Goal: Task Accomplishment & Management: Manage account settings

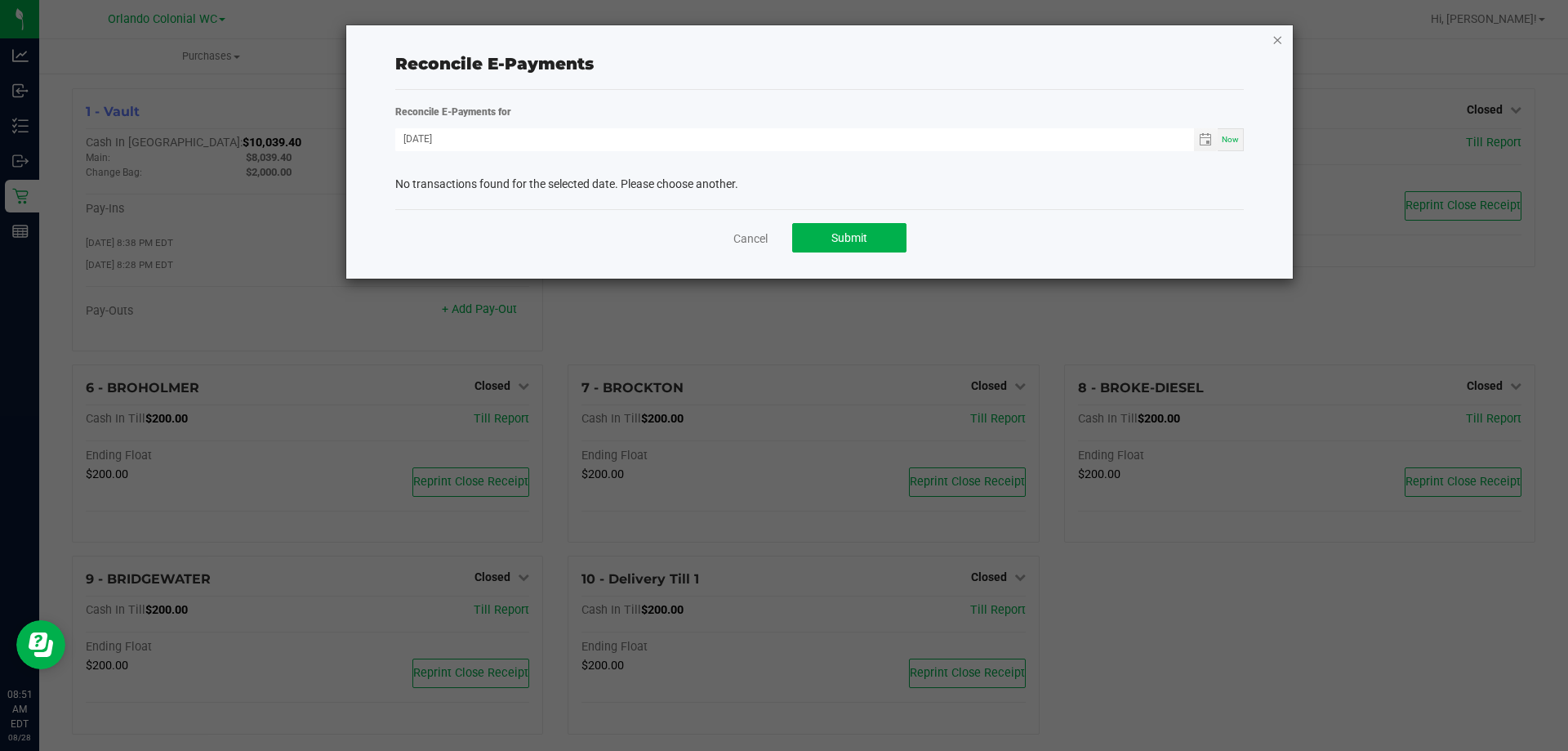
click at [1280, 40] on icon "button" at bounding box center [1278, 39] width 11 height 19
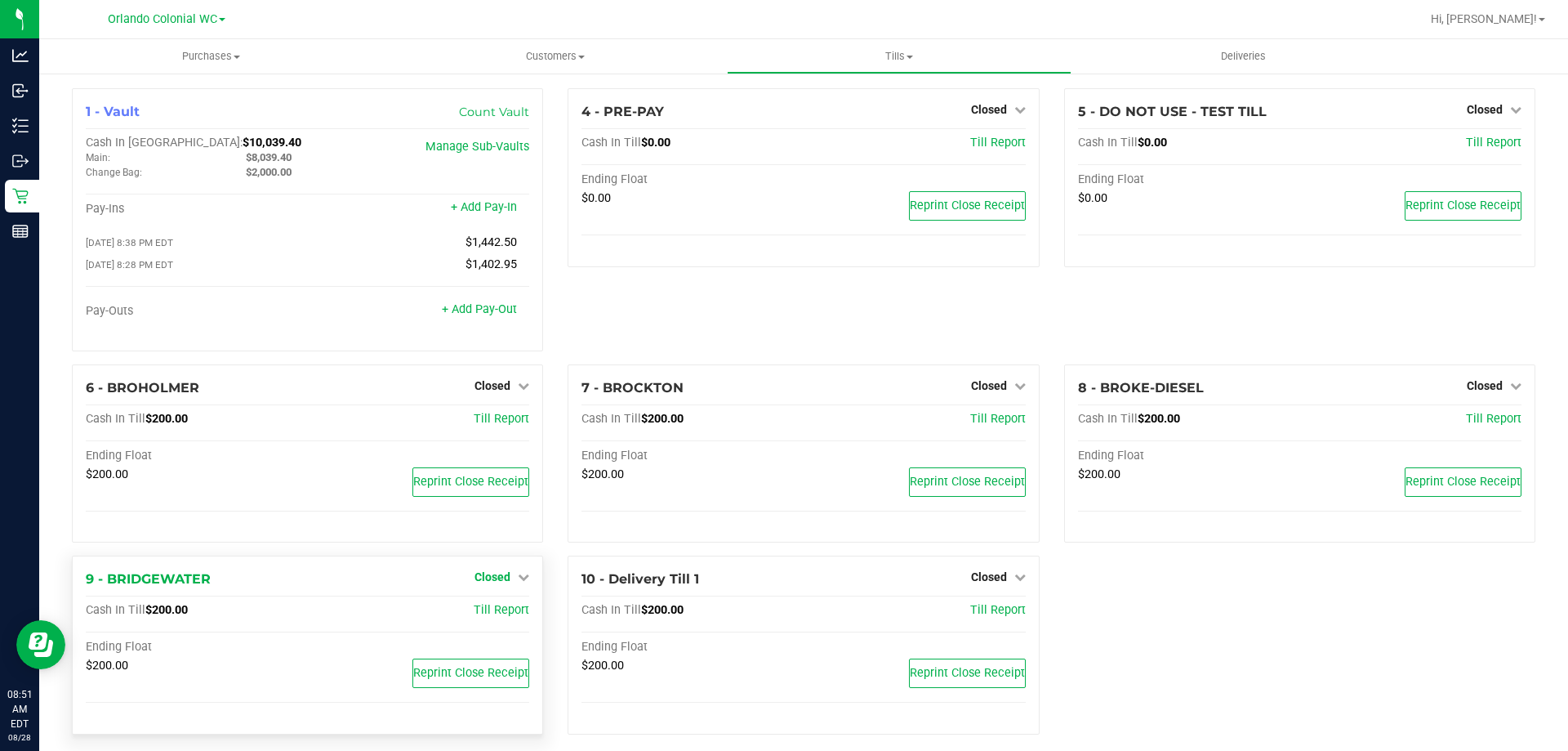
click at [504, 575] on span "Closed" at bounding box center [492, 576] width 36 height 13
click at [494, 615] on link "Open Till" at bounding box center [492, 611] width 43 height 13
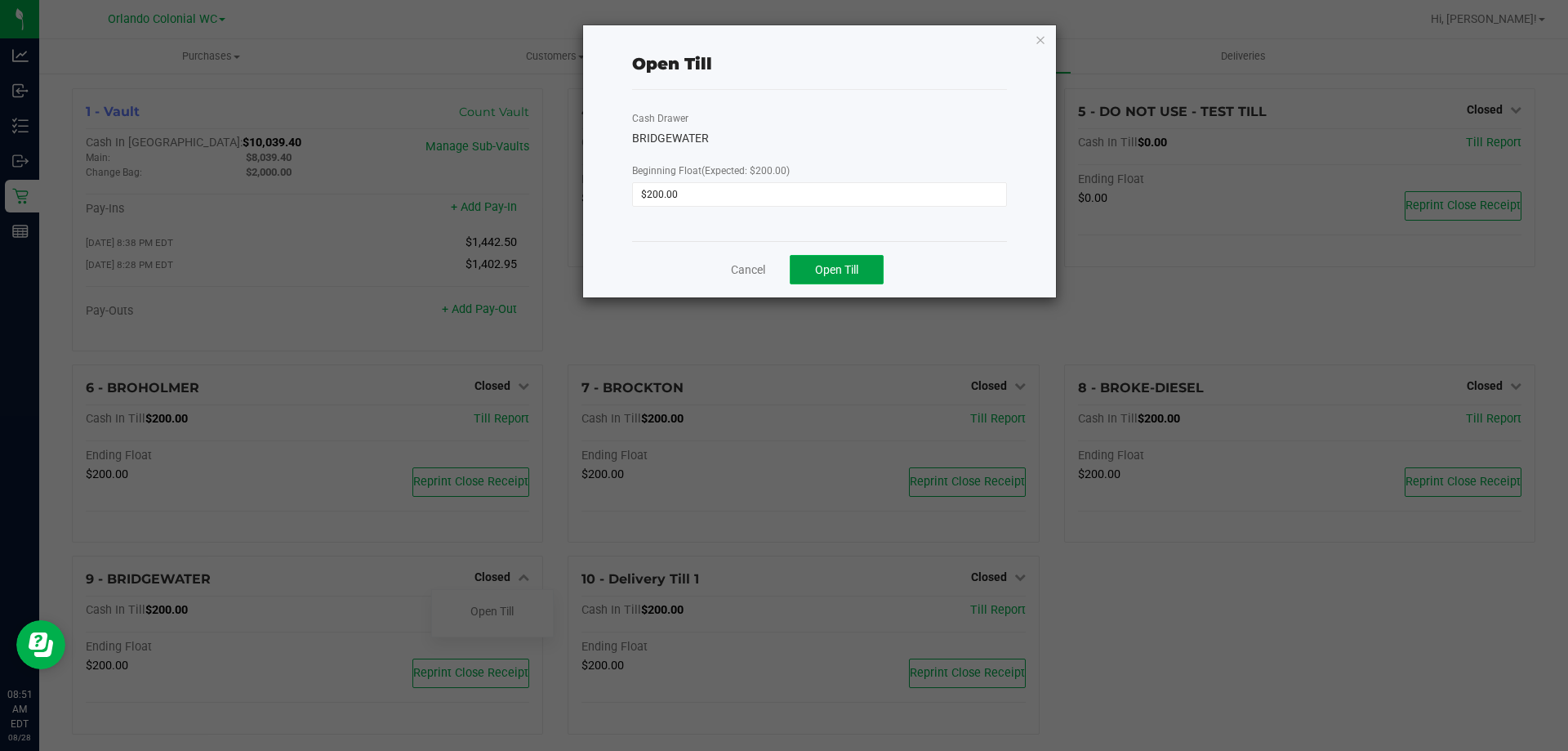
click at [836, 267] on span "Open Till" at bounding box center [836, 269] width 43 height 13
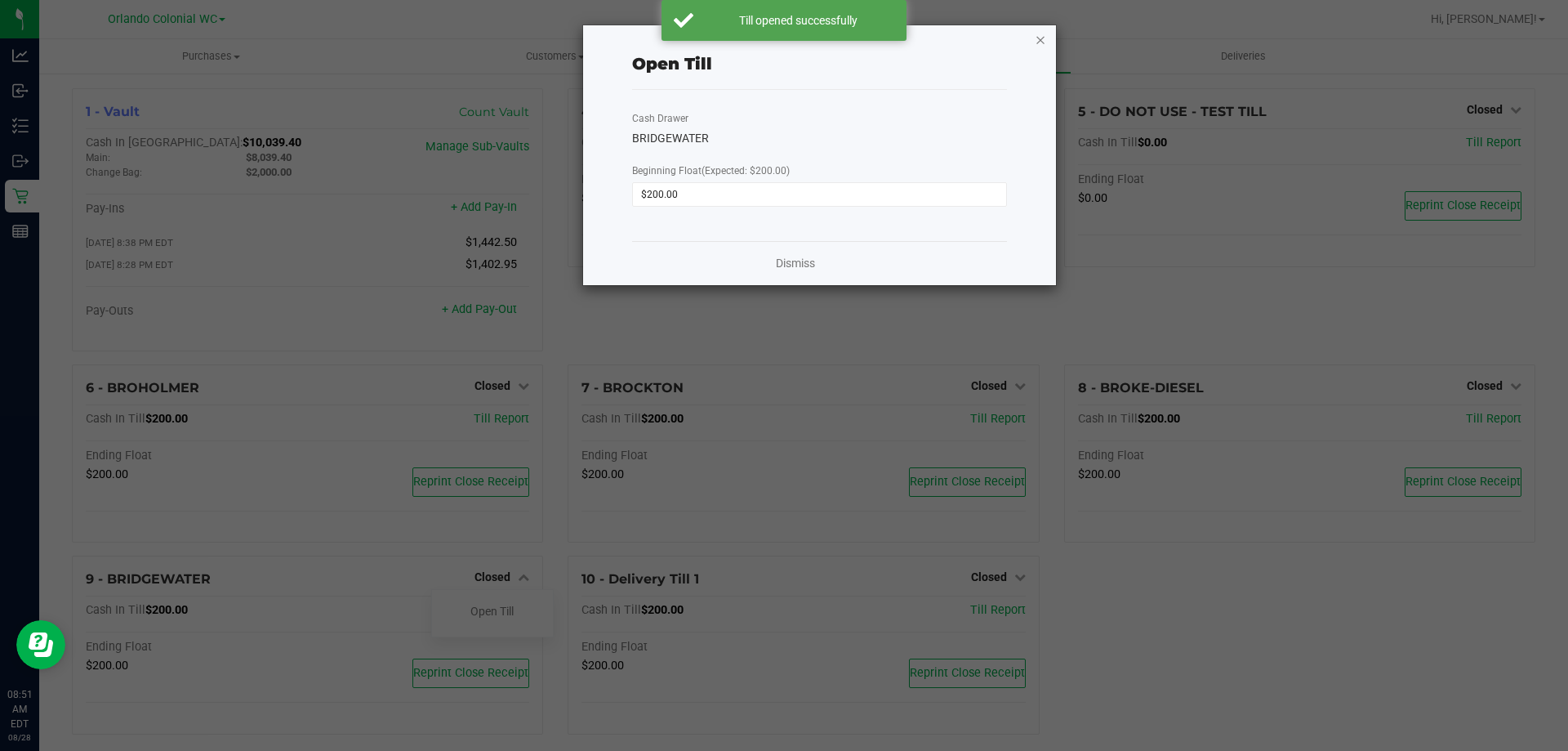
click at [1039, 40] on icon "button" at bounding box center [1040, 39] width 11 height 19
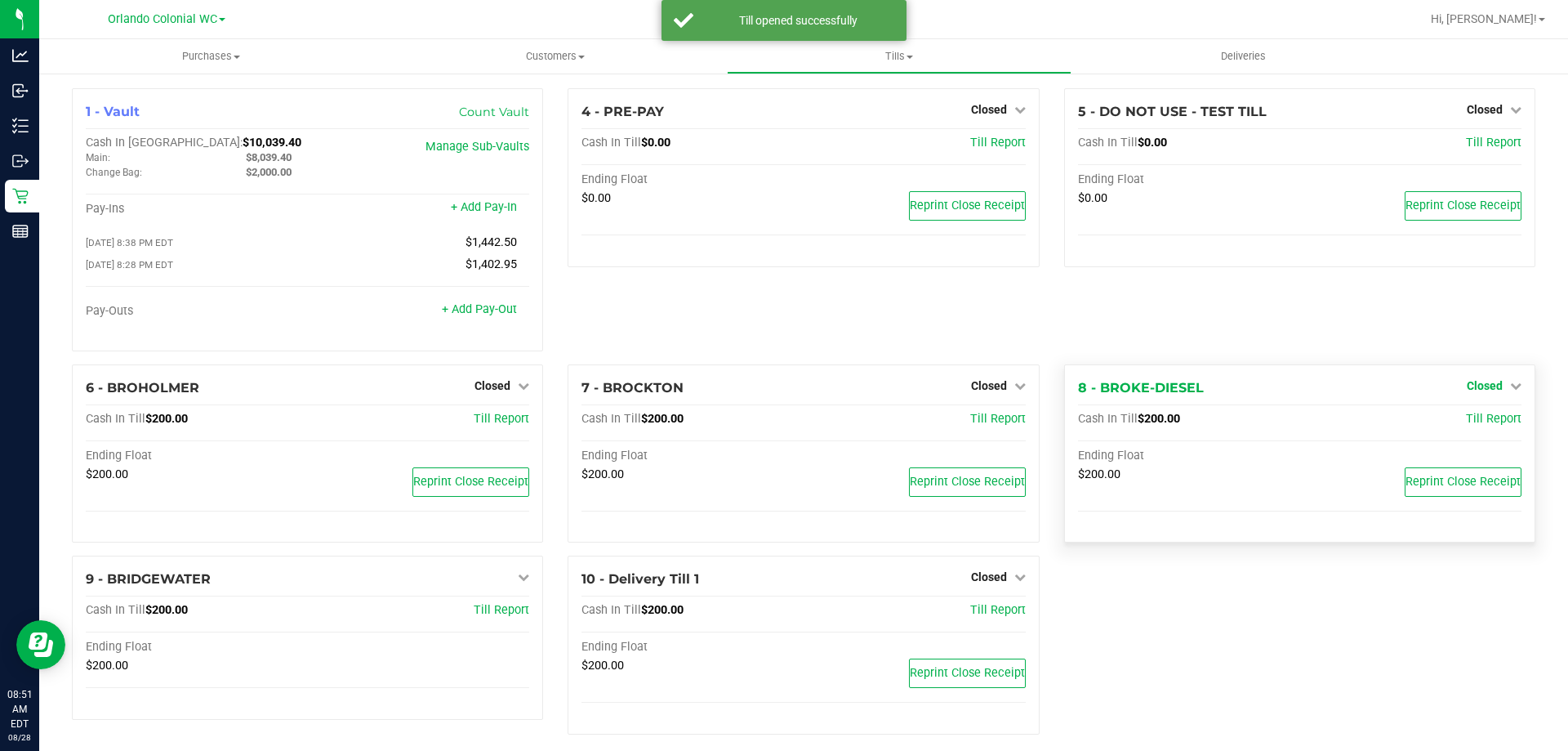
click at [1478, 389] on span "Closed" at bounding box center [1484, 385] width 36 height 13
click at [1467, 423] on link "Open Till" at bounding box center [1484, 419] width 43 height 13
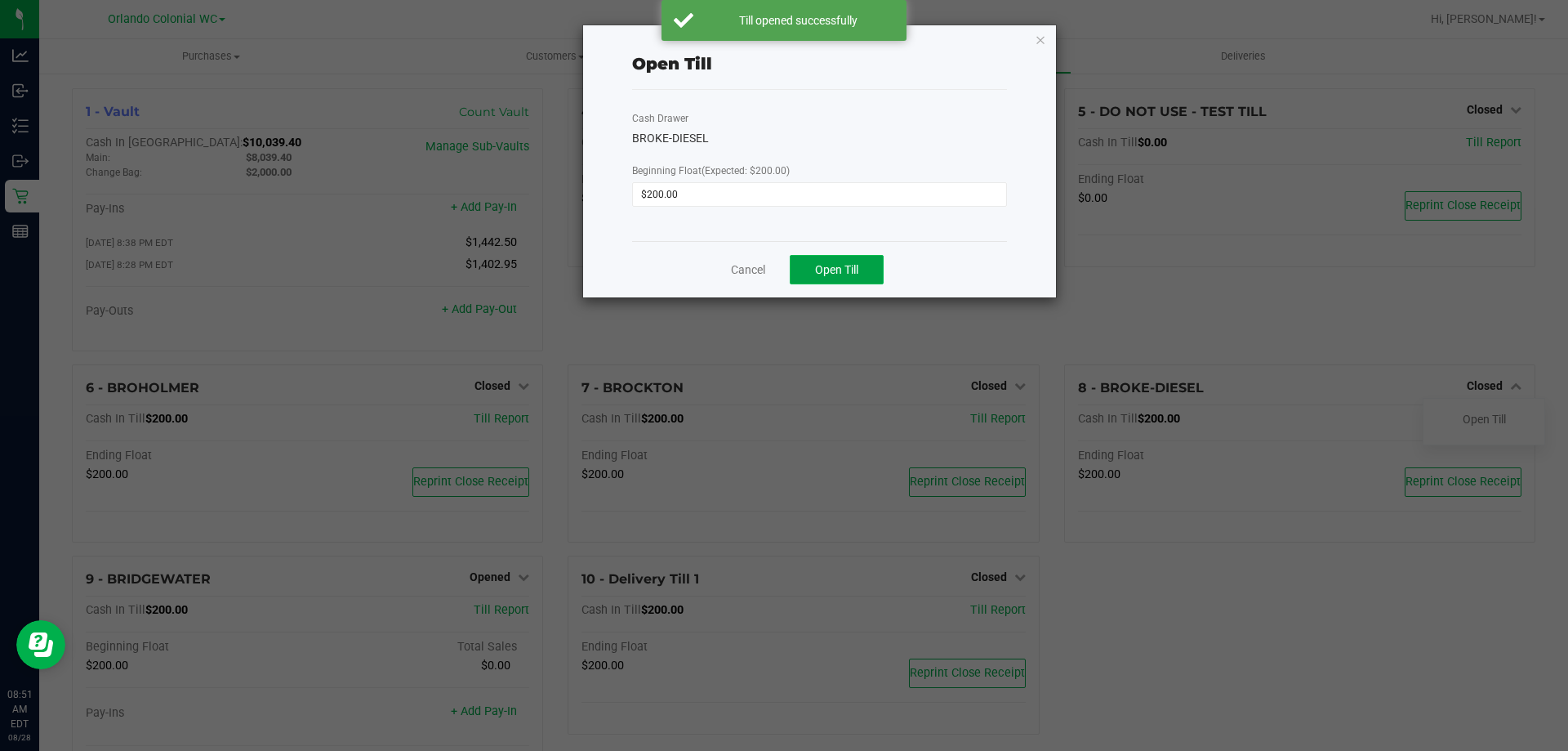
click at [858, 270] on span "Open Till" at bounding box center [836, 269] width 43 height 13
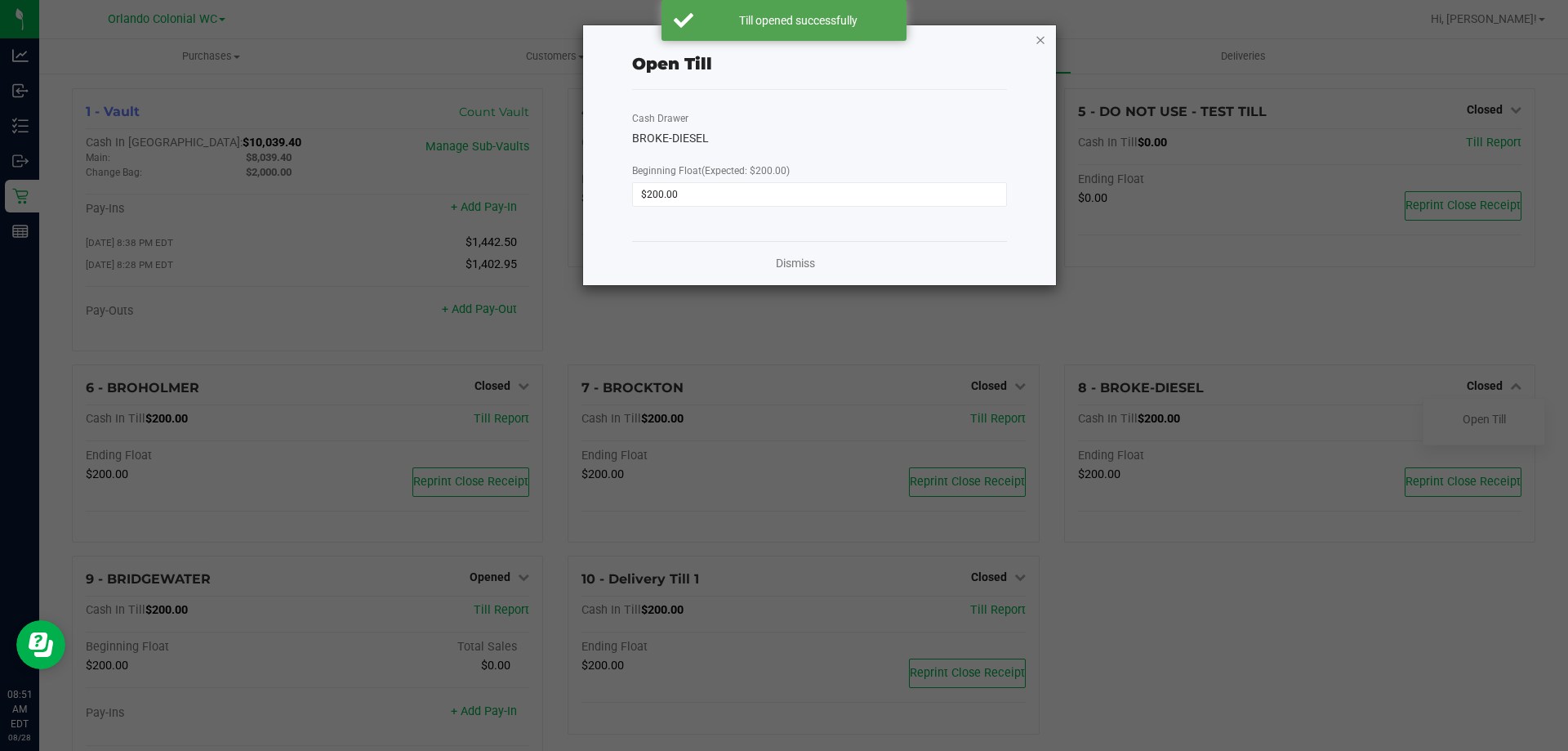
click at [1041, 40] on icon "button" at bounding box center [1040, 39] width 11 height 19
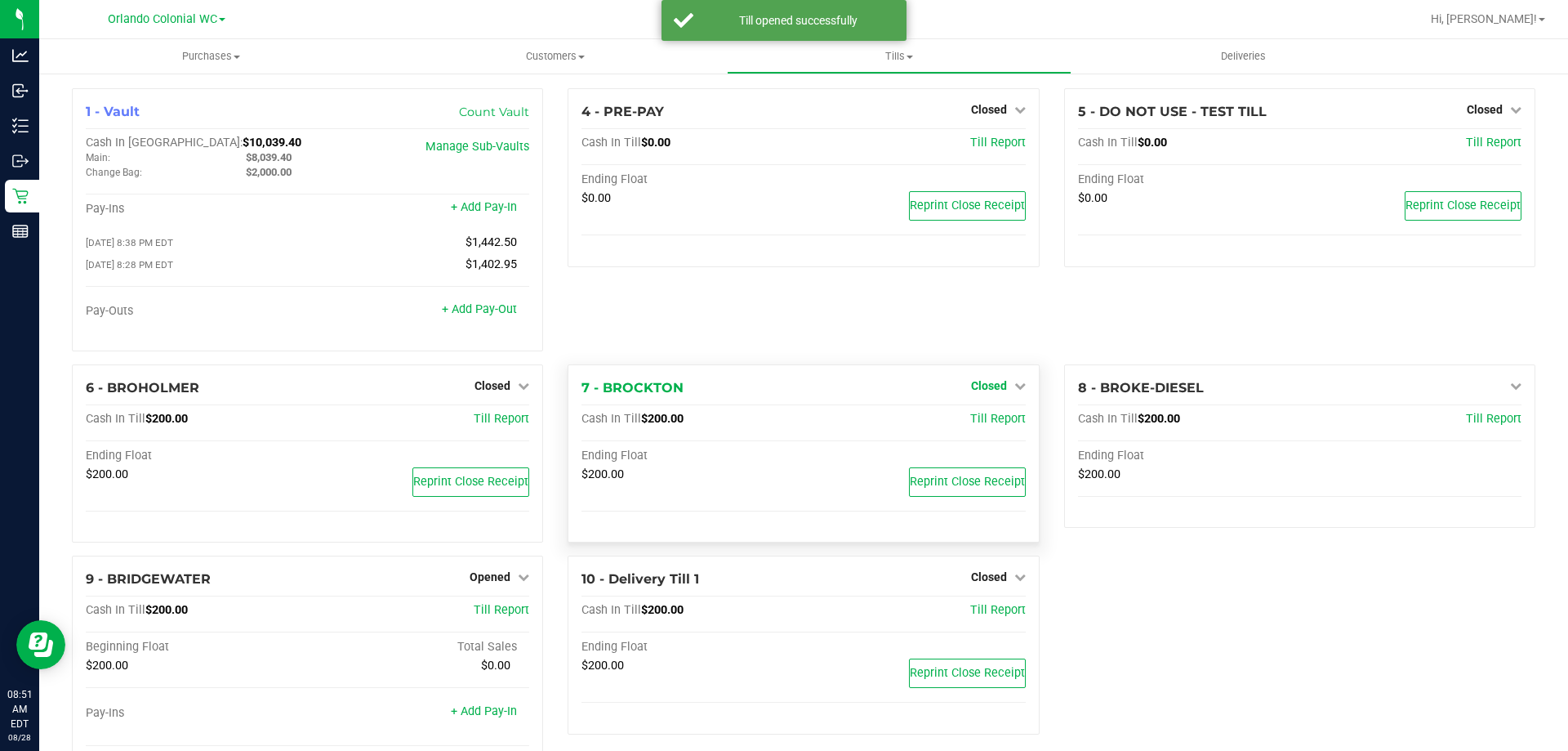
click at [992, 387] on span "Closed" at bounding box center [989, 385] width 36 height 13
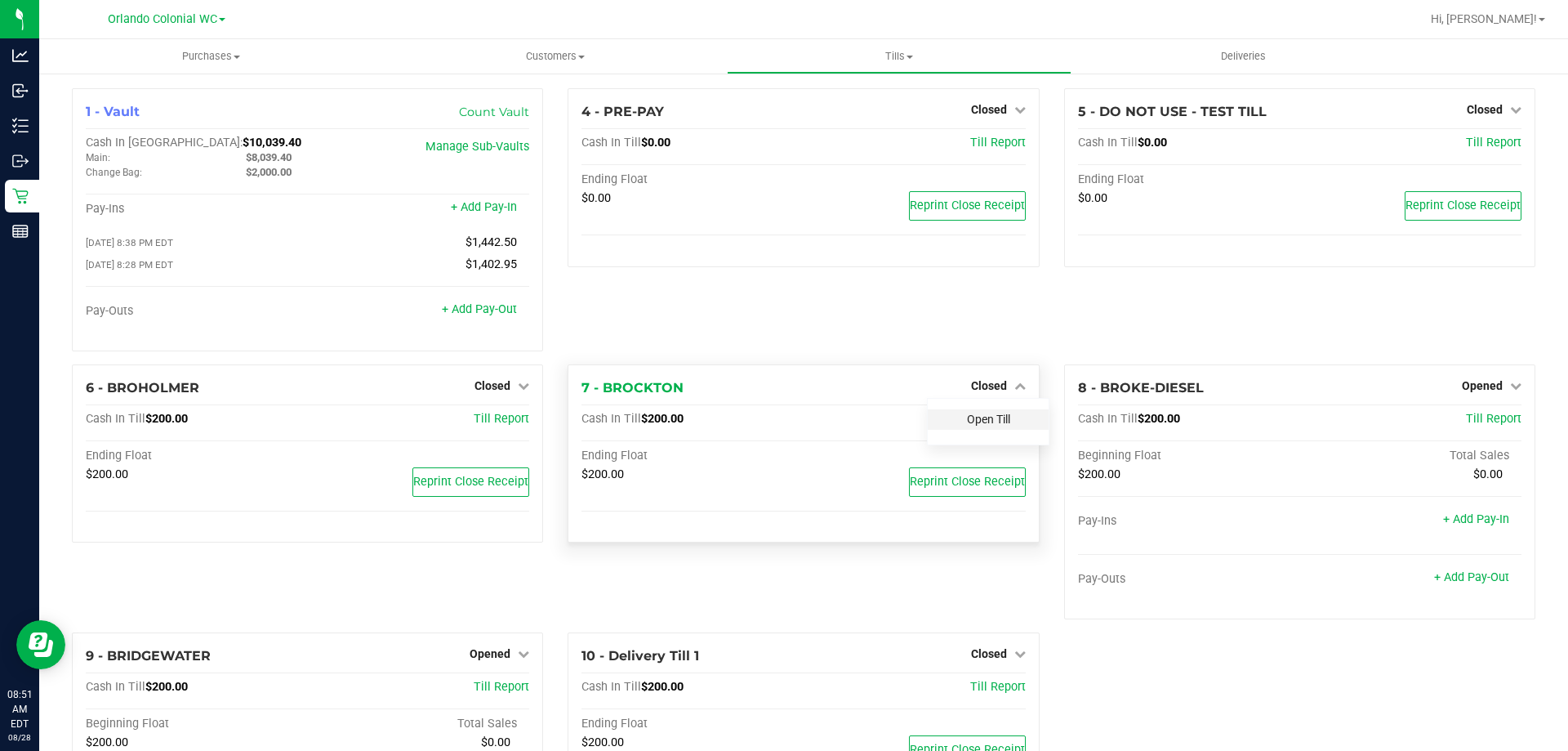
click at [987, 423] on link "Open Till" at bounding box center [988, 419] width 43 height 13
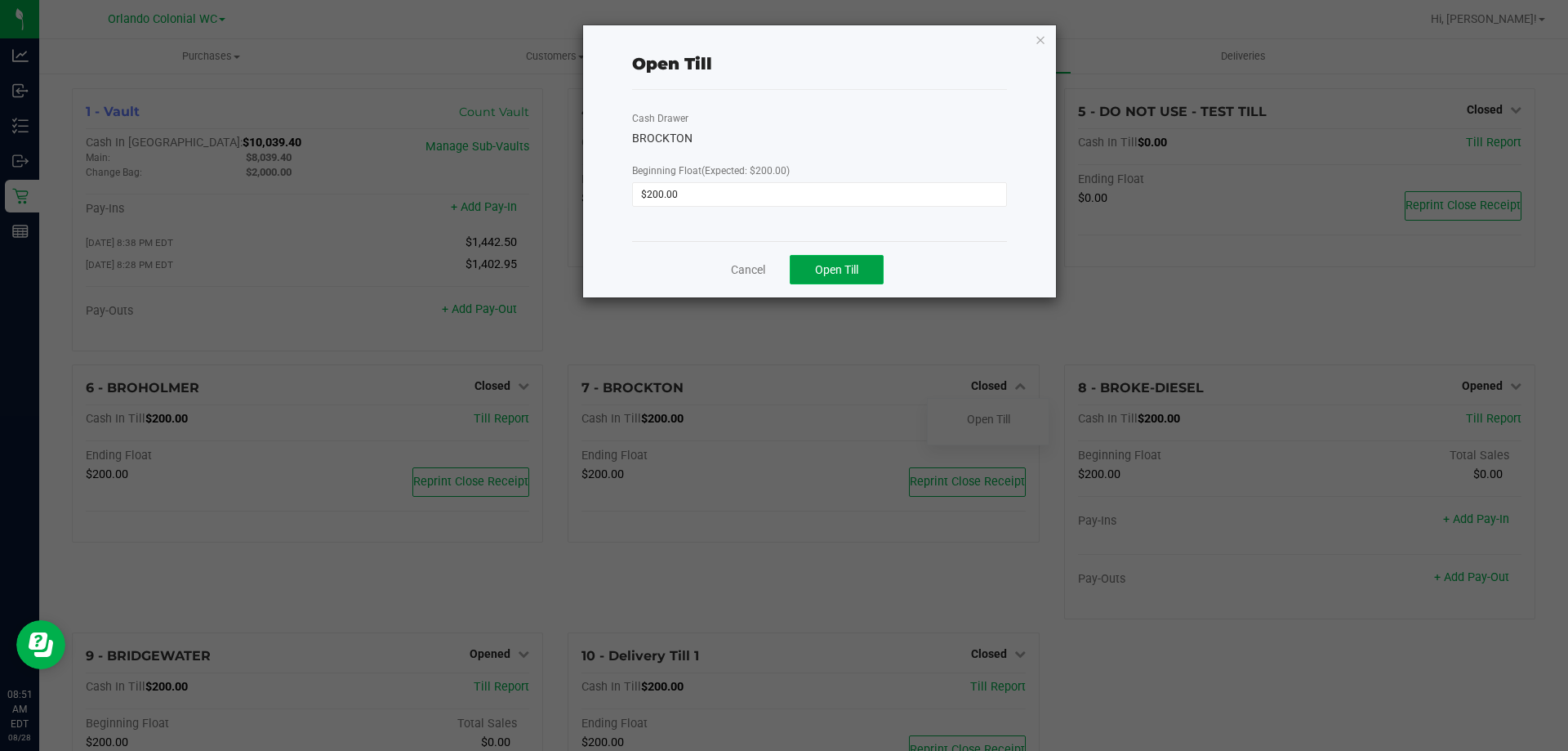
click at [824, 277] on button "Open Till" at bounding box center [836, 269] width 94 height 29
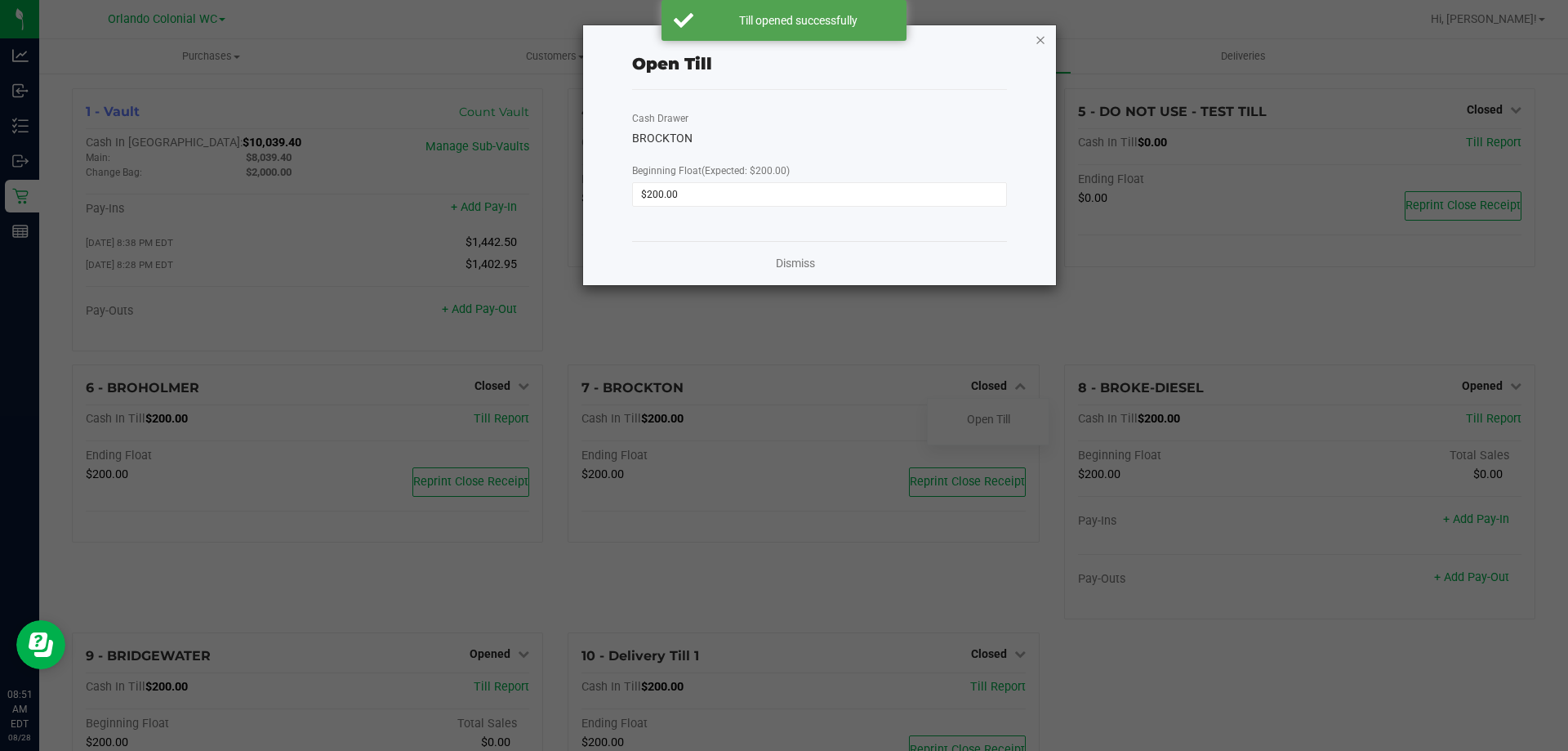
click at [1045, 39] on icon "button" at bounding box center [1040, 39] width 11 height 19
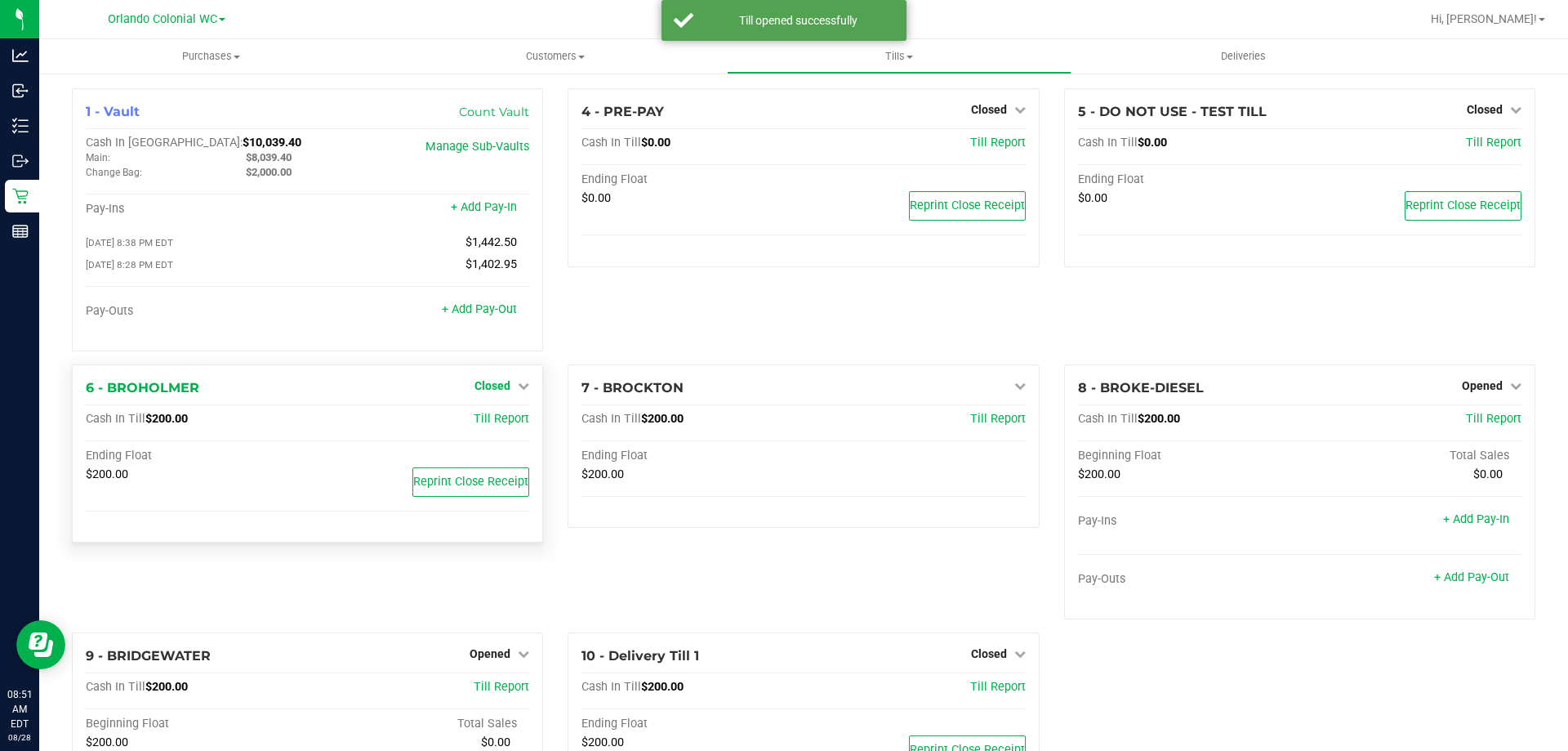
click at [517, 388] on icon at bounding box center [523, 385] width 11 height 11
click at [509, 420] on link "Open Till" at bounding box center [492, 419] width 43 height 13
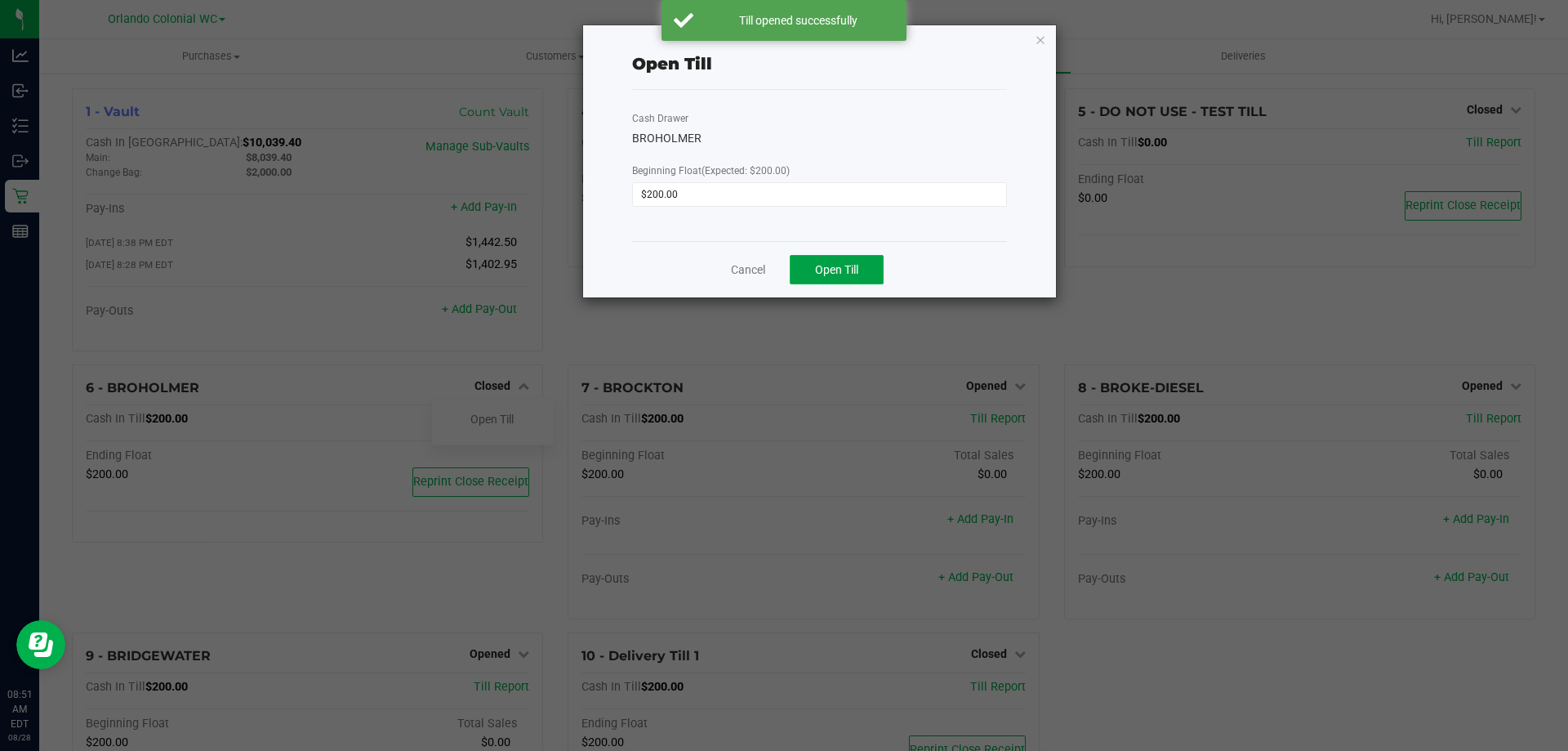
click at [826, 262] on button "Open Till" at bounding box center [836, 269] width 94 height 29
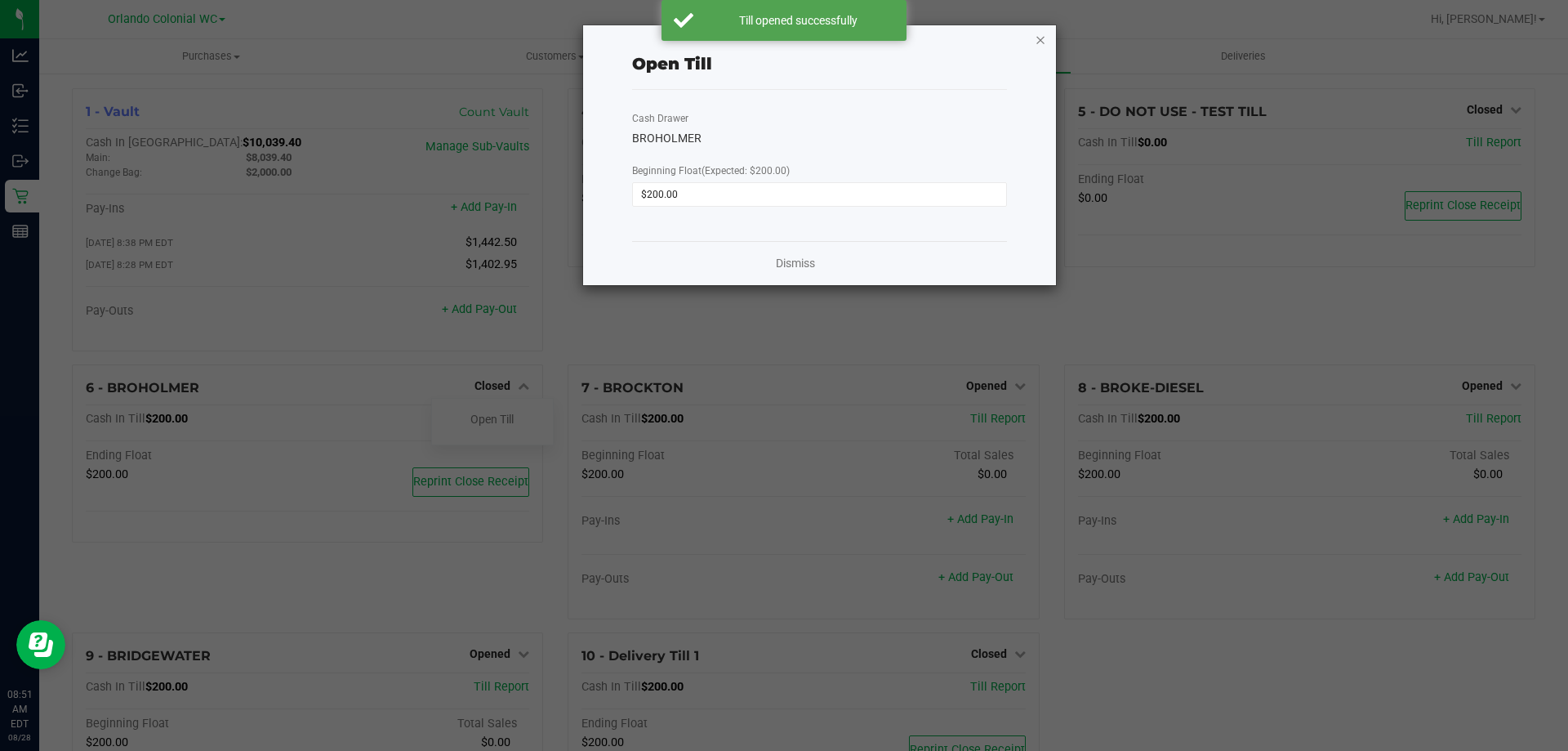
click at [1042, 36] on icon "button" at bounding box center [1040, 39] width 11 height 19
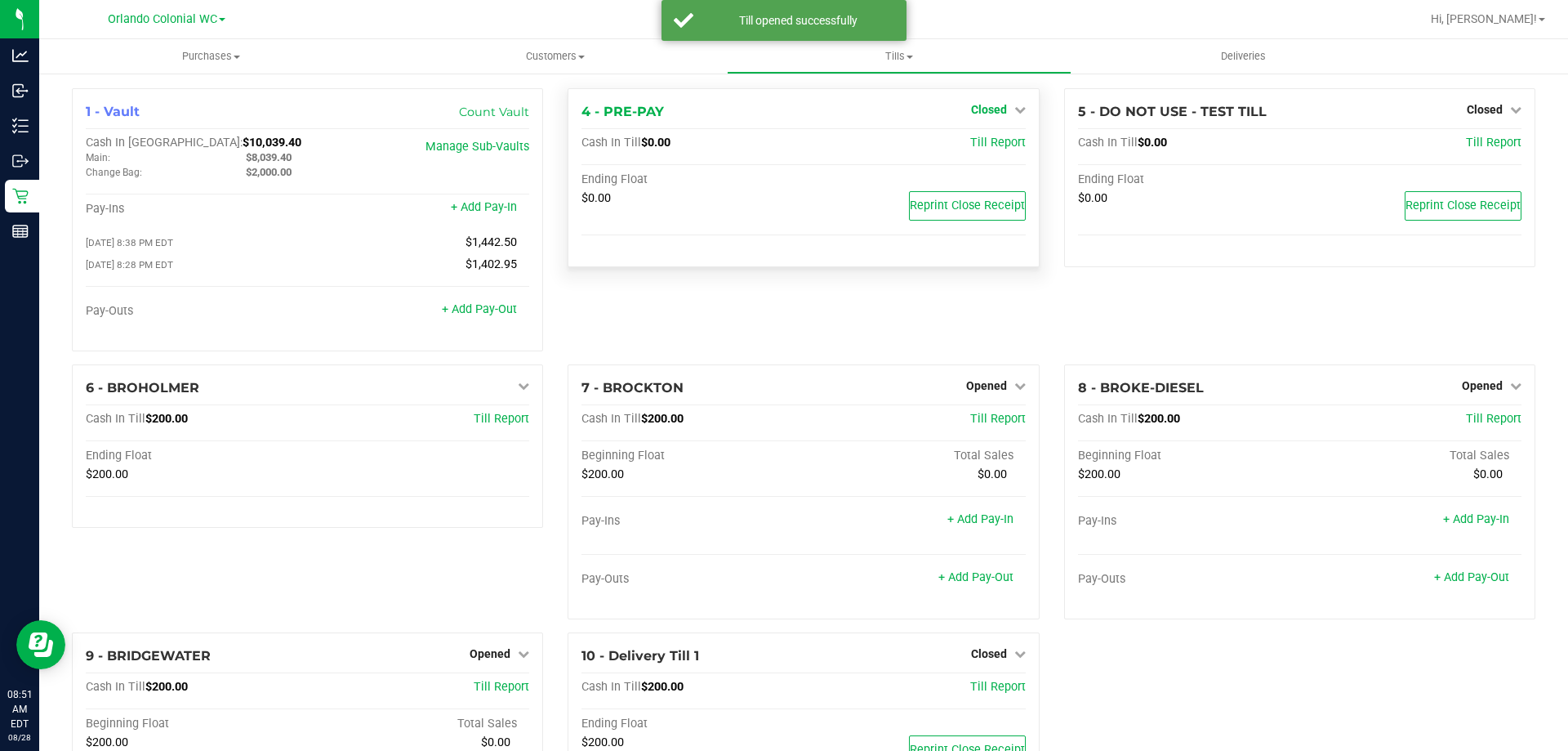
click at [987, 107] on span "Closed" at bounding box center [989, 109] width 36 height 13
click at [987, 142] on link "Open Till" at bounding box center [988, 143] width 43 height 13
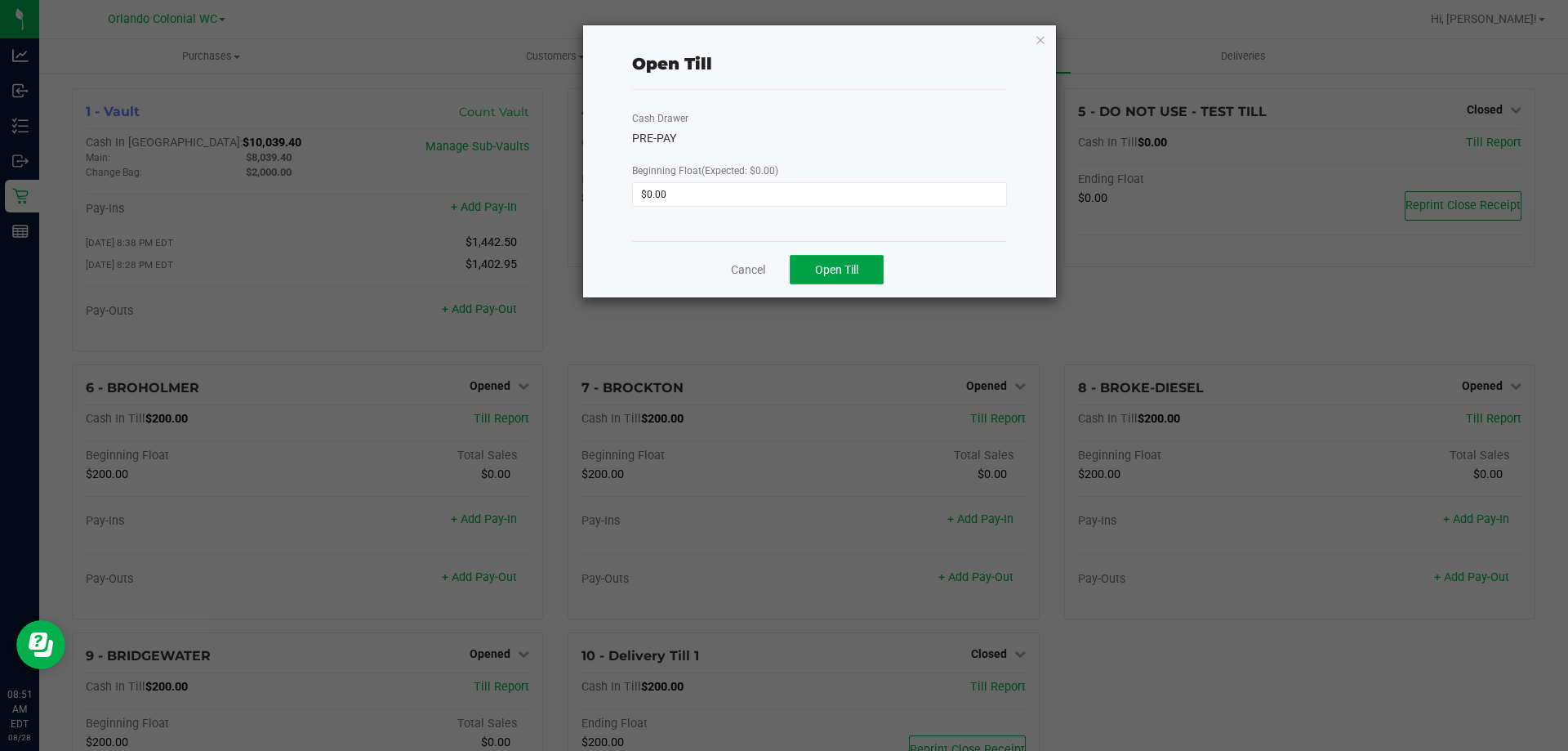
click at [846, 270] on span "Open Till" at bounding box center [836, 269] width 43 height 13
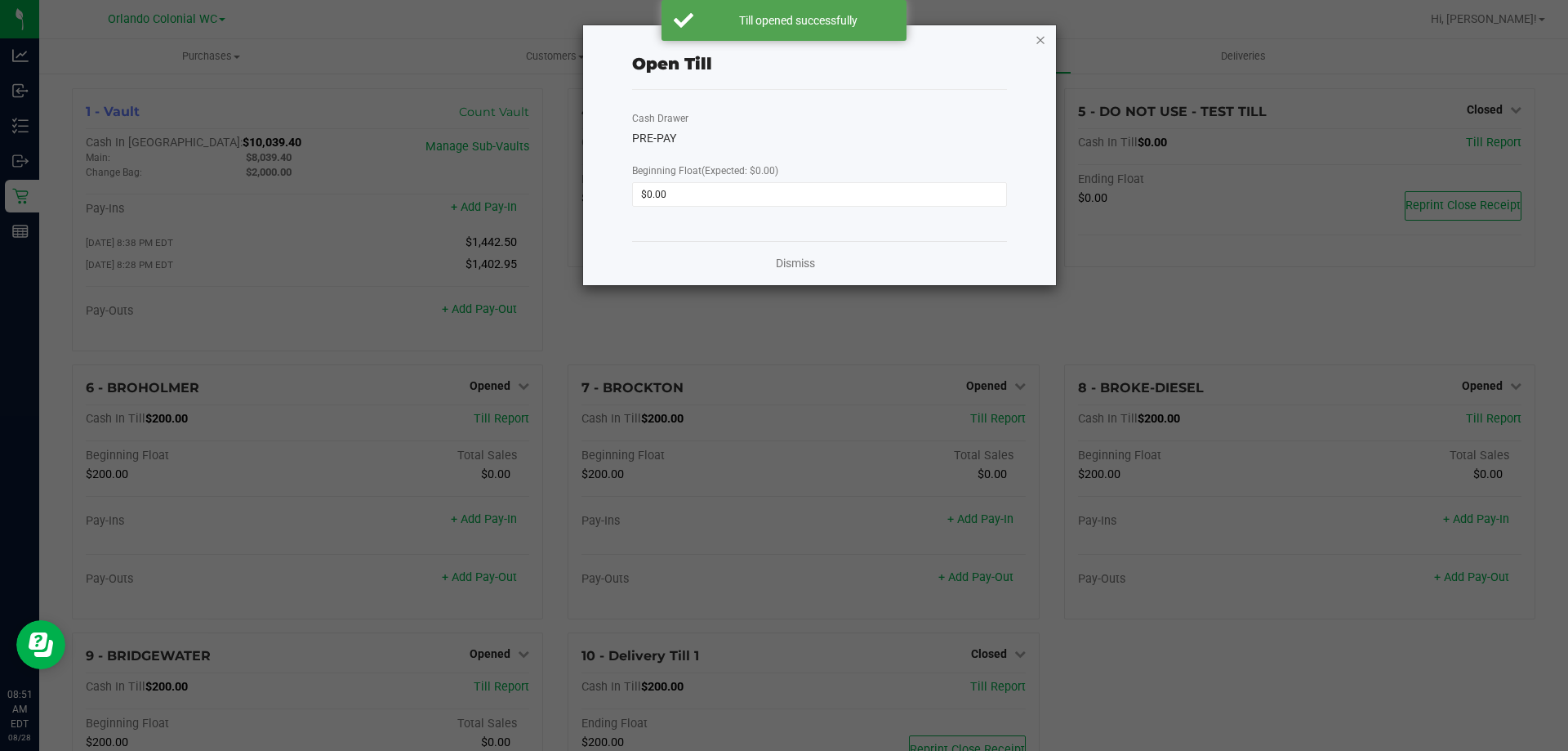
click at [1038, 42] on icon "button" at bounding box center [1040, 39] width 11 height 19
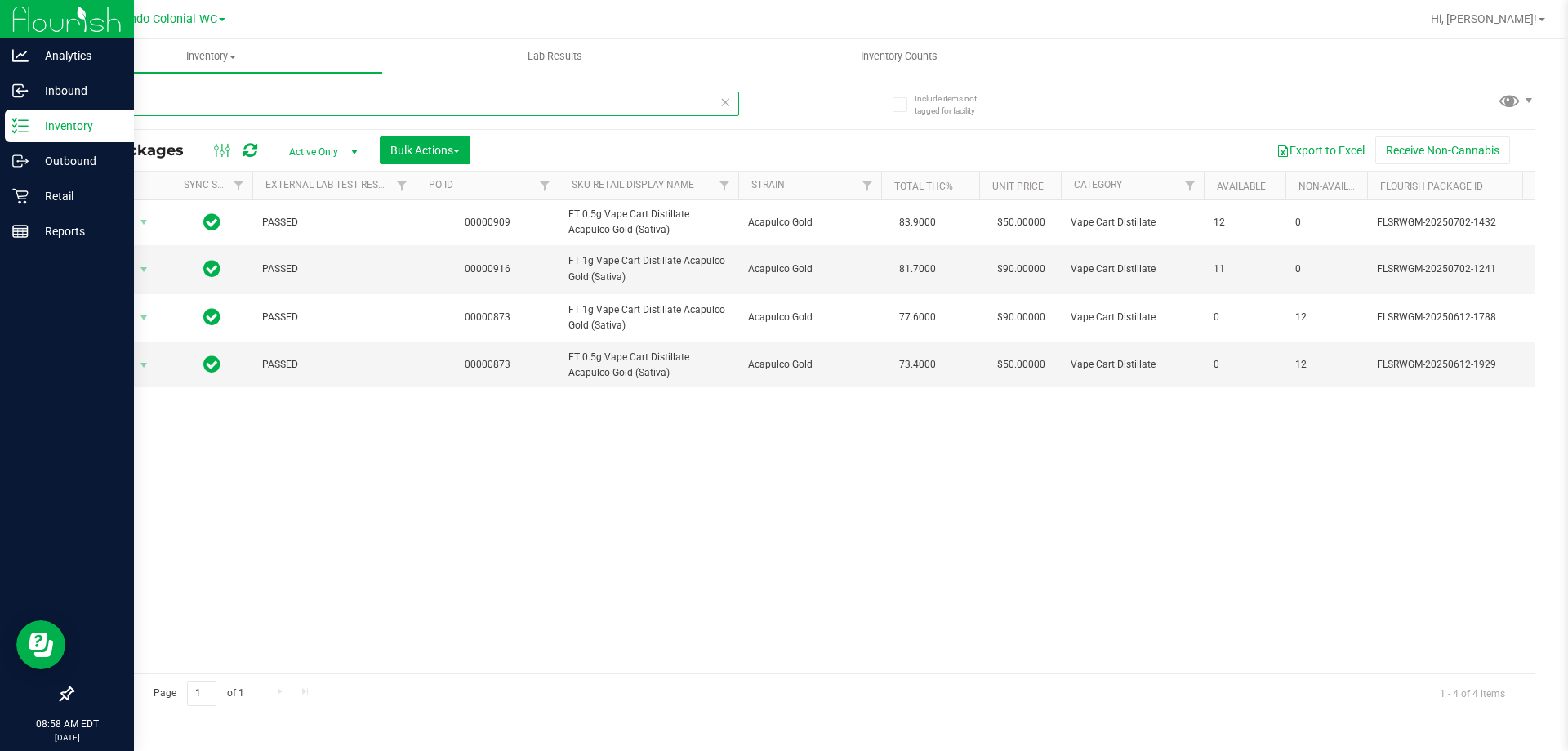
drag, startPoint x: 227, startPoint y: 100, endPoint x: 0, endPoint y: 1, distance: 247.6
click at [0, 17] on div "Analytics Inbound Inventory Outbound Retail Reports 08:58 AM EDT 08/28/2025 08/…" at bounding box center [784, 375] width 1568 height 751
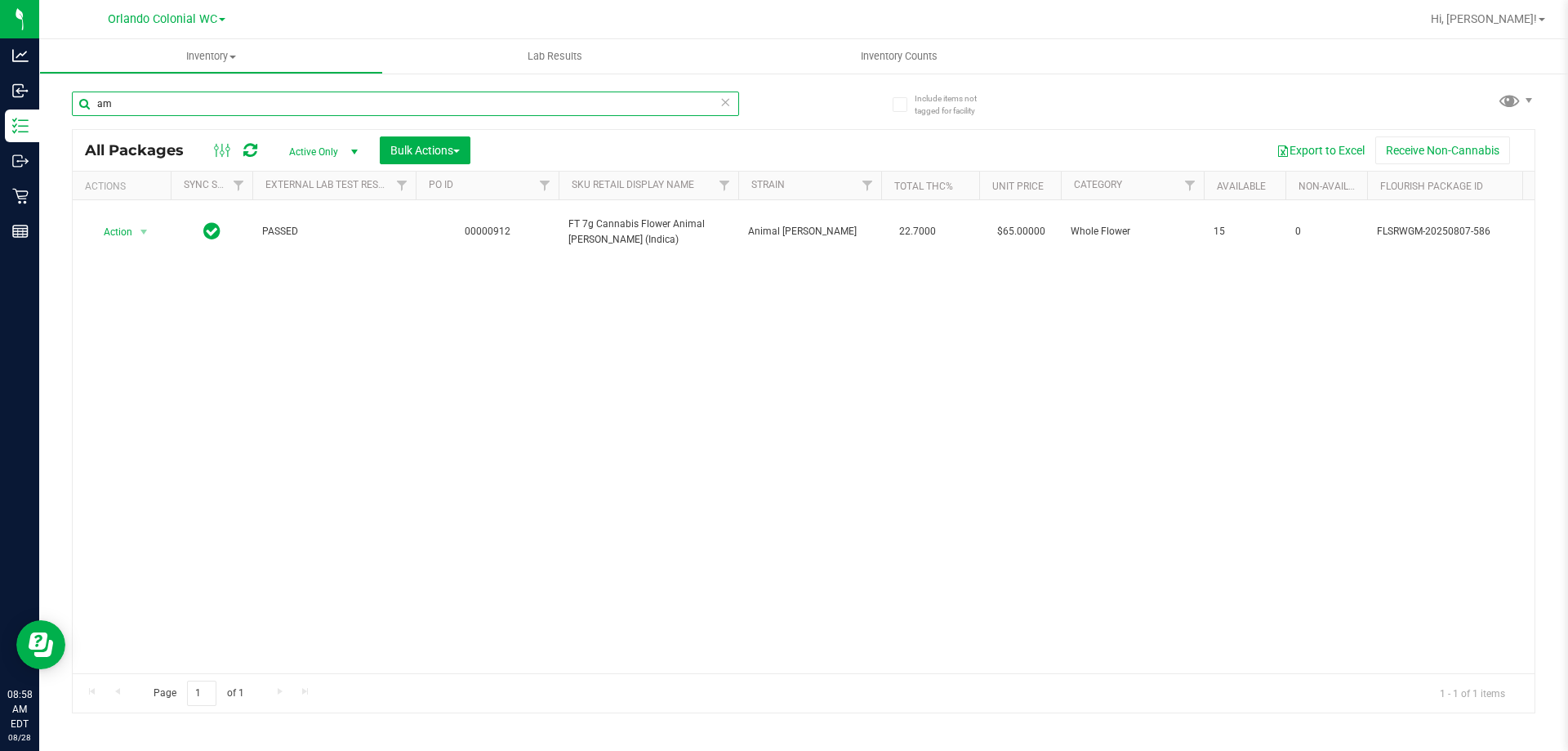
type input "a"
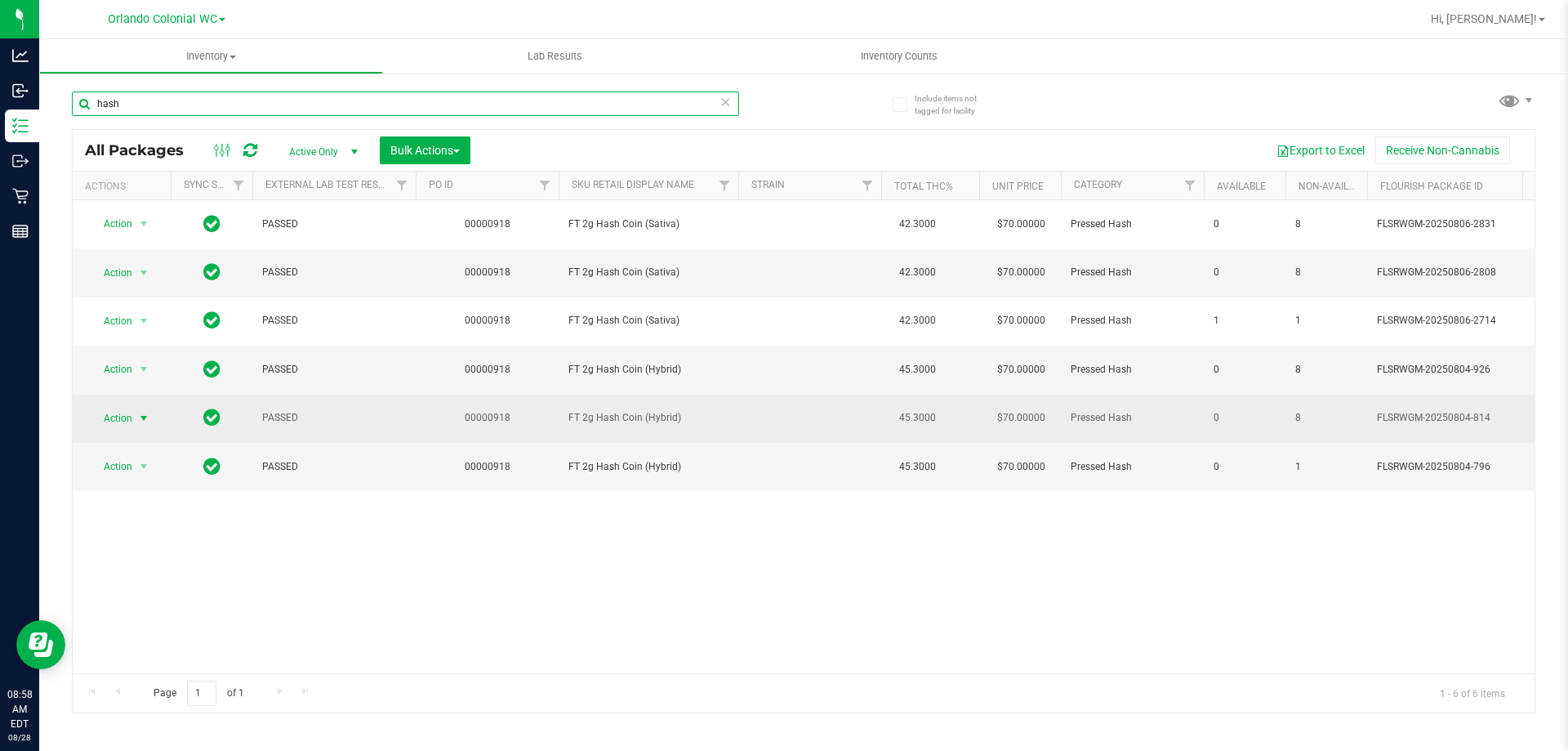
type input "hash"
click at [136, 417] on span "select" at bounding box center [144, 418] width 20 height 23
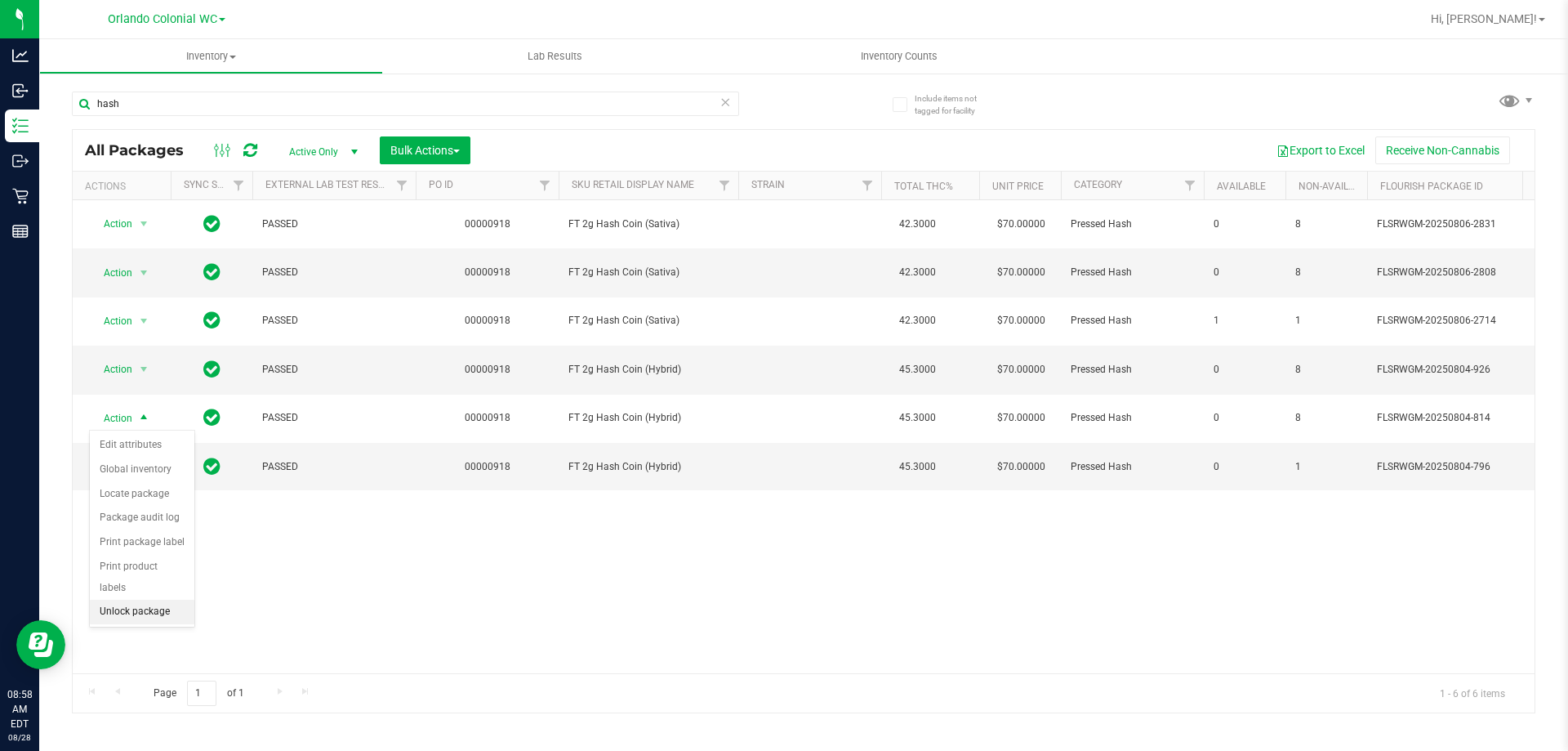
click at [184, 599] on li "Unlock package" at bounding box center [142, 611] width 105 height 25
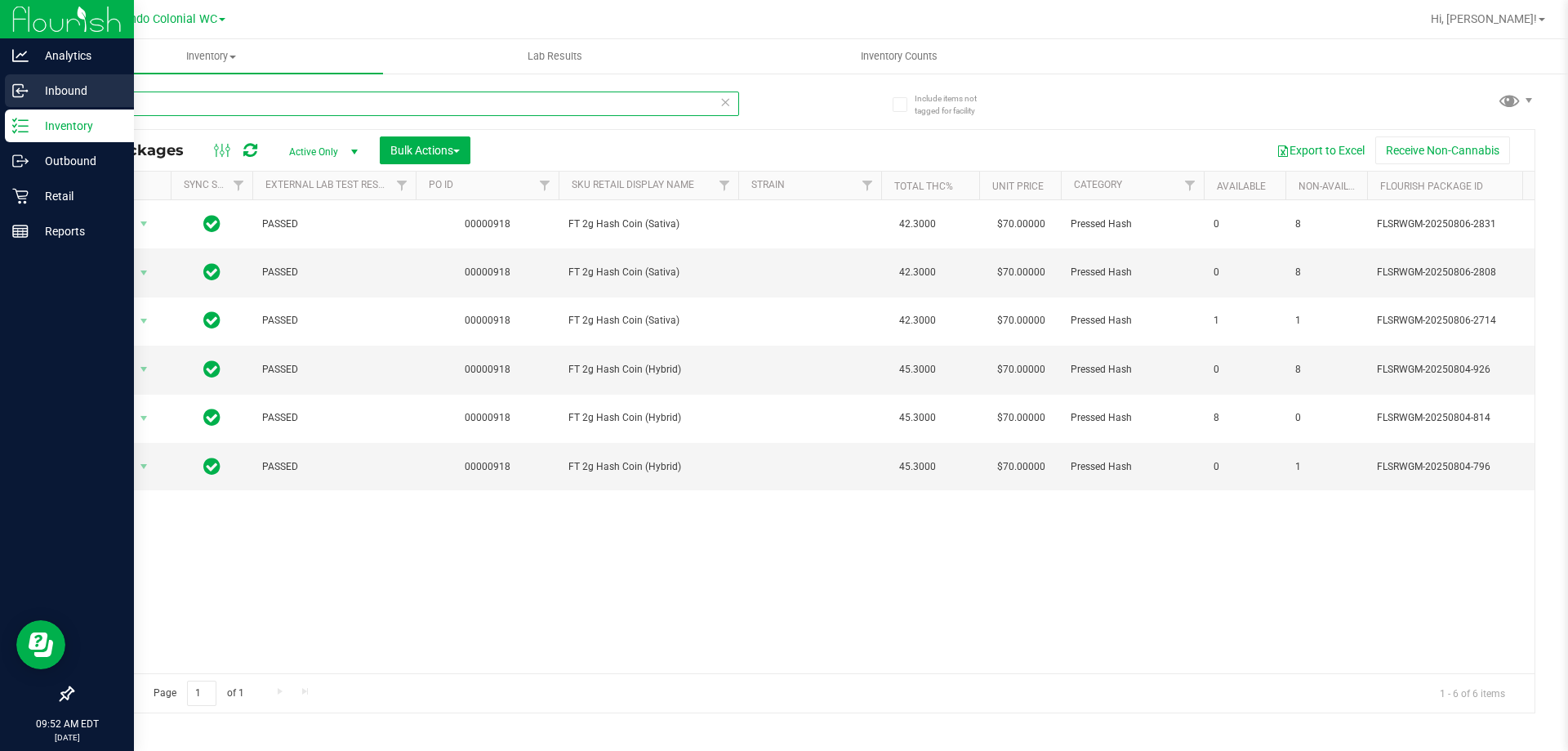
drag, startPoint x: 201, startPoint y: 102, endPoint x: 0, endPoint y: 99, distance: 201.0
click at [0, 98] on div "Analytics Inbound Inventory Outbound Retail Reports 09:52 AM EDT 08/28/2025 08/…" at bounding box center [784, 375] width 1568 height 751
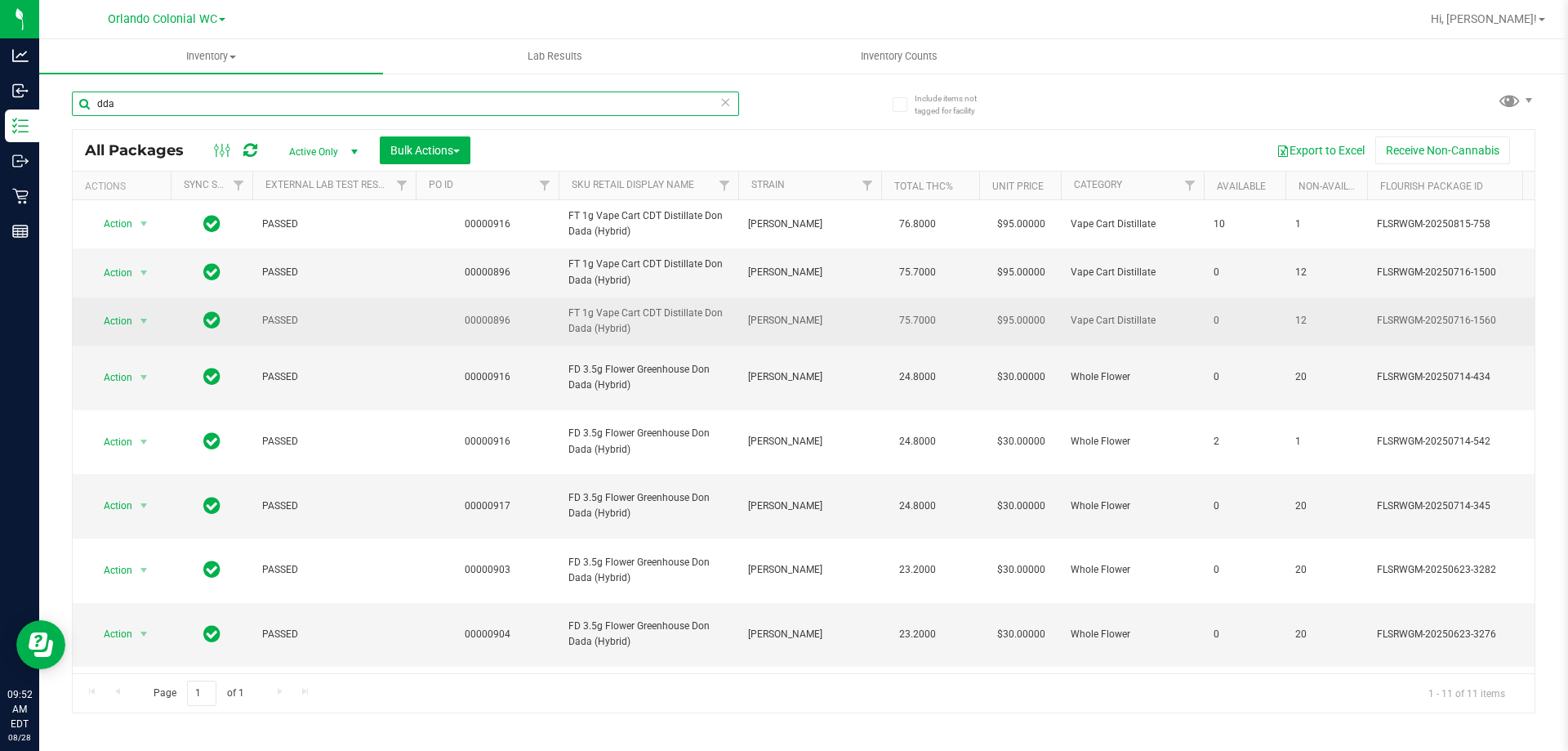
scroll to position [147, 0]
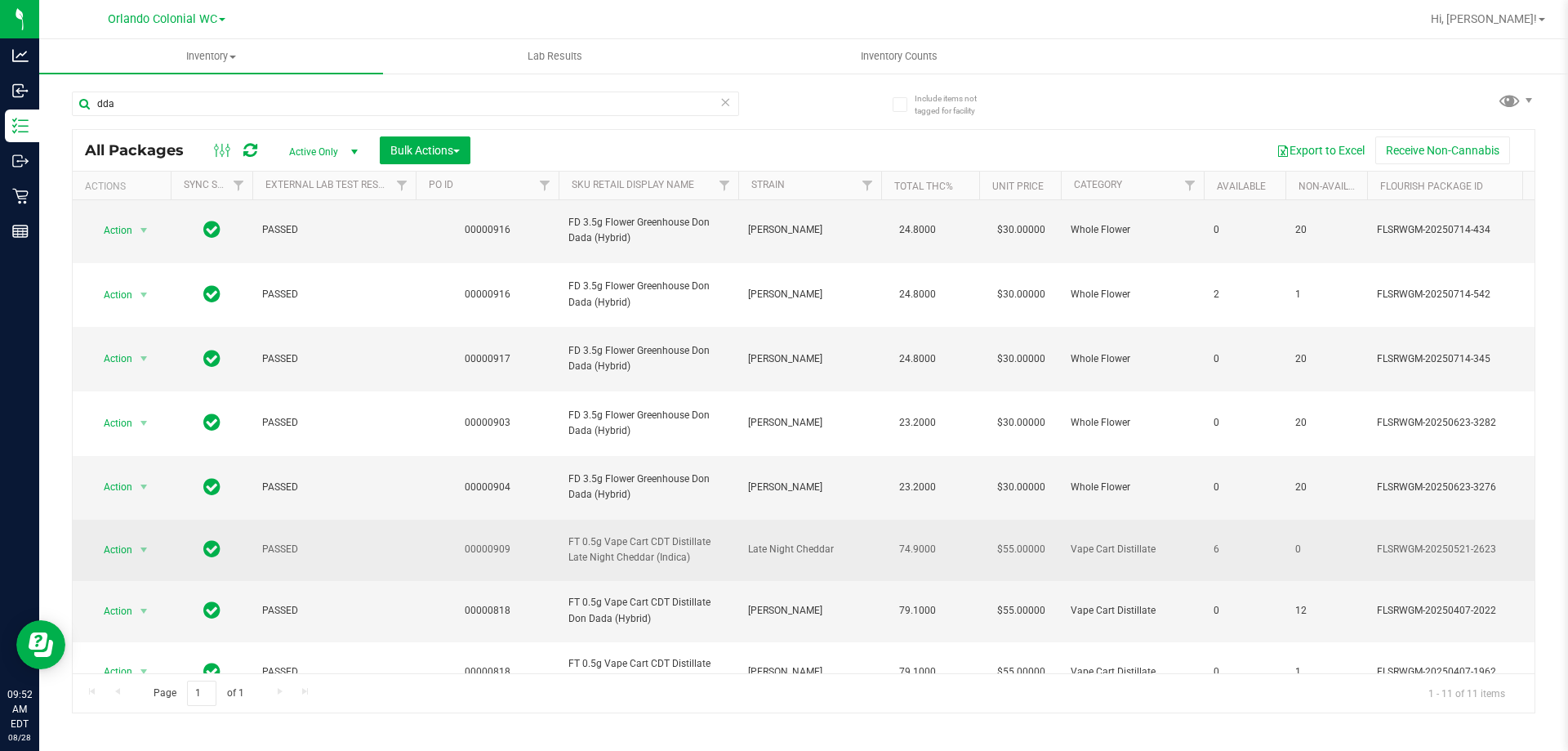
click at [637, 534] on span "FT 0.5g Vape Cart CDT Distillate Late Night Cheddar (Indica)" at bounding box center [648, 550] width 160 height 31
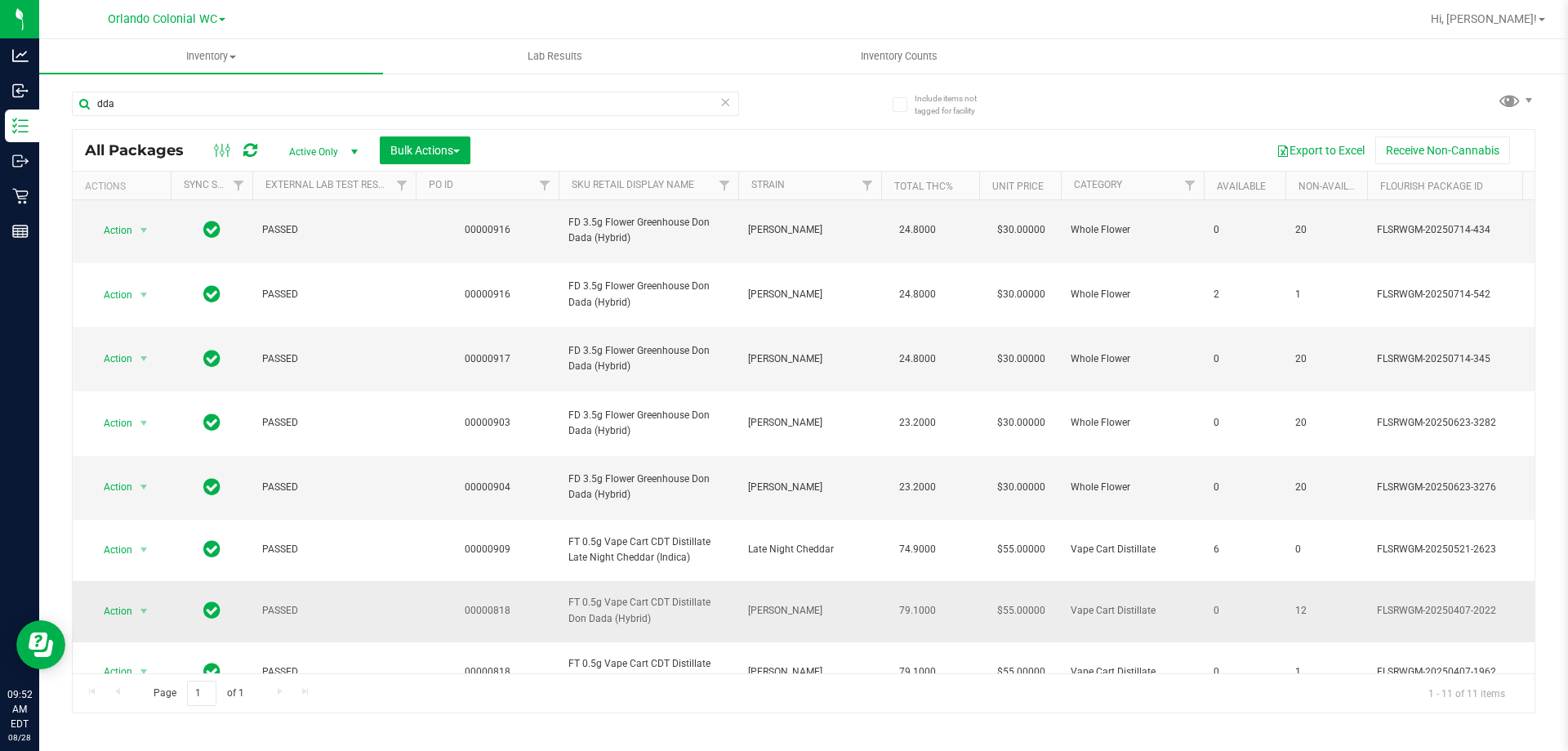
click at [643, 595] on span "FT 0.5g Vape Cart CDT Distillate Don Dada (Hybrid)" at bounding box center [648, 610] width 160 height 31
copy tr "FT 0.5g Vape Cart CDT Distillate Don Dada (Hybrid)"
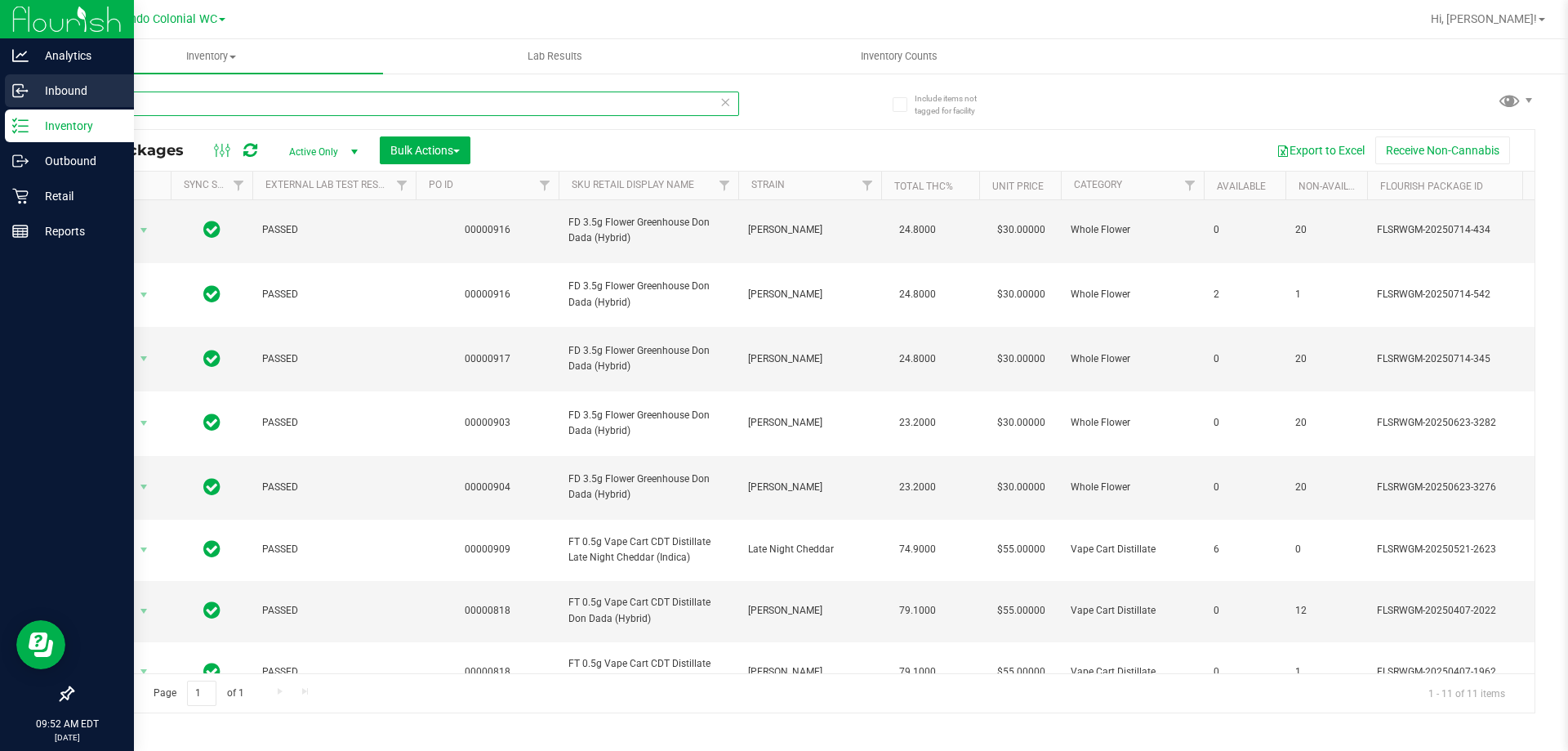
drag, startPoint x: 159, startPoint y: 100, endPoint x: 0, endPoint y: 98, distance: 159.0
click at [0, 96] on div "Analytics Inbound Inventory Outbound Retail Reports 09:52 AM EDT 08/28/2025 08/…" at bounding box center [784, 375] width 1568 height 751
paste input "FT 0.5g Vape Cart CDT Distillate Don Dada (Hybrid)"
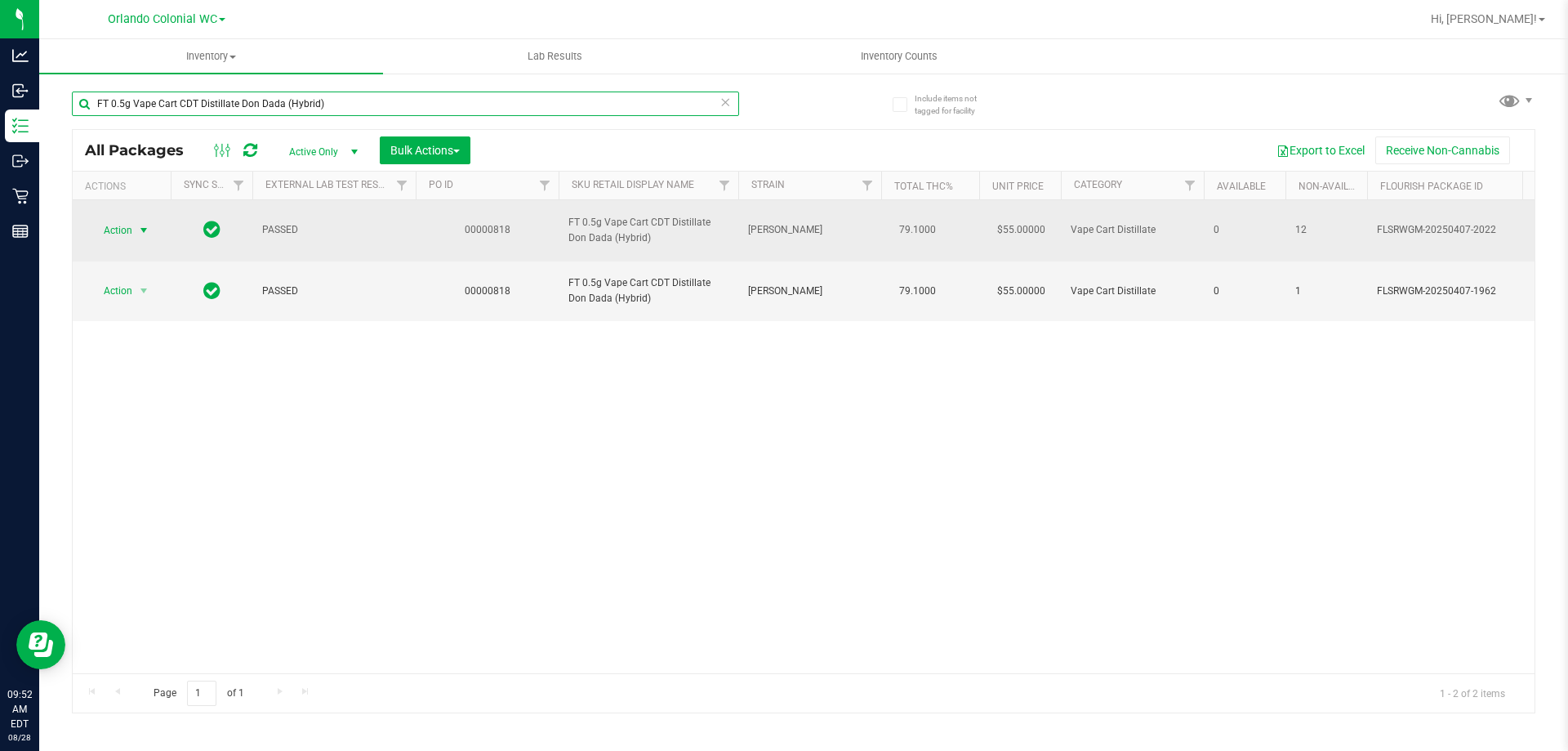
type input "FT 0.5g Vape Cart CDT Distillate Don Dada (Hybrid)"
click at [135, 232] on span "select" at bounding box center [144, 230] width 20 height 23
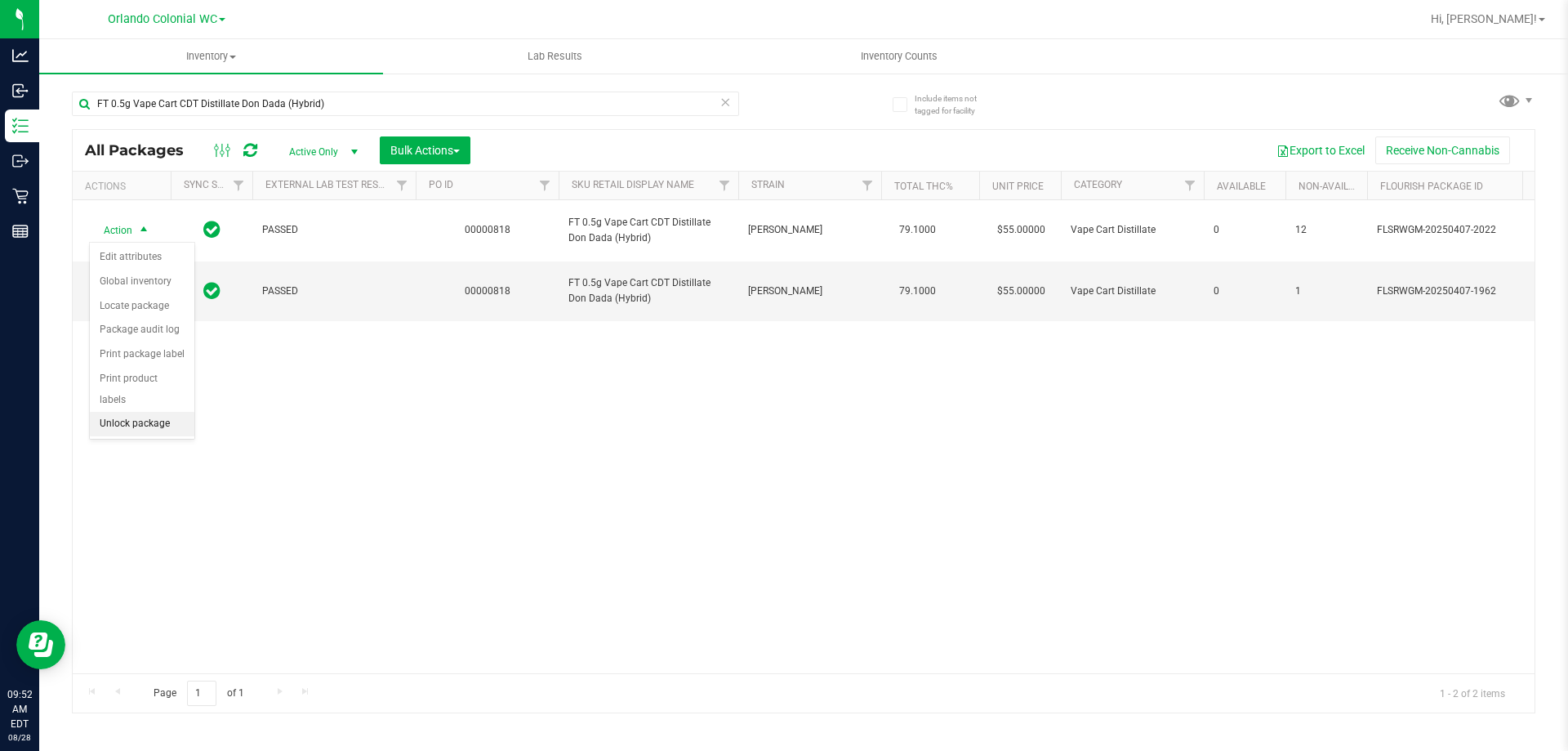
click at [156, 412] on li "Unlock package" at bounding box center [142, 424] width 105 height 25
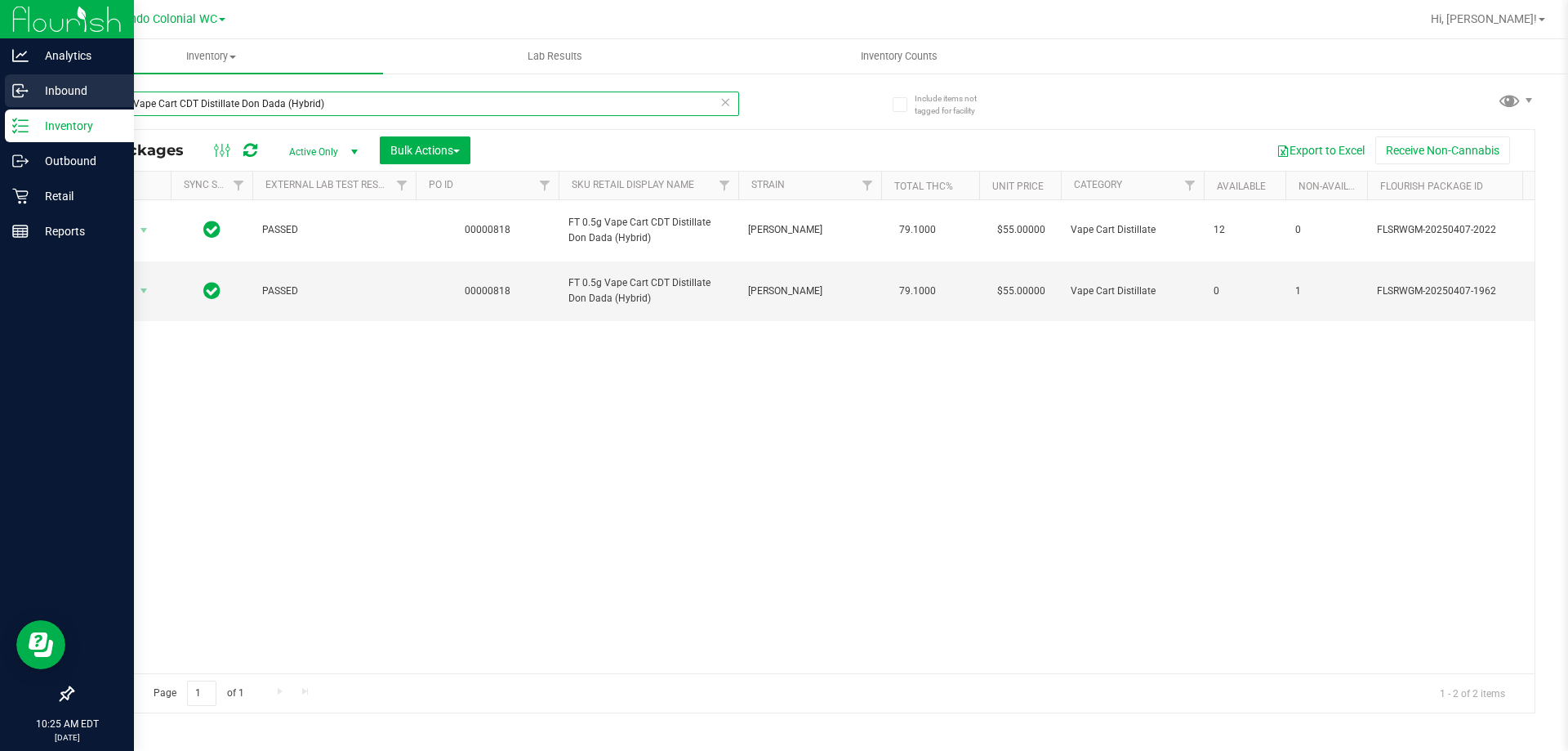
drag, startPoint x: 398, startPoint y: 110, endPoint x: 0, endPoint y: 99, distance: 398.2
click at [0, 99] on div "Analytics Inbound Inventory Outbound Retail Reports 10:25 AM EDT 08/28/2025 08/…" at bounding box center [784, 375] width 1568 height 751
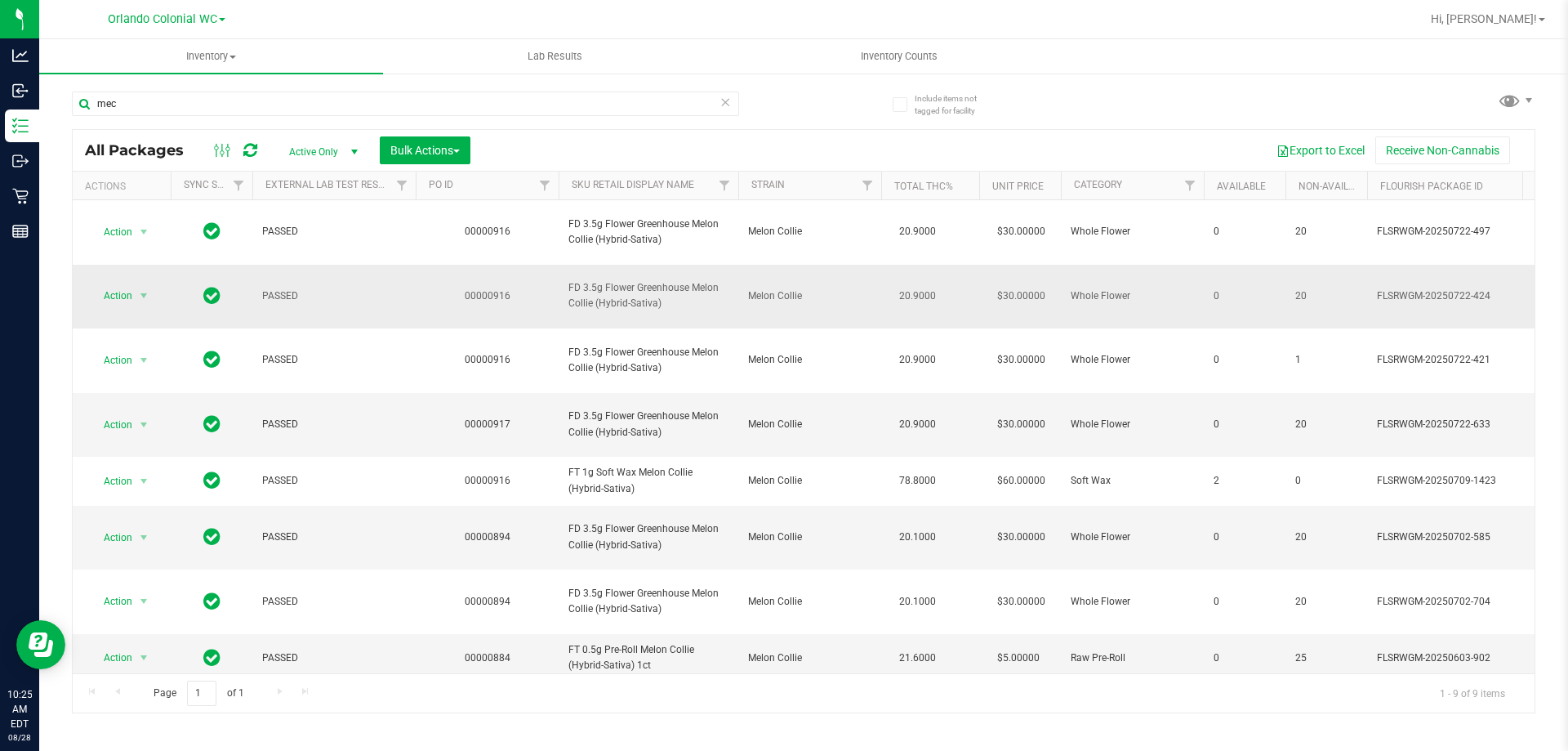
click at [610, 280] on span "FD 3.5g Flower Greenhouse Melon Collie (Hybrid-Sativa)" at bounding box center [648, 296] width 160 height 31
copy tr "FD 3.5g Flower Greenhouse Melon Collie (Hybrid-Sativa)"
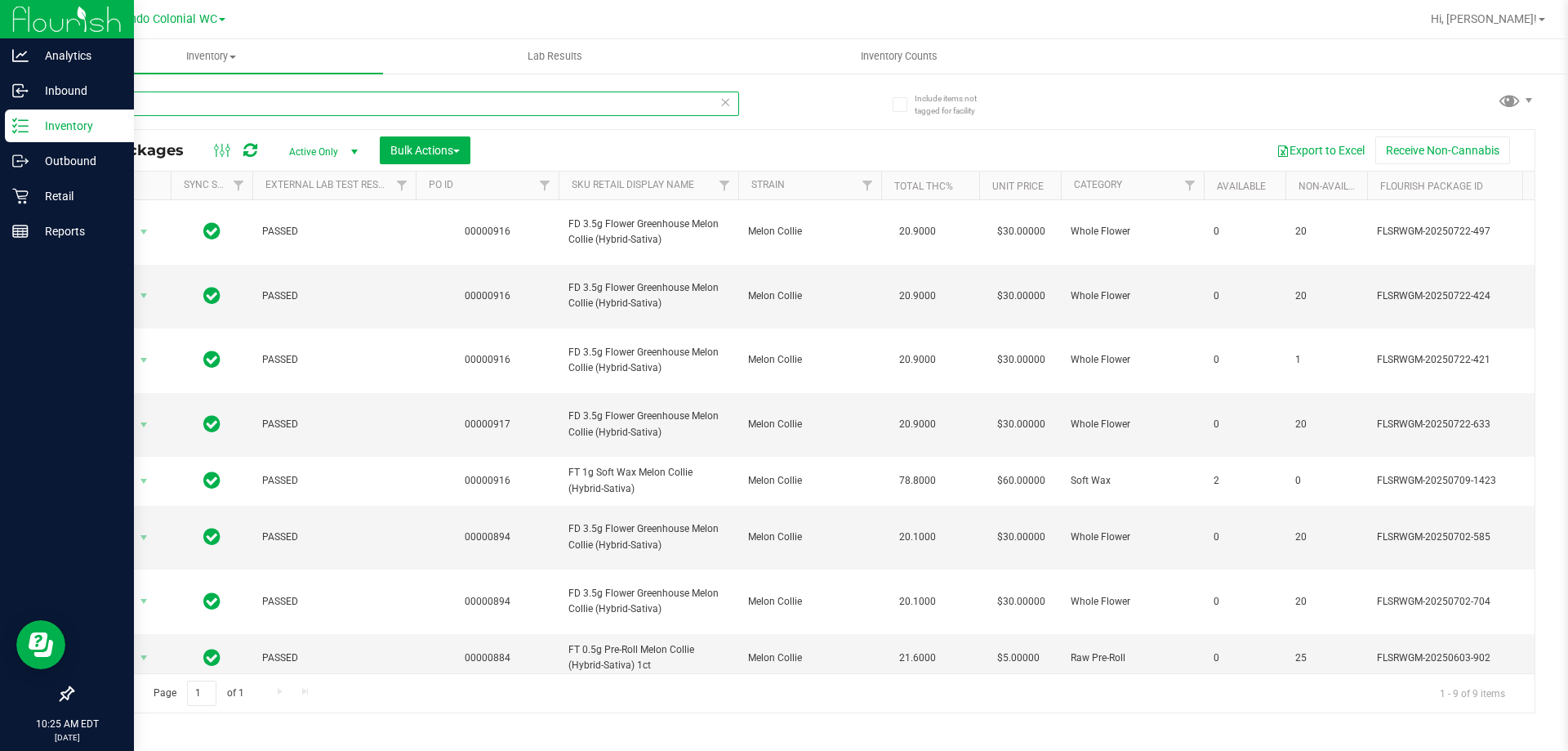
drag, startPoint x: 175, startPoint y: 97, endPoint x: 0, endPoint y: 111, distance: 175.6
click at [0, 98] on div "Analytics Inbound Inventory Outbound Retail Reports 10:25 AM EDT 08/28/2025 08/…" at bounding box center [784, 375] width 1568 height 751
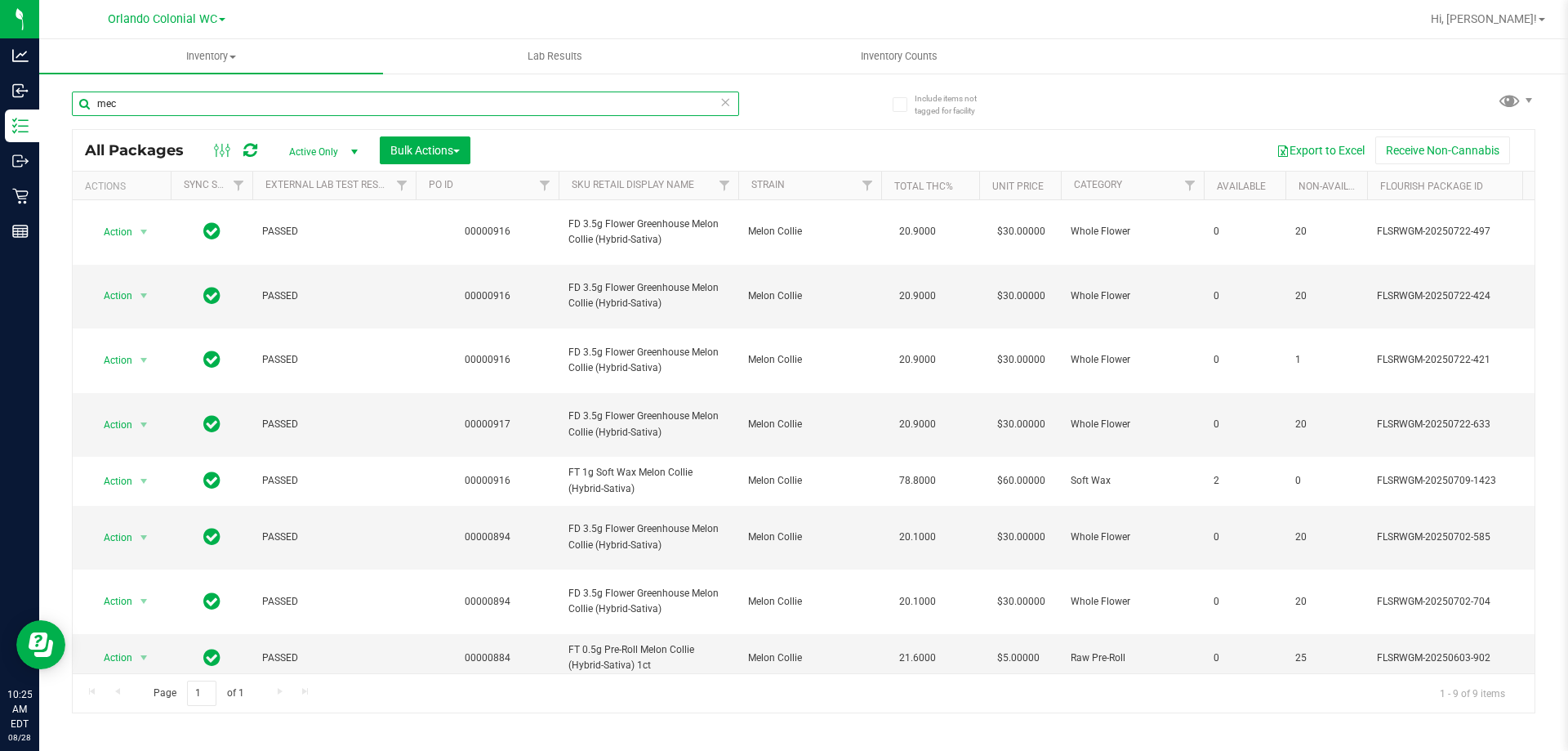
paste input "FD 3.5g Flower Greenhouse Melon Collie (Hybrid-Sativa)"
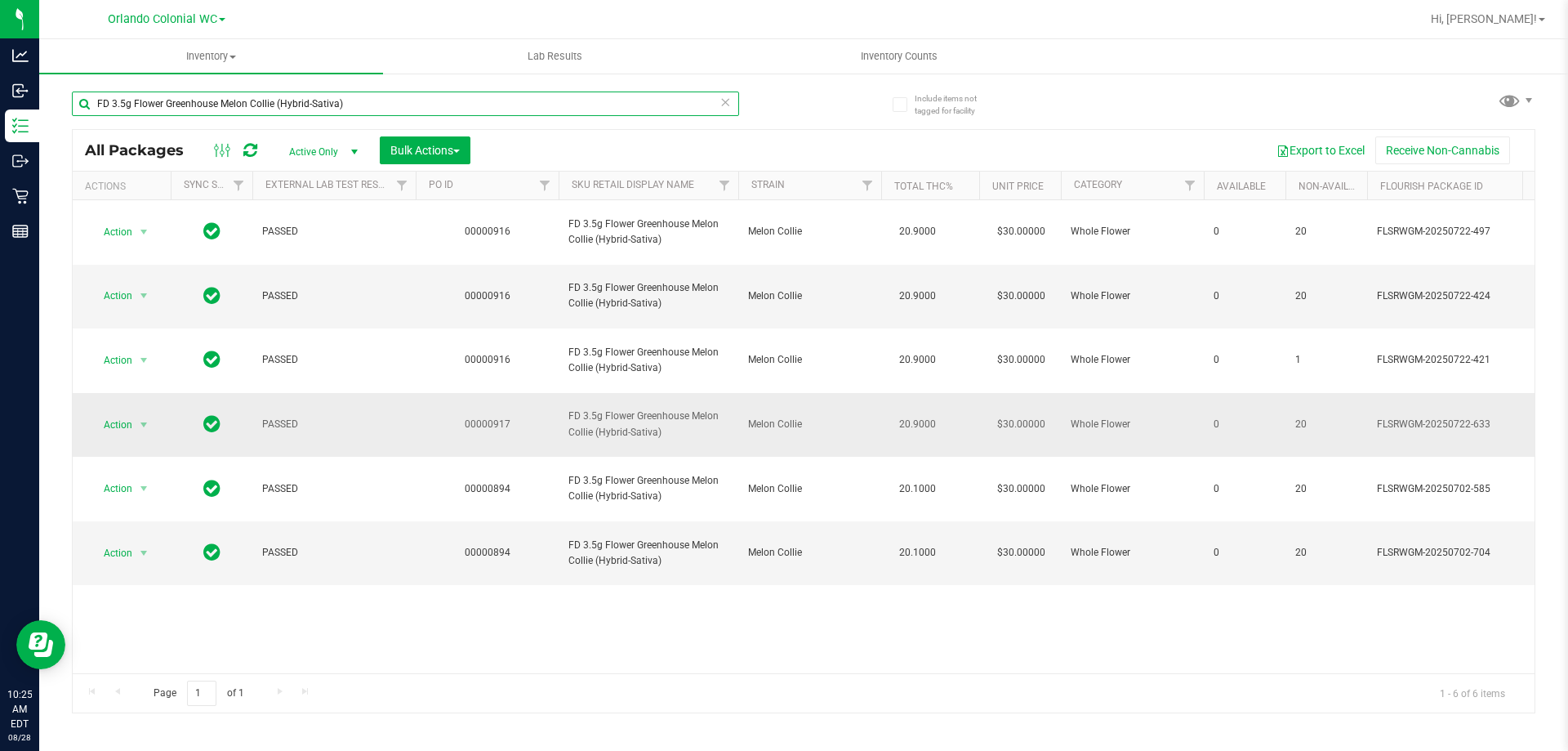
type input "FD 3.5g Flower Greenhouse Melon Collie (Hybrid-Sativa)"
click at [117, 414] on span "Action" at bounding box center [111, 425] width 44 height 23
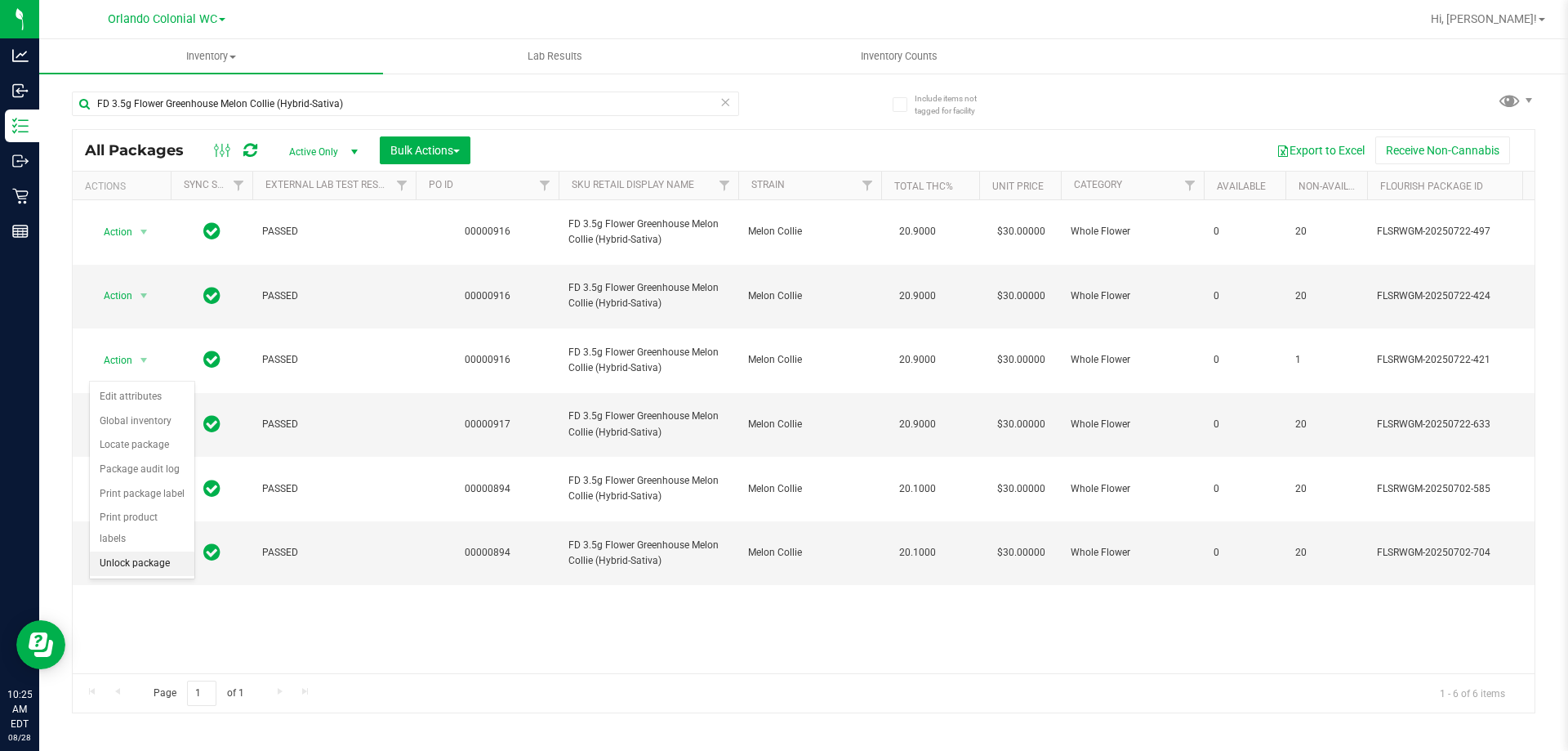
click at [160, 552] on li "Unlock package" at bounding box center [142, 563] width 105 height 25
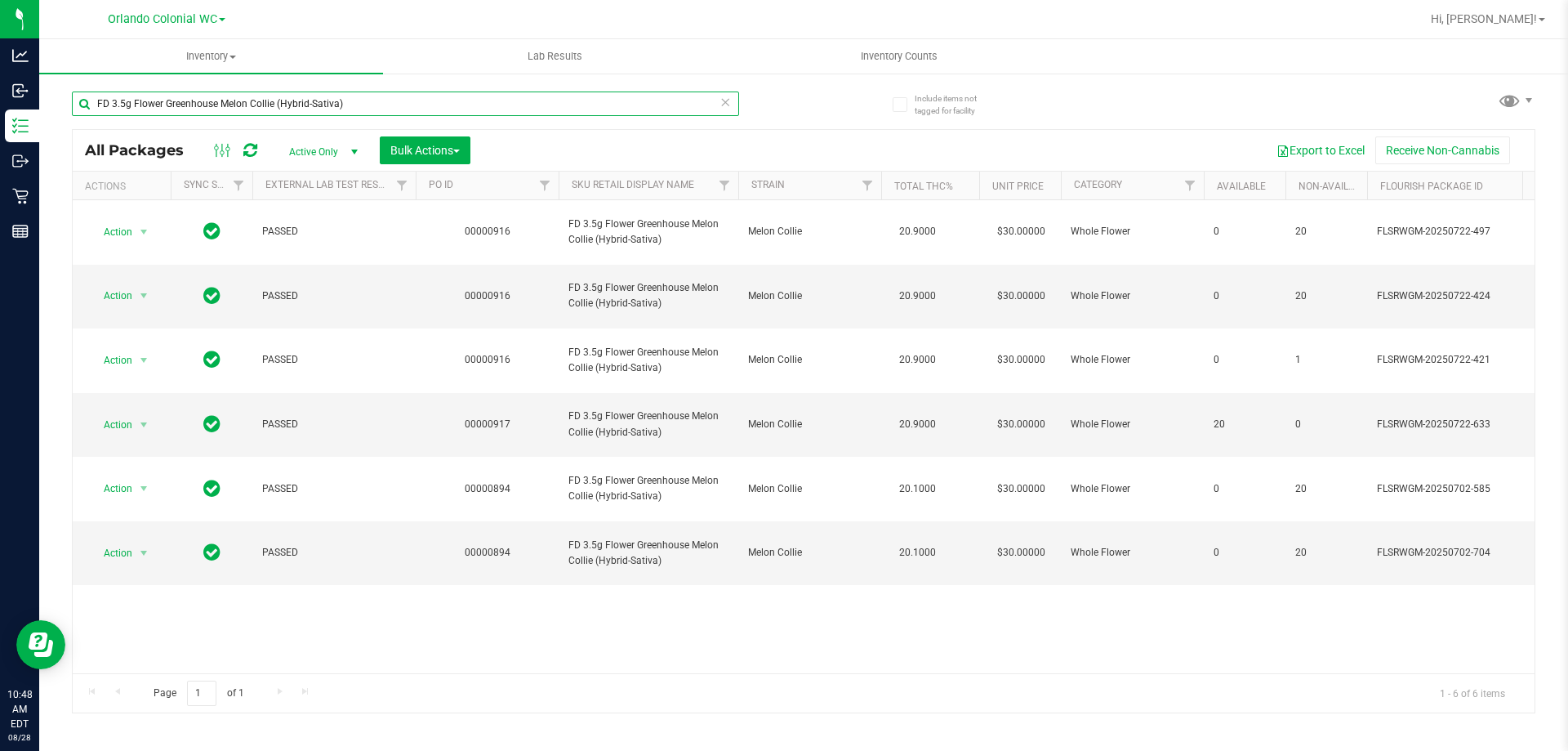
drag, startPoint x: 378, startPoint y: 99, endPoint x: 519, endPoint y: 81, distance: 142.1
click at [379, 99] on input "FD 3.5g Flower Greenhouse Melon Collie (Hybrid-Sativa)" at bounding box center [405, 104] width 667 height 25
click at [738, 107] on input "FD 3.5g Flower Greenhouse Melon Collie (Hybrid-Sativa)" at bounding box center [405, 104] width 667 height 25
click at [722, 105] on icon at bounding box center [725, 101] width 11 height 19
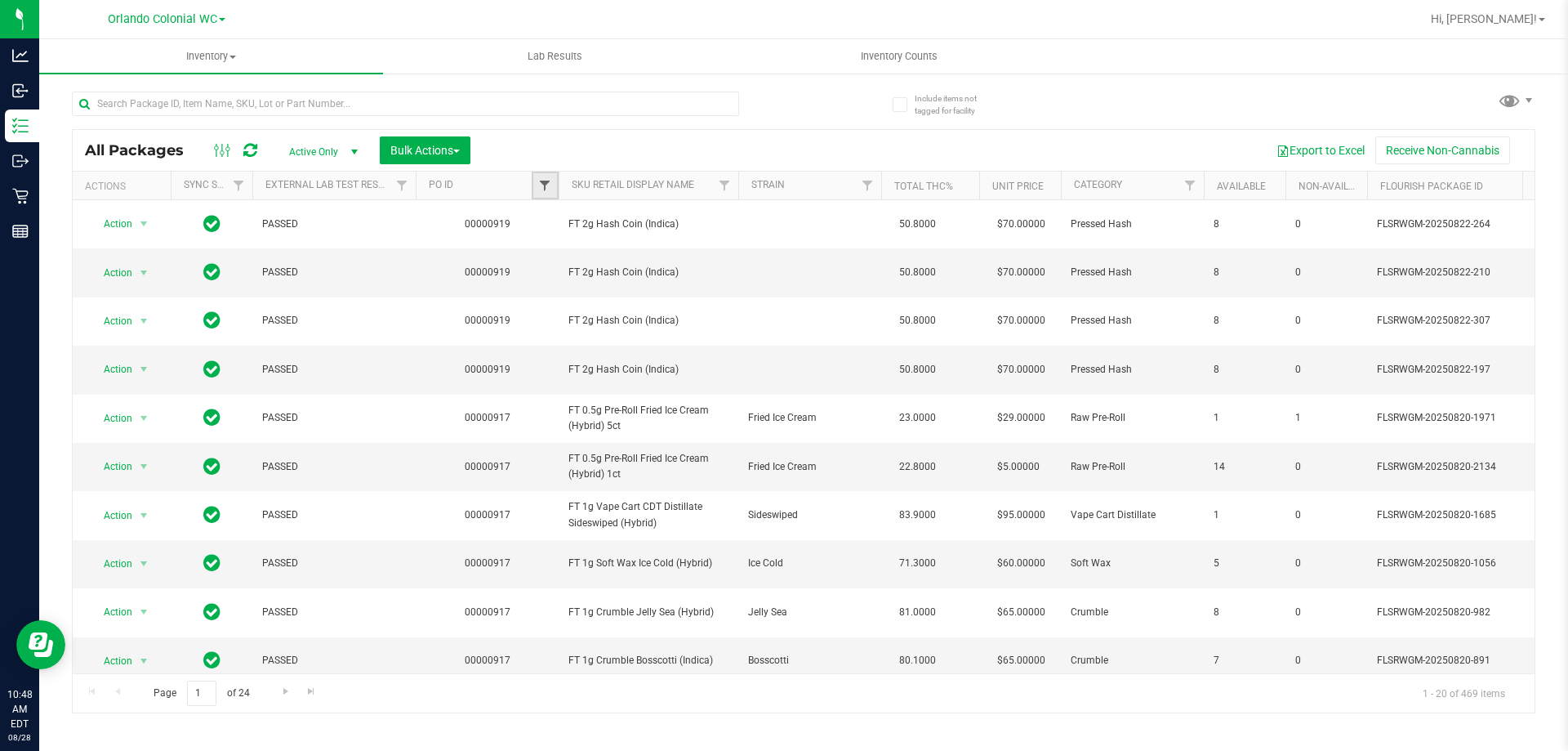
click at [546, 184] on span "Filter" at bounding box center [545, 186] width 13 height 13
type input "919"
click at [541, 246] on button "Filter" at bounding box center [580, 264] width 78 height 36
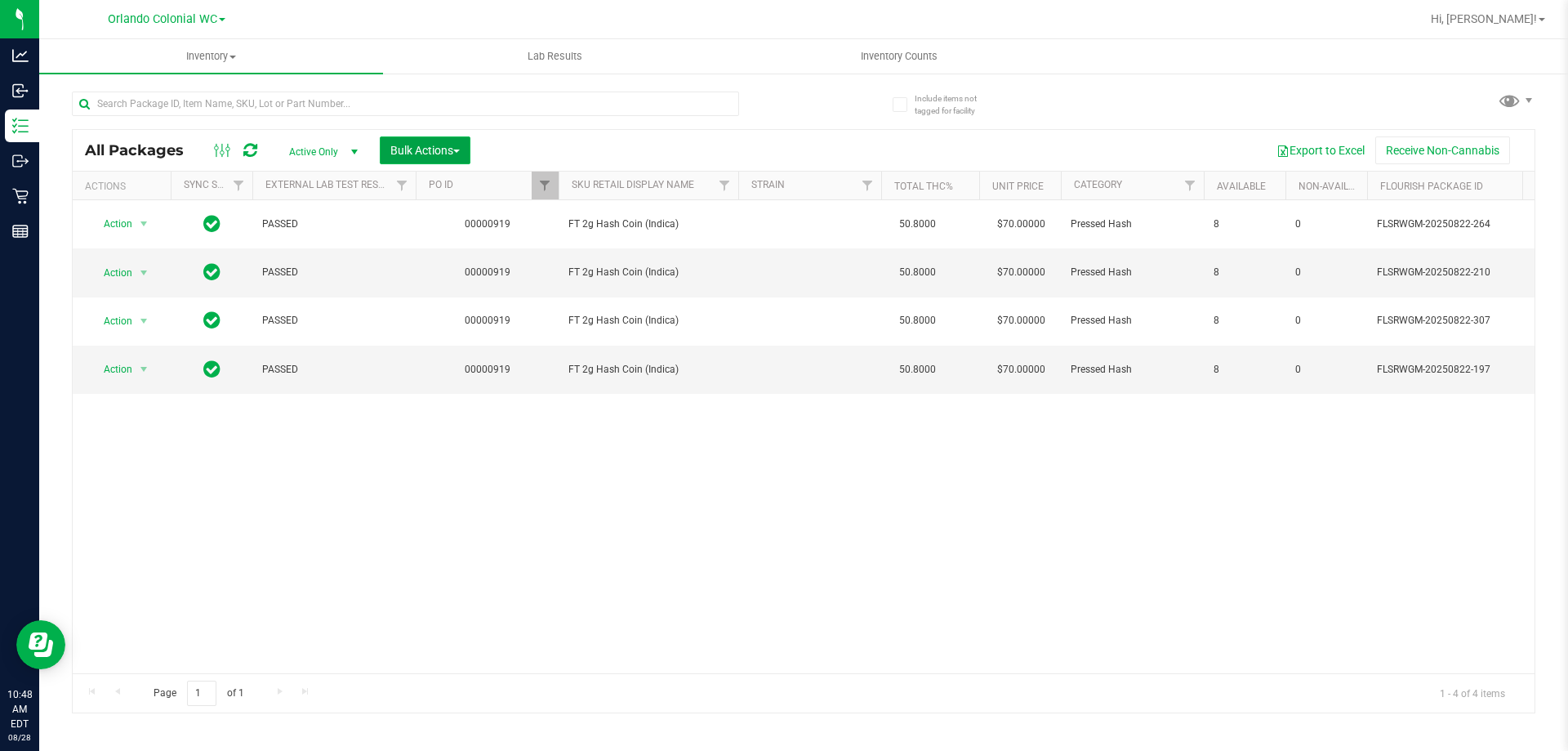
click at [427, 149] on span "Bulk Actions" at bounding box center [426, 150] width 70 height 13
click at [474, 314] on div "Lock/Unlock packages" at bounding box center [457, 310] width 134 height 26
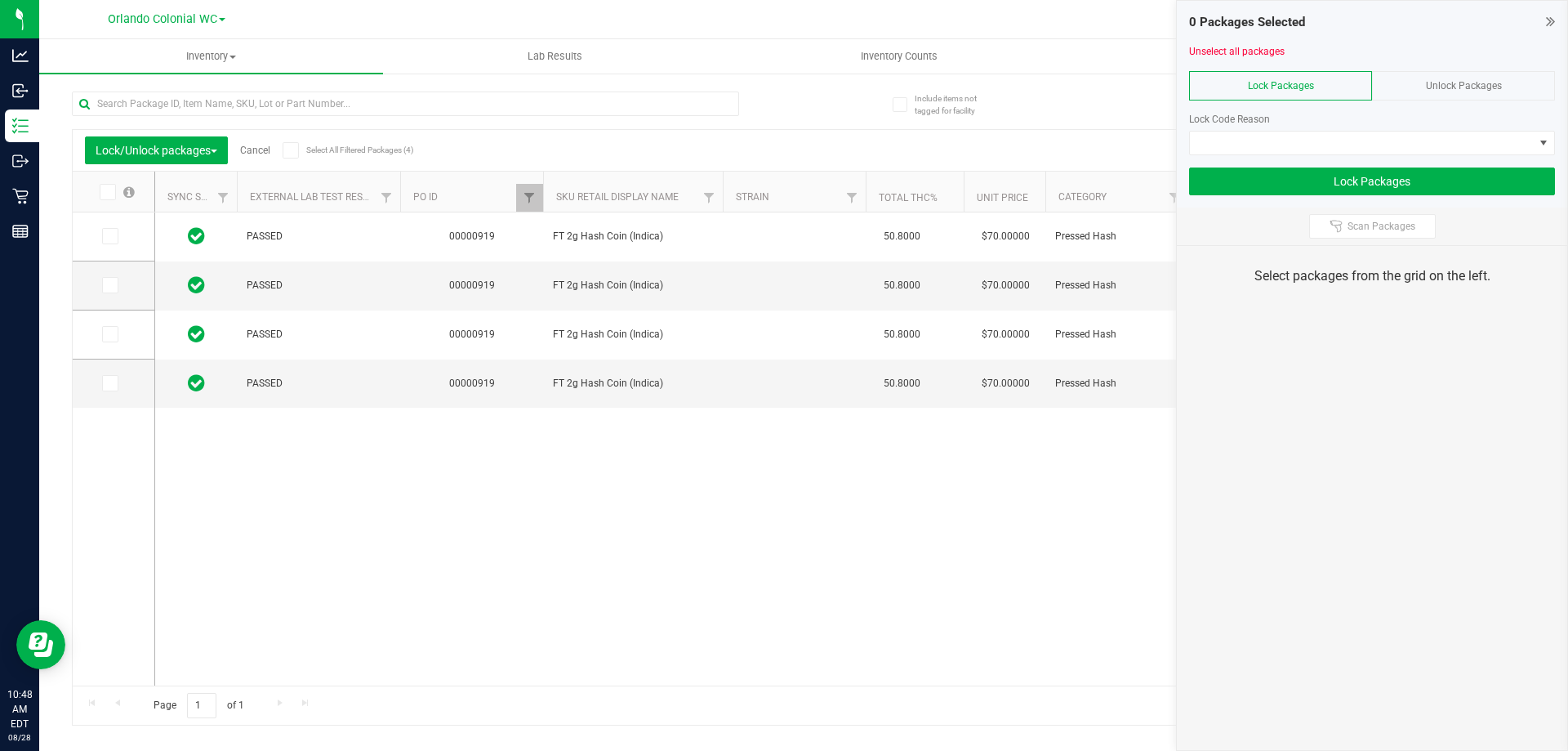
click at [291, 151] on icon at bounding box center [290, 151] width 11 height 0
click at [0, 0] on input "Select All Filtered Packages (4)" at bounding box center [0, 0] width 0 height 0
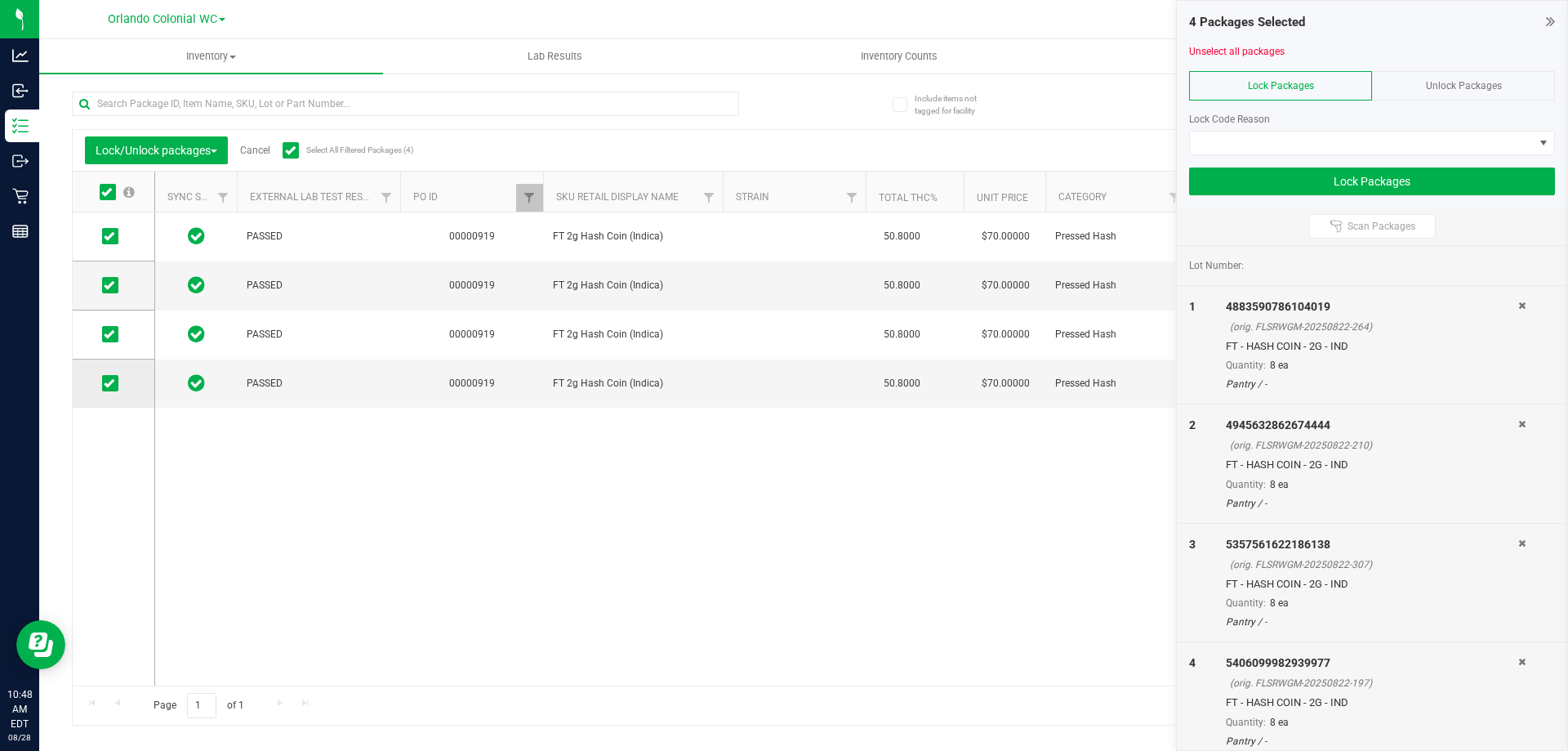
click at [107, 383] on icon at bounding box center [109, 383] width 11 height 0
click at [0, 0] on input "checkbox" at bounding box center [0, 0] width 0 height 0
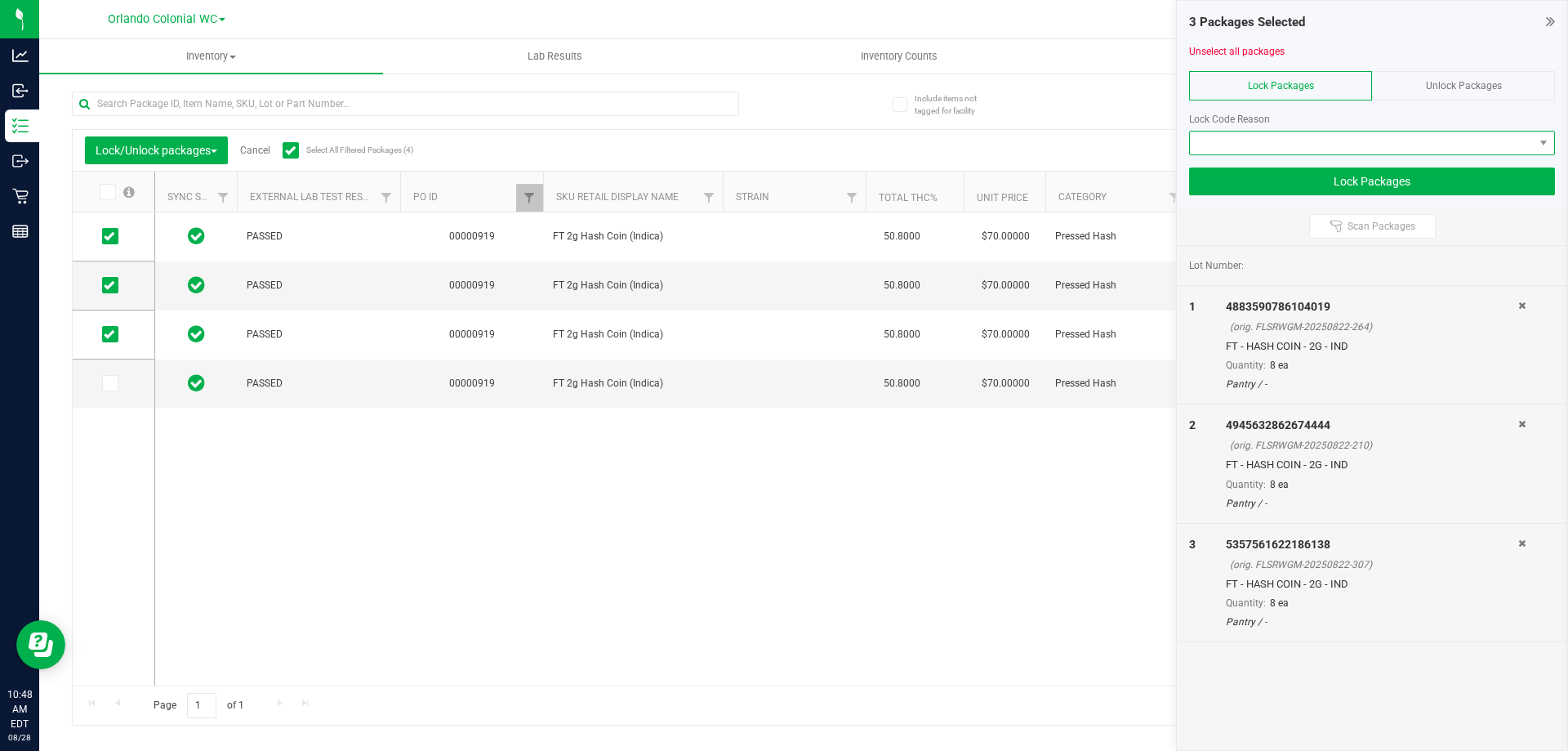
click at [1426, 146] on span at bounding box center [1362, 142] width 344 height 23
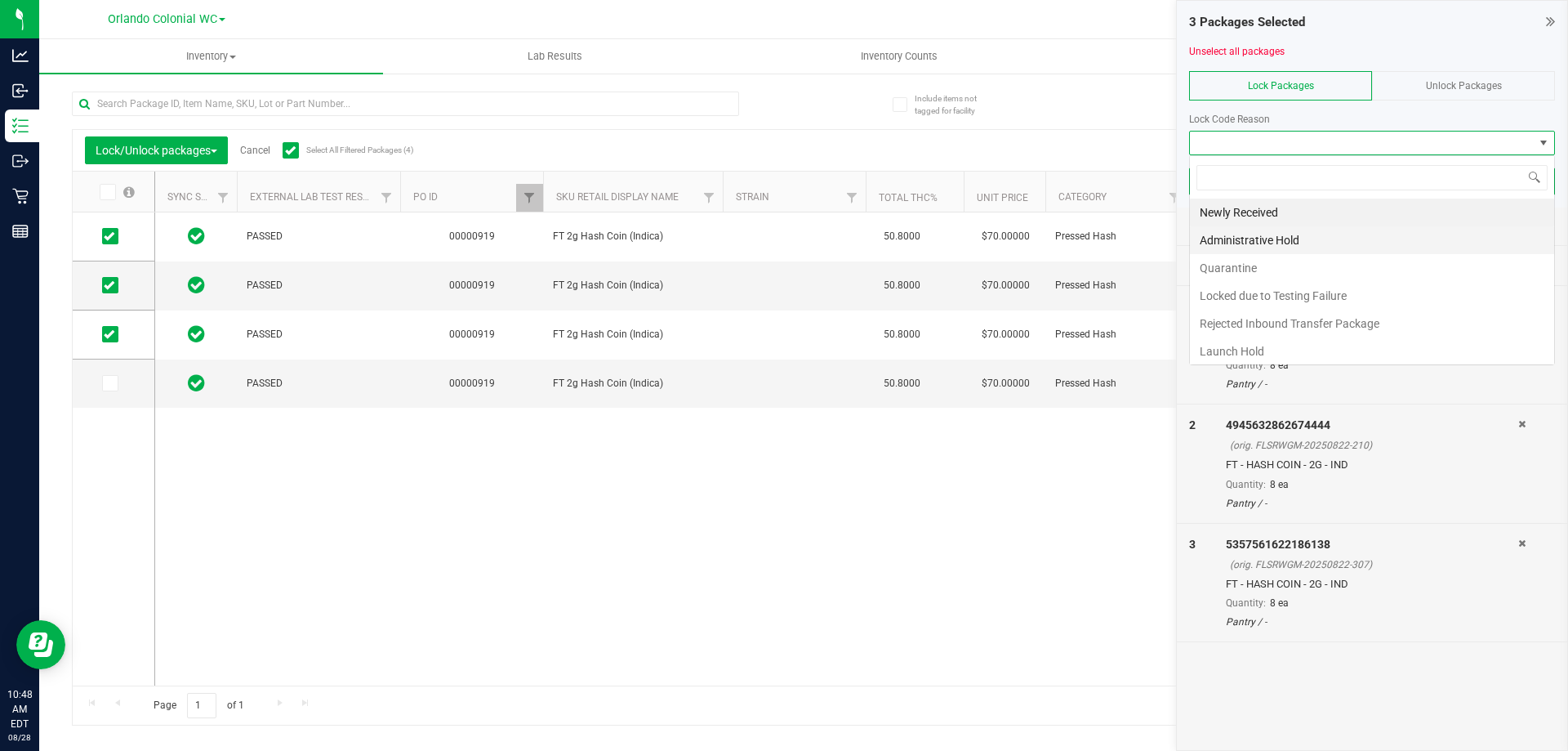
scroll to position [25, 366]
click at [1237, 216] on li "Newly Received" at bounding box center [1372, 212] width 364 height 28
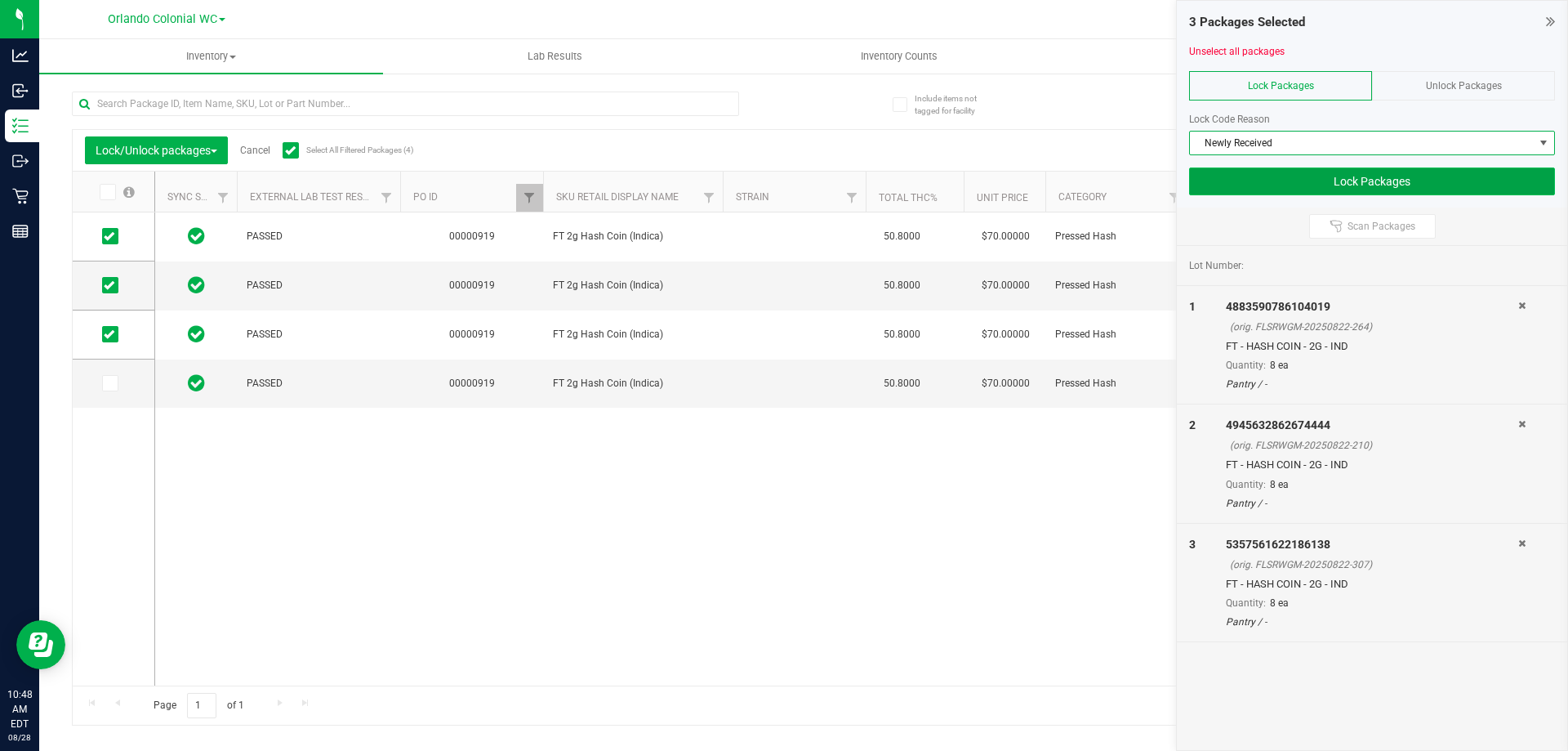
click at [1300, 187] on button "Lock Packages" at bounding box center [1372, 181] width 366 height 28
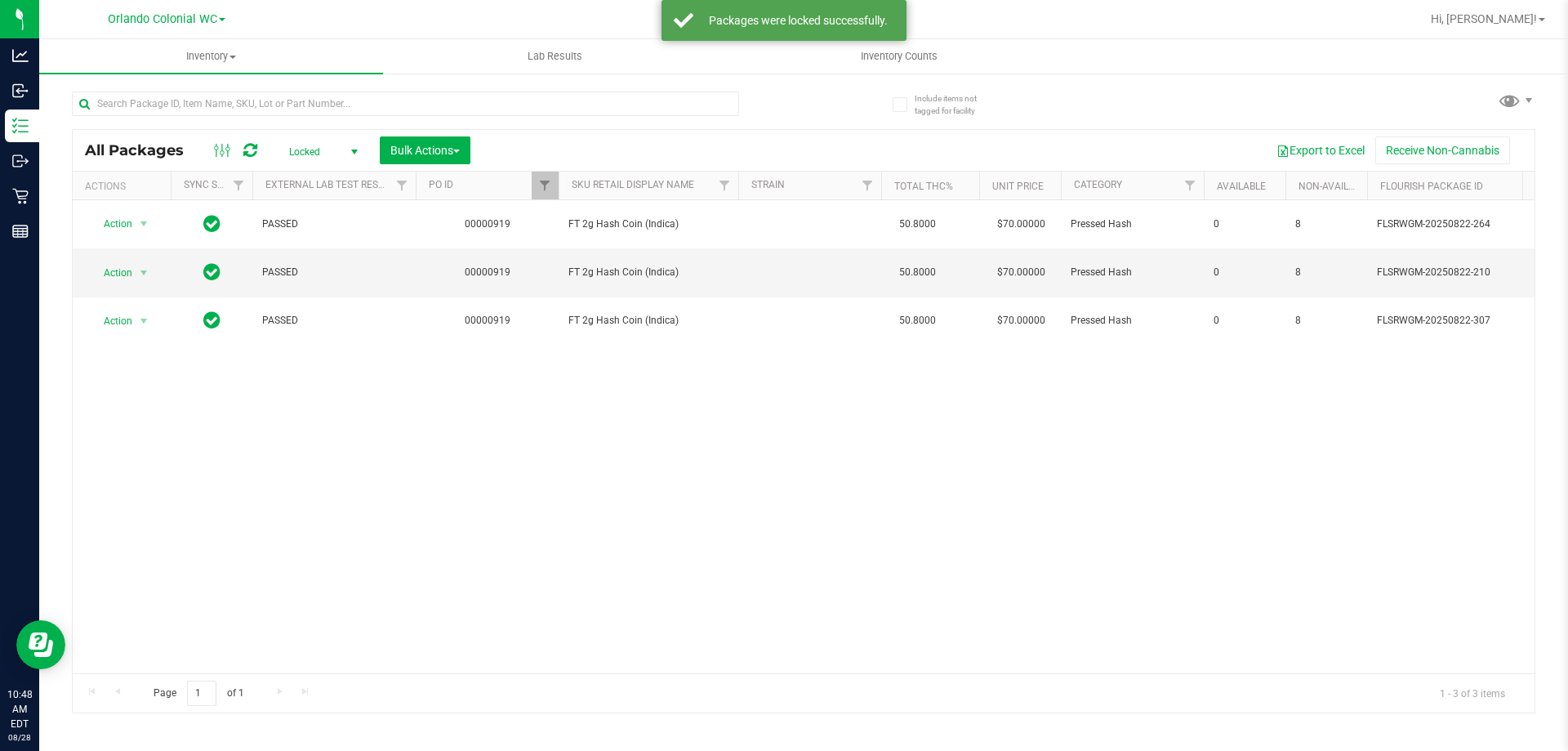
click at [335, 153] on span "Locked" at bounding box center [320, 152] width 90 height 23
click at [328, 180] on li "Active Only" at bounding box center [319, 177] width 88 height 25
click at [328, 180] on body "Analytics Inbound Inventory Outbound Retail Reports 10:48 AM EDT 08/28/2025 08/…" at bounding box center [784, 375] width 1568 height 751
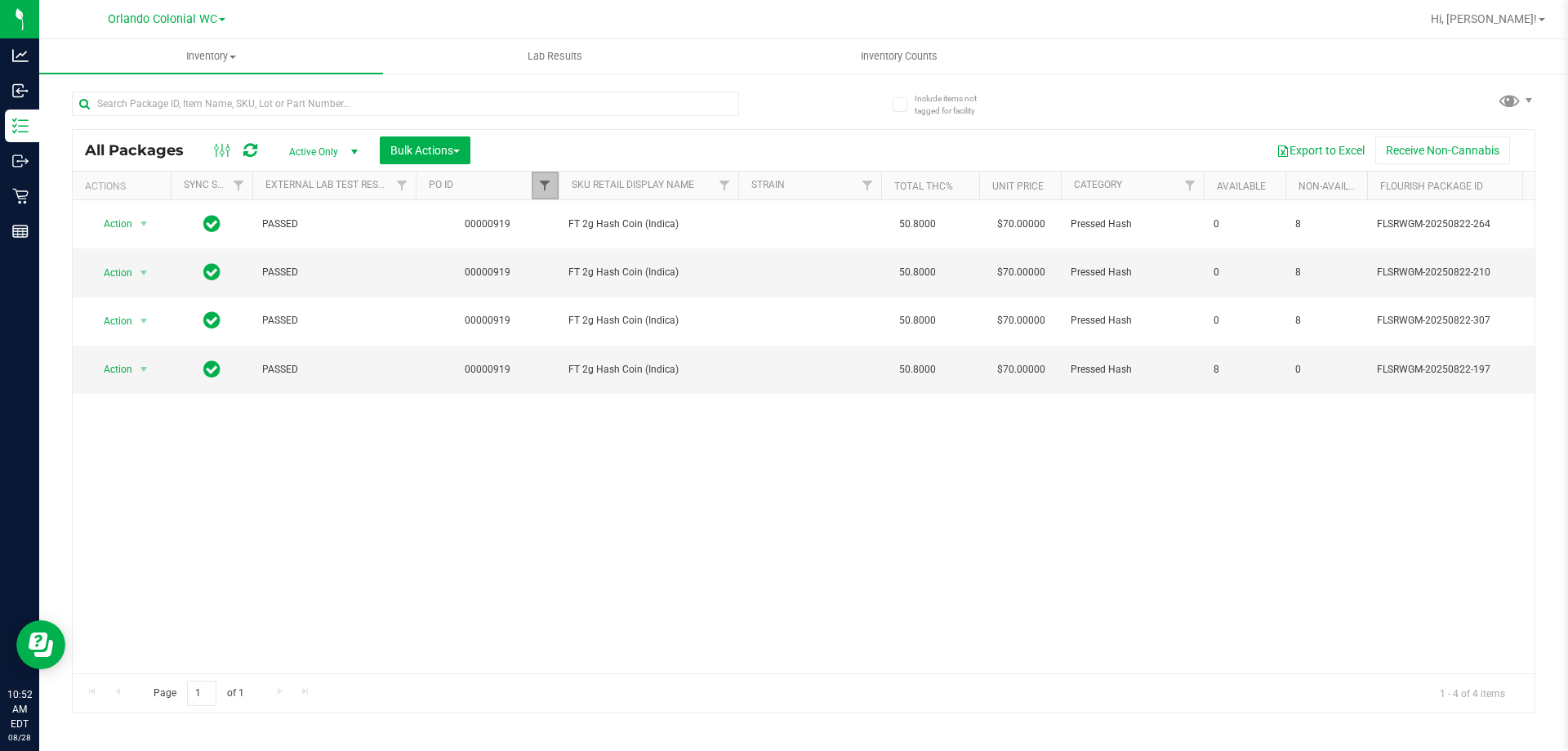
click at [550, 183] on span "Filter" at bounding box center [545, 186] width 13 height 13
drag, startPoint x: 512, startPoint y: 222, endPoint x: 561, endPoint y: 225, distance: 49.1
click at [560, 225] on input "919" at bounding box center [625, 221] width 168 height 25
click at [541, 246] on button "Filter" at bounding box center [580, 264] width 78 height 36
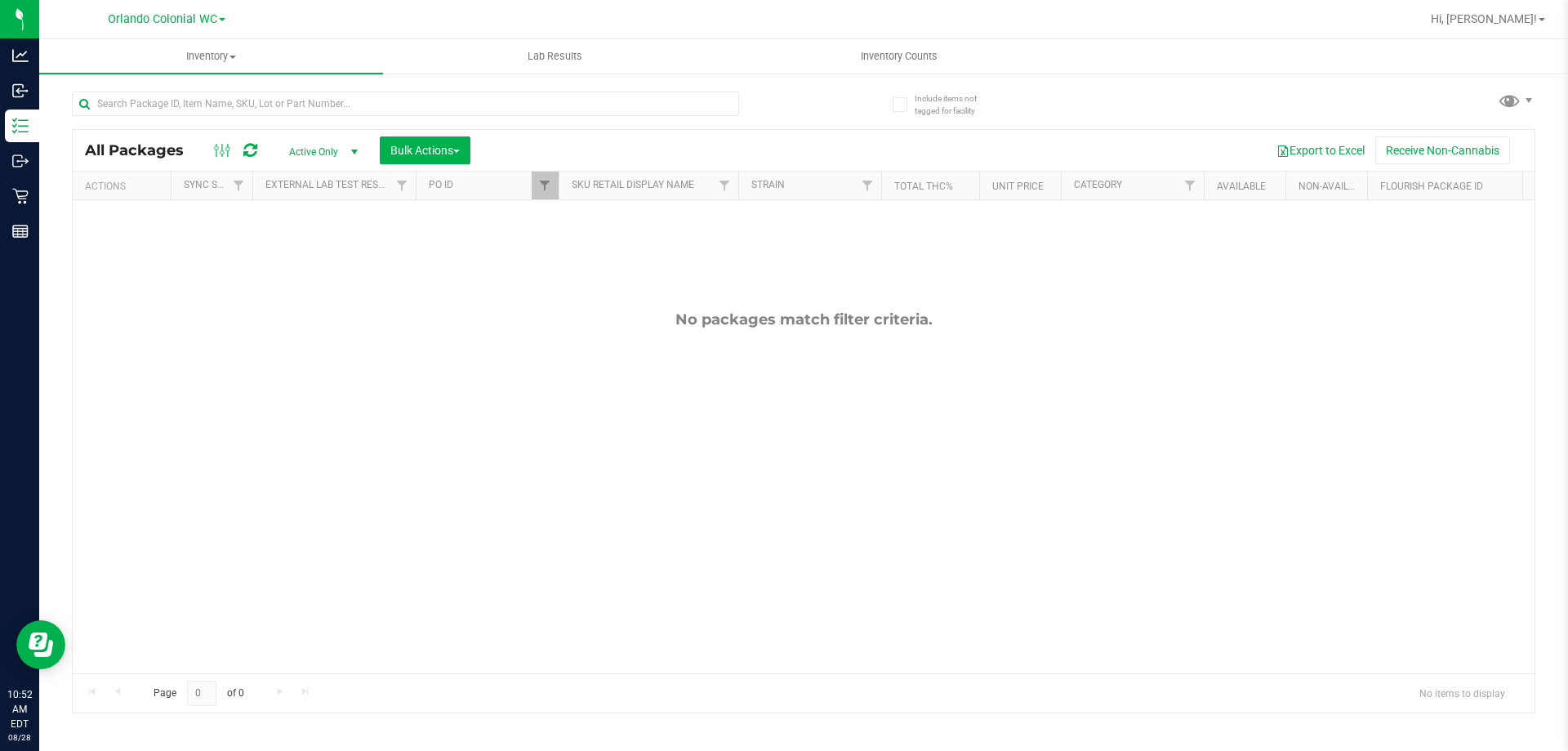
click at [560, 176] on th "SKU Retail Display Name" at bounding box center [649, 186] width 180 height 28
click at [552, 178] on div at bounding box center [803, 421] width 1462 height 583
click at [551, 184] on span "Filter" at bounding box center [545, 186] width 13 height 13
type input "920"
click at [541, 246] on button "Filter" at bounding box center [580, 264] width 78 height 36
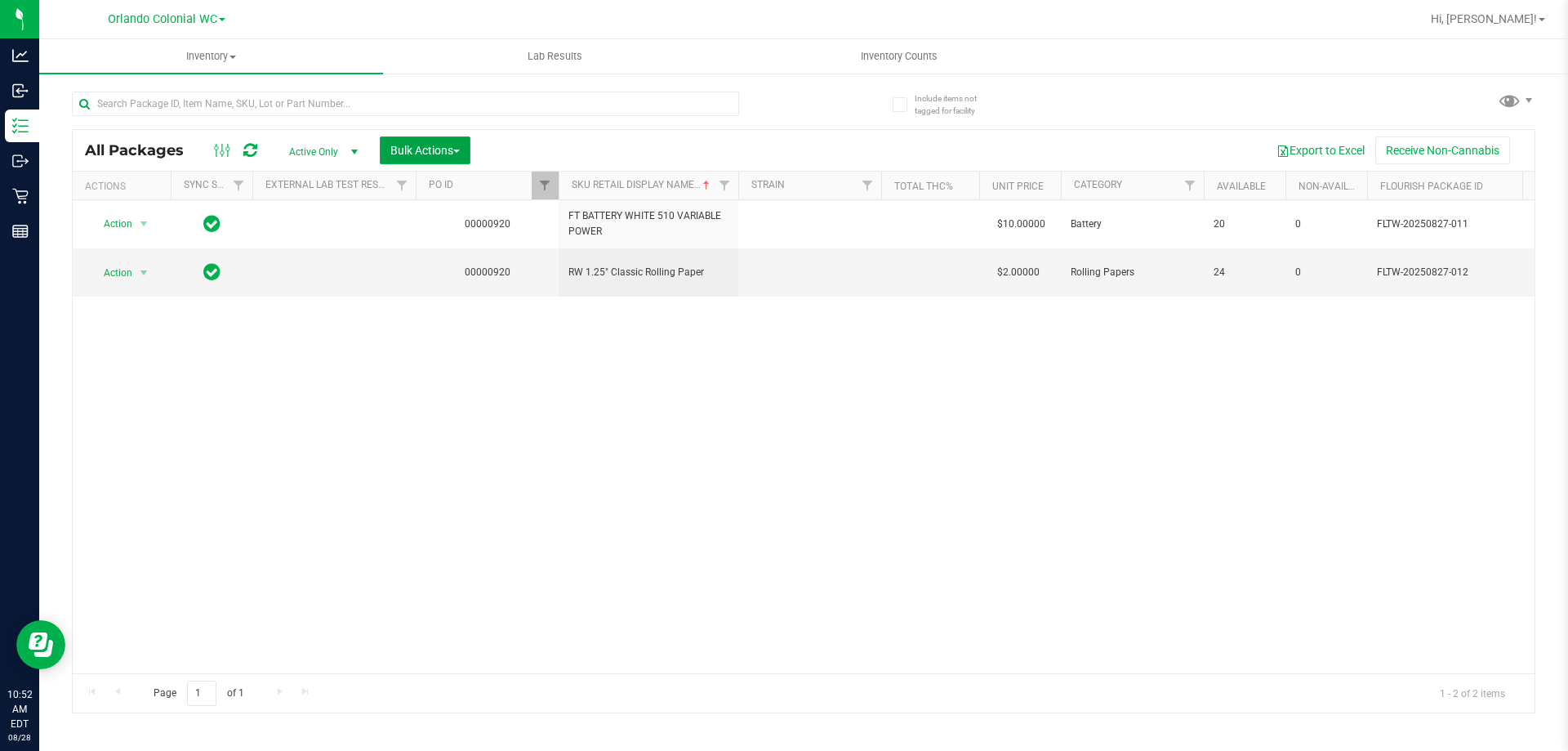
click at [470, 151] on button "Bulk Actions" at bounding box center [425, 150] width 91 height 28
click at [466, 304] on span "Lock/Unlock packages" at bounding box center [446, 307] width 112 height 13
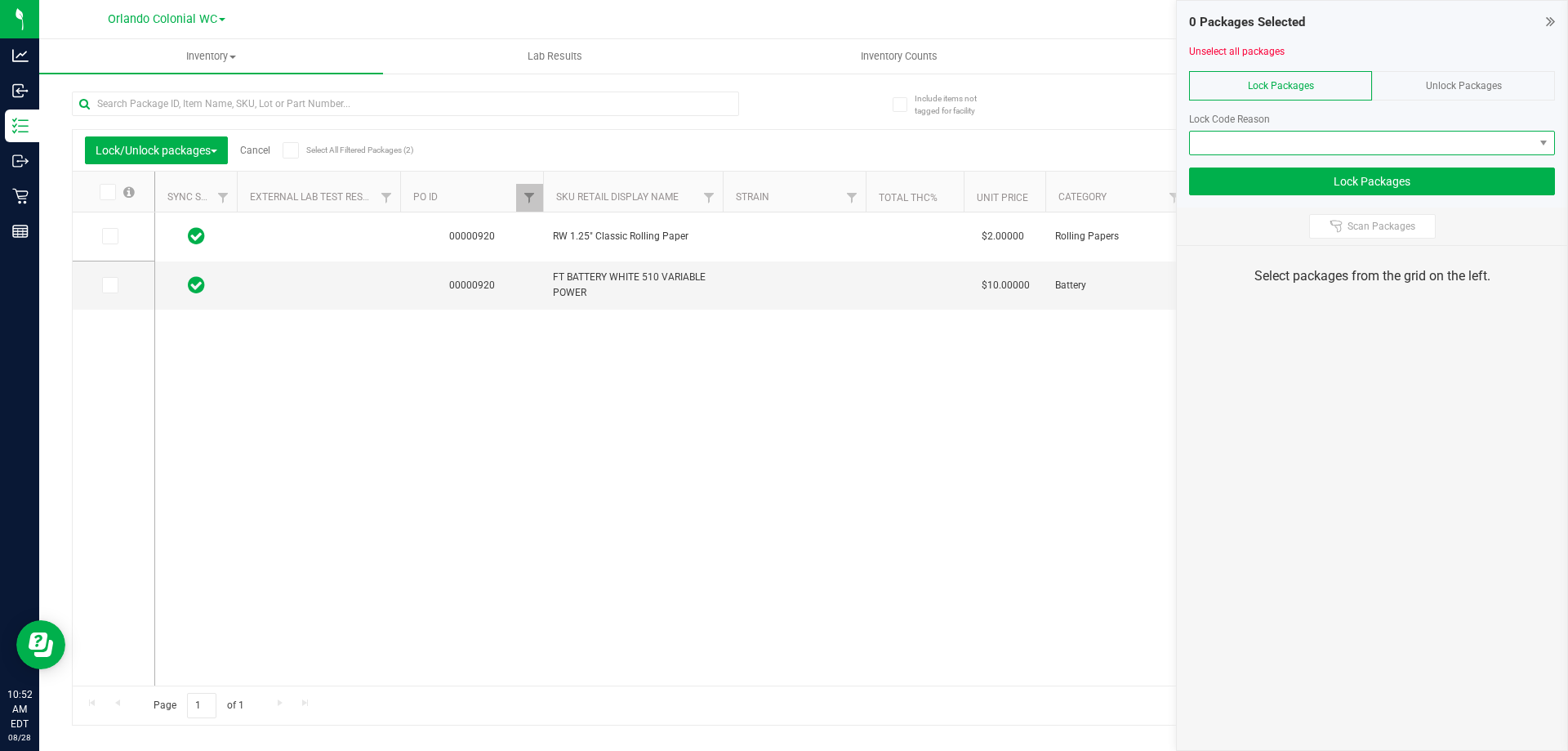
click at [1345, 138] on span at bounding box center [1362, 142] width 344 height 23
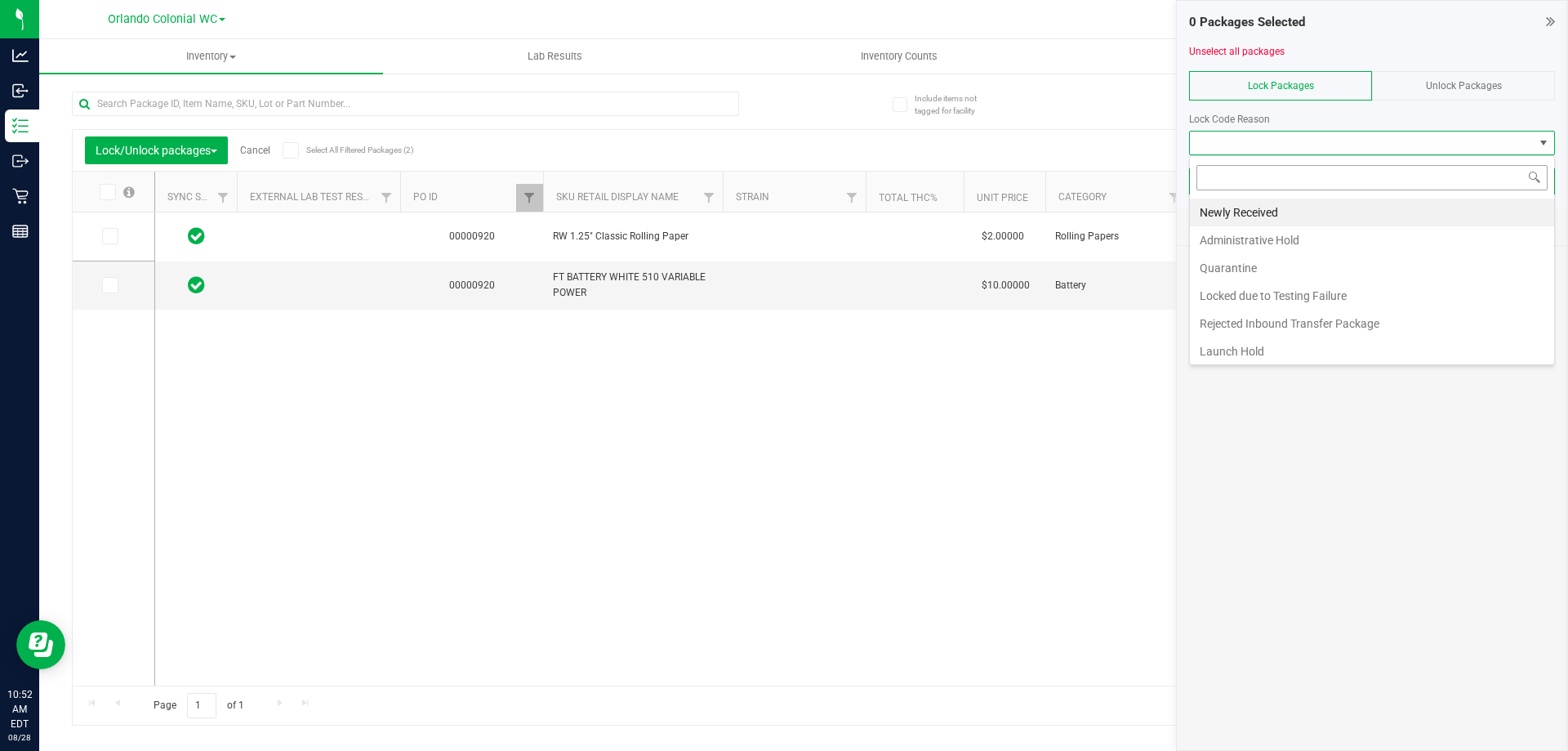
scroll to position [25, 366]
click at [1270, 209] on li "Newly Received" at bounding box center [1372, 212] width 364 height 28
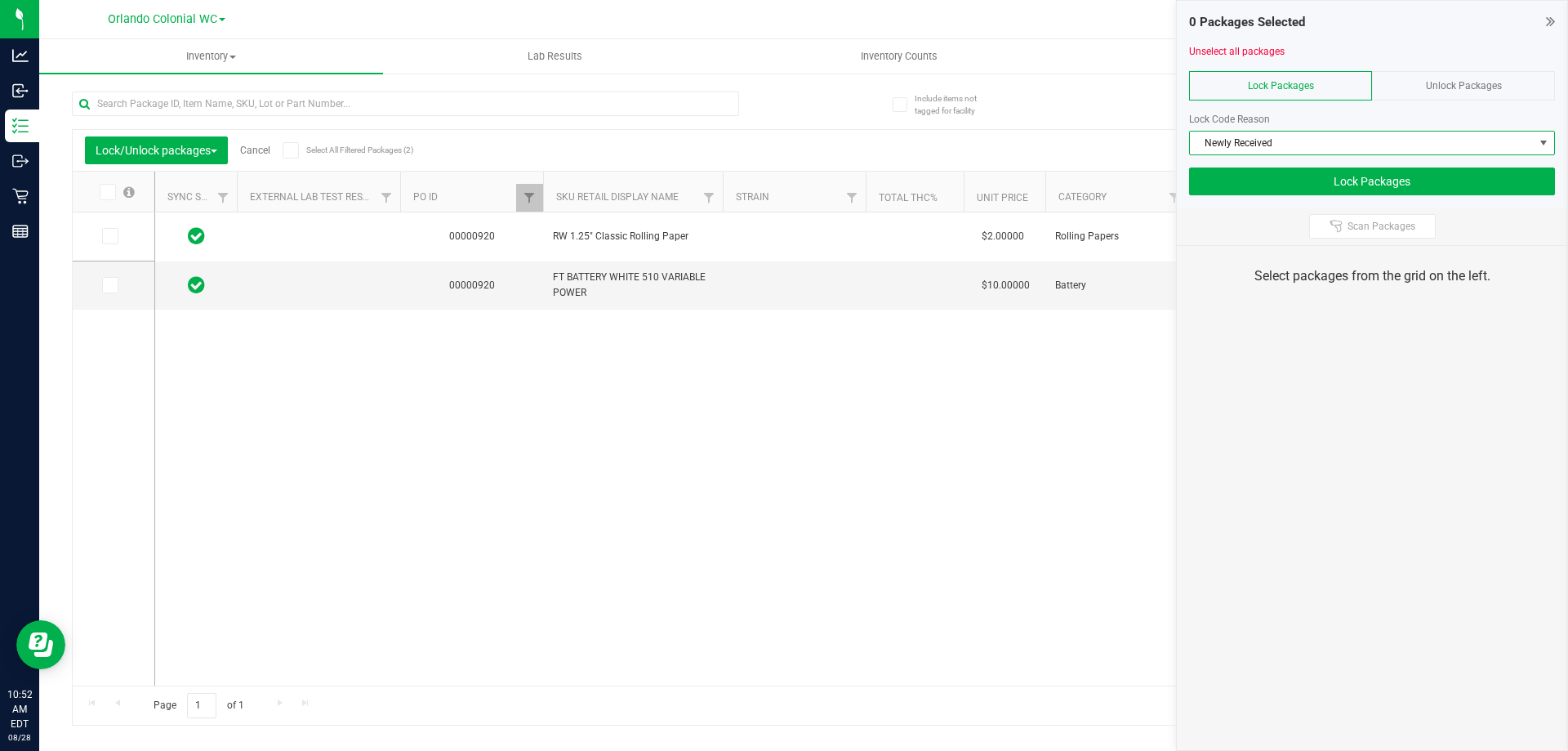
drag, startPoint x: 298, startPoint y: 150, endPoint x: 392, endPoint y: 139, distance: 94.6
click at [299, 150] on span at bounding box center [290, 151] width 17 height 17
click at [0, 0] on input "Select All Filtered Packages (2)" at bounding box center [0, 0] width 0 height 0
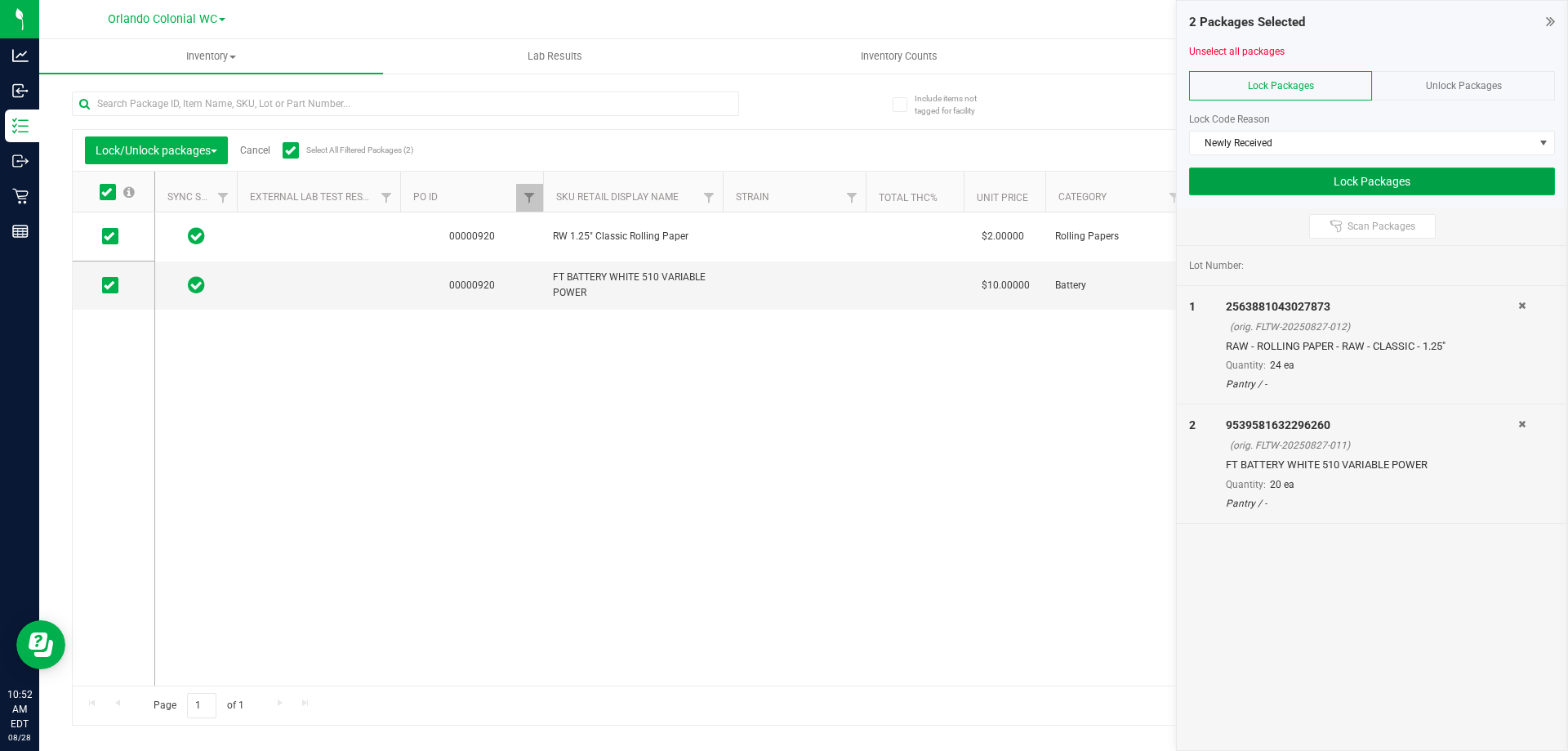
click at [1323, 175] on button "Lock Packages" at bounding box center [1372, 181] width 366 height 28
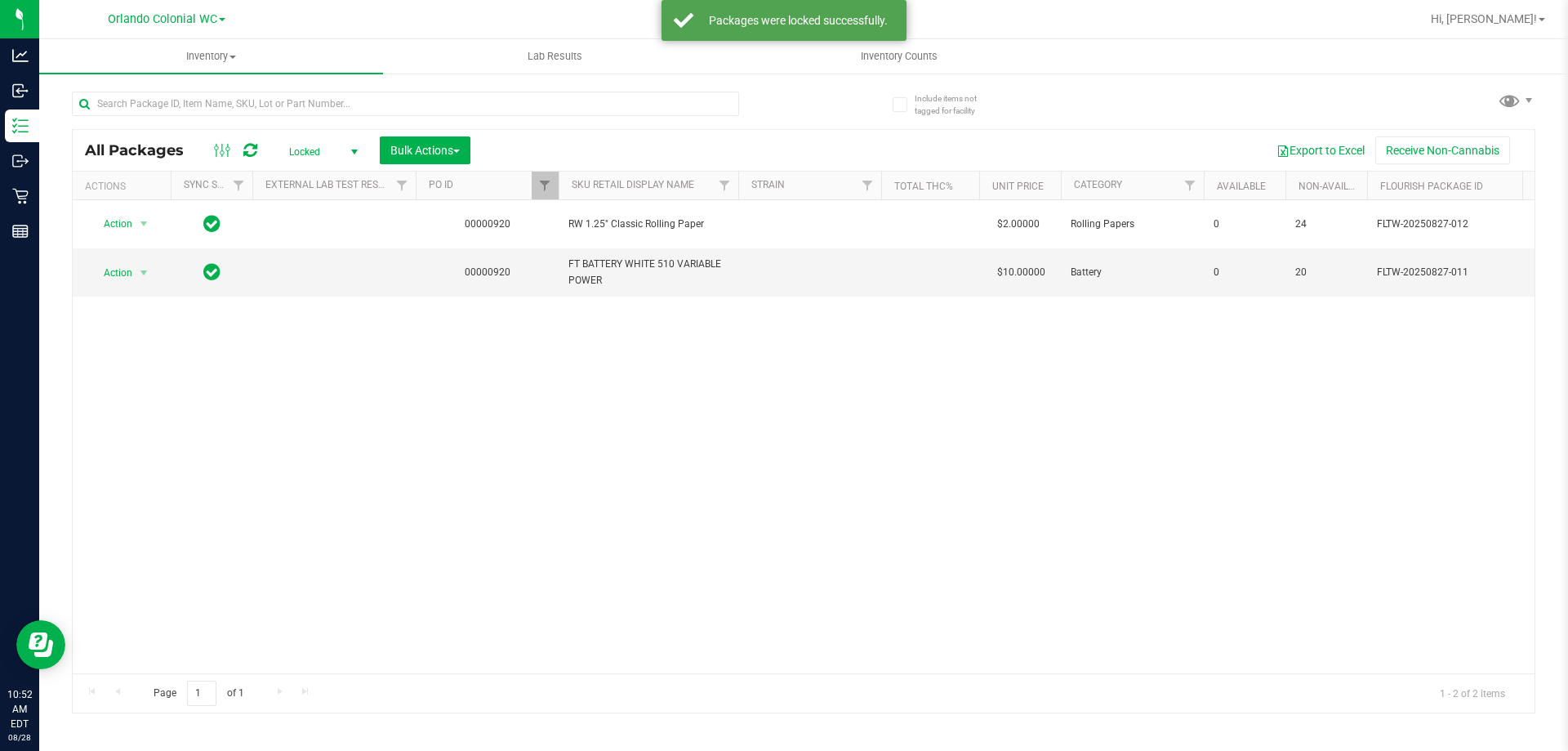
click at [351, 155] on span "select" at bounding box center [355, 152] width 13 height 13
click at [328, 165] on div "Active Only Lab Samples Locked All External Internal No data found." at bounding box center [320, 239] width 90 height 153
click at [324, 177] on li "Active Only" at bounding box center [319, 177] width 88 height 25
click at [550, 187] on span "Filter" at bounding box center [545, 186] width 13 height 13
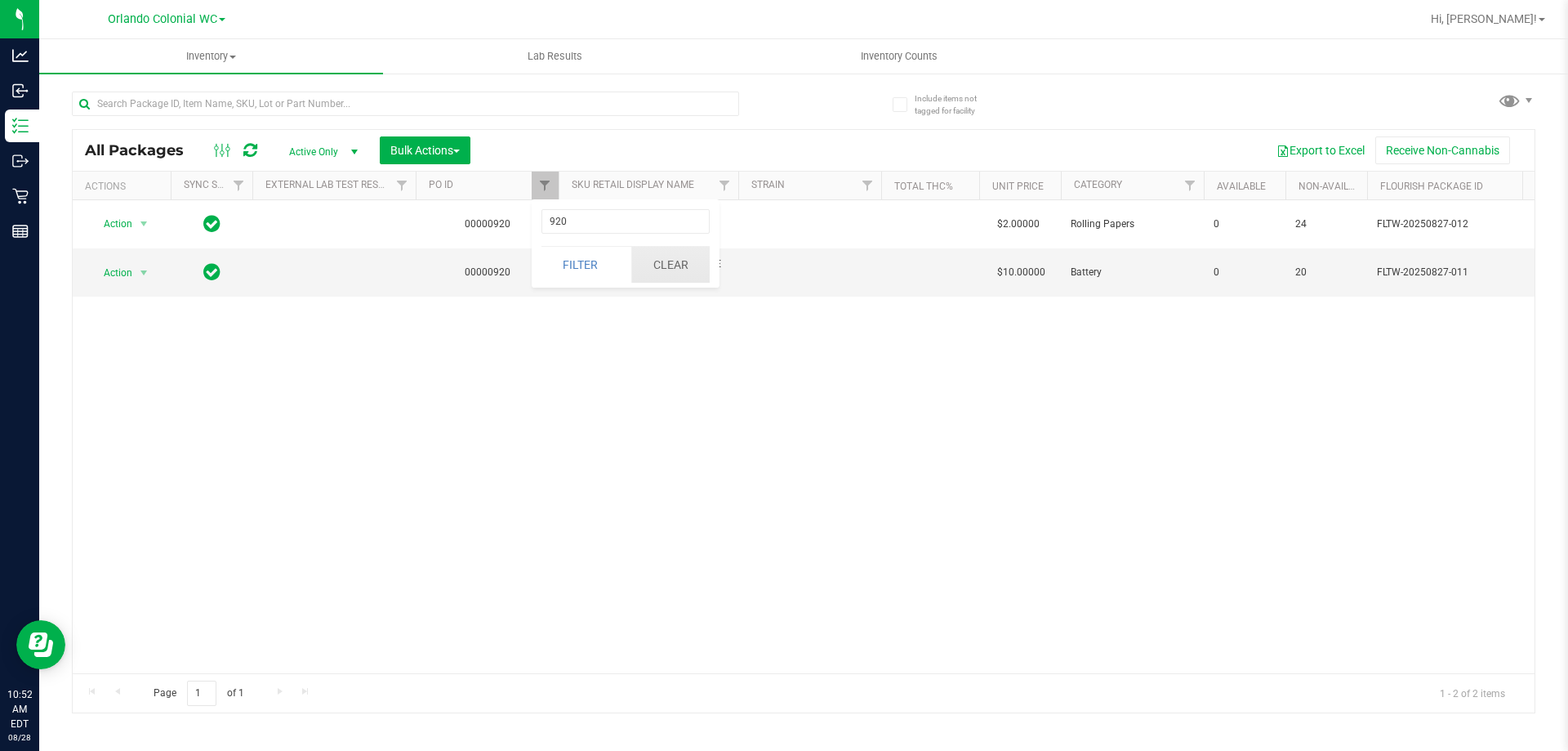
click at [680, 271] on button "Clear" at bounding box center [670, 264] width 78 height 36
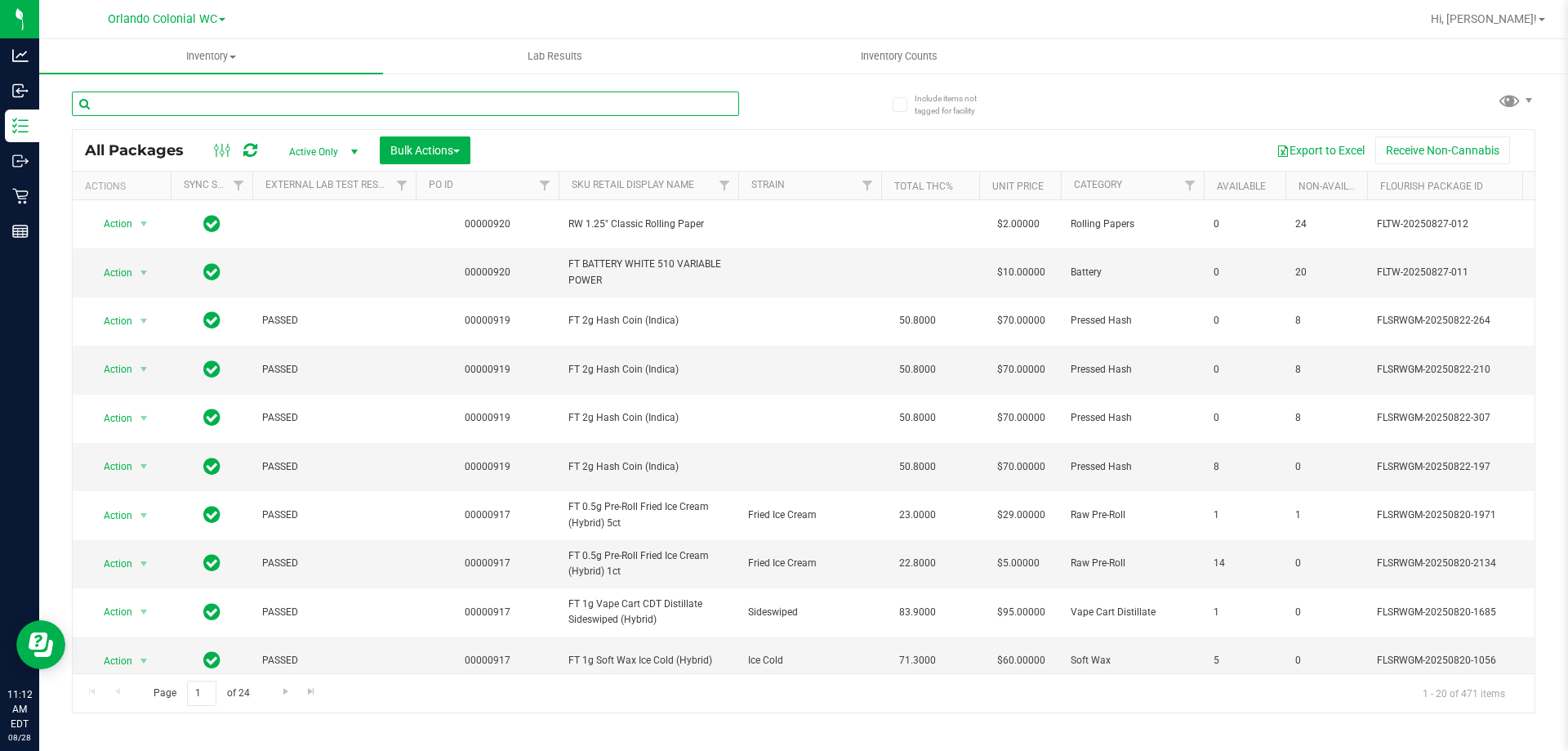
click at [359, 99] on input "text" at bounding box center [405, 104] width 667 height 25
type input "arz"
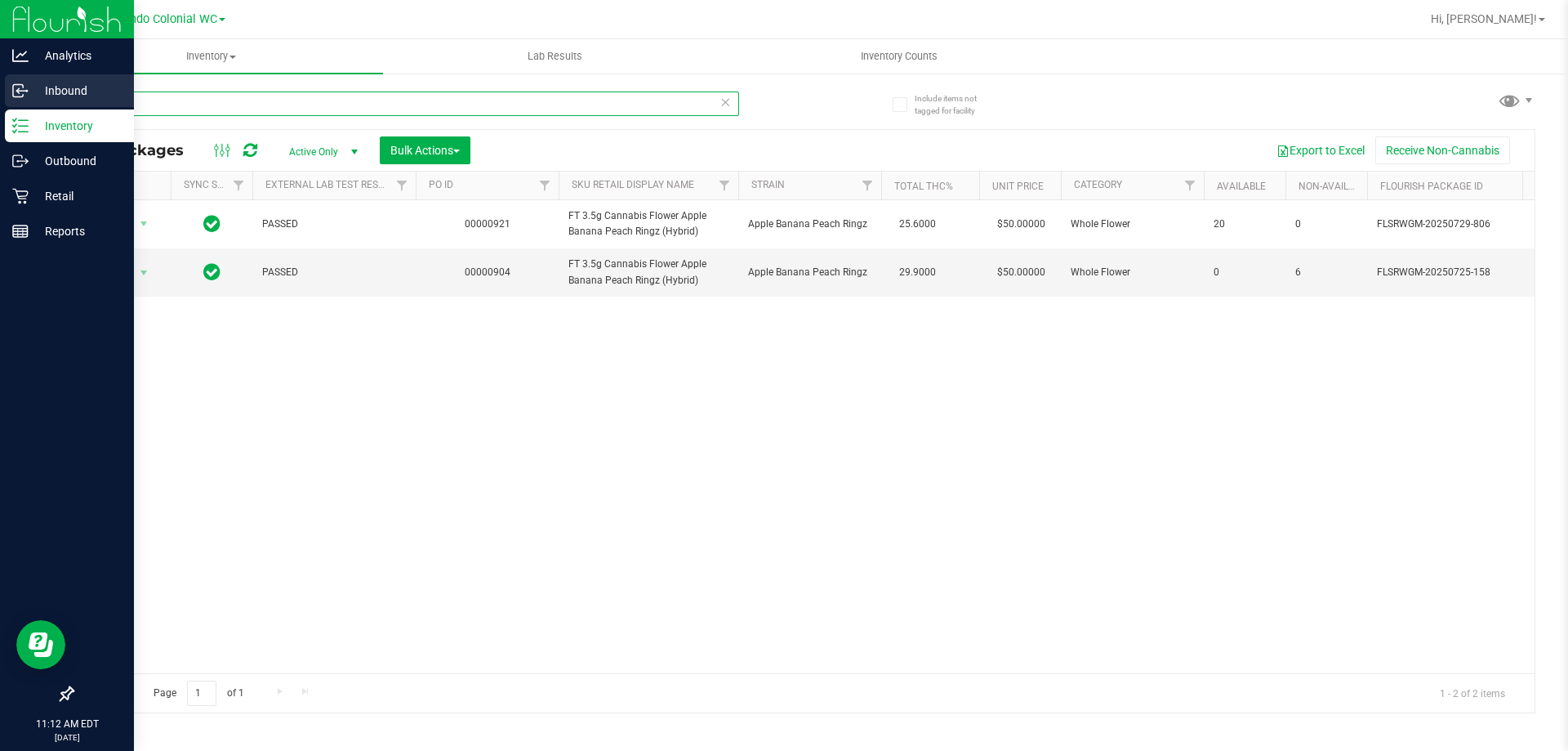
drag, startPoint x: 123, startPoint y: 93, endPoint x: 0, endPoint y: 99, distance: 123.1
click at [0, 99] on div "Analytics Inbound Inventory Outbound Retail Reports 11:12 AM EDT 08/28/2025 08/…" at bounding box center [784, 375] width 1568 height 751
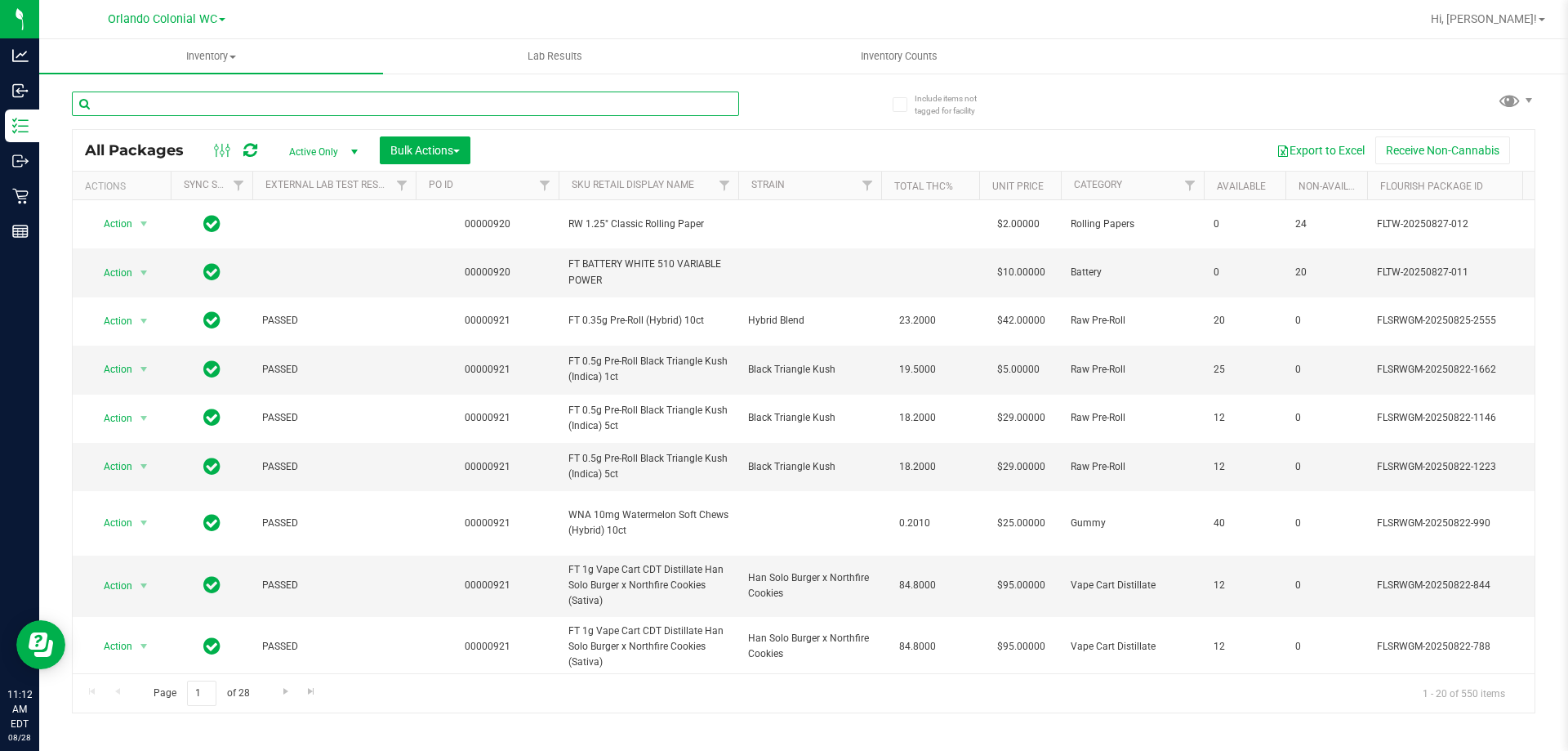
click at [344, 104] on input "text" at bounding box center [405, 104] width 667 height 25
type input "arz"
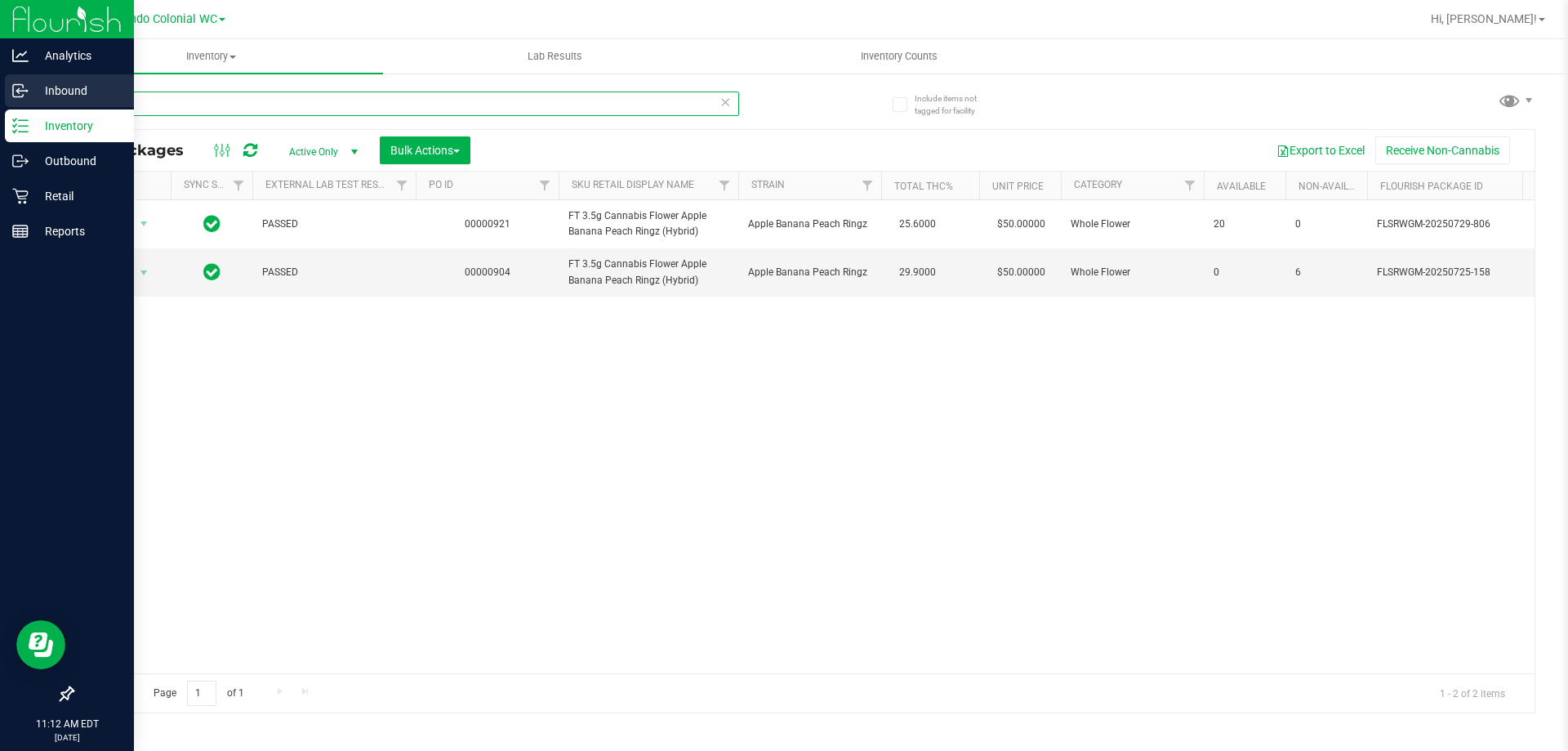
drag, startPoint x: 158, startPoint y: 97, endPoint x: 0, endPoint y: 98, distance: 158.0
click at [0, 98] on div "Analytics Inbound Inventory Outbound Retail Reports 11:12 AM EDT 08/28/2025 08/…" at bounding box center [784, 375] width 1568 height 751
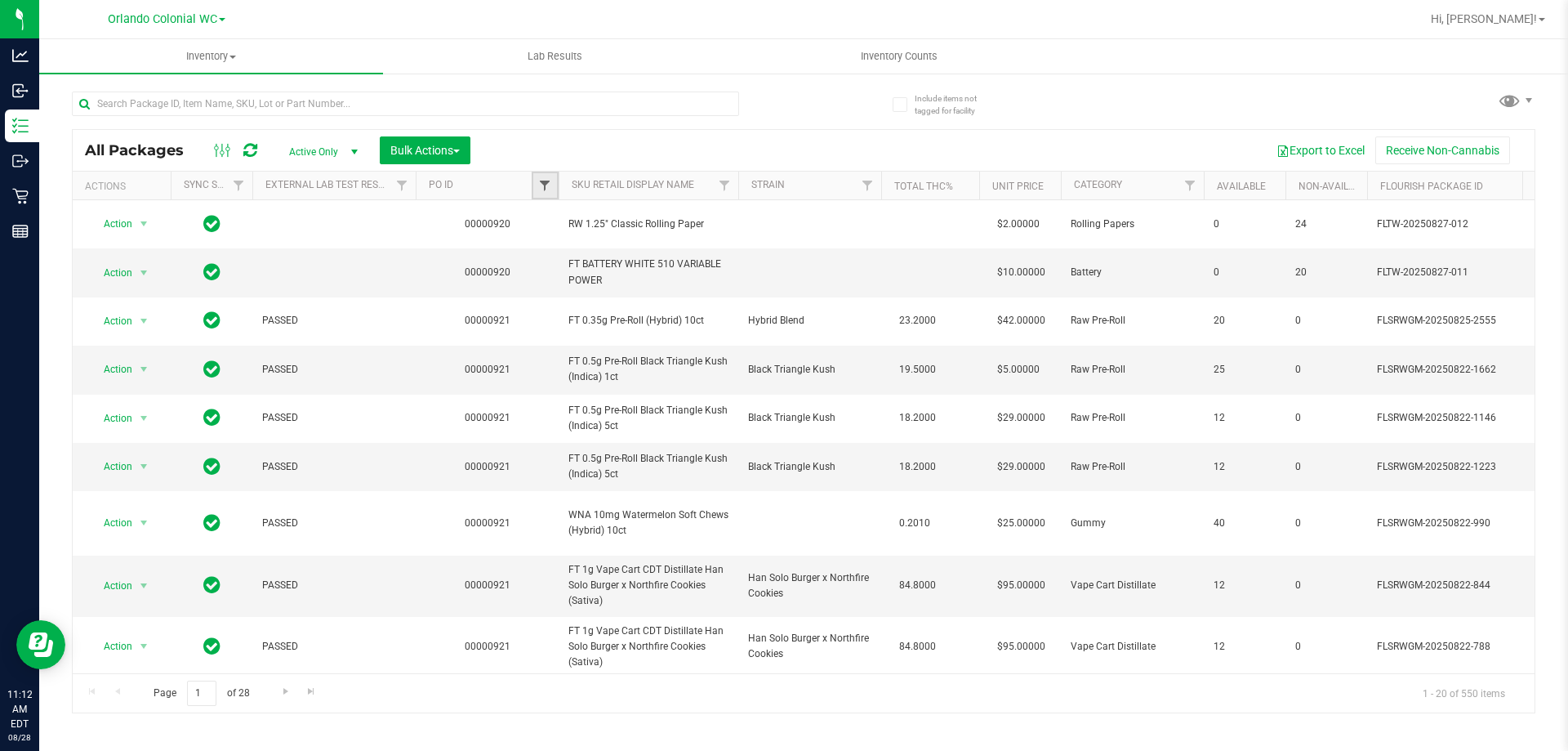
click at [541, 185] on span "Filter" at bounding box center [545, 186] width 13 height 13
type input "921"
click at [541, 246] on button "Filter" at bounding box center [580, 264] width 78 height 36
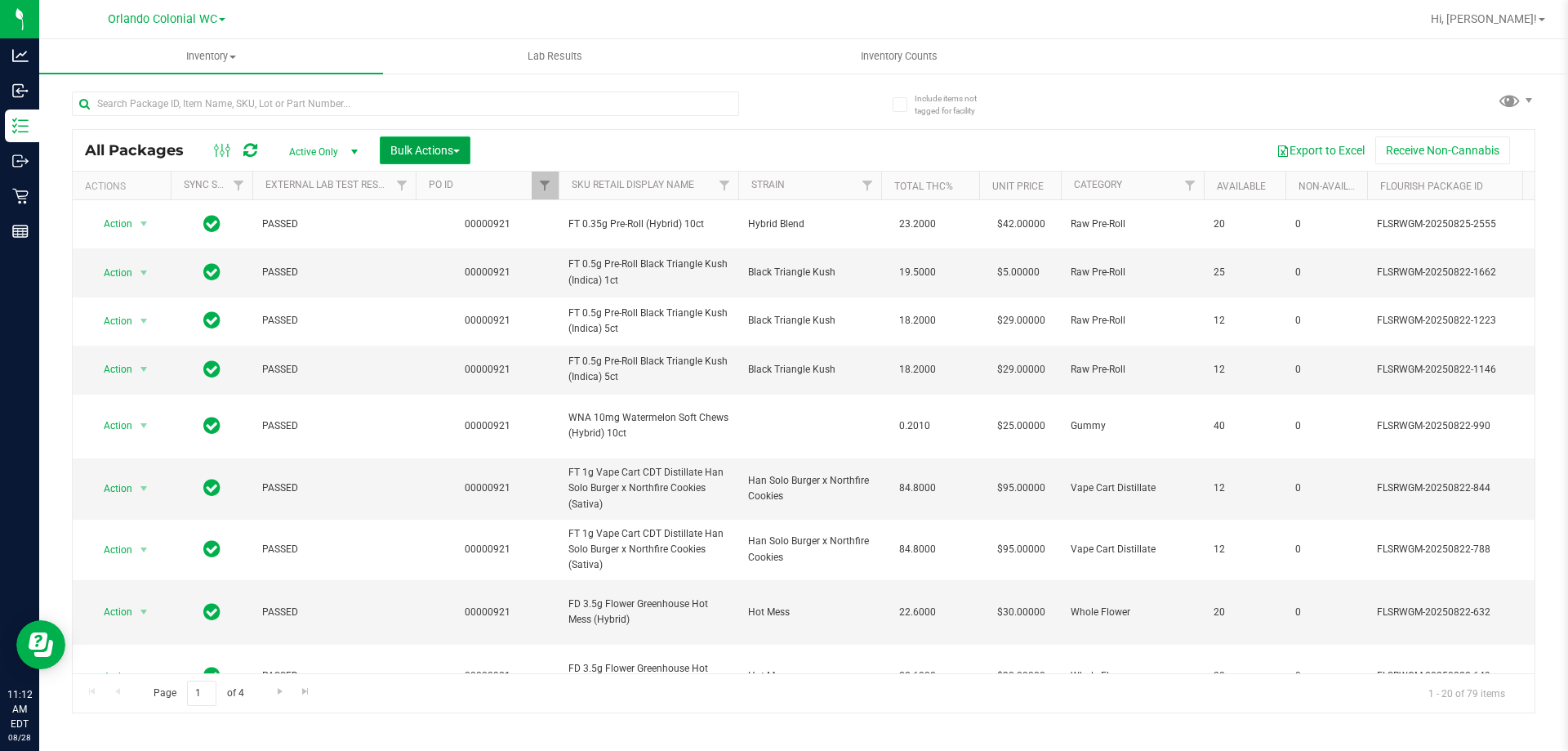
click at [453, 136] on button "Bulk Actions" at bounding box center [425, 150] width 91 height 28
click at [466, 302] on span "Lock/Unlock packages" at bounding box center [446, 307] width 112 height 13
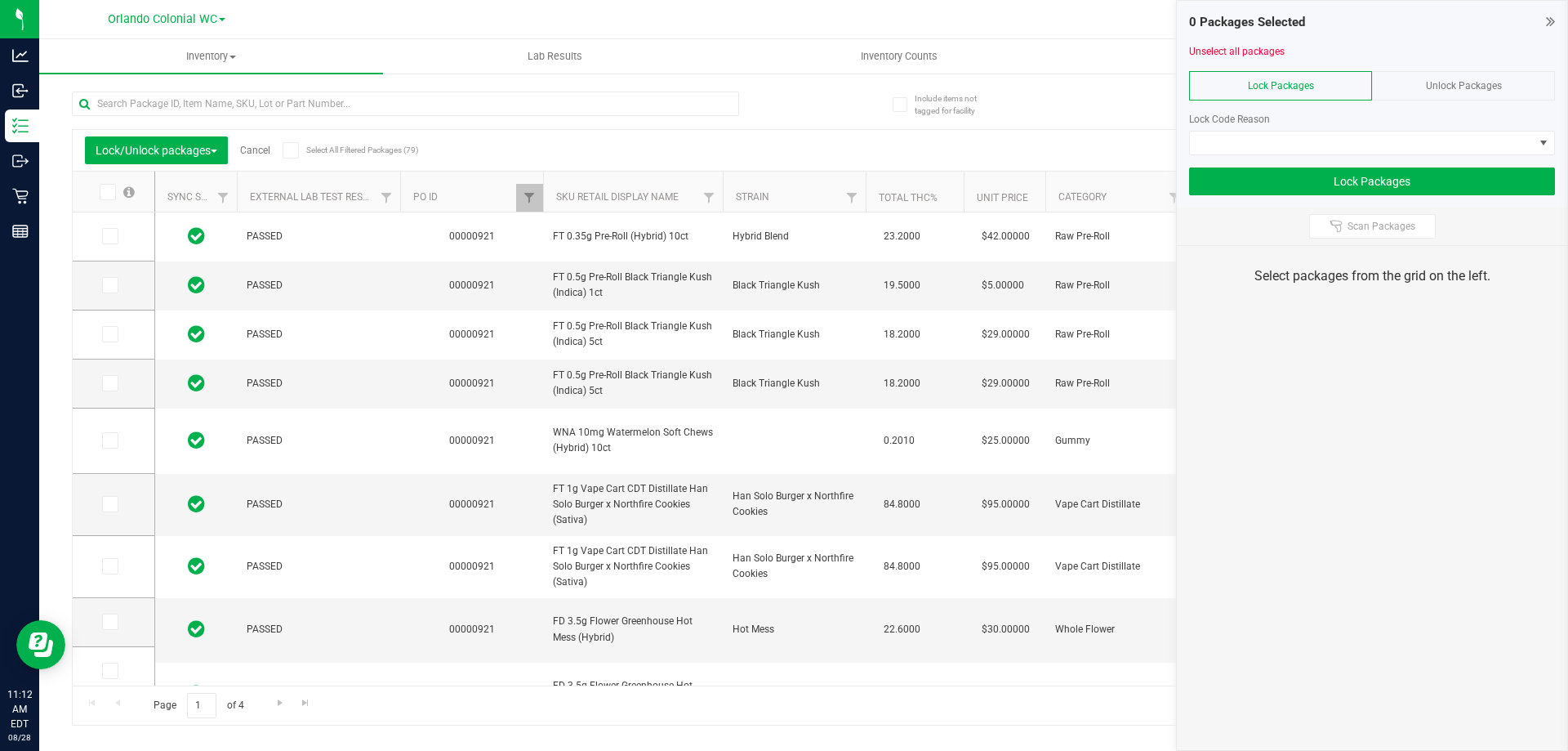
click at [293, 151] on icon at bounding box center [290, 151] width 11 height 0
click at [0, 0] on input "Select All Filtered Packages (79)" at bounding box center [0, 0] width 0 height 0
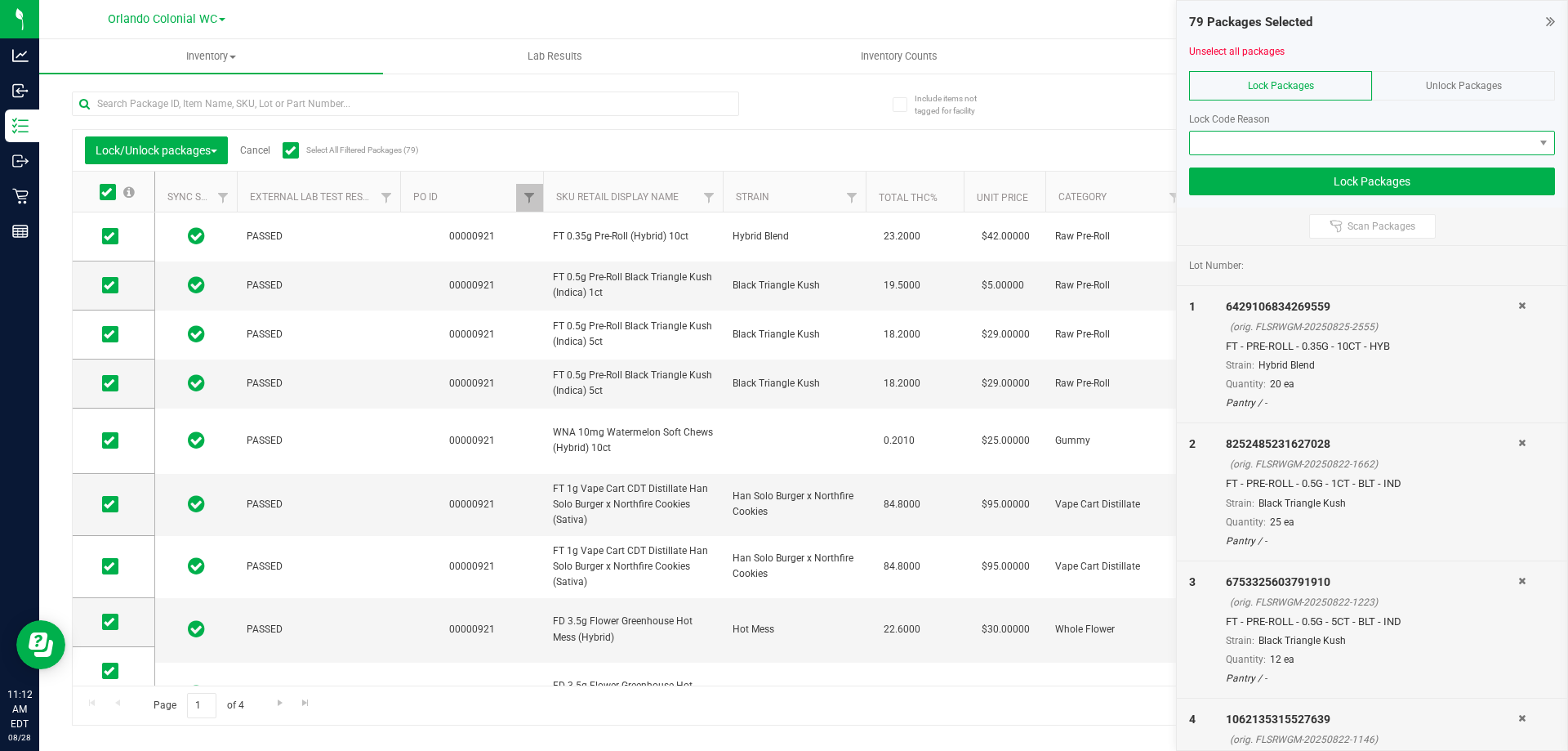
click at [1278, 132] on span at bounding box center [1362, 142] width 344 height 23
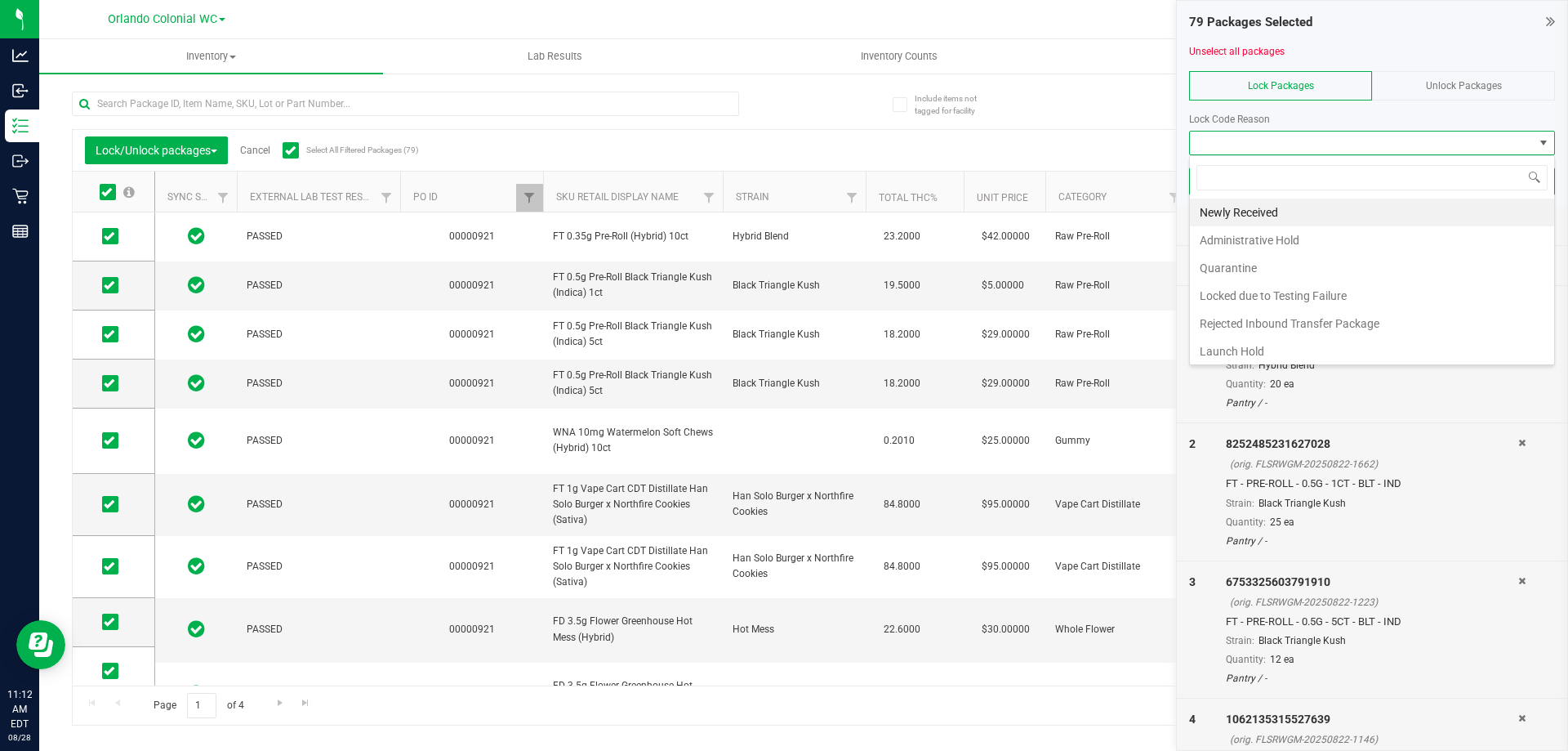
scroll to position [25, 366]
click at [1271, 202] on li "Newly Received" at bounding box center [1372, 212] width 364 height 28
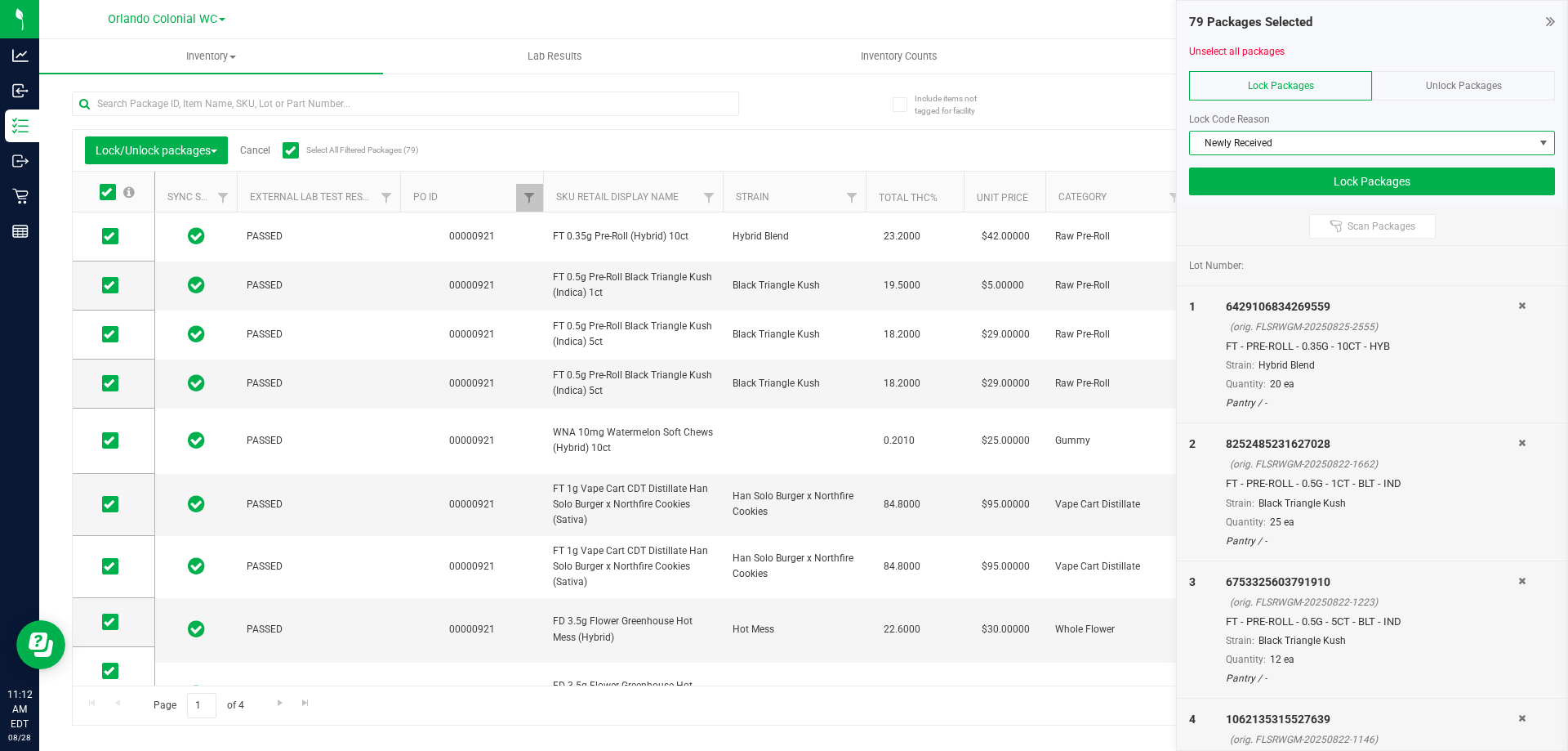
click at [1300, 164] on div at bounding box center [1372, 161] width 366 height 12
drag, startPoint x: 1299, startPoint y: 172, endPoint x: 1295, endPoint y: 179, distance: 8.1
click at [1299, 173] on button "Lock Packages" at bounding box center [1372, 181] width 366 height 28
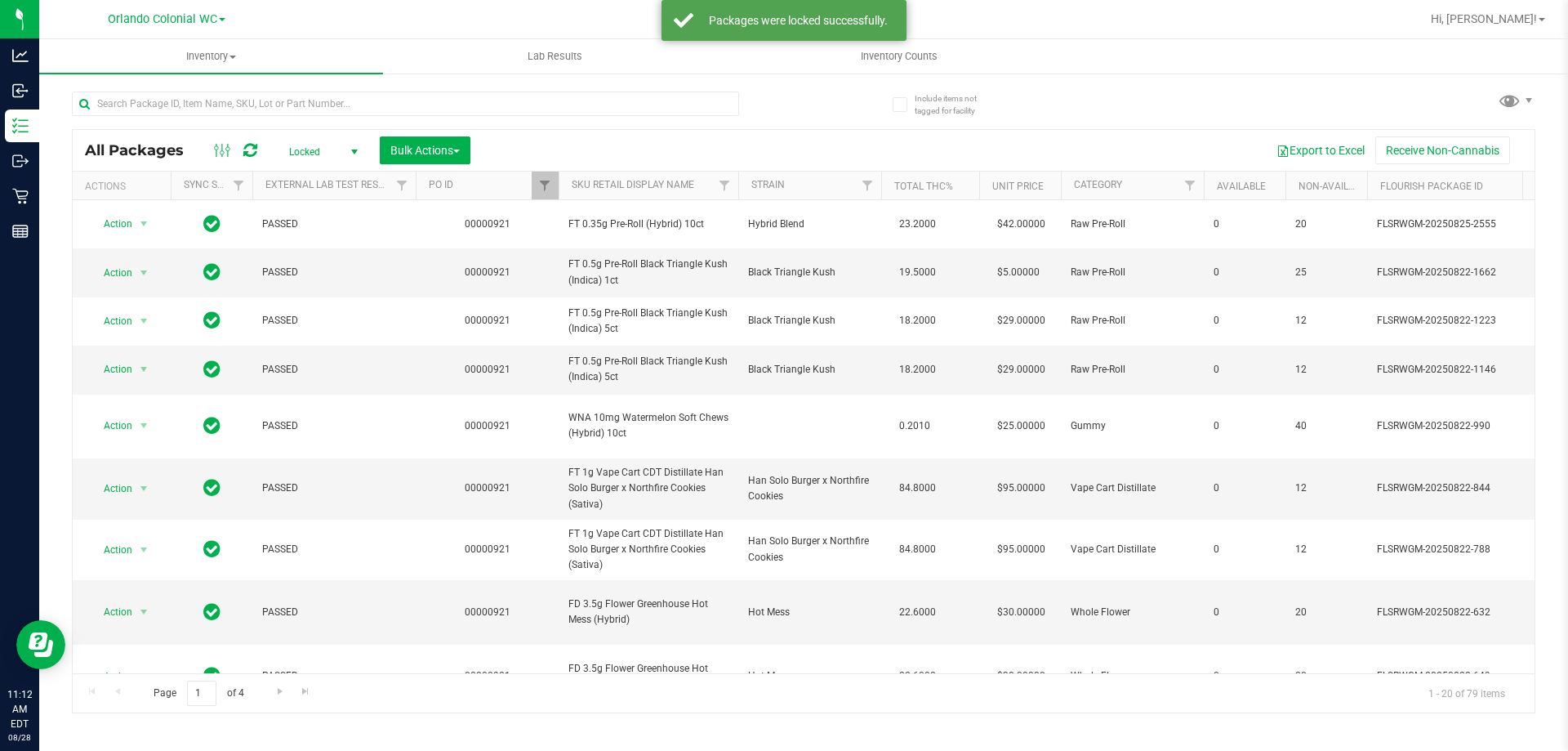
click at [340, 152] on span "Locked" at bounding box center [320, 152] width 90 height 23
click at [287, 166] on li "Active Only" at bounding box center [319, 177] width 88 height 25
click at [545, 187] on span "Filter" at bounding box center [545, 186] width 13 height 13
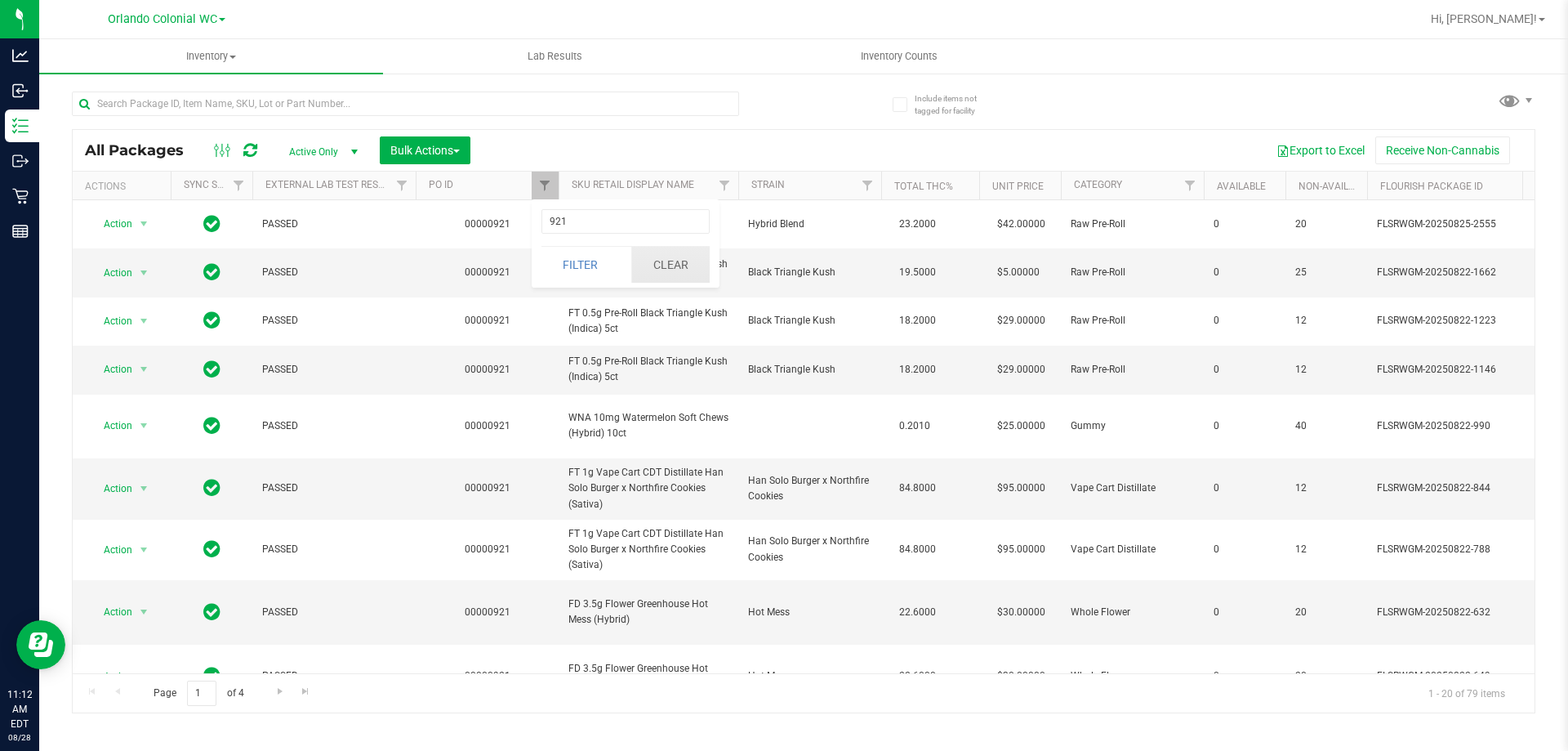
click at [650, 270] on button "Clear" at bounding box center [670, 264] width 78 height 36
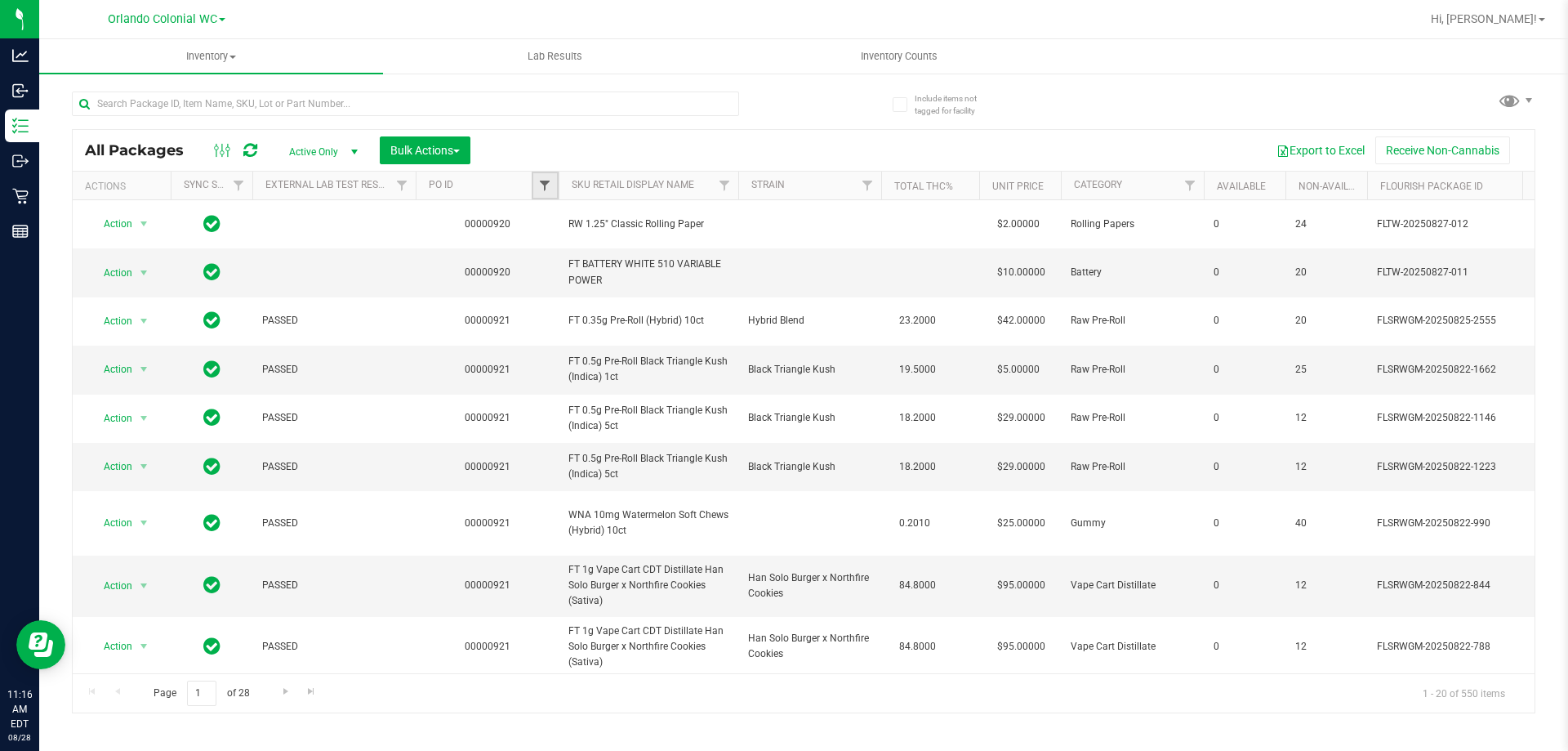
click at [540, 188] on span "Filter" at bounding box center [545, 186] width 13 height 13
type input "922"
click at [541, 246] on button "Filter" at bounding box center [580, 264] width 78 height 36
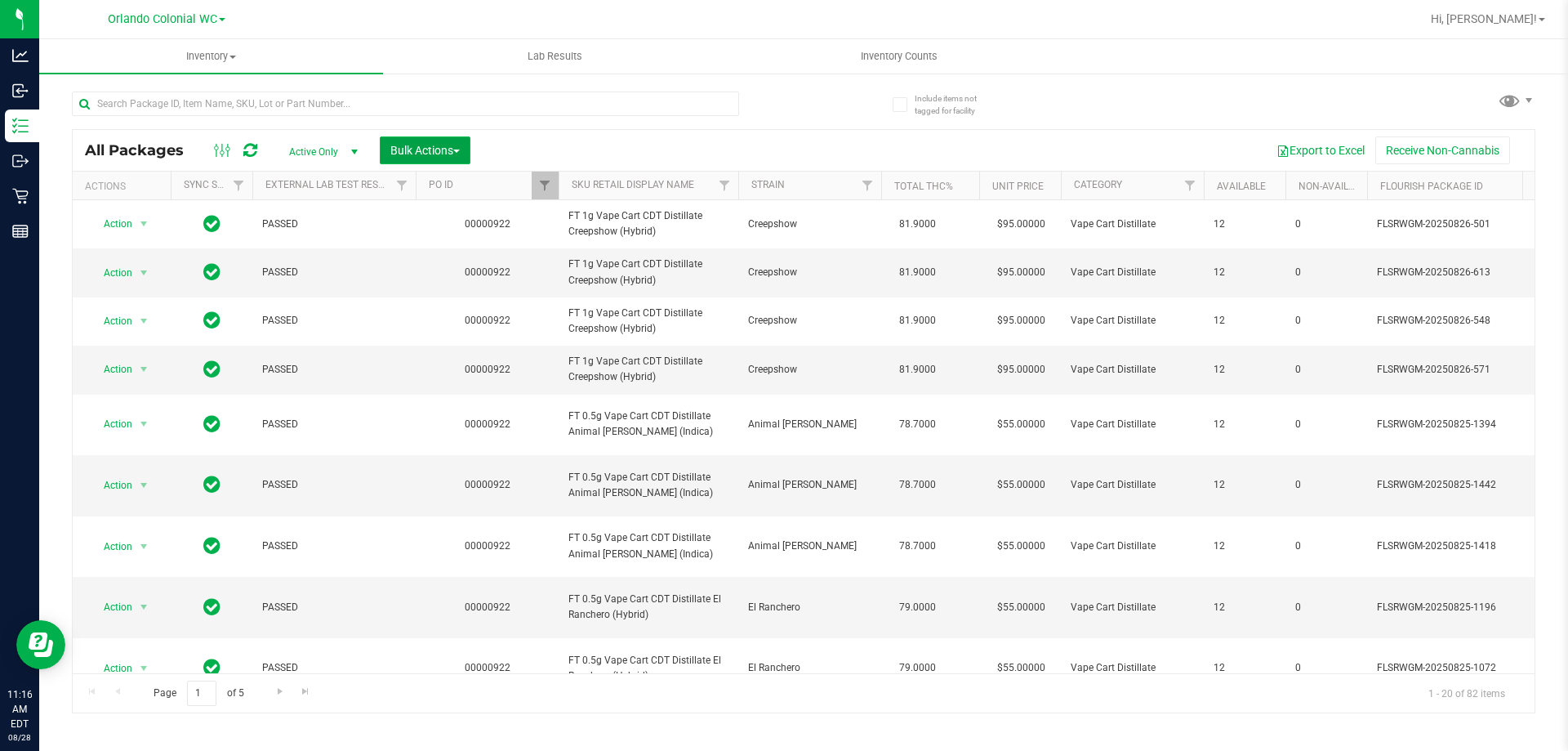
click at [453, 158] on button "Bulk Actions" at bounding box center [425, 150] width 91 height 28
click at [482, 302] on span "Lock/Unlock packages" at bounding box center [446, 307] width 112 height 13
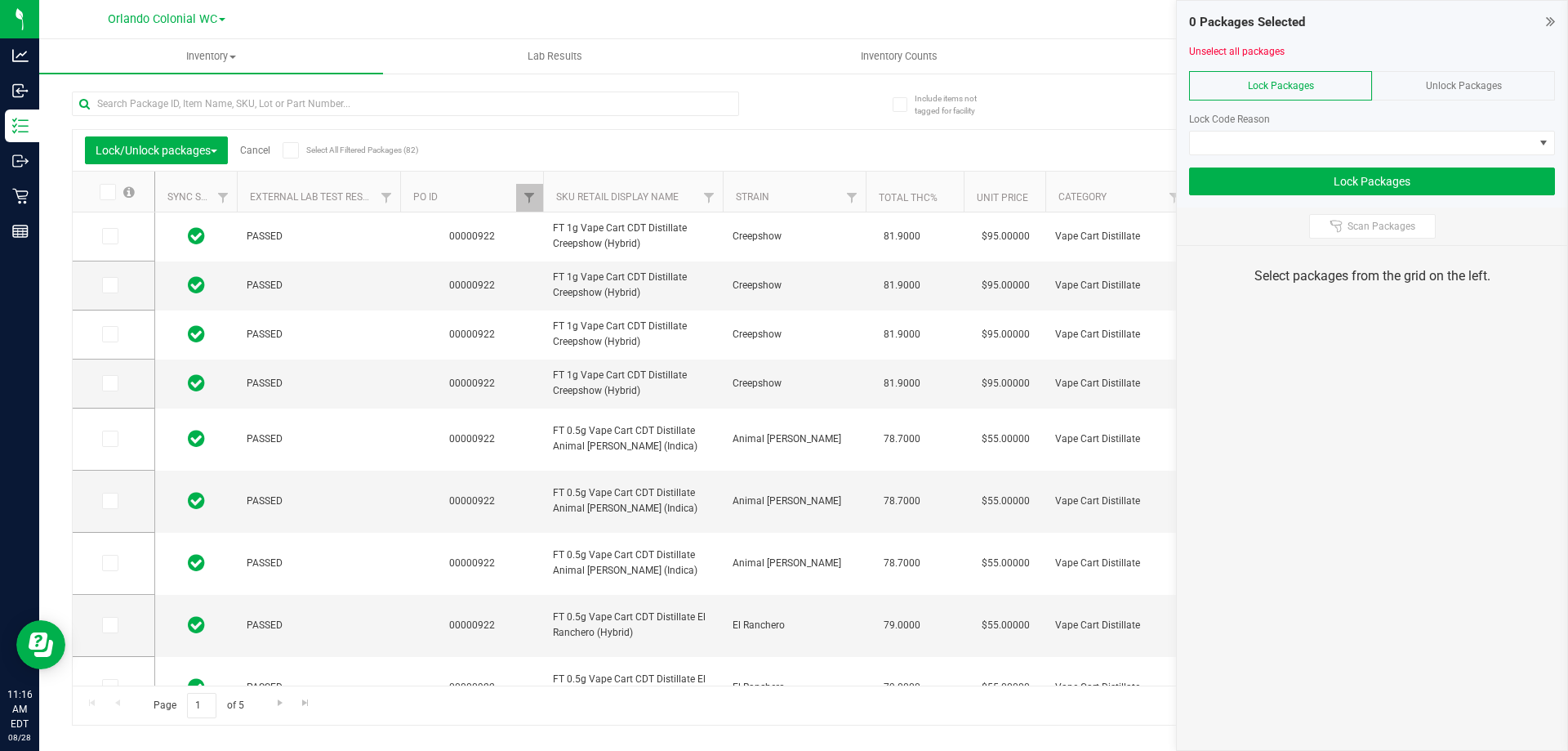
click at [288, 145] on span at bounding box center [290, 151] width 17 height 17
click at [0, 0] on input "Select All Filtered Packages (82)" at bounding box center [0, 0] width 0 height 0
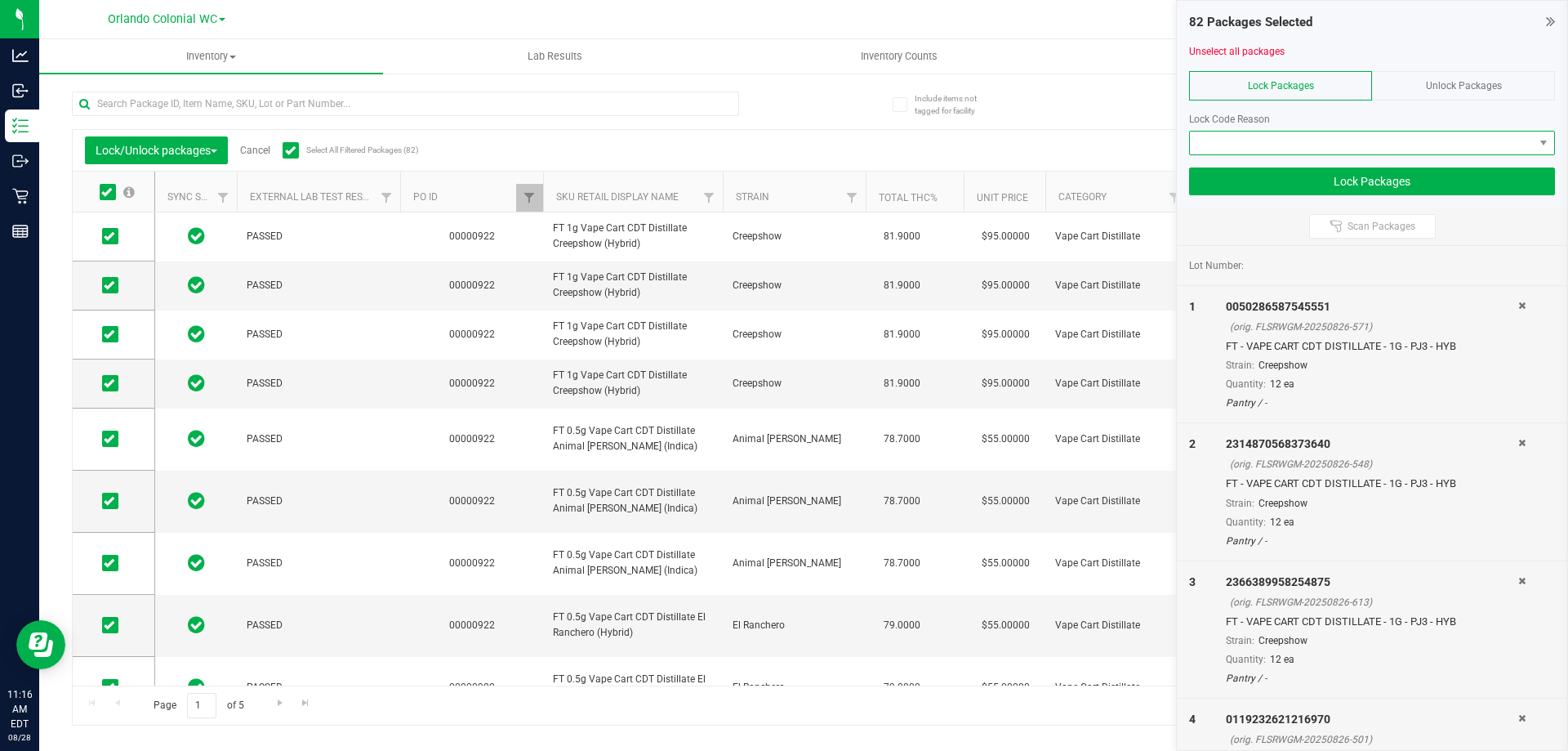
click at [1263, 135] on span at bounding box center [1362, 142] width 344 height 23
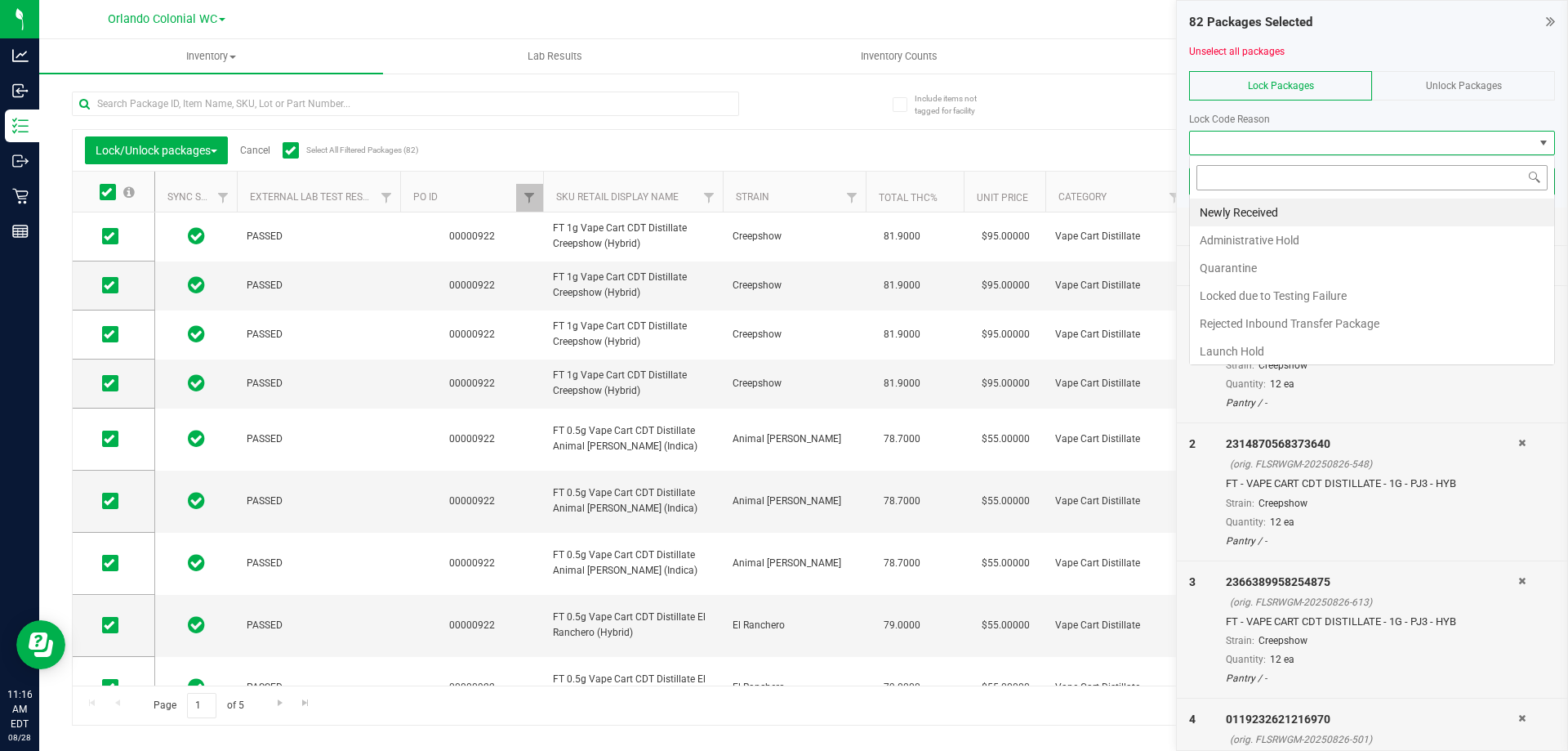
scroll to position [25, 366]
click at [1273, 208] on li "Newly Received" at bounding box center [1372, 212] width 364 height 28
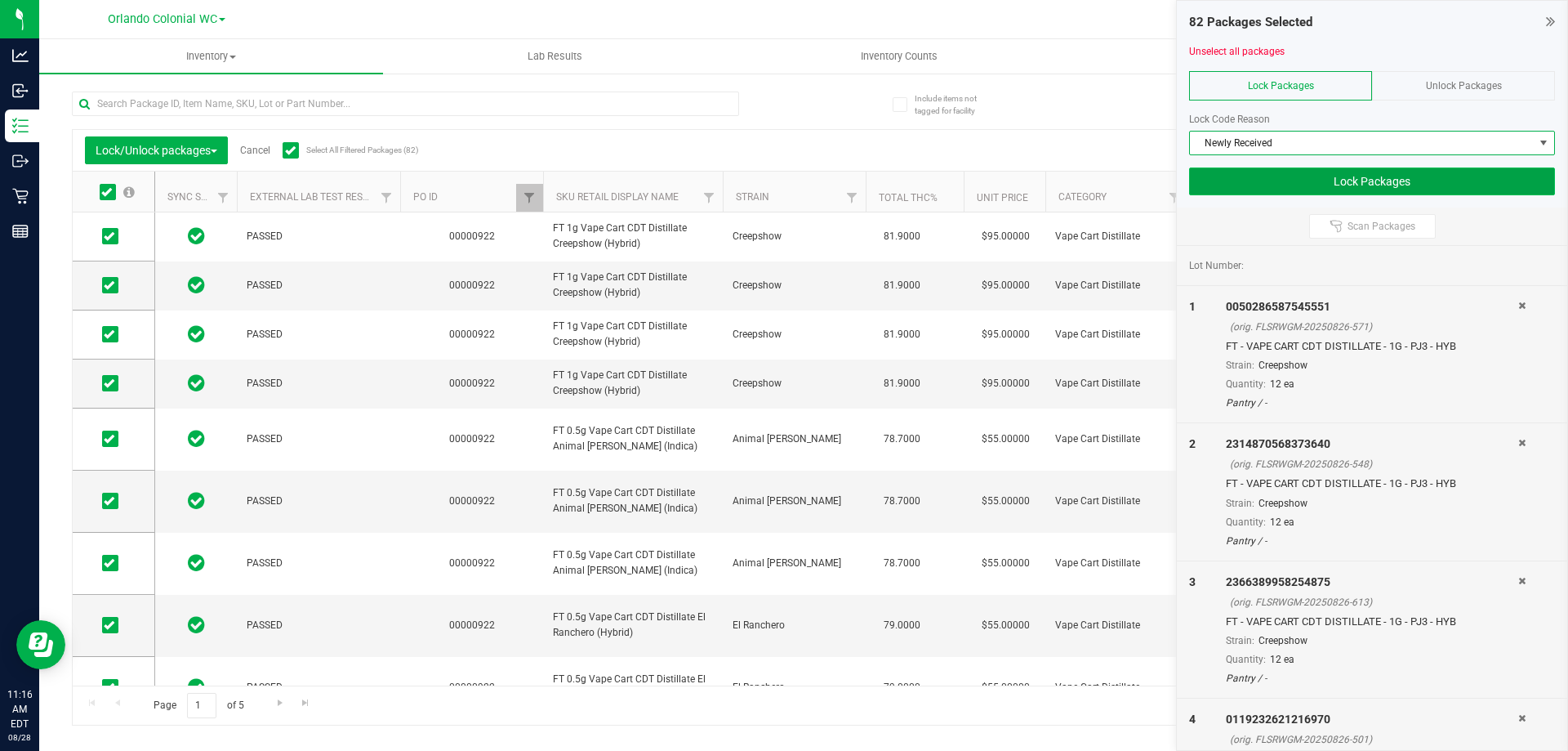
click at [1308, 170] on button "Lock Packages" at bounding box center [1372, 181] width 366 height 28
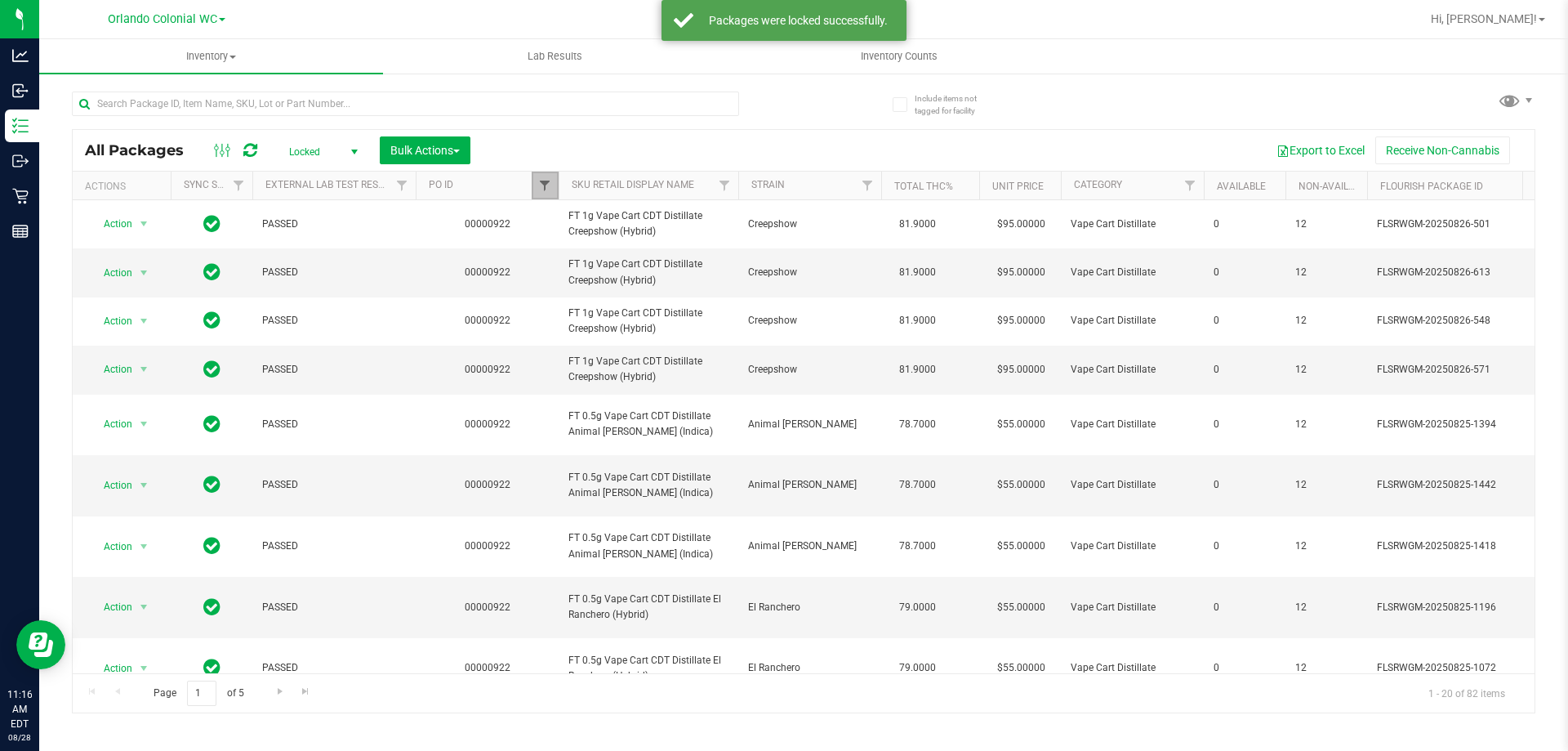
click at [540, 185] on span "Filter" at bounding box center [545, 186] width 13 height 13
click at [671, 264] on button "Clear" at bounding box center [670, 264] width 78 height 36
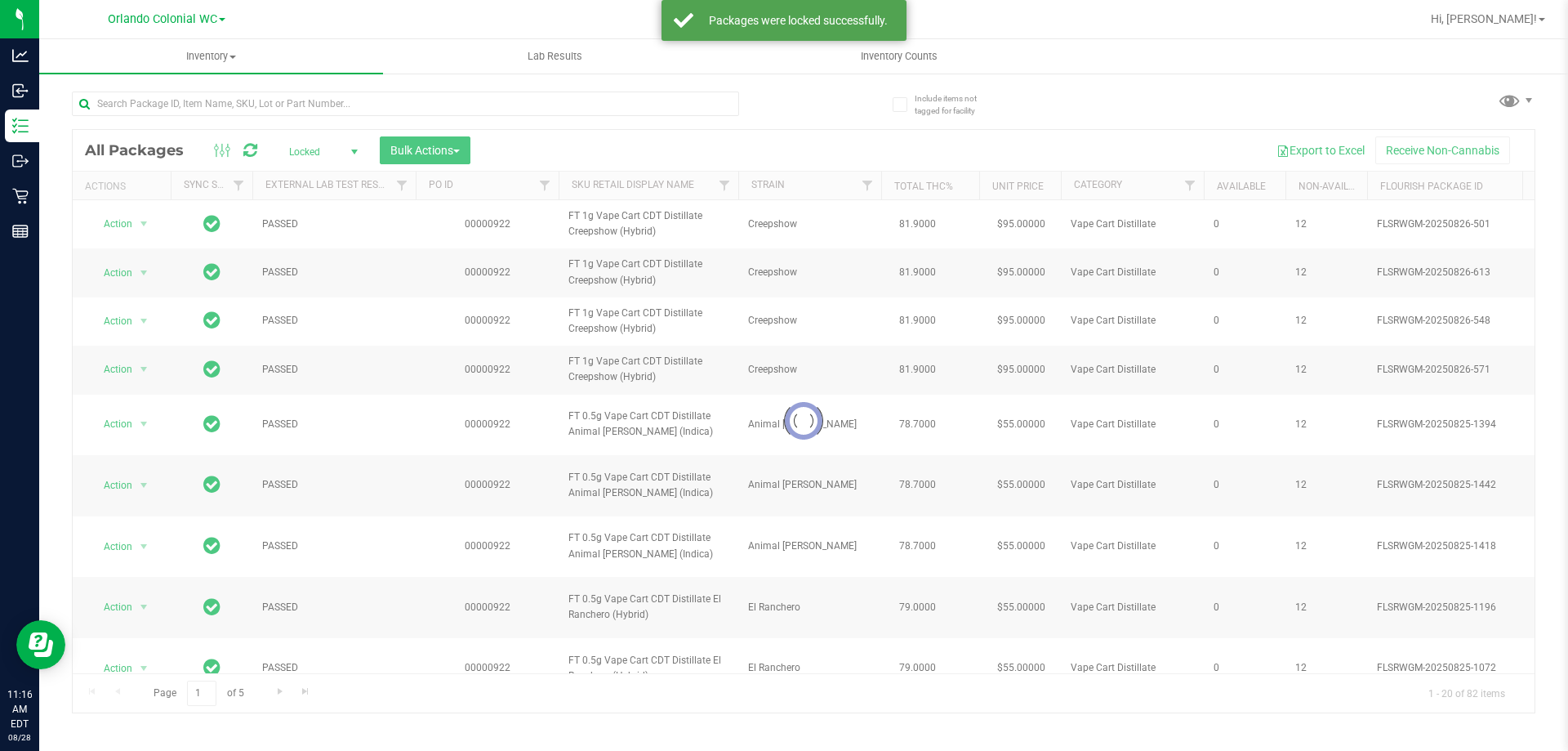
click at [354, 151] on span "select" at bounding box center [355, 152] width 13 height 13
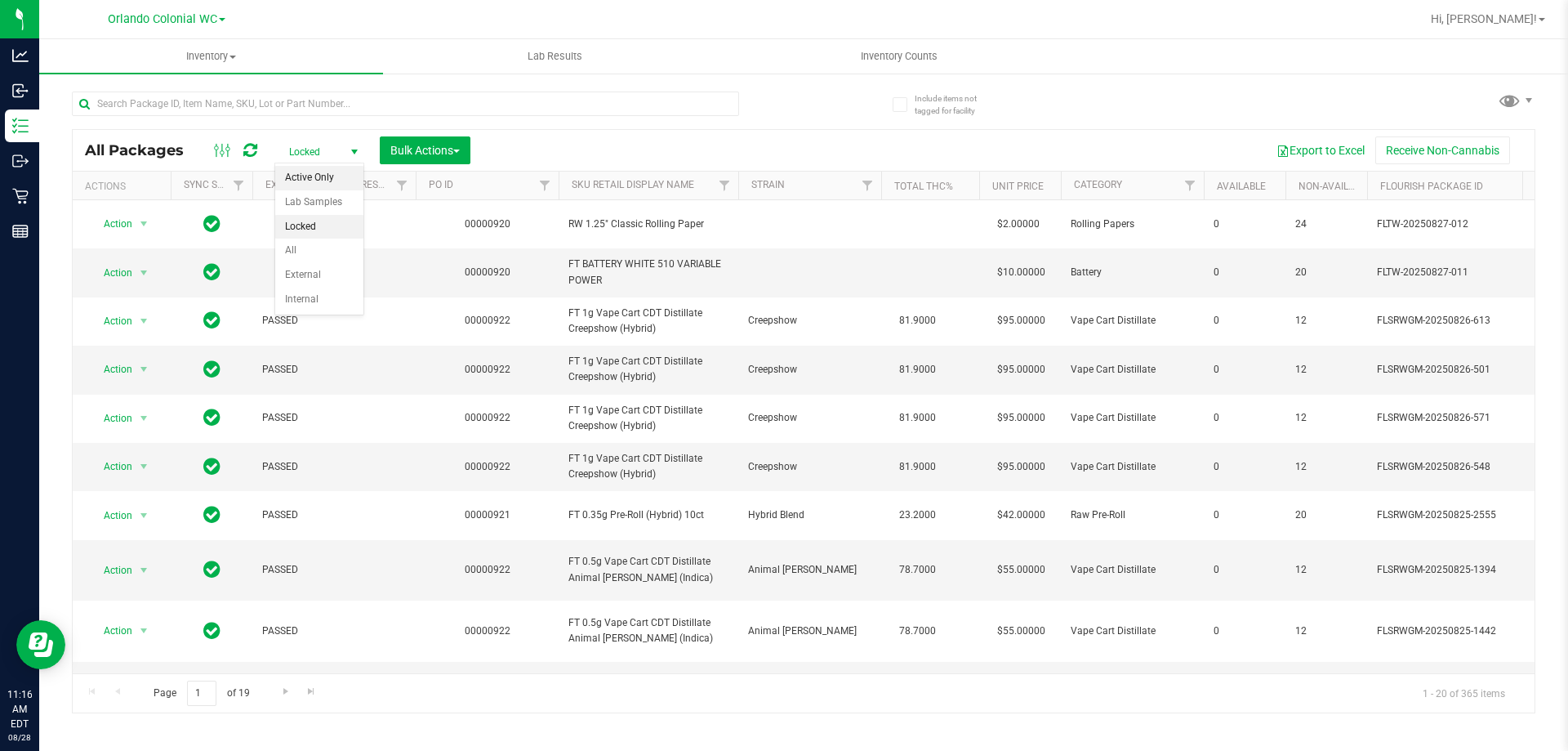
click at [341, 176] on li "Active Only" at bounding box center [319, 177] width 88 height 25
click at [279, 100] on input "text" at bounding box center [405, 104] width 667 height 25
paste input "FT 0.3g Vape Pen Distillate Pisces Ascending (Indica)"
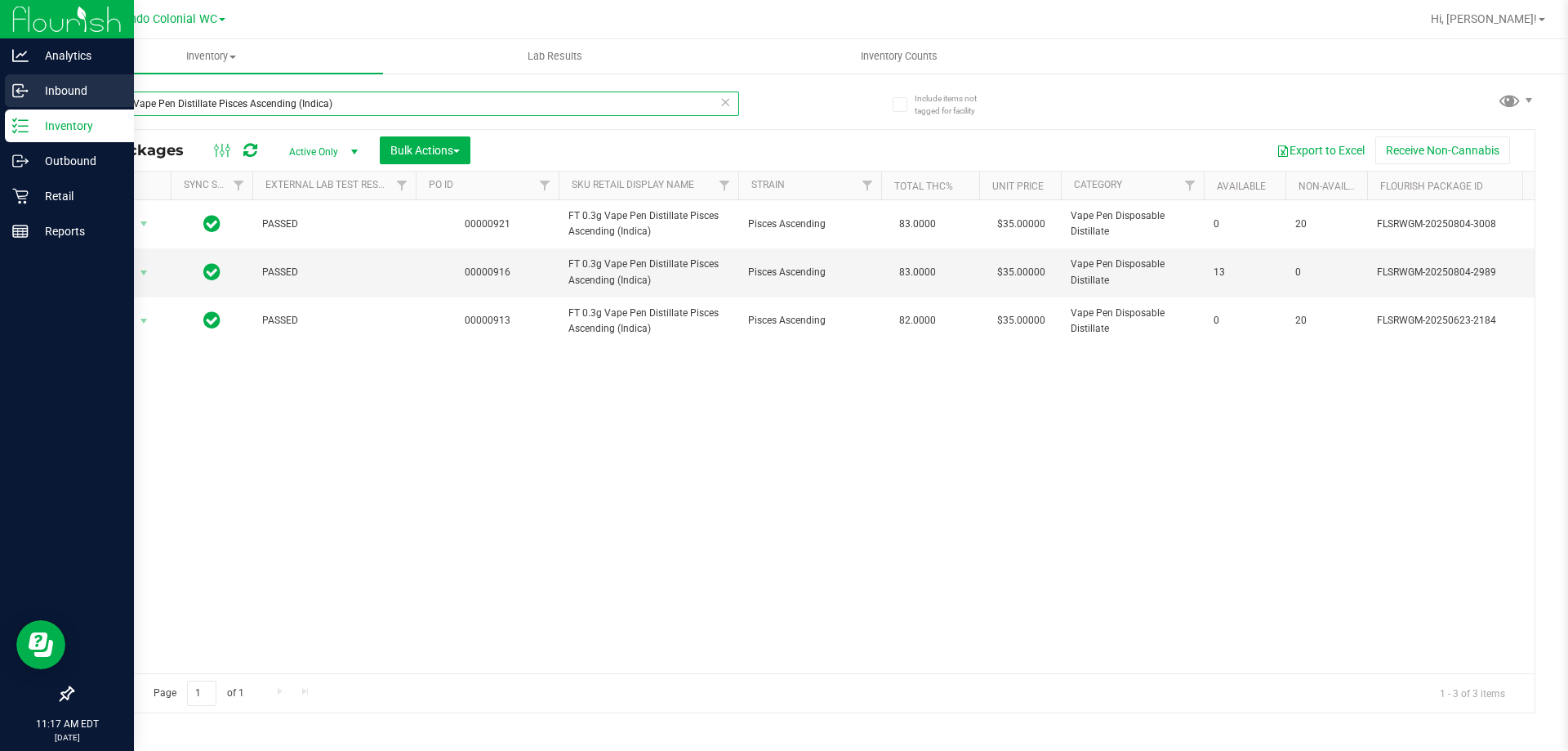
drag, startPoint x: 340, startPoint y: 105, endPoint x: 0, endPoint y: 104, distance: 340.0
click at [0, 104] on div "Analytics Inbound Inventory Outbound Retail Reports 11:17 AM EDT 08/28/2025 08/…" at bounding box center [784, 375] width 1568 height 751
paste input "5g Pre-Roll Black Triangle Kush (Indica) 1ct"
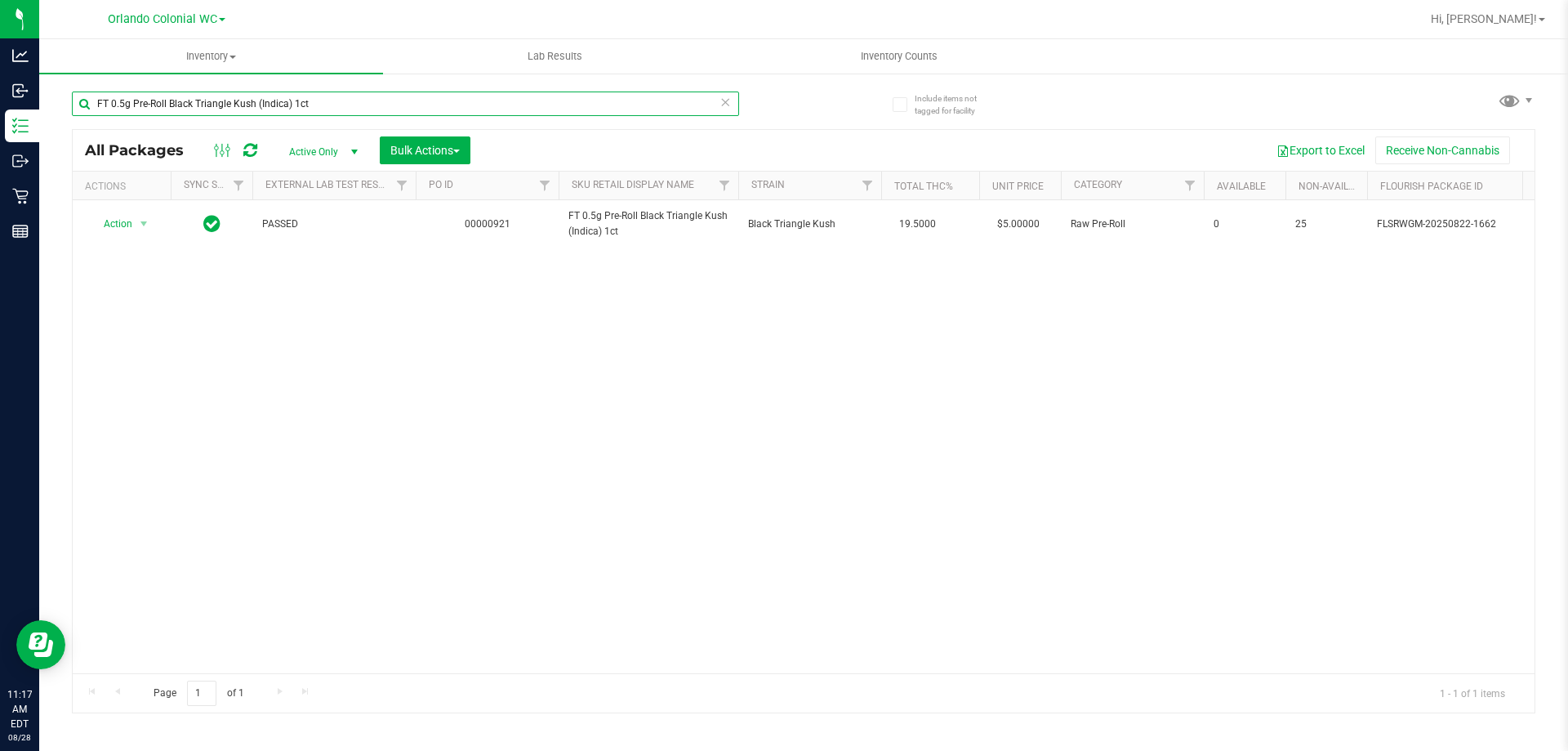
type input "FT 0.5g Pre-Roll Black Triangle Kush (Indica) 1ct"
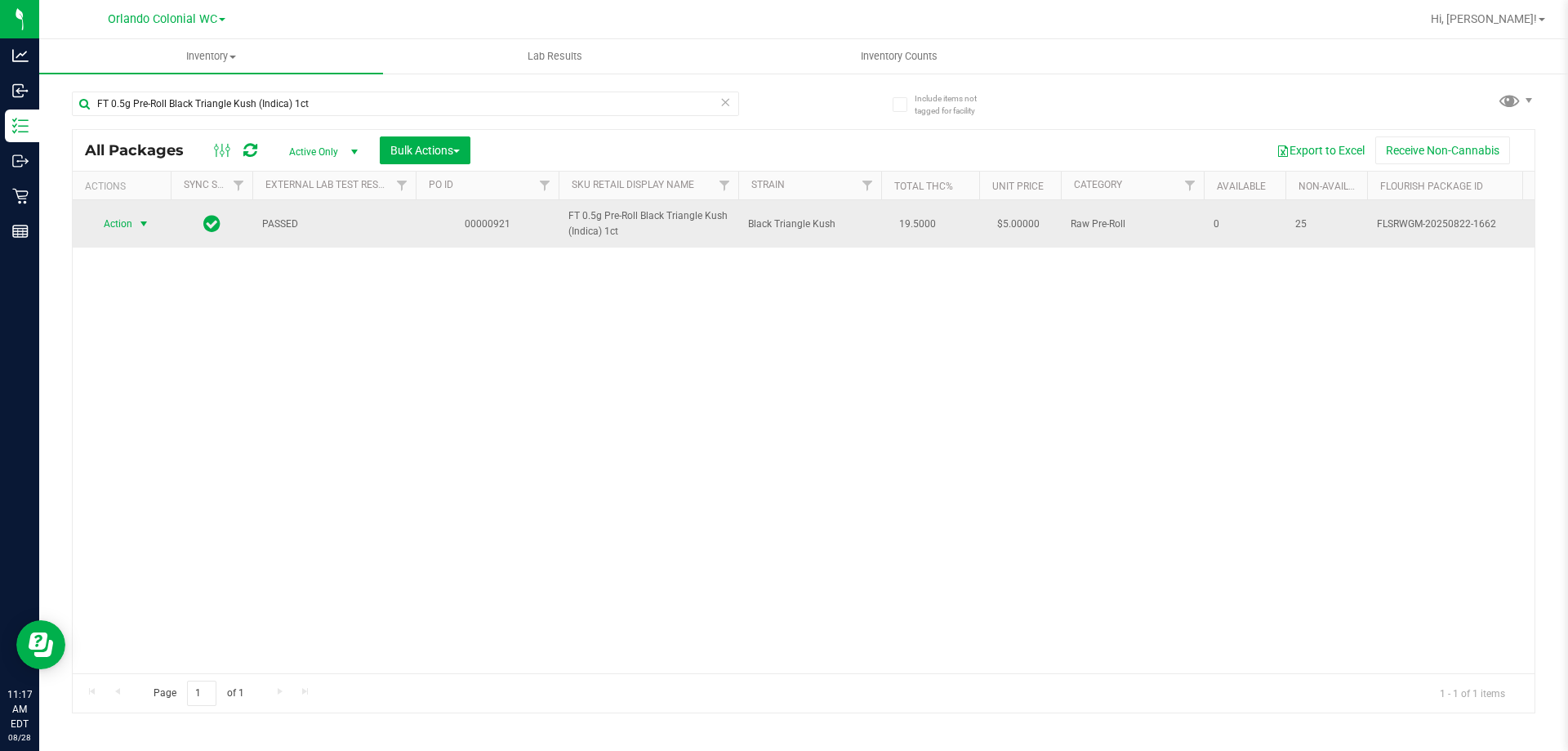
click at [143, 226] on span "select" at bounding box center [143, 223] width 13 height 13
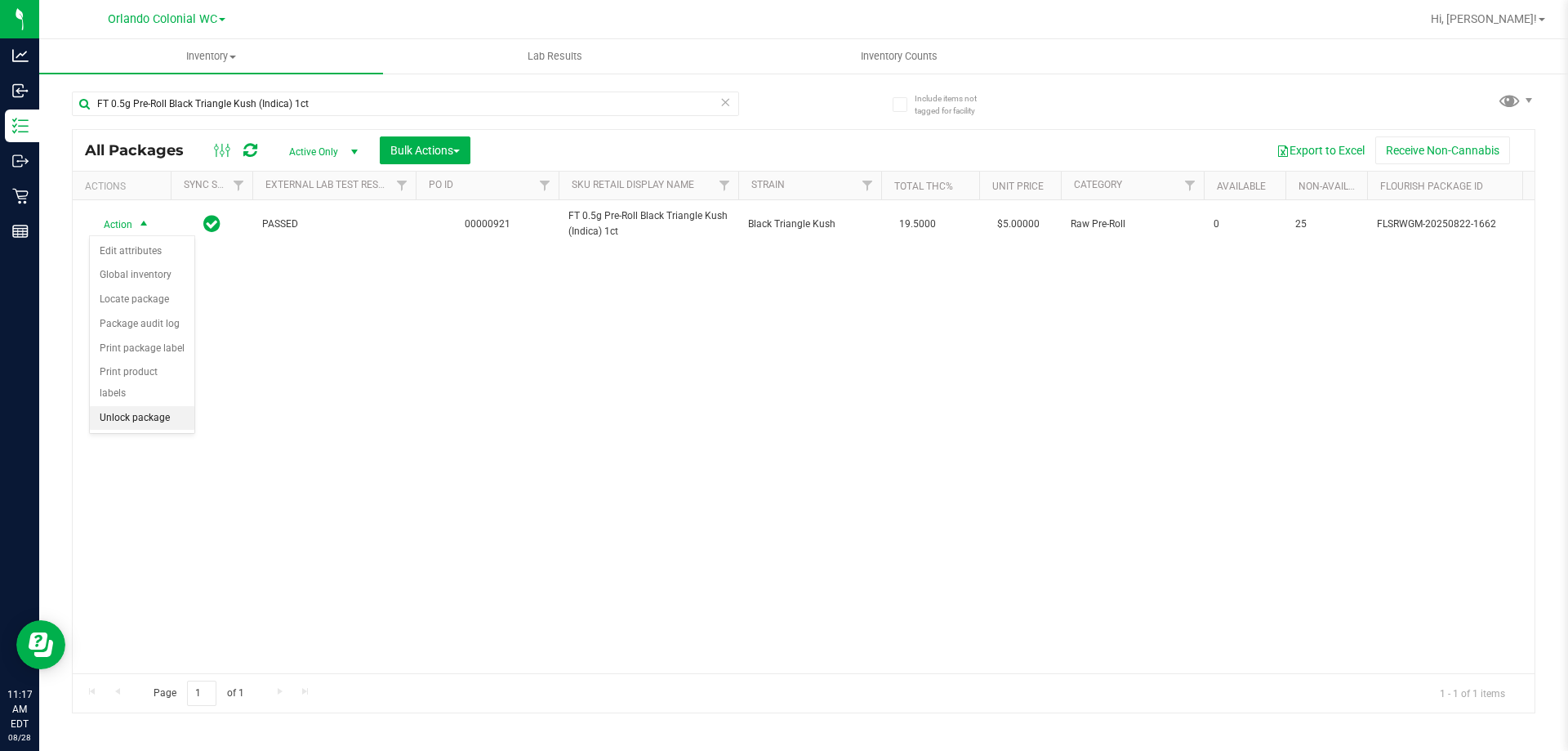
click at [143, 406] on li "Unlock package" at bounding box center [142, 418] width 105 height 25
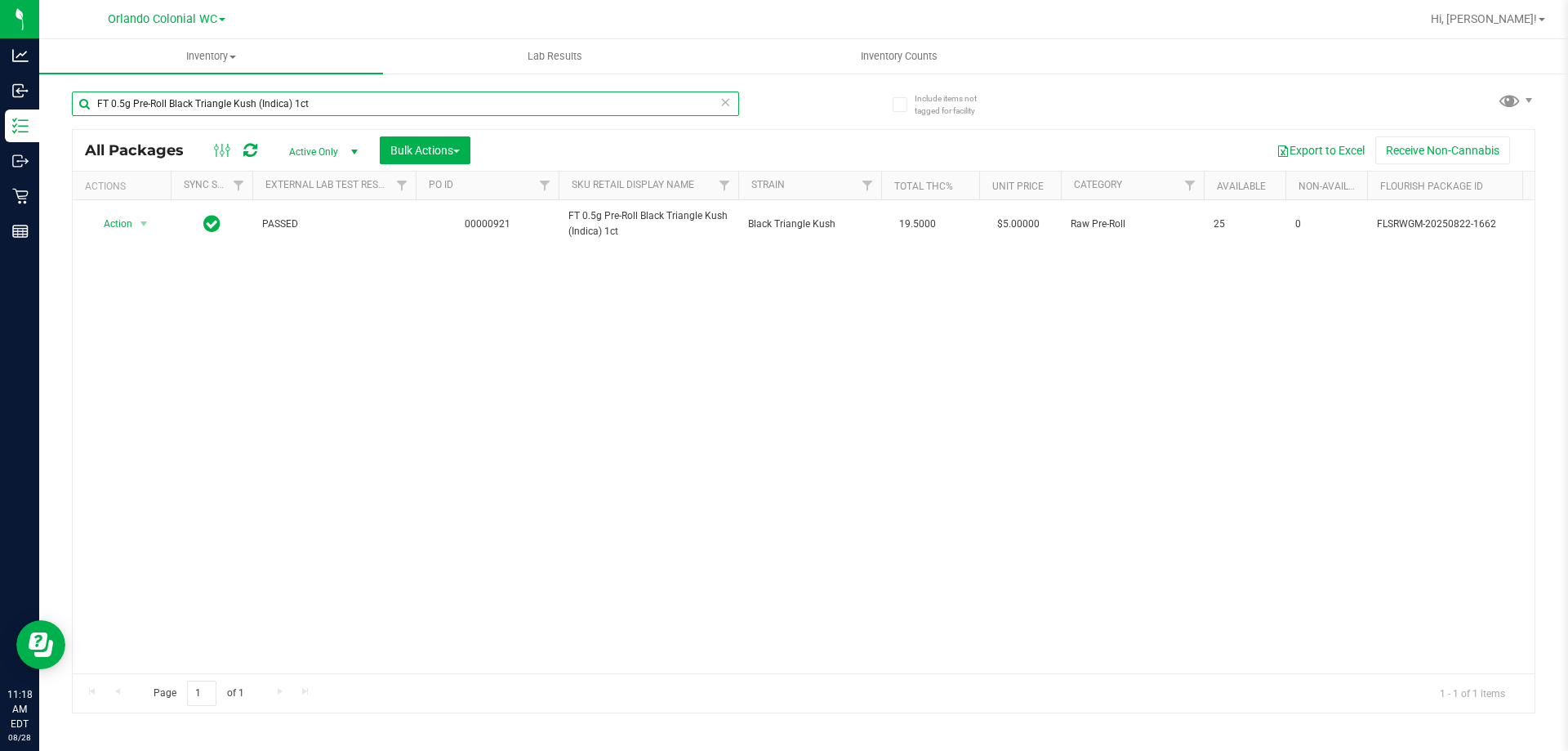
click at [285, 111] on input "FT 0.5g Pre-Roll Black Triangle Kush (Indica) 1ct" at bounding box center [405, 104] width 667 height 25
paste input "5"
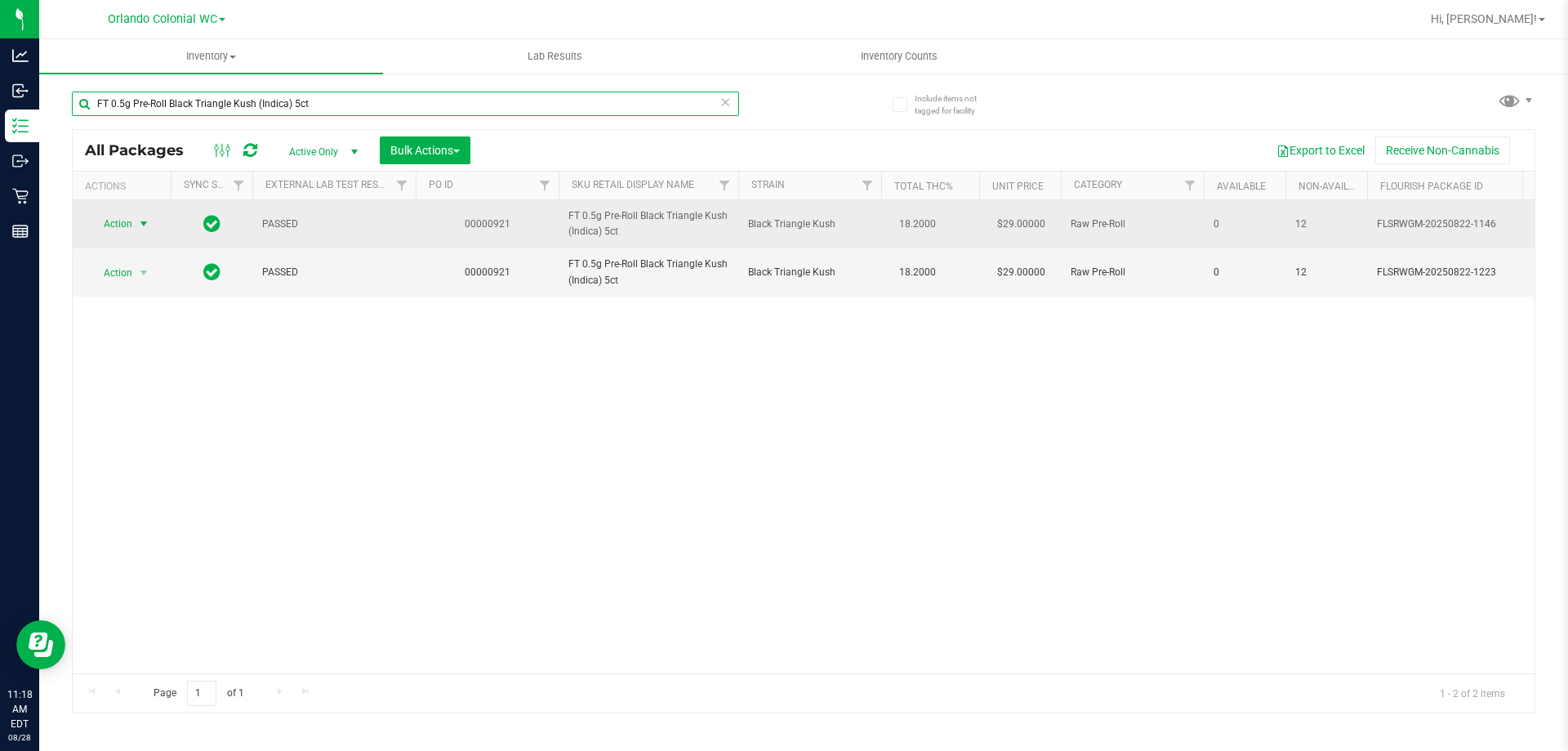
type input "FT 0.5g Pre-Roll Black Triangle Kush (Indica) 5ct"
click at [144, 223] on span "select" at bounding box center [143, 223] width 13 height 13
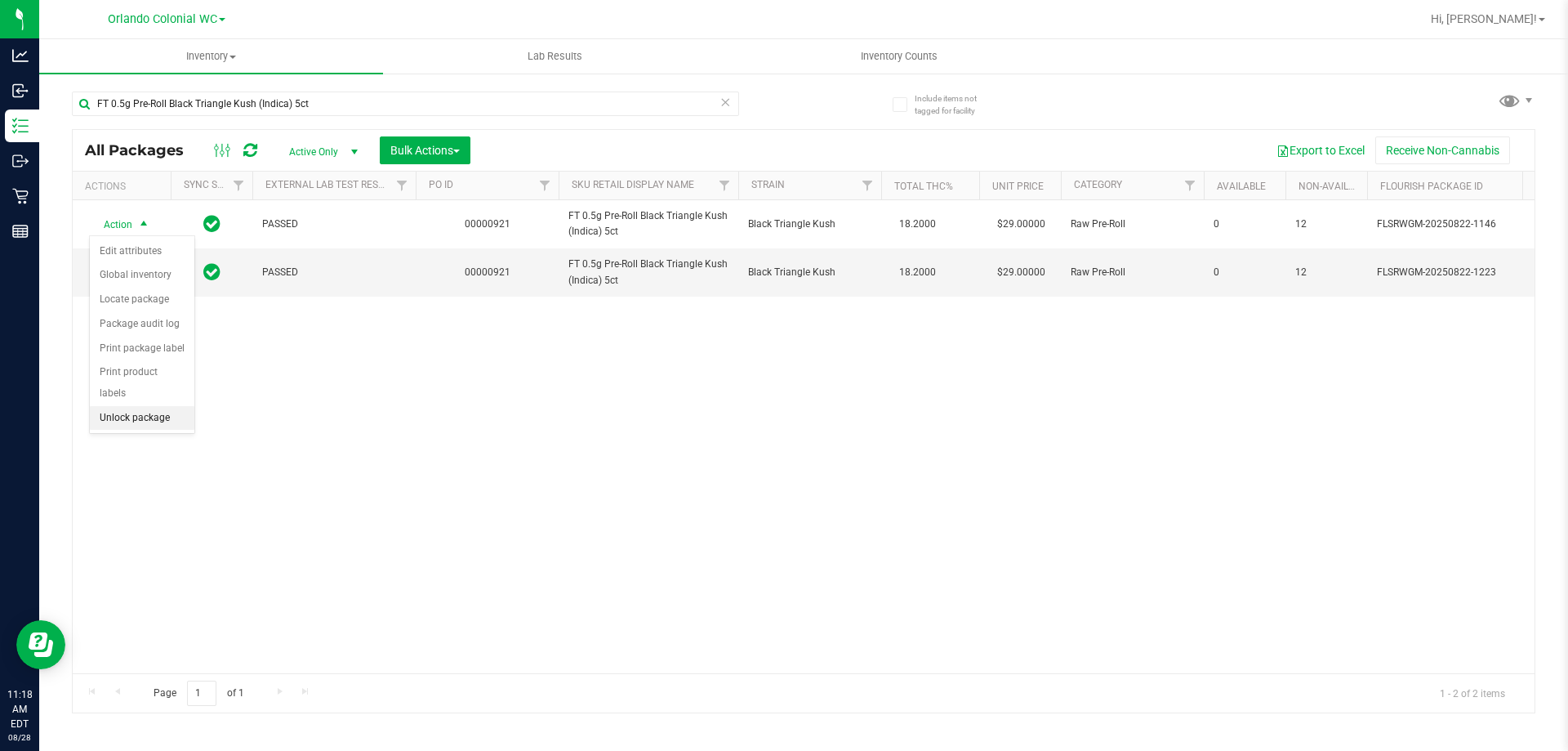
click at [189, 406] on li "Unlock package" at bounding box center [142, 418] width 105 height 25
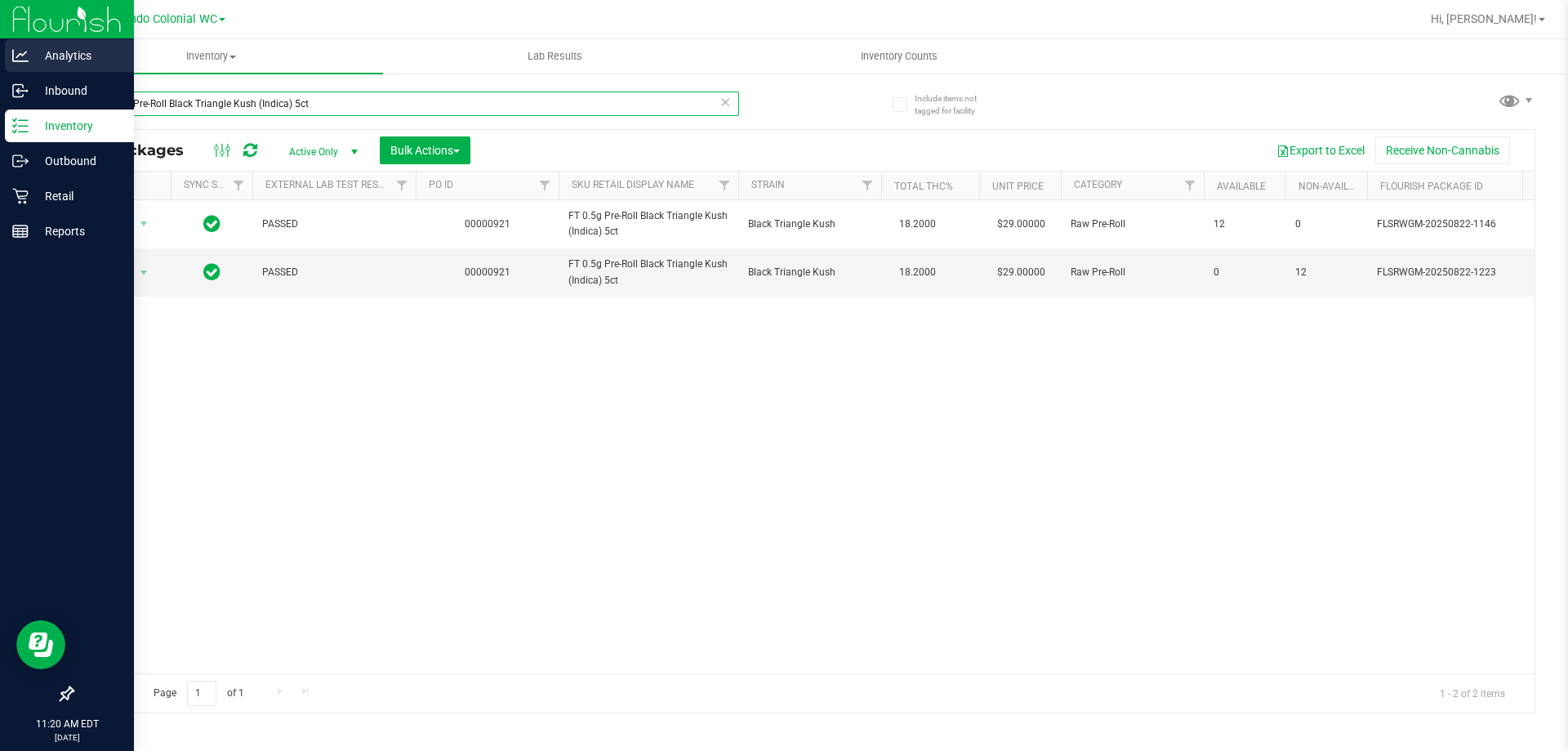
drag, startPoint x: 318, startPoint y: 106, endPoint x: 0, endPoint y: 70, distance: 320.0
click at [0, 72] on div "Analytics Inbound Inventory Outbound Retail Reports 11:20 AM EDT 08/28/2025 08/…" at bounding box center [784, 375] width 1568 height 751
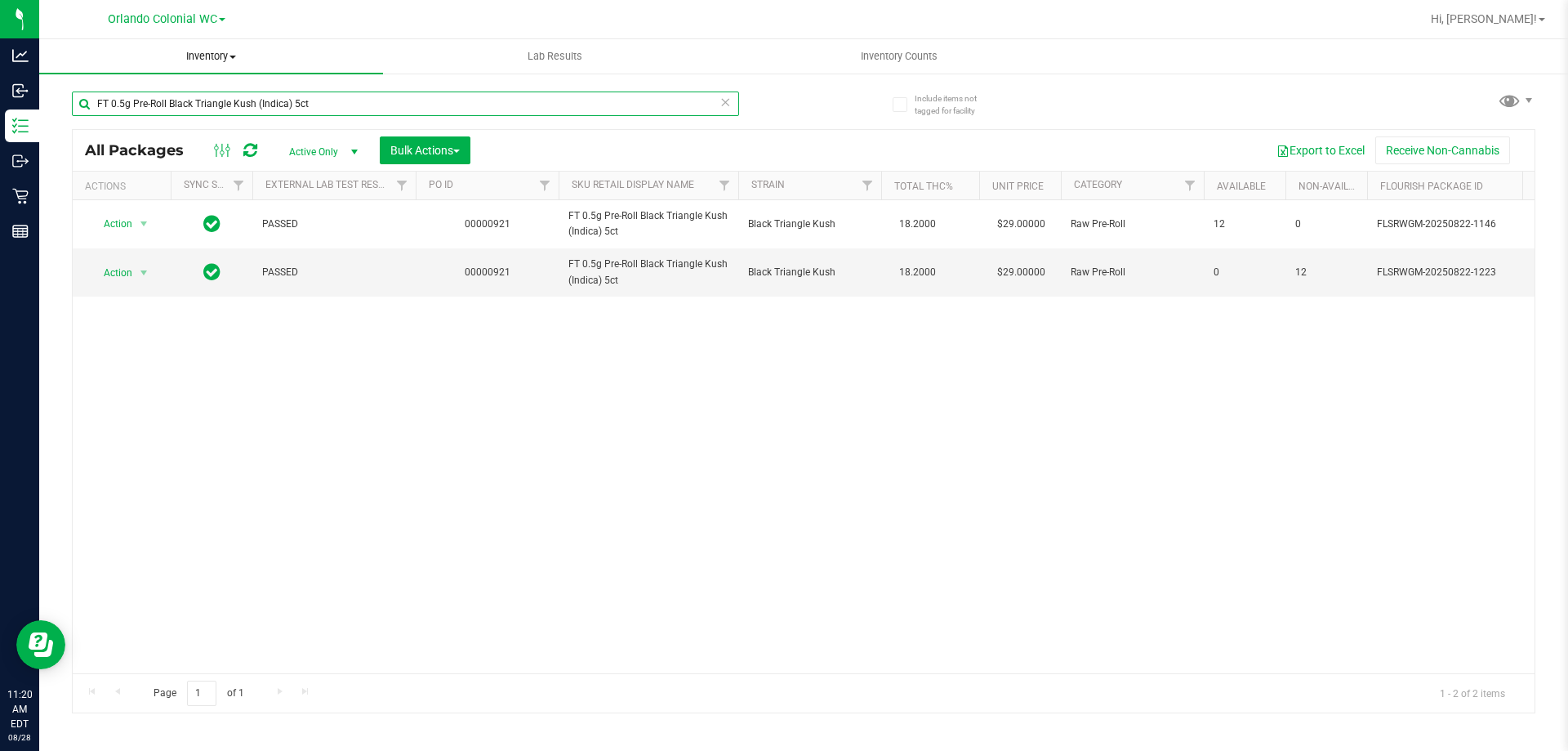
paste input "Cakez (Hybrid) 1"
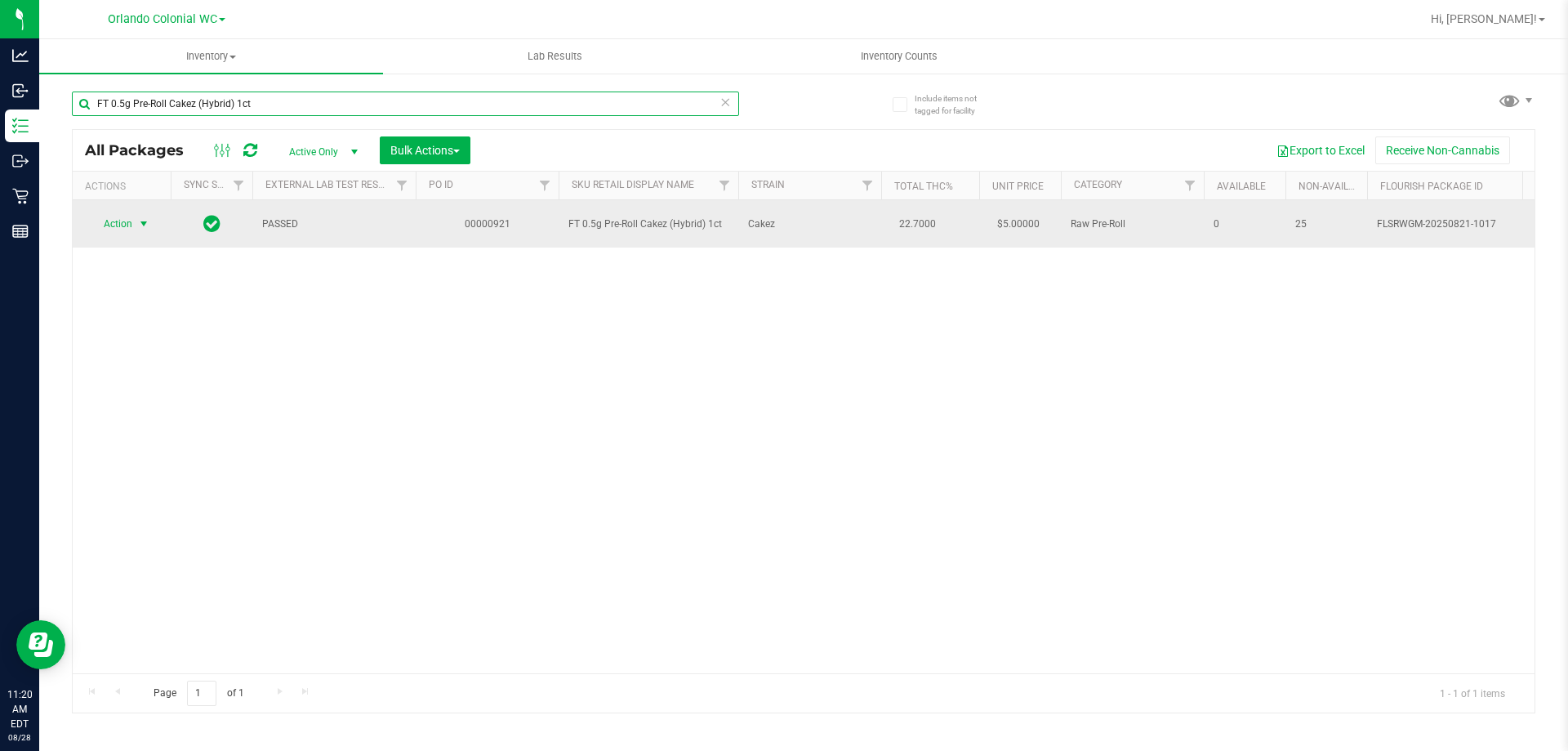
type input "FT 0.5g Pre-Roll Cakez (Hybrid) 1ct"
click at [142, 217] on span "select" at bounding box center [143, 223] width 13 height 13
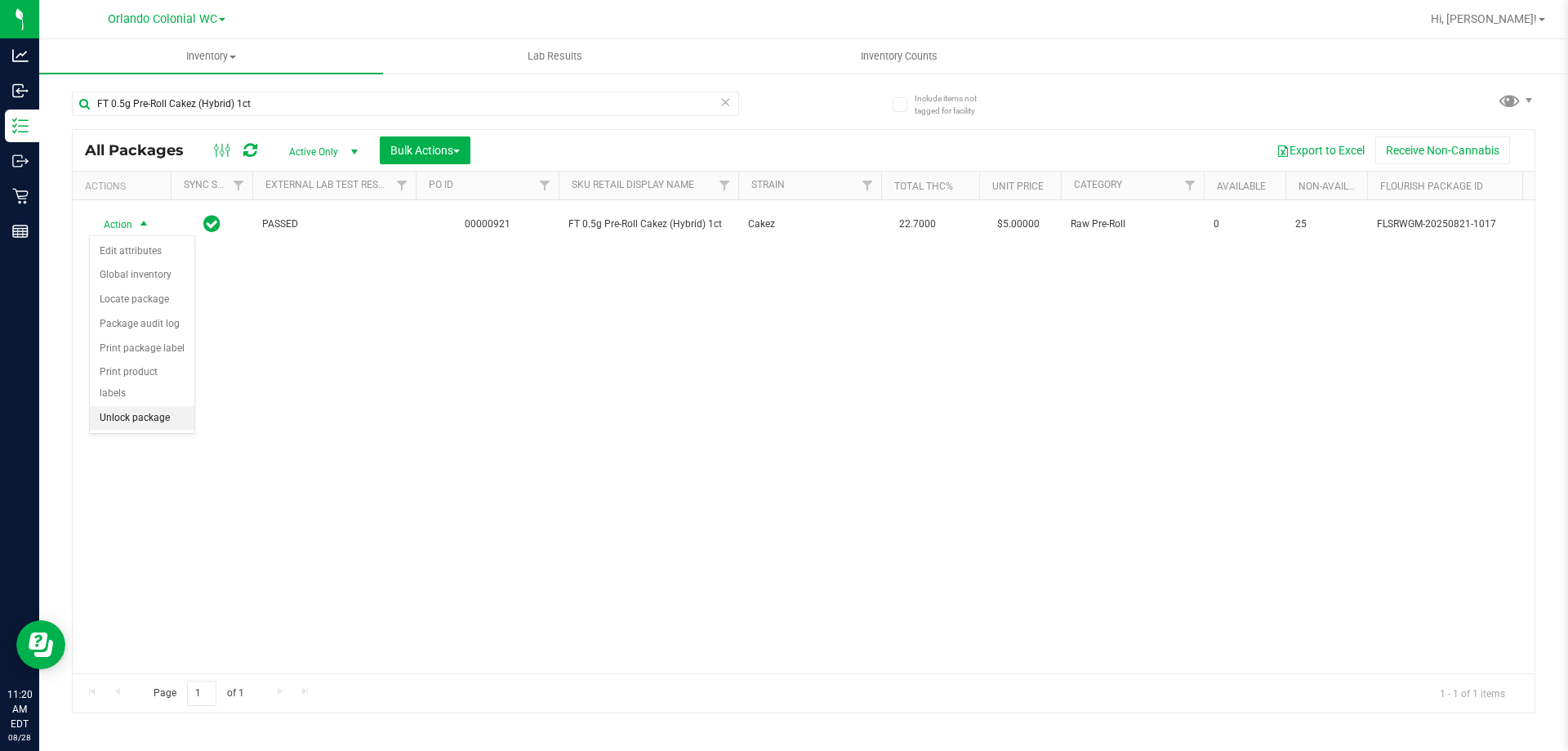
click at [177, 406] on li "Unlock package" at bounding box center [142, 418] width 105 height 25
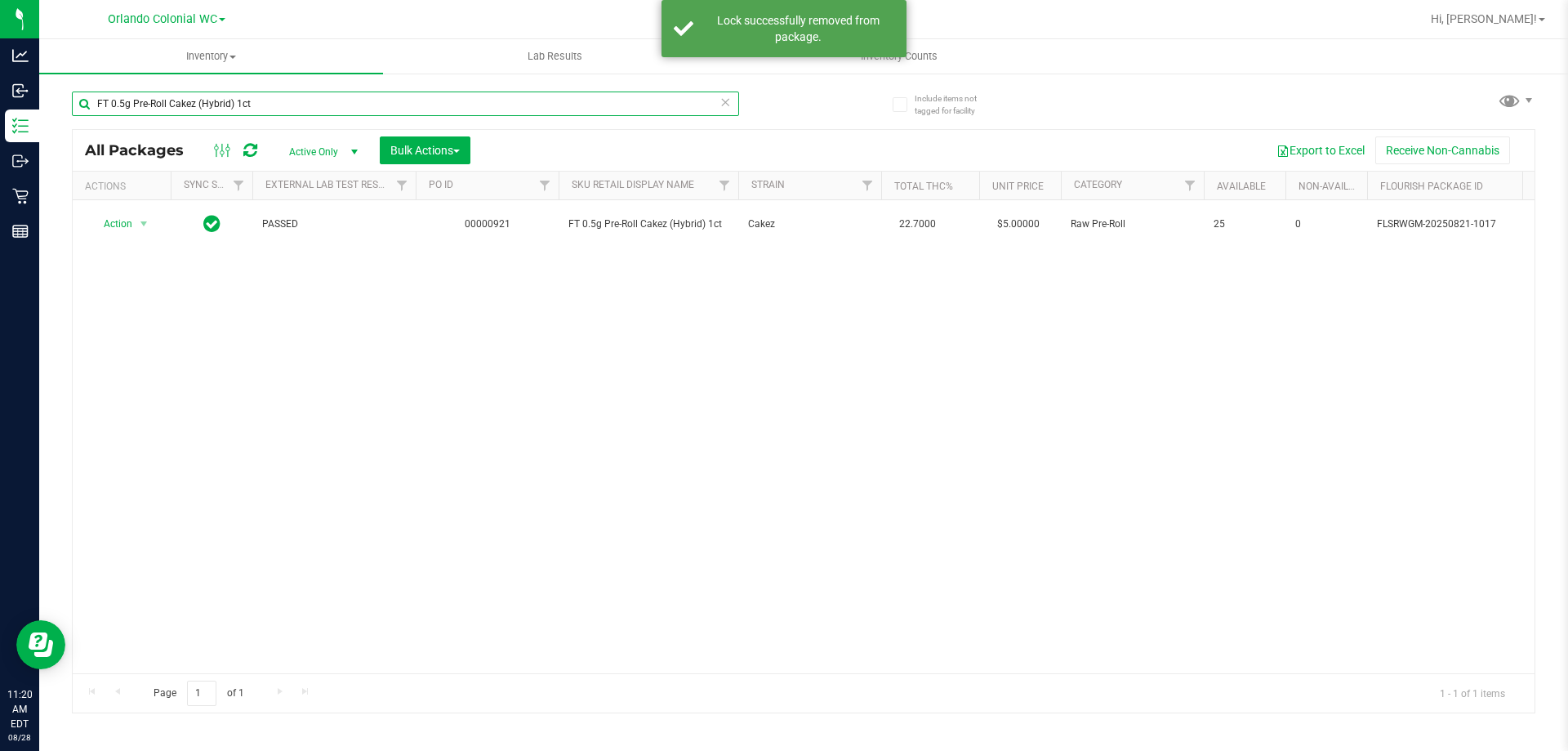
click at [290, 106] on input "FT 0.5g Pre-Roll Cakez (Hybrid) 1ct" at bounding box center [405, 104] width 667 height 25
paste input "5"
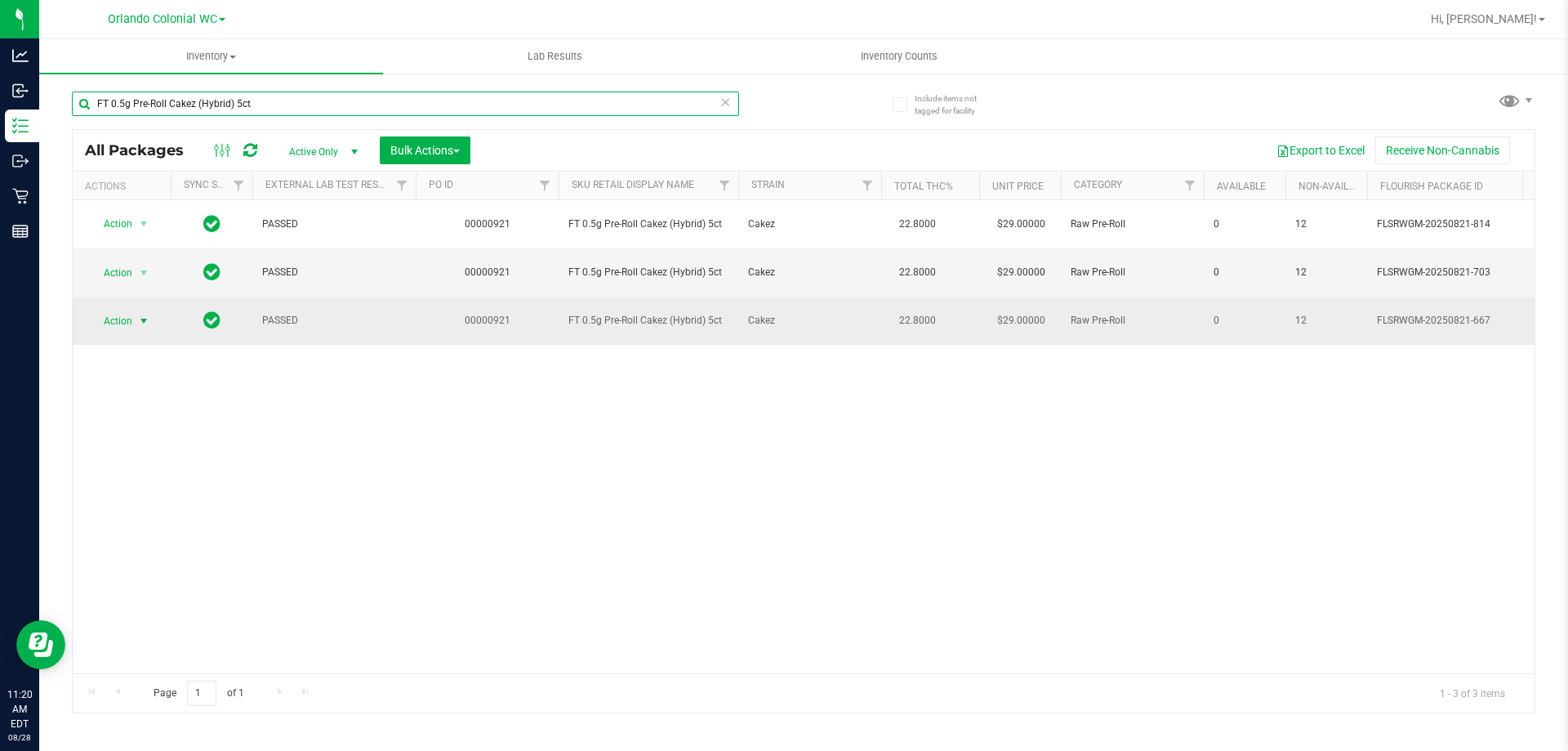
type input "FT 0.5g Pre-Roll Cakez (Hybrid) 5ct"
click at [144, 318] on span "select" at bounding box center [143, 321] width 13 height 13
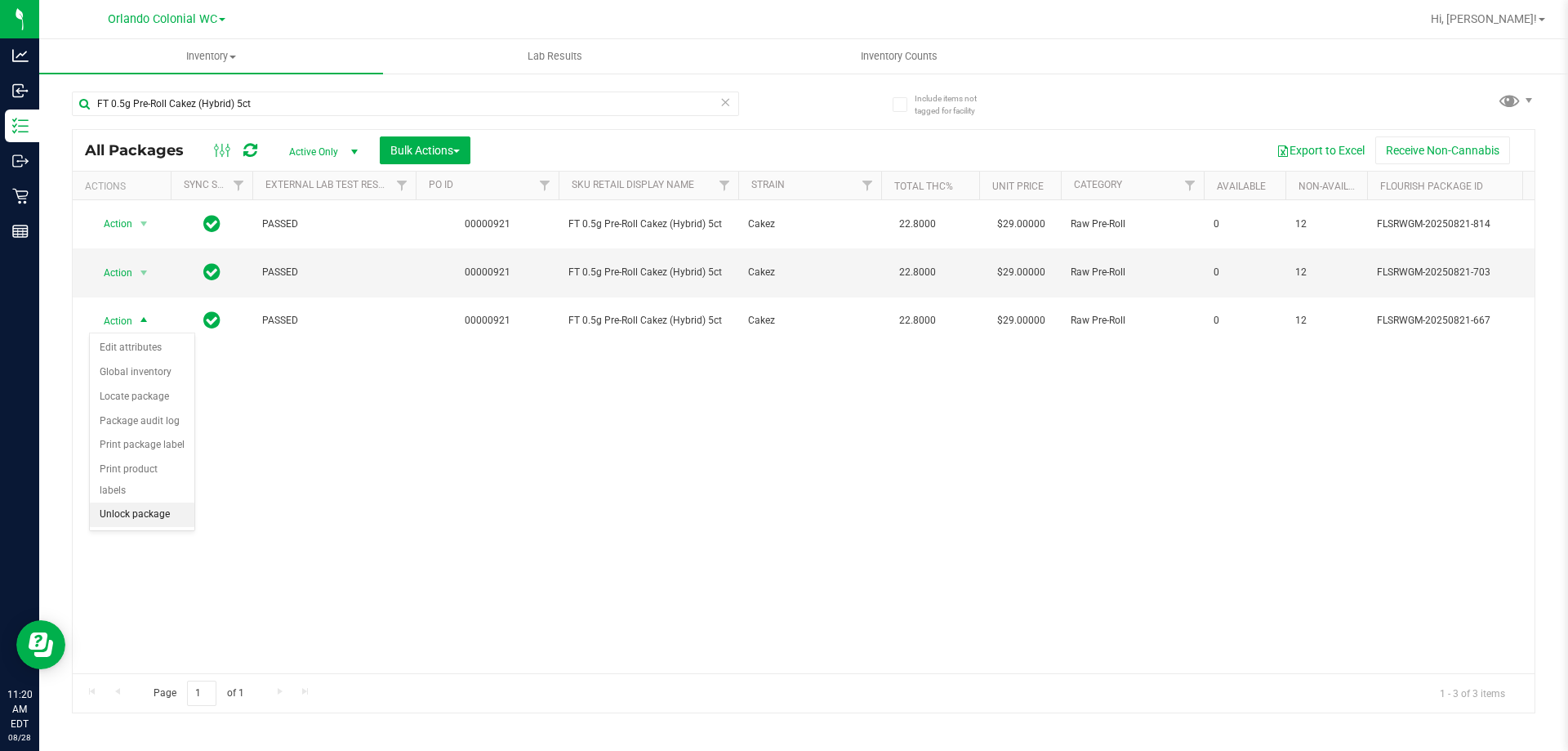
click at [160, 503] on li "Unlock package" at bounding box center [142, 515] width 105 height 25
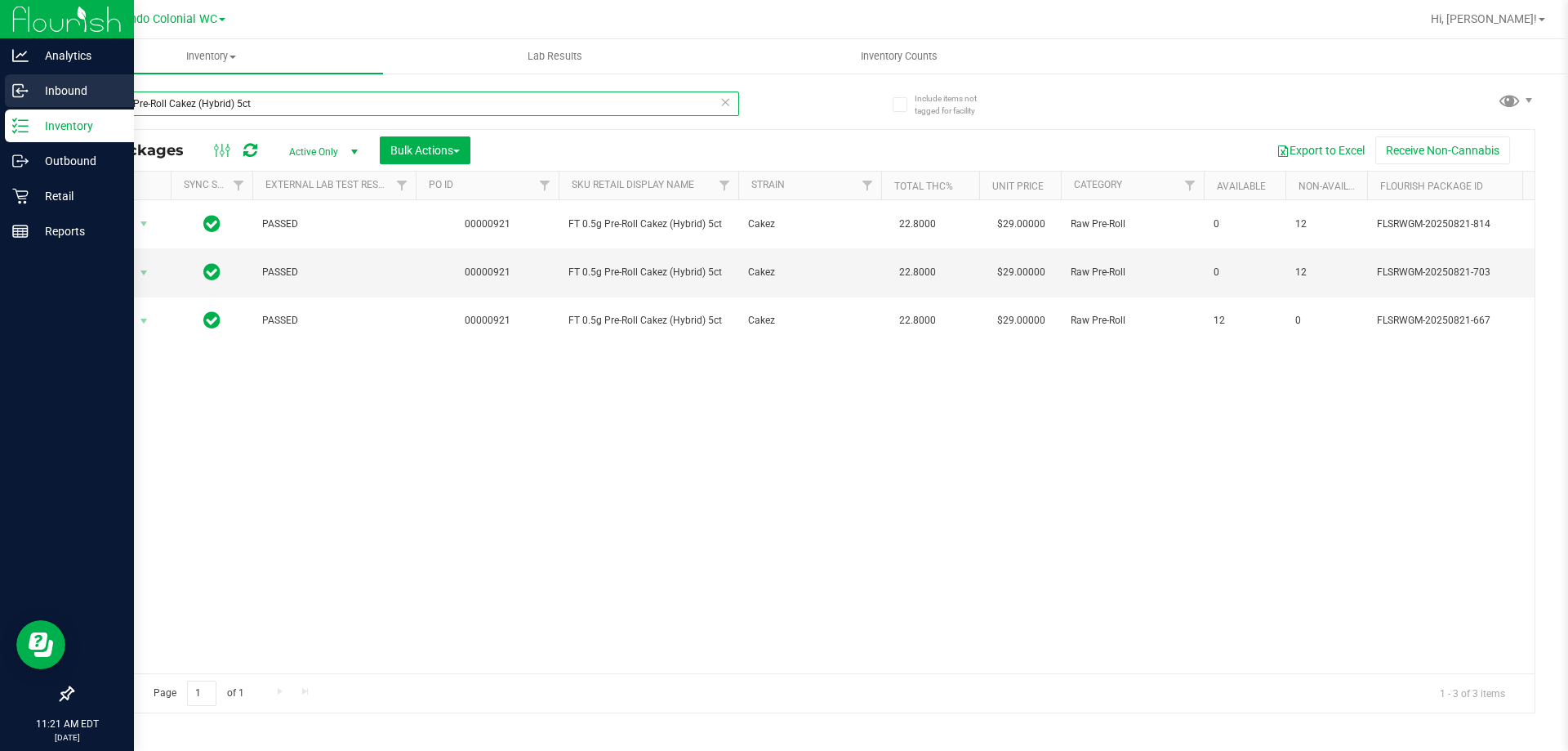
drag, startPoint x: 312, startPoint y: 108, endPoint x: 0, endPoint y: 93, distance: 312.4
click at [0, 93] on div "Analytics Inbound Inventory Outbound Retail Reports 11:21 AM EDT 08/28/2025 08/…" at bounding box center [784, 375] width 1568 height 751
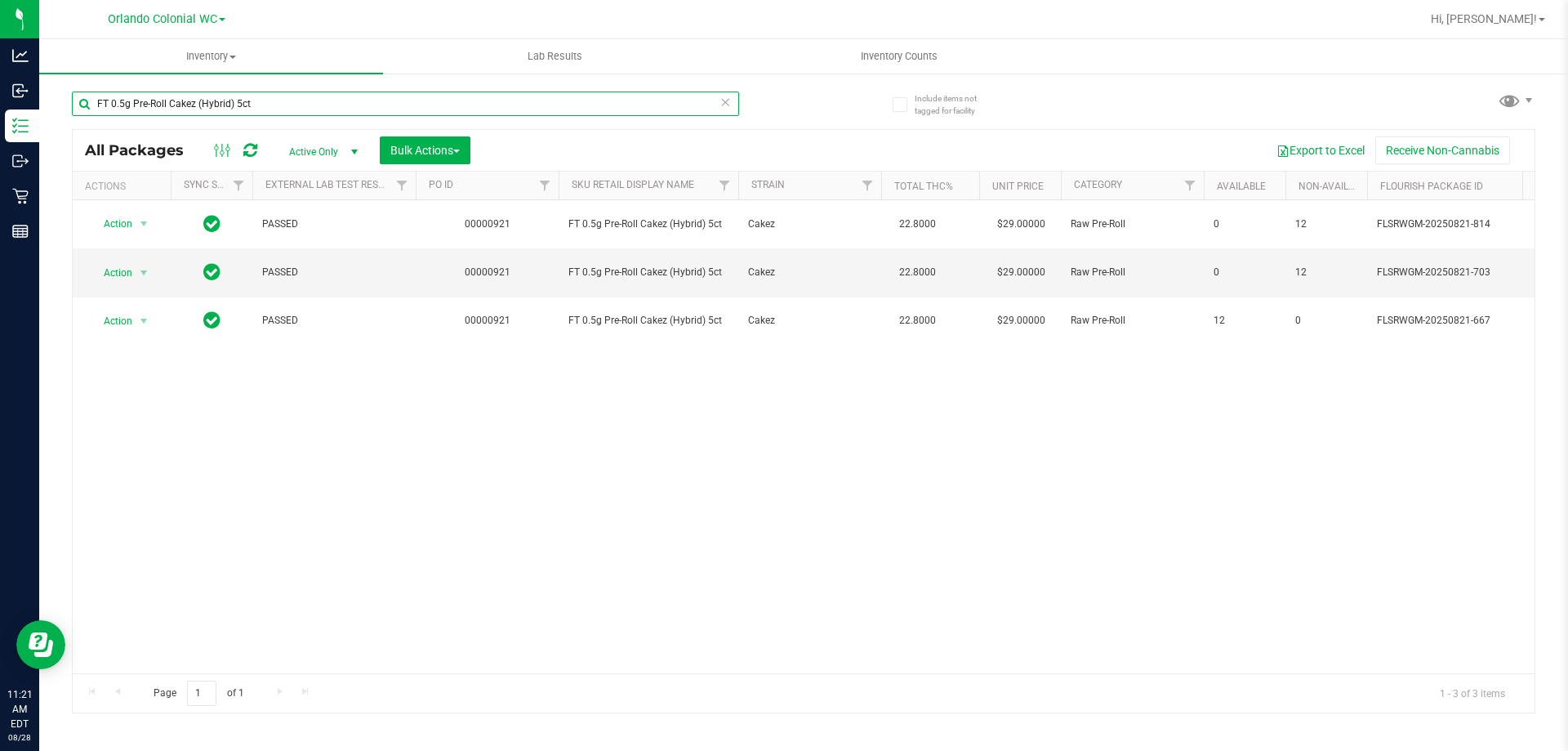
paste input "Le Mans (Hybrid-Sativa"
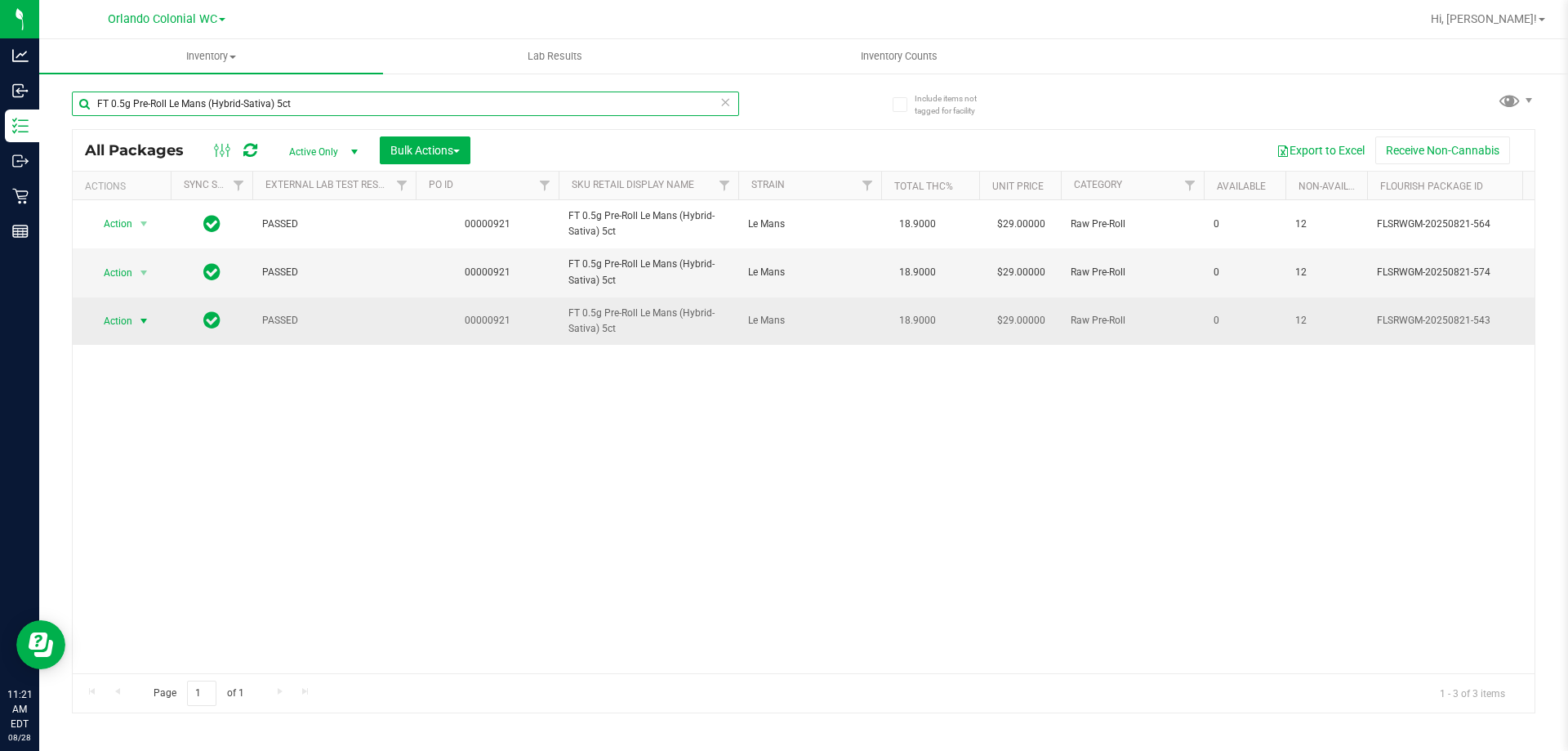
type input "FT 0.5g Pre-Roll Le Mans (Hybrid-Sativa) 5ct"
click at [129, 324] on span "Action" at bounding box center [111, 321] width 44 height 23
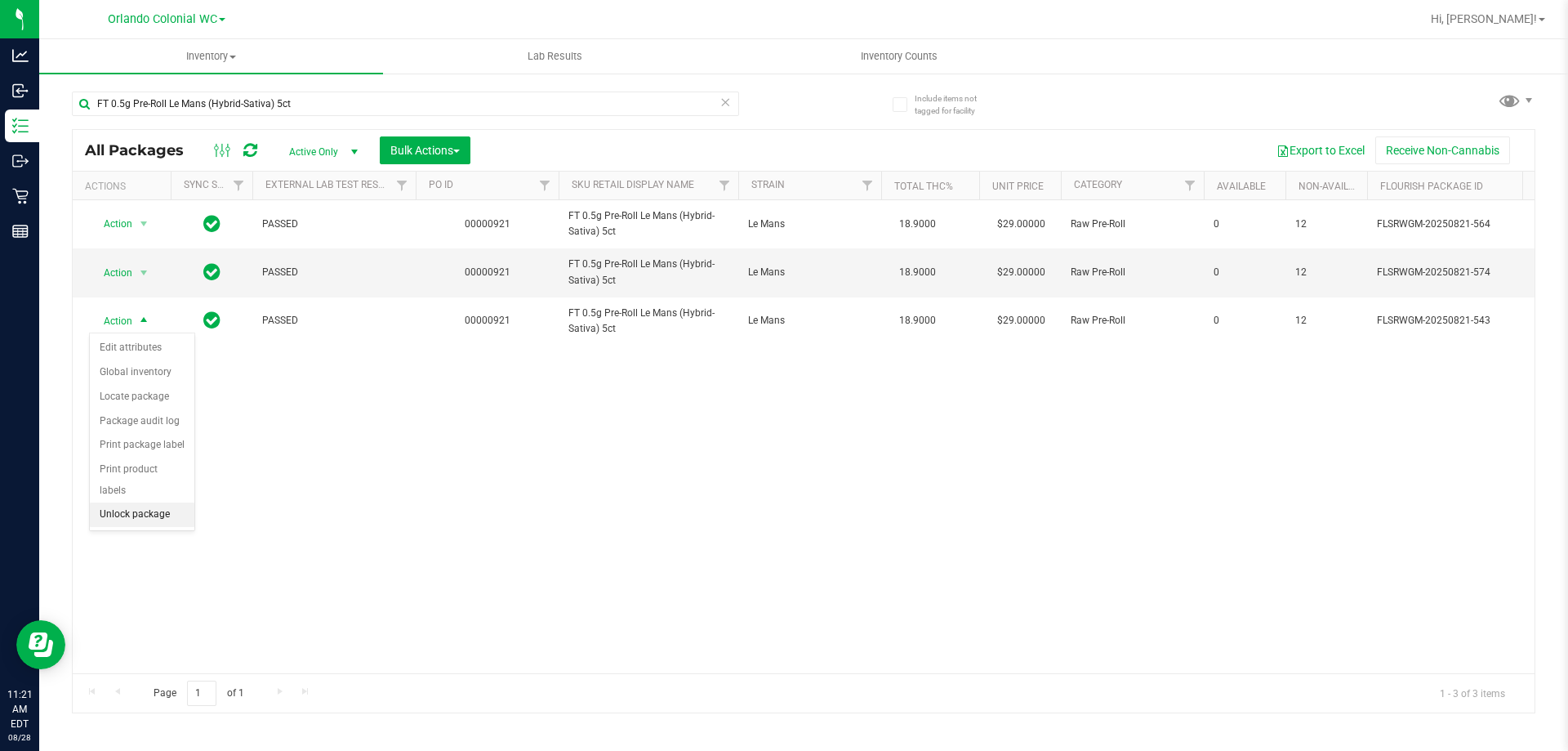
click at [151, 503] on li "Unlock package" at bounding box center [142, 515] width 105 height 25
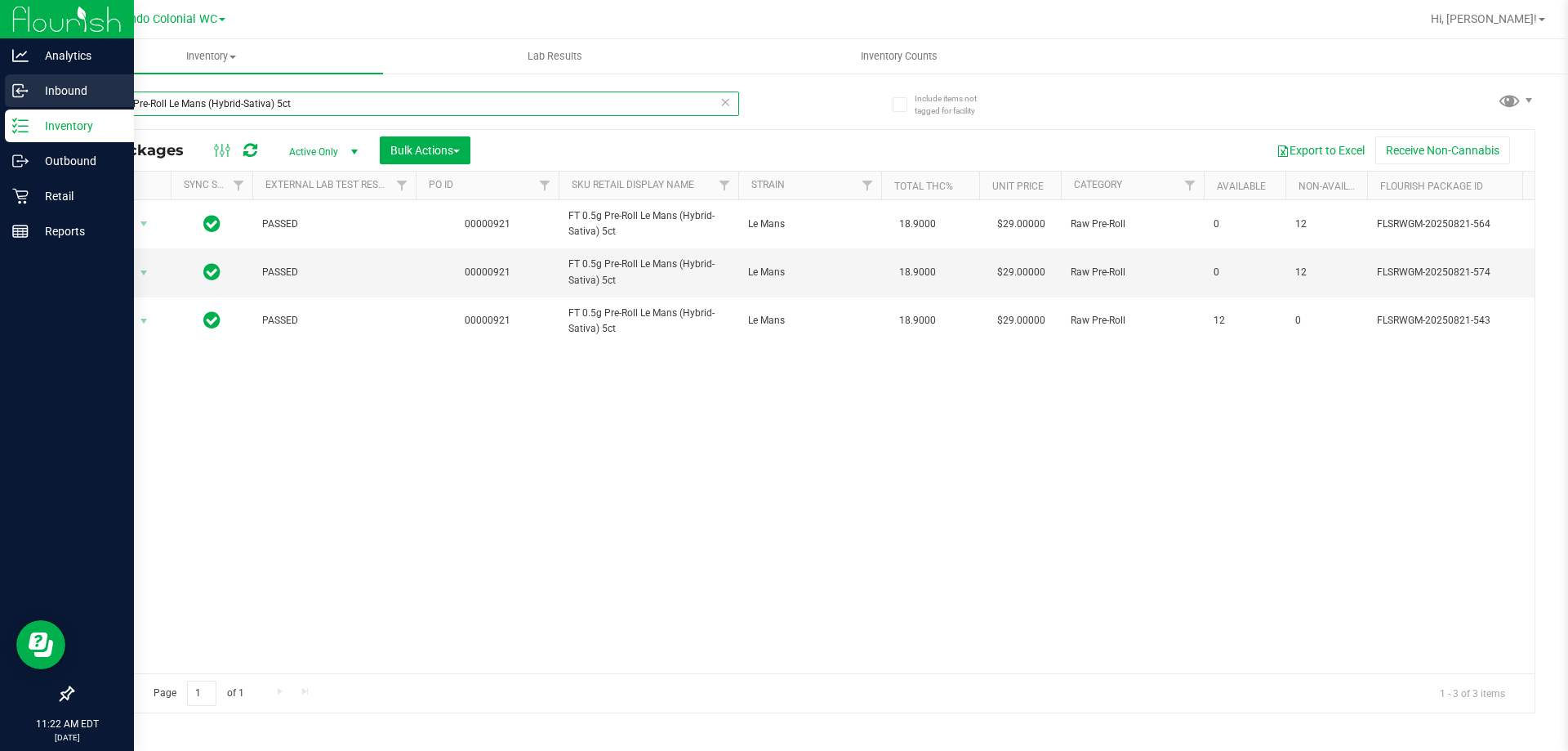
drag, startPoint x: 312, startPoint y: 101, endPoint x: 0, endPoint y: 83, distance: 312.5
click at [0, 95] on div "Analytics Inbound Inventory Outbound Retail Reports 11:22 AM EDT 08/28/2025 08/…" at bounding box center [784, 375] width 1568 height 751
paste input "Space Case (Hybrid) 1"
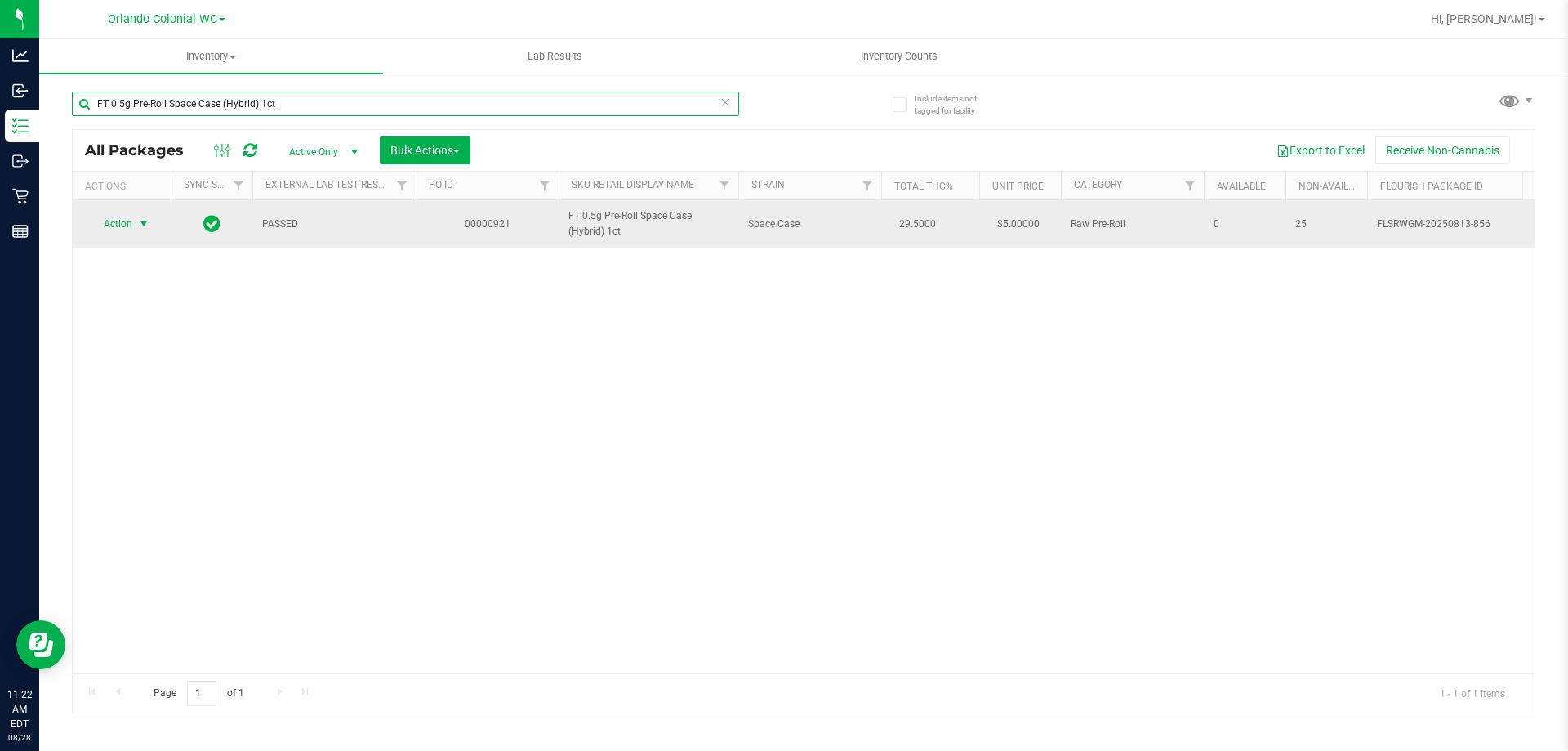
type input "FT 0.5g Pre-Roll Space Case (Hybrid) 1ct"
click at [144, 223] on span "select" at bounding box center [143, 223] width 13 height 13
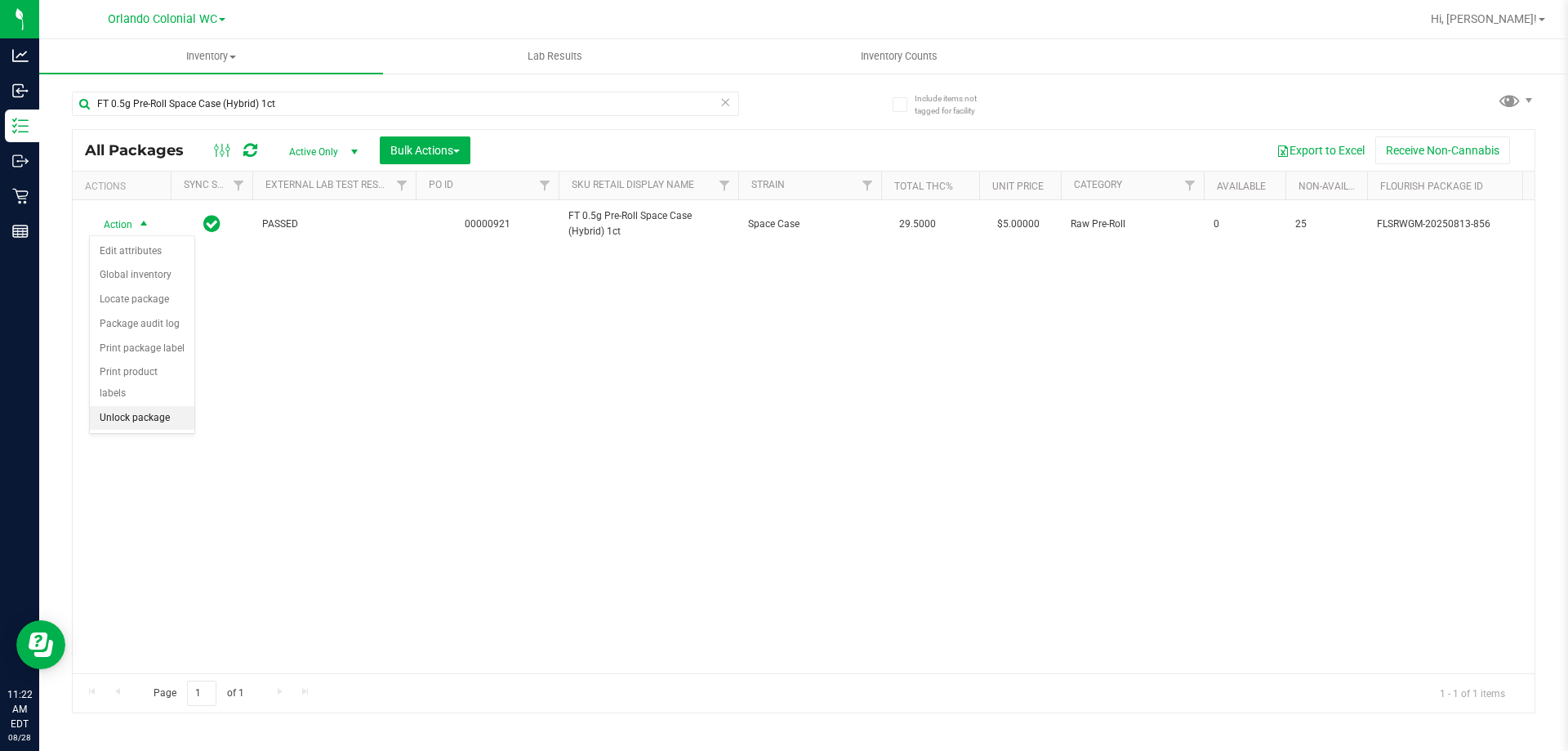
click at [158, 406] on li "Unlock package" at bounding box center [142, 418] width 105 height 25
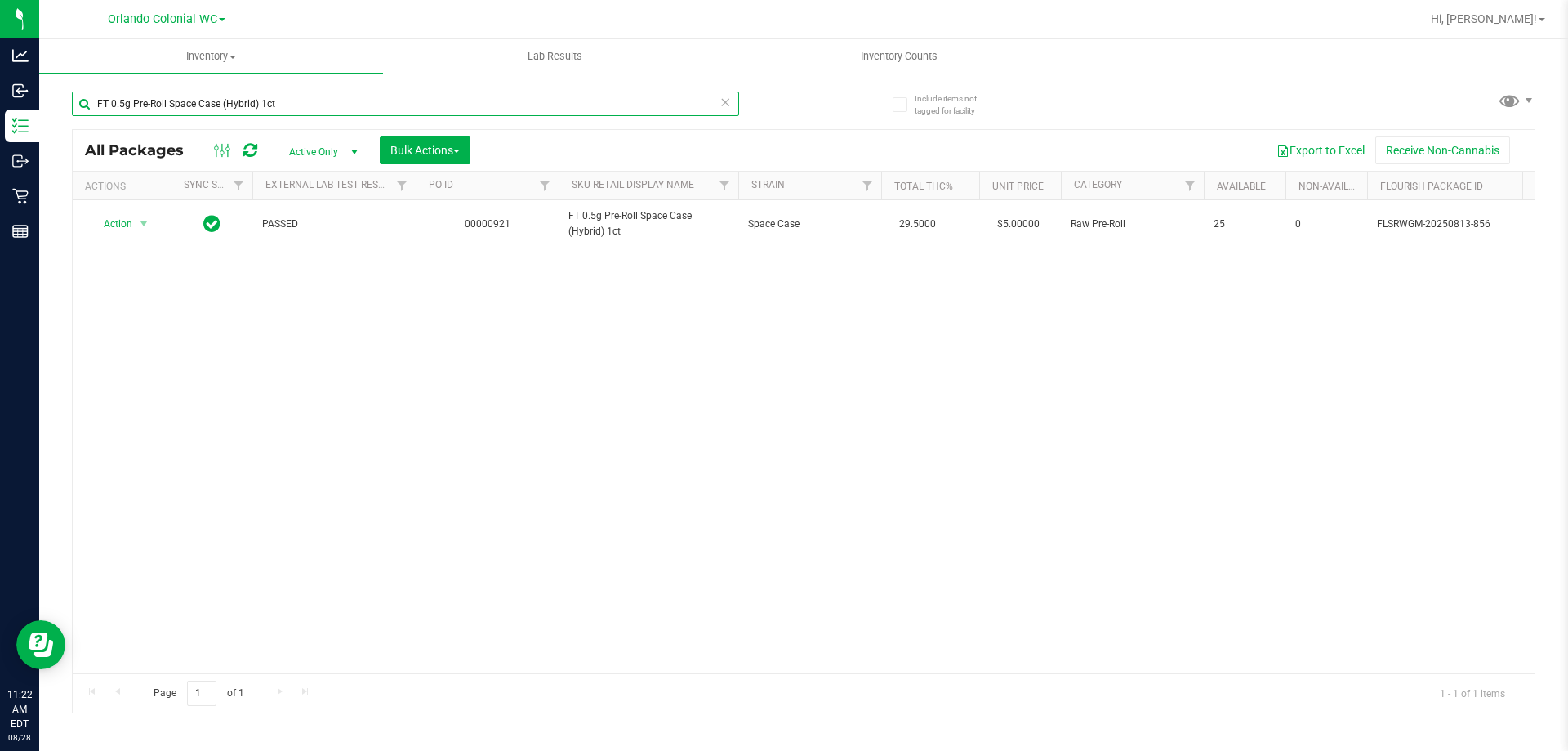
click at [282, 107] on input "FT 0.5g Pre-Roll Space Case (Hybrid) 1ct" at bounding box center [405, 104] width 667 height 25
paste input "Vape Cart CDT Distillate Animal Larry (Indica)"
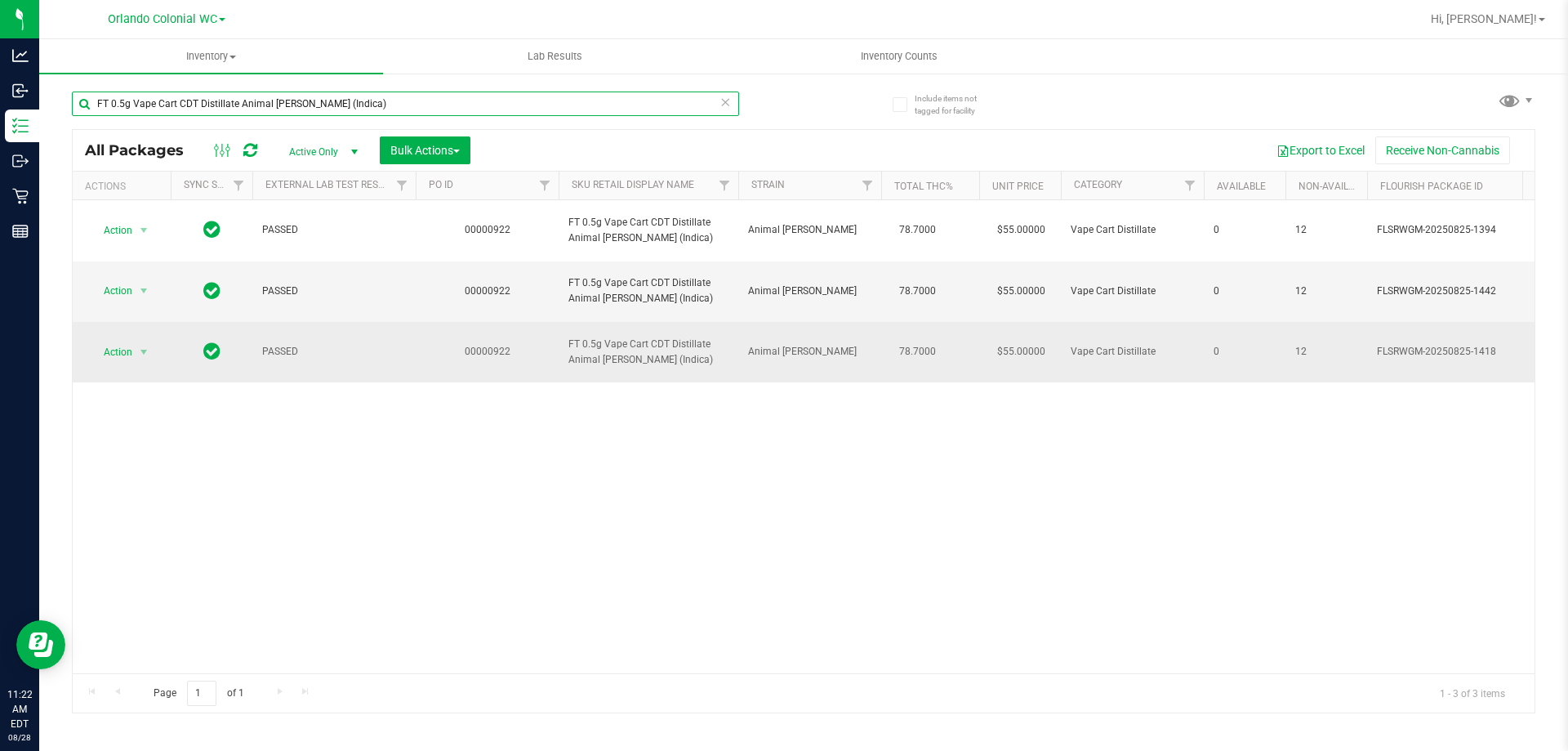
type input "FT 0.5g Vape Cart CDT Distillate Animal Larry (Indica)"
click at [111, 356] on span "Action" at bounding box center [111, 352] width 44 height 23
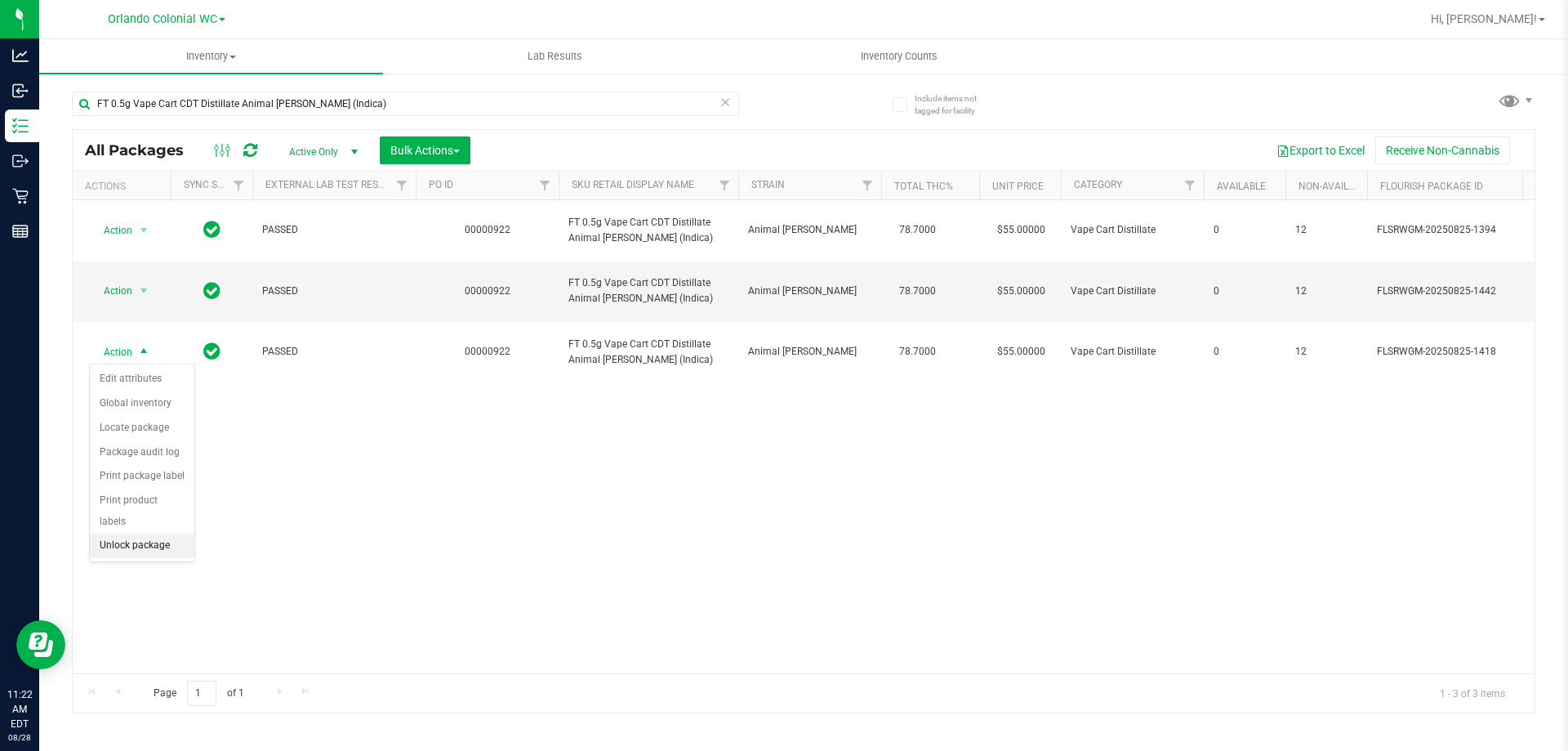
click at [173, 533] on li "Unlock package" at bounding box center [142, 545] width 105 height 25
drag, startPoint x: 301, startPoint y: 120, endPoint x: 309, endPoint y: 100, distance: 21.5
click at [301, 118] on div "FT 0.5g Vape Cart CDT Distillate Animal Larry (Indica)" at bounding box center [405, 110] width 667 height 38
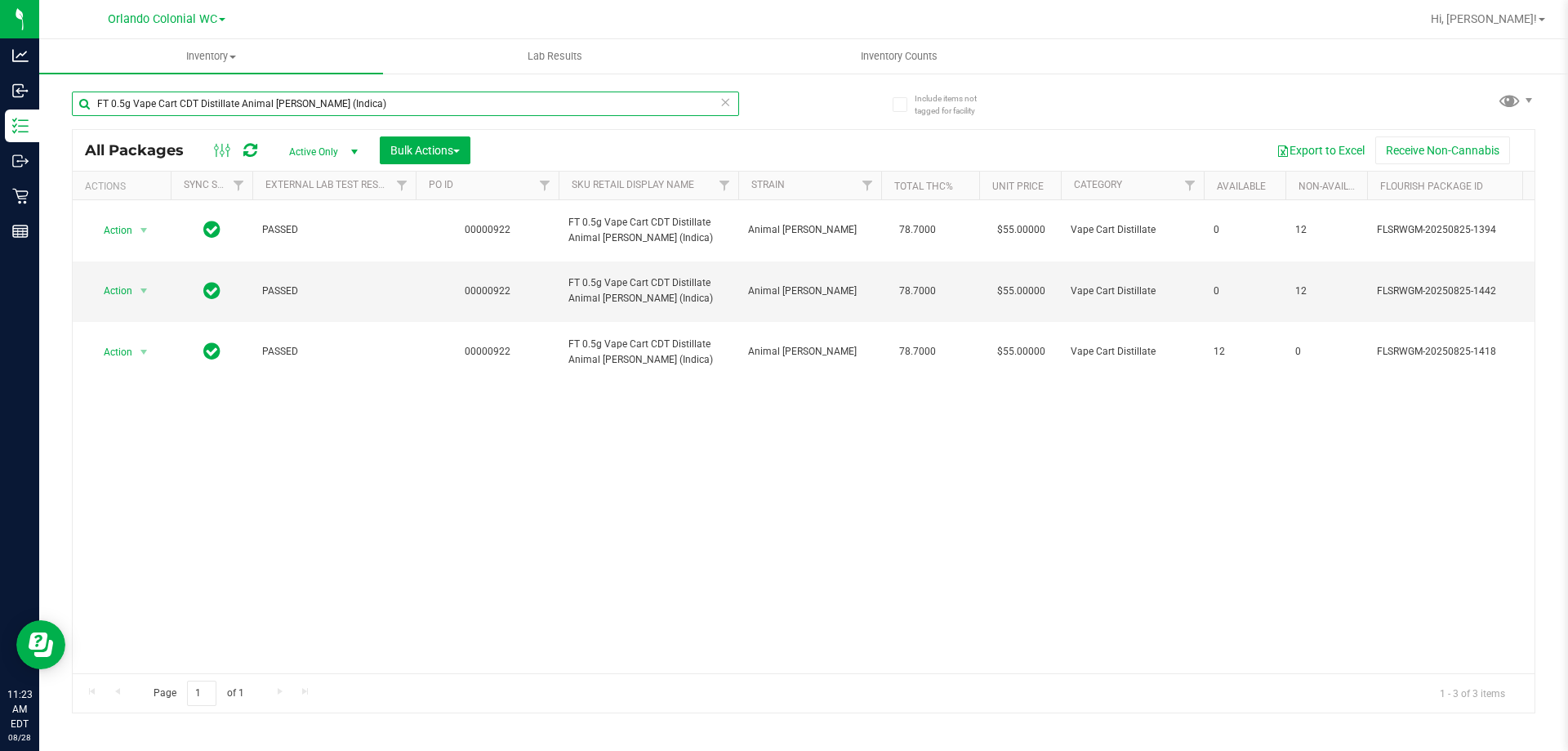
click at [309, 100] on input "FT 0.5g Vape Cart CDT Distillate Animal Larry (Indica)" at bounding box center [405, 104] width 667 height 25
paste input "El Ranchero (Hybrid"
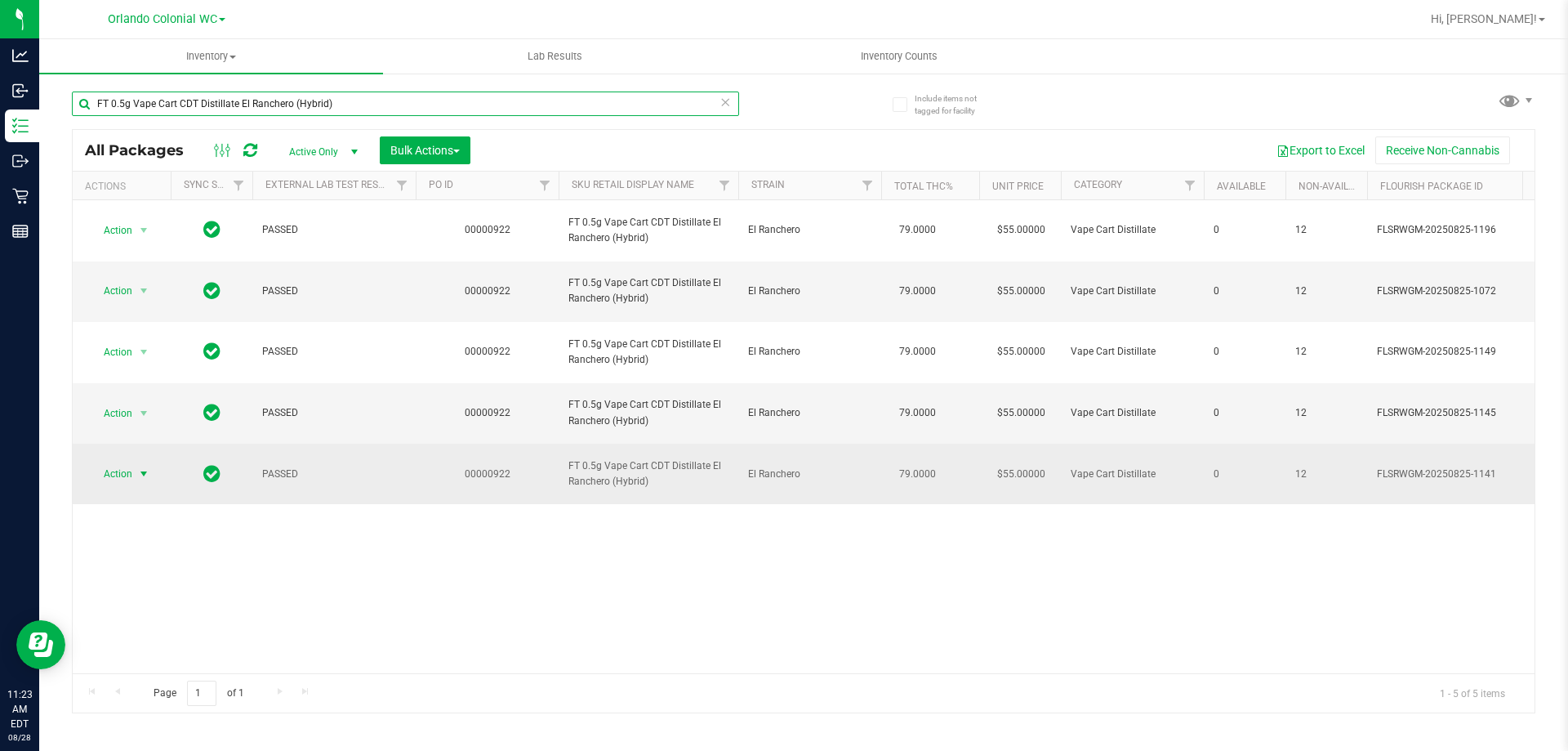
type input "FT 0.5g Vape Cart CDT Distillate El Ranchero (Hybrid)"
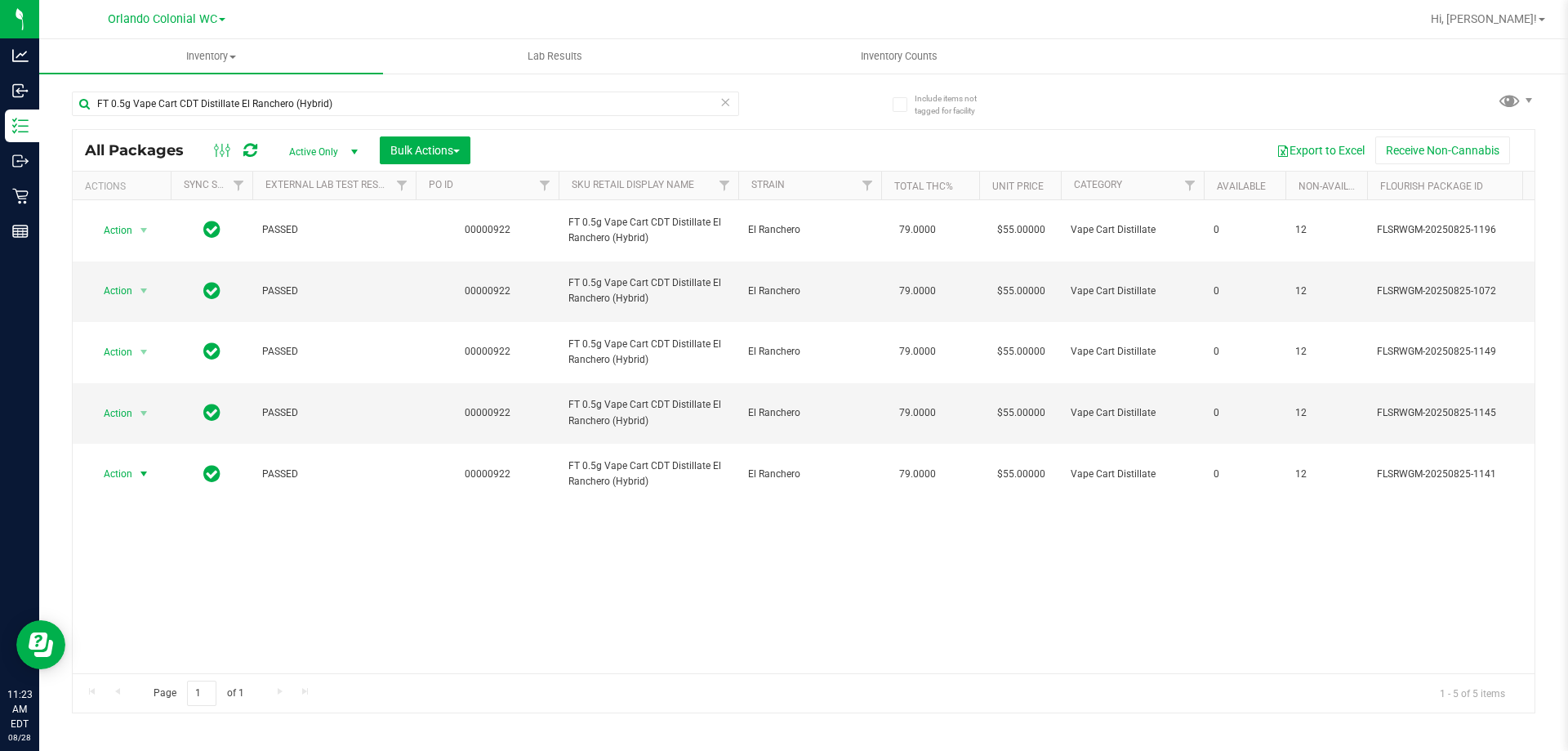
drag, startPoint x: 124, startPoint y: 475, endPoint x: 167, endPoint y: 554, distance: 89.9
click at [123, 474] on span "Action" at bounding box center [111, 473] width 44 height 23
click at [155, 656] on li "Unlock package" at bounding box center [142, 668] width 105 height 25
click at [290, 99] on input "FT 0.5g Vape Cart CDT Distillate El Ranchero (Hybrid)" at bounding box center [405, 104] width 667 height 25
paste input "Le Mans (Hybrid-Sativa"
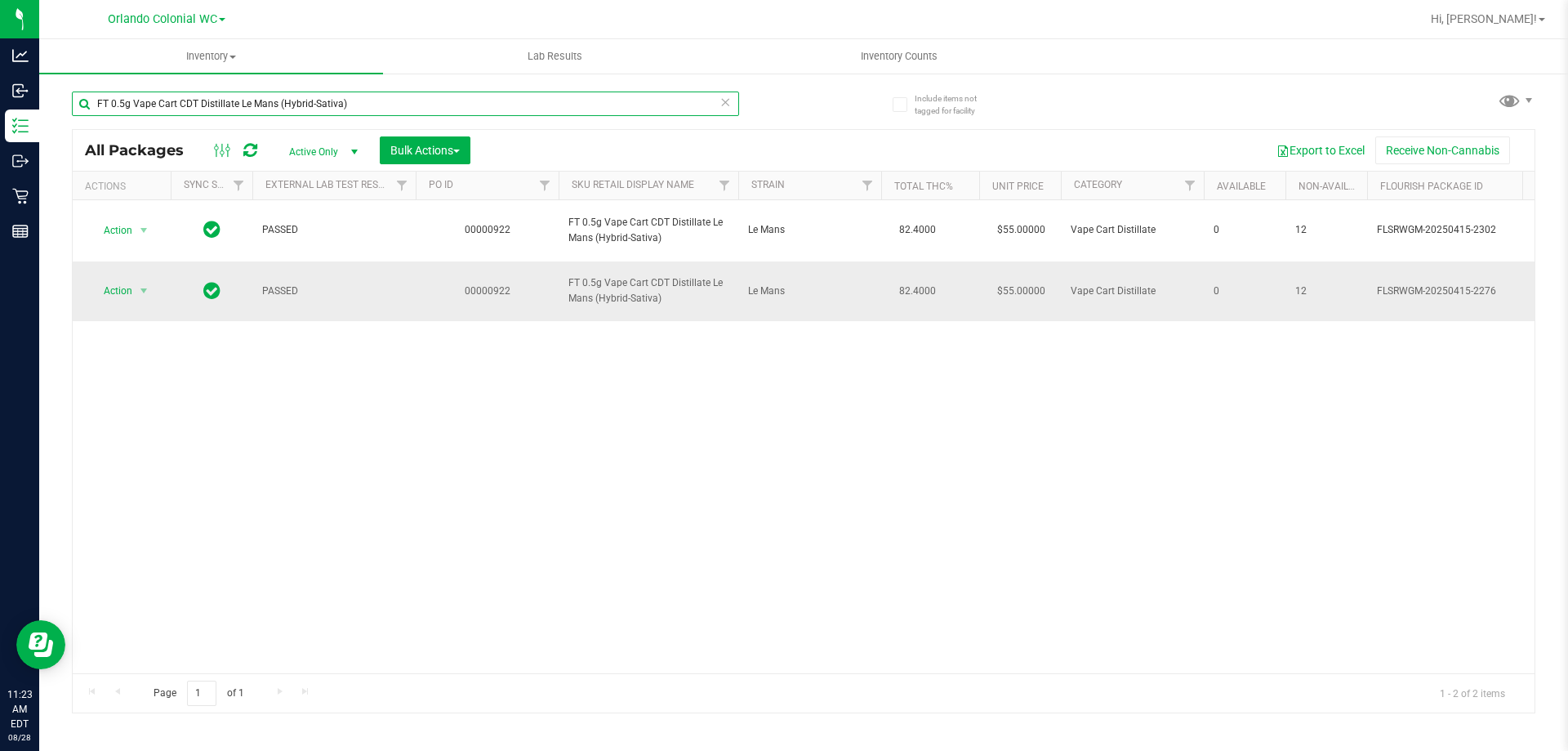
type input "FT 0.5g Vape Cart CDT Distillate Le Mans (Hybrid-Sativa)"
click at [143, 276] on td "Action Action Edit attributes Global inventory Locate package Package audit log…" at bounding box center [121, 291] width 98 height 61
click at [134, 290] on span "select" at bounding box center [144, 290] width 20 height 23
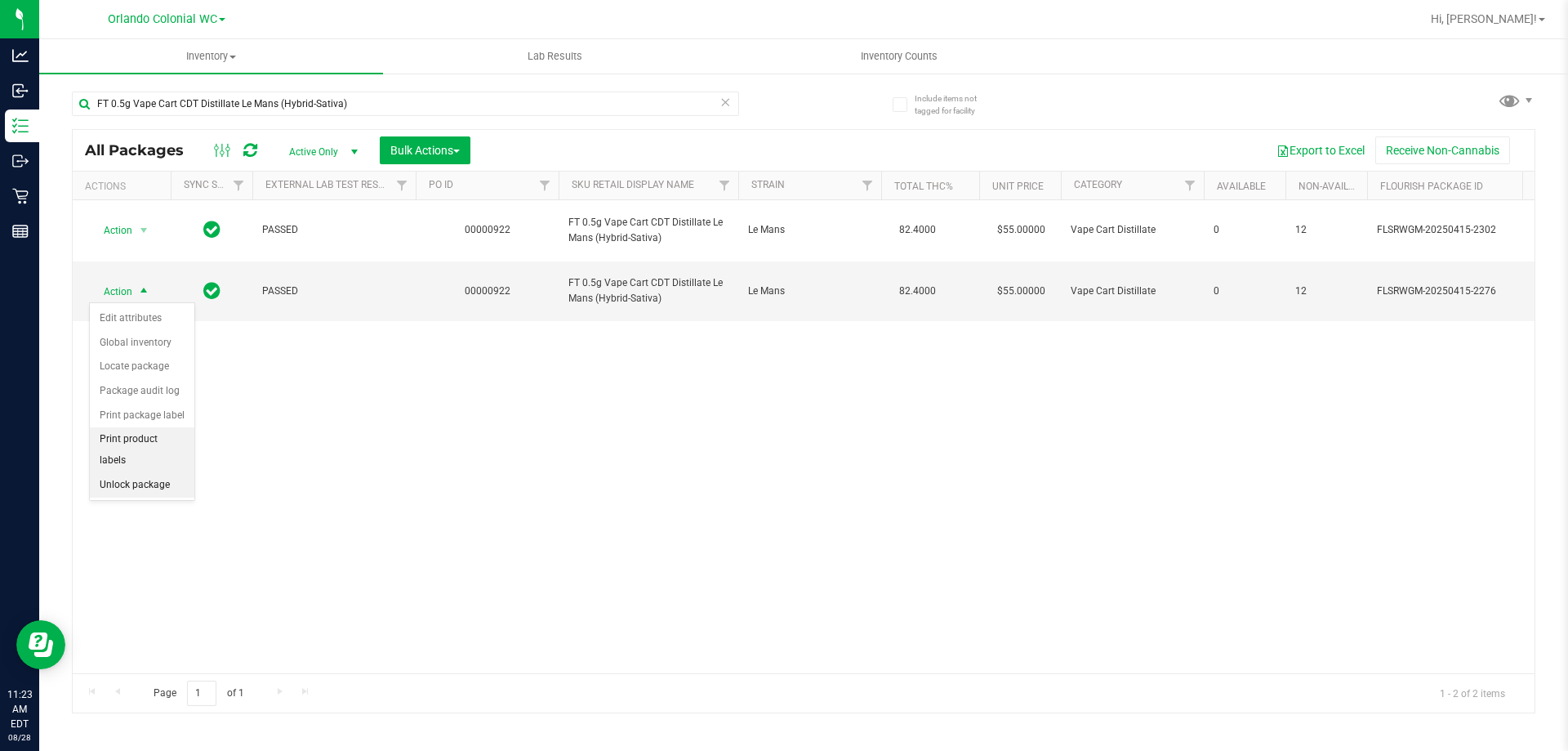
click at [160, 473] on li "Unlock package" at bounding box center [142, 485] width 105 height 25
click at [243, 116] on div "FT 0.5g Vape Cart CDT Distillate Le Mans (Hybrid-Sativa)" at bounding box center [405, 110] width 667 height 38
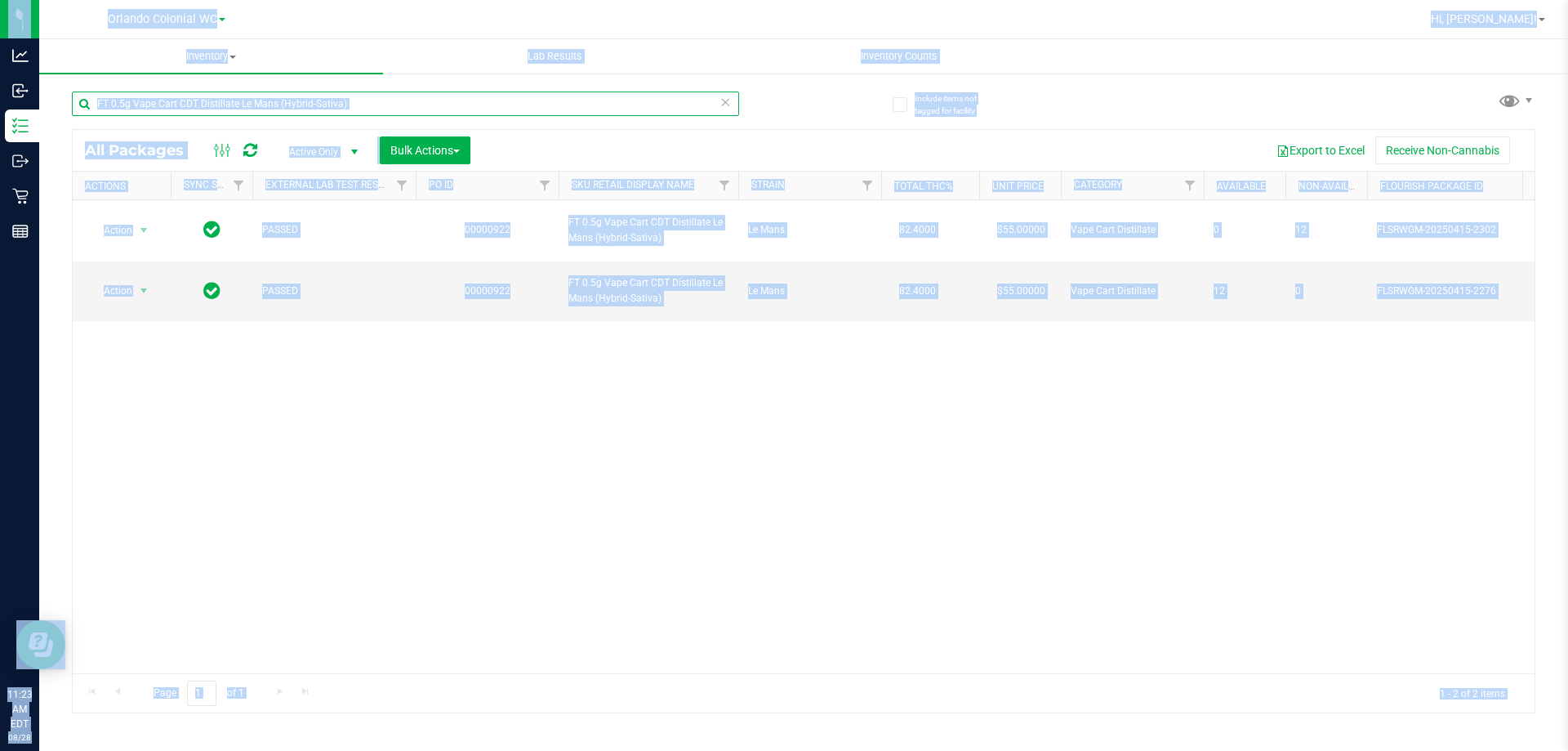
click at [273, 107] on input "FT 0.5g Vape Cart CDT Distillate Le Mans (Hybrid-Sativa)" at bounding box center [405, 104] width 667 height 25
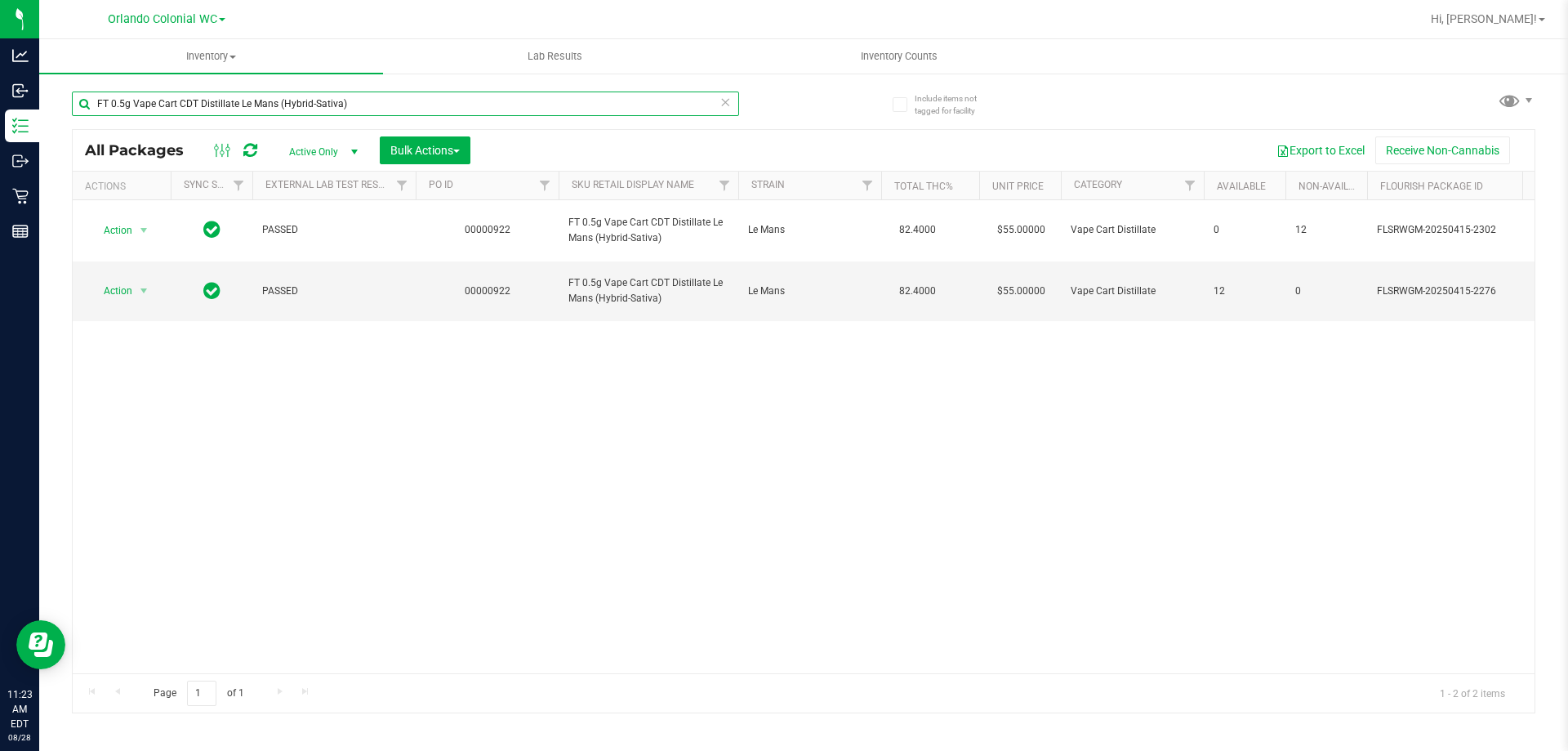
paste input "PB & Smelly (Hybrid"
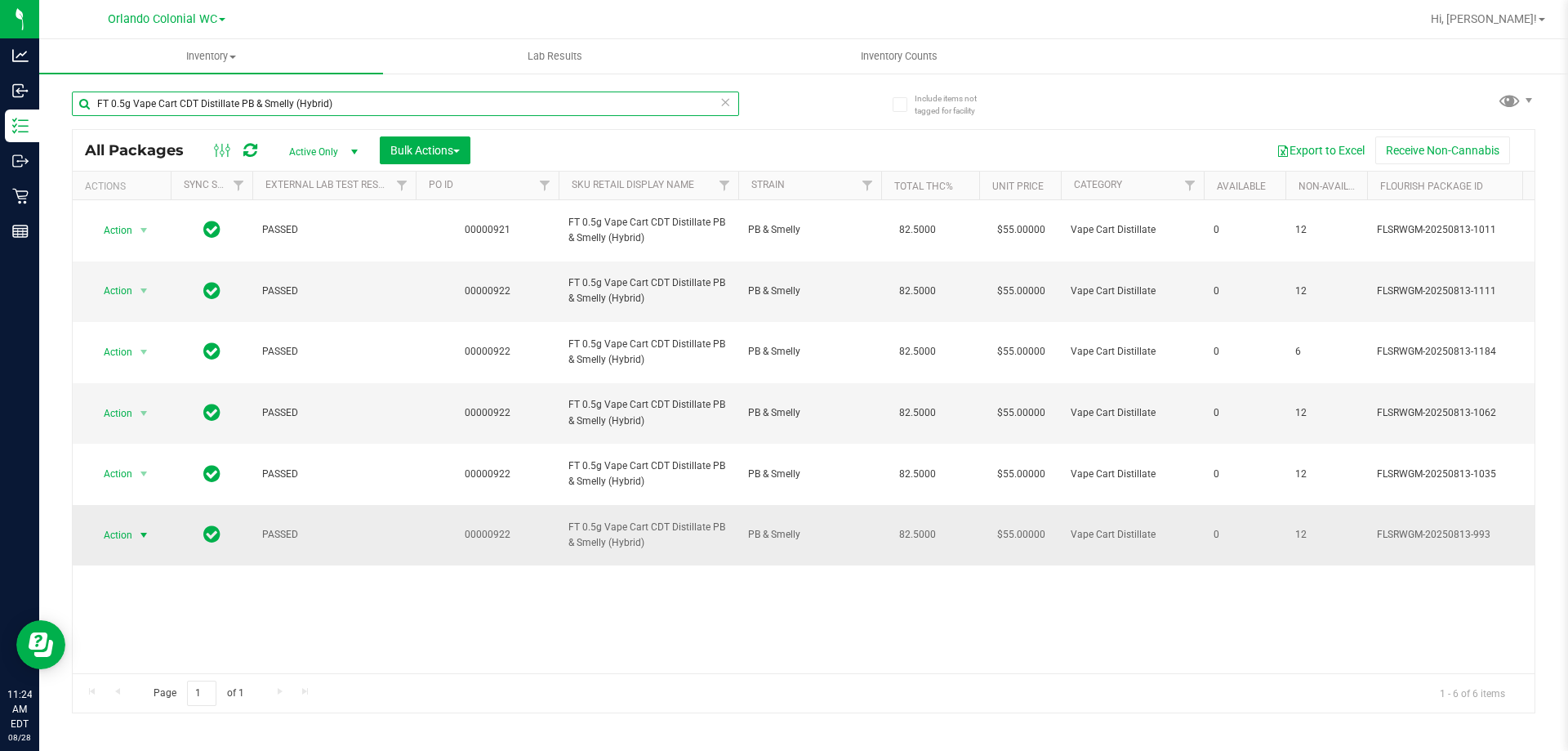
type input "FT 0.5g Vape Cart CDT Distillate PB & Smelly (Hybrid)"
click at [131, 536] on span "Action" at bounding box center [111, 535] width 44 height 23
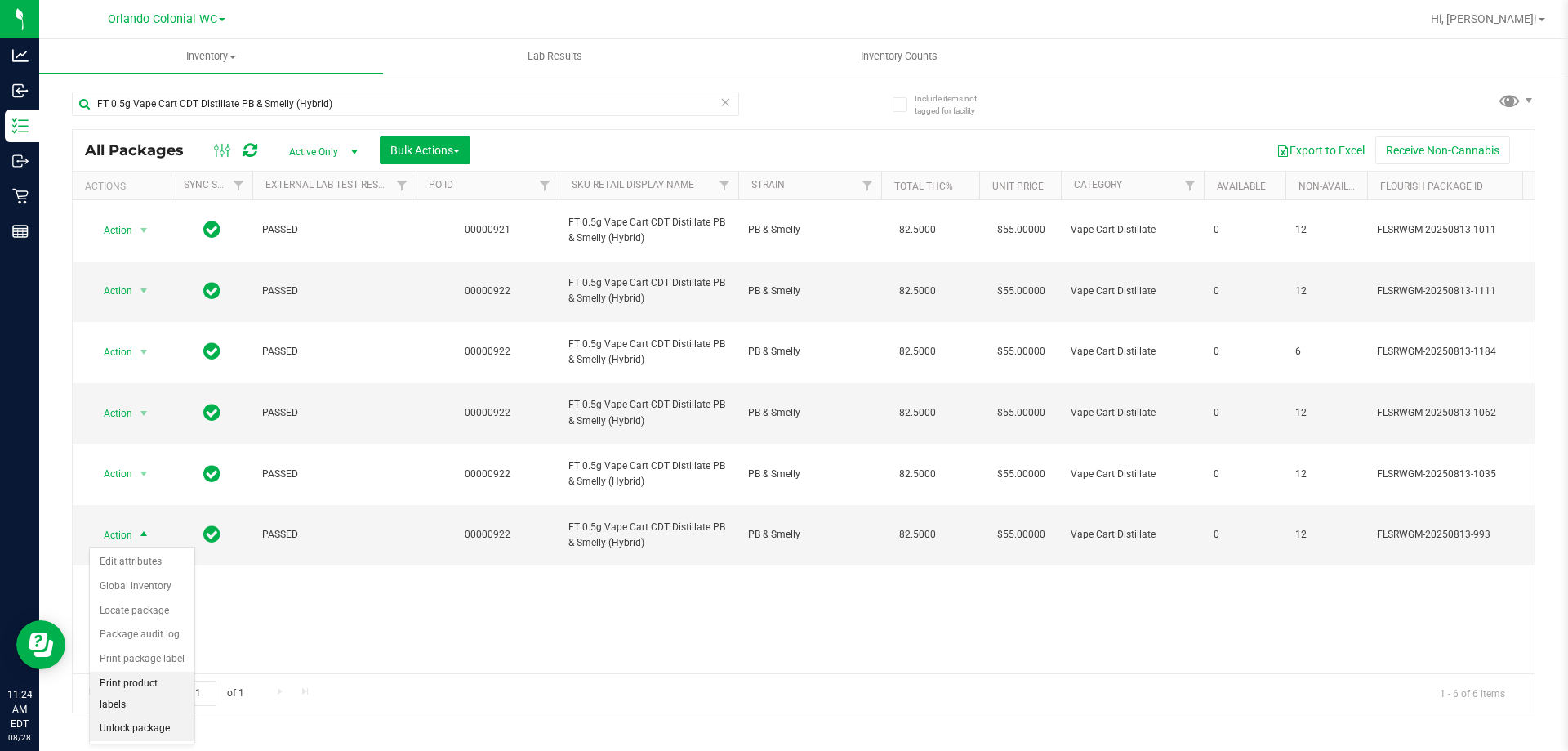
click at [125, 716] on li "Unlock package" at bounding box center [142, 728] width 105 height 25
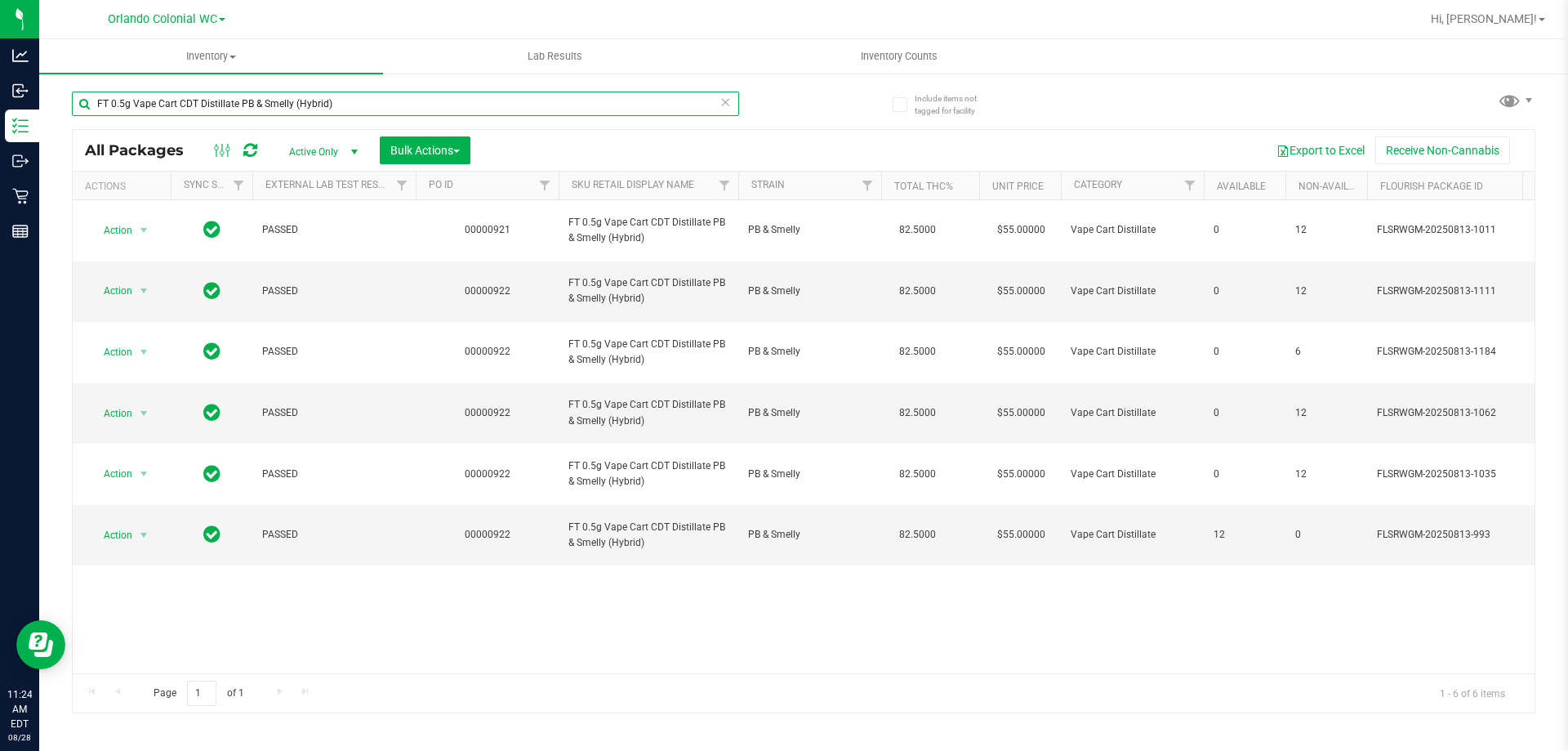
click at [248, 97] on input "FT 0.5g Vape Cart CDT Distillate PB & Smelly (Hybrid)" at bounding box center [405, 104] width 667 height 25
paste input "urple Tahoe"
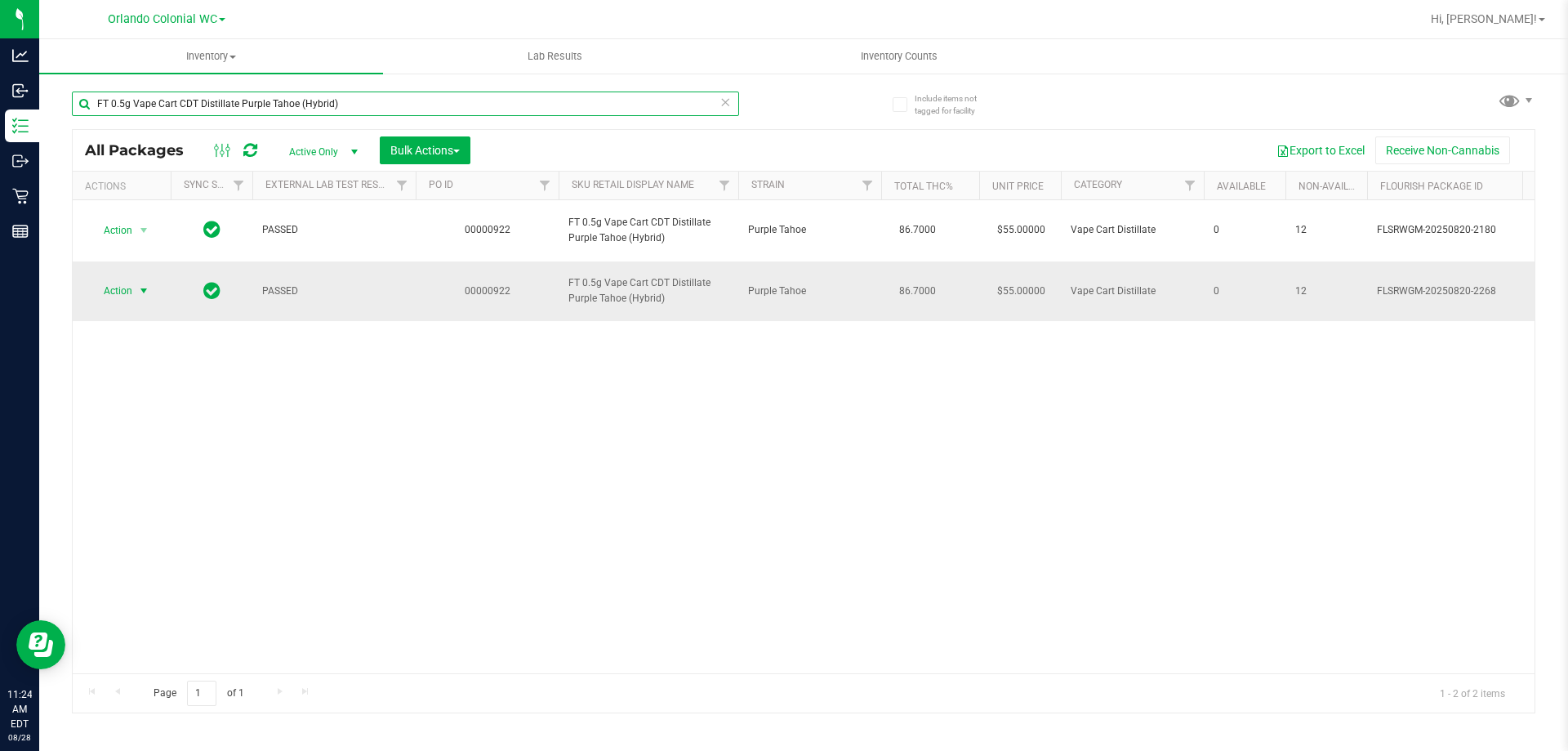
type input "FT 0.5g Vape Cart CDT Distillate Purple Tahoe (Hybrid)"
click at [137, 289] on span "select" at bounding box center [143, 290] width 13 height 13
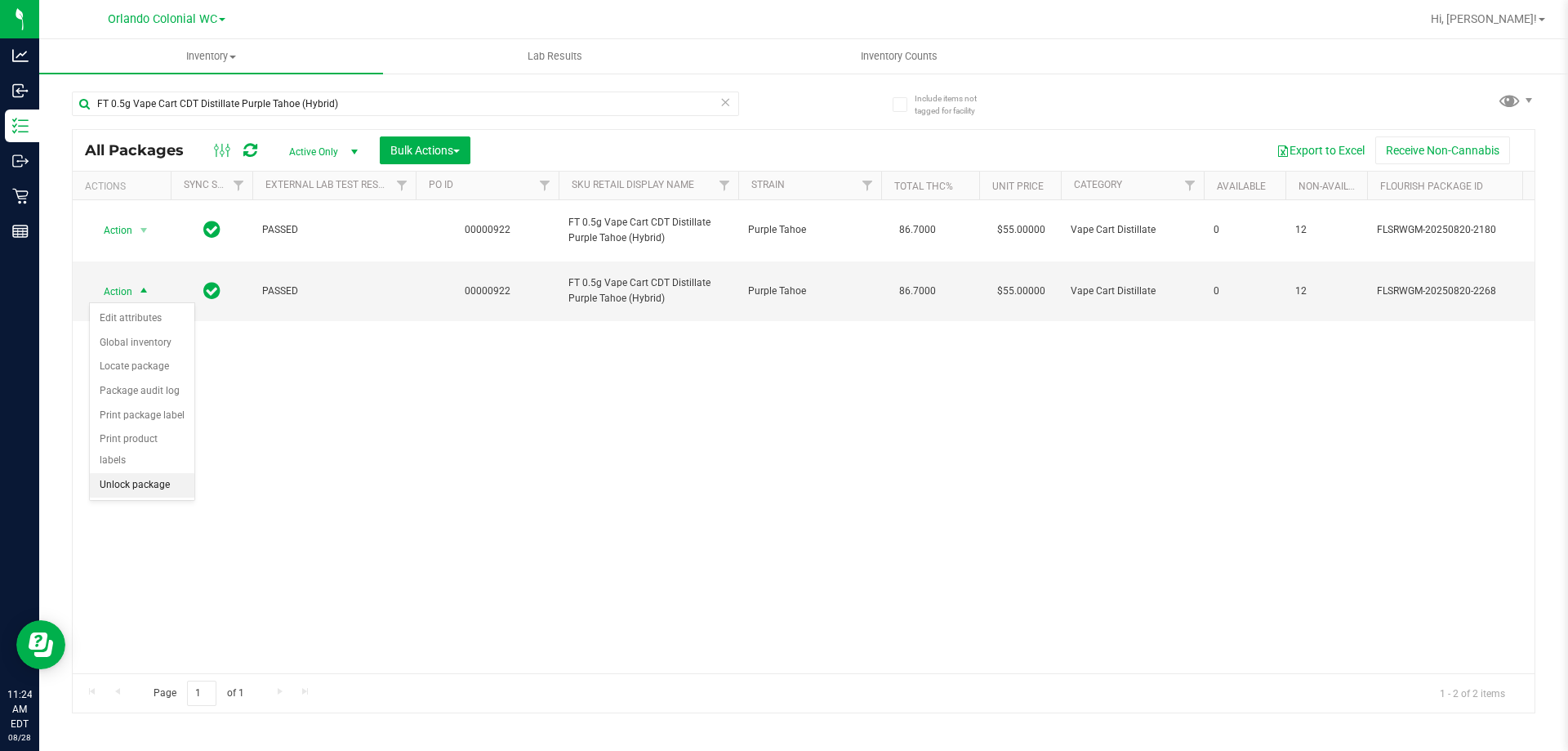
click at [160, 473] on li "Unlock package" at bounding box center [142, 485] width 105 height 25
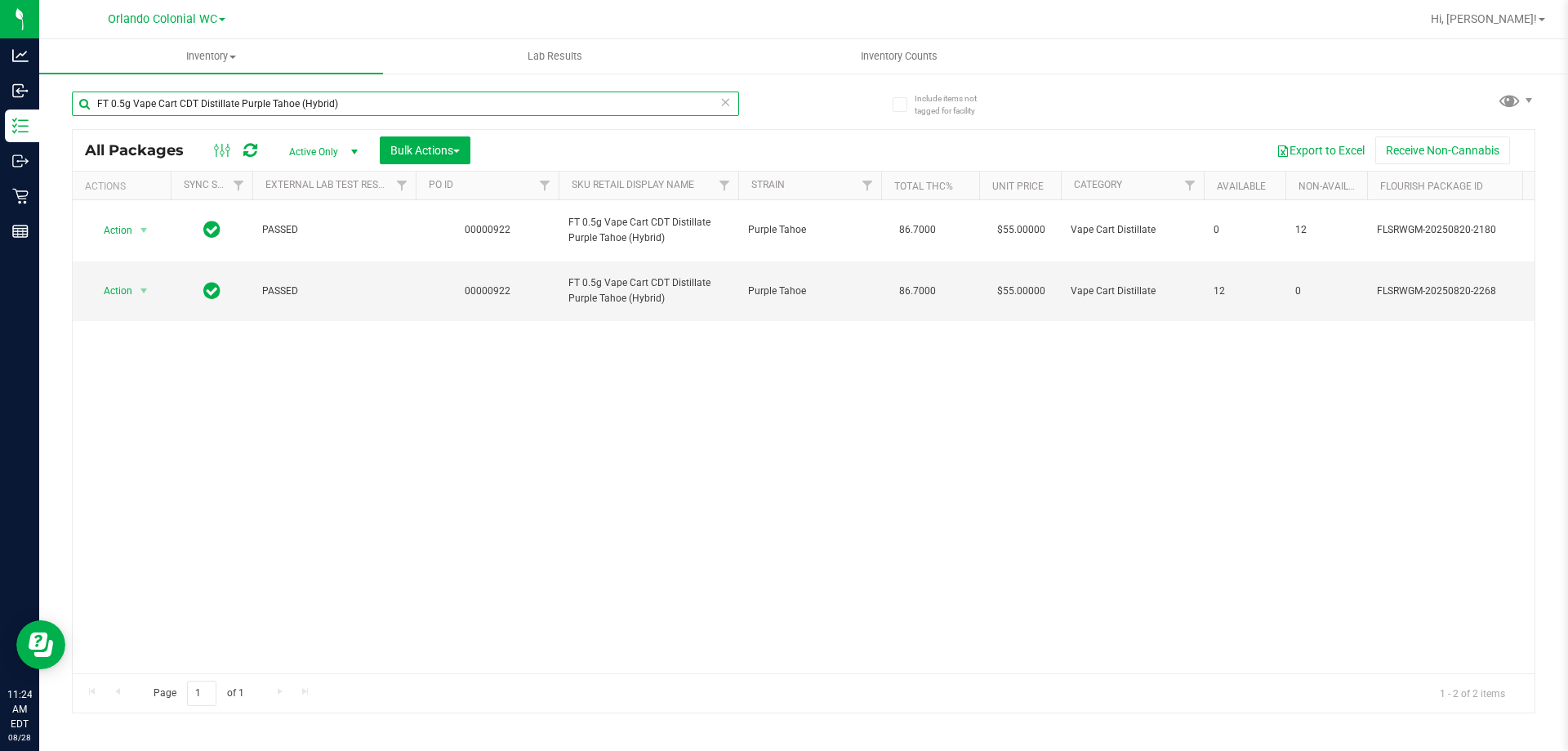
click at [282, 96] on input "FT 0.5g Vape Cart CDT Distillate Purple Tahoe (Hybrid)" at bounding box center [405, 104] width 667 height 25
paste input "Sugar Rush (Hybrid-Sativa"
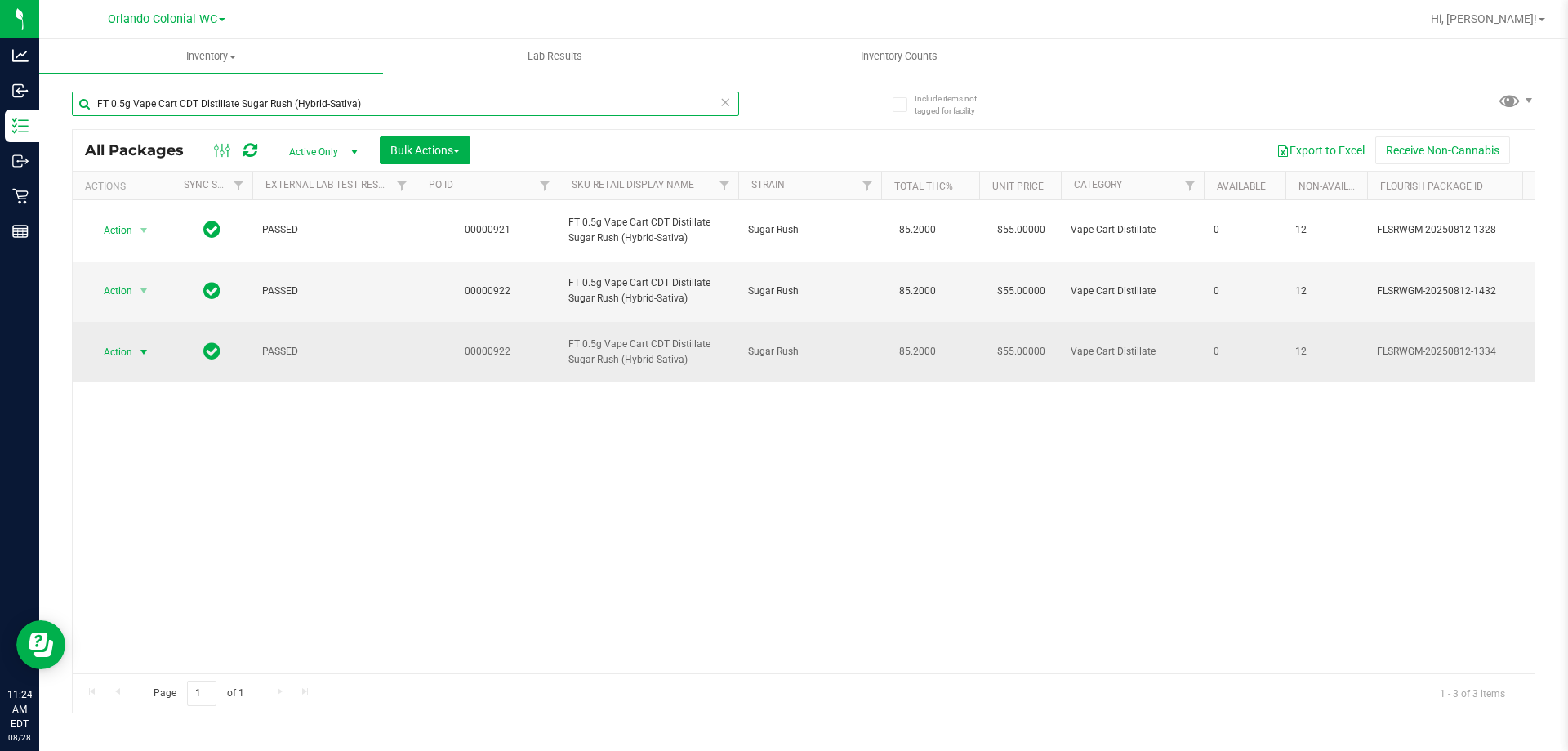
type input "FT 0.5g Vape Cart CDT Distillate Sugar Rush (Hybrid-Sativa)"
click at [138, 348] on span "select" at bounding box center [143, 352] width 13 height 13
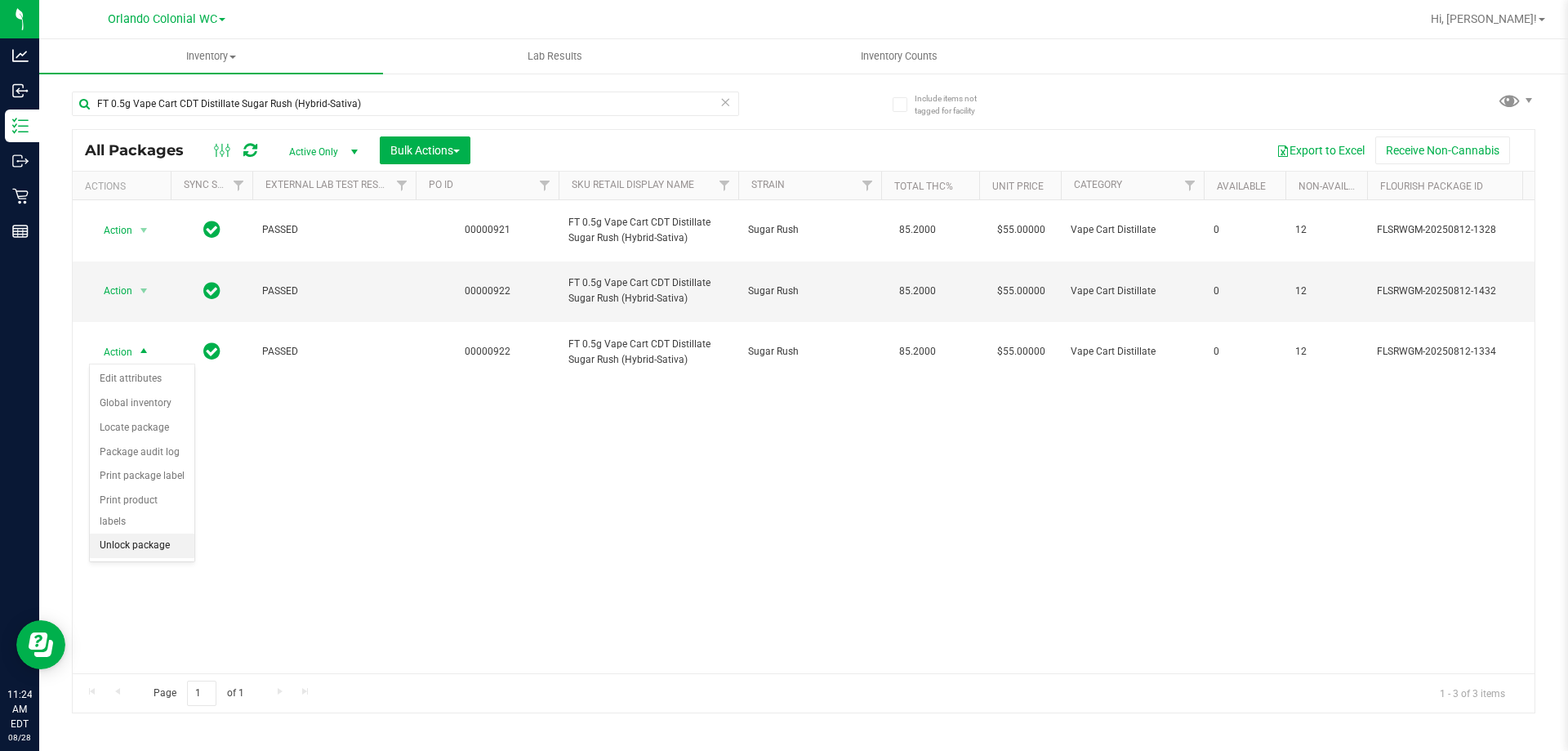
click at [153, 533] on li "Unlock package" at bounding box center [142, 545] width 105 height 25
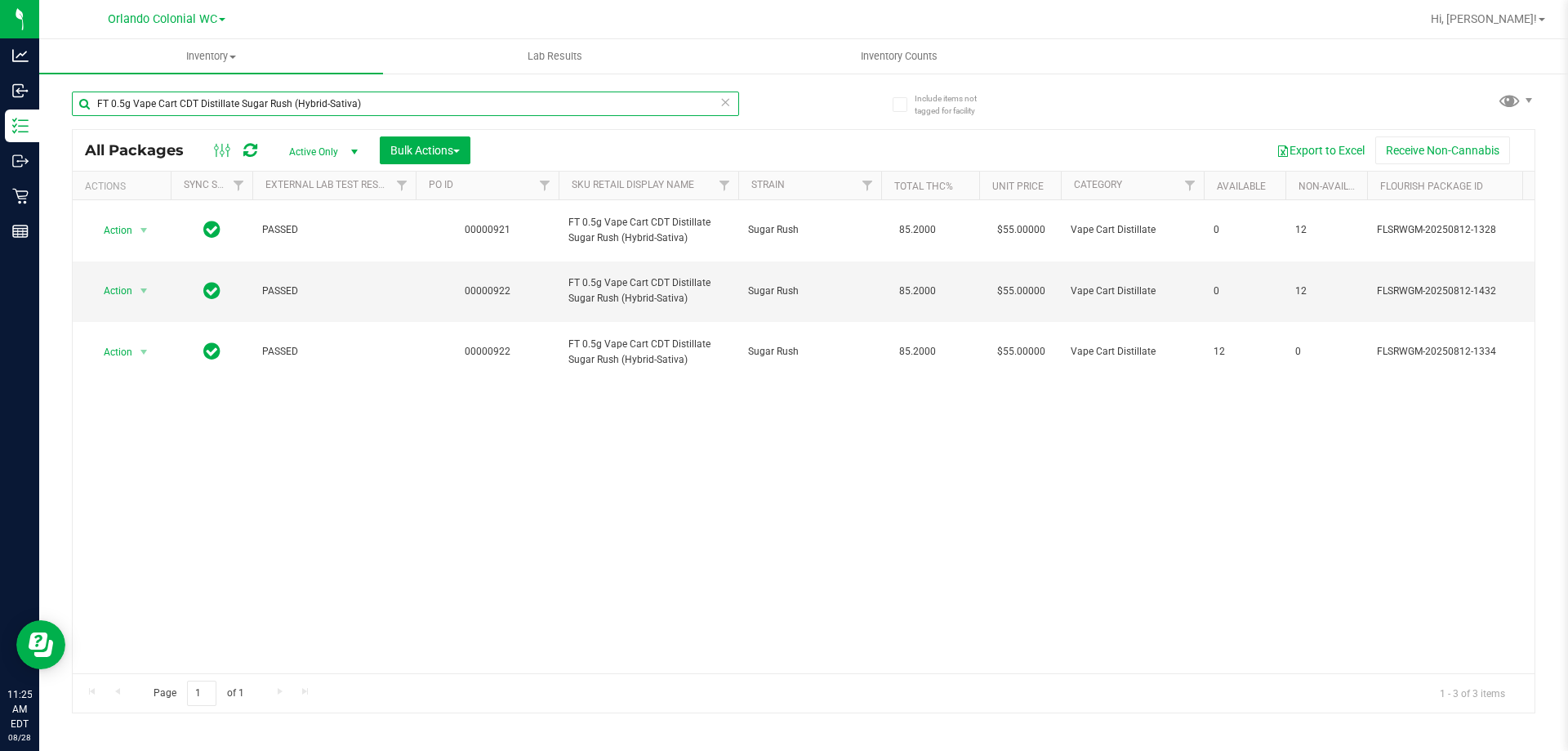
click at [328, 98] on input "FT 0.5g Vape Cart CDT Distillate Sugar Rush (Hybrid-Sativa)" at bounding box center [405, 104] width 667 height 25
paste input "Distillate Tropical Cookies ("
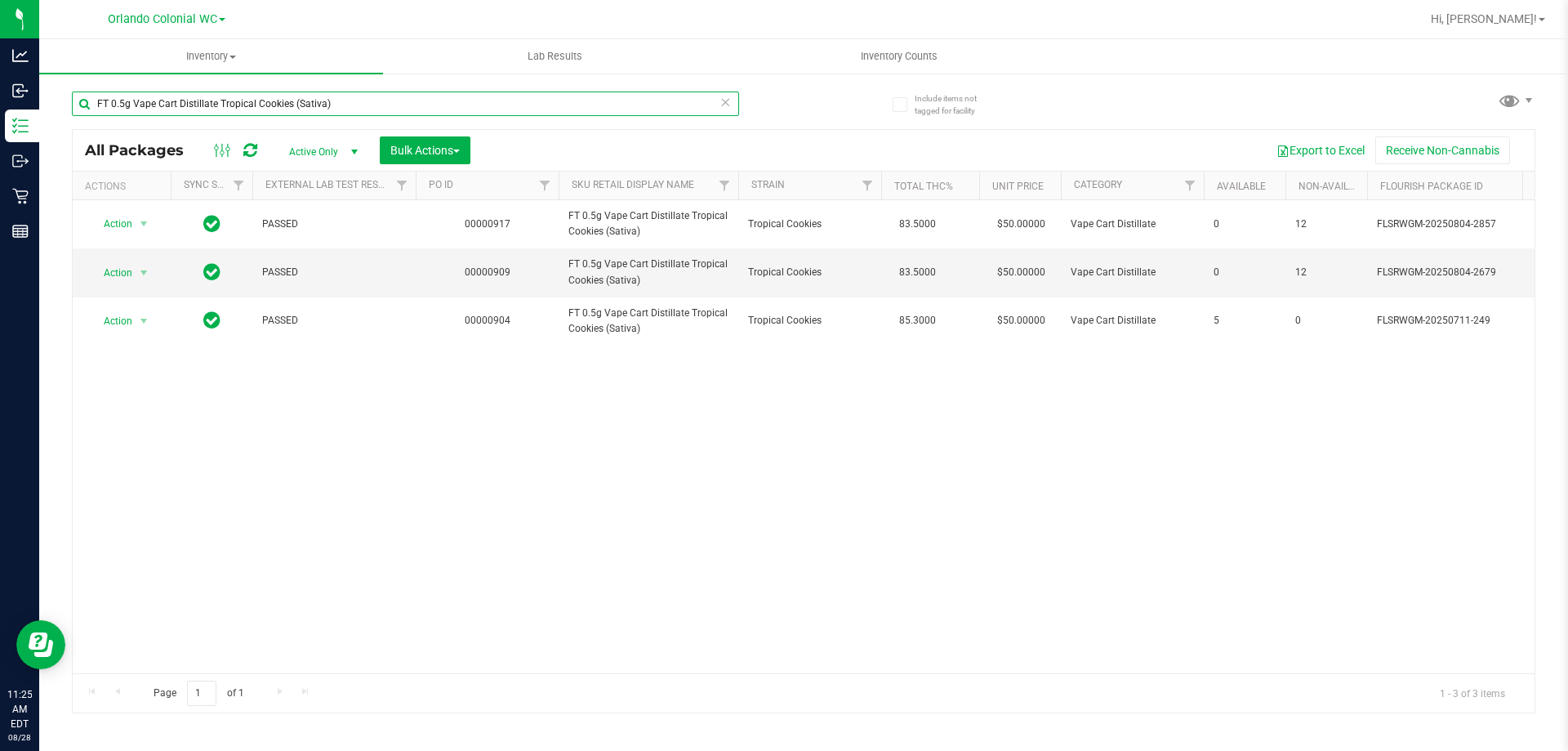
paste input "1g Kief Deluxe Sugar Cane (Indic"
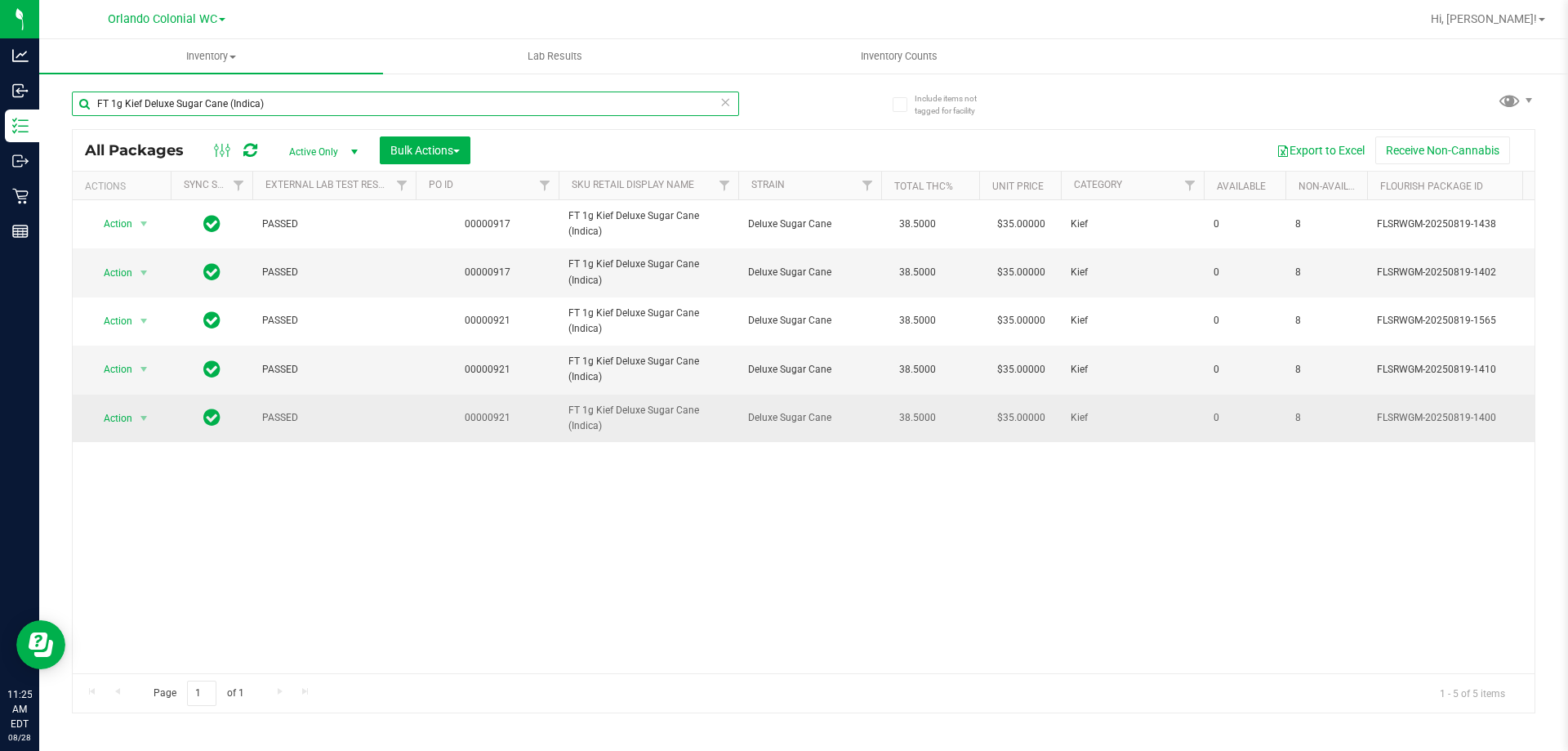
type input "FT 1g Kief Deluxe Sugar Cane (Indica)"
click at [119, 408] on span "Action" at bounding box center [111, 418] width 44 height 23
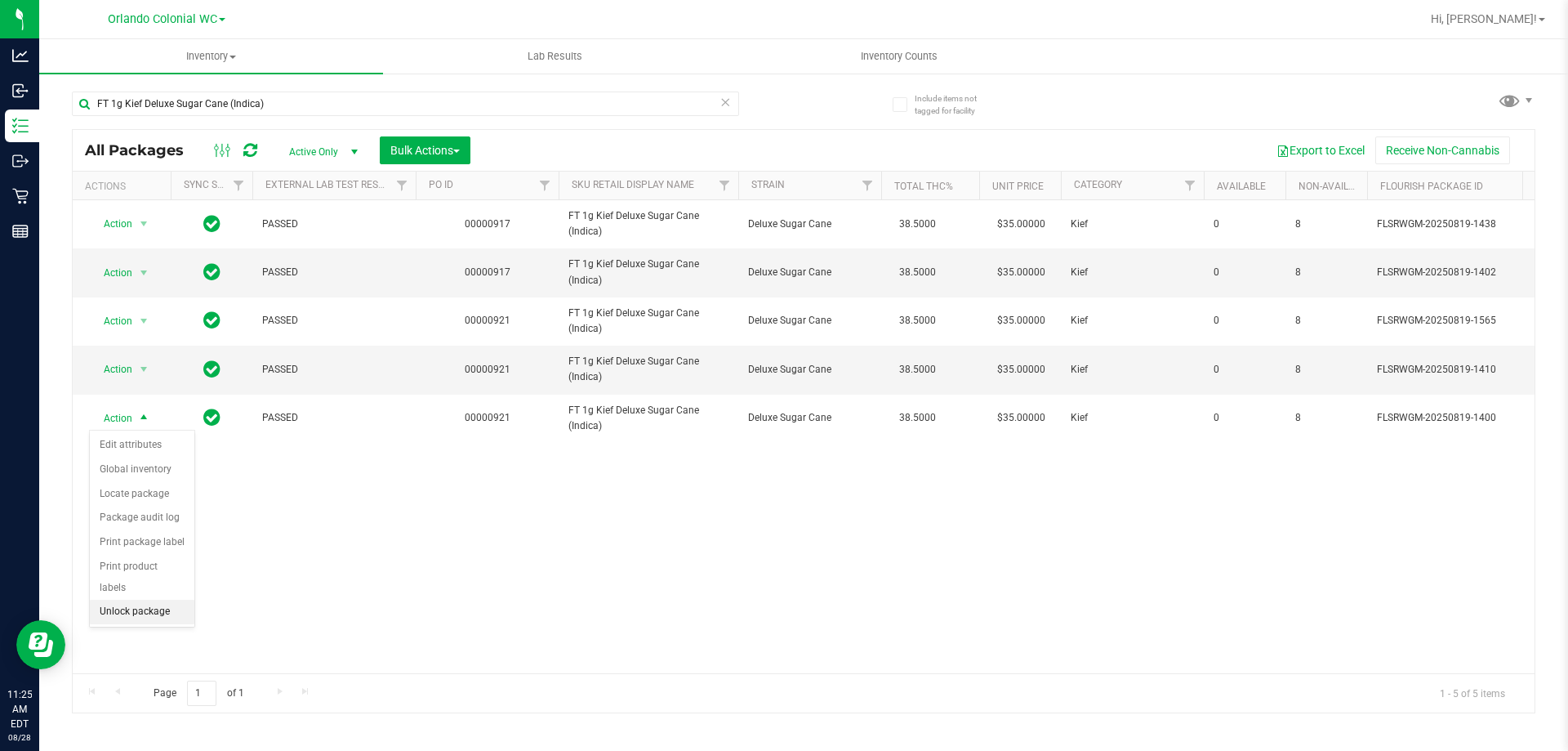
click at [166, 599] on li "Unlock package" at bounding box center [142, 611] width 105 height 25
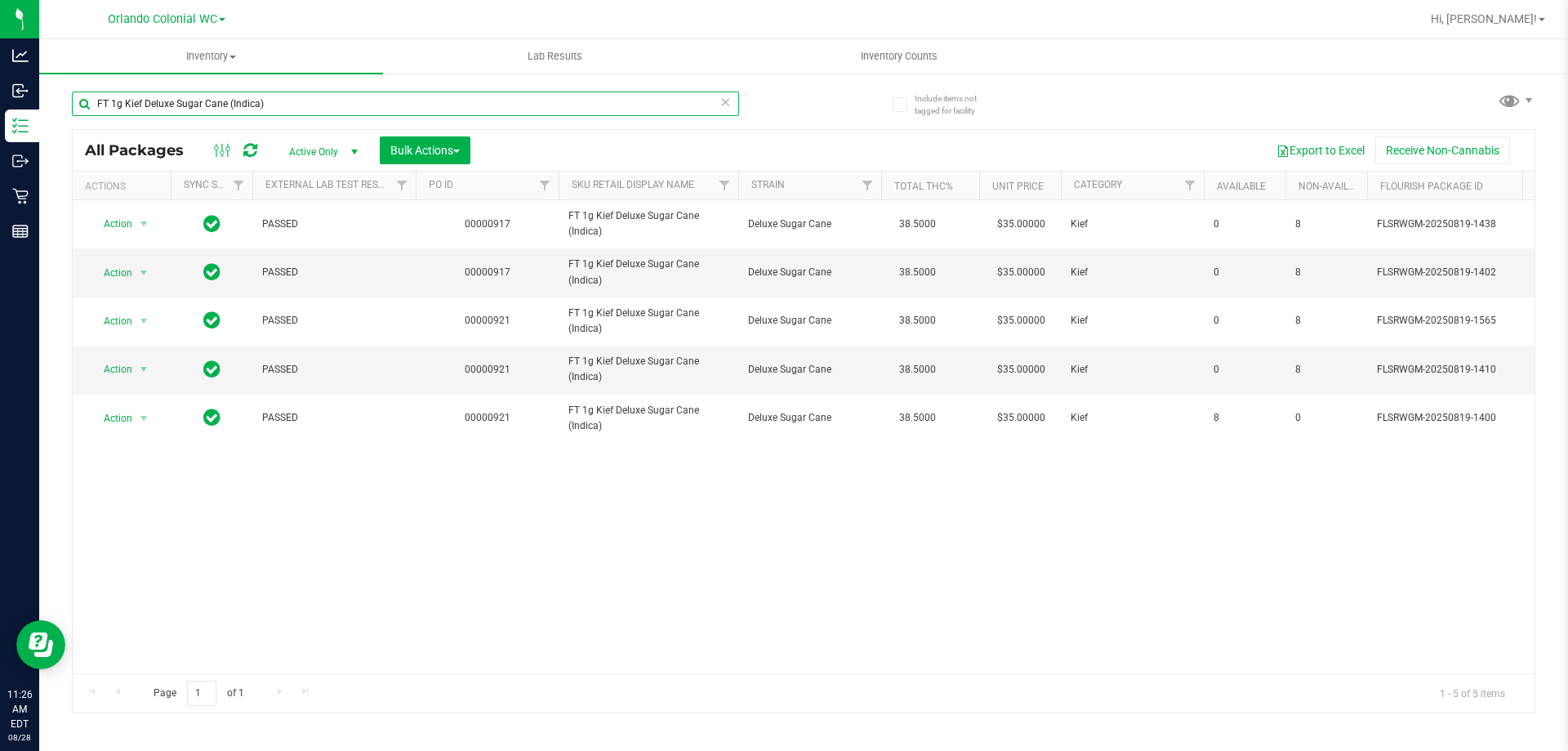
click at [326, 108] on input "FT 1g Kief Deluxe Sugar Cane (Indica)" at bounding box center [405, 104] width 667 height 25
paste input "Vape Cart CDT Distillate Cookie Popz (Hybrid"
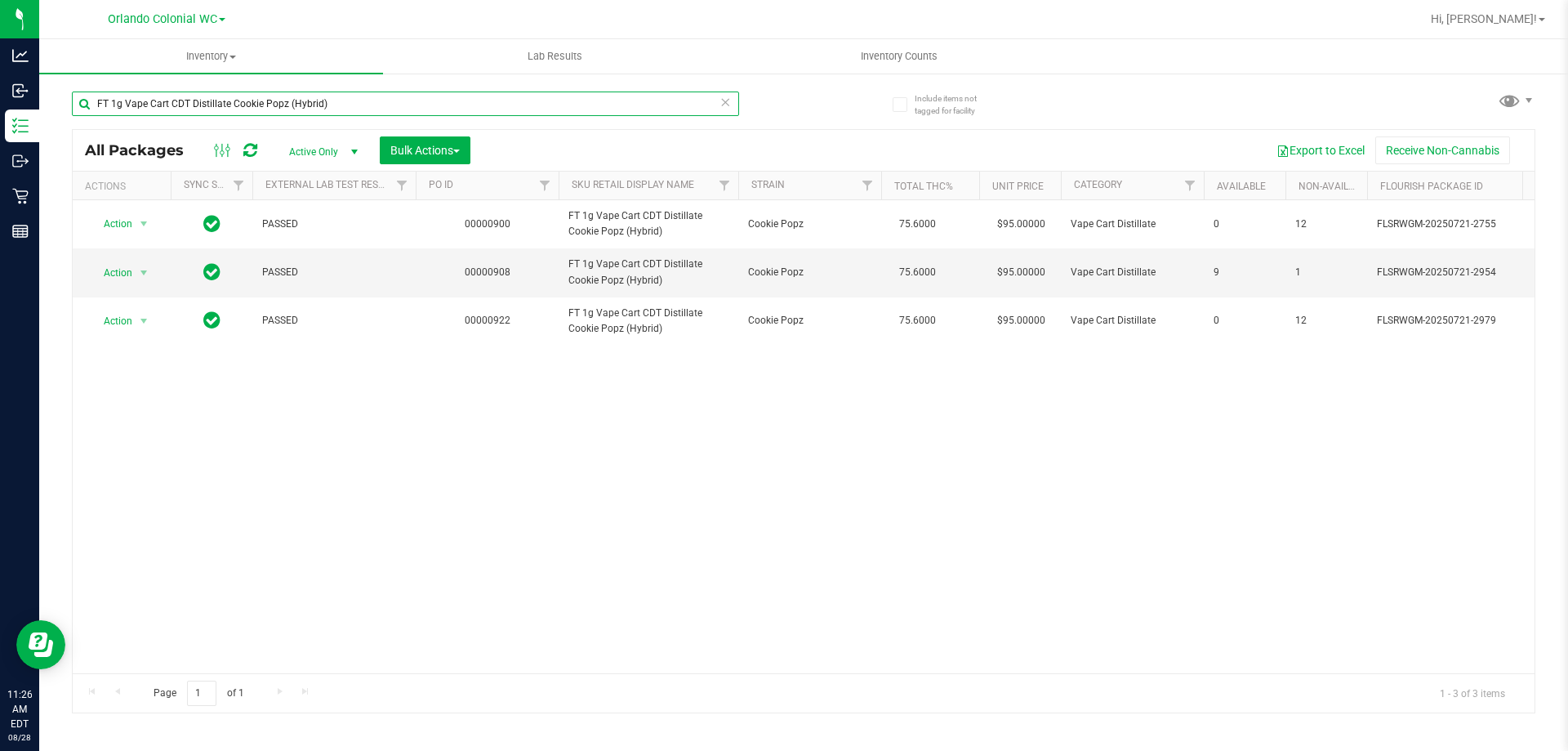
paste input "reepshow"
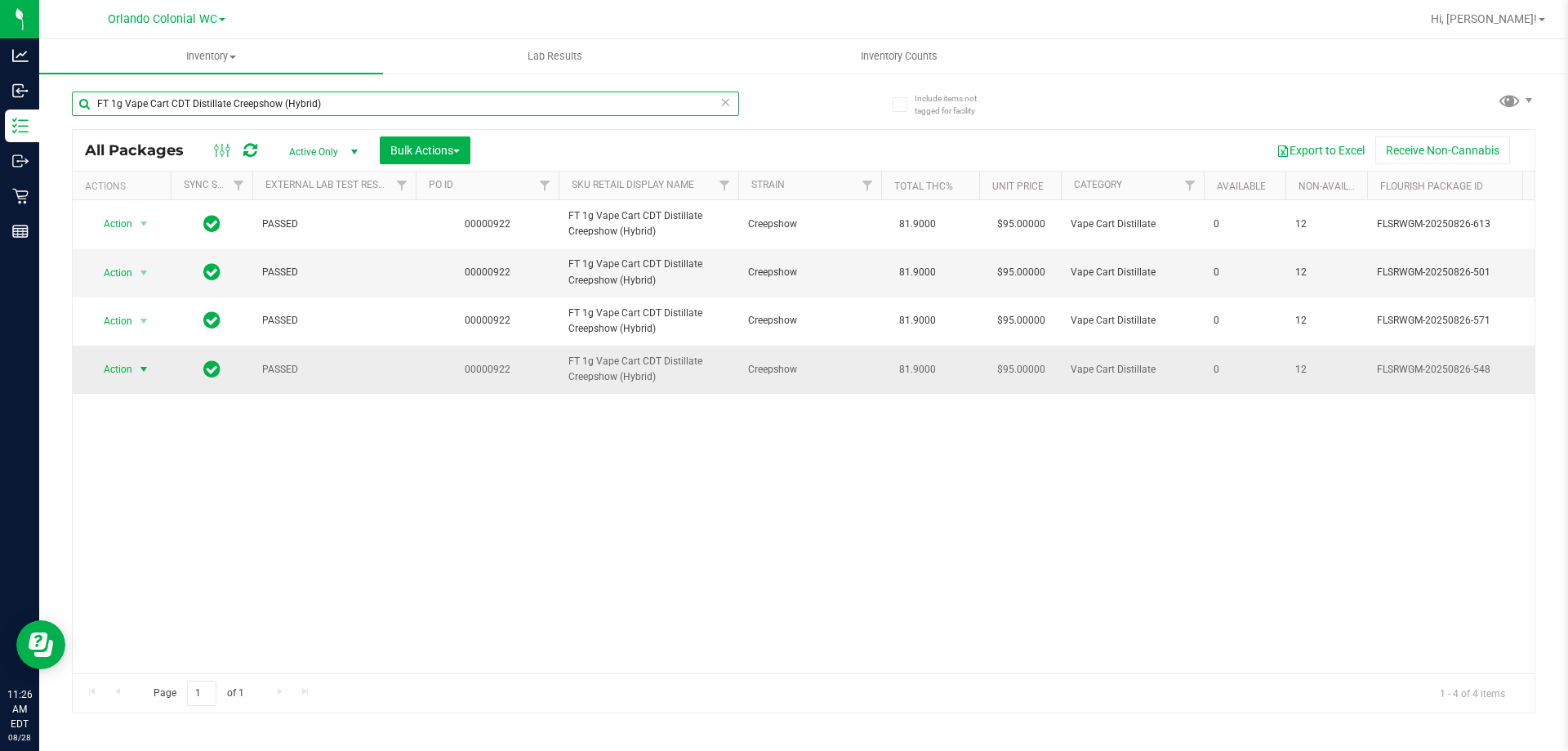
type input "FT 1g Vape Cart CDT Distillate Creepshow (Hybrid)"
click at [141, 360] on span "select" at bounding box center [144, 369] width 20 height 23
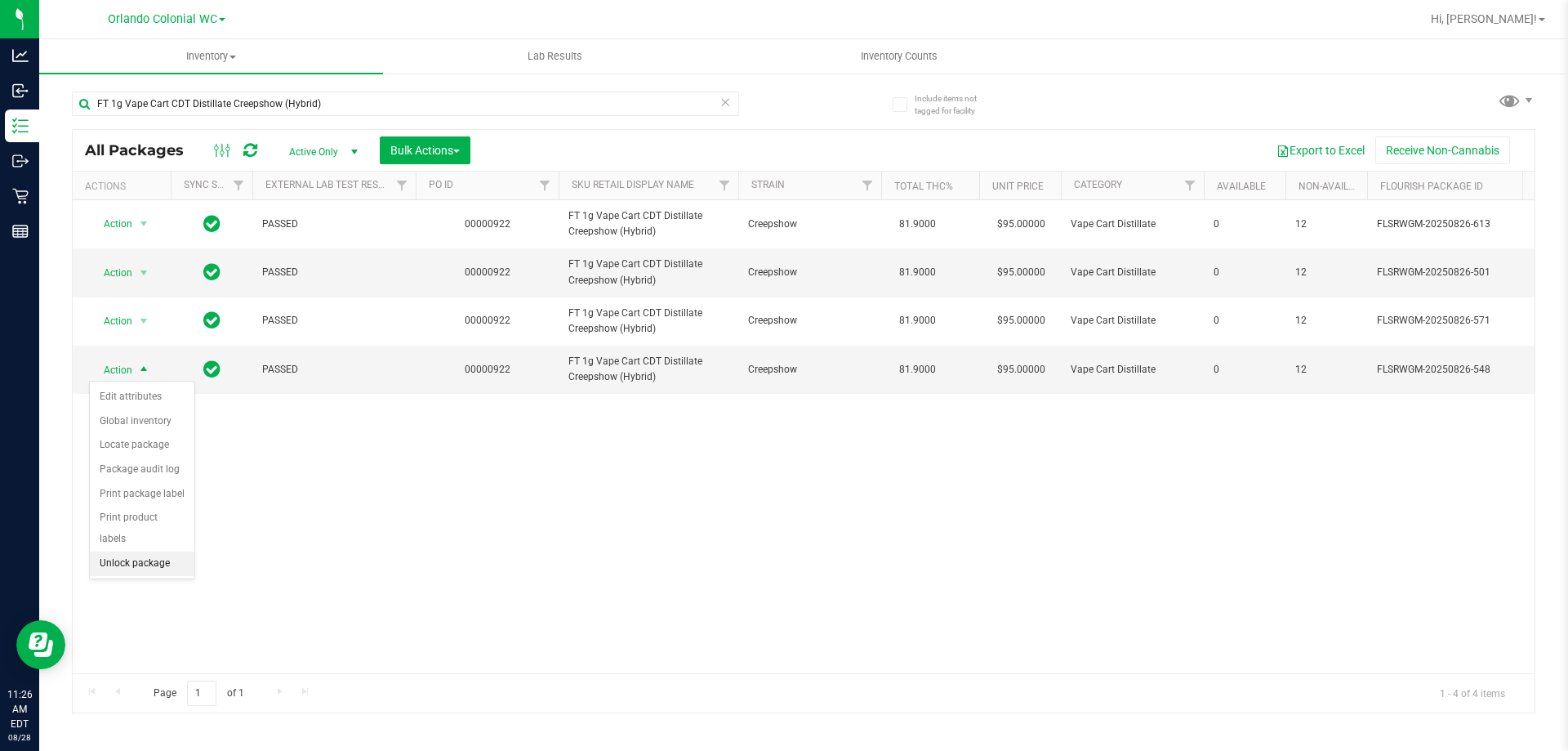
click at [166, 552] on li "Unlock package" at bounding box center [142, 563] width 105 height 25
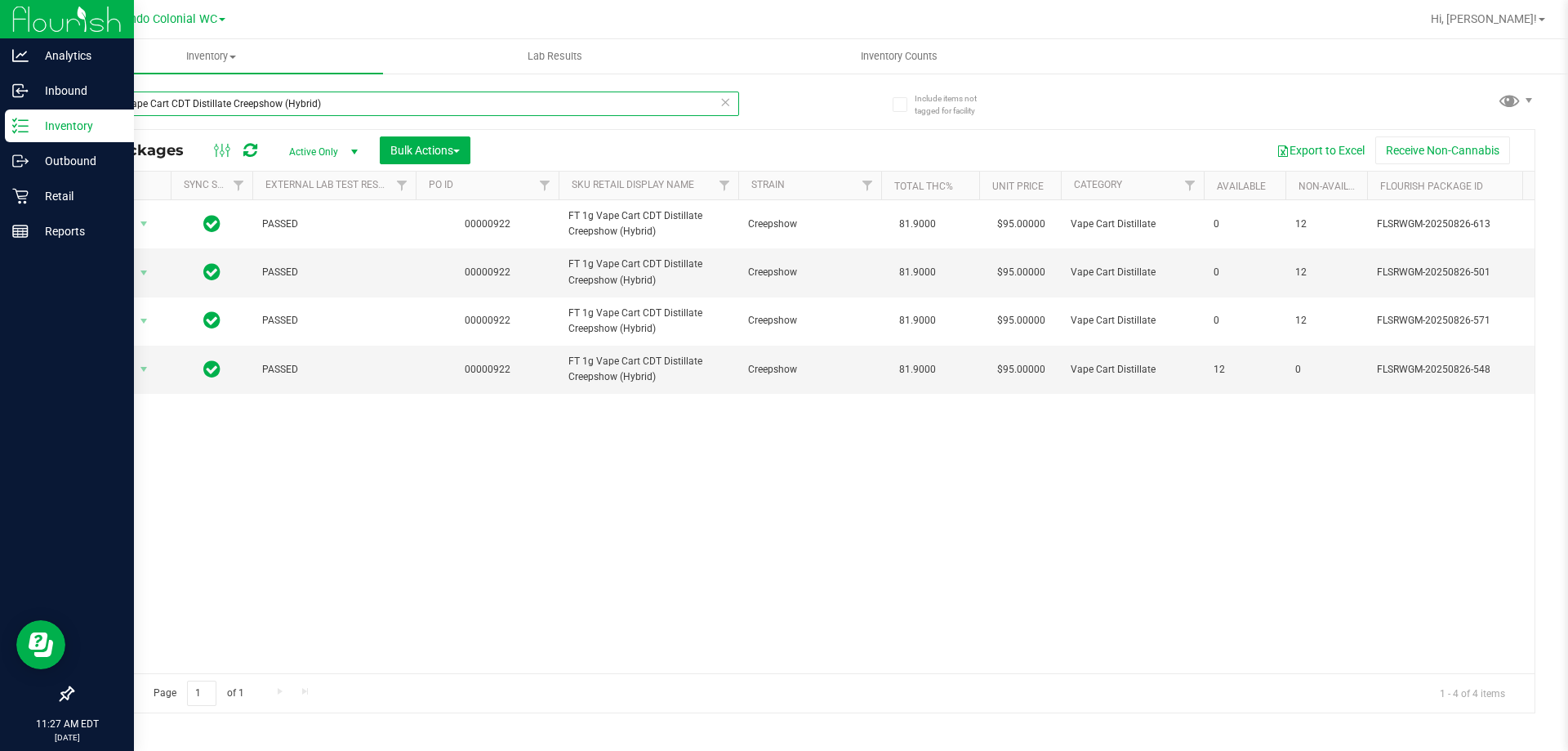
drag, startPoint x: 320, startPoint y: 106, endPoint x: 0, endPoint y: 130, distance: 320.9
click at [0, 130] on div "Analytics Inbound Inventory Outbound Retail Reports 11:27 AM EDT 08/28/2025 08/…" at bounding box center [784, 375] width 1568 height 751
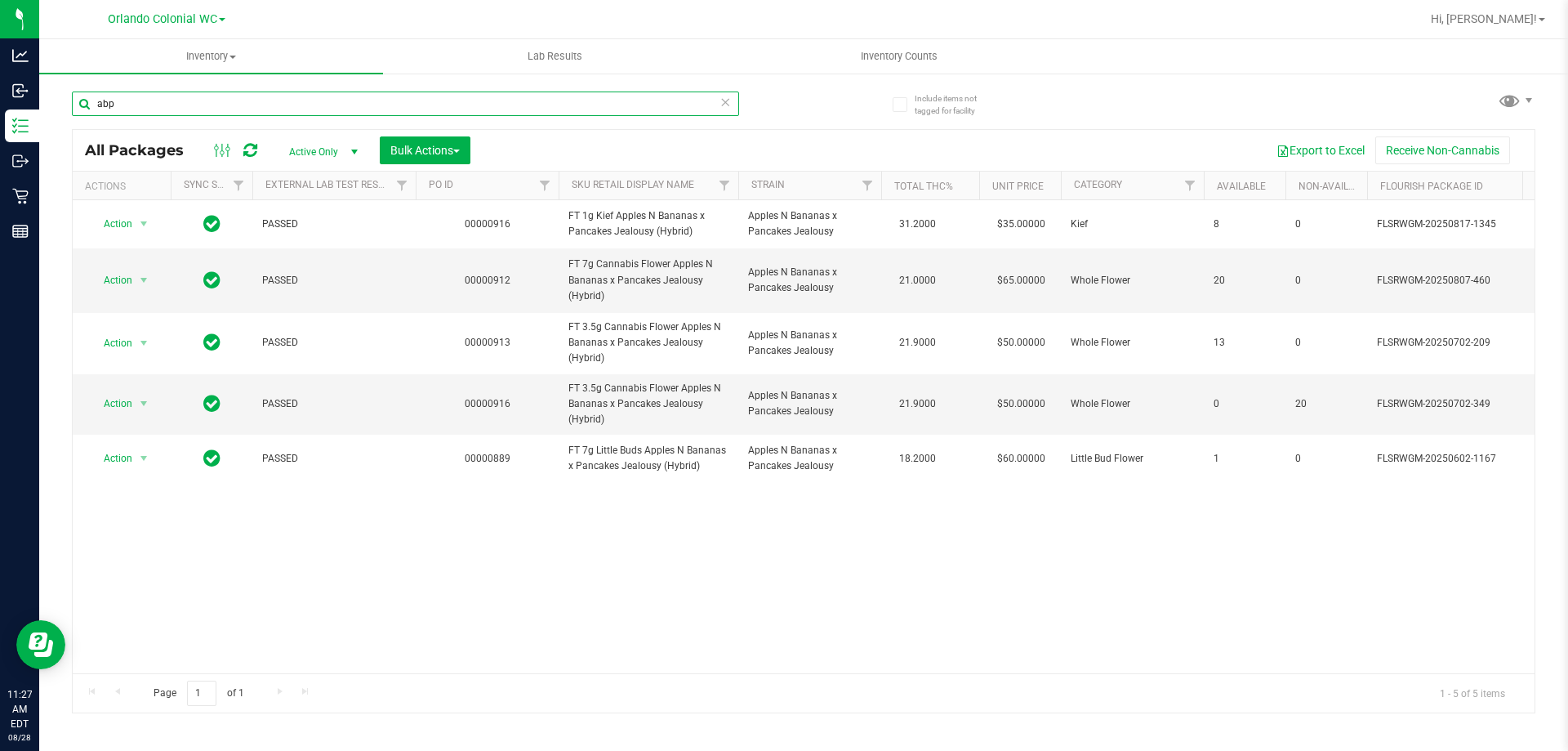
click at [301, 94] on input "abp" at bounding box center [405, 104] width 667 height 25
paste input "FT 1g Vape Cart CDT Distillate El Ranchero (Hybrid)"
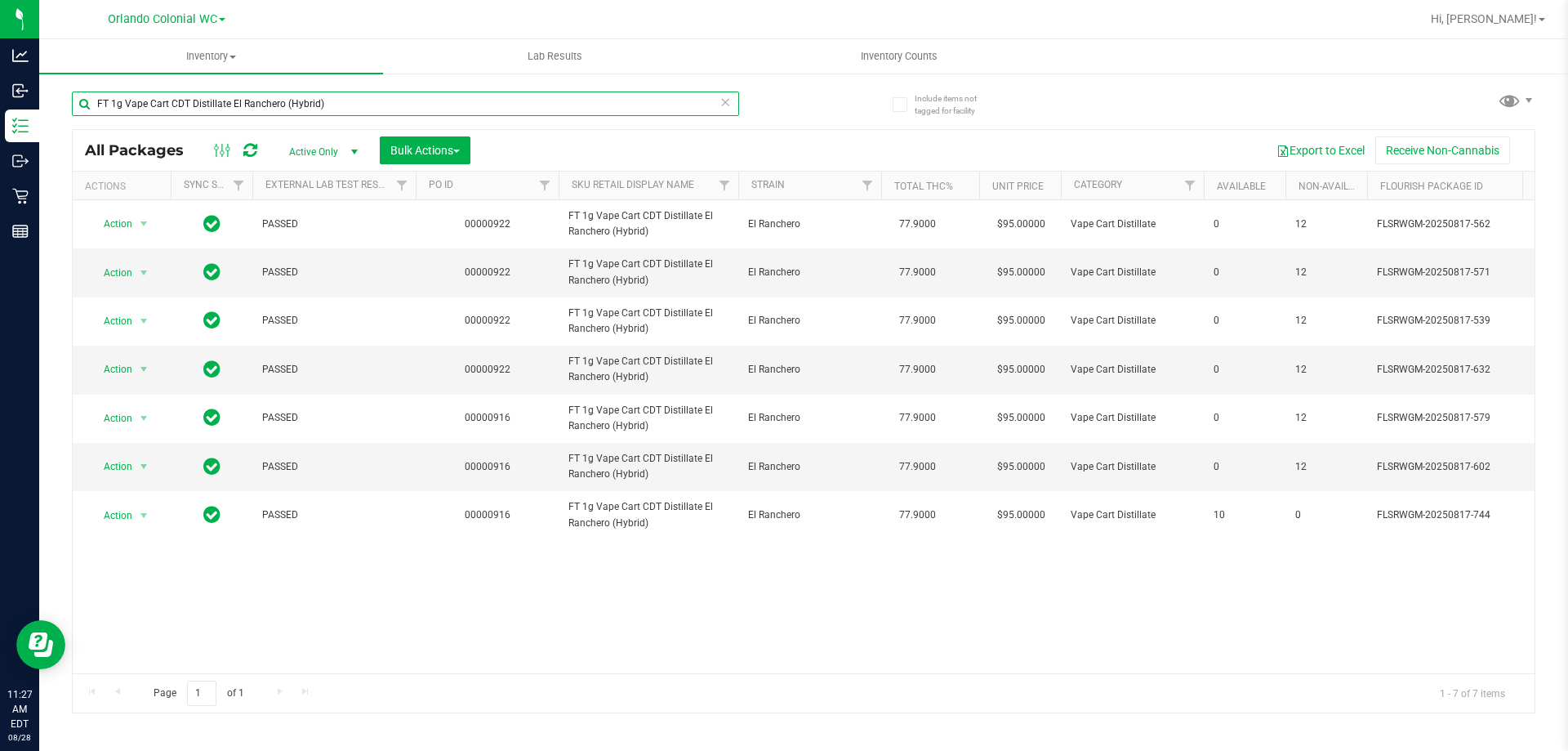
paste input "Han Solo Burger x Northfire Cookies (Sativa"
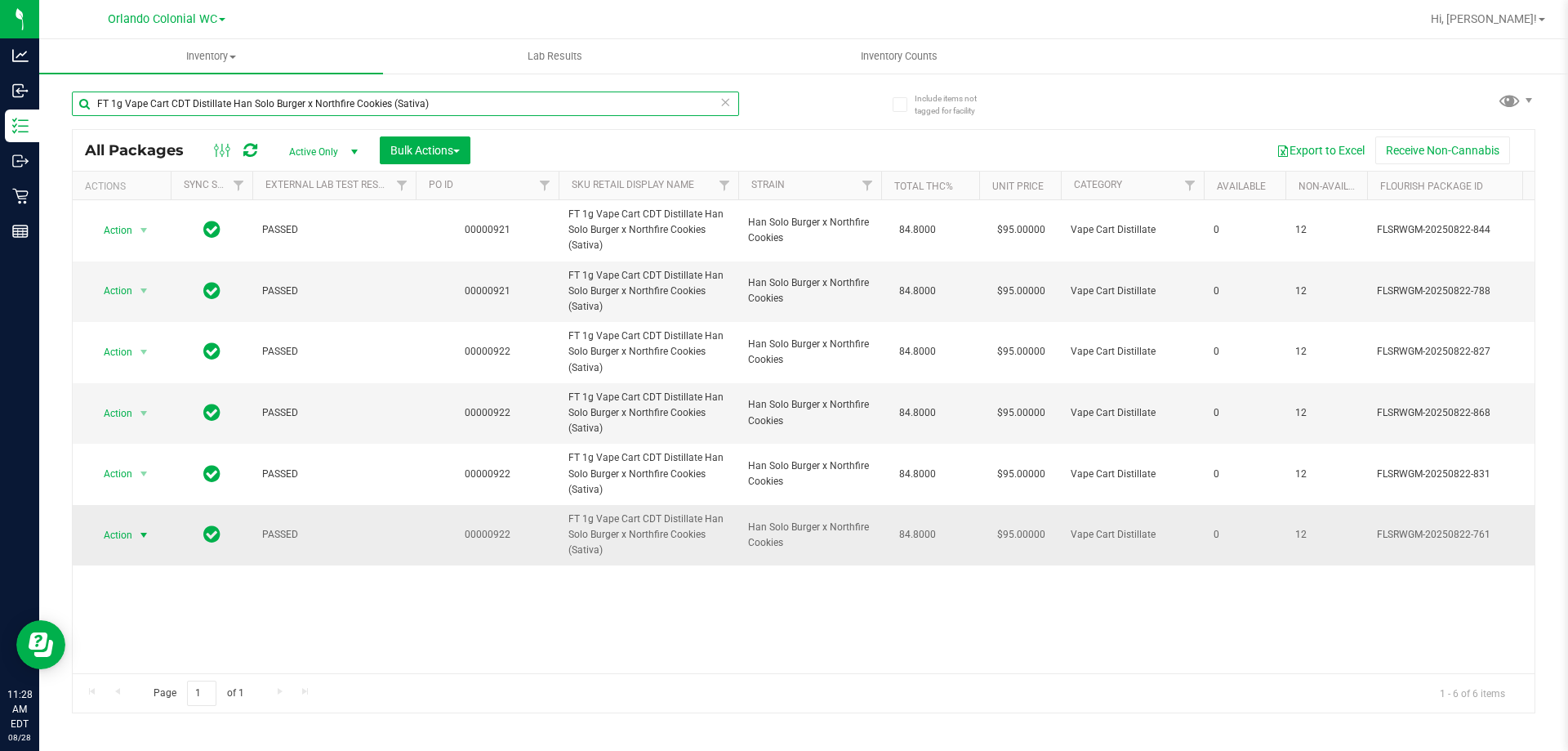
type input "FT 1g Vape Cart CDT Distillate Han Solo Burger x Northfire Cookies (Sativa)"
click at [141, 538] on span "select" at bounding box center [143, 535] width 13 height 13
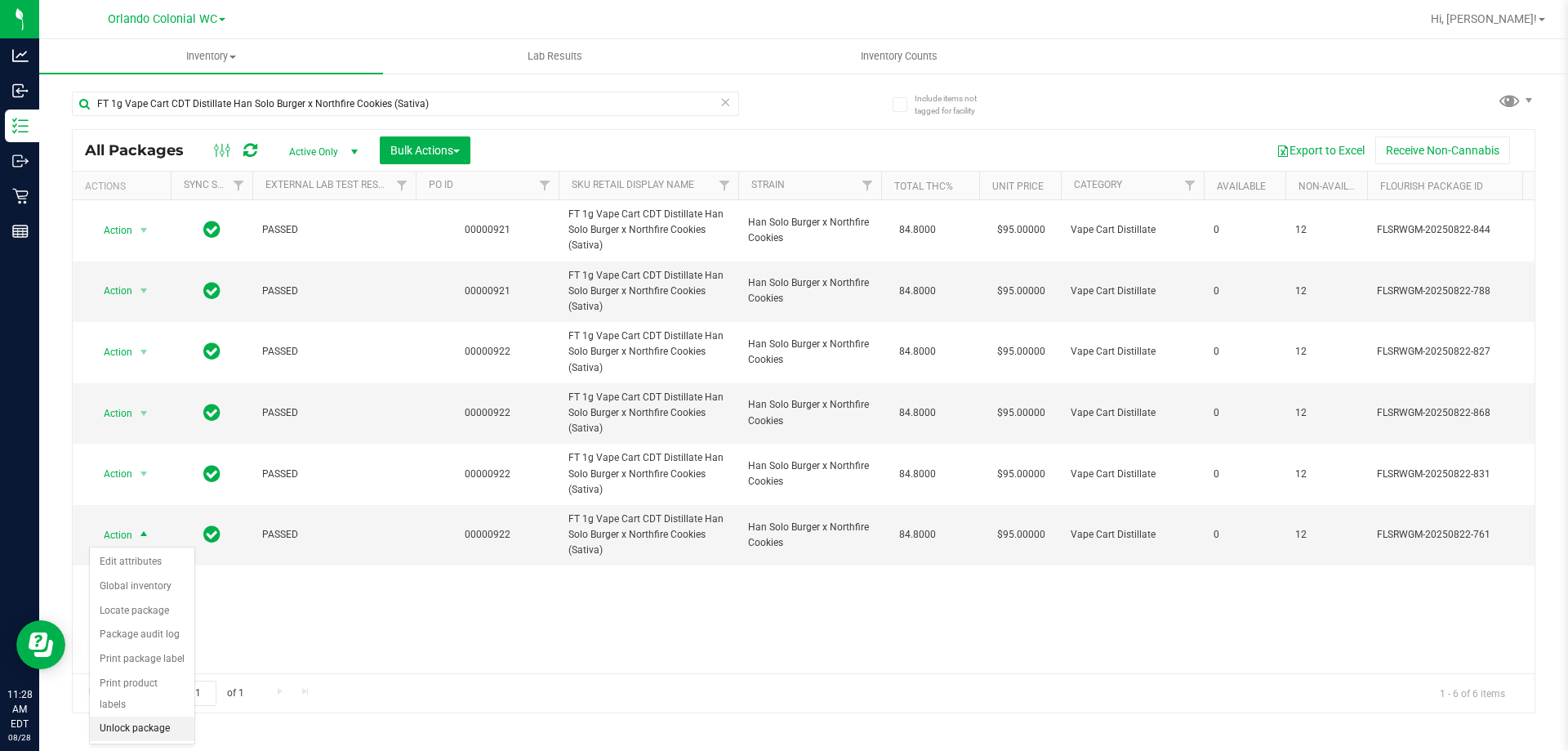
click at [152, 716] on li "Unlock package" at bounding box center [142, 728] width 105 height 25
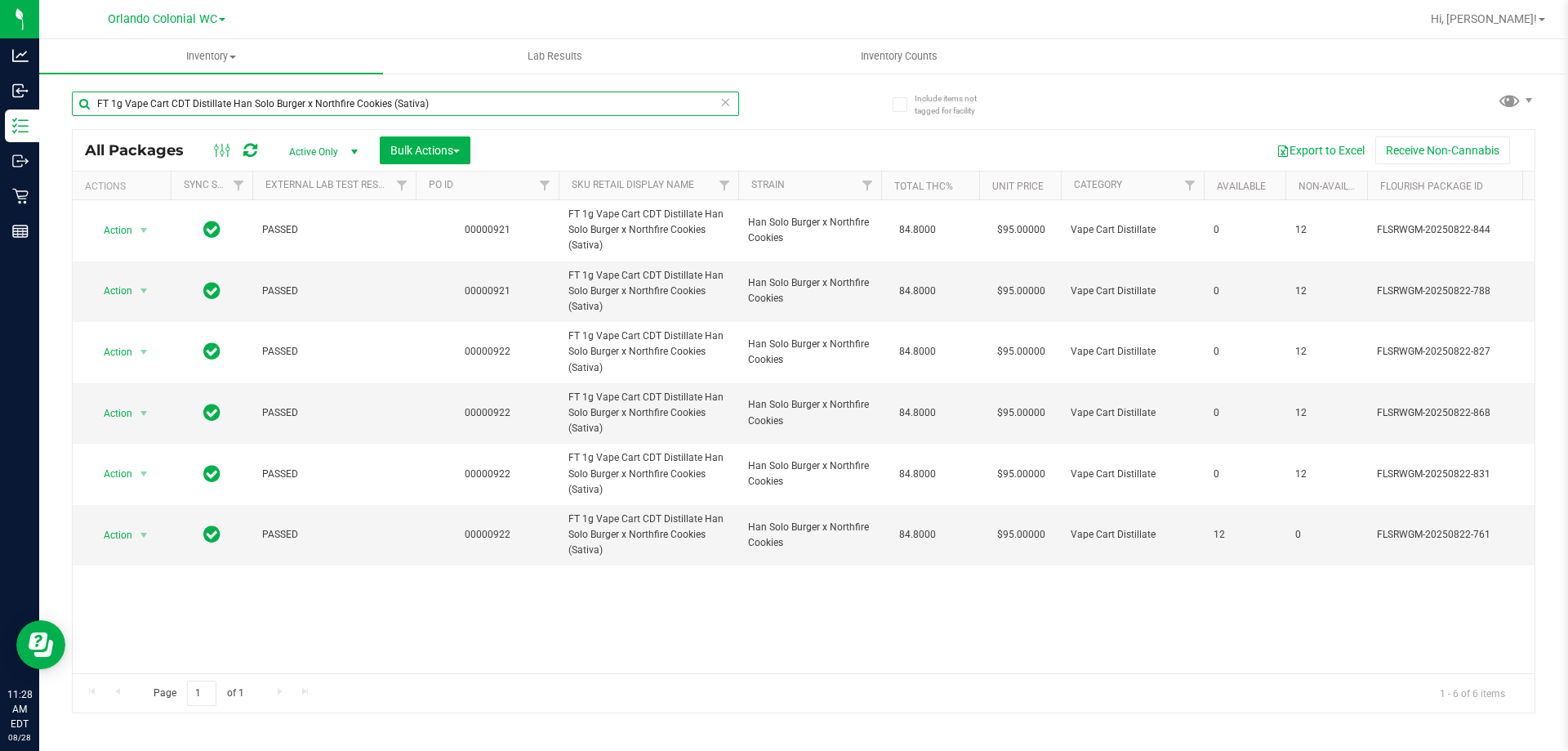
click at [322, 99] on input "FT 1g Vape Cart CDT Distillate Han Solo Burger x Northfire Cookies (Sativa)" at bounding box center [405, 104] width 667 height 25
paste input "Mercury Rising (Hybrid"
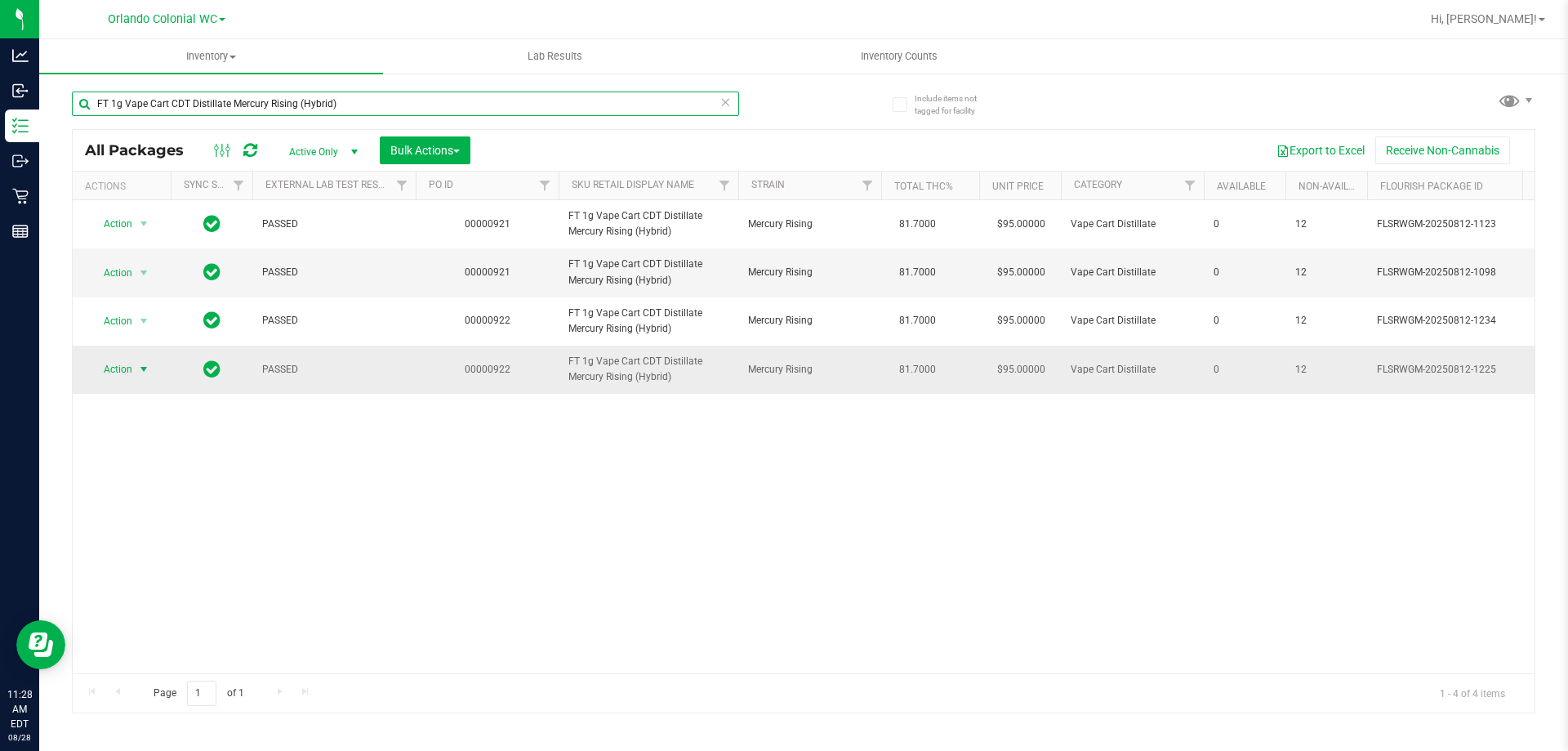
type input "FT 1g Vape Cart CDT Distillate Mercury Rising (Hybrid)"
click at [132, 381] on span "Action" at bounding box center [111, 369] width 44 height 23
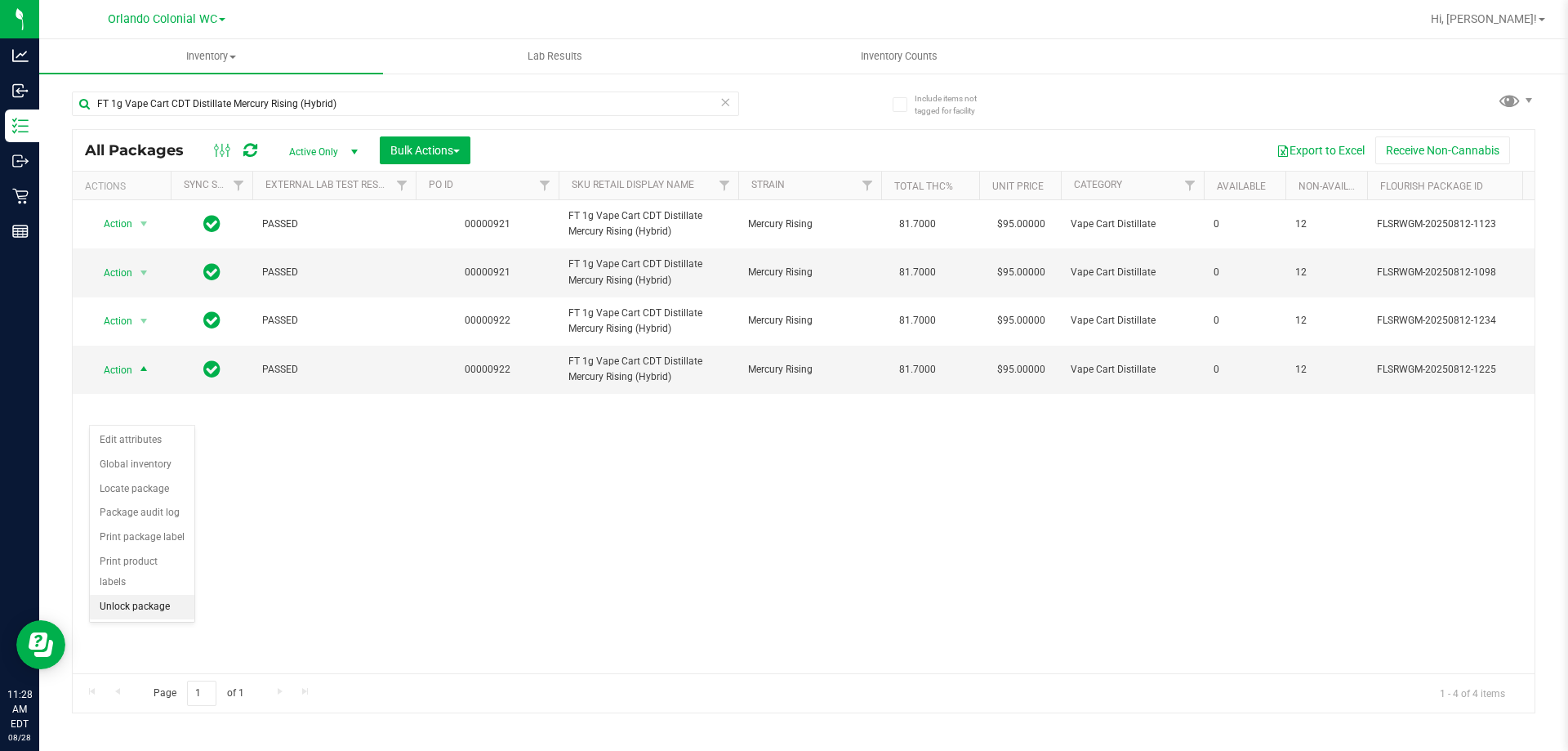
click at [179, 595] on li "Unlock package" at bounding box center [142, 607] width 105 height 25
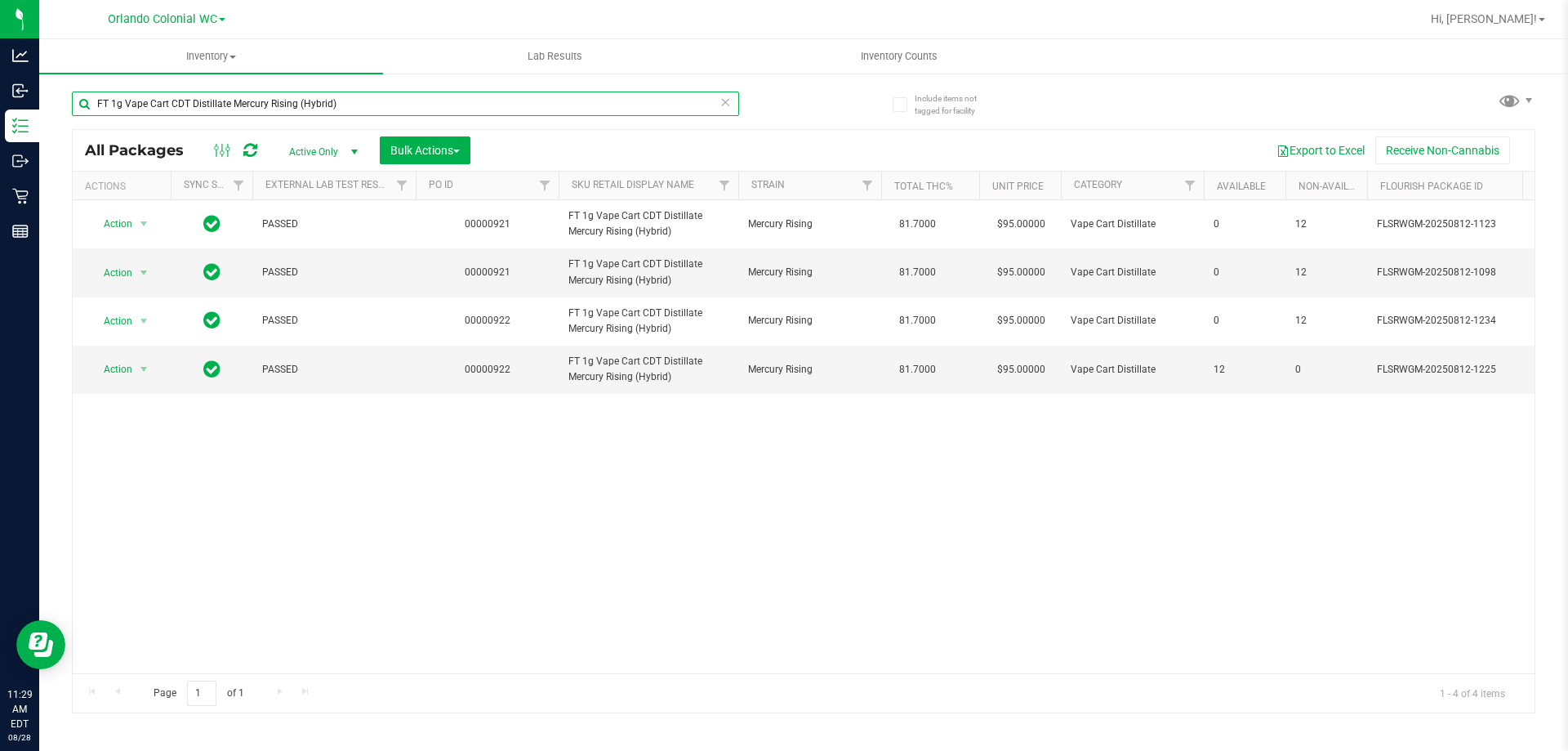
click at [319, 103] on input "FT 1g Vape Cart CDT Distillate Mercury Rising (Hybrid)" at bounding box center [405, 104] width 667 height 25
paste input "Purple Tahoe"
type input "FT 1g Vape Cart CDT Distillate Purple Tahoe (Hybrid)"
click at [116, 381] on span "Action" at bounding box center [111, 369] width 44 height 23
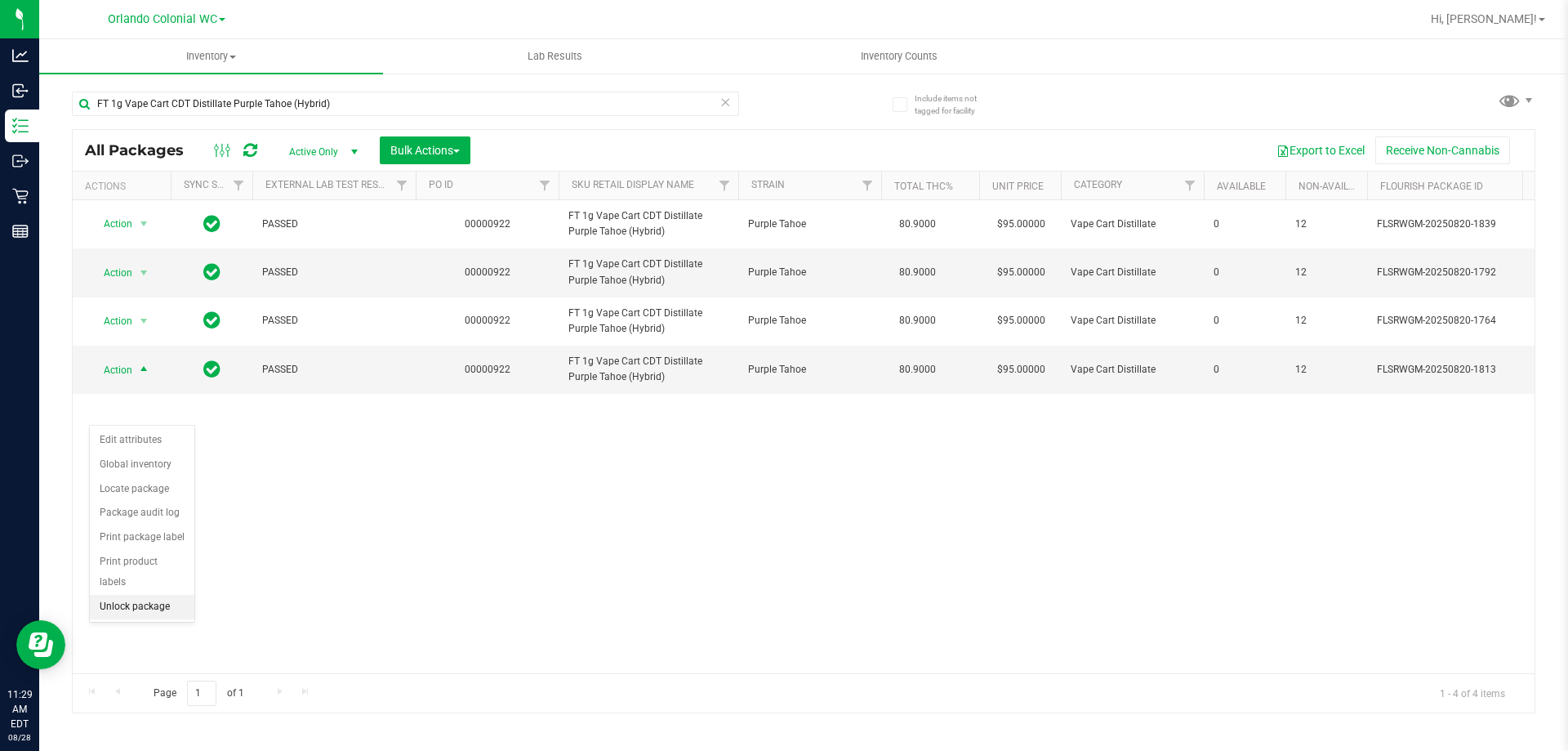
click at [175, 595] on li "Unlock package" at bounding box center [142, 607] width 105 height 25
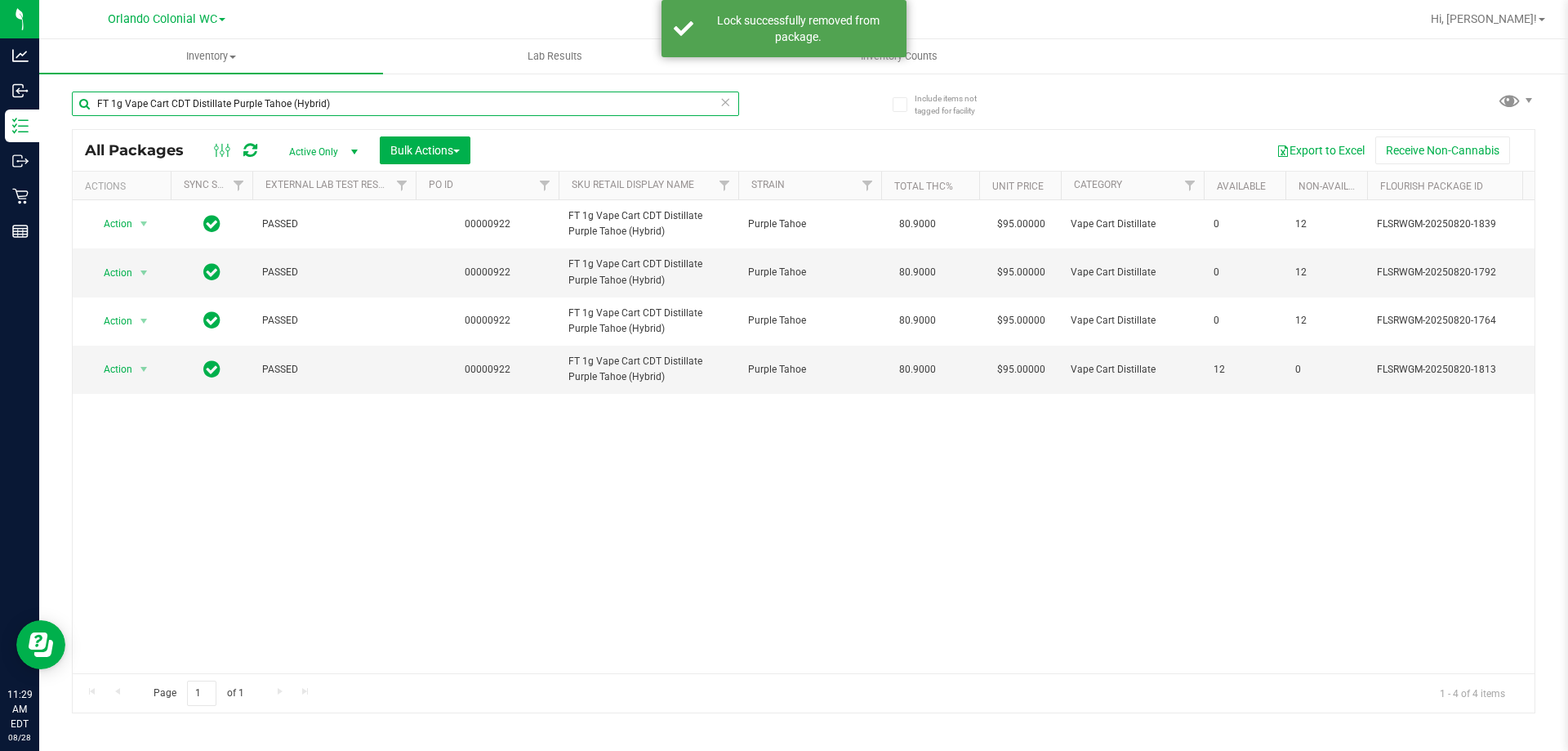
click at [297, 108] on input "FT 1g Vape Cart CDT Distillate Purple Tahoe (Hybrid)" at bounding box center [405, 104] width 667 height 25
paste input "Rainbow Pebblez F2"
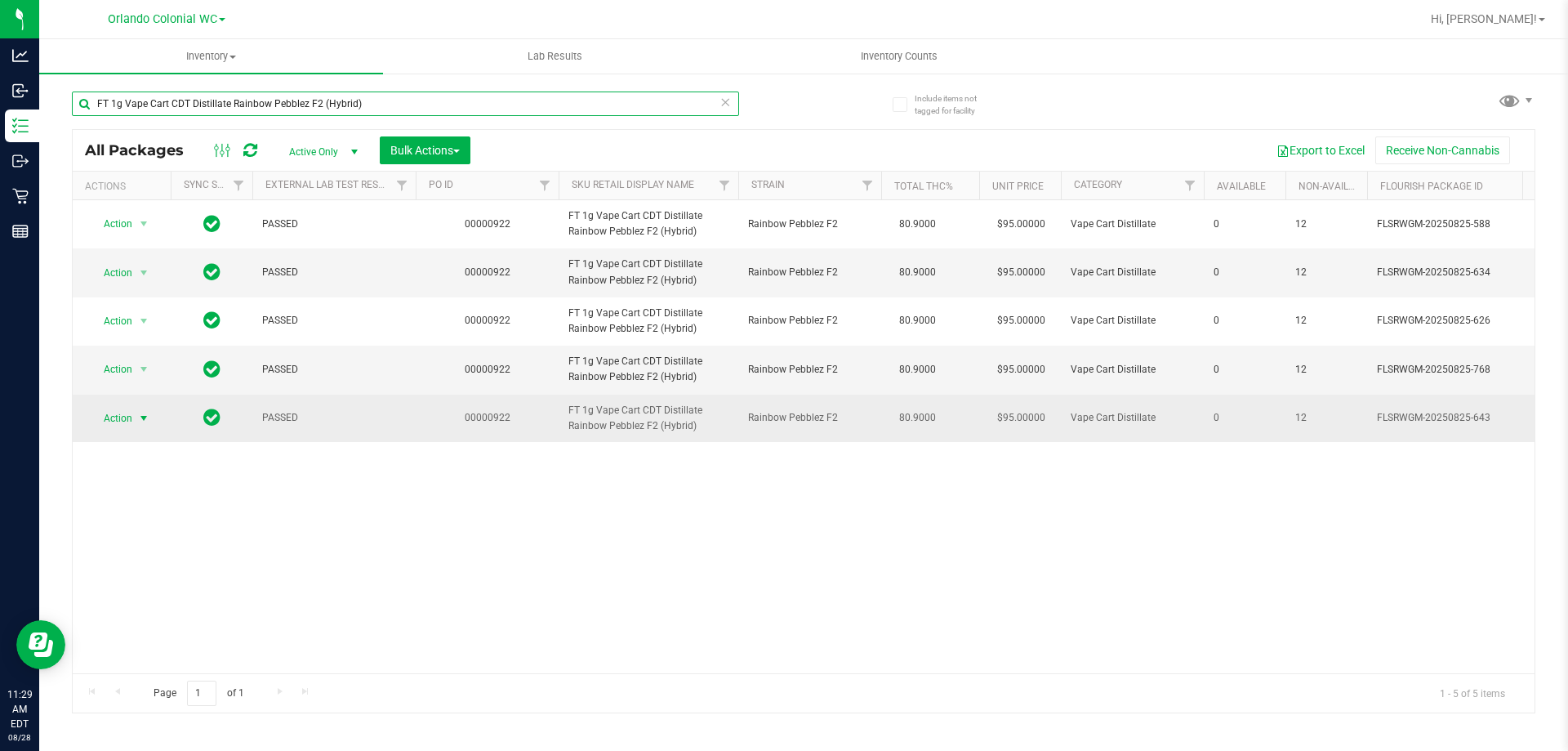
type input "FT 1g Vape Cart CDT Distillate Rainbow Pebblez F2 (Hybrid)"
click at [107, 429] on span "Action" at bounding box center [111, 418] width 44 height 23
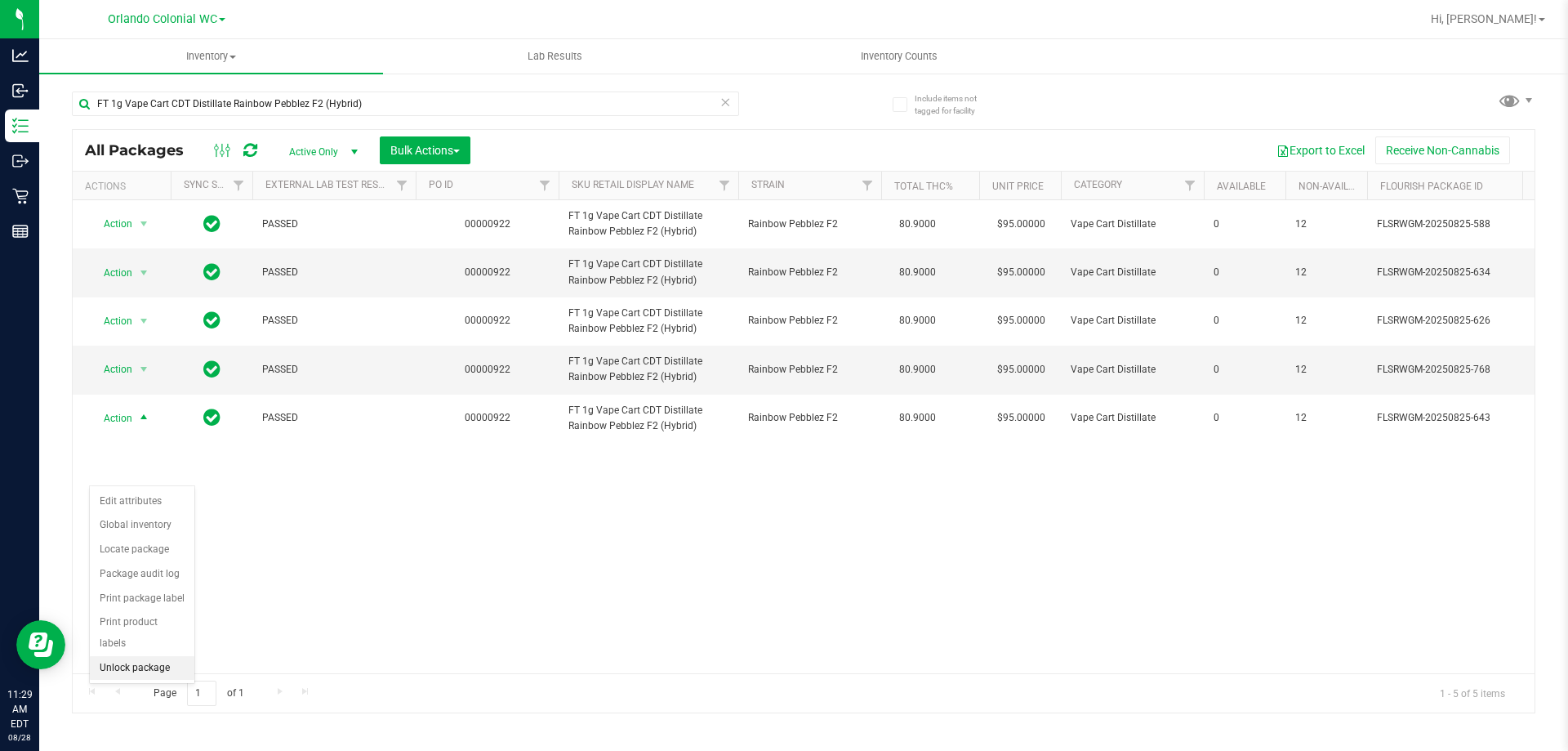
click at [152, 656] on li "Unlock package" at bounding box center [142, 668] width 105 height 25
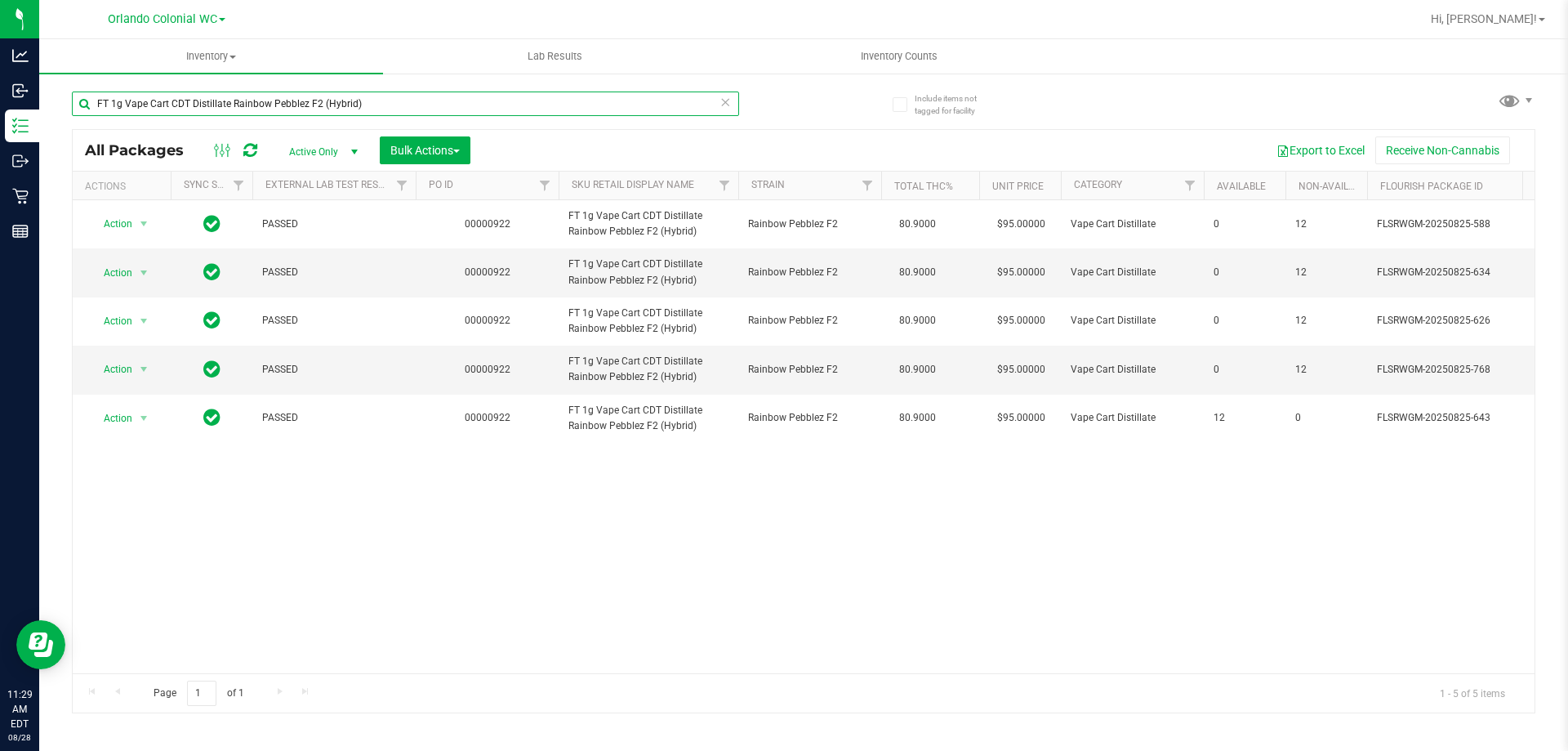
click at [269, 99] on input "FT 1g Vape Cart CDT Distillate Rainbow Pebblez F2 (Hybrid)" at bounding box center [405, 104] width 667 height 25
paste input "Sideswiped"
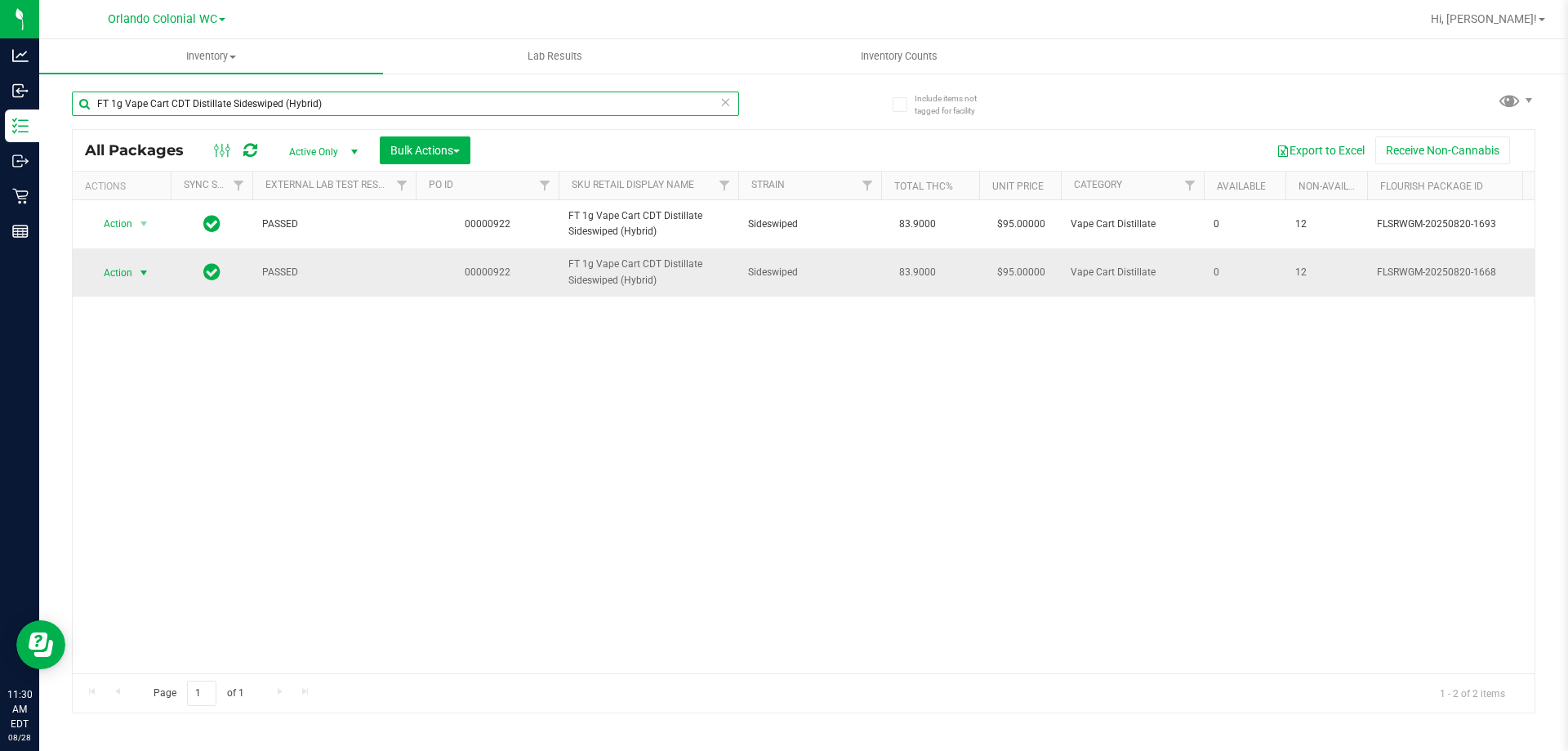
type input "FT 1g Vape Cart CDT Distillate Sideswiped (Hybrid)"
click at [142, 279] on span "select" at bounding box center [143, 273] width 13 height 13
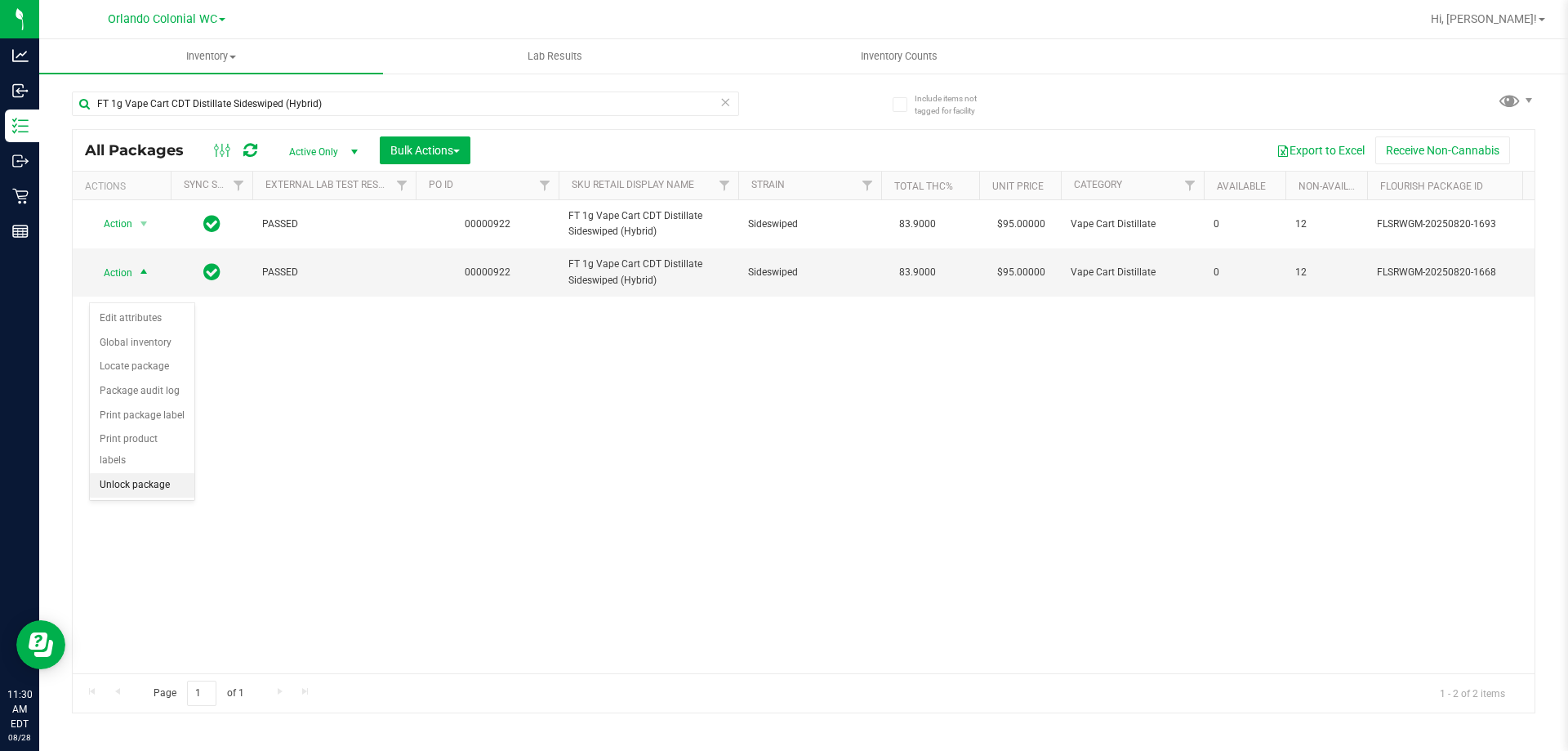
click at [171, 473] on li "Unlock package" at bounding box center [142, 485] width 105 height 25
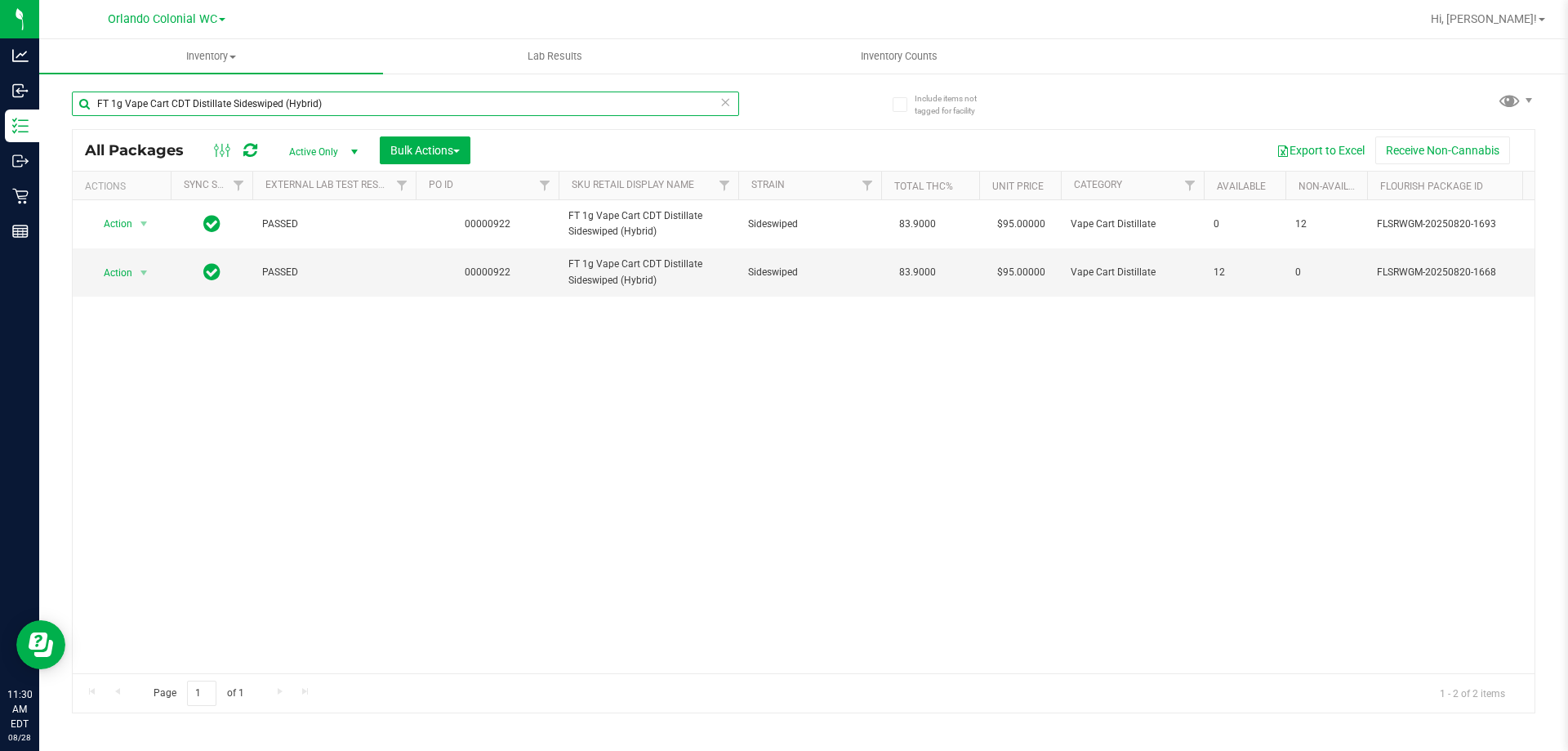
click at [285, 109] on input "FT 1g Vape Cart CDT Distillate Sideswiped (Hybrid)" at bounding box center [405, 104] width 667 height 25
paste input "Truffle Two Step"
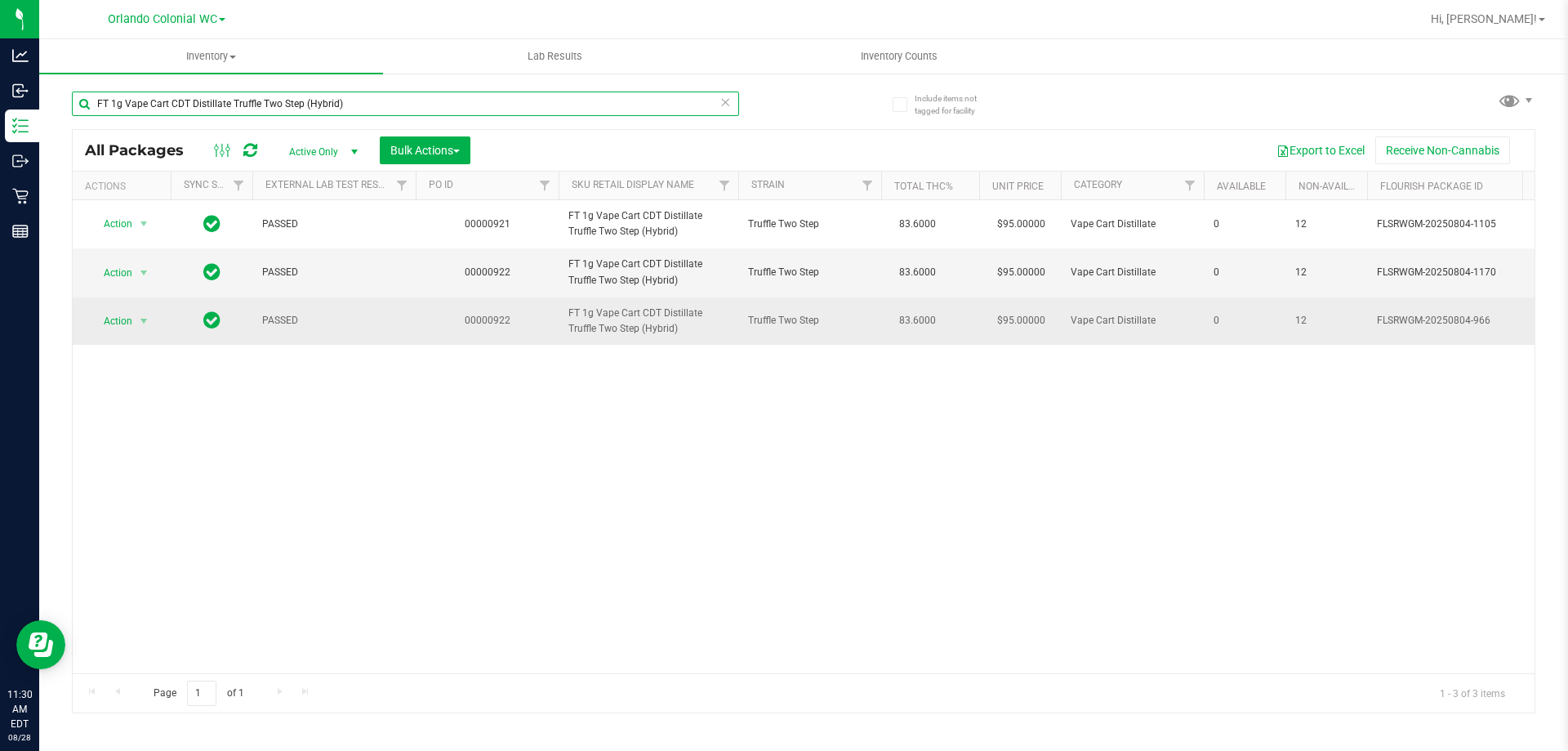
type input "FT 1g Vape Cart CDT Distillate Truffle Two Step (Hybrid)"
click at [131, 322] on span "Action" at bounding box center [111, 321] width 44 height 23
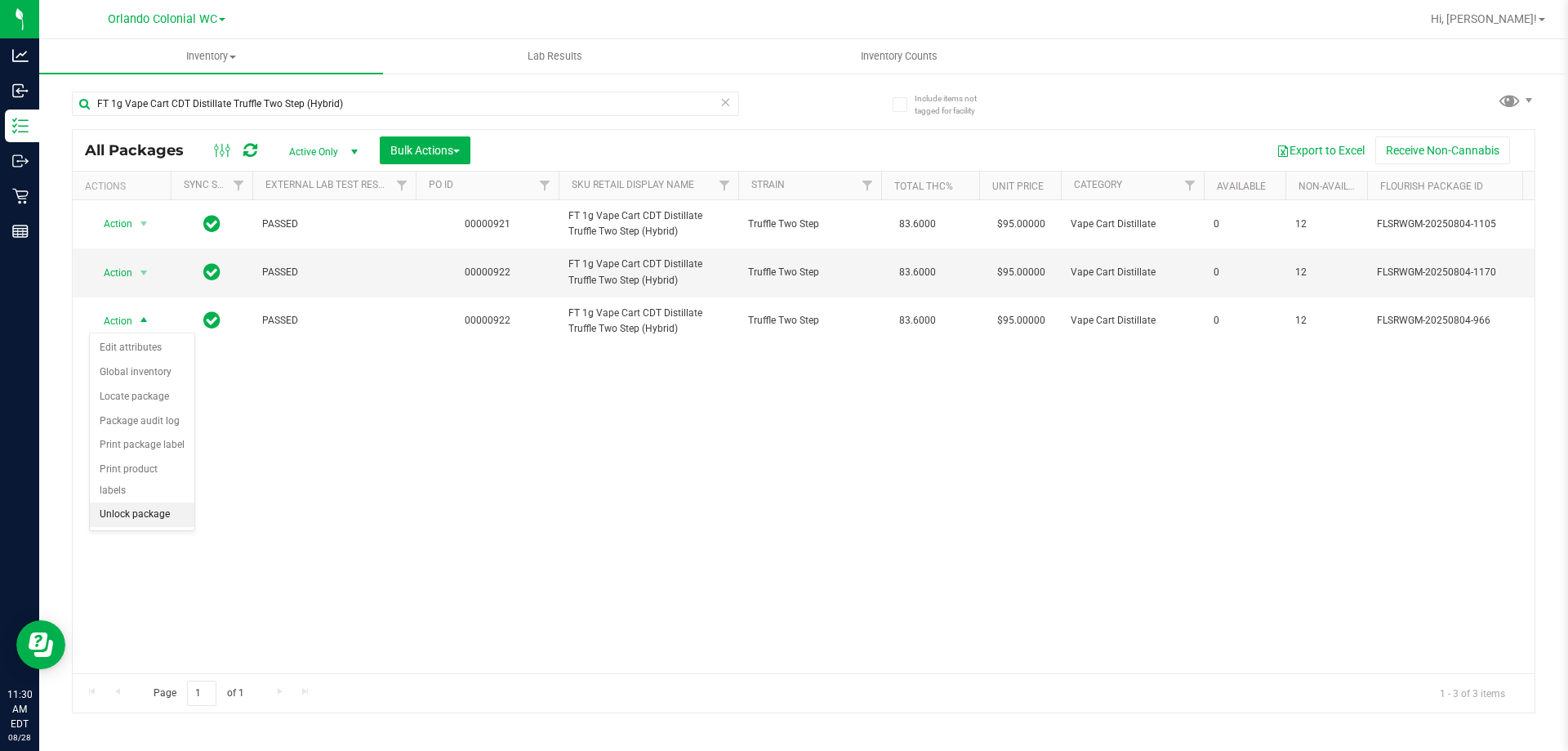
click at [151, 503] on li "Unlock package" at bounding box center [142, 515] width 105 height 25
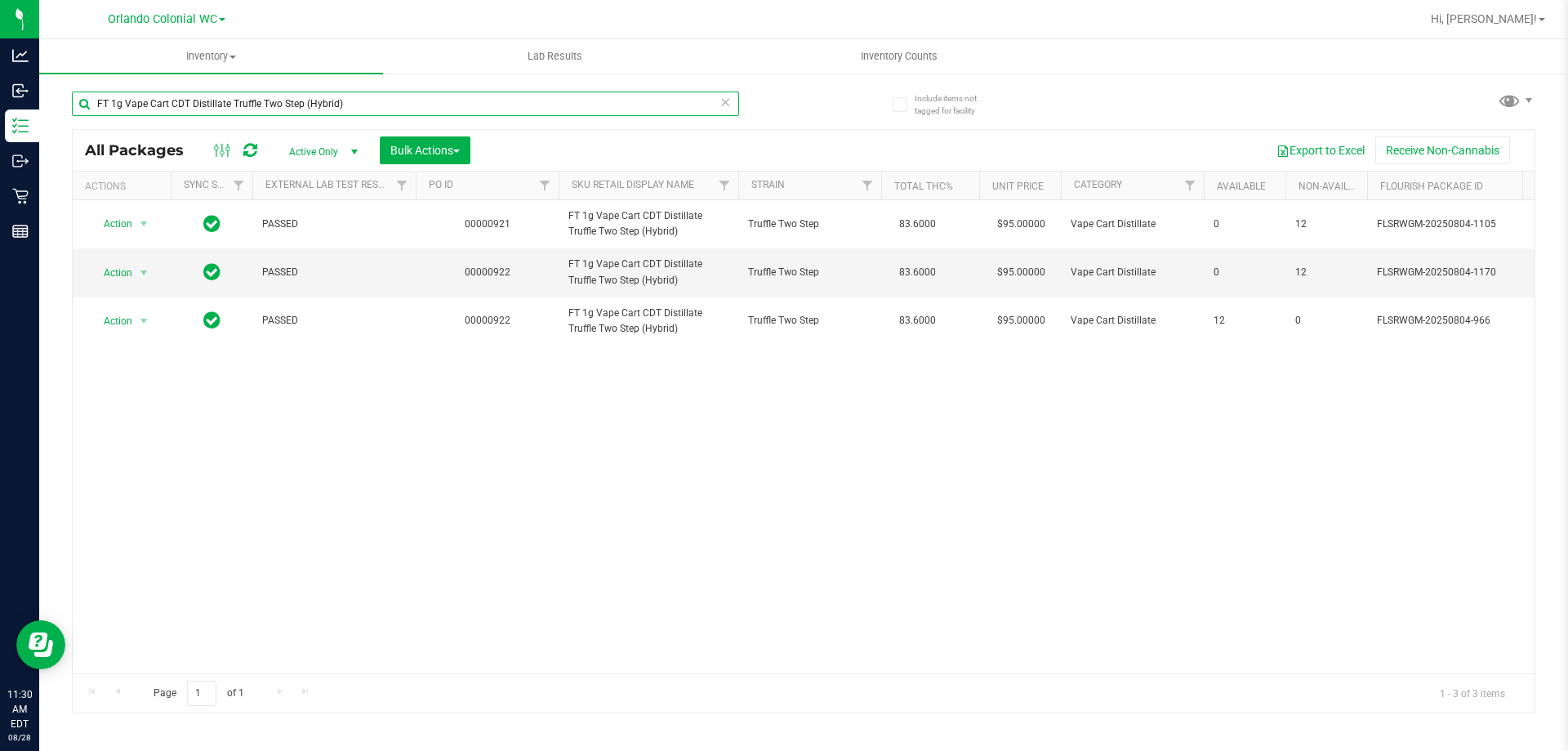
click at [286, 98] on input "FT 1g Vape Cart CDT Distillate Truffle Two Step (Hybrid)" at bounding box center [405, 104] width 667 height 25
paste input "Distillate Tangie Dream (Sativa"
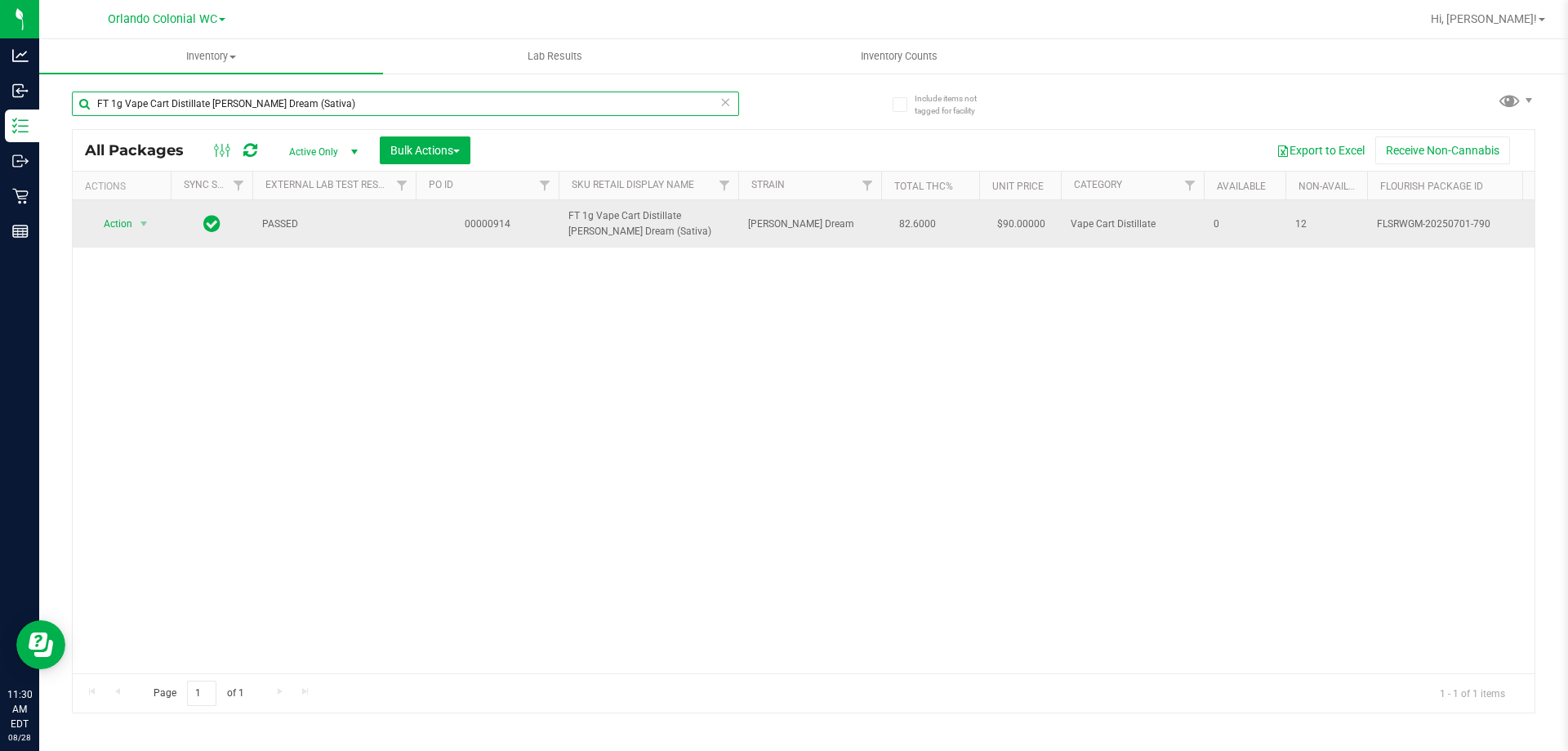
type input "FT 1g Vape Cart Distillate Tangie Dream (Sativa)"
click at [136, 225] on span "select" at bounding box center [144, 223] width 20 height 23
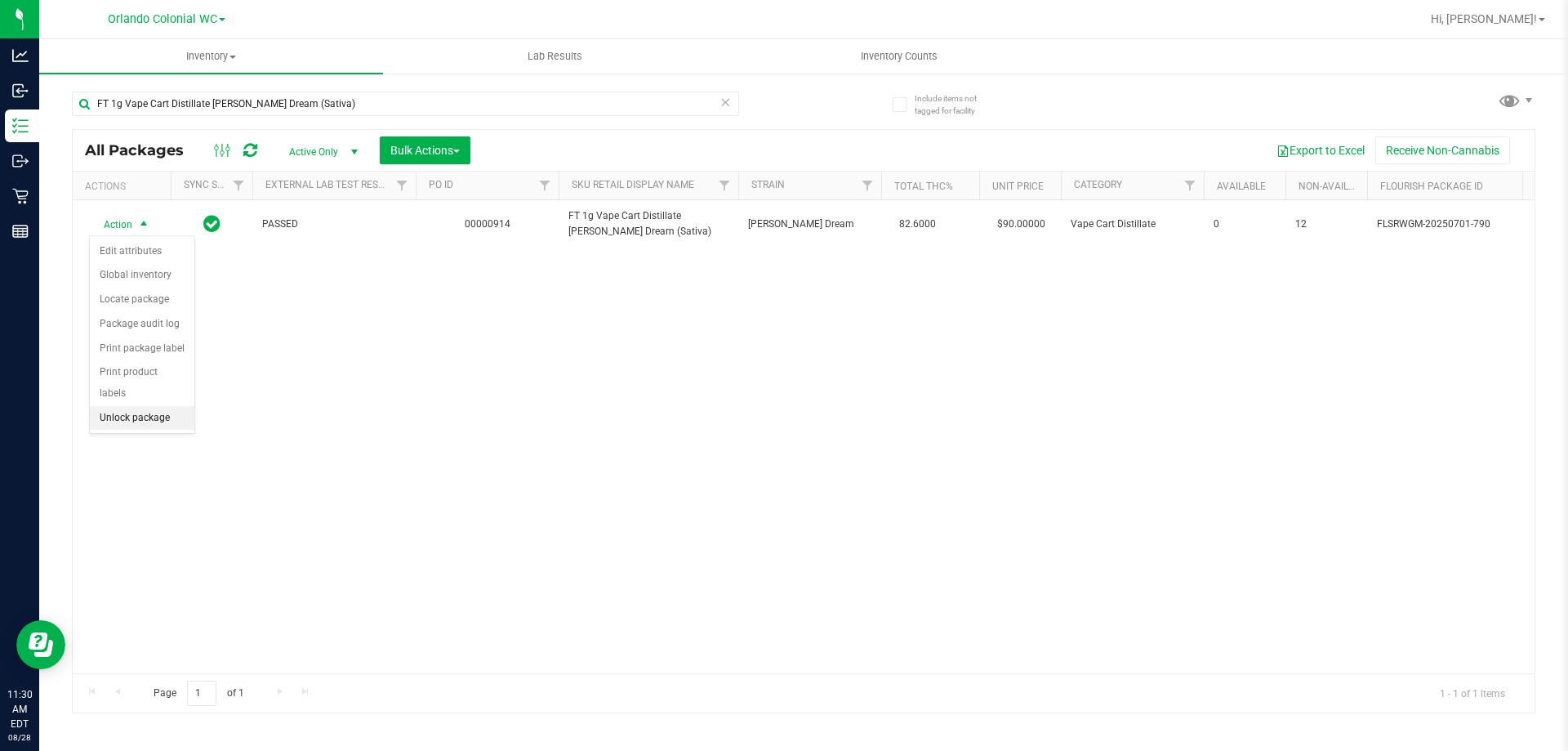
click at [173, 406] on li "Unlock package" at bounding box center [142, 418] width 105 height 25
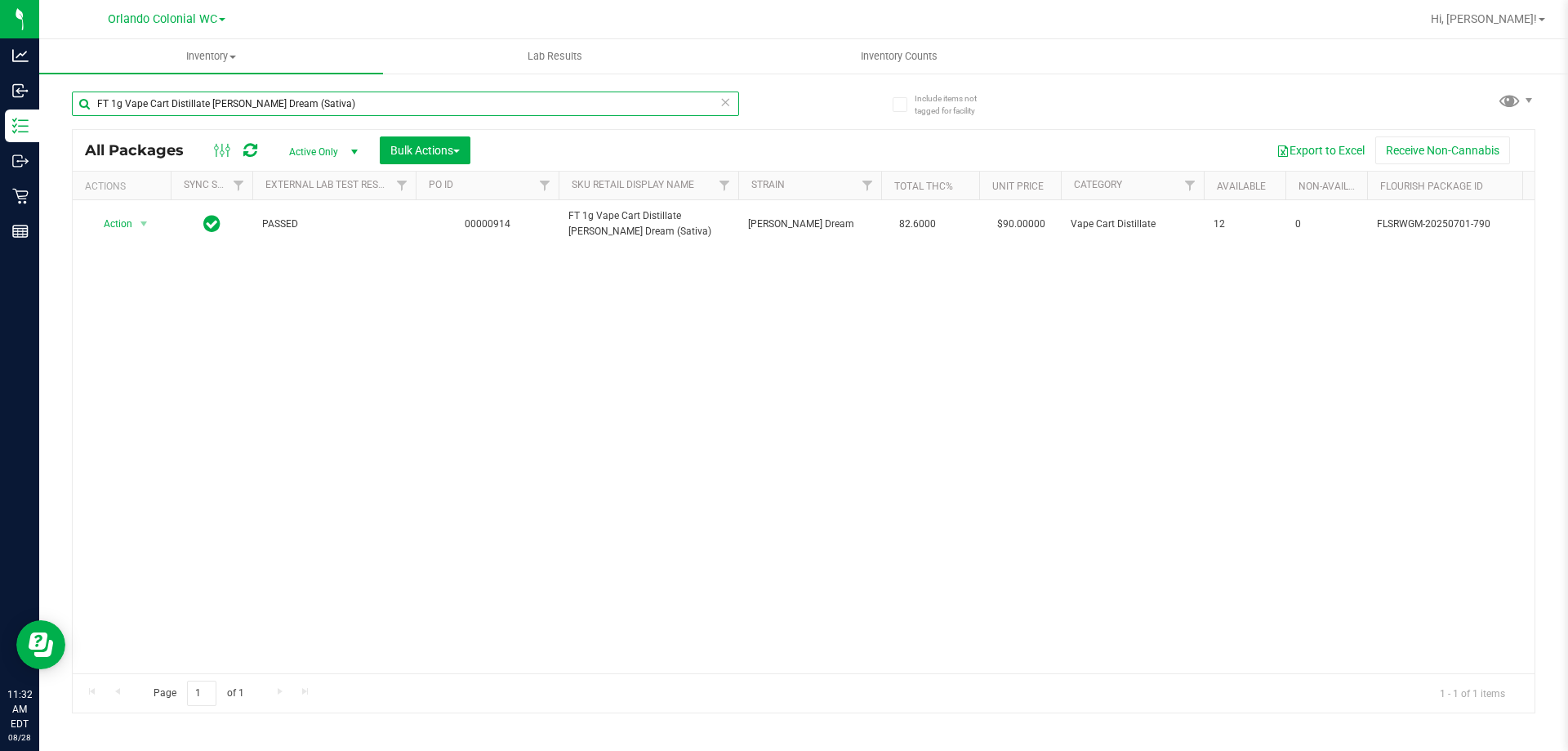
click at [234, 109] on input "FT 1g Vape Cart Distillate Tangie Dream (Sativa)" at bounding box center [405, 104] width 667 height 25
paste input "3.5g Cannabis Flower Apple Banana Peach Ringz (Hybrid"
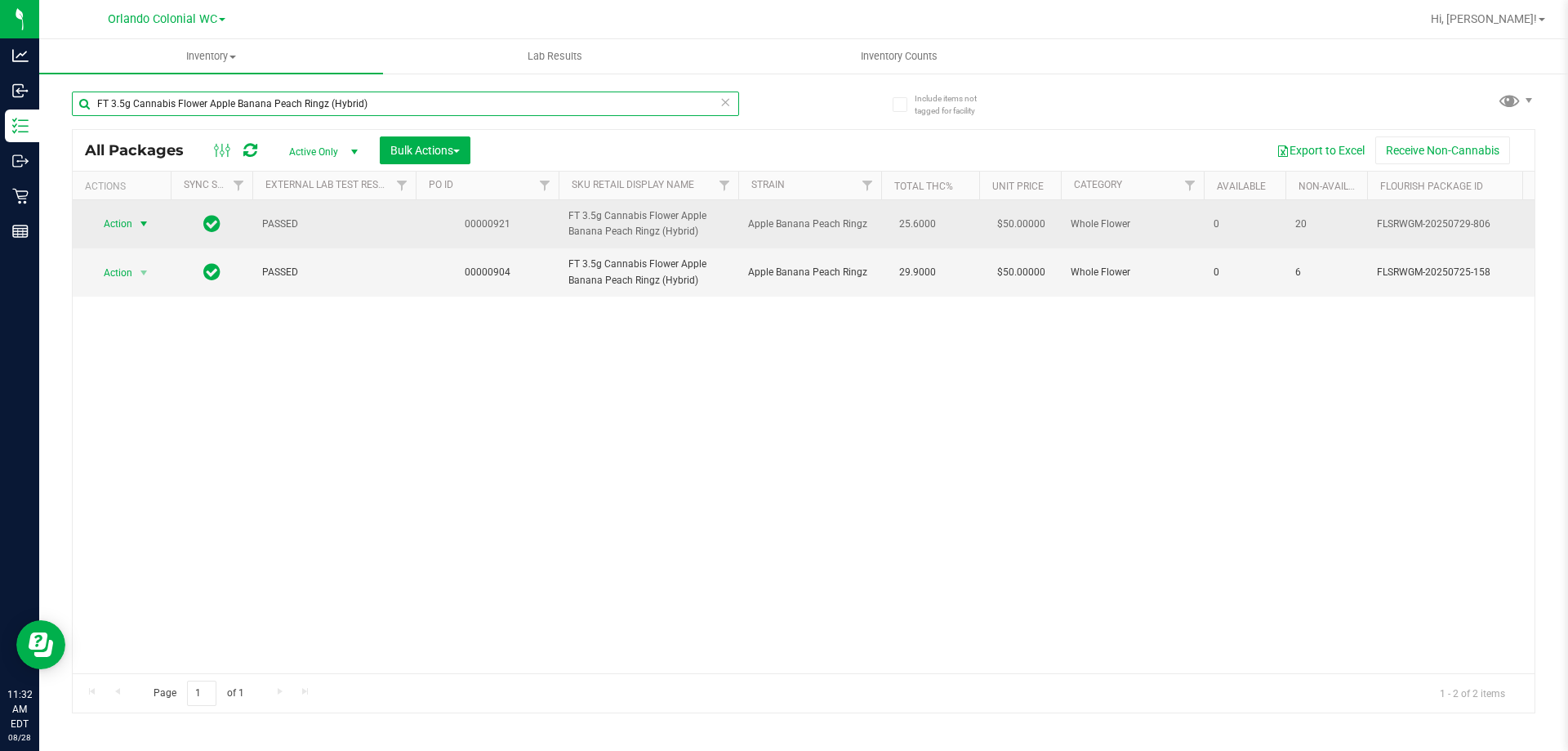
type input "FT 3.5g Cannabis Flower Apple Banana Peach Ringz (Hybrid)"
click at [129, 225] on span "Action" at bounding box center [111, 223] width 44 height 23
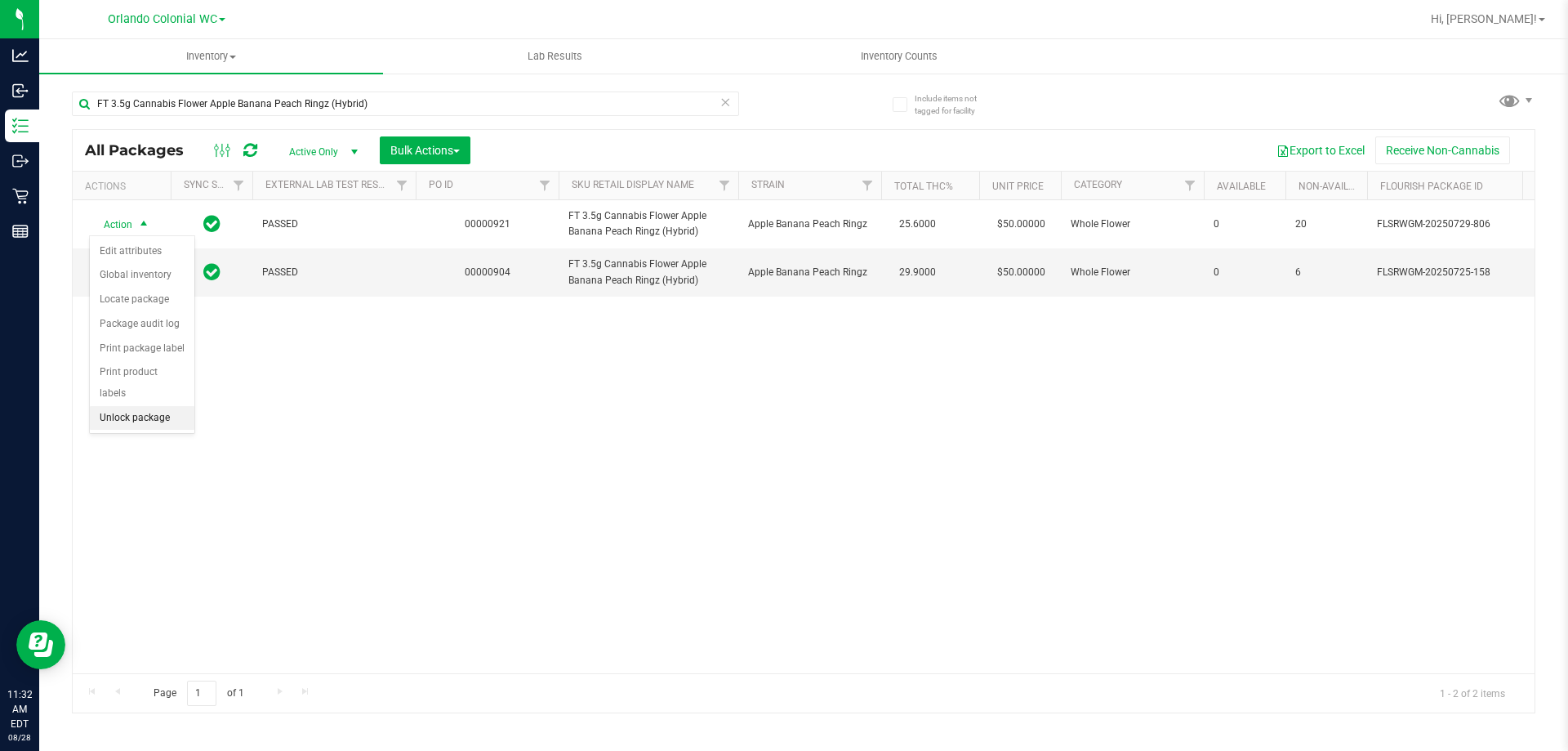
click at [165, 406] on li "Unlock package" at bounding box center [142, 418] width 105 height 25
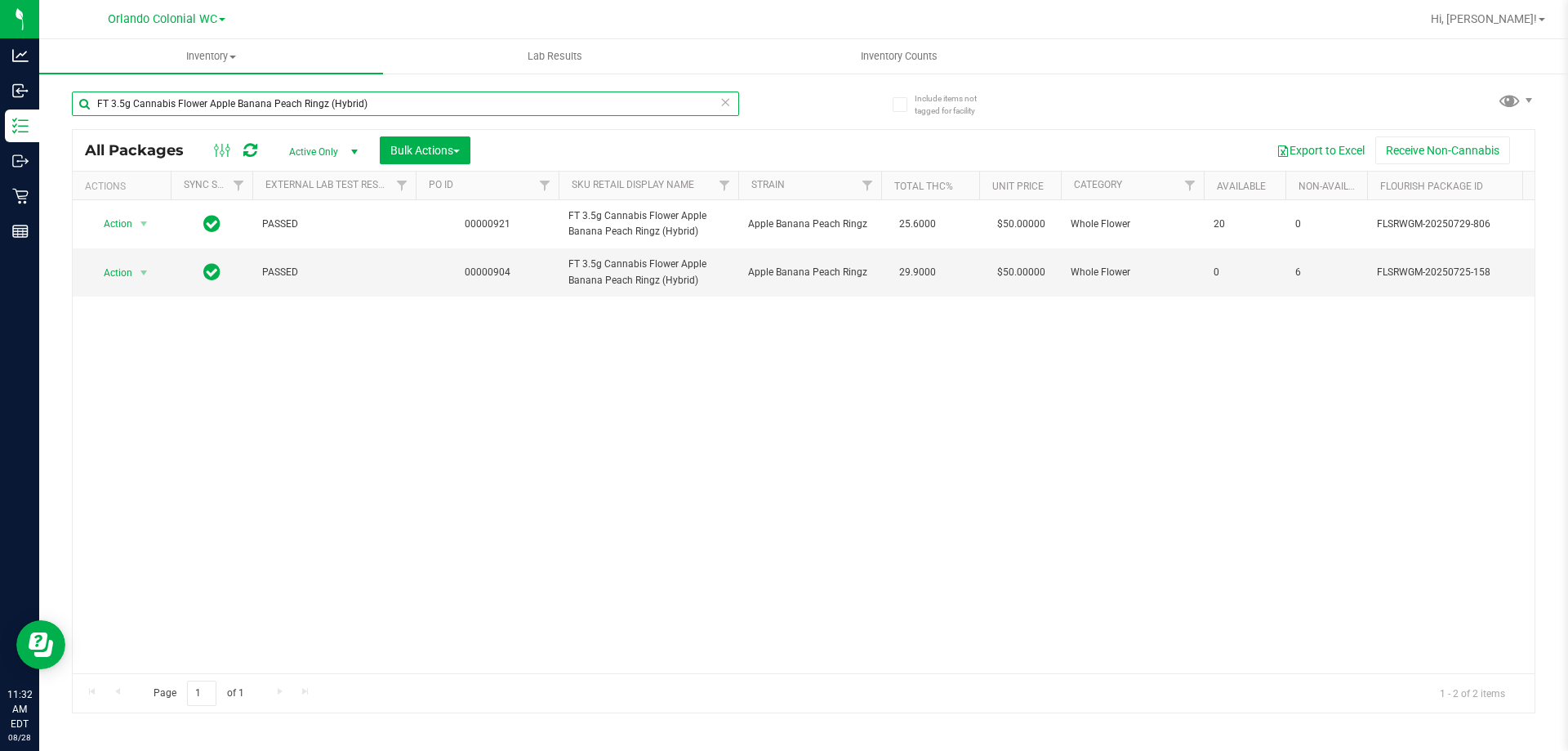
click at [280, 108] on input "FT 3.5g Cannabis Flower Apple Banana Peach Ringz (Hybrid)" at bounding box center [405, 104] width 667 height 25
paste input "Deluxe Sugar Cane (Indica"
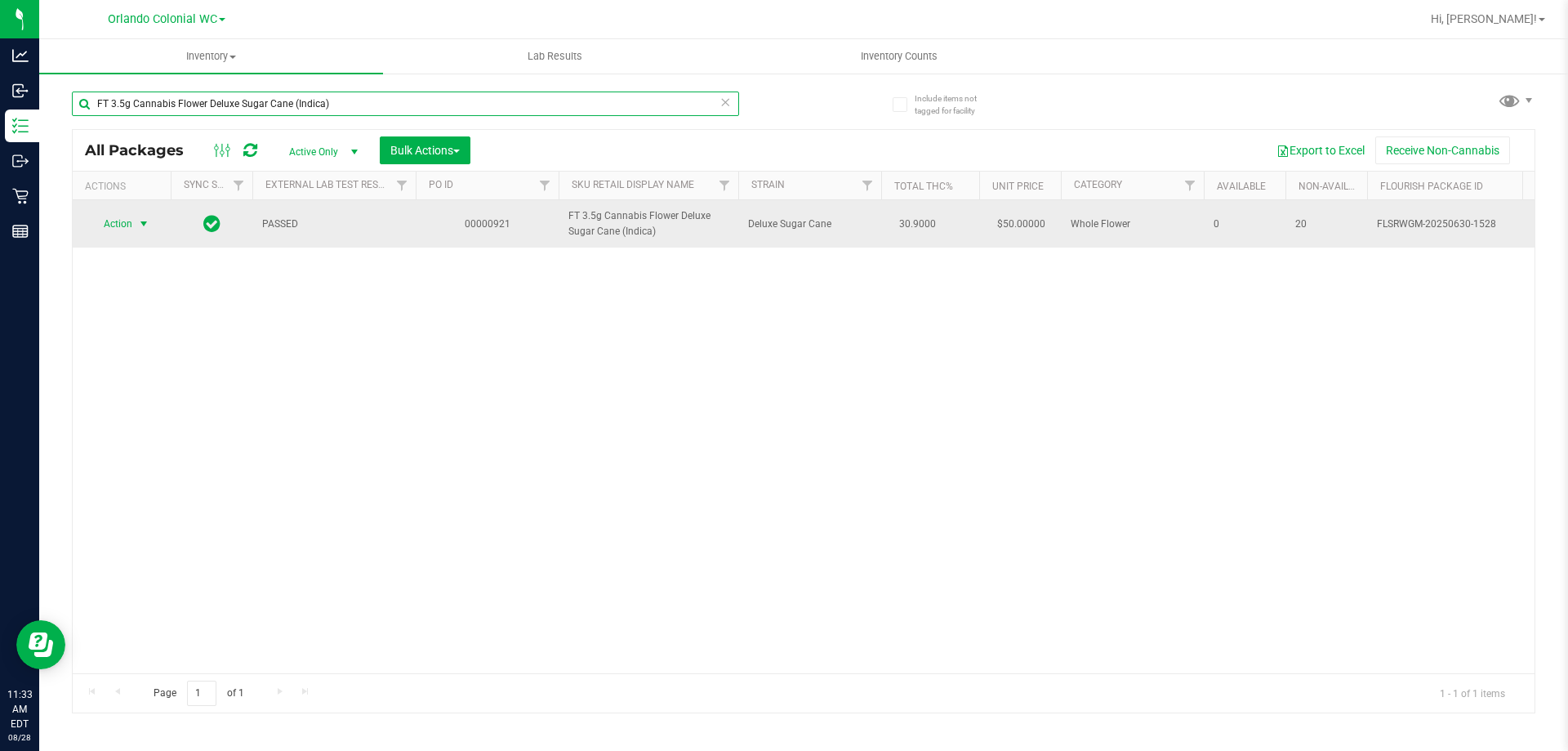
type input "FT 3.5g Cannabis Flower Deluxe Sugar Cane (Indica)"
click at [151, 222] on span "select" at bounding box center [143, 223] width 13 height 13
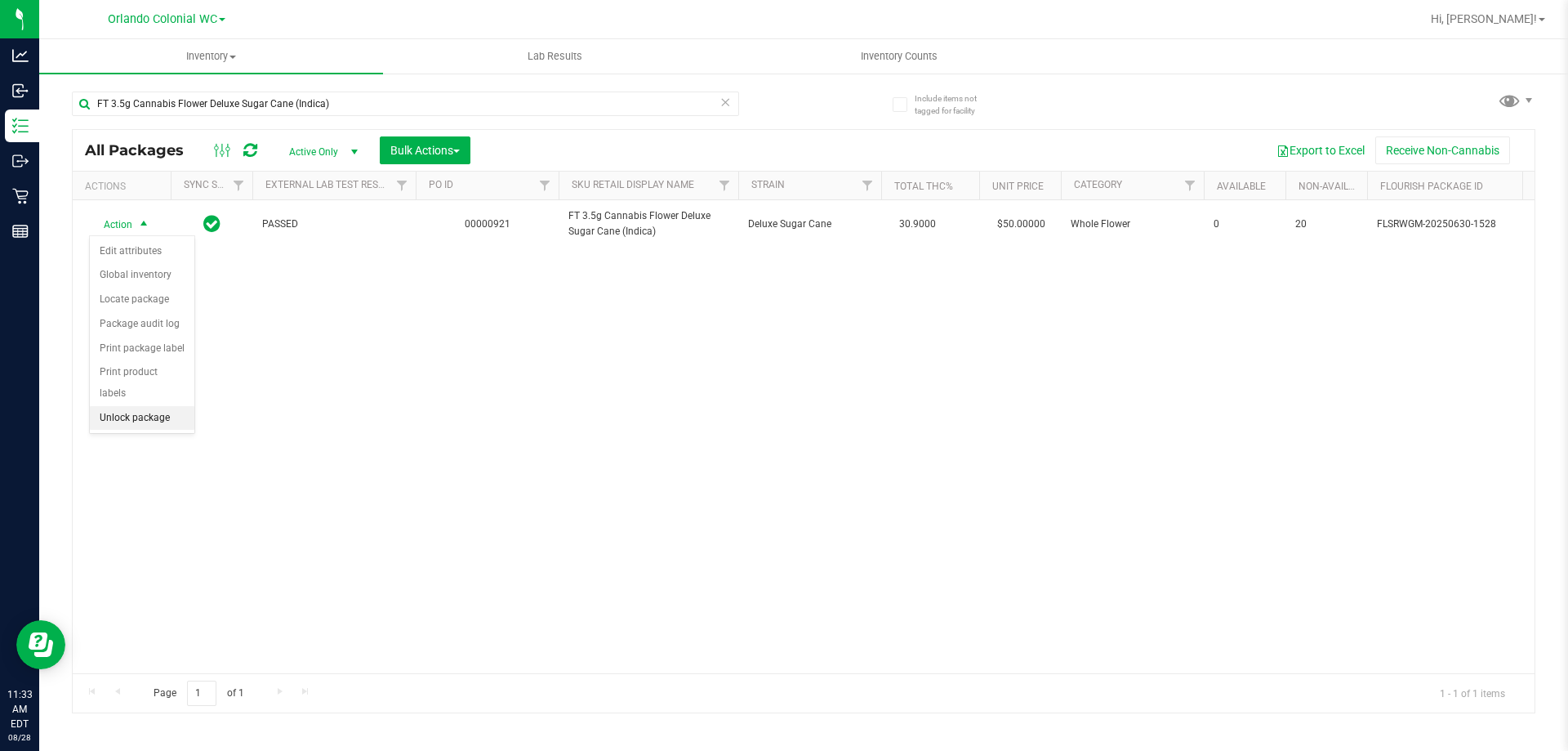
click at [167, 406] on li "Unlock package" at bounding box center [142, 418] width 105 height 25
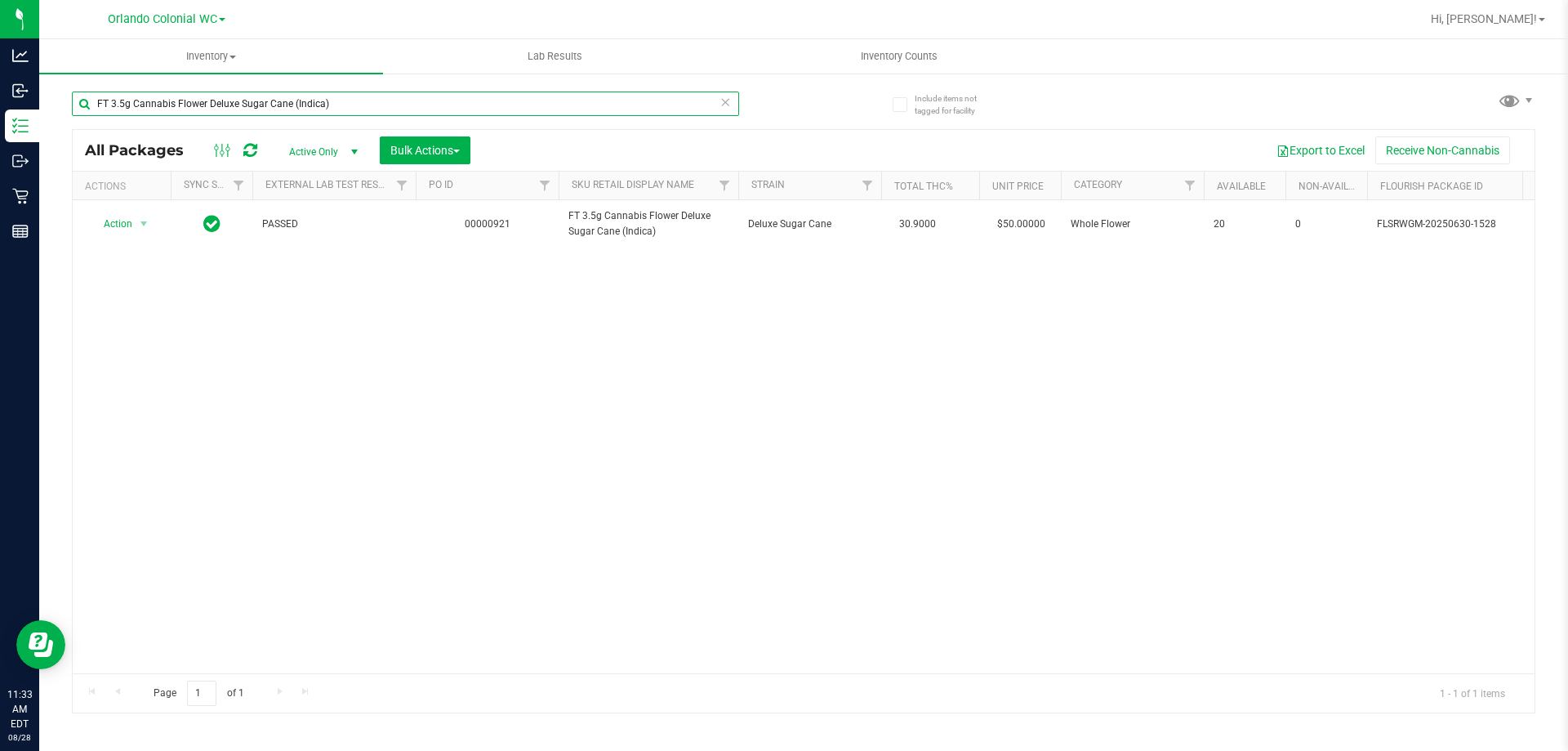
click at [257, 114] on input "FT 3.5g Cannabis Flower Deluxe Sugar Cane (Indica)" at bounding box center [405, 104] width 667 height 25
paste input "Fried Ice Cream (Hybrid"
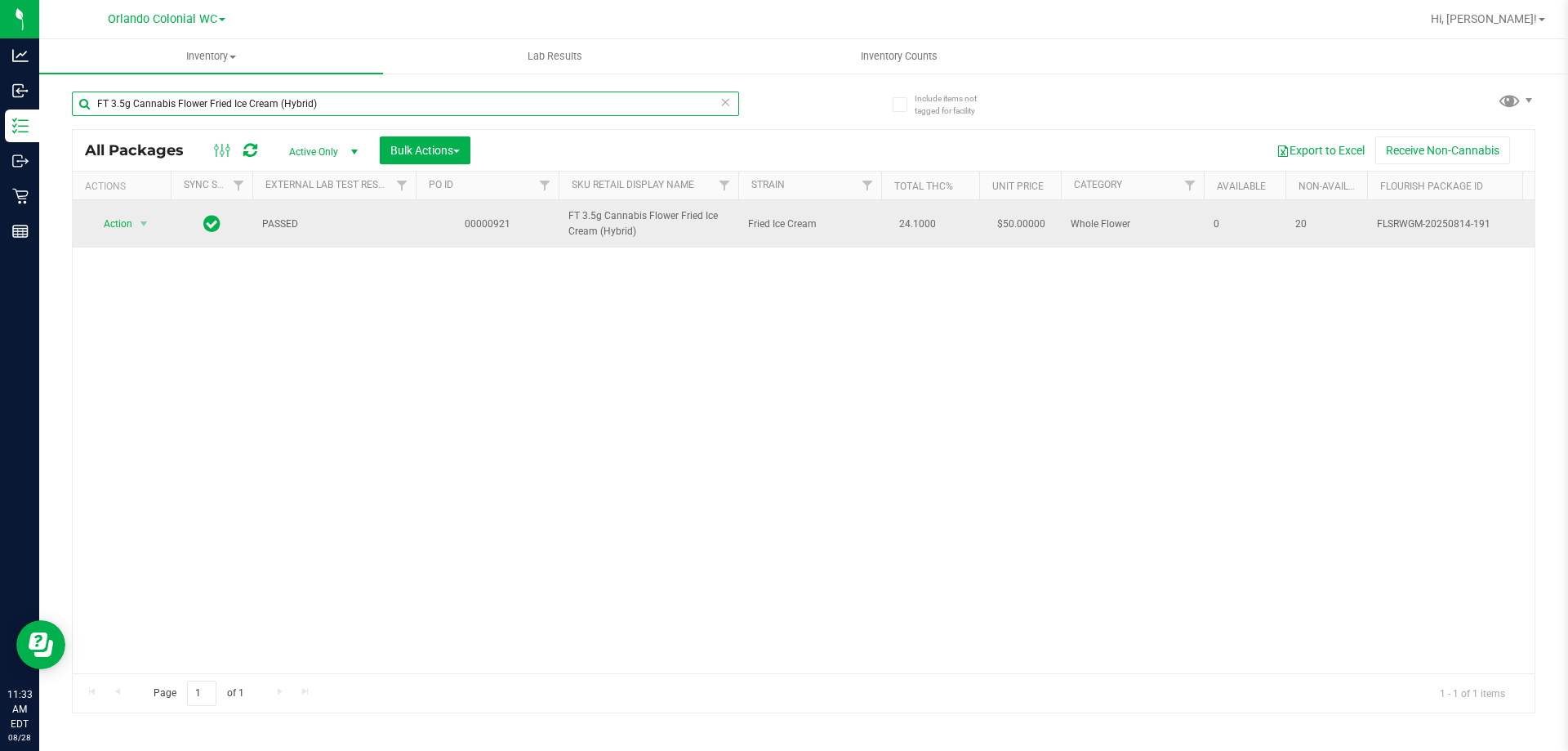
type input "FT 3.5g Cannabis Flower Fried Ice Cream (Hybrid)"
click at [116, 224] on span "Action" at bounding box center [111, 223] width 44 height 23
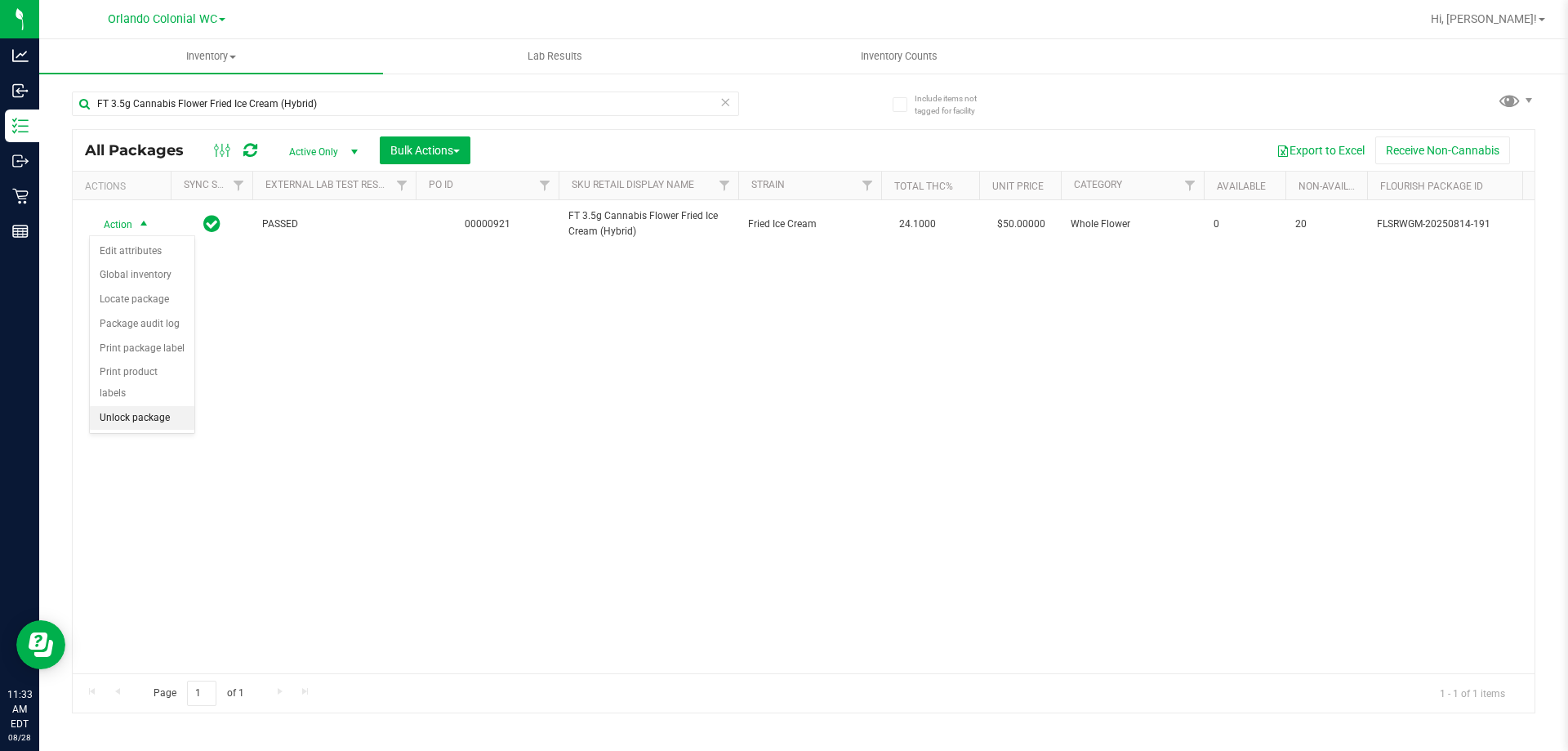
click at [173, 406] on li "Unlock package" at bounding box center [142, 418] width 105 height 25
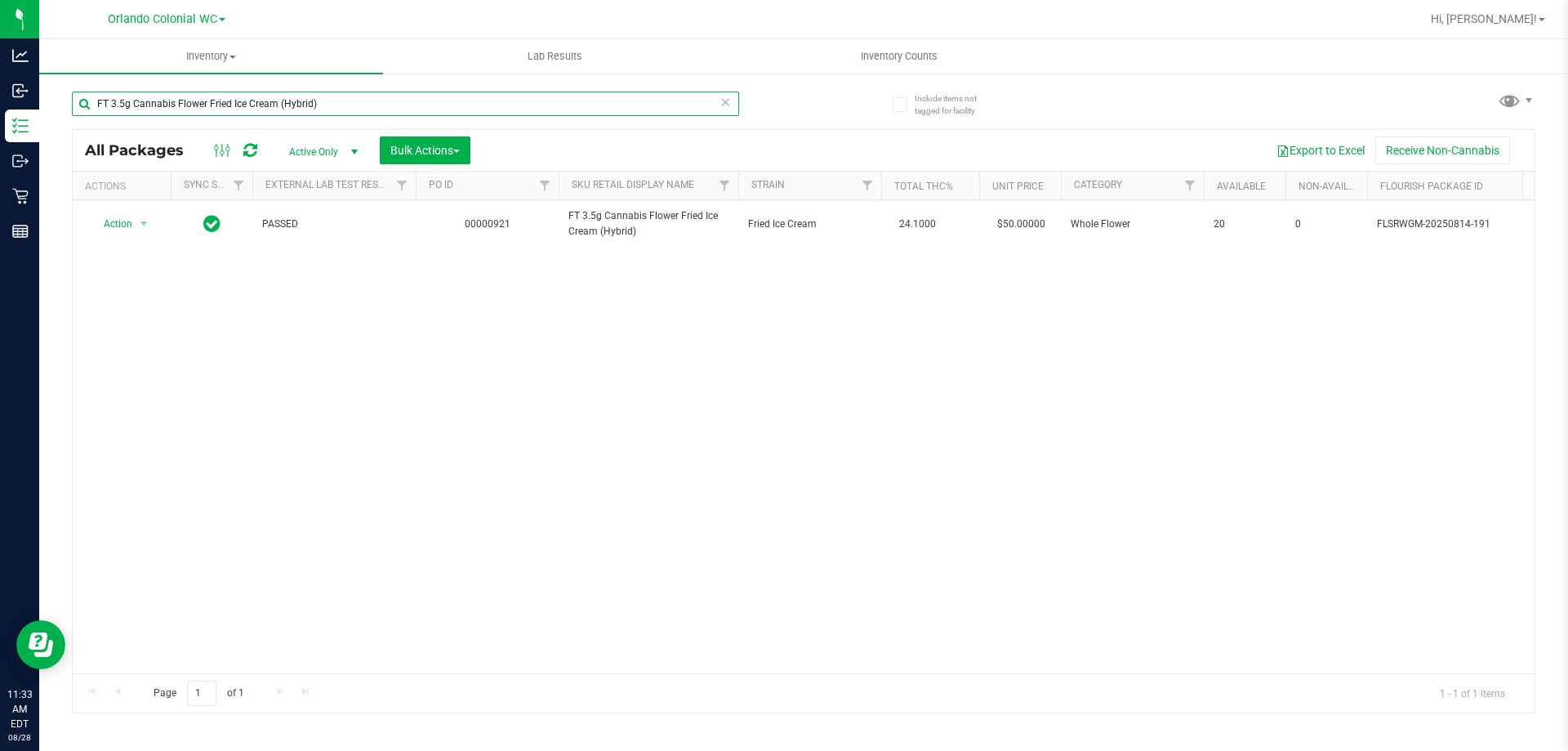
click at [305, 103] on input "FT 3.5g Cannabis Flower Fried Ice Cream (Hybrid)" at bounding box center [405, 104] width 667 height 25
paste input "Grape Essence"
type input "FT 3.5g Cannabis Flower Grape Essence (Hybrid)"
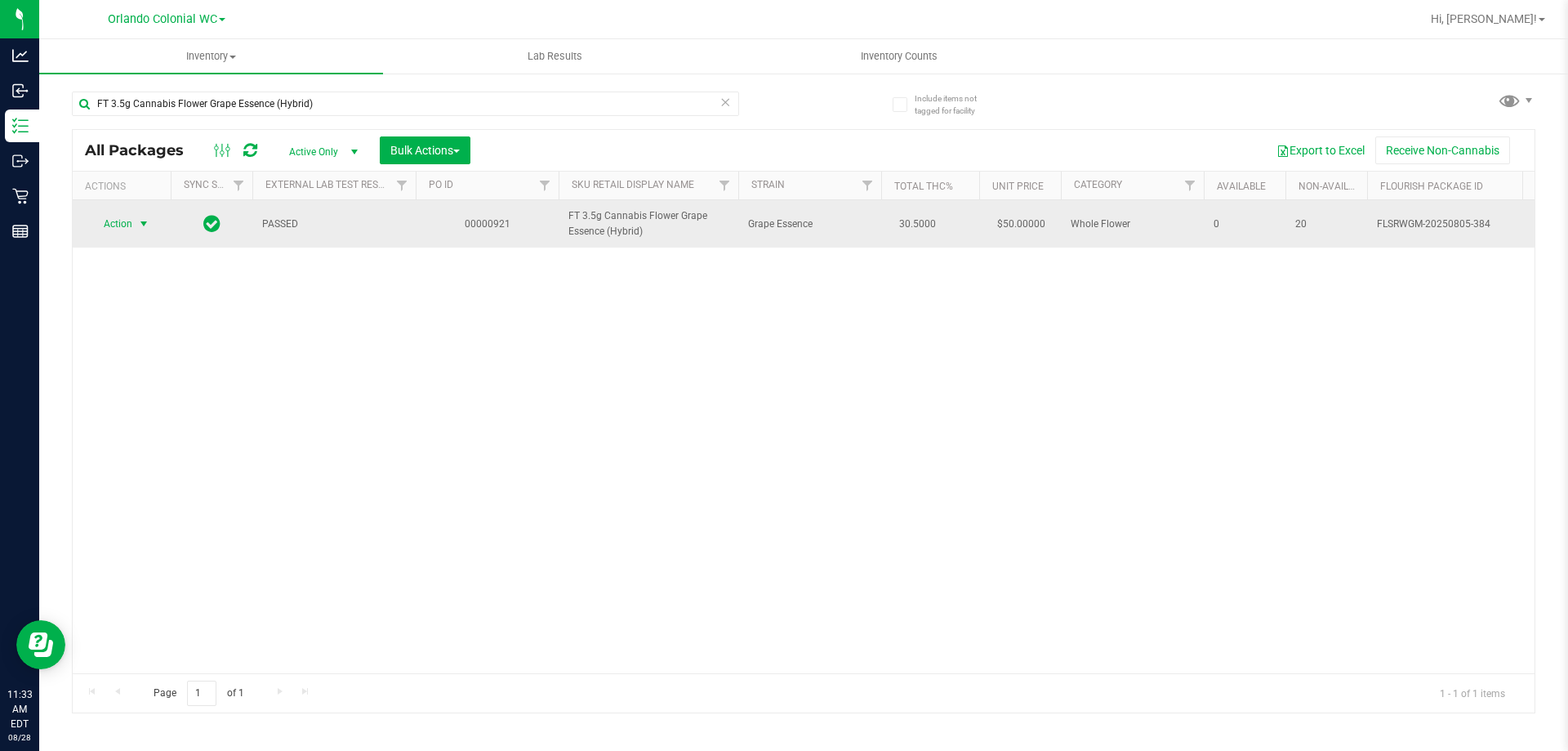
click at [138, 222] on span "select" at bounding box center [143, 223] width 13 height 13
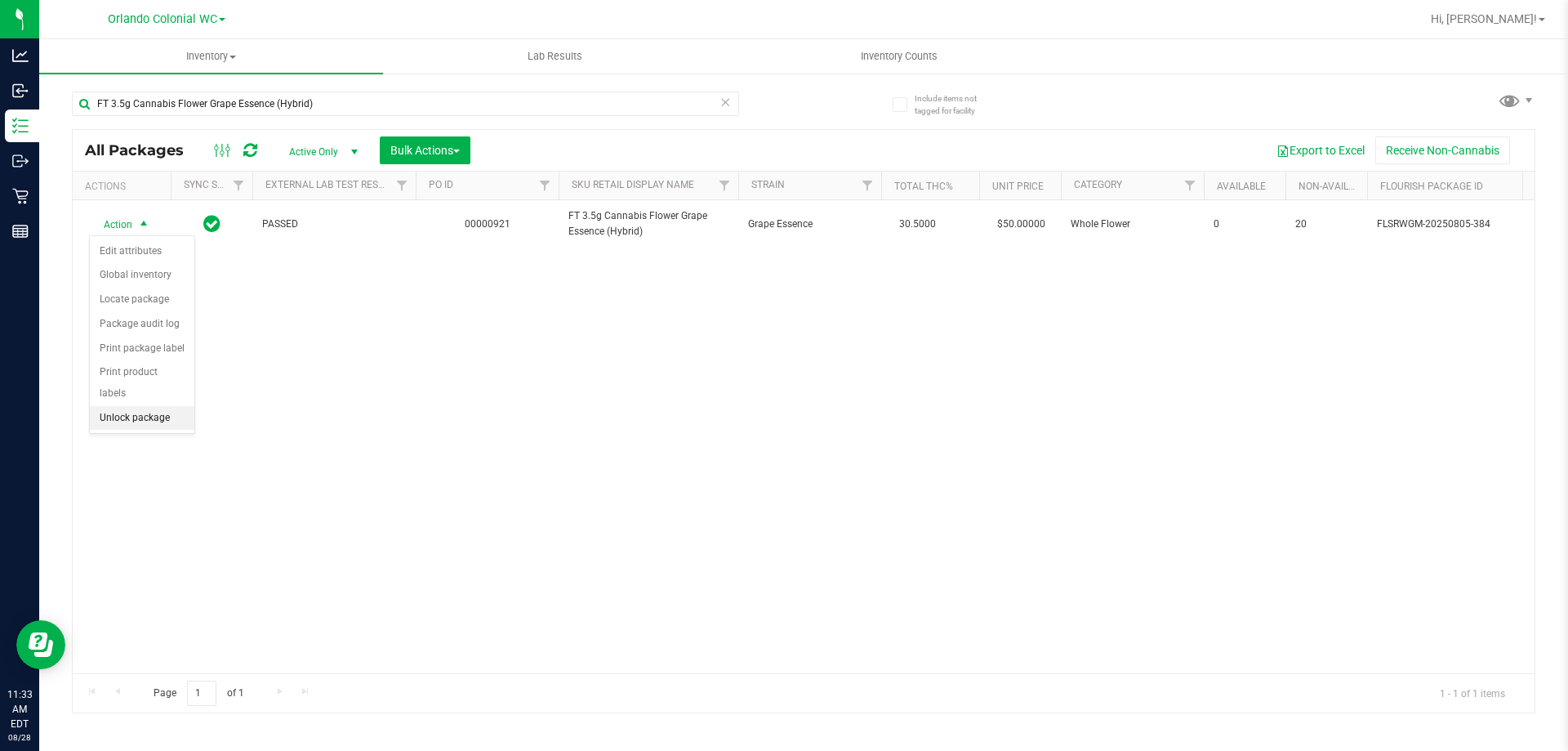
click at [165, 406] on li "Unlock package" at bounding box center [142, 418] width 105 height 25
click at [302, 89] on div "FT 3.5g Cannabis Flower Grape Essence (Hybrid)" at bounding box center [437, 103] width 732 height 52
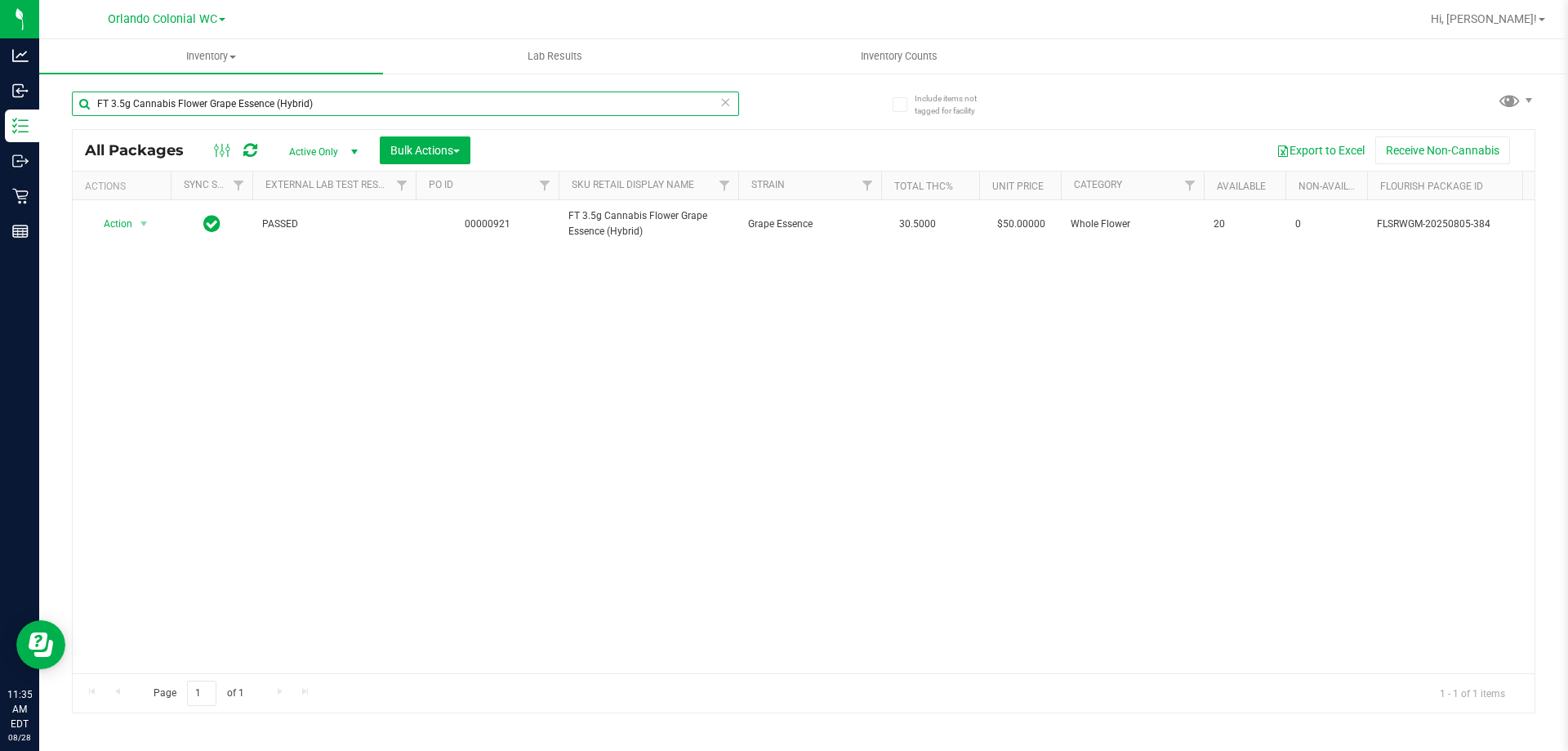
click at [302, 92] on input "FT 3.5g Cannabis Flower Grape Essence (Hybrid)" at bounding box center [405, 104] width 667 height 25
paste input "WNA 10mg Watermelon Soft Chews (Hybrid) 10ct"
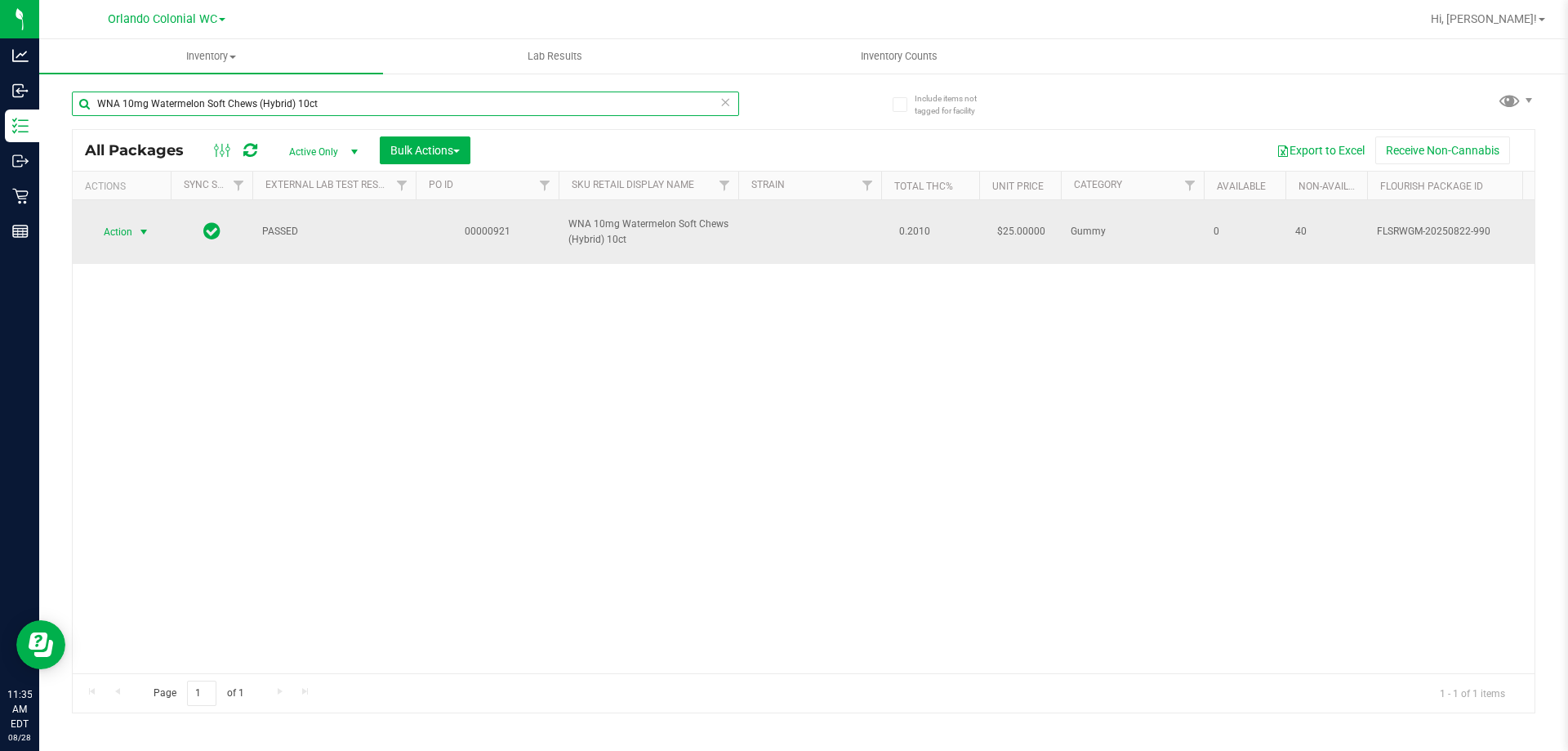
type input "WNA 10mg Watermelon Soft Chews (Hybrid) 10ct"
click at [126, 227] on span "Action" at bounding box center [111, 232] width 44 height 23
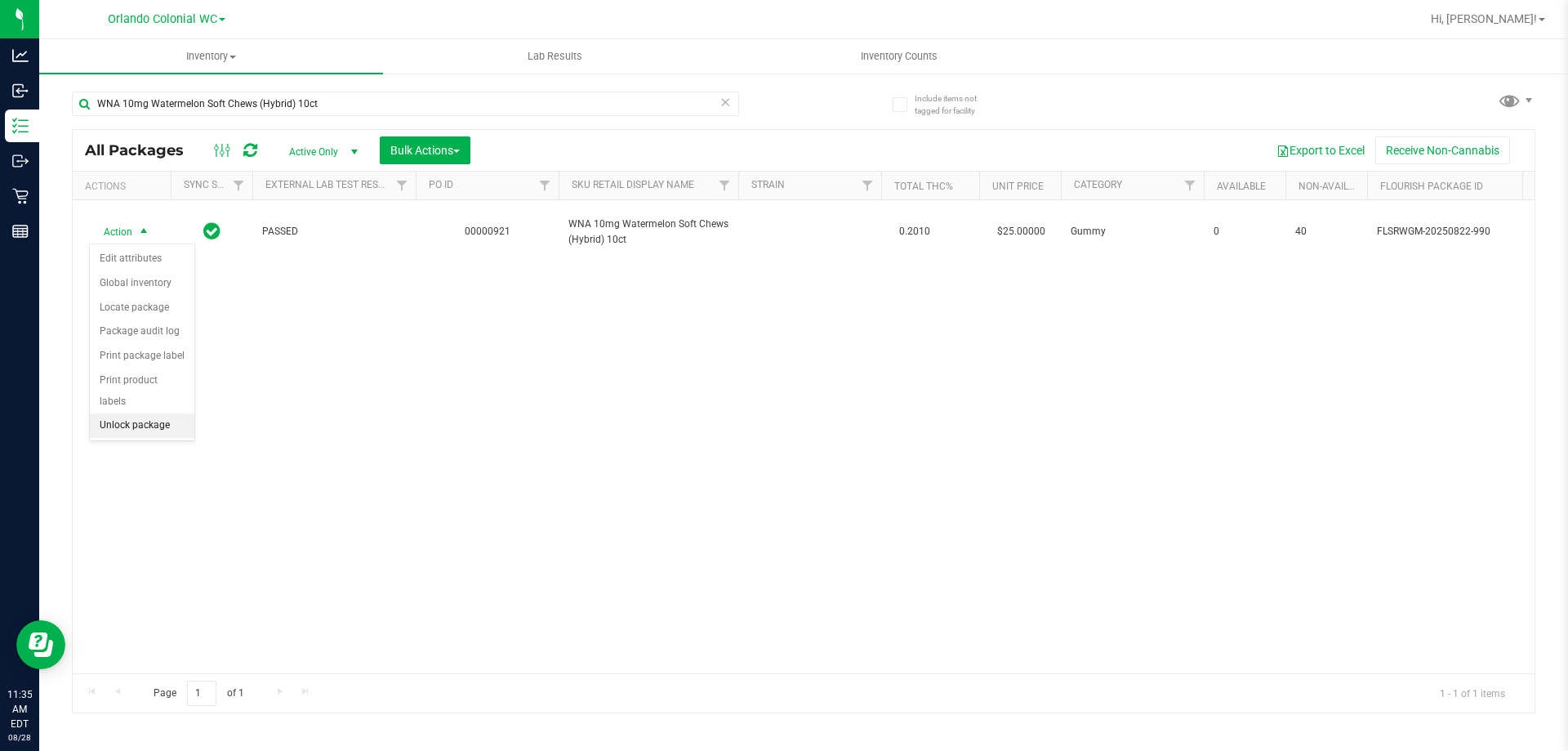
click at [165, 414] on li "Unlock package" at bounding box center [142, 426] width 105 height 25
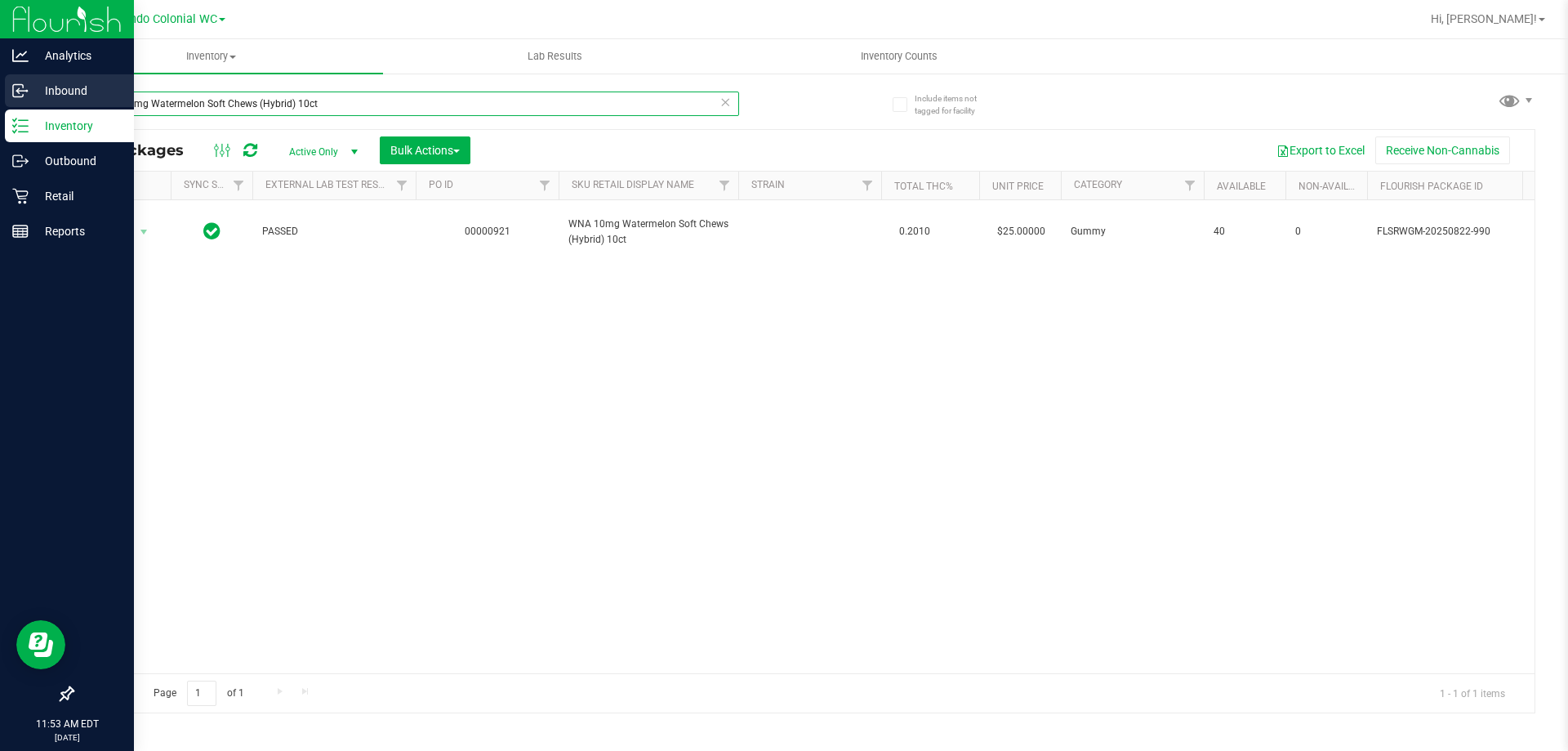
drag, startPoint x: 335, startPoint y: 99, endPoint x: 0, endPoint y: 102, distance: 335.0
click at [0, 97] on div "Analytics Inbound Inventory Outbound Retail Reports 11:53 AM EDT 08/28/2025 08/…" at bounding box center [784, 375] width 1568 height 751
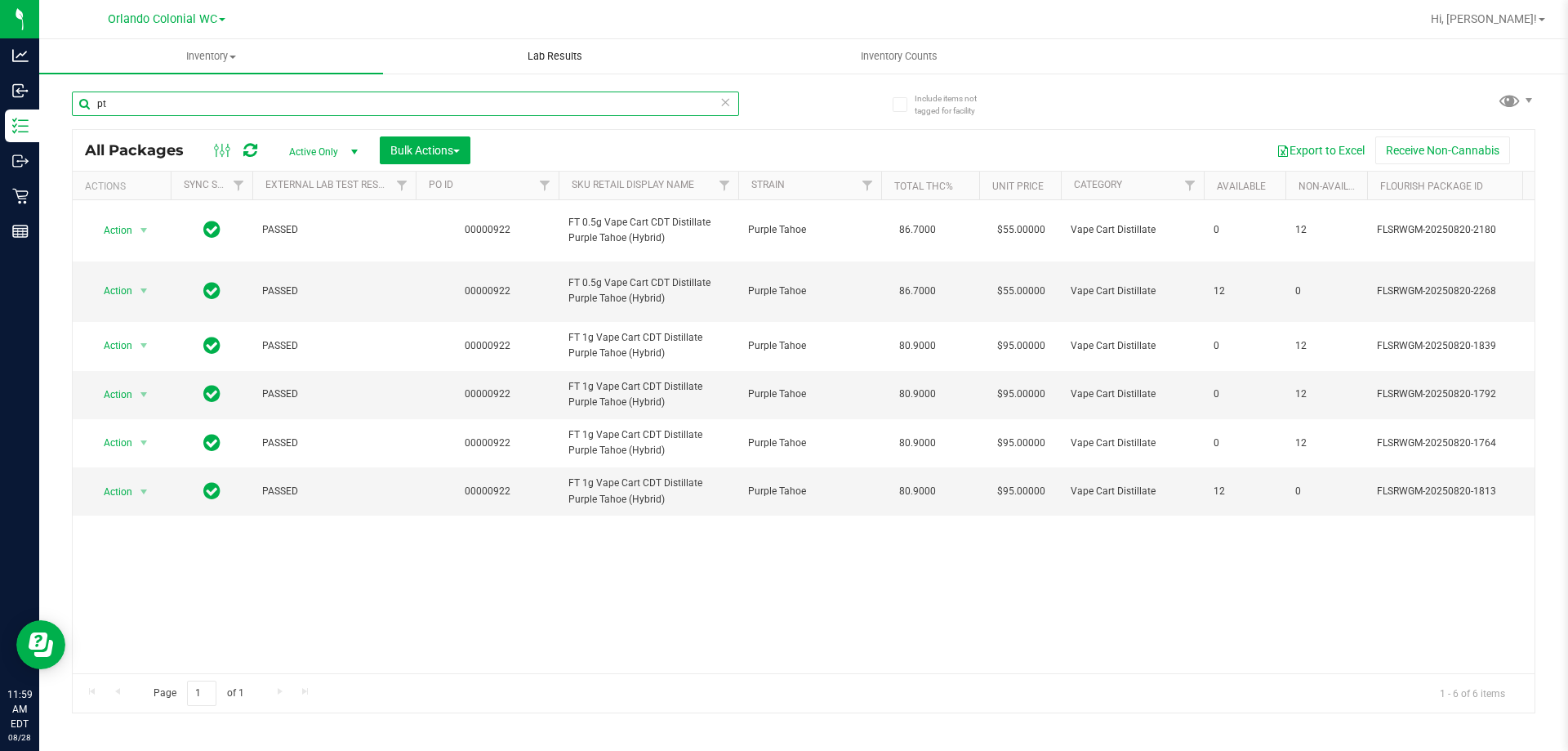
type input "p"
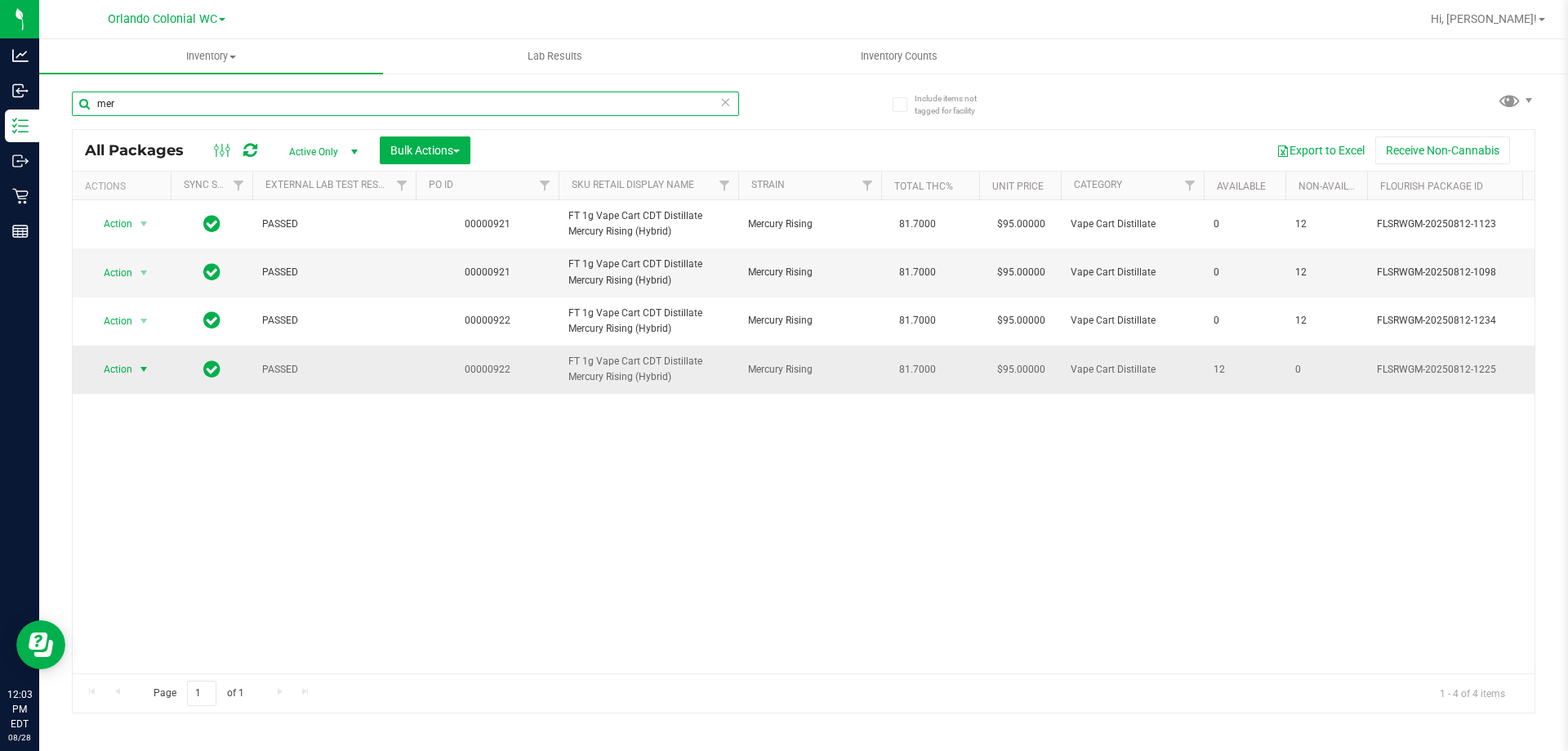
type input "mer"
click at [115, 381] on span "Action" at bounding box center [111, 369] width 44 height 23
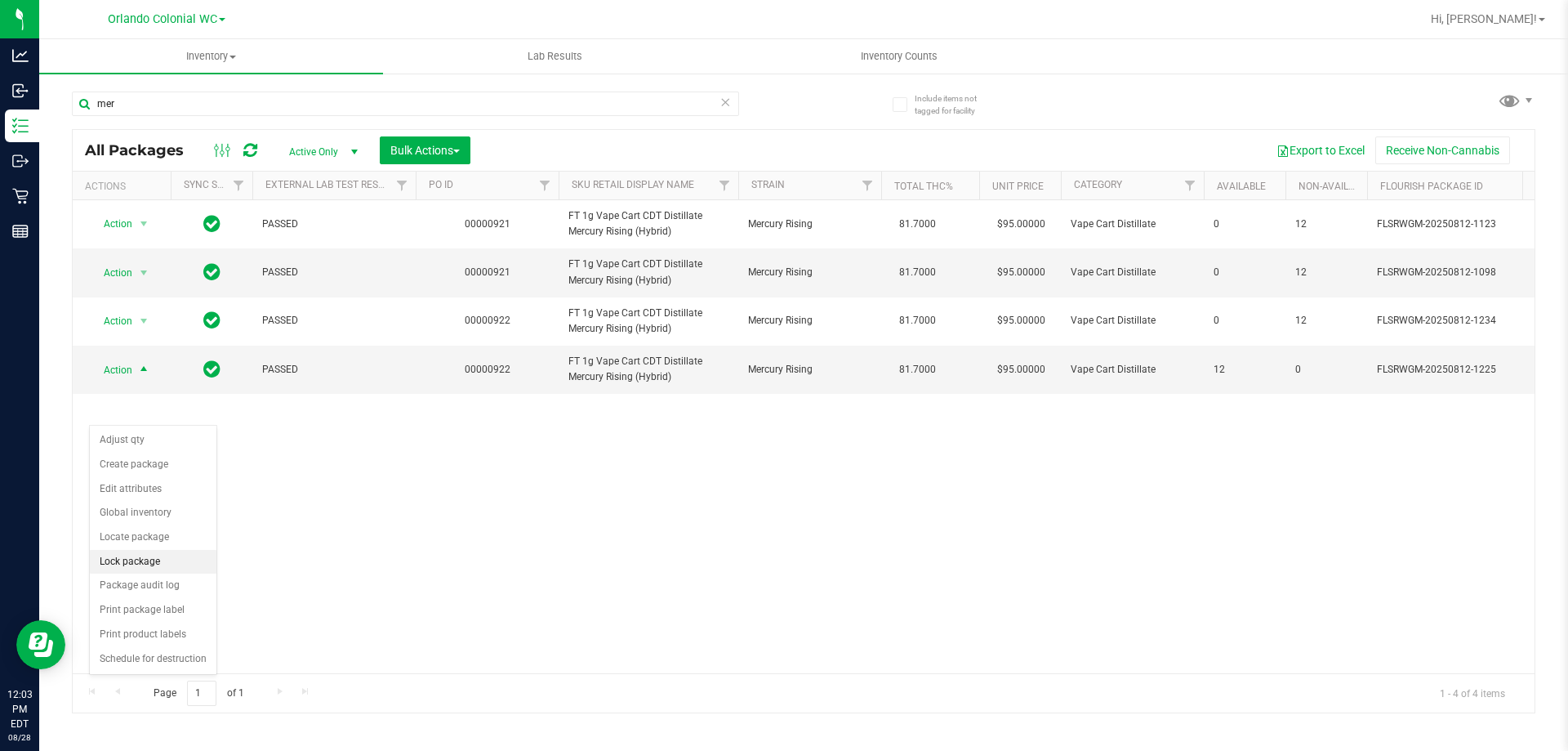
click at [174, 556] on li "Lock package" at bounding box center [153, 562] width 127 height 25
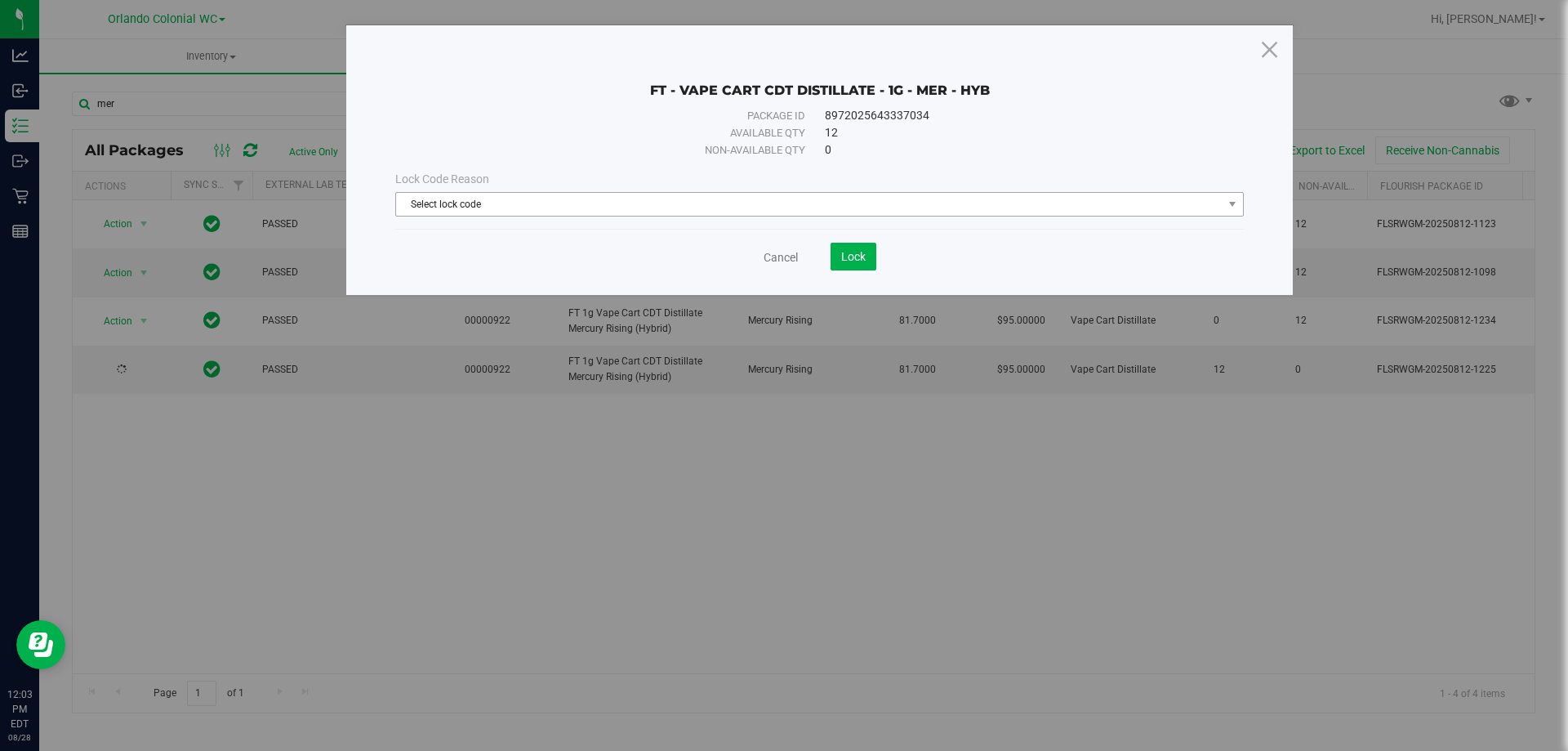
click at [534, 205] on span "Select lock code" at bounding box center [809, 204] width 826 height 23
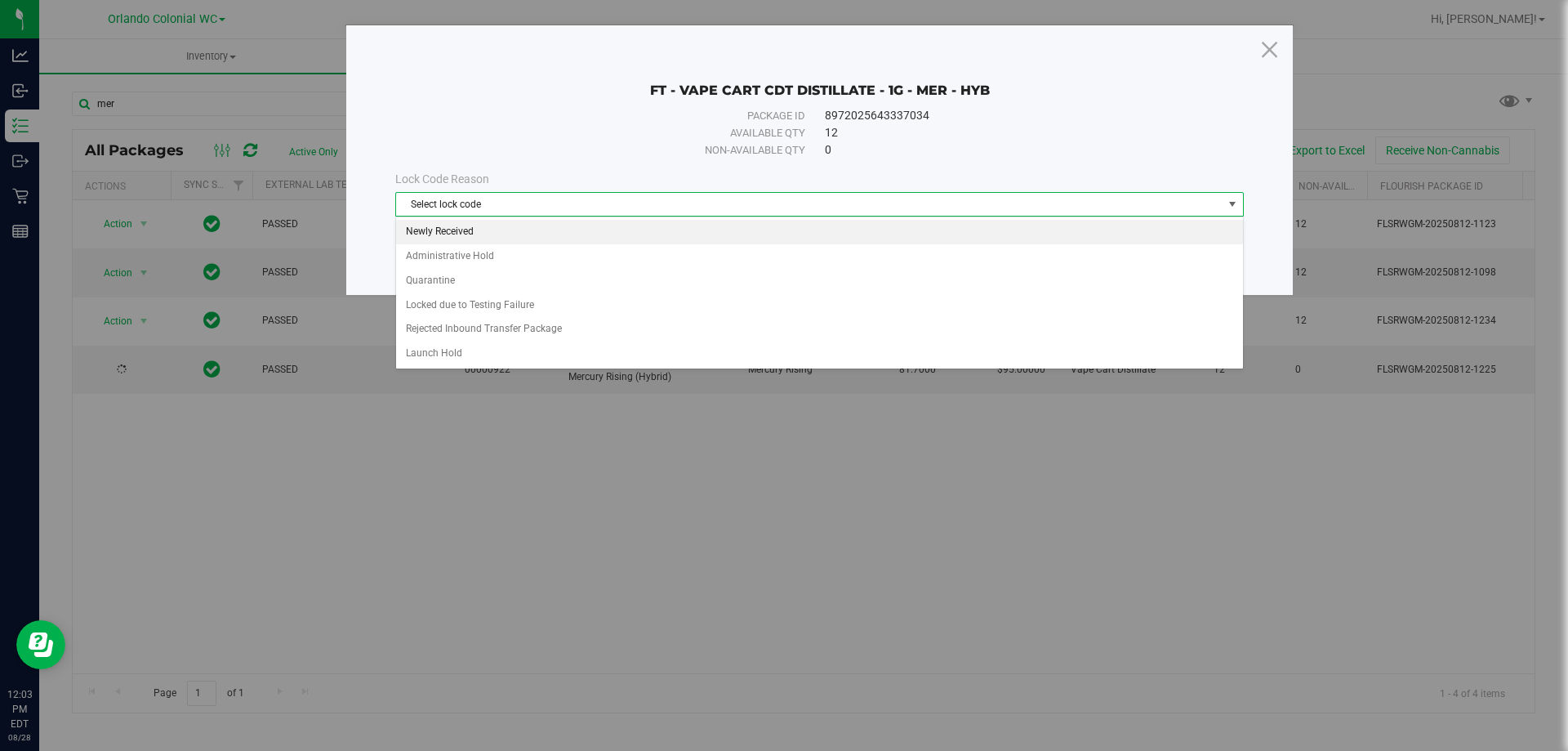
click at [483, 230] on li "Newly Received" at bounding box center [820, 232] width 847 height 25
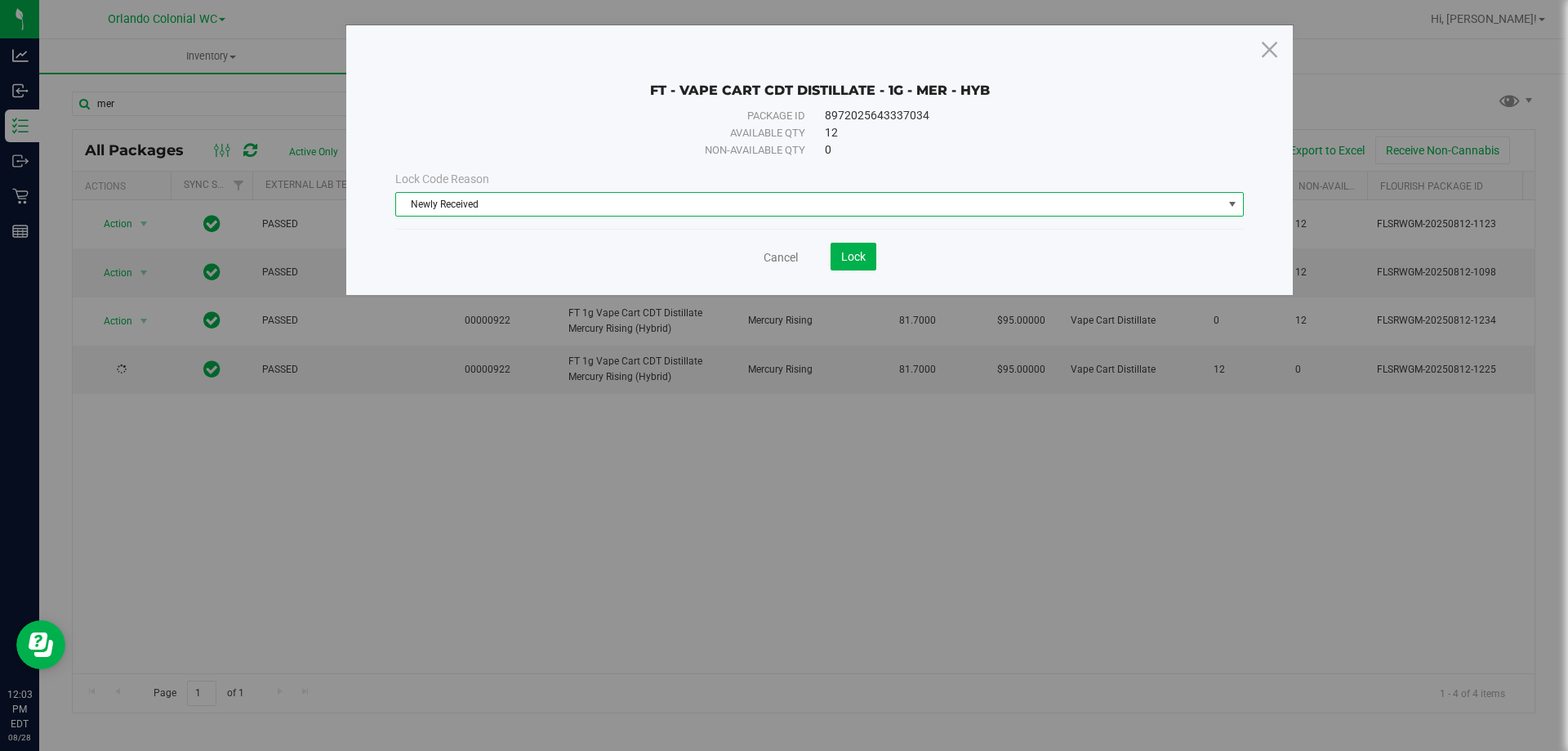
click at [877, 246] on div "Cancel Lock" at bounding box center [819, 256] width 848 height 28
click at [861, 250] on span "Lock" at bounding box center [853, 256] width 25 height 13
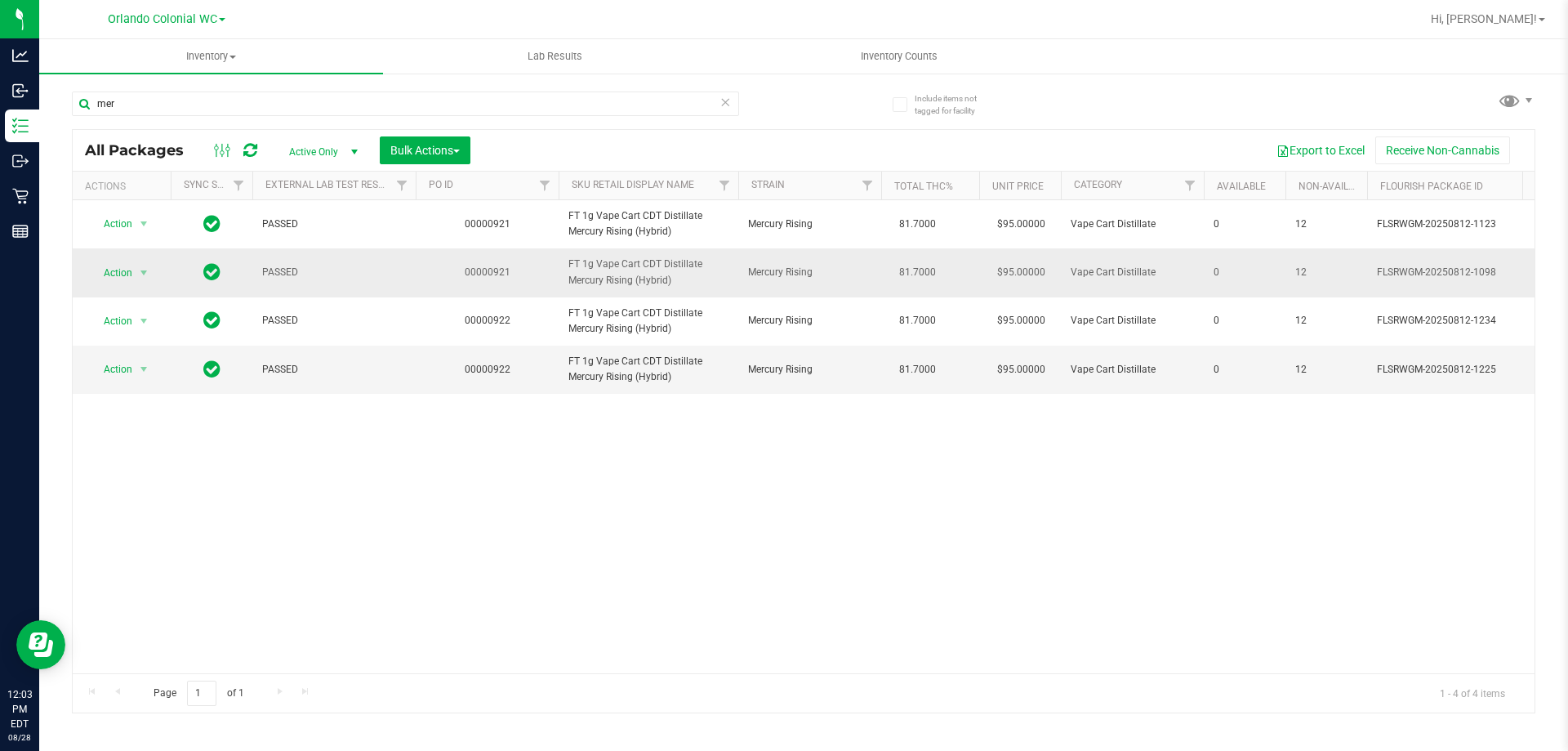
click at [122, 284] on span "Action" at bounding box center [111, 272] width 44 height 23
click at [153, 473] on li "Unlock package" at bounding box center [142, 485] width 105 height 25
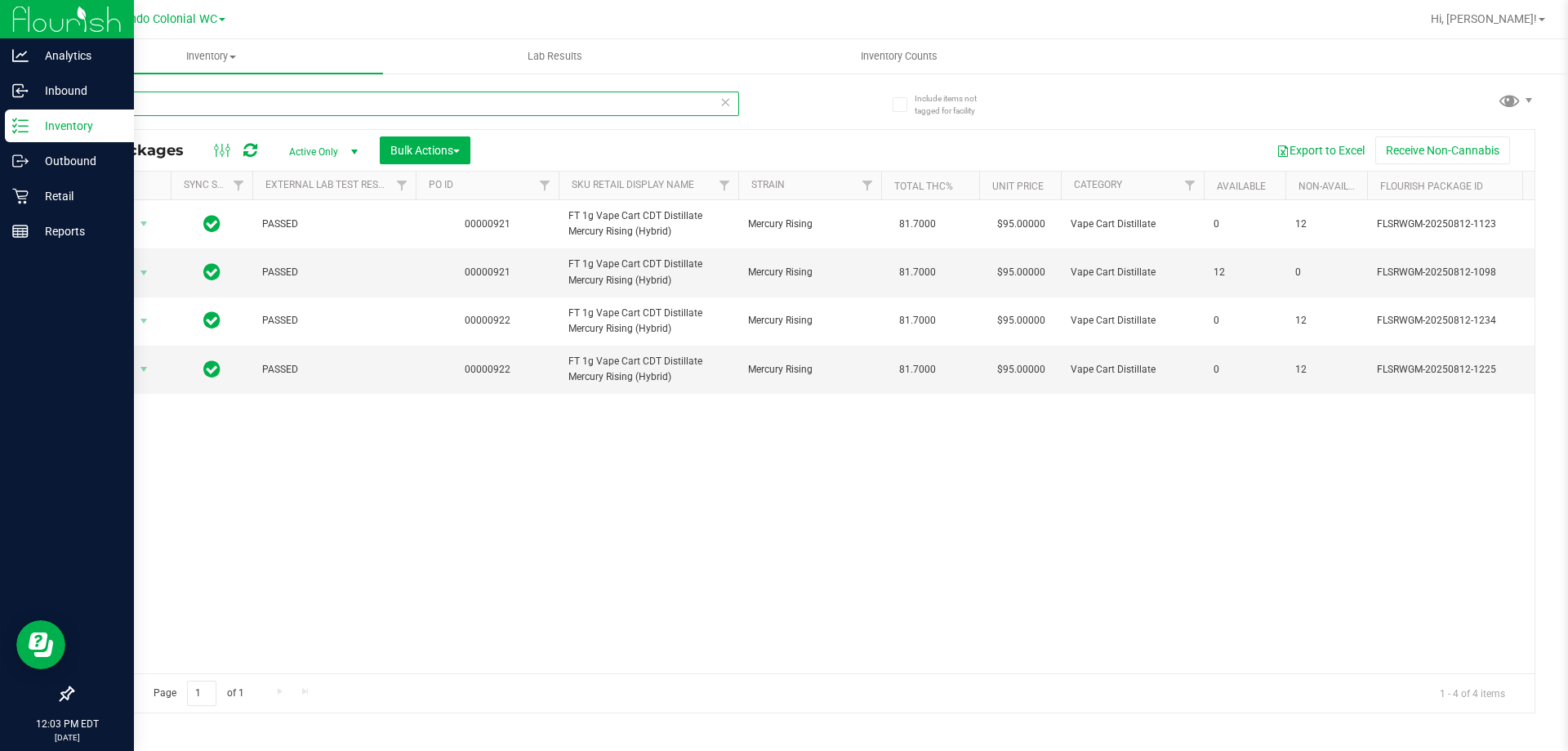
click at [0, 123] on div "Analytics Inbound Inventory Outbound Retail Reports 12:03 PM EDT 08/28/2025 08/…" at bounding box center [784, 375] width 1568 height 751
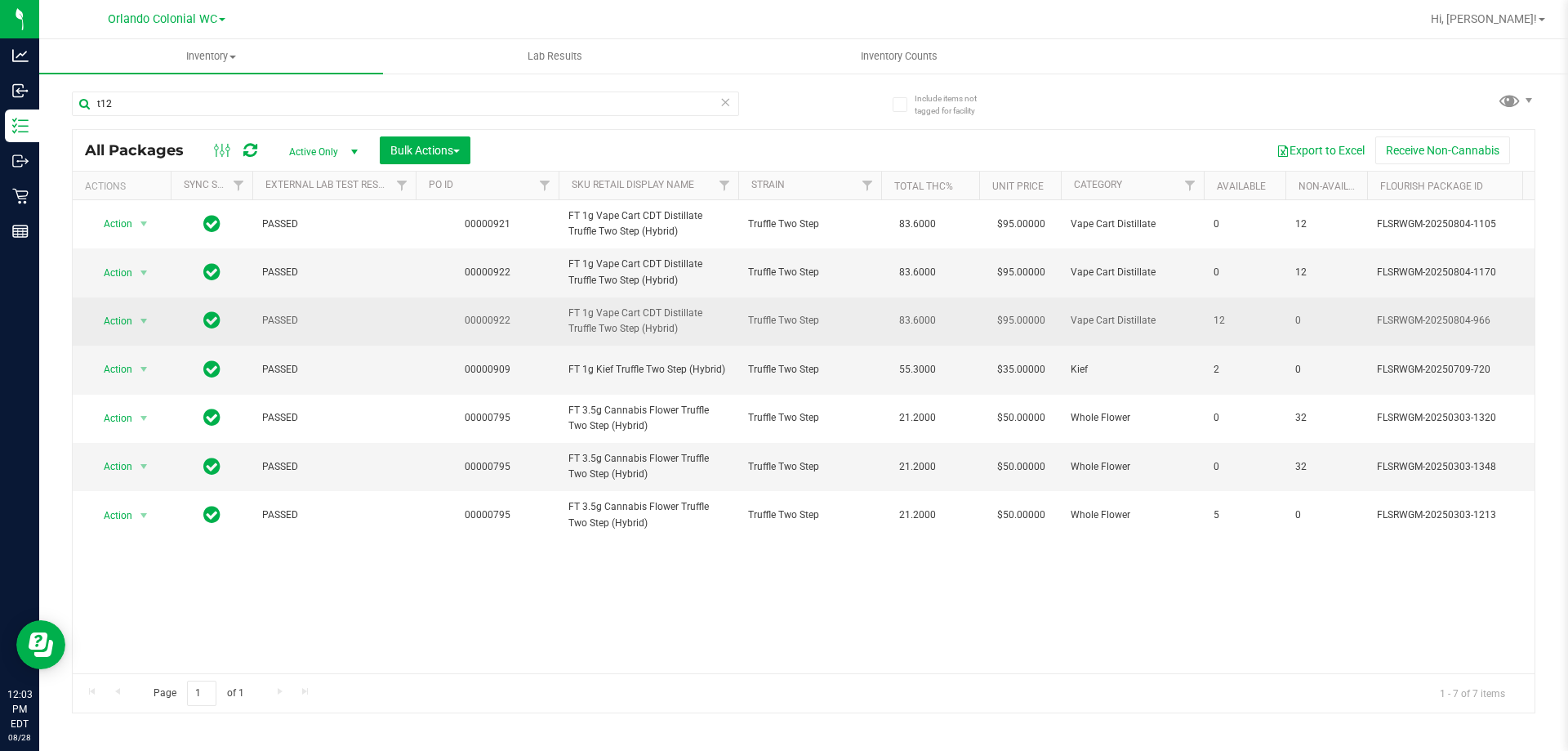
click at [609, 313] on span "FT 1g Vape Cart CDT Distillate Truffle Two Step (Hybrid)" at bounding box center [648, 321] width 160 height 31
click at [609, 312] on span "FT 1g Vape Cart CDT Distillate Truffle Two Step (Hybrid)" at bounding box center [648, 321] width 160 height 31
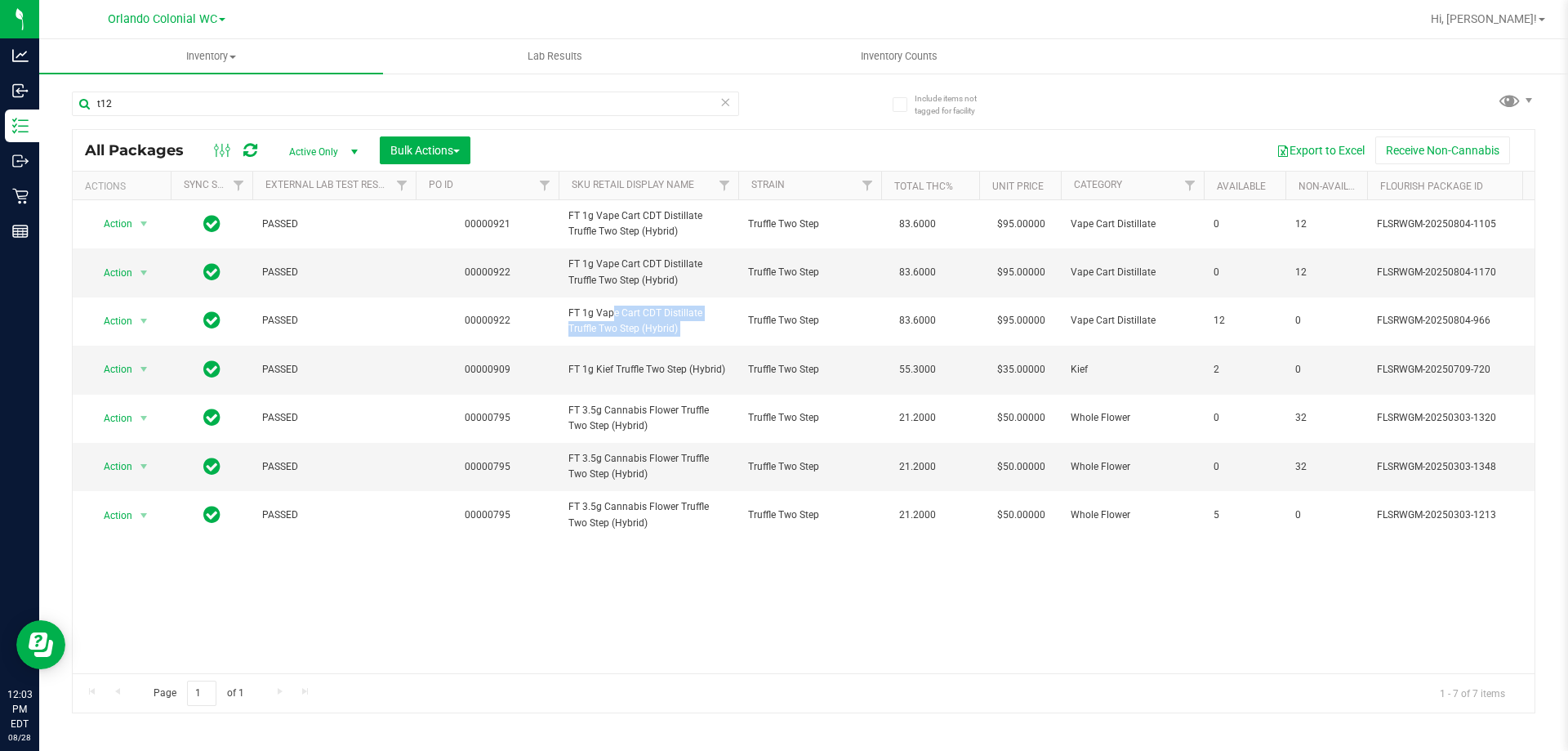
copy tr "FT 1g Vape Cart CDT Distillate Truffle Two Step (Hybrid)"
drag, startPoint x: 111, startPoint y: 97, endPoint x: 230, endPoint y: 96, distance: 119.0
click at [0, 97] on div "Analytics Inbound Inventory Outbound Retail Reports 12:03 PM EDT 08/28/2025 08/…" at bounding box center [784, 375] width 1568 height 751
paste input "FT 1g Vape Cart CDT Distillate Truffle Two Step (Hybrid)"
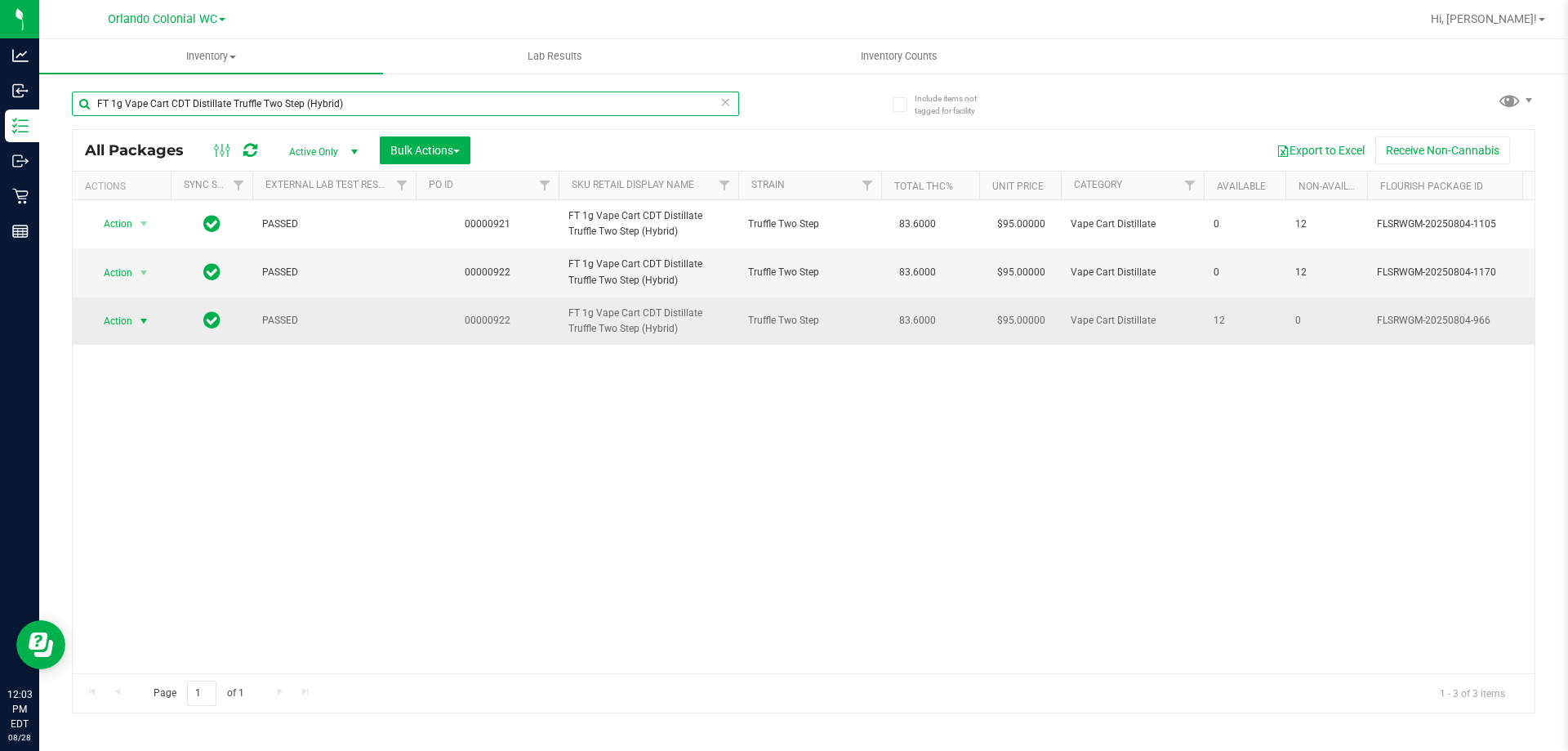
type input "FT 1g Vape Cart CDT Distillate Truffle Two Step (Hybrid)"
click at [137, 322] on span "select" at bounding box center [143, 321] width 13 height 13
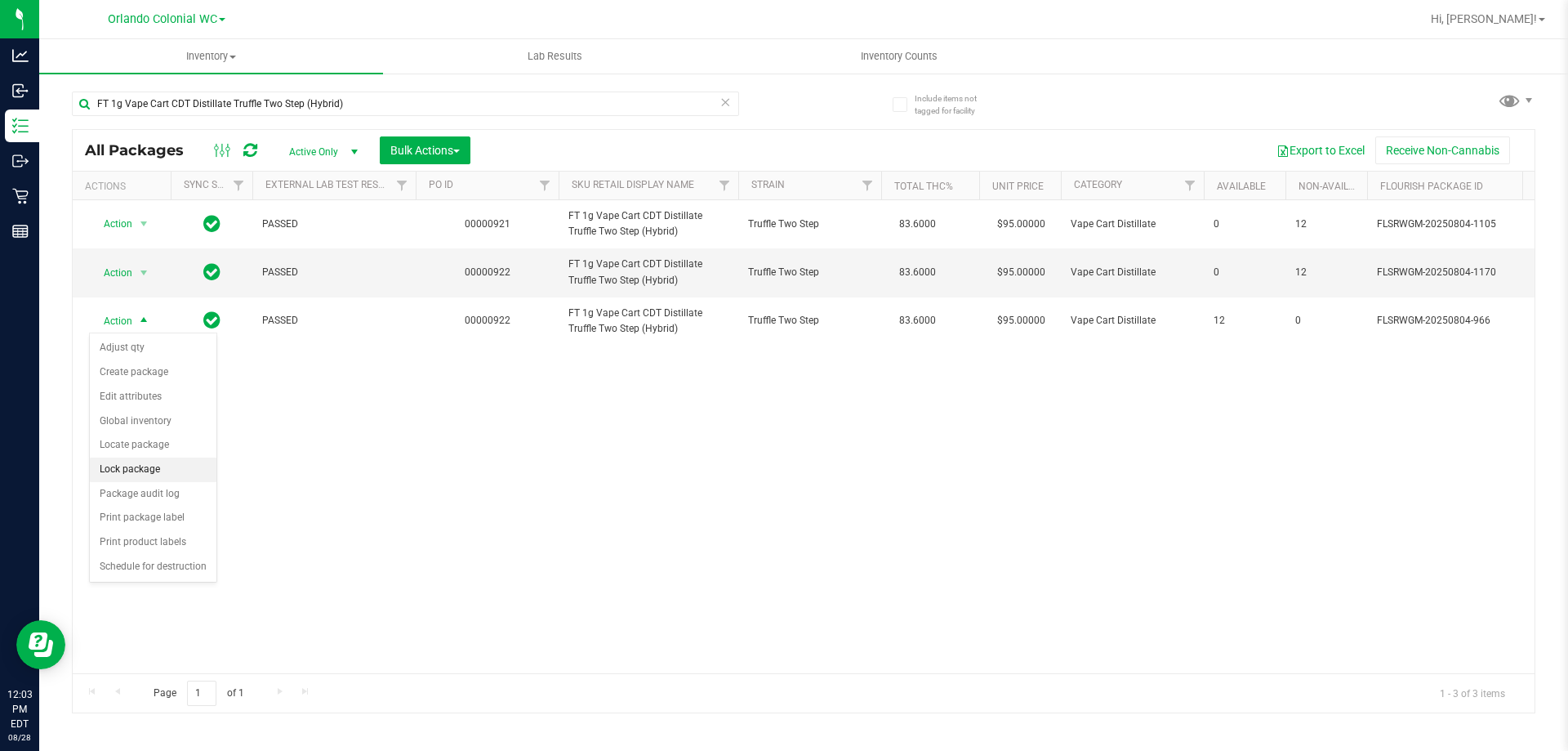
click at [178, 470] on li "Lock package" at bounding box center [153, 470] width 127 height 25
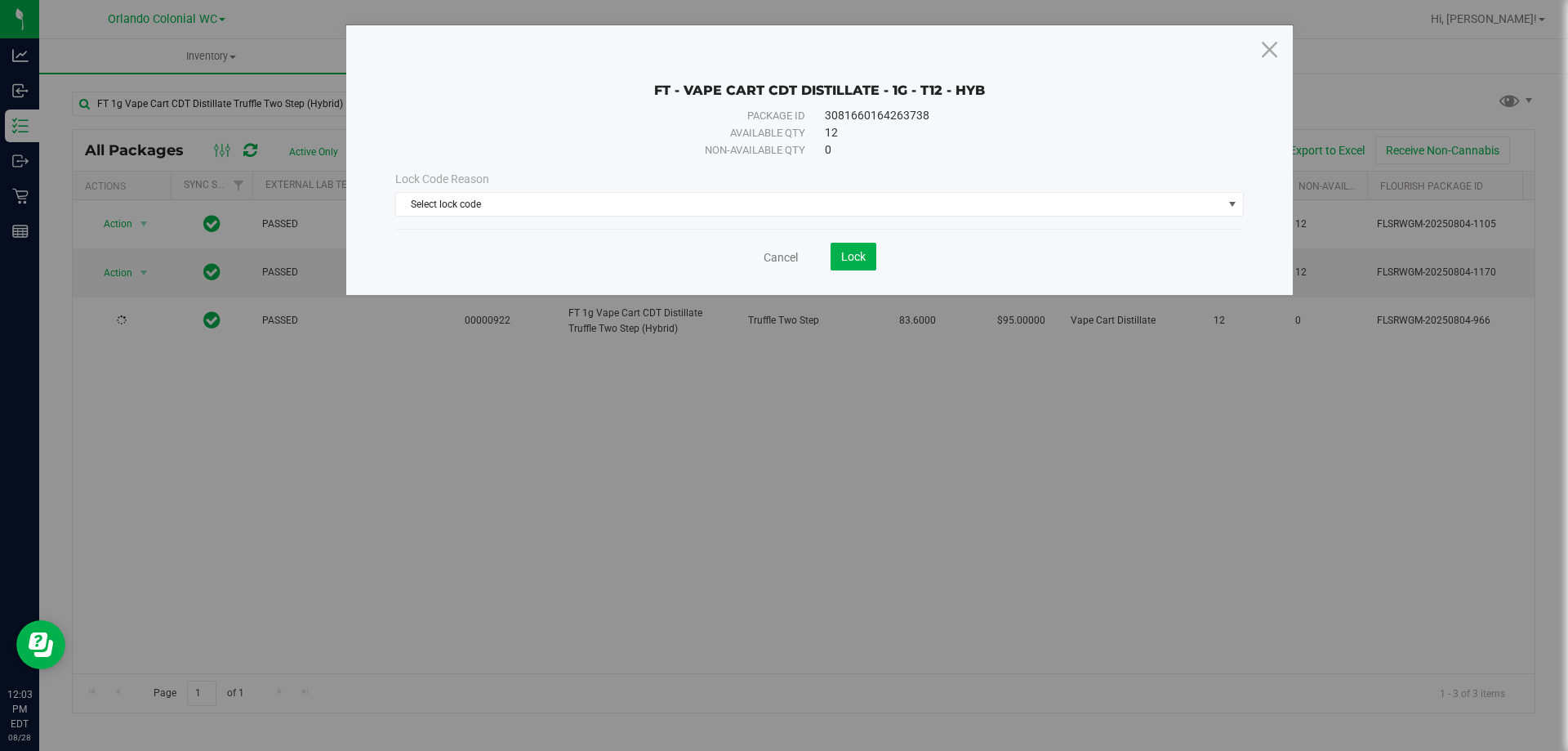
click at [466, 217] on div "Lock Code Reason Select lock code Select lock code Newly Received Administrativ…" at bounding box center [820, 193] width 873 height 70
click at [468, 205] on span "Select lock code" at bounding box center [809, 204] width 826 height 23
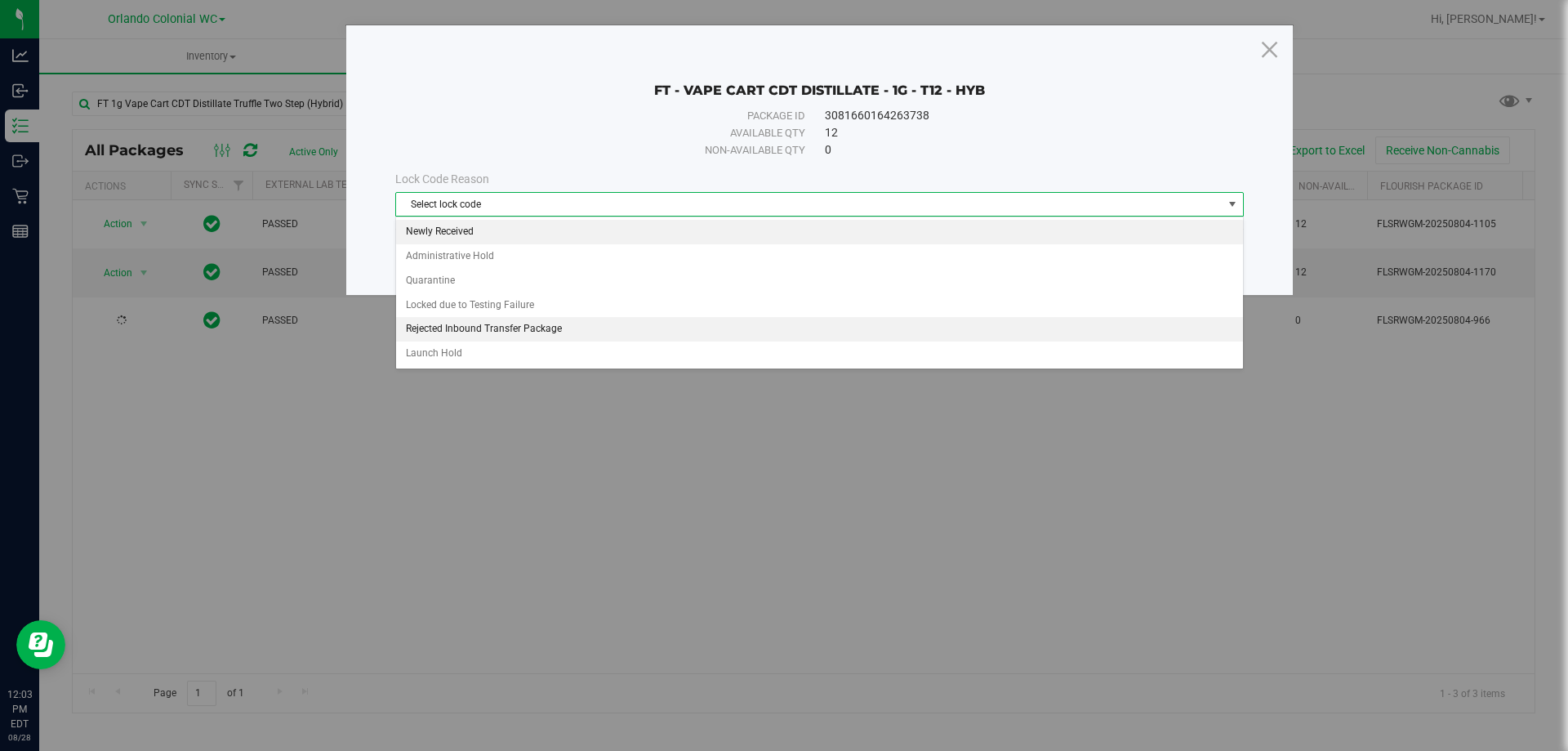
click at [456, 230] on li "Newly Received" at bounding box center [820, 232] width 847 height 25
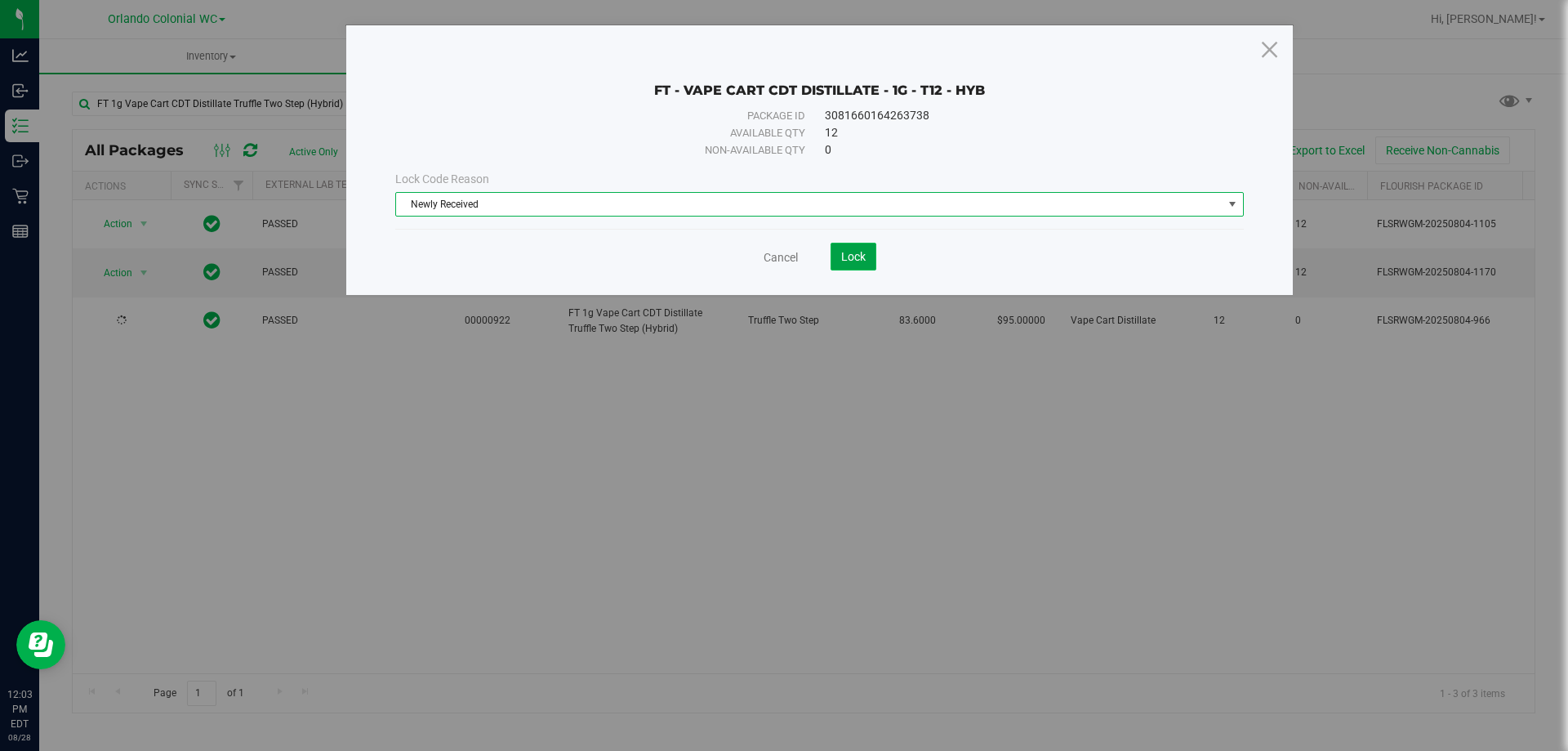
click at [834, 249] on button "Lock" at bounding box center [854, 256] width 46 height 28
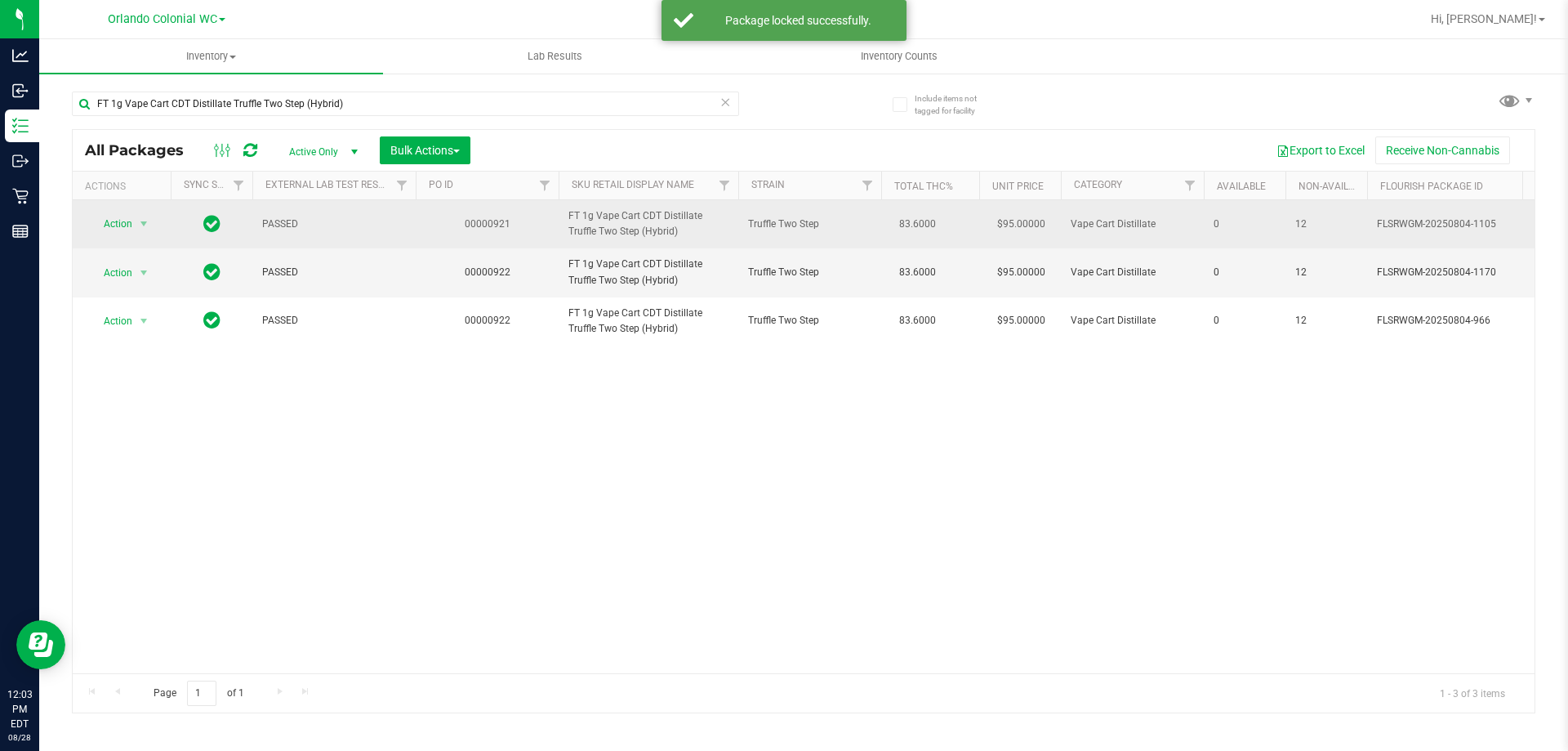
click at [149, 215] on span "select" at bounding box center [144, 223] width 20 height 23
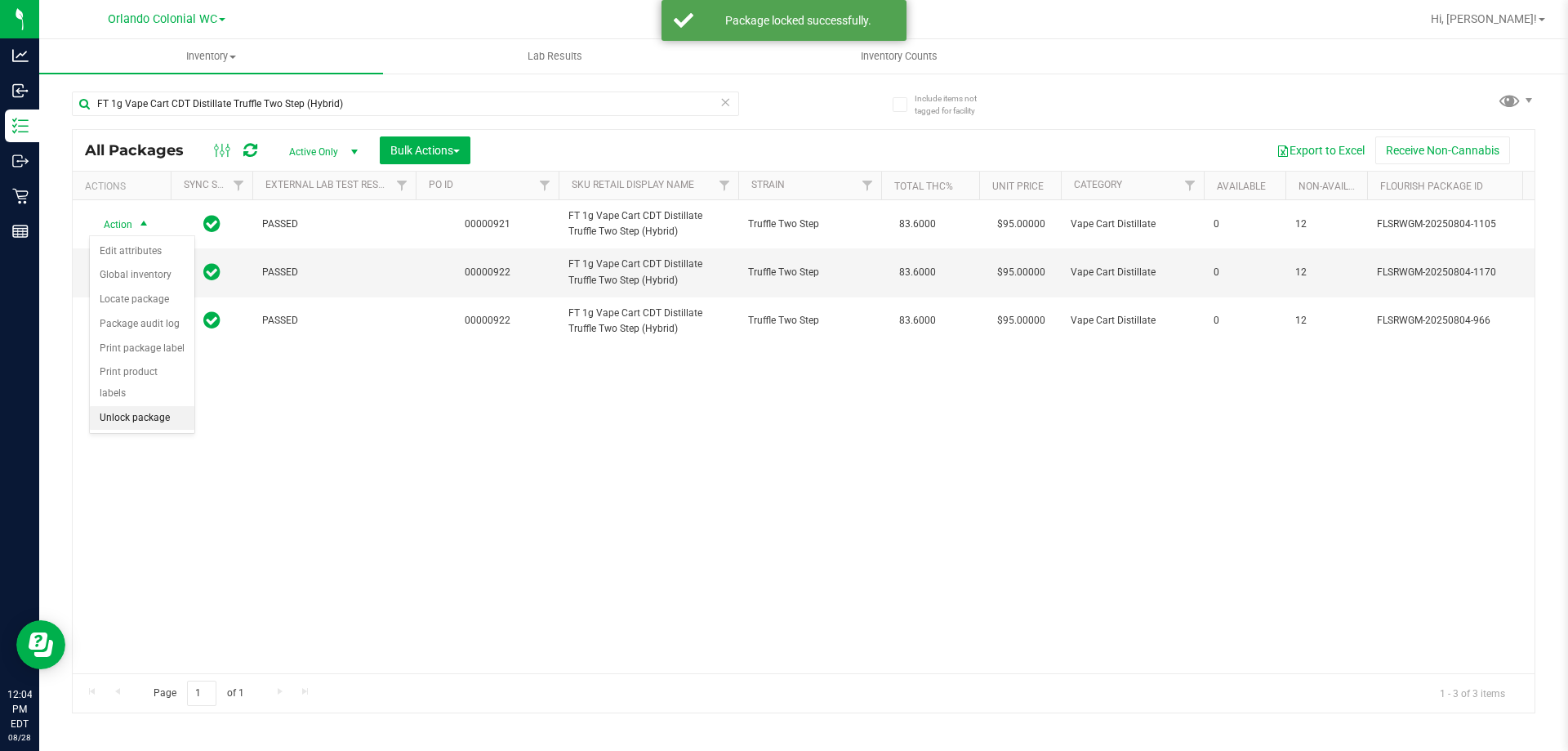
click at [167, 406] on li "Unlock package" at bounding box center [142, 418] width 105 height 25
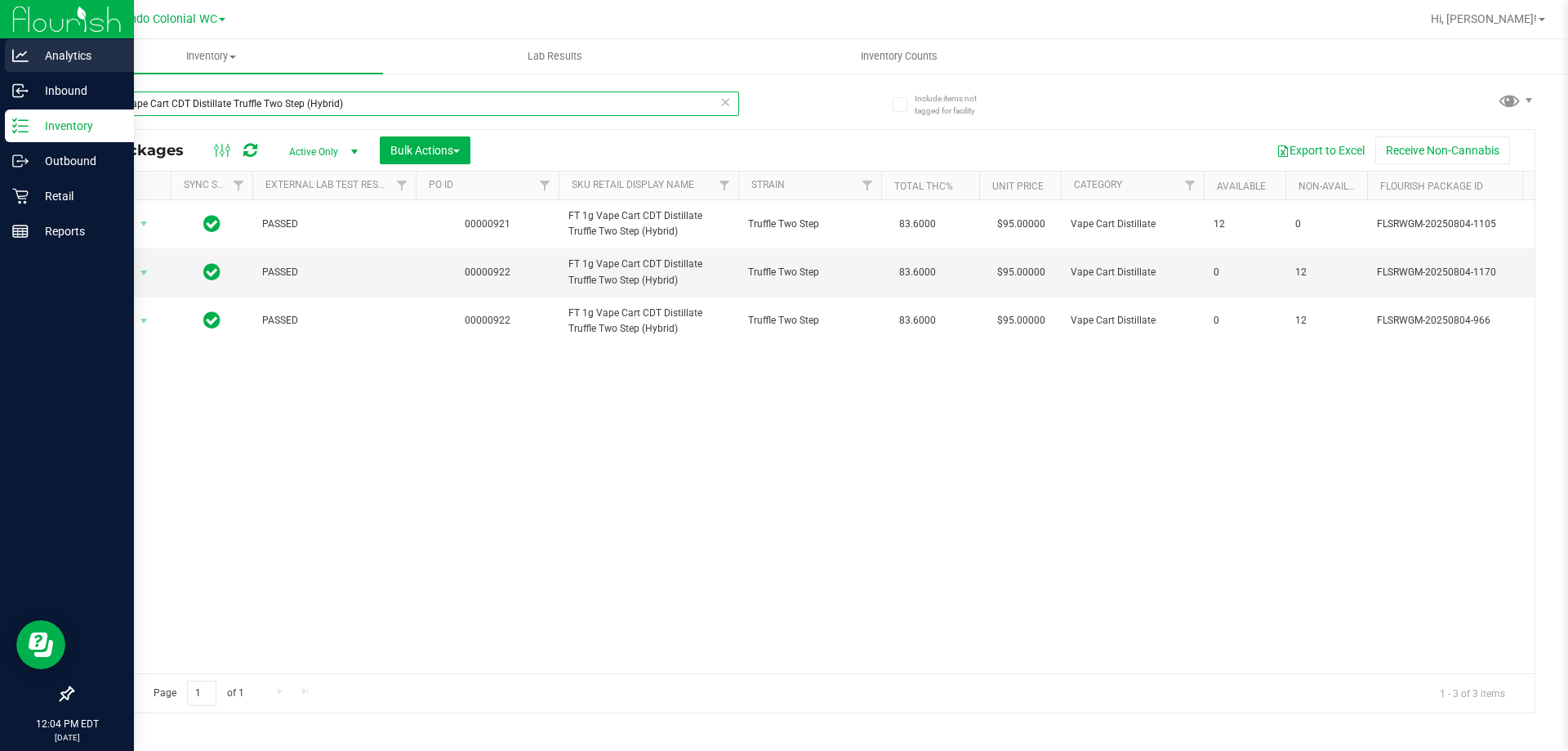
drag, startPoint x: 363, startPoint y: 100, endPoint x: 0, endPoint y: 52, distance: 366.2
click at [0, 75] on div "Analytics Inbound Inventory Outbound Retail Reports 12:04 PM EDT 08/28/2025 08/…" at bounding box center [784, 375] width 1568 height 751
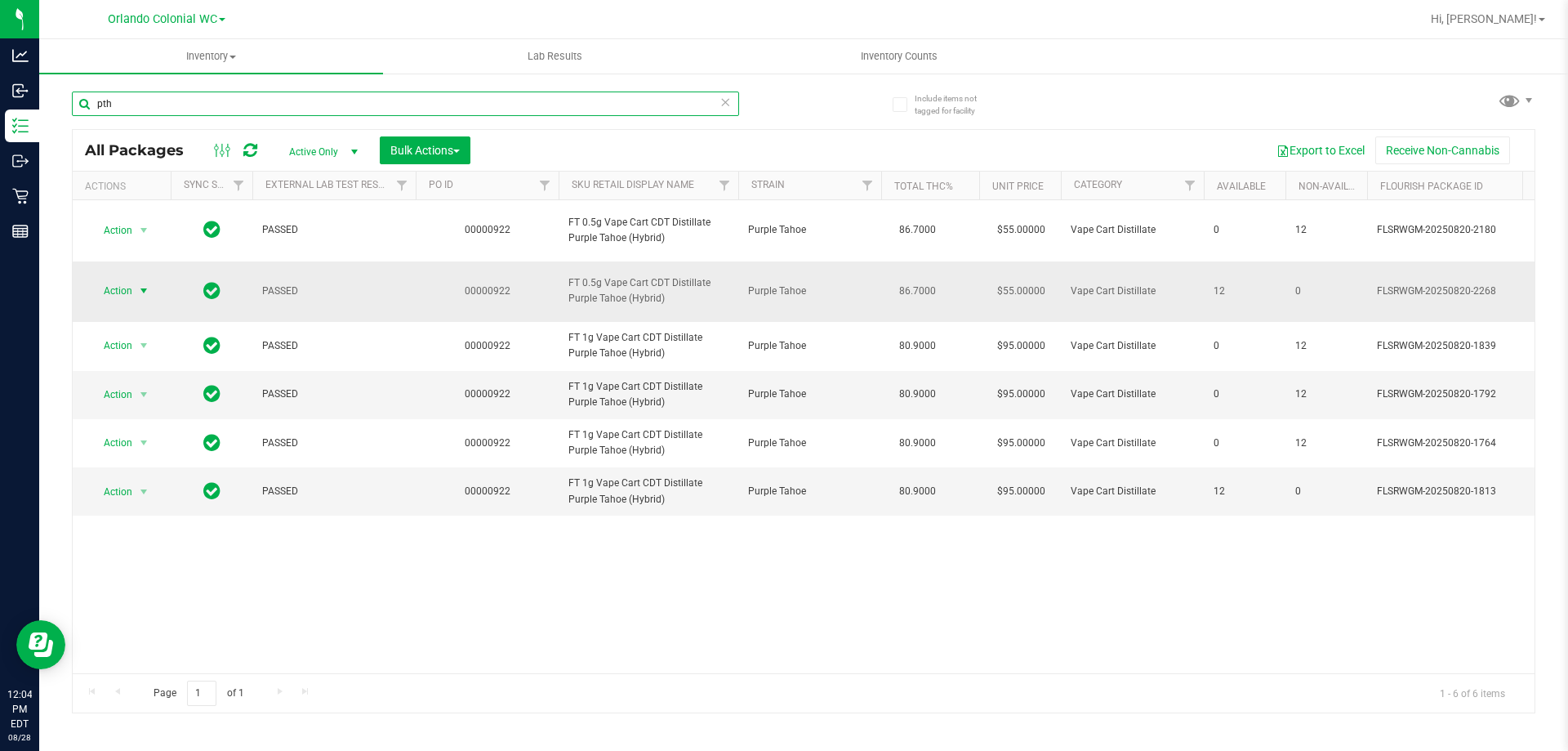
type input "pth"
click at [131, 296] on span "Action" at bounding box center [111, 290] width 44 height 23
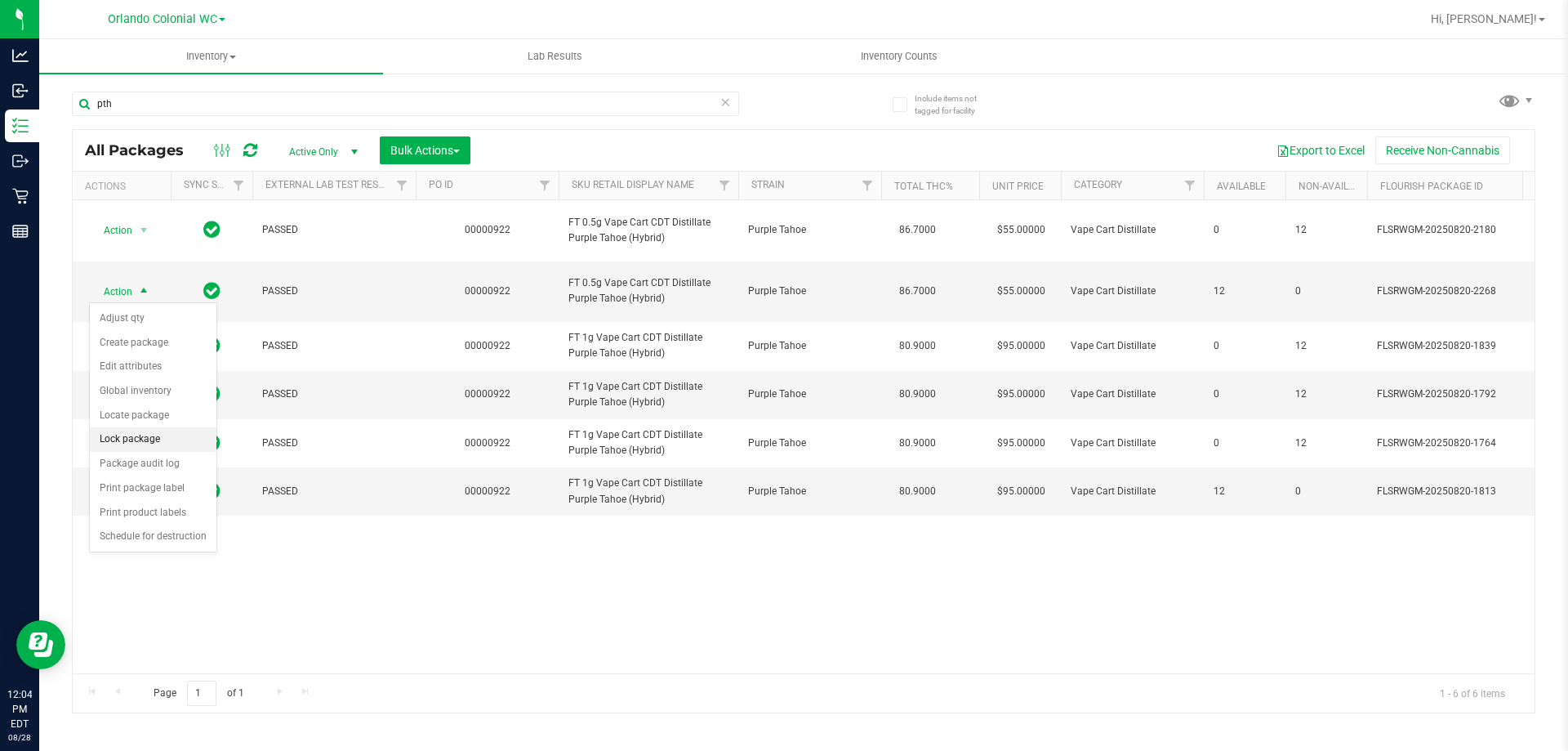
click at [165, 437] on li "Lock package" at bounding box center [153, 439] width 127 height 25
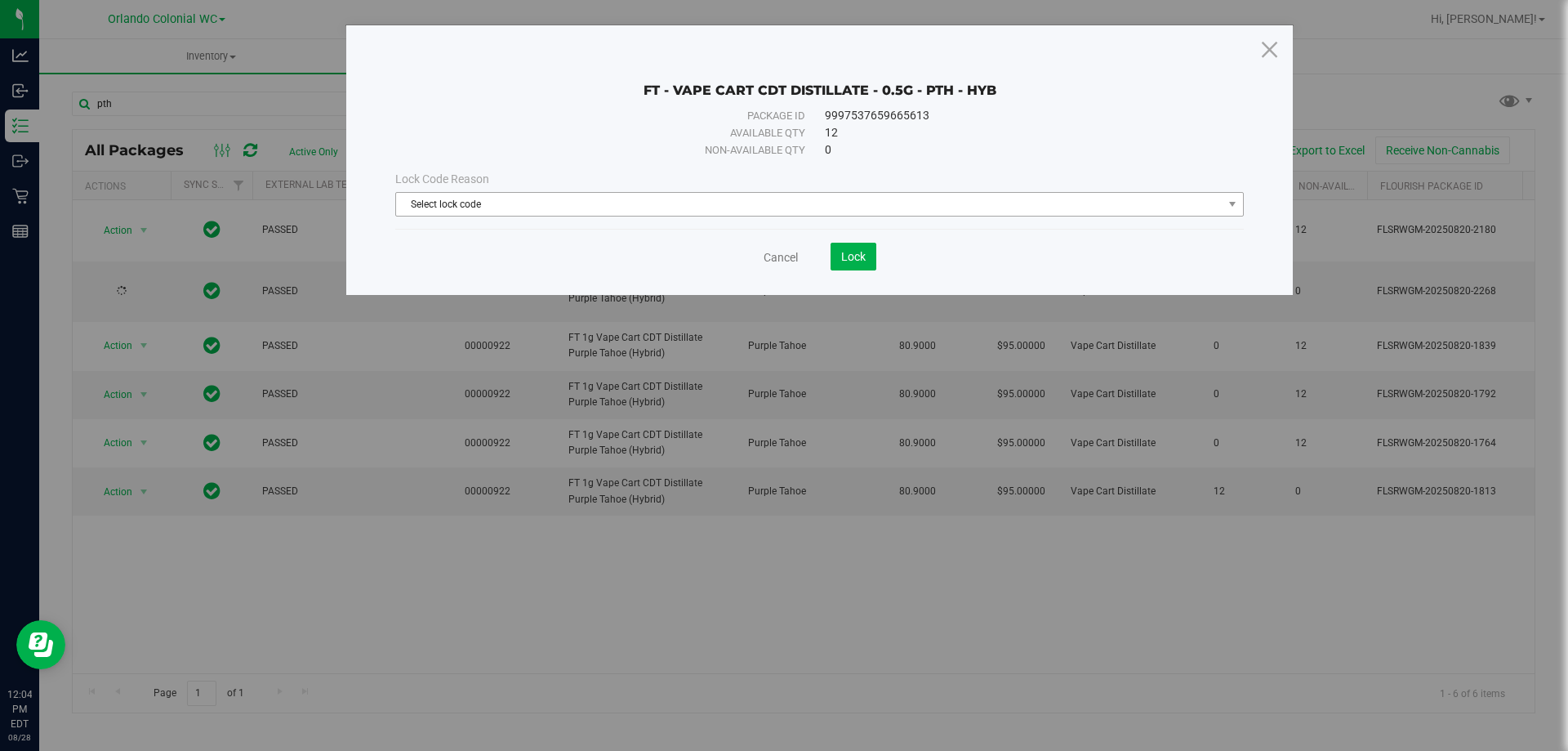
drag, startPoint x: 701, startPoint y: 198, endPoint x: 676, endPoint y: 214, distance: 29.7
click at [699, 199] on span "Select lock code" at bounding box center [809, 204] width 826 height 23
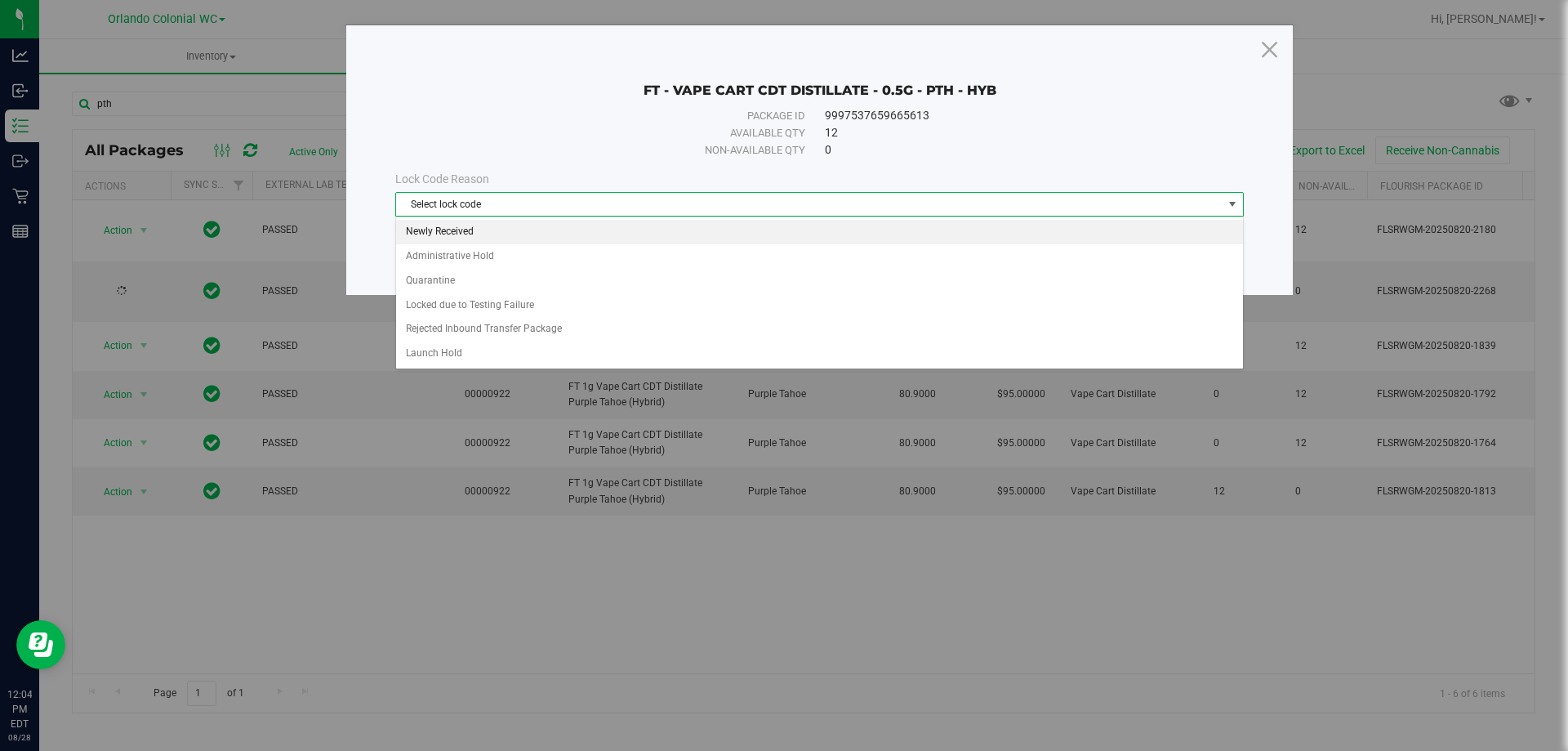
click at [537, 231] on li "Newly Received" at bounding box center [820, 232] width 847 height 25
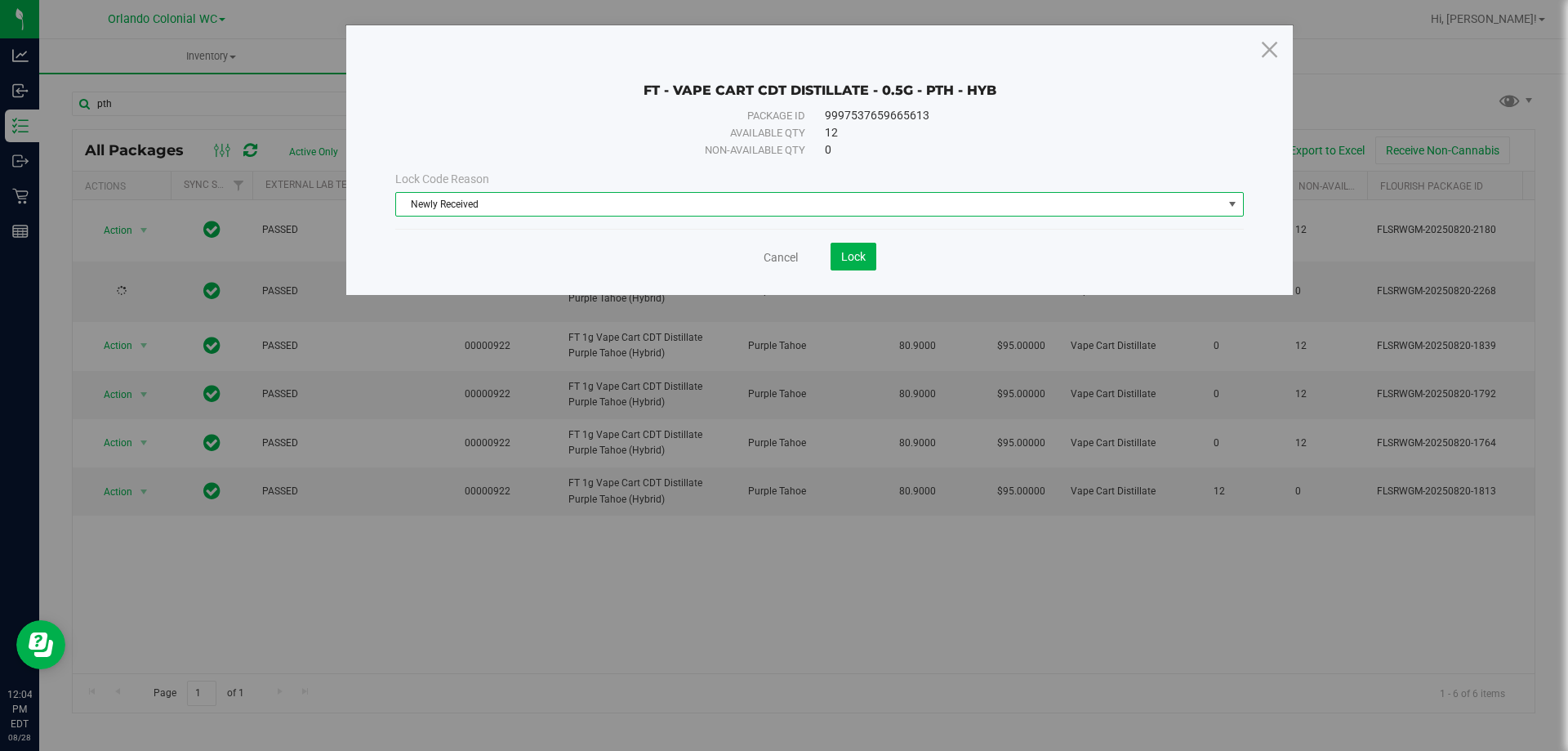
click at [845, 238] on div "Cancel Lock" at bounding box center [819, 251] width 848 height 40
click at [847, 245] on button "Lock" at bounding box center [854, 256] width 46 height 28
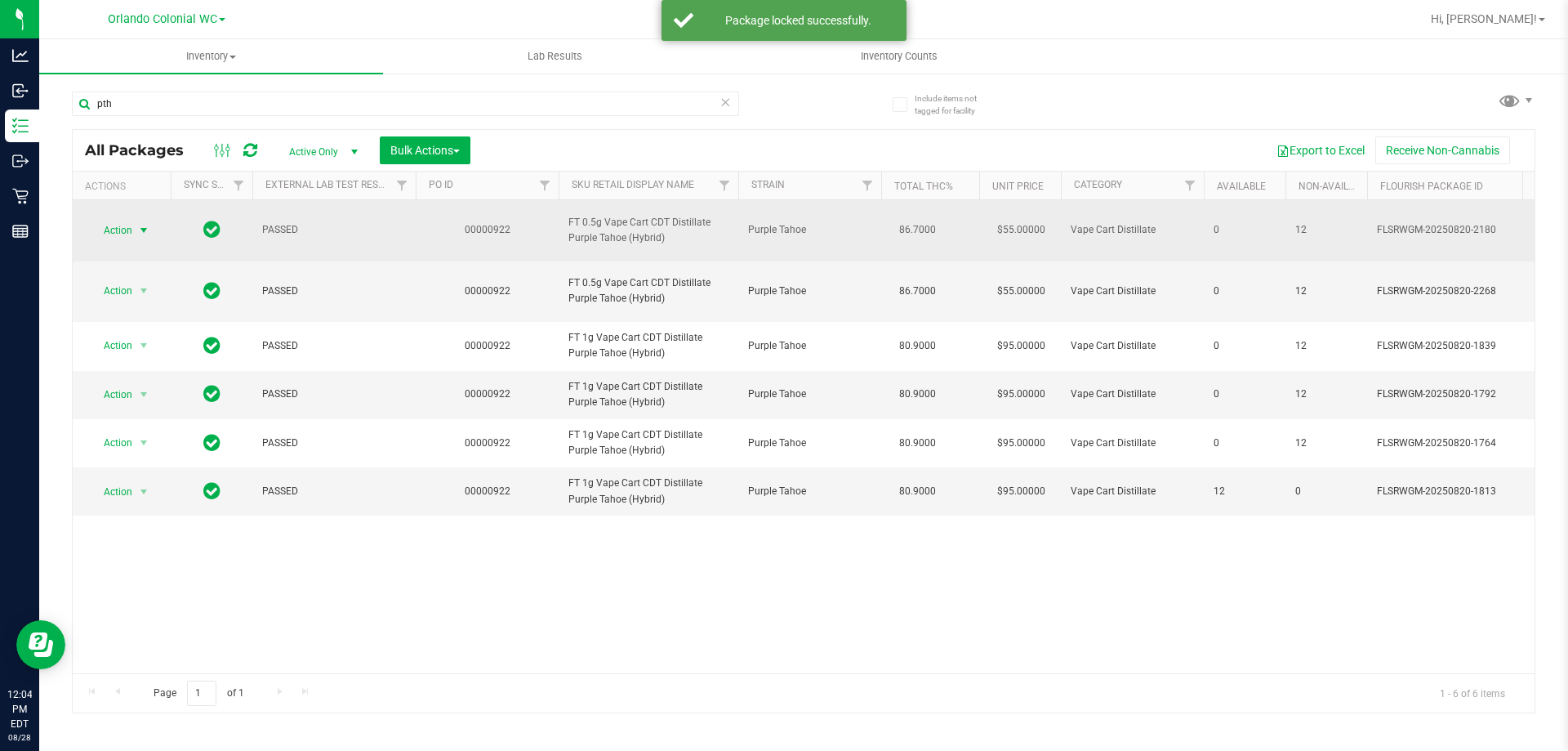
click at [134, 232] on span "select" at bounding box center [144, 230] width 20 height 23
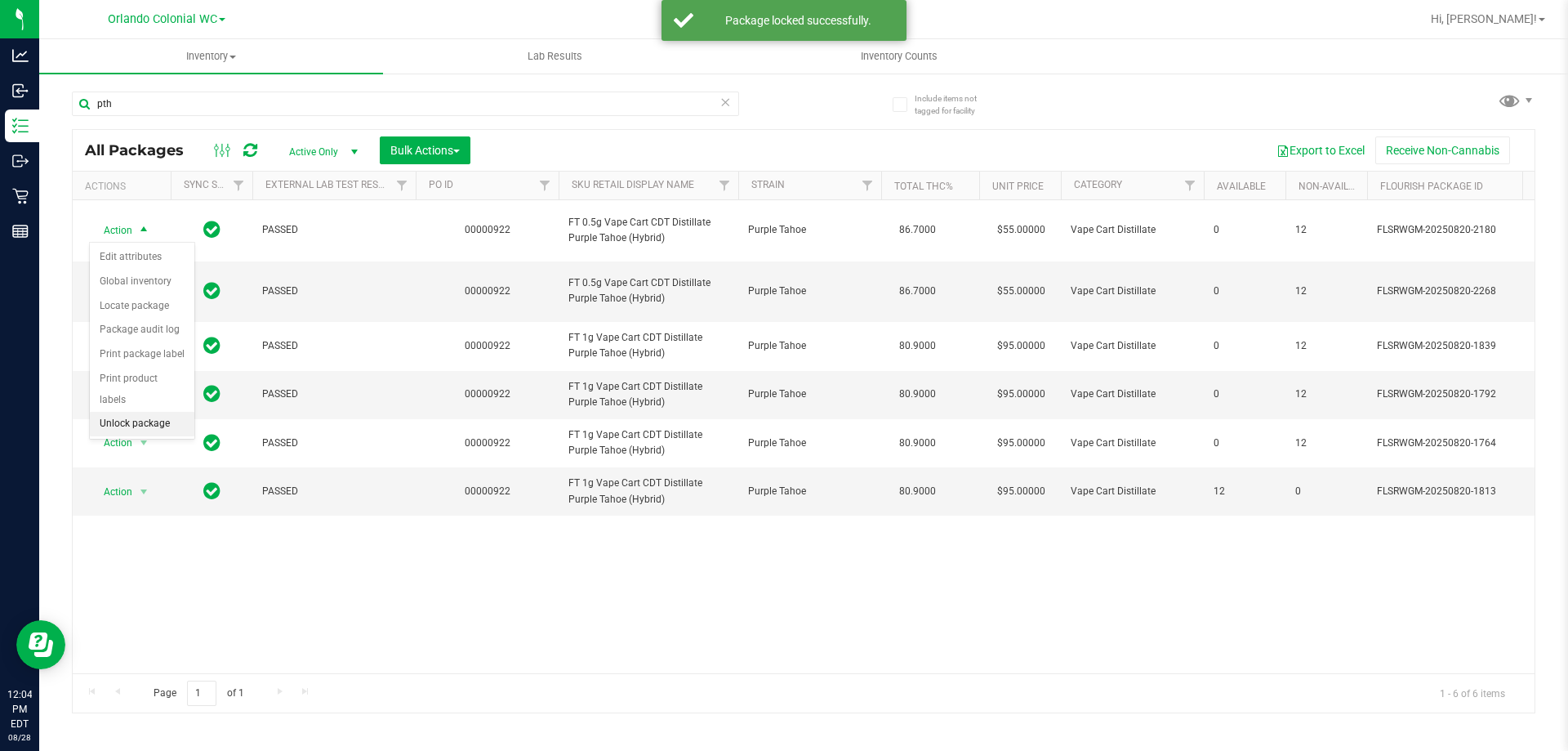
click at [165, 412] on li "Unlock package" at bounding box center [142, 424] width 105 height 25
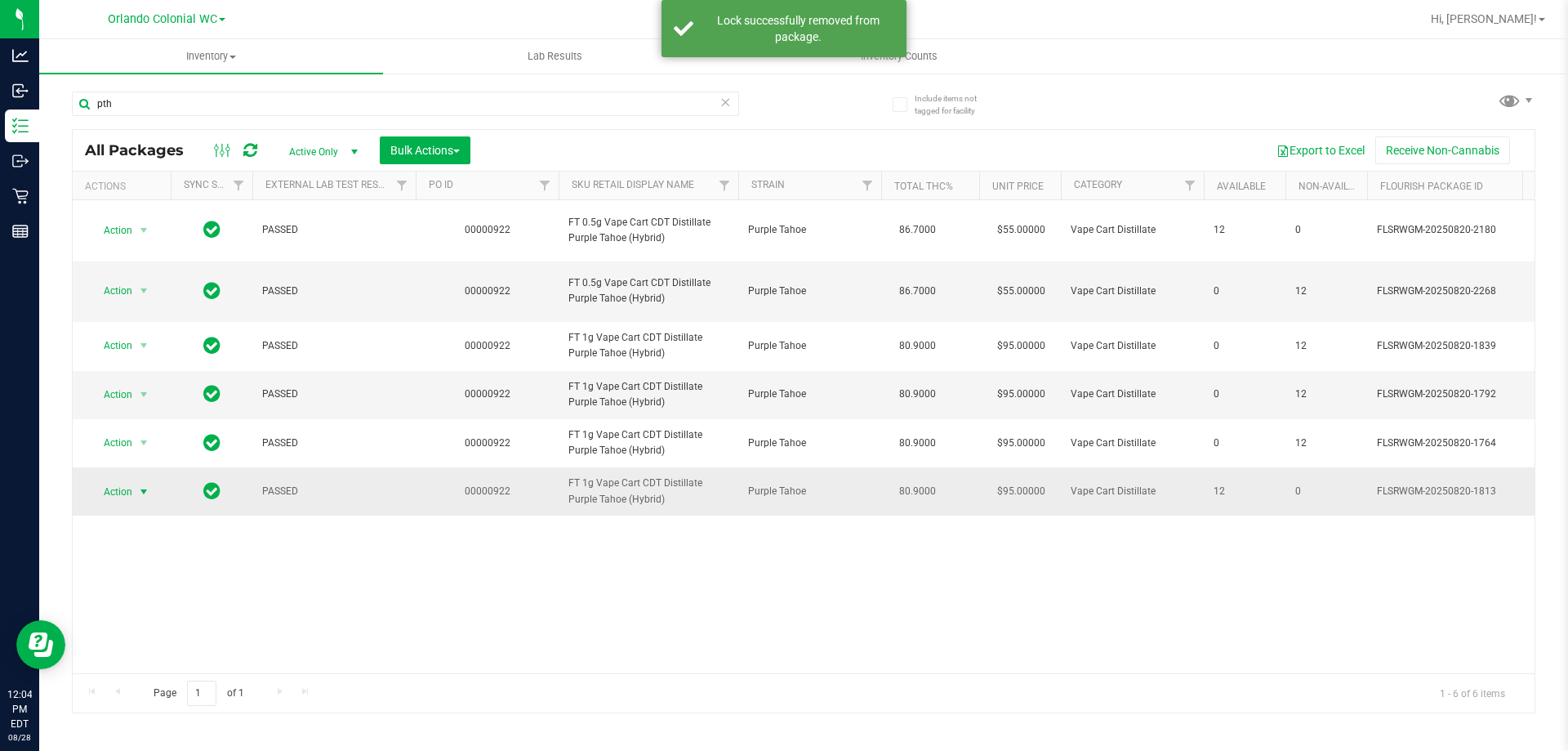
click at [114, 503] on span "Action" at bounding box center [111, 492] width 44 height 23
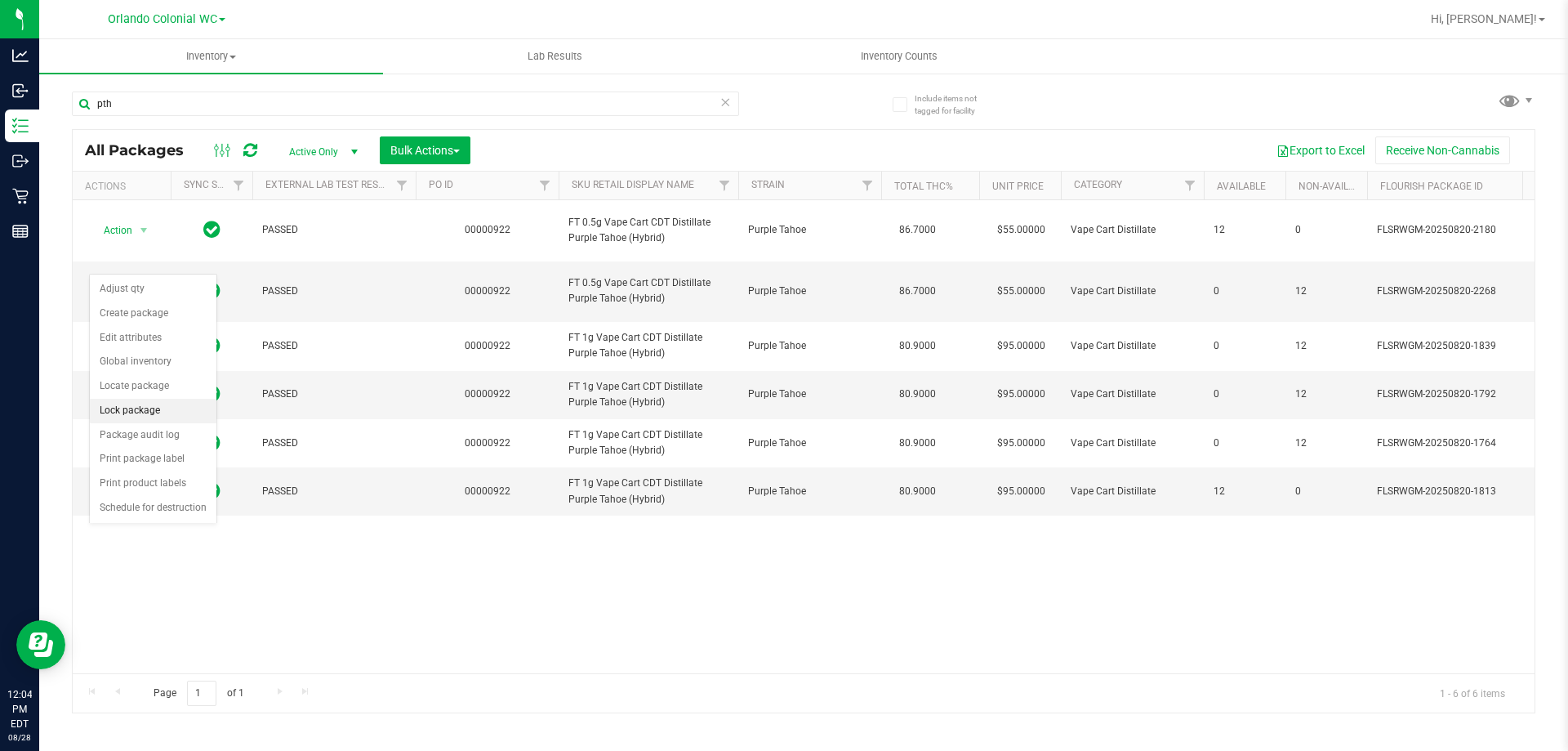
click at [160, 414] on li "Lock package" at bounding box center [153, 411] width 127 height 25
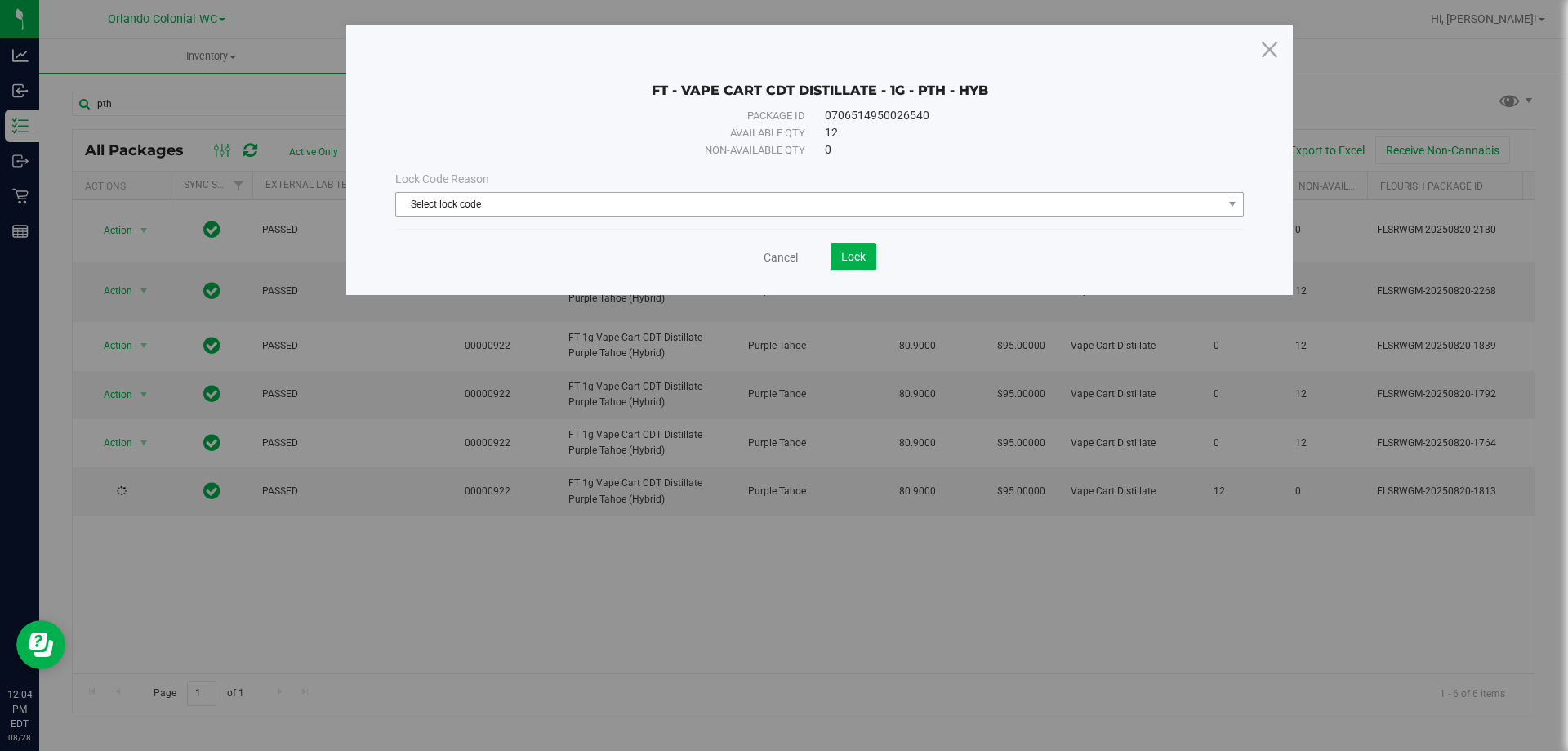
click at [503, 206] on span "Select lock code" at bounding box center [809, 204] width 826 height 23
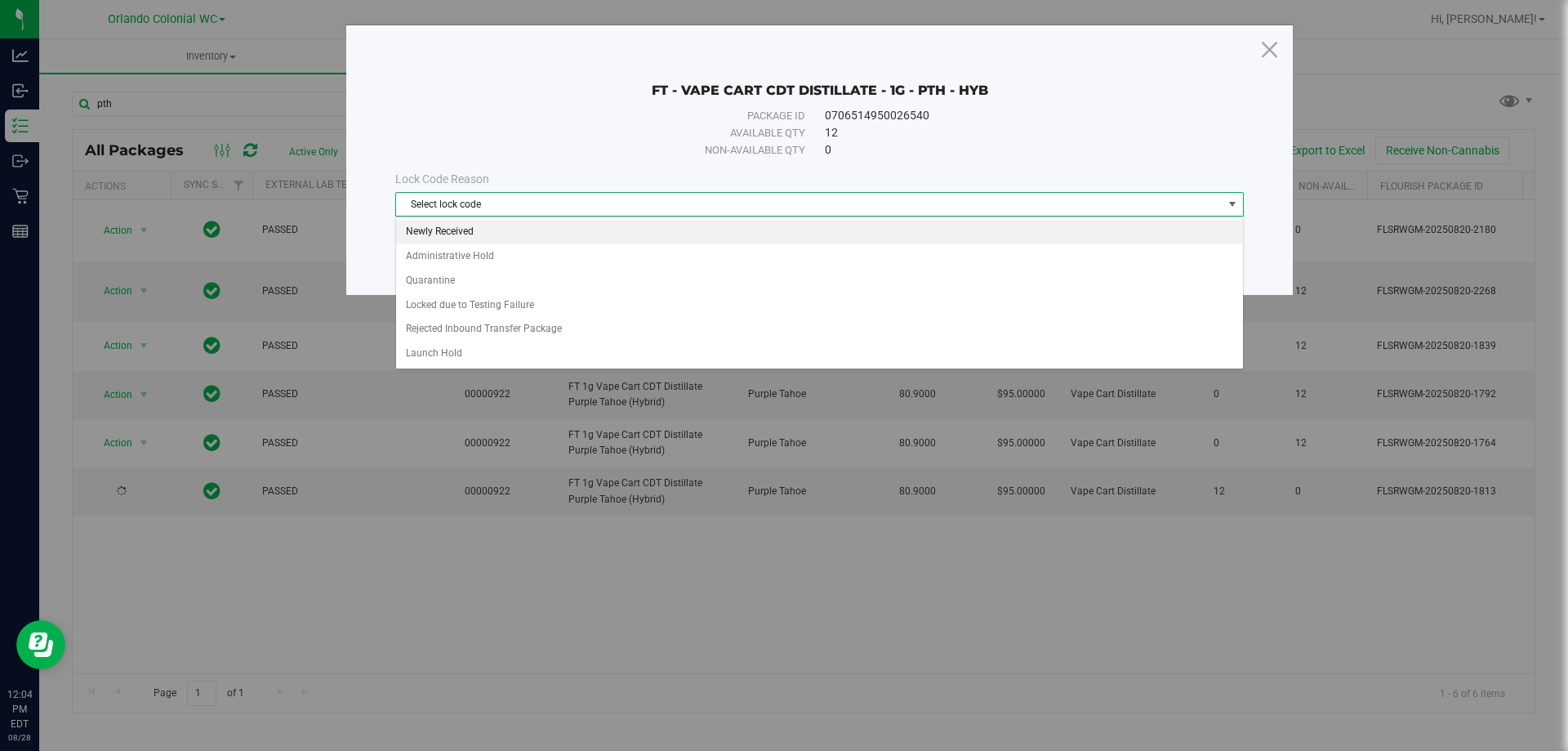
click at [477, 225] on li "Newly Received" at bounding box center [820, 232] width 847 height 25
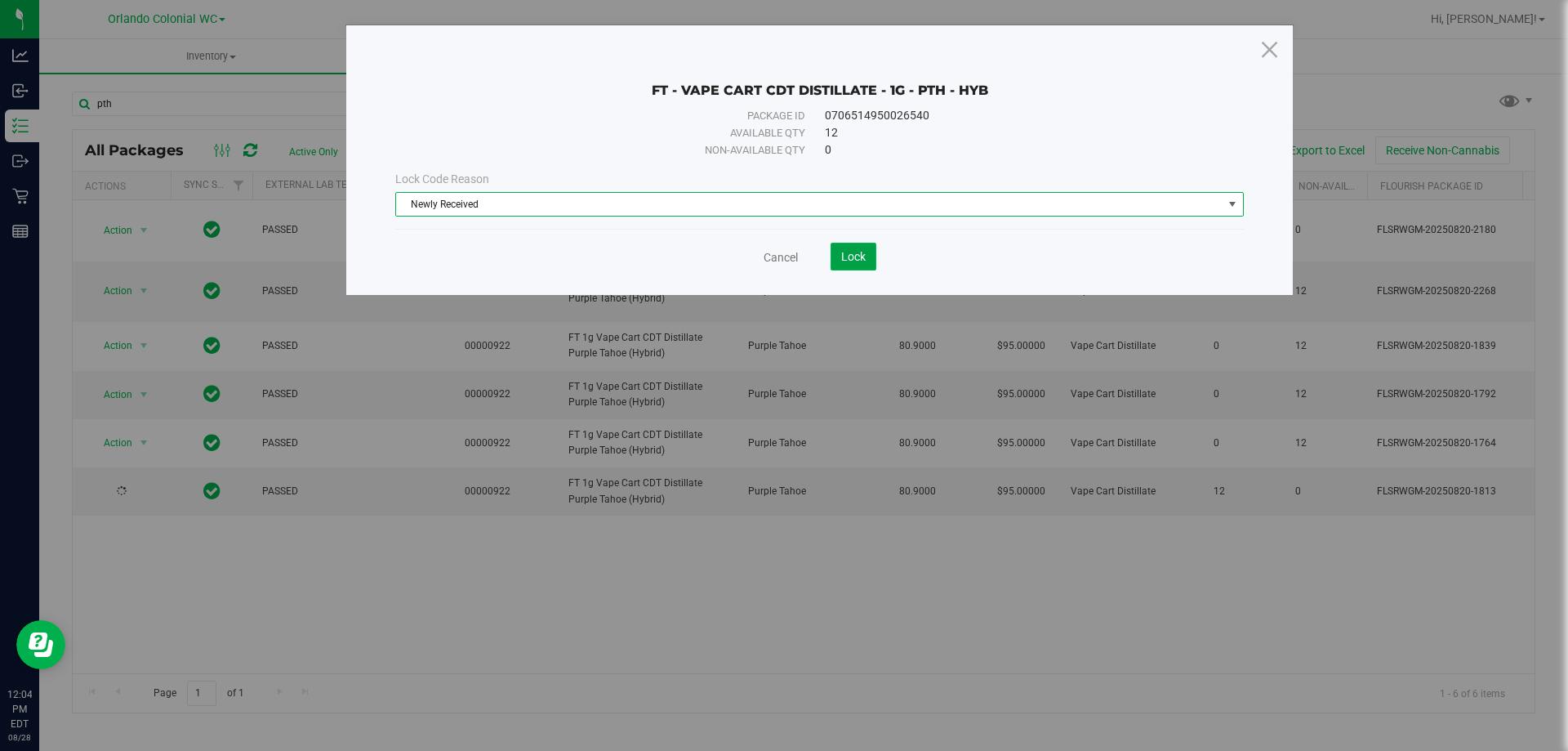
click at [853, 256] on span "Lock" at bounding box center [853, 256] width 25 height 13
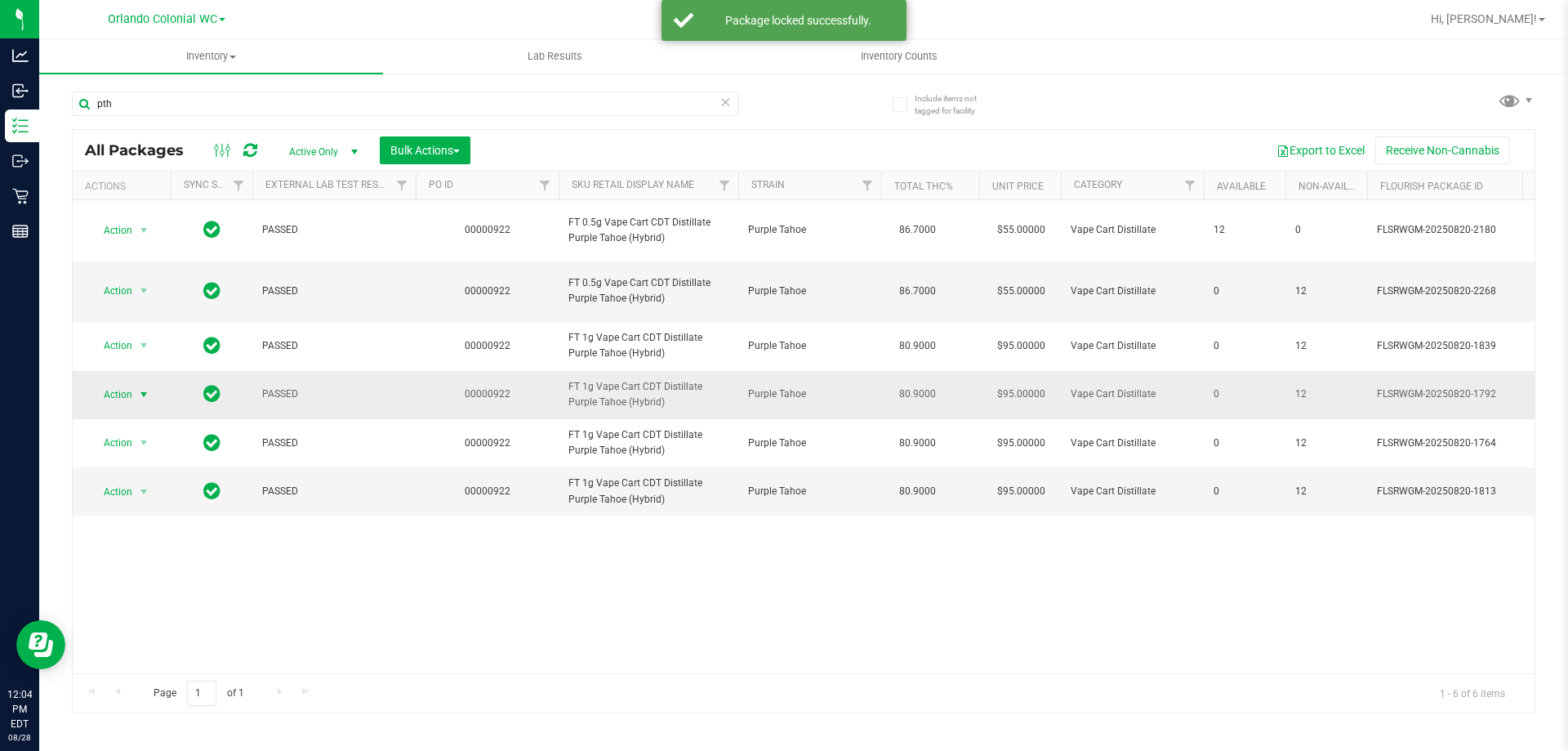
click at [126, 406] on span "Action" at bounding box center [111, 394] width 44 height 23
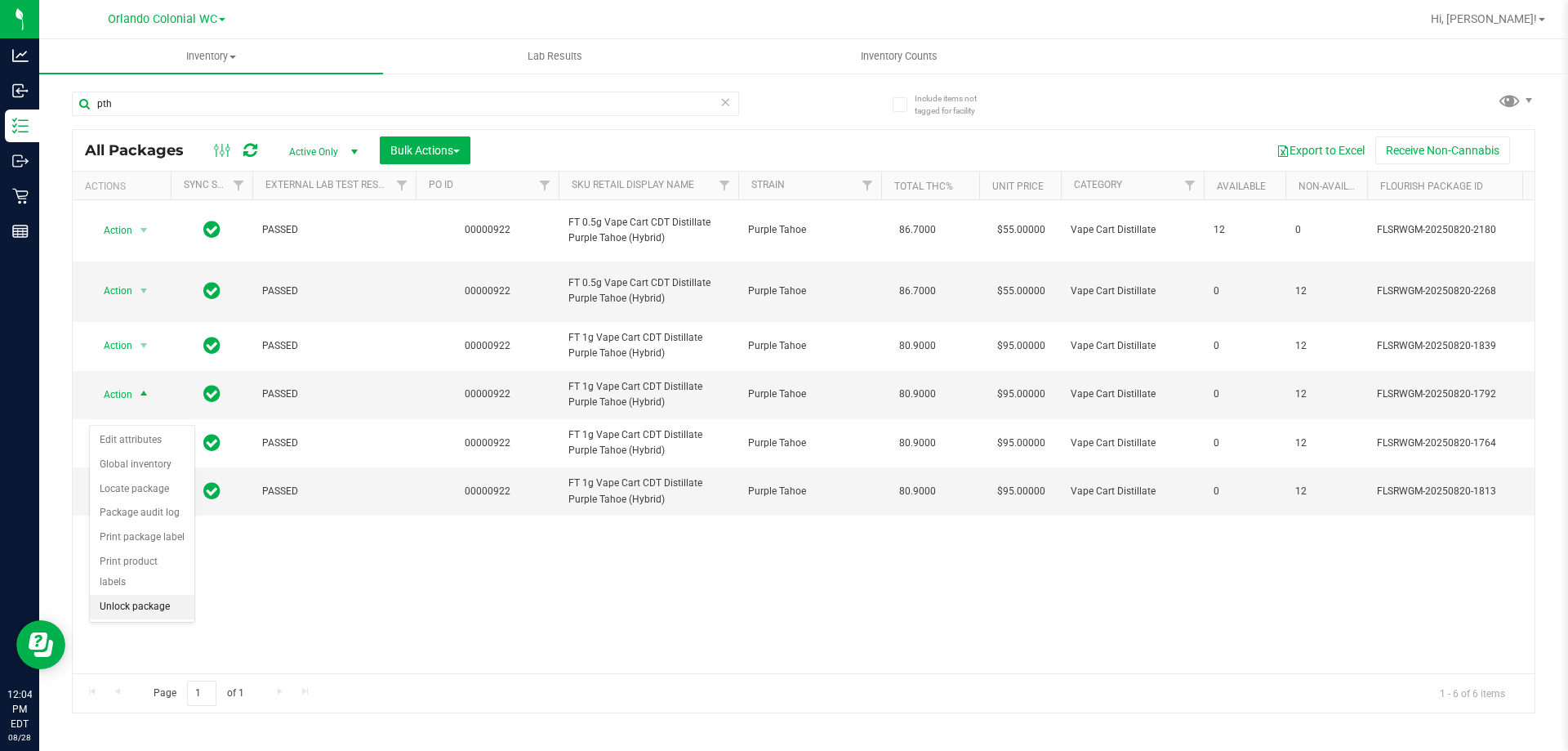
click at [165, 595] on li "Unlock package" at bounding box center [142, 607] width 105 height 25
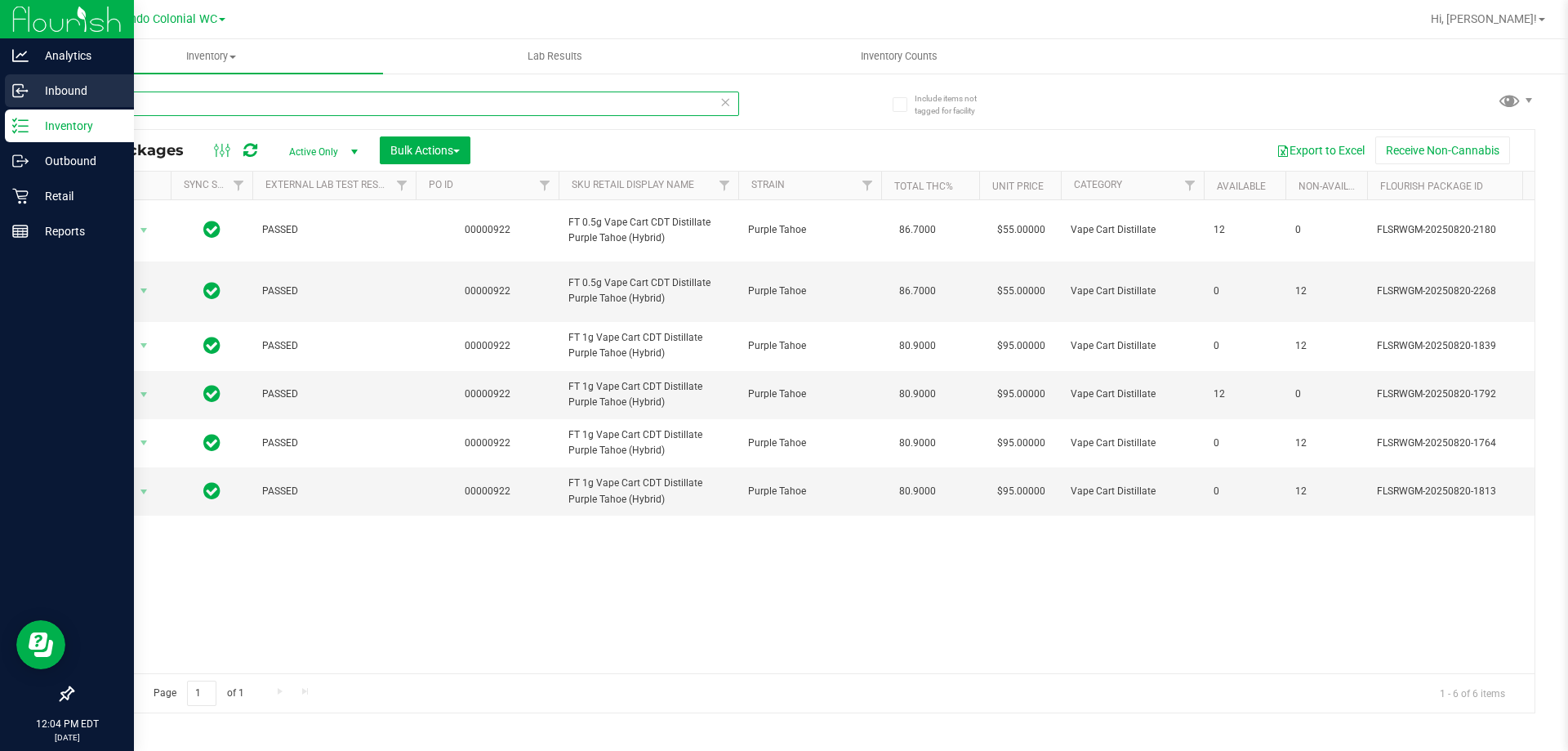
drag, startPoint x: 125, startPoint y: 96, endPoint x: 30, endPoint y: 94, distance: 95.0
click at [31, 94] on div "Analytics Inbound Inventory Outbound Retail Reports 12:04 PM EDT 08/28/2025 08/…" at bounding box center [784, 375] width 1568 height 751
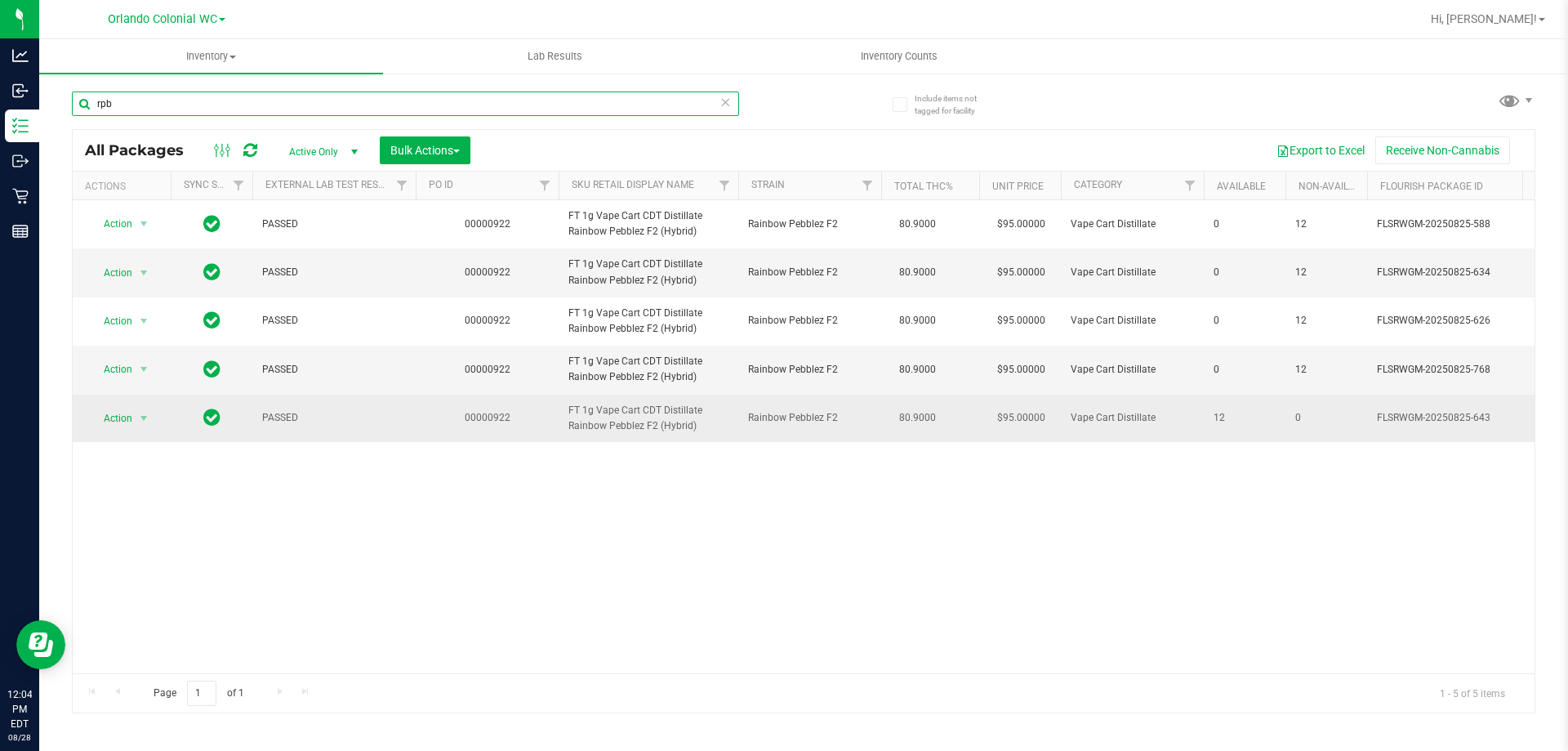
type input "rpb"
click at [108, 442] on td "Action Action Adjust qty Create package Edit attributes Global inventory Locate…" at bounding box center [121, 418] width 98 height 48
click at [121, 429] on span "Action" at bounding box center [111, 418] width 44 height 23
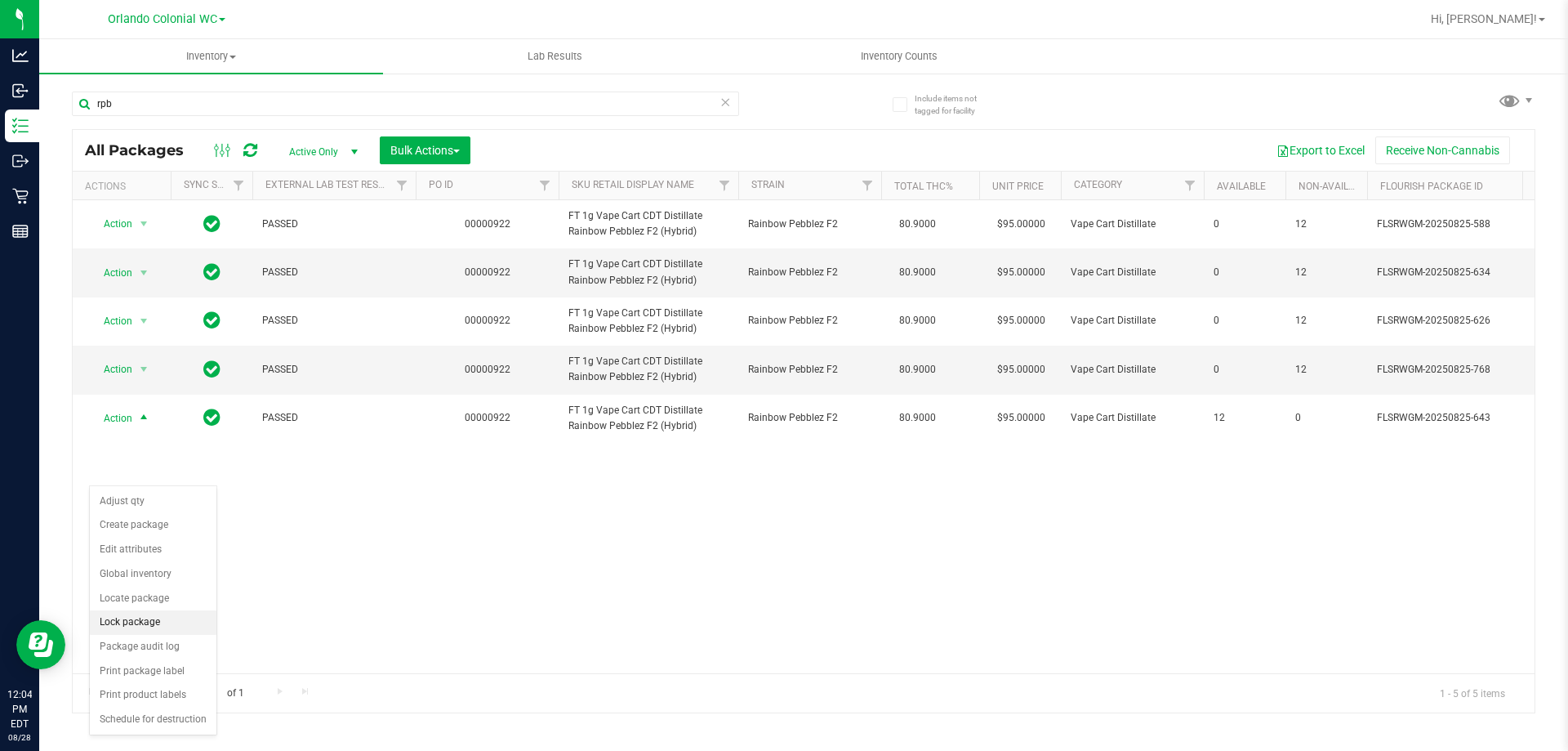
click at [154, 627] on li "Lock package" at bounding box center [153, 622] width 127 height 25
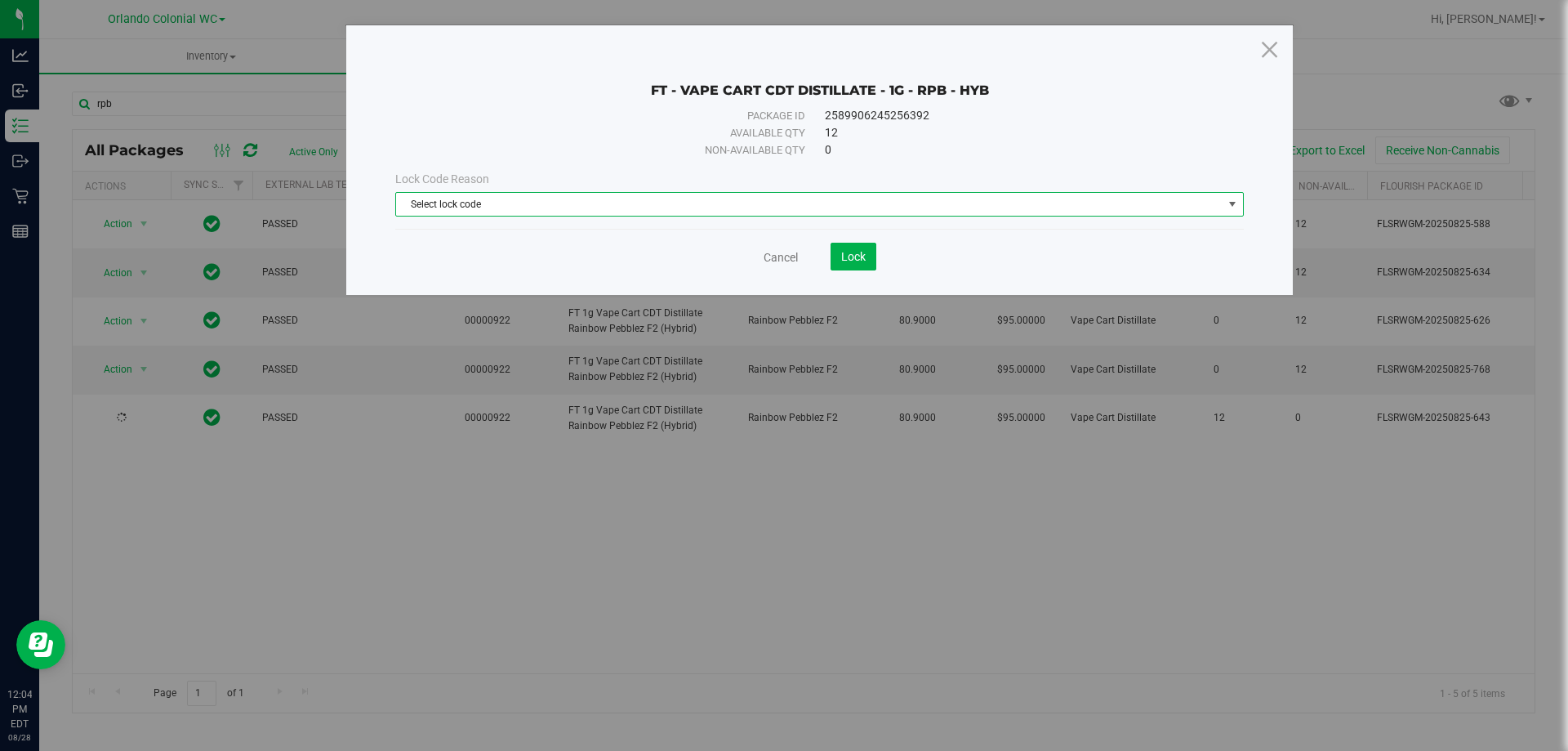
drag, startPoint x: 547, startPoint y: 209, endPoint x: 517, endPoint y: 216, distance: 30.8
click at [546, 209] on span "Select lock code" at bounding box center [809, 204] width 826 height 23
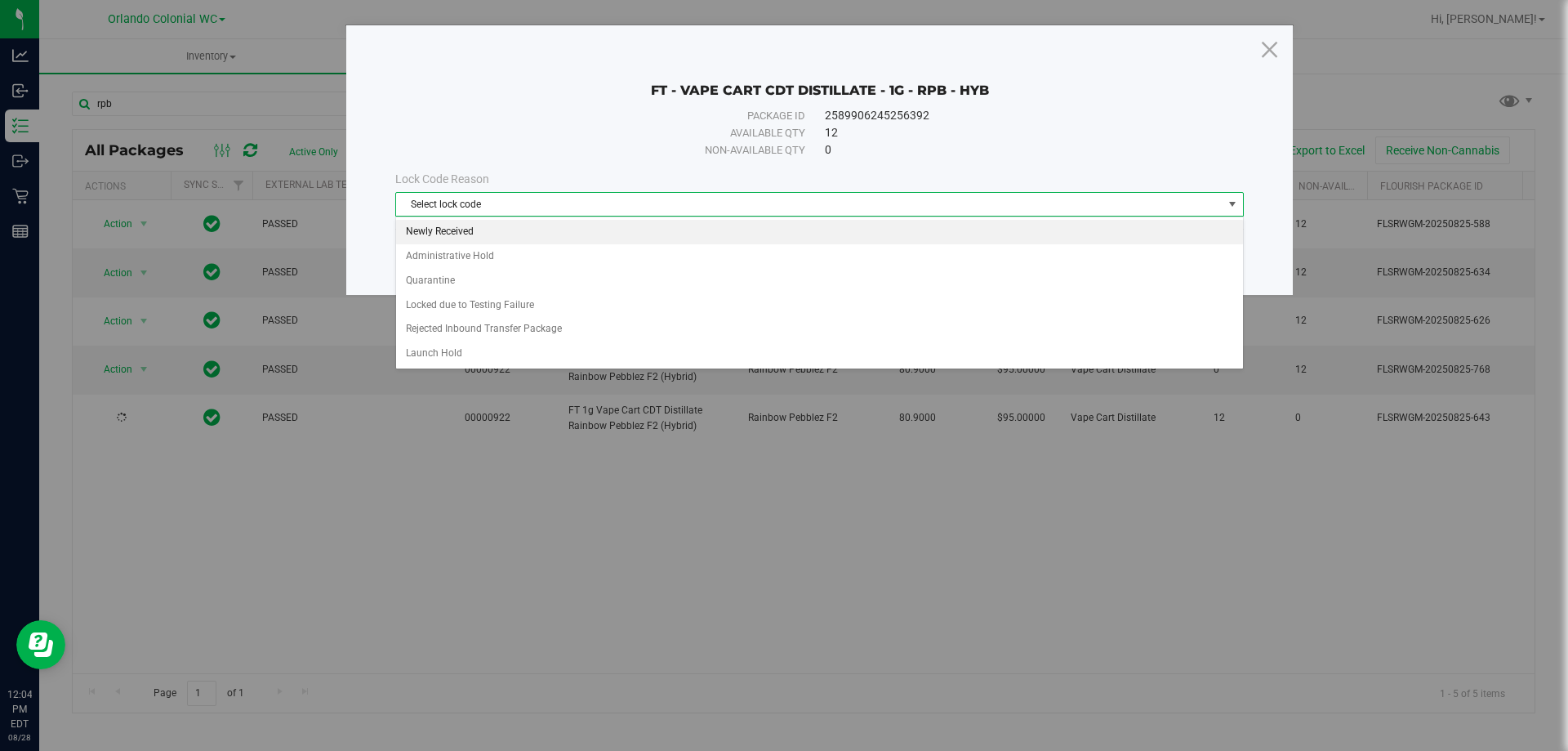
click at [495, 230] on li "Newly Received" at bounding box center [820, 232] width 847 height 25
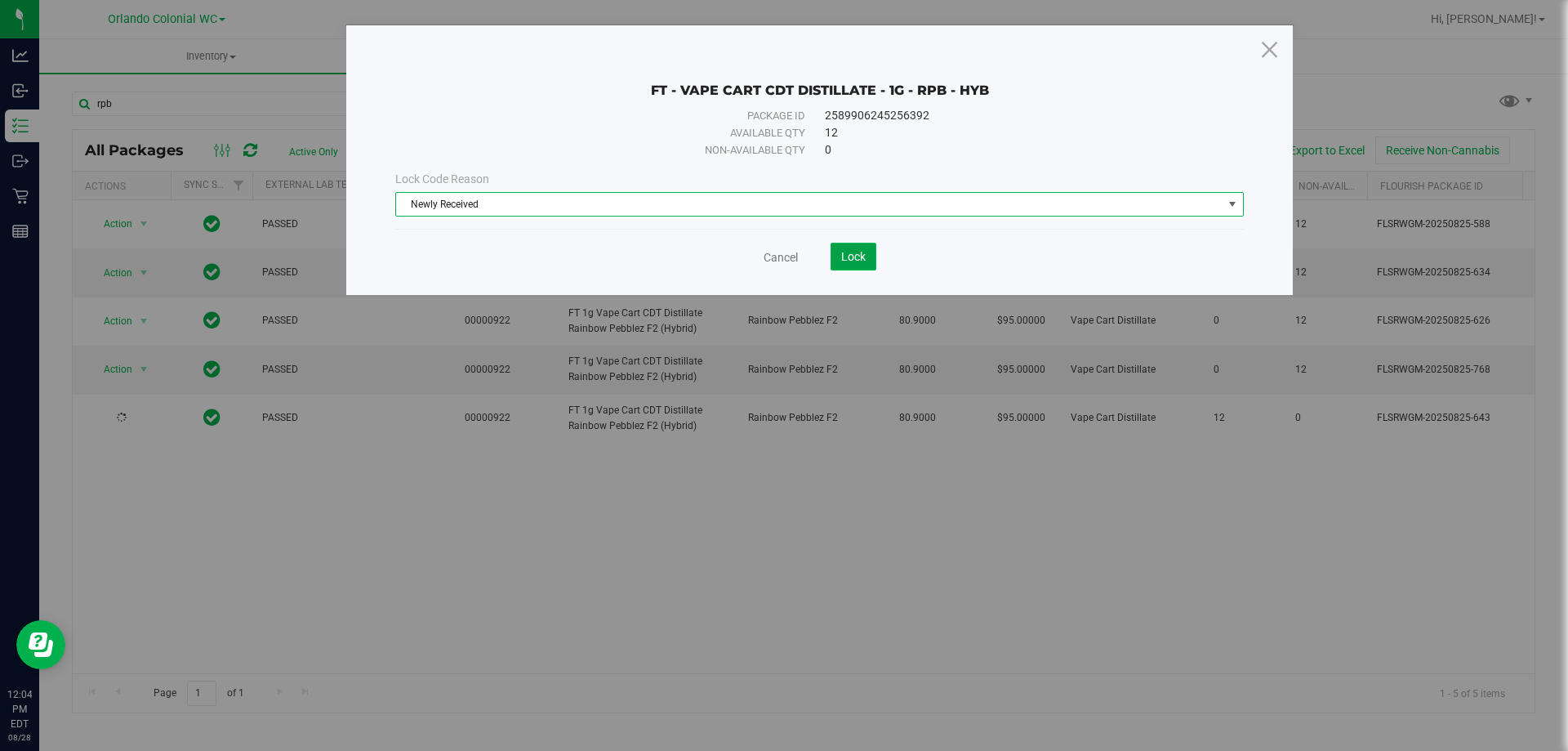
click at [831, 253] on button "Lock" at bounding box center [854, 256] width 46 height 28
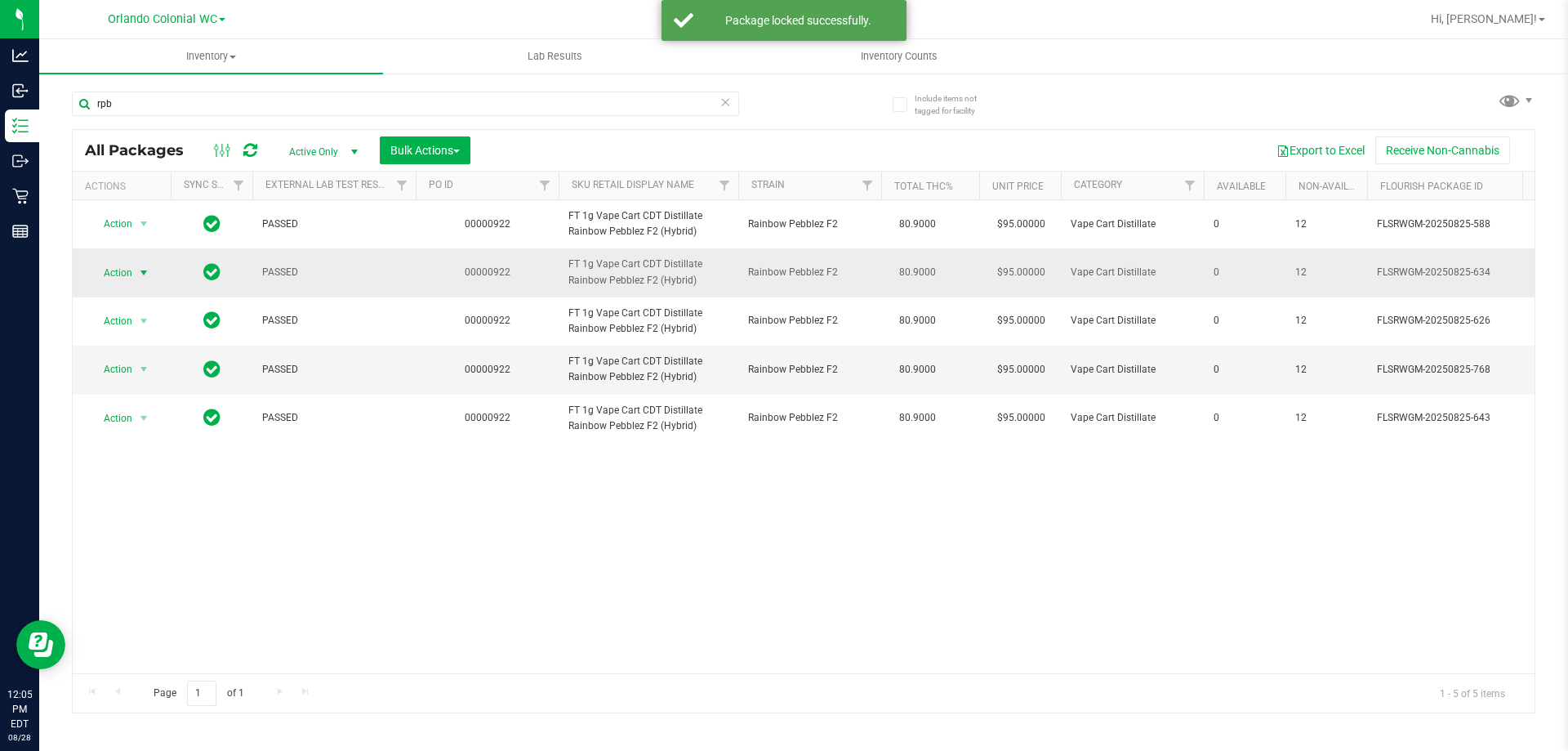
click at [108, 284] on span "Action" at bounding box center [111, 272] width 44 height 23
click at [155, 473] on li "Unlock package" at bounding box center [142, 485] width 105 height 25
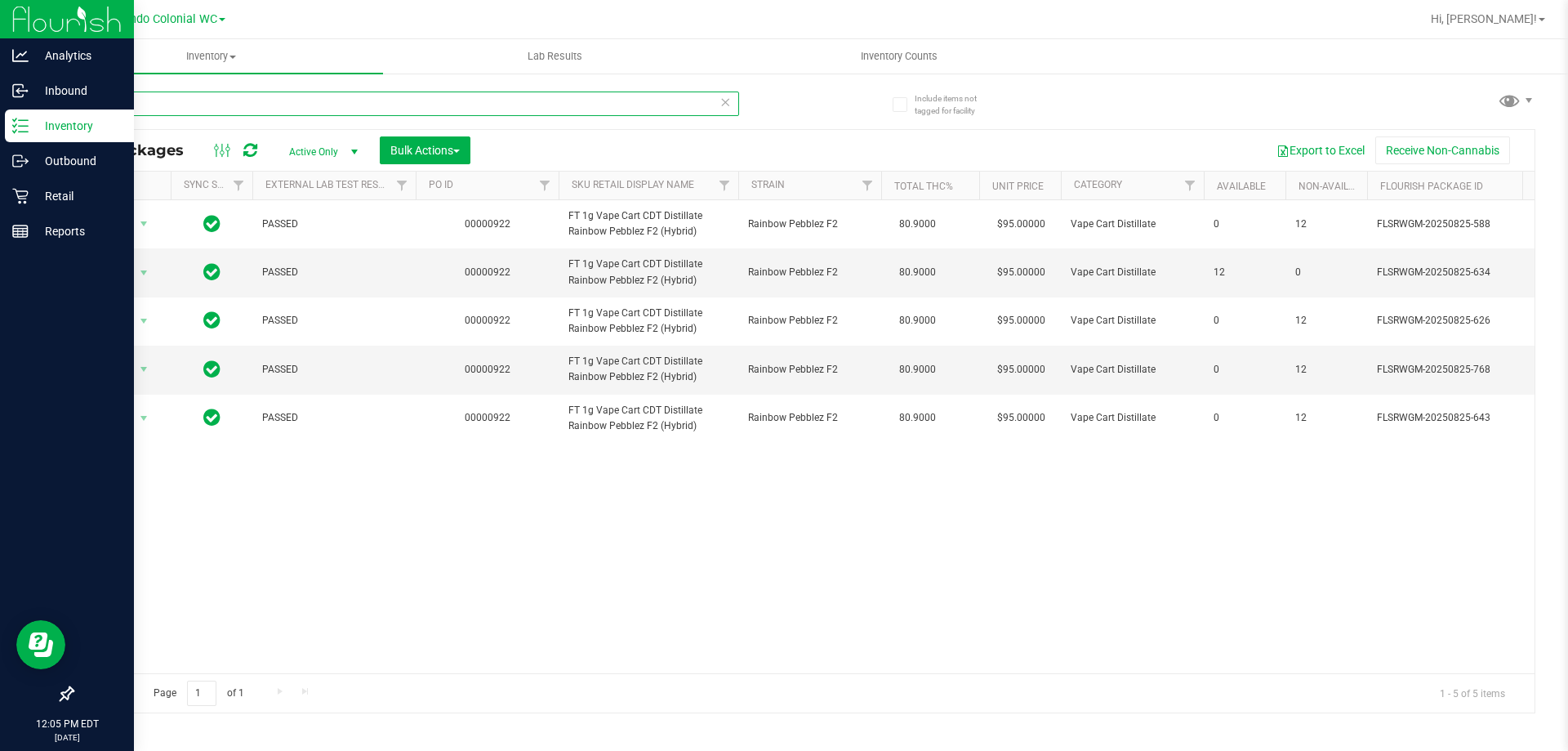
drag, startPoint x: 139, startPoint y: 107, endPoint x: 0, endPoint y: 118, distance: 139.4
click at [0, 118] on div "Analytics Inbound Inventory Outbound Retail Reports 12:05 PM EDT 08/28/2025 08/…" at bounding box center [784, 375] width 1568 height 751
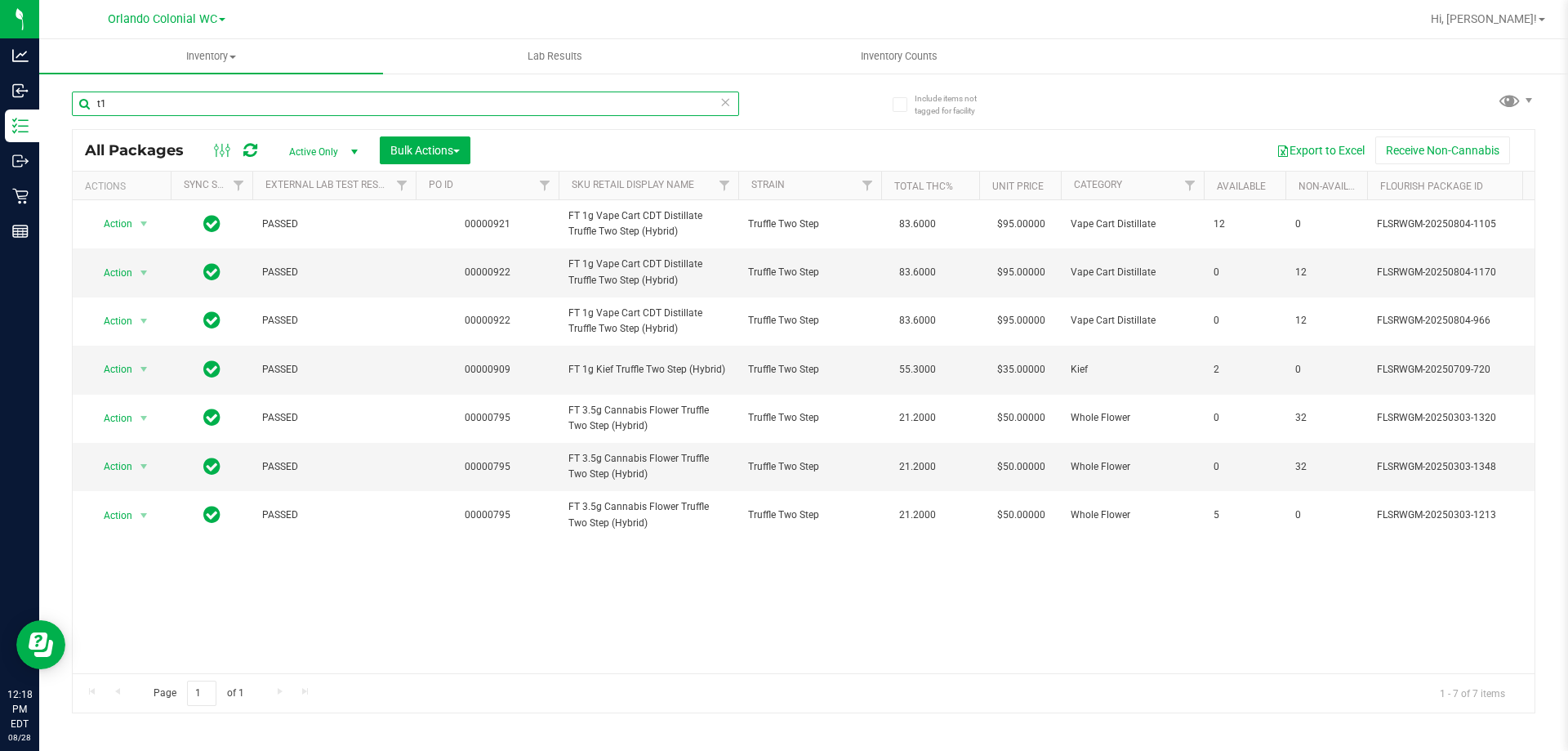
type input "t"
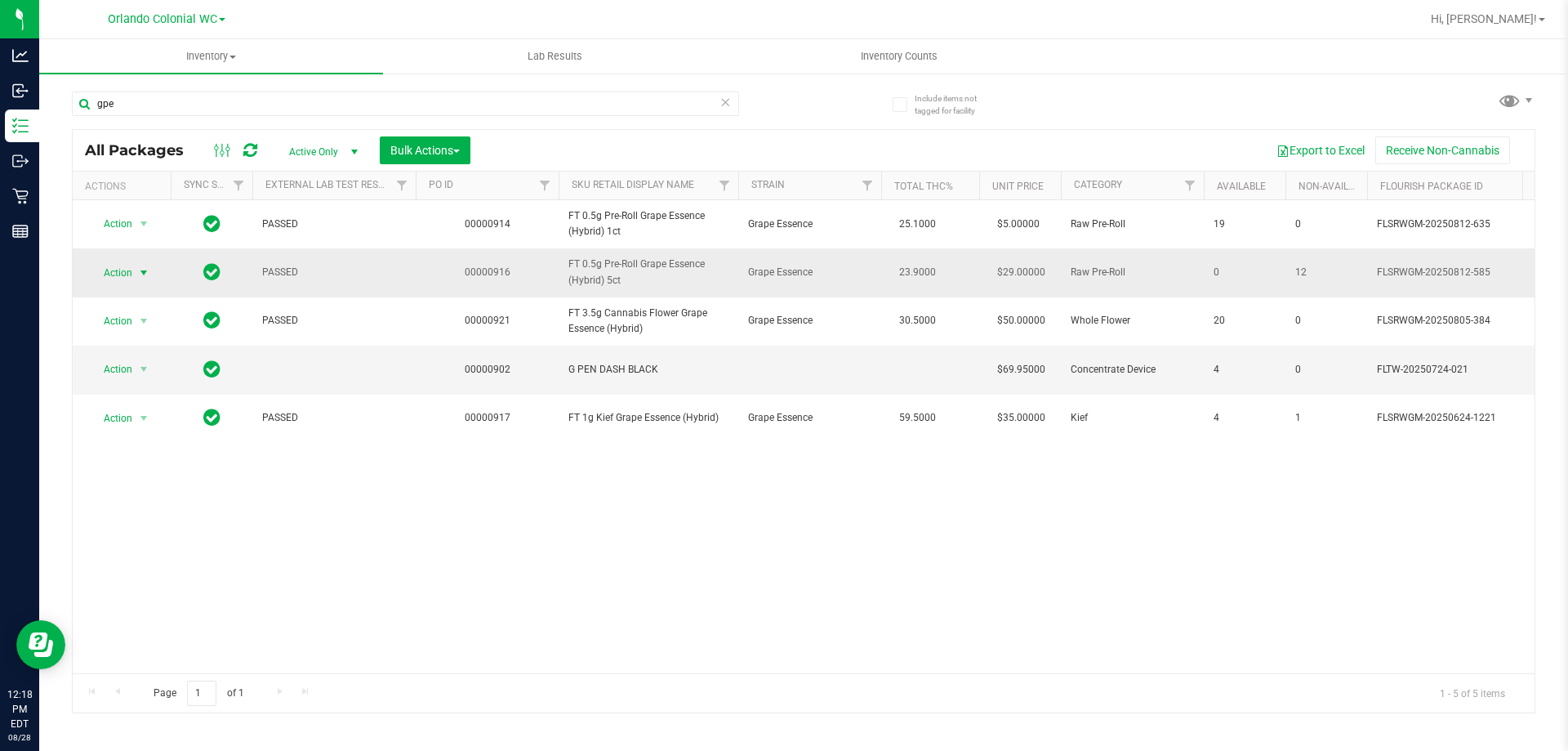
click at [127, 275] on span "Action" at bounding box center [111, 272] width 44 height 23
click at [623, 261] on span "FT 0.5g Pre-Roll Grape Essence (Hybrid) 5ct" at bounding box center [648, 272] width 160 height 31
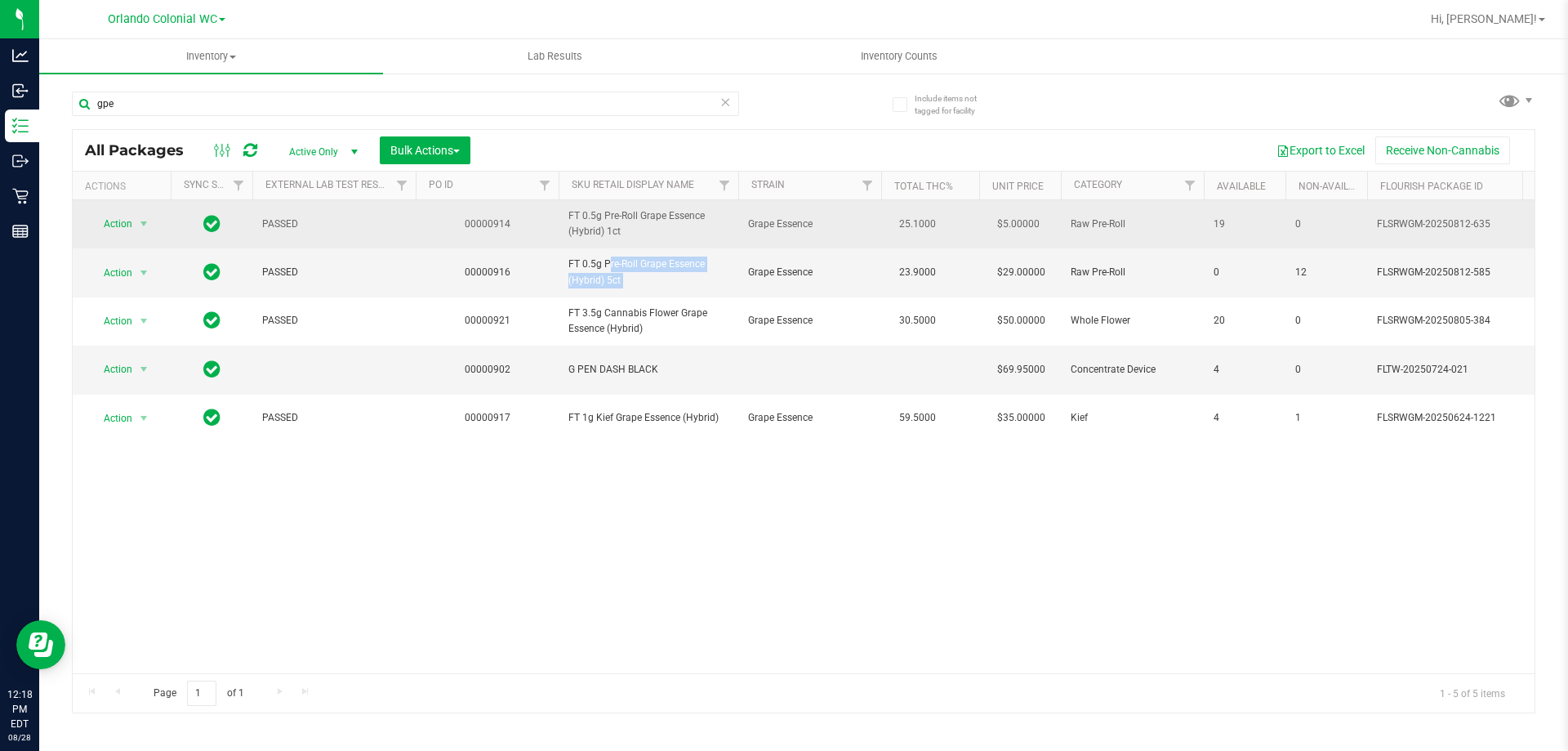
copy tr "FT 0.5g Pre-Roll Grape Essence (Hybrid) 5ct"
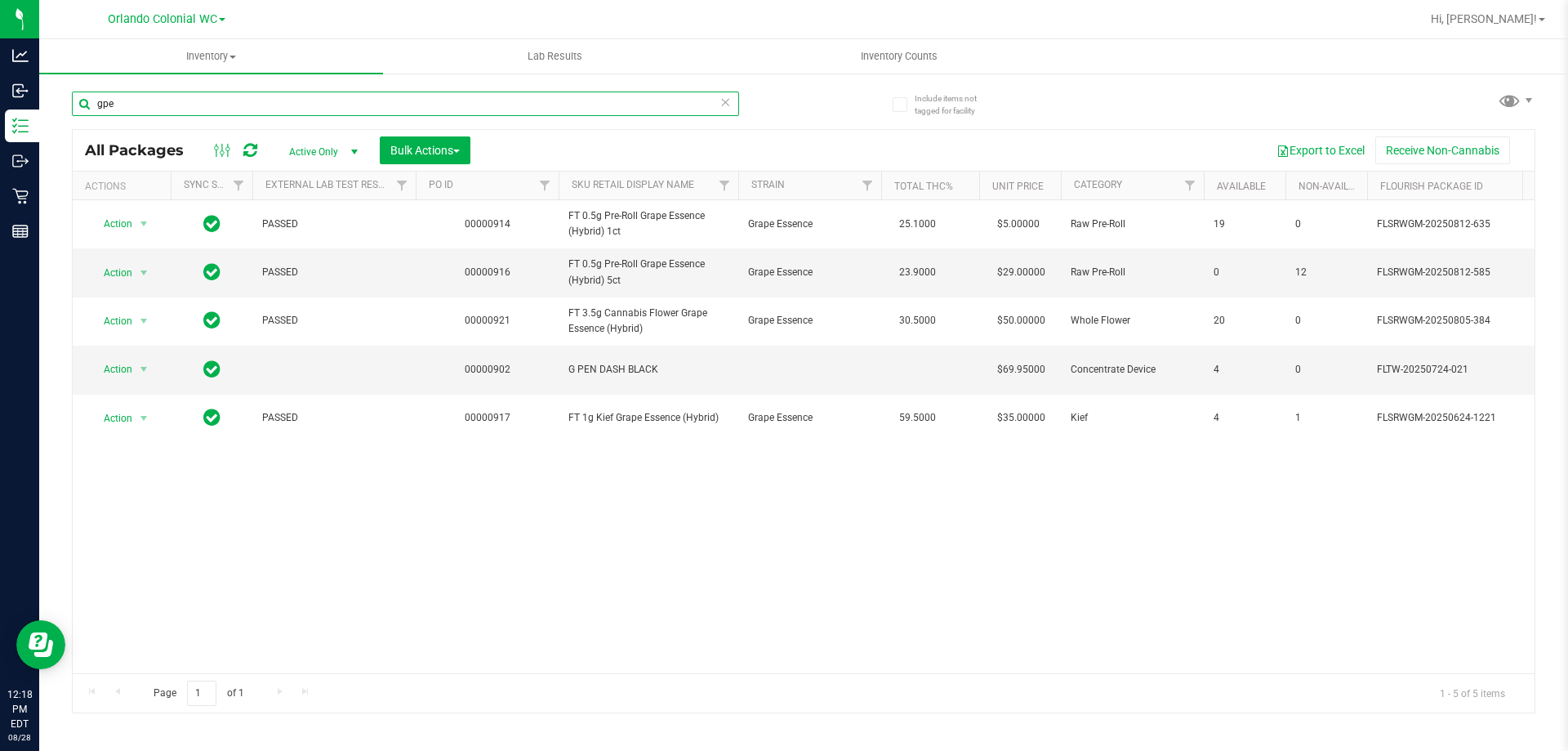
click at [541, 101] on input "gpe" at bounding box center [405, 104] width 667 height 25
paste input "FT 0.5g Pre-Roll Grape Essence (Hybrid) 5ct"
type input "FT 0.5g Pre-Roll Grape Essence (Hybrid) 5ct"
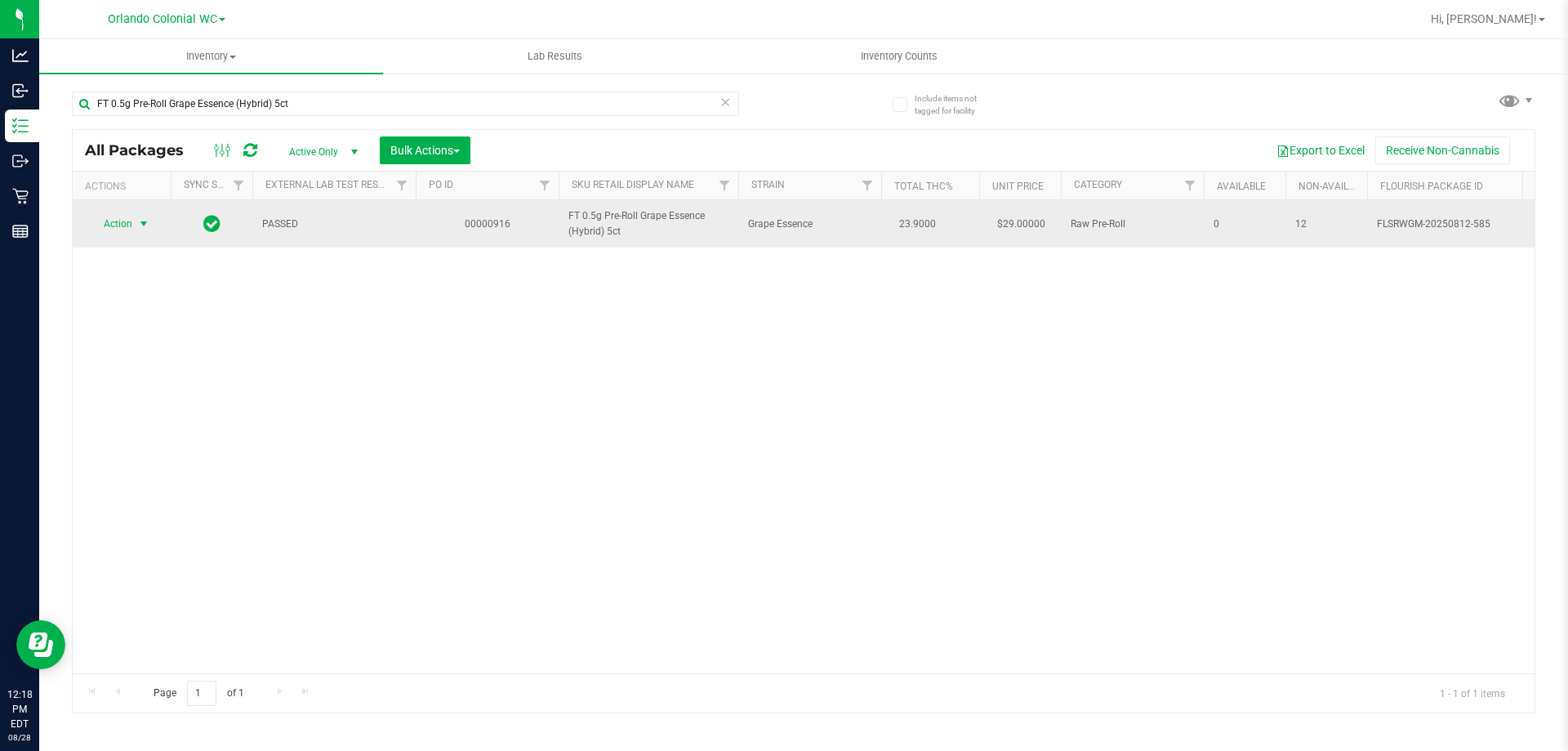
click at [142, 222] on span "select" at bounding box center [143, 223] width 13 height 13
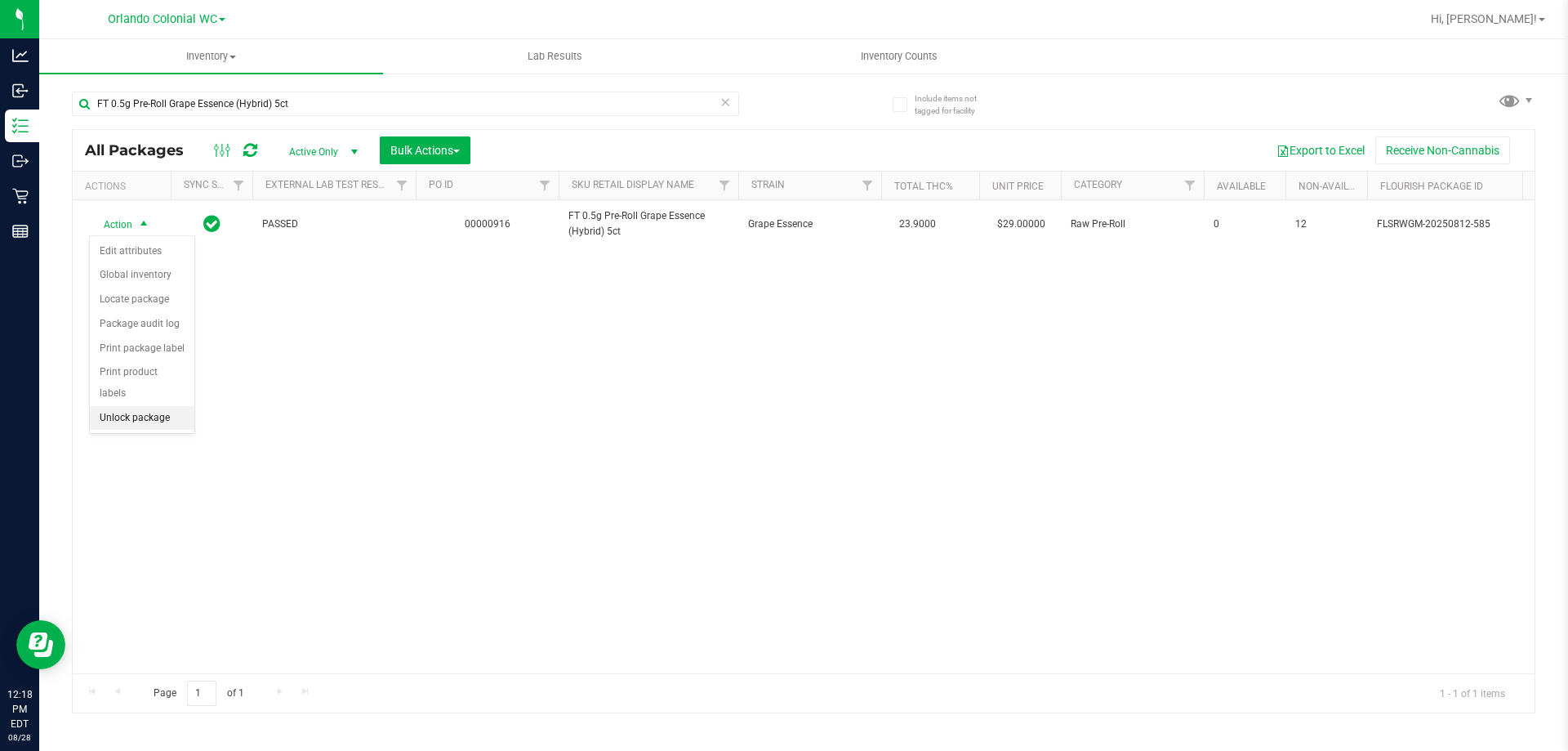
click at [133, 406] on li "Unlock package" at bounding box center [142, 418] width 105 height 25
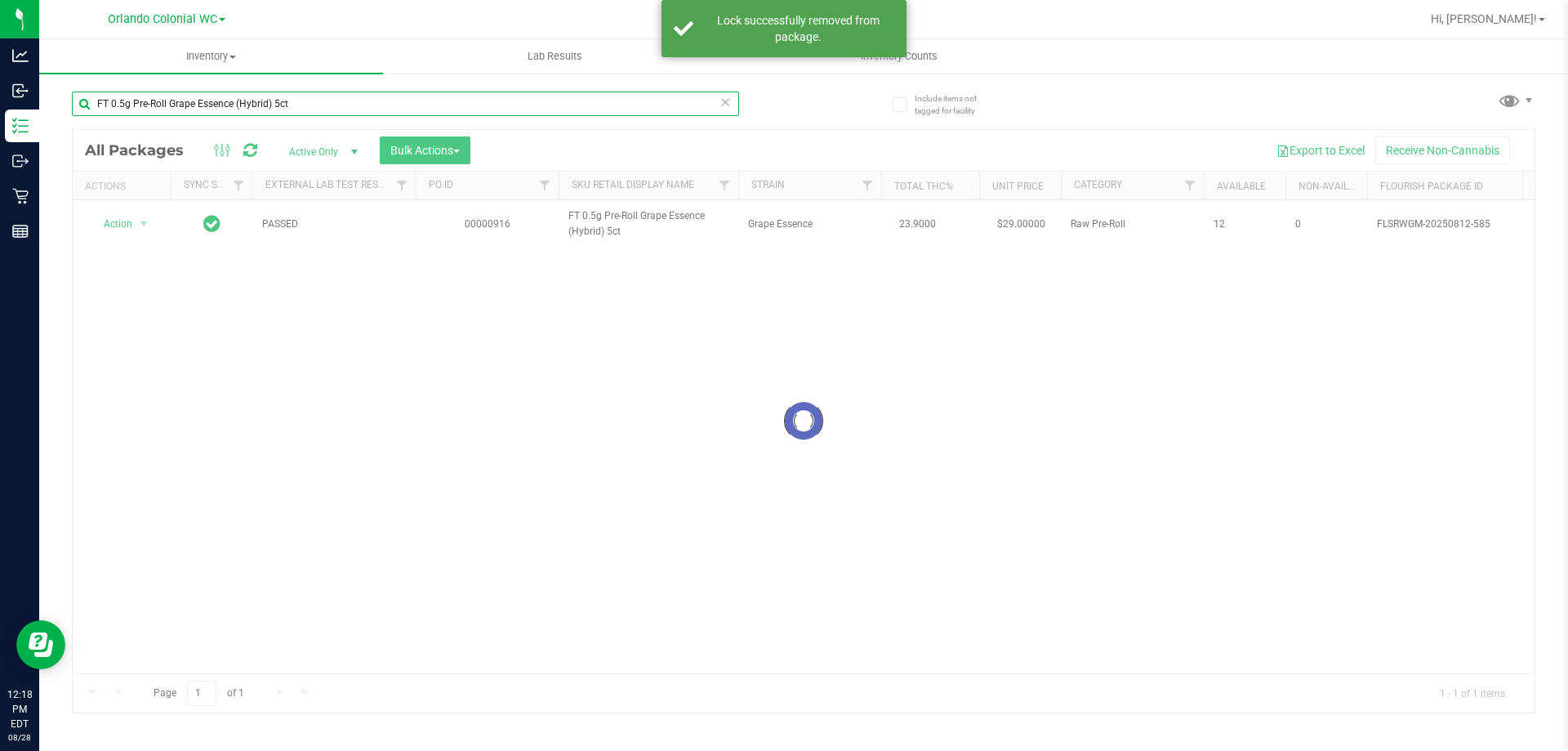
click at [230, 100] on input "FT 0.5g Pre-Roll Grape Essence (Hybrid) 5ct" at bounding box center [405, 104] width 667 height 25
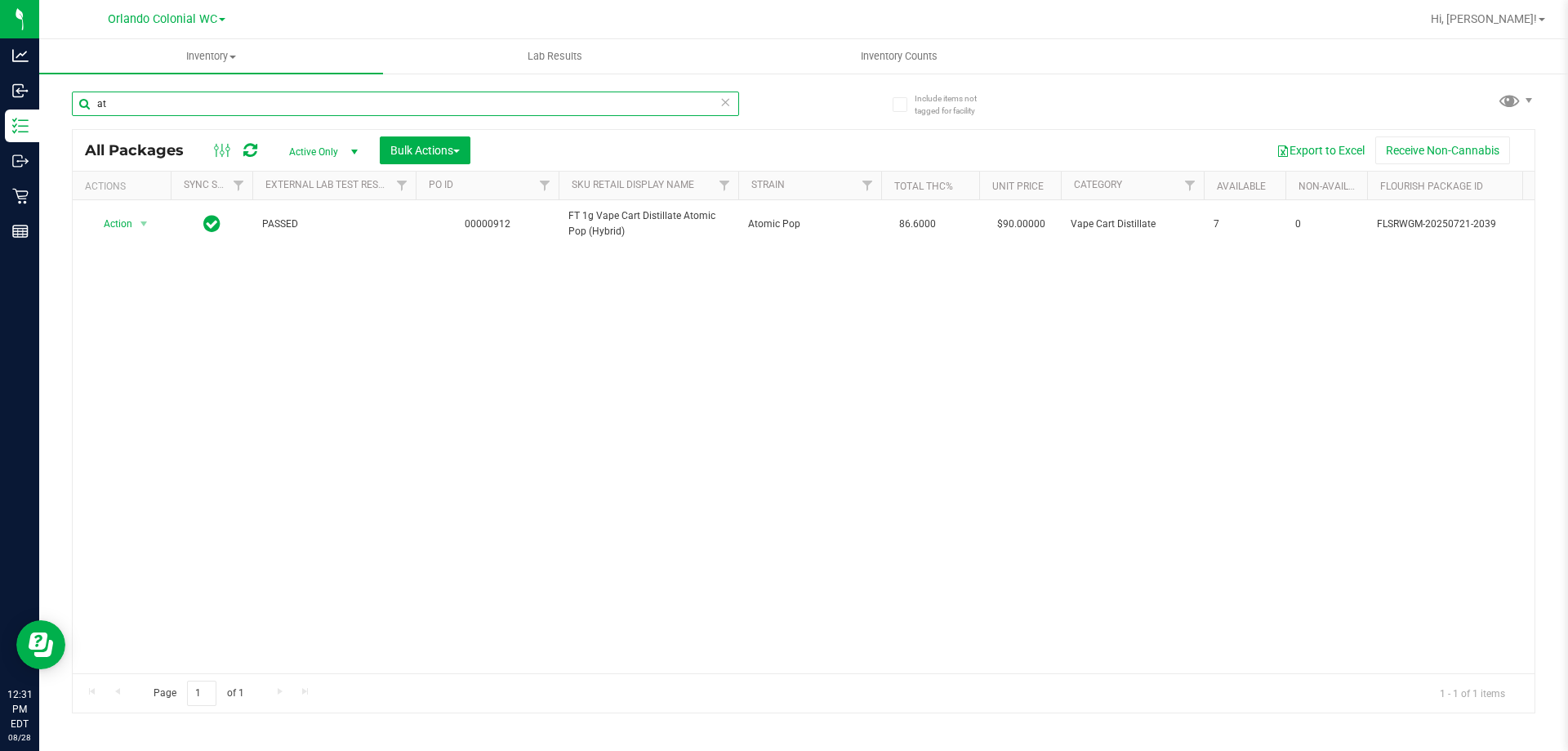
type input "atm"
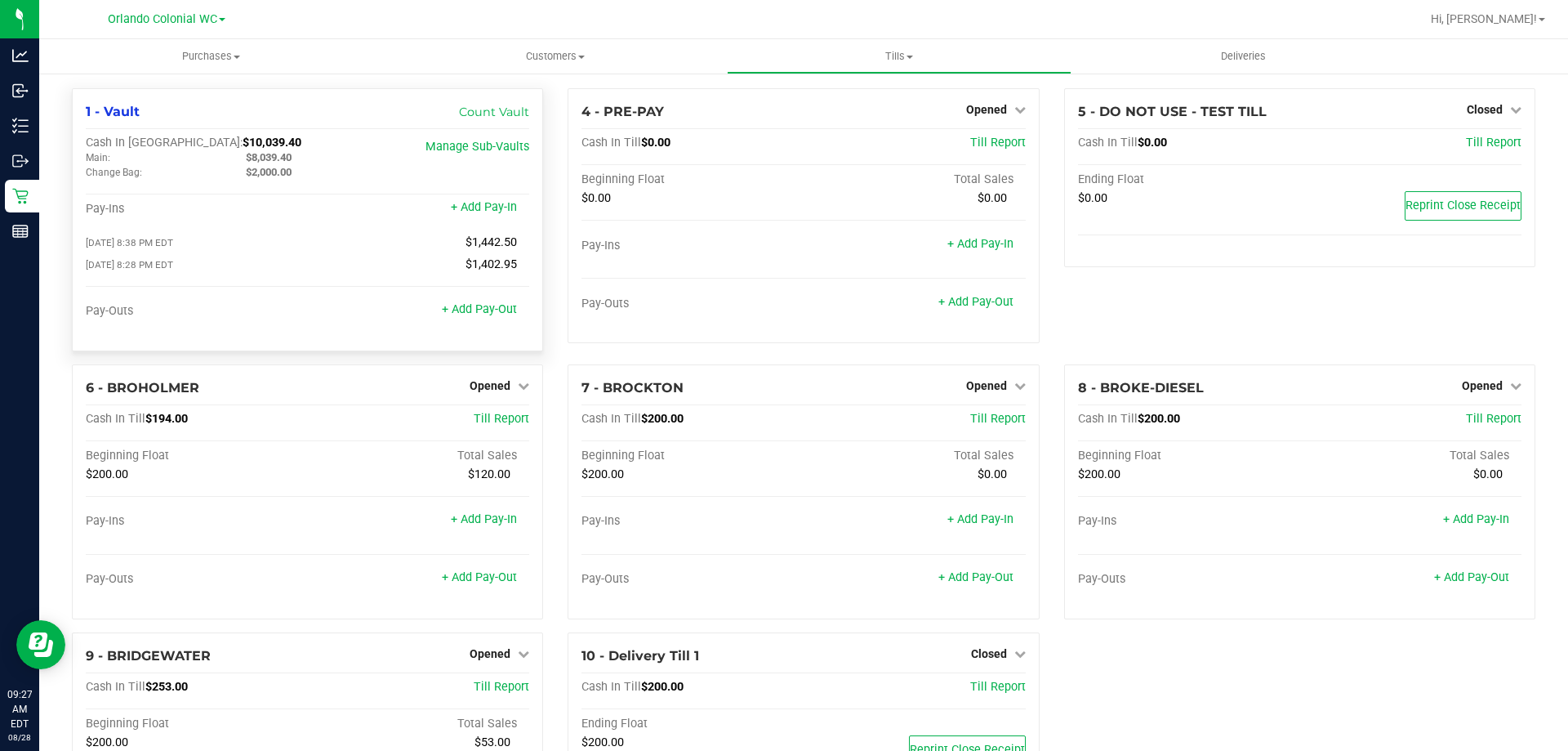
click at [261, 159] on span "$8,039.40" at bounding box center [268, 156] width 46 height 12
copy span "8,039.40"
click at [243, 150] on span "$10,039.40" at bounding box center [272, 142] width 59 height 14
click at [243, 149] on span "$10,039.40" at bounding box center [272, 142] width 59 height 14
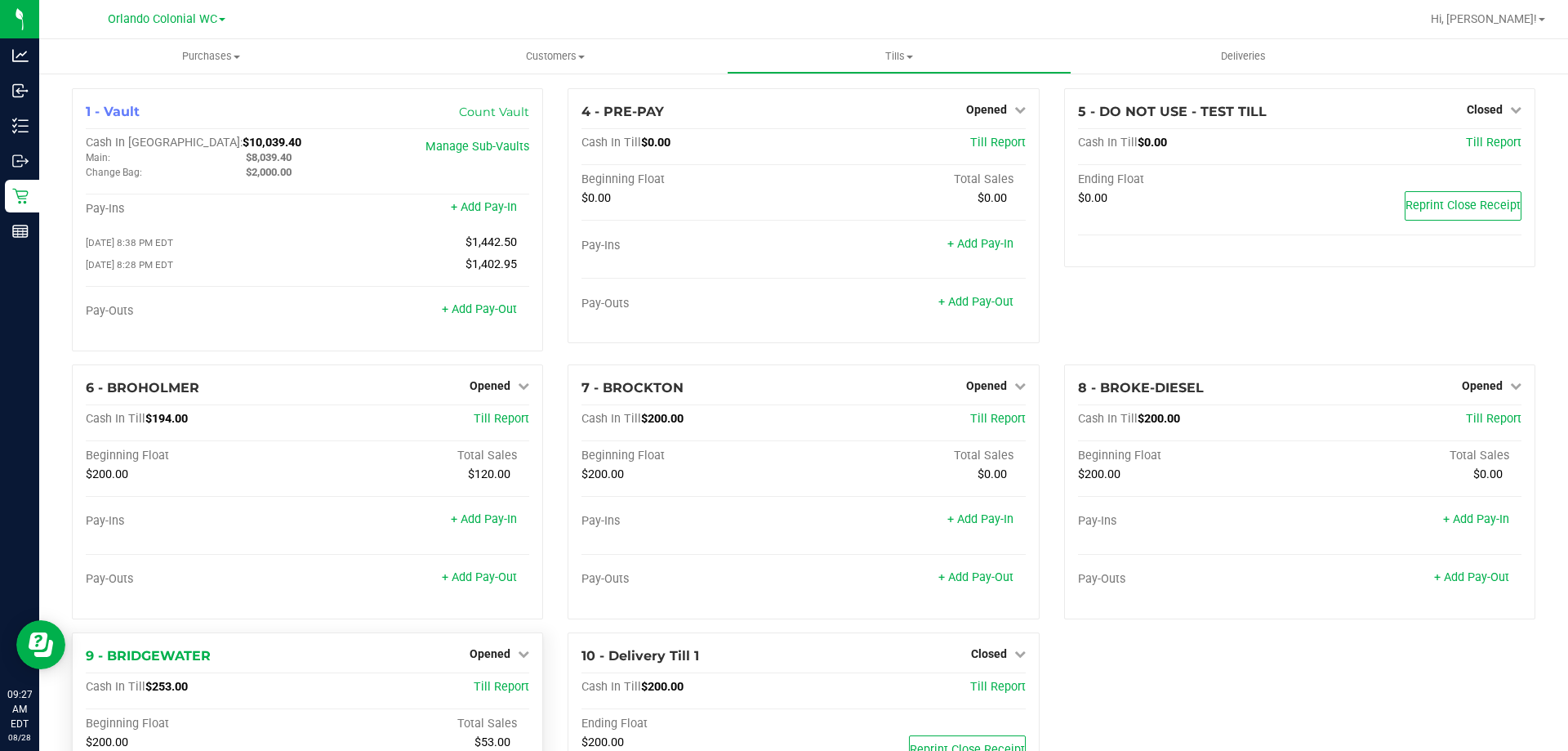
copy span "10,039.40"
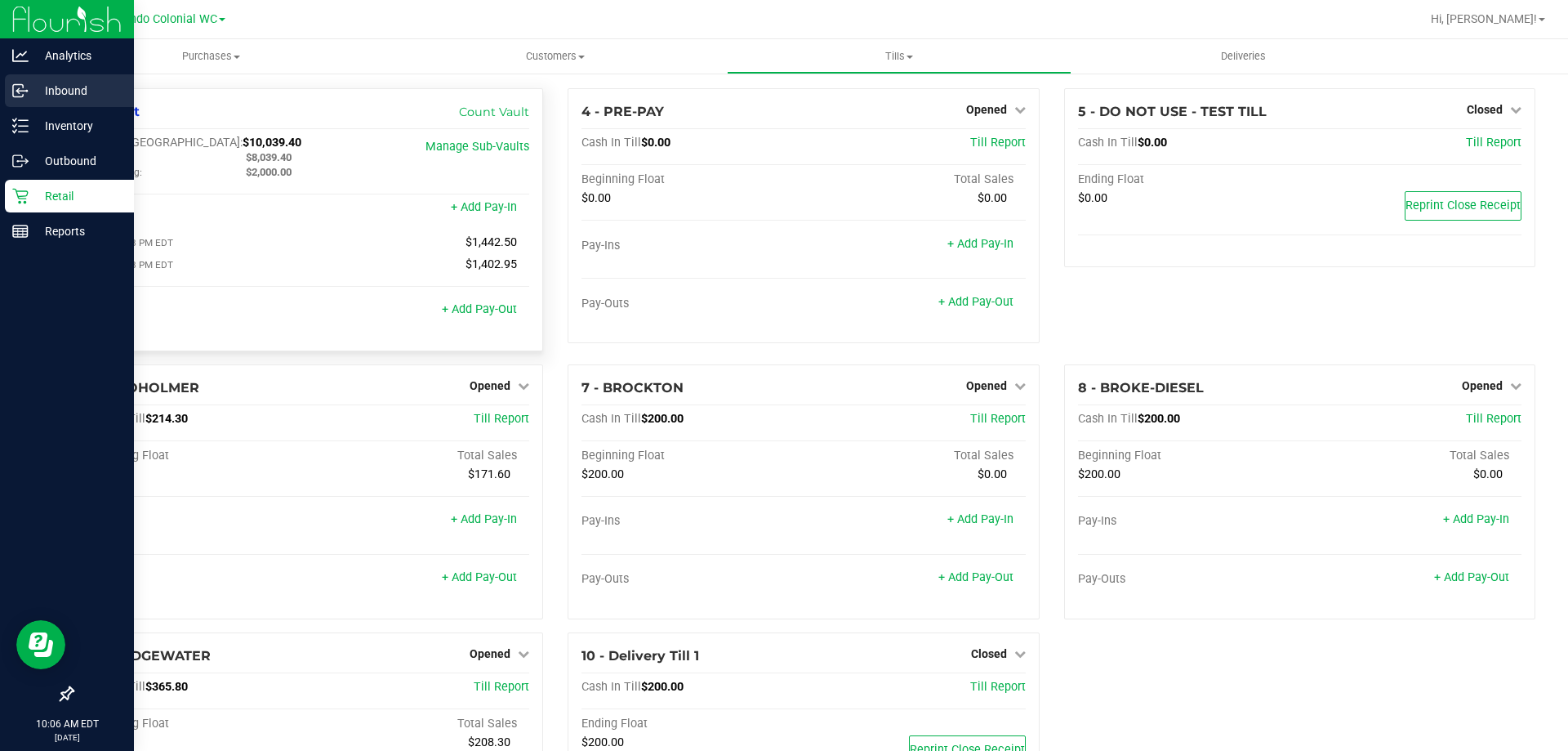
click at [51, 87] on p "Inbound" at bounding box center [77, 90] width 98 height 19
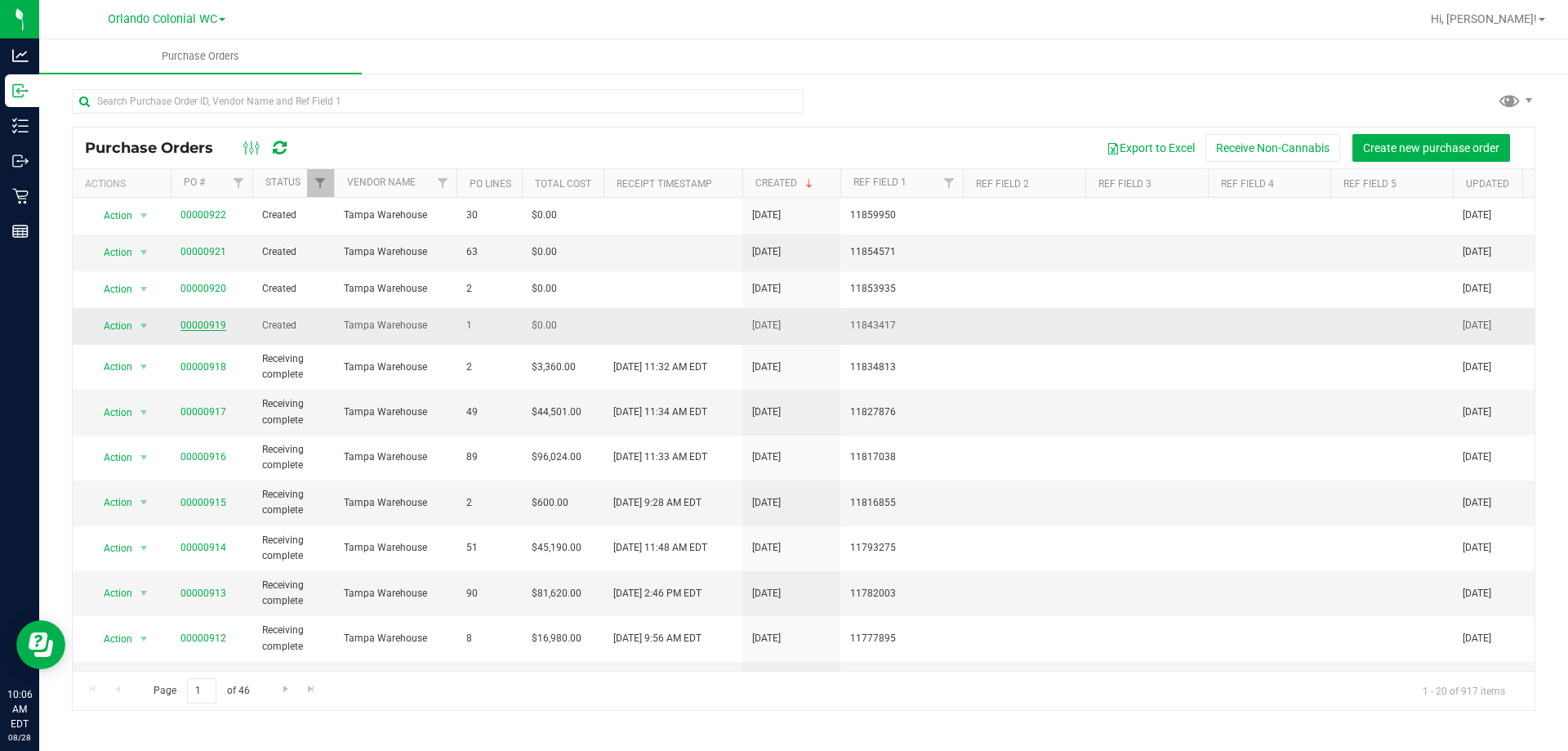
click at [191, 326] on link "00000919" at bounding box center [203, 324] width 46 height 11
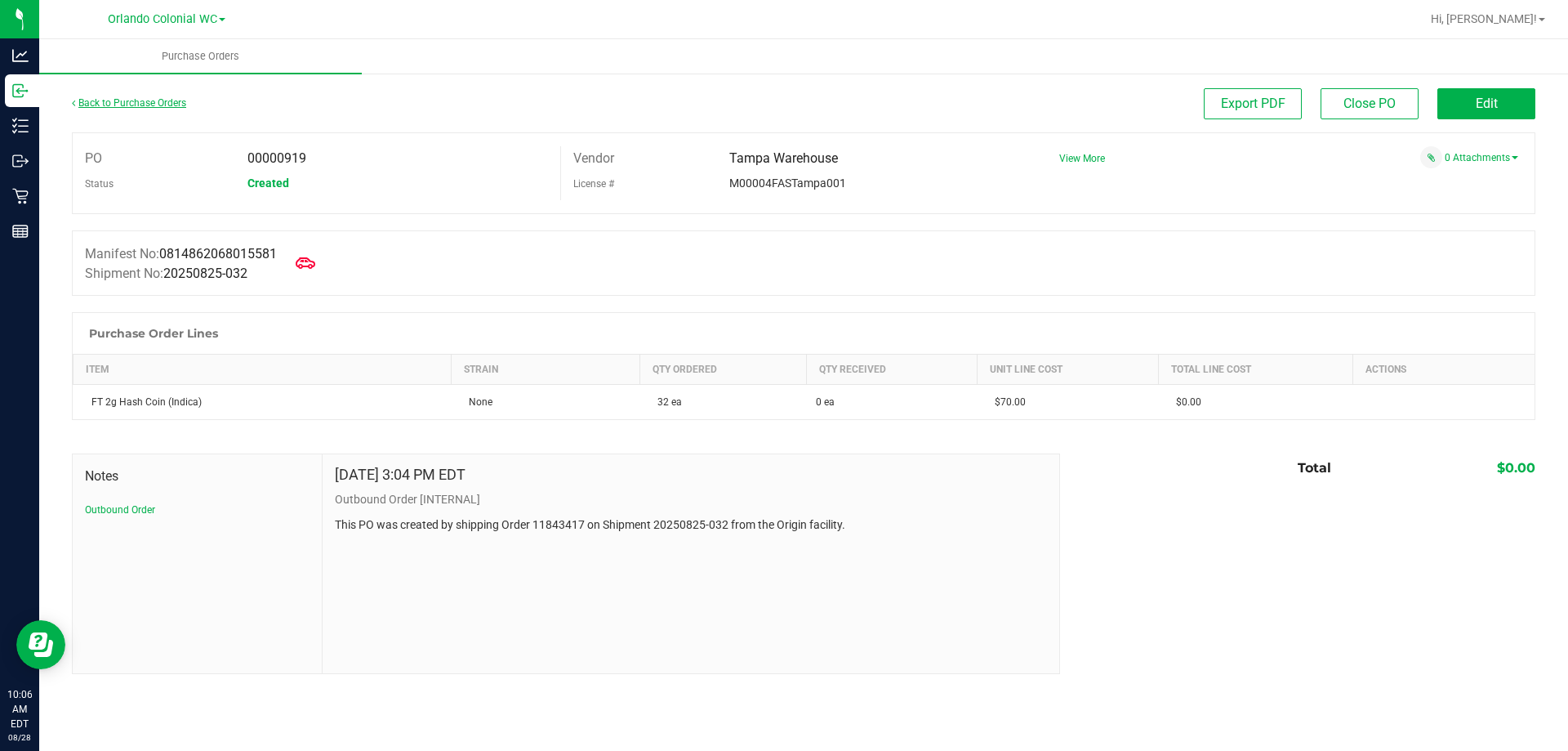
click at [101, 101] on link "Back to Purchase Orders" at bounding box center [129, 103] width 114 height 11
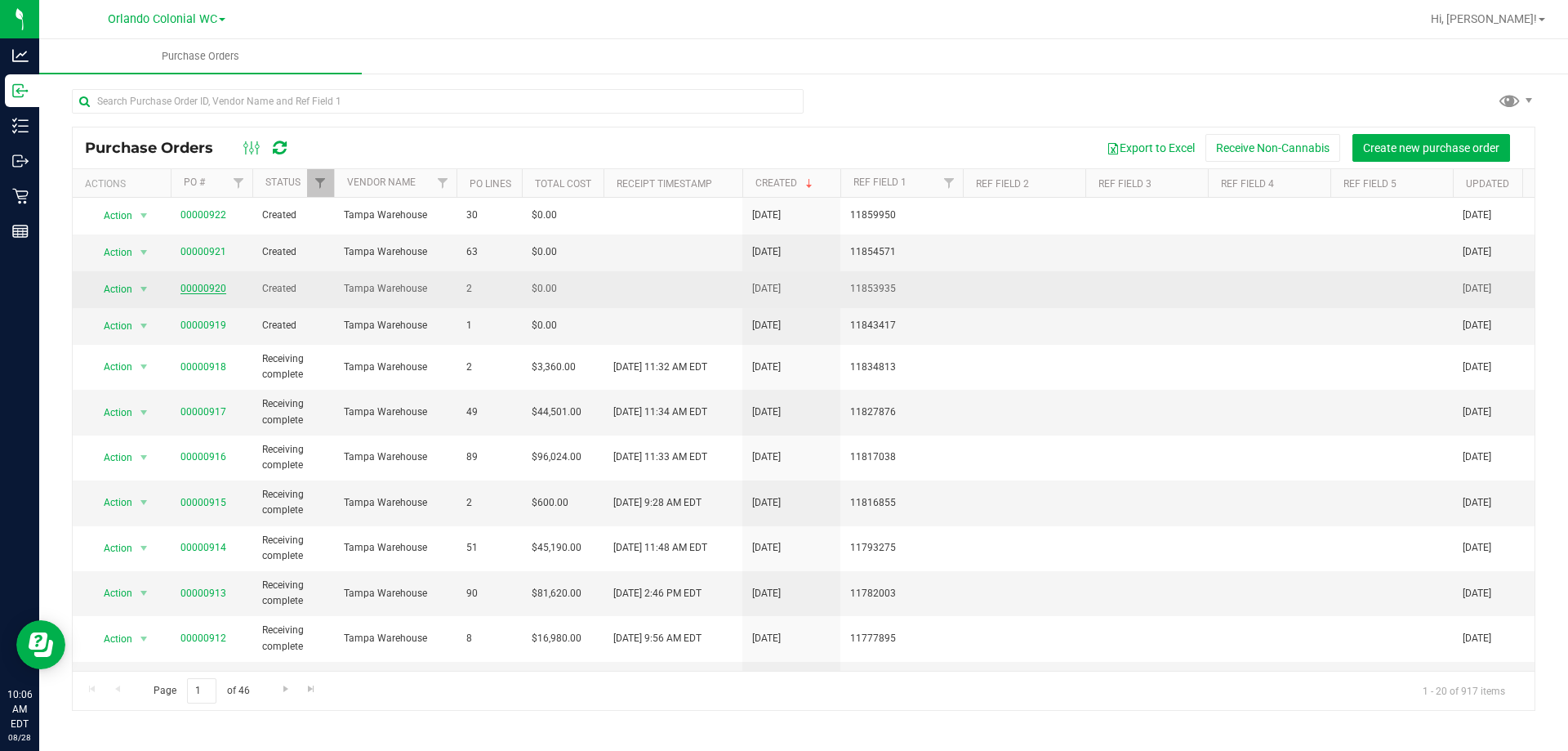
click at [196, 288] on link "00000920" at bounding box center [203, 288] width 46 height 11
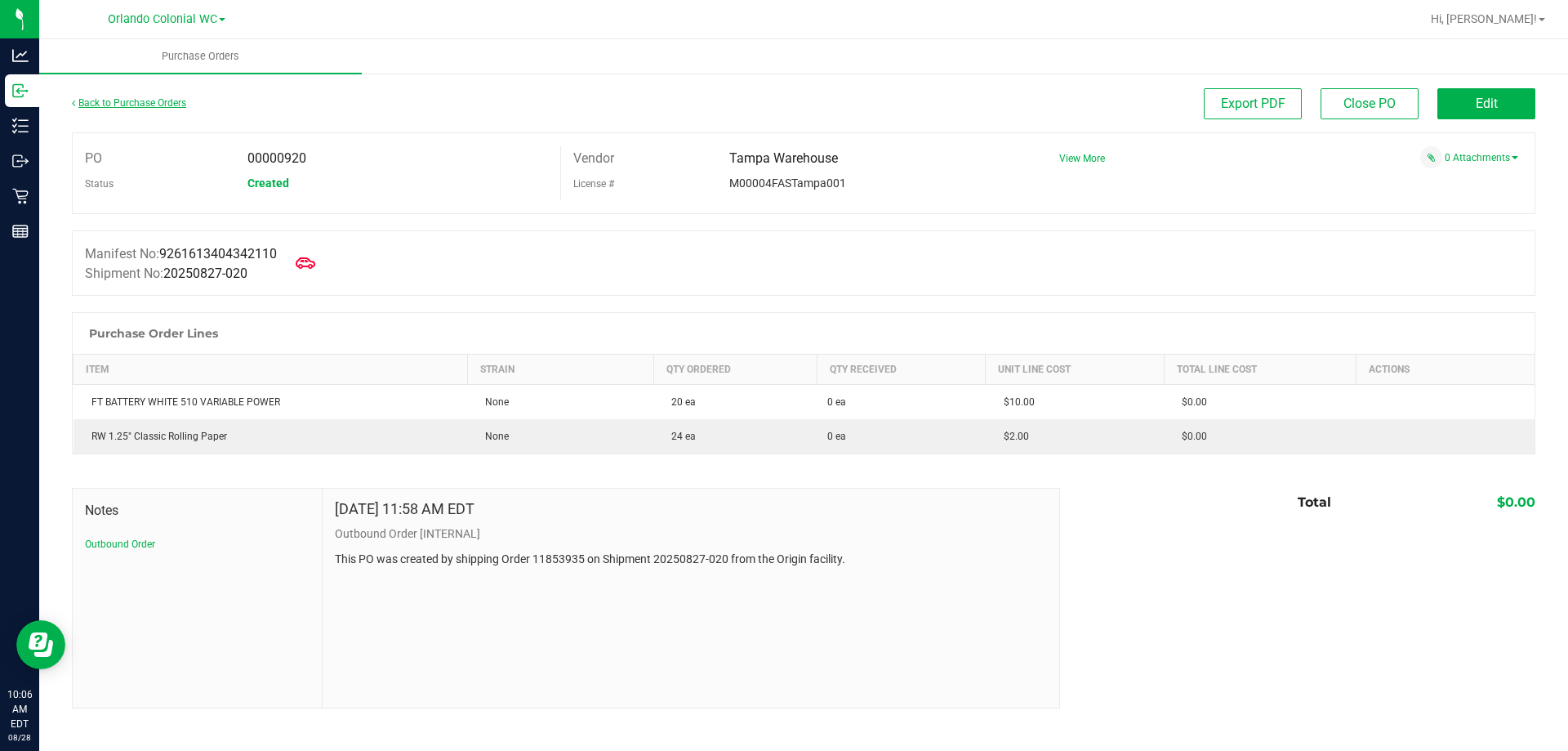
click at [103, 106] on link "Back to Purchase Orders" at bounding box center [129, 103] width 114 height 11
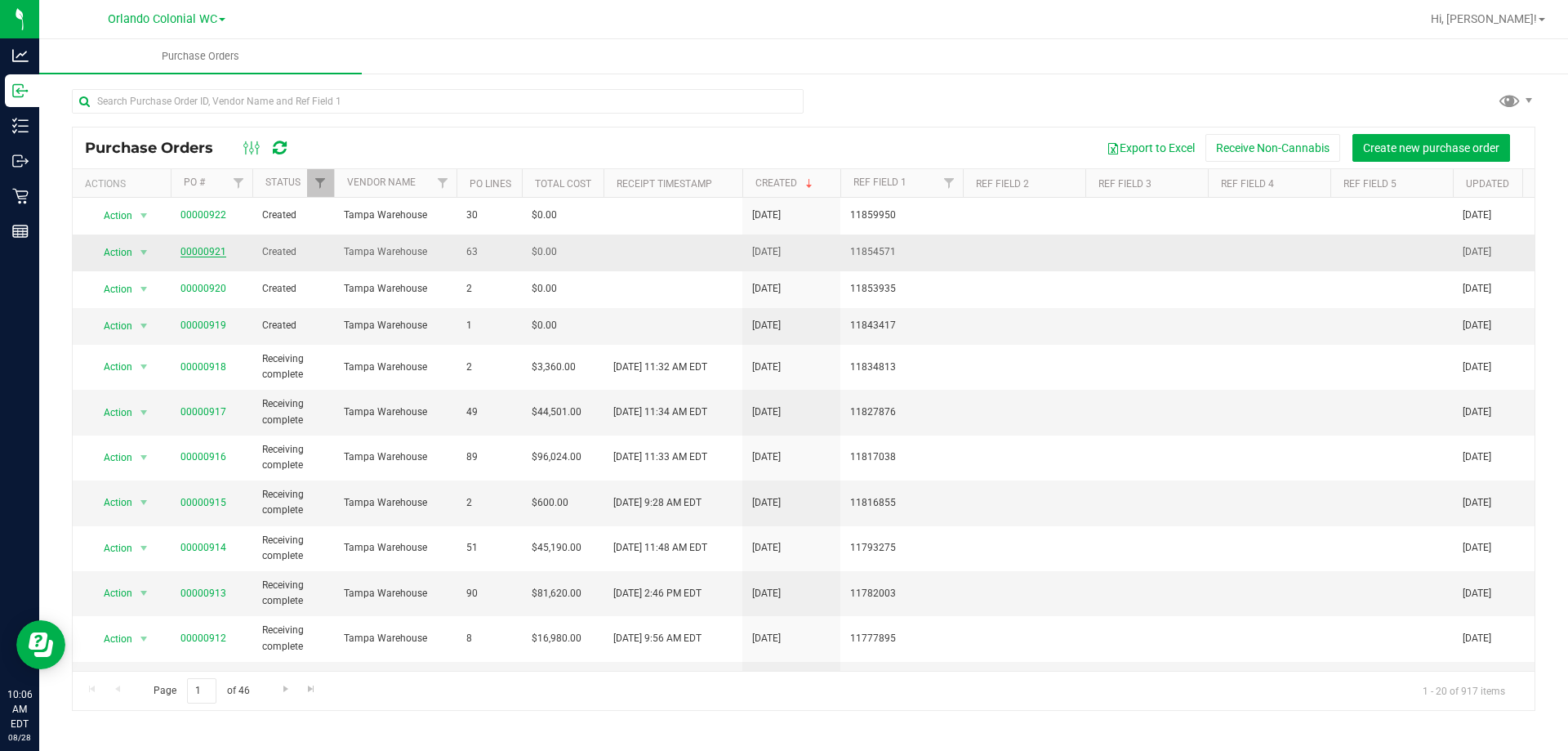
click at [211, 252] on link "00000921" at bounding box center [203, 251] width 46 height 11
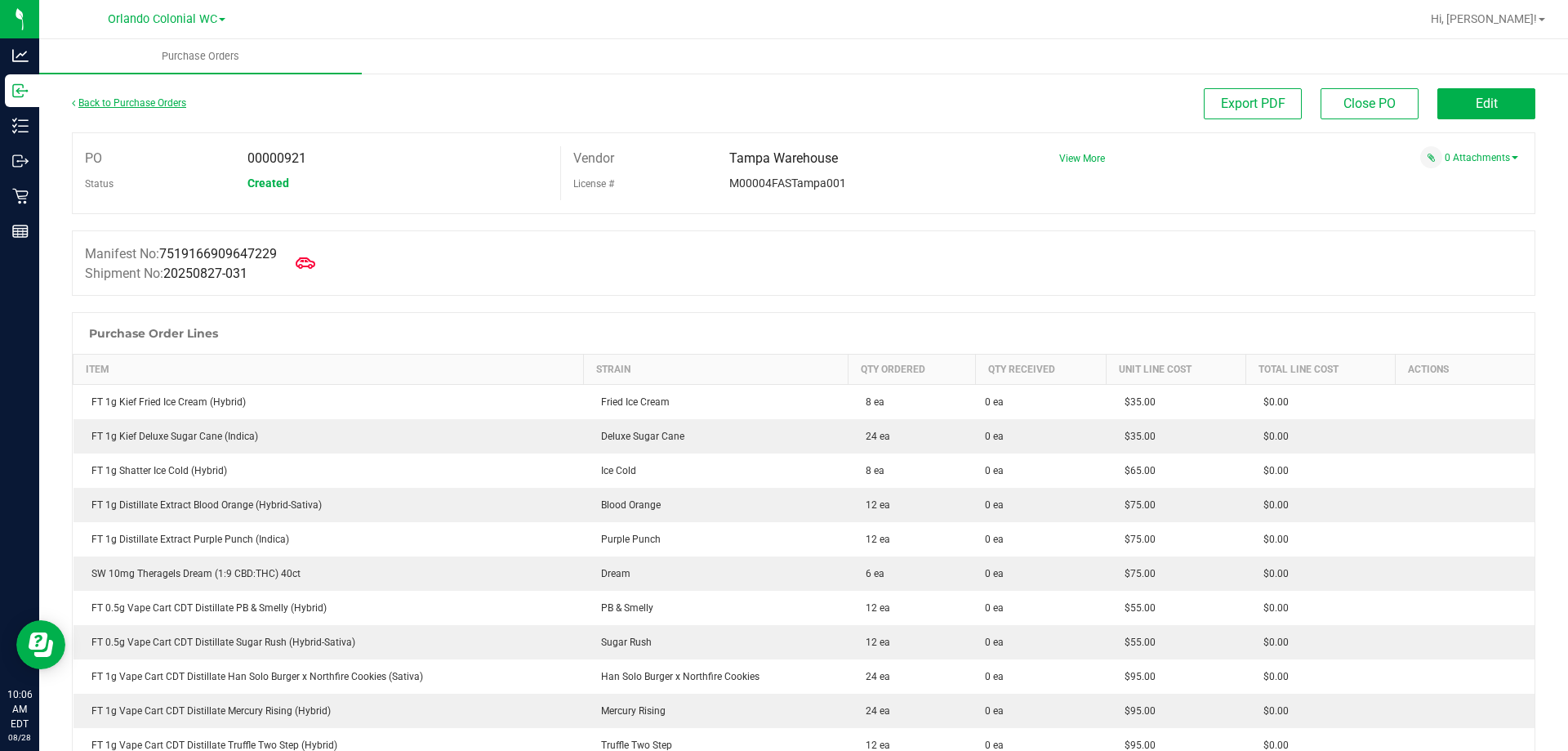
click at [109, 99] on link "Back to Purchase Orders" at bounding box center [129, 103] width 114 height 11
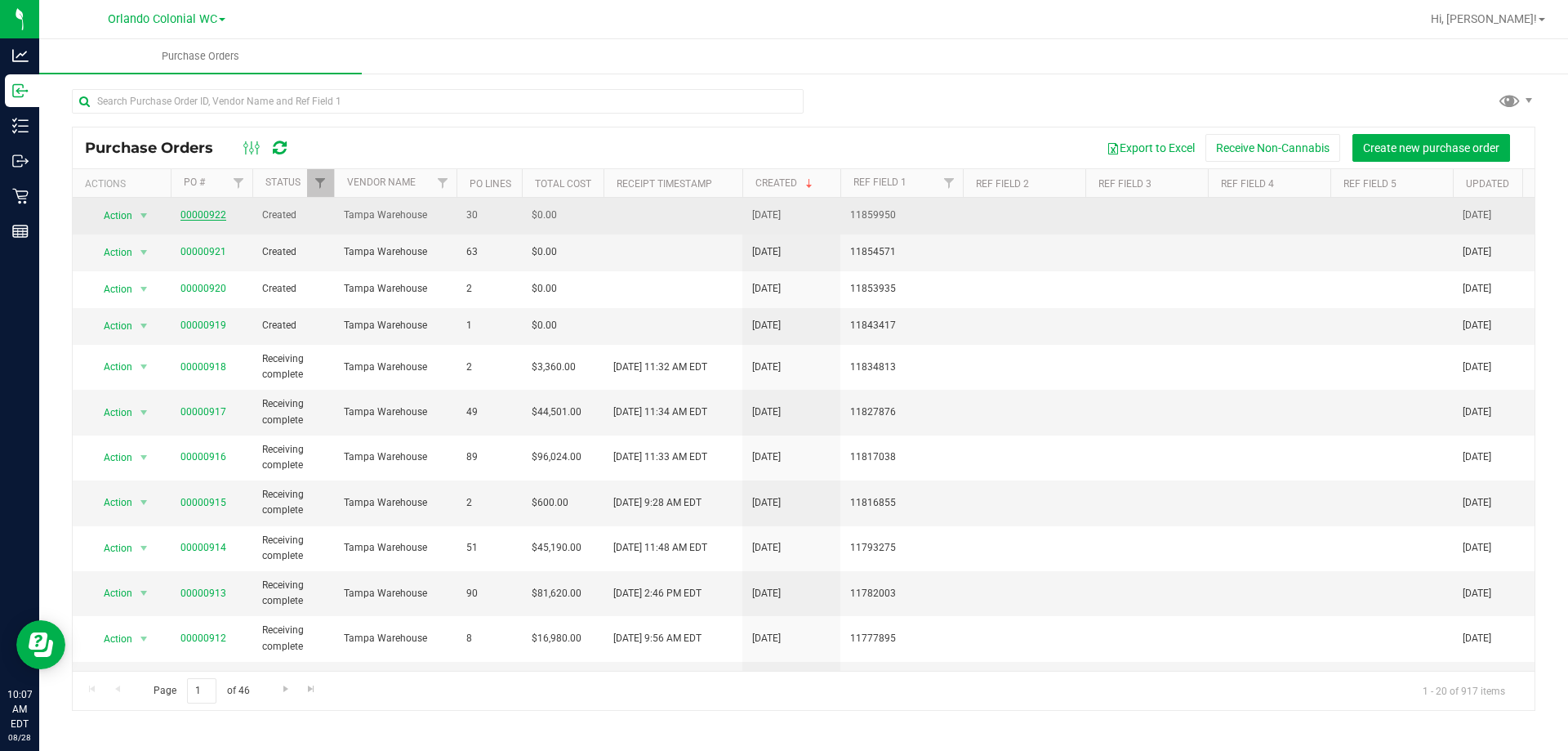
click at [209, 214] on link "00000922" at bounding box center [203, 214] width 46 height 11
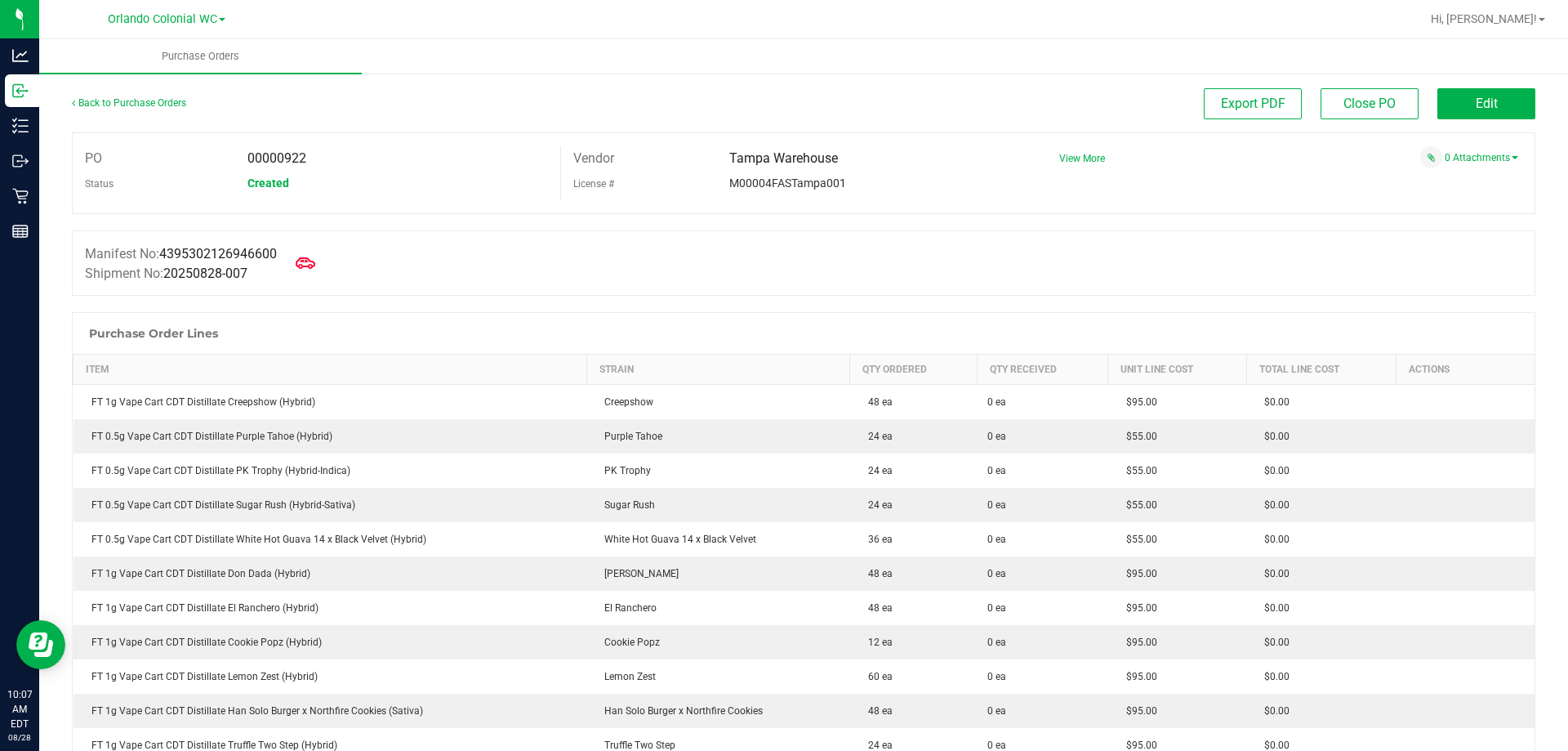
click at [116, 97] on link "Back to Purchase Orders" at bounding box center [129, 103] width 114 height 11
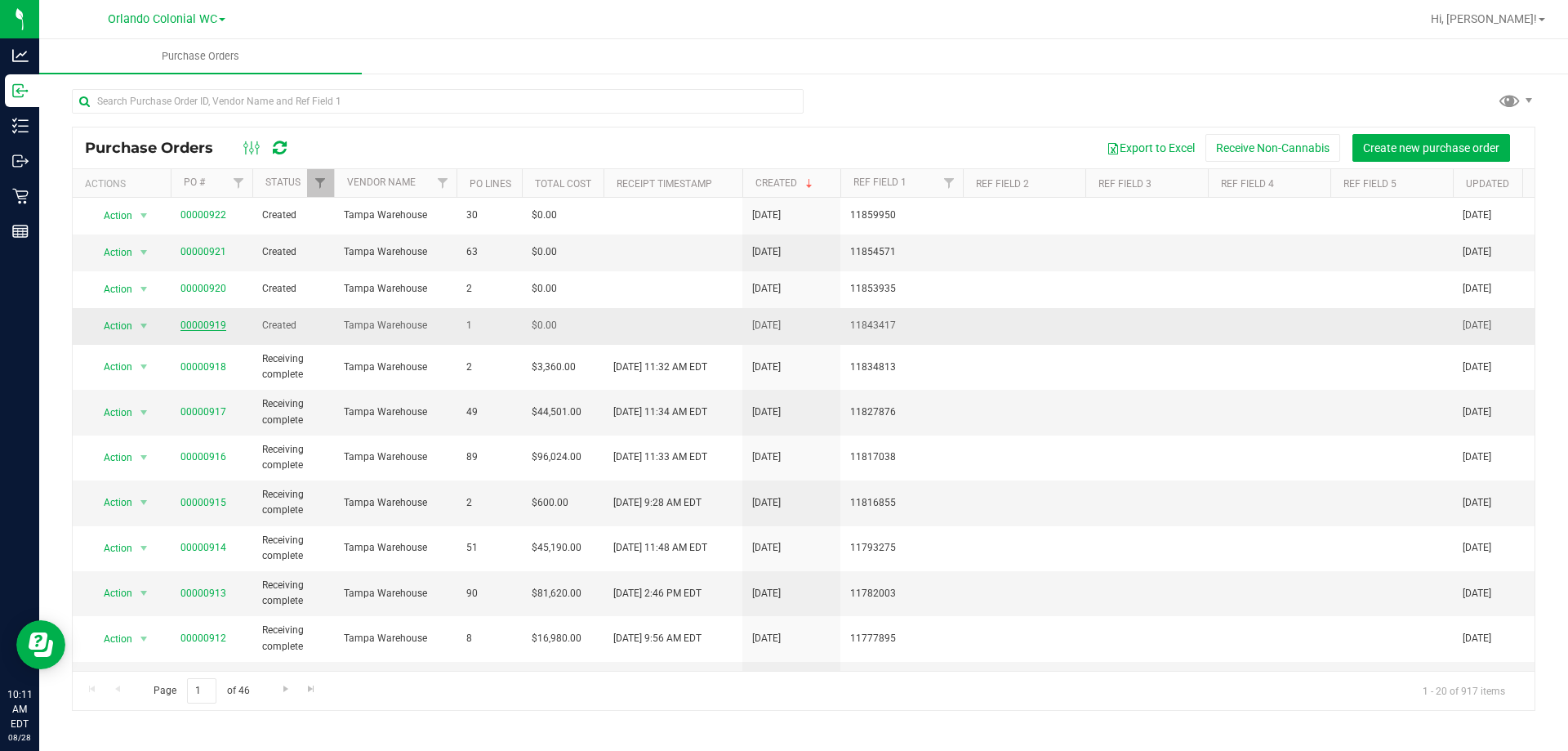
click at [216, 324] on link "00000919" at bounding box center [203, 324] width 46 height 11
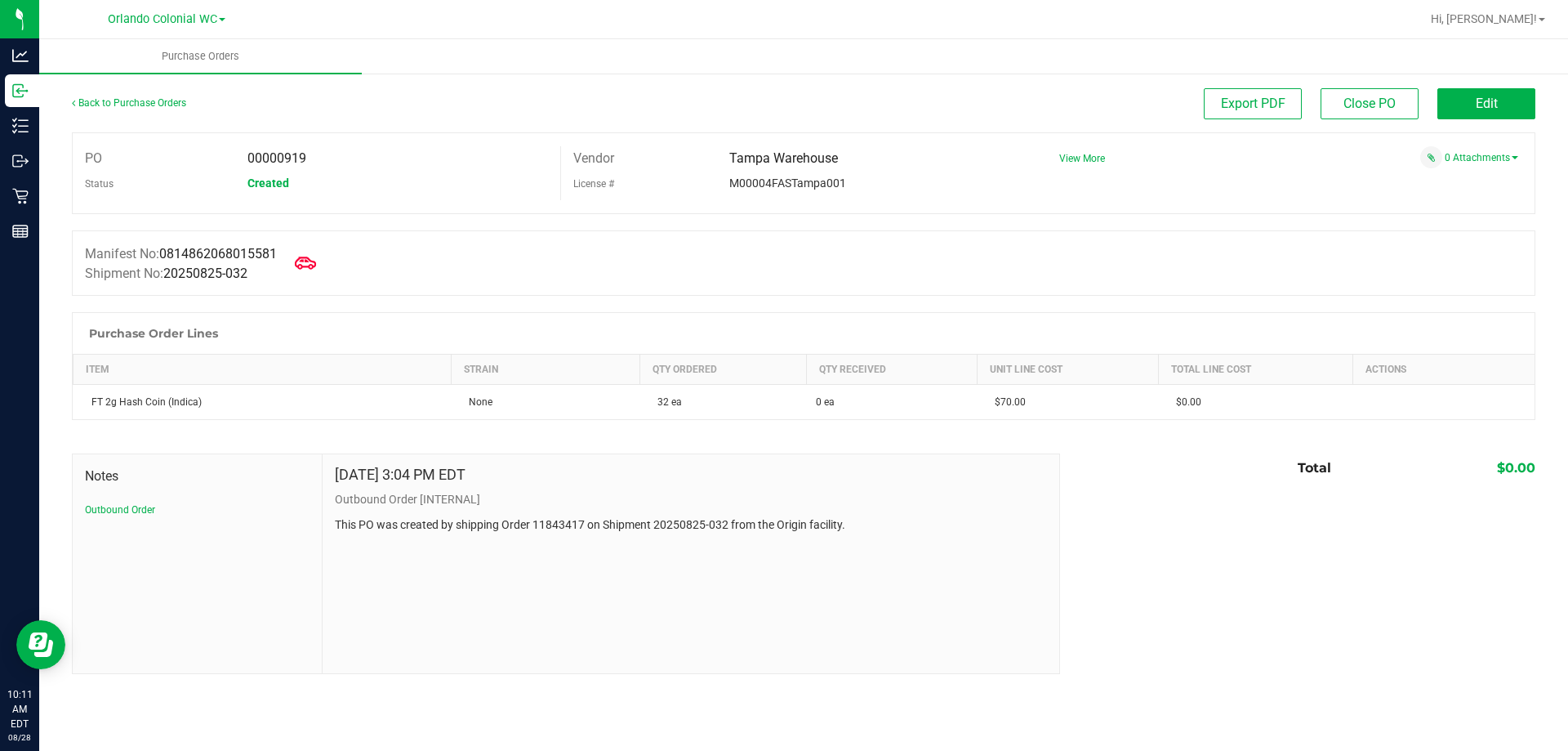
click at [313, 258] on icon at bounding box center [305, 262] width 21 height 12
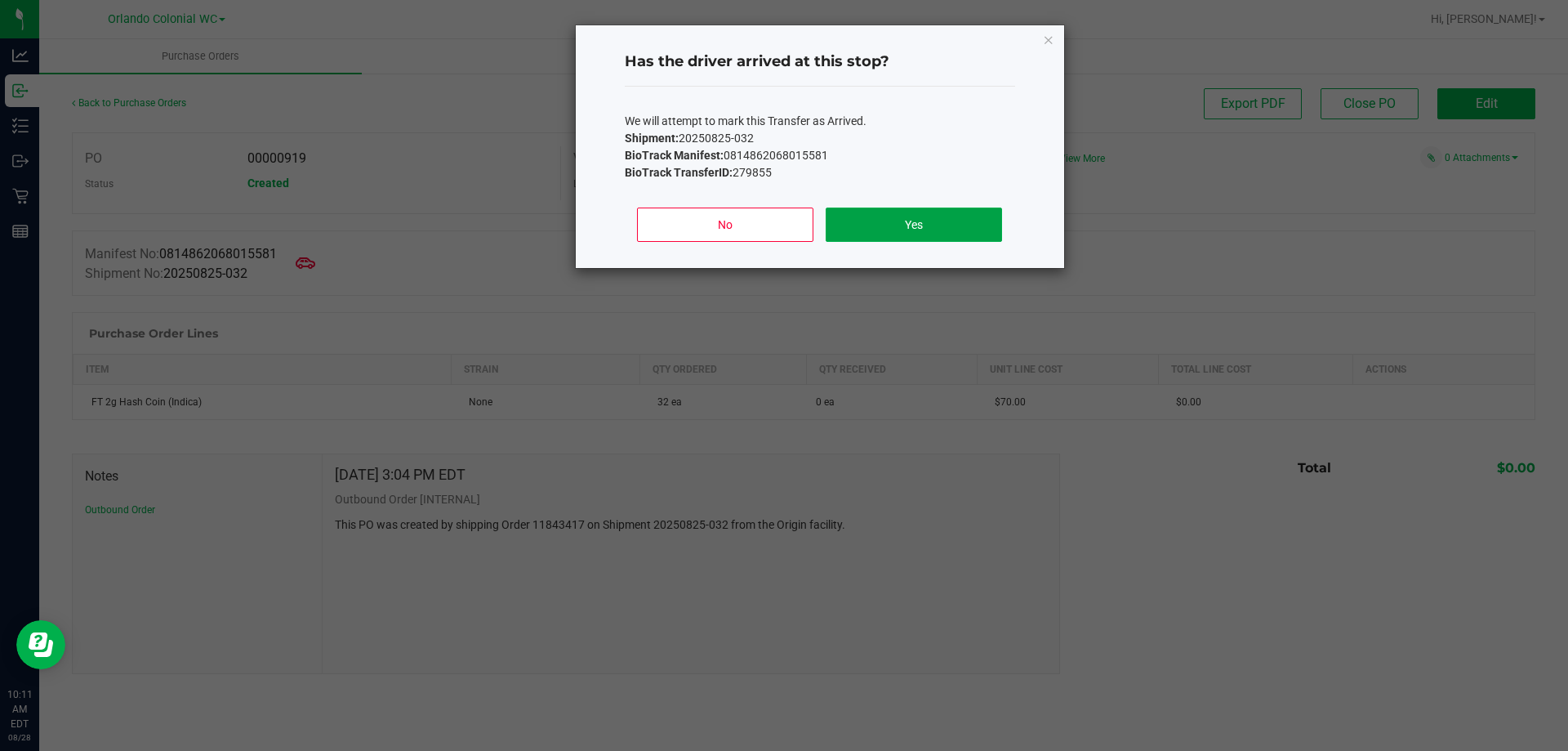
click at [860, 219] on button "Yes" at bounding box center [913, 224] width 176 height 34
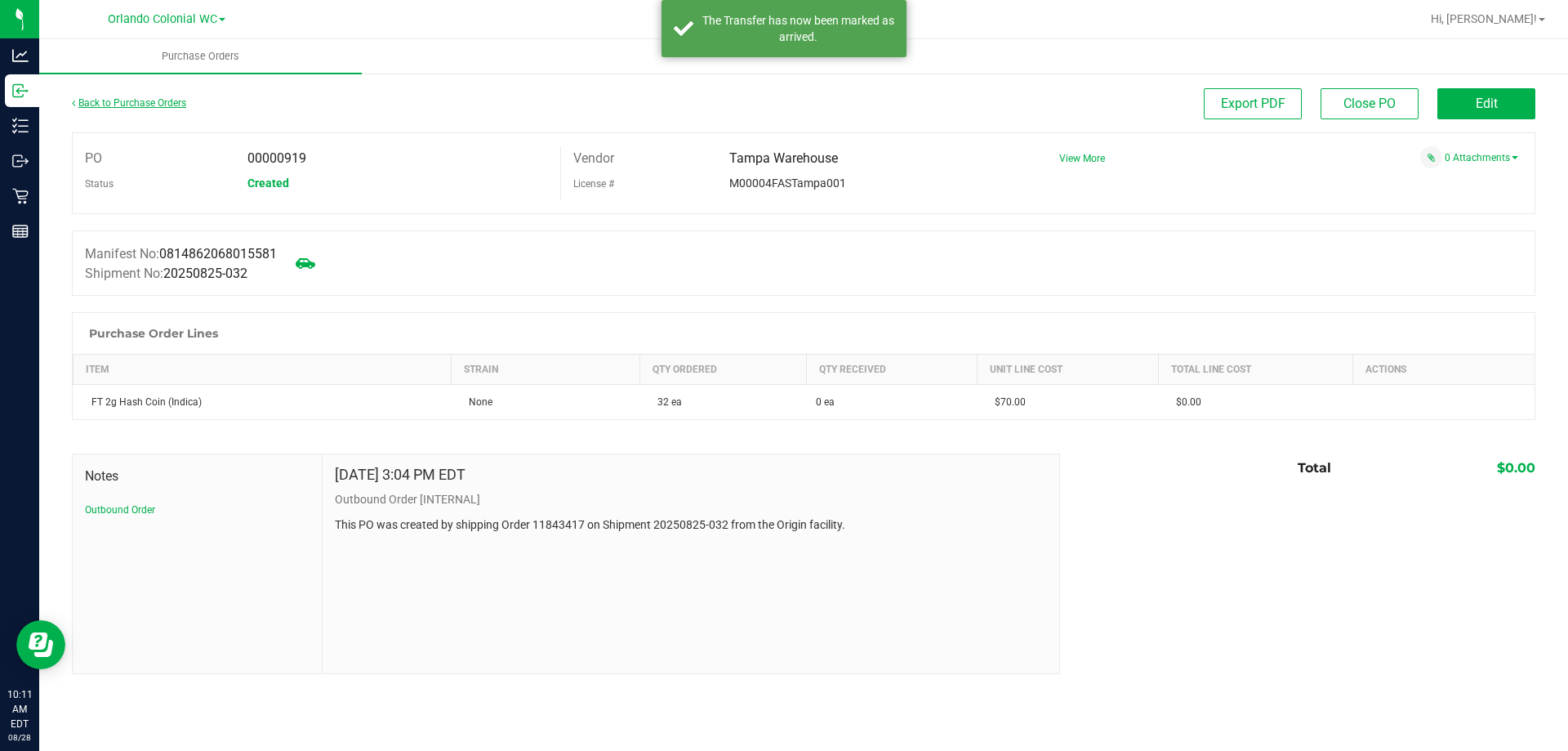
click at [125, 107] on link "Back to Purchase Orders" at bounding box center [129, 103] width 114 height 11
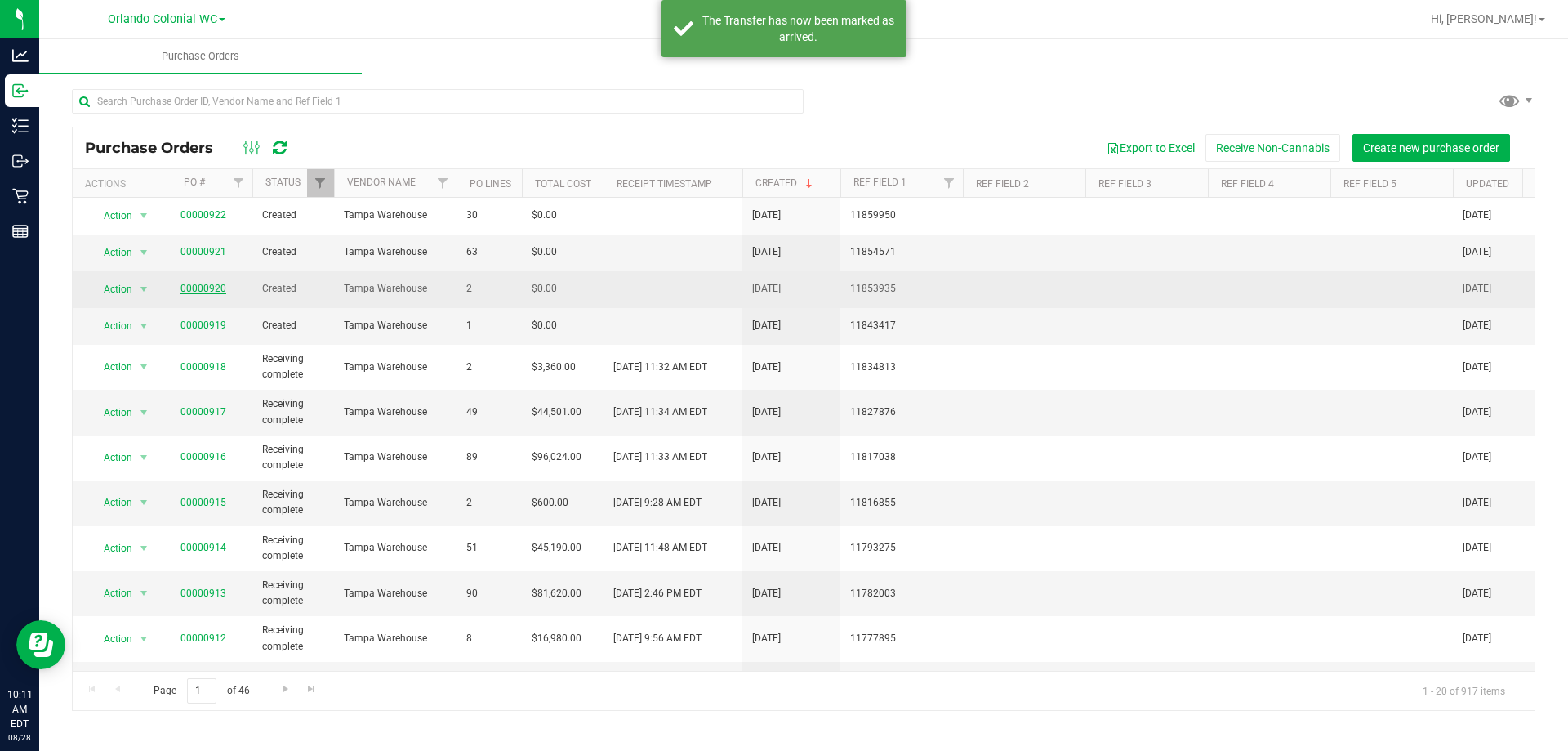
click at [214, 287] on link "00000920" at bounding box center [203, 288] width 46 height 11
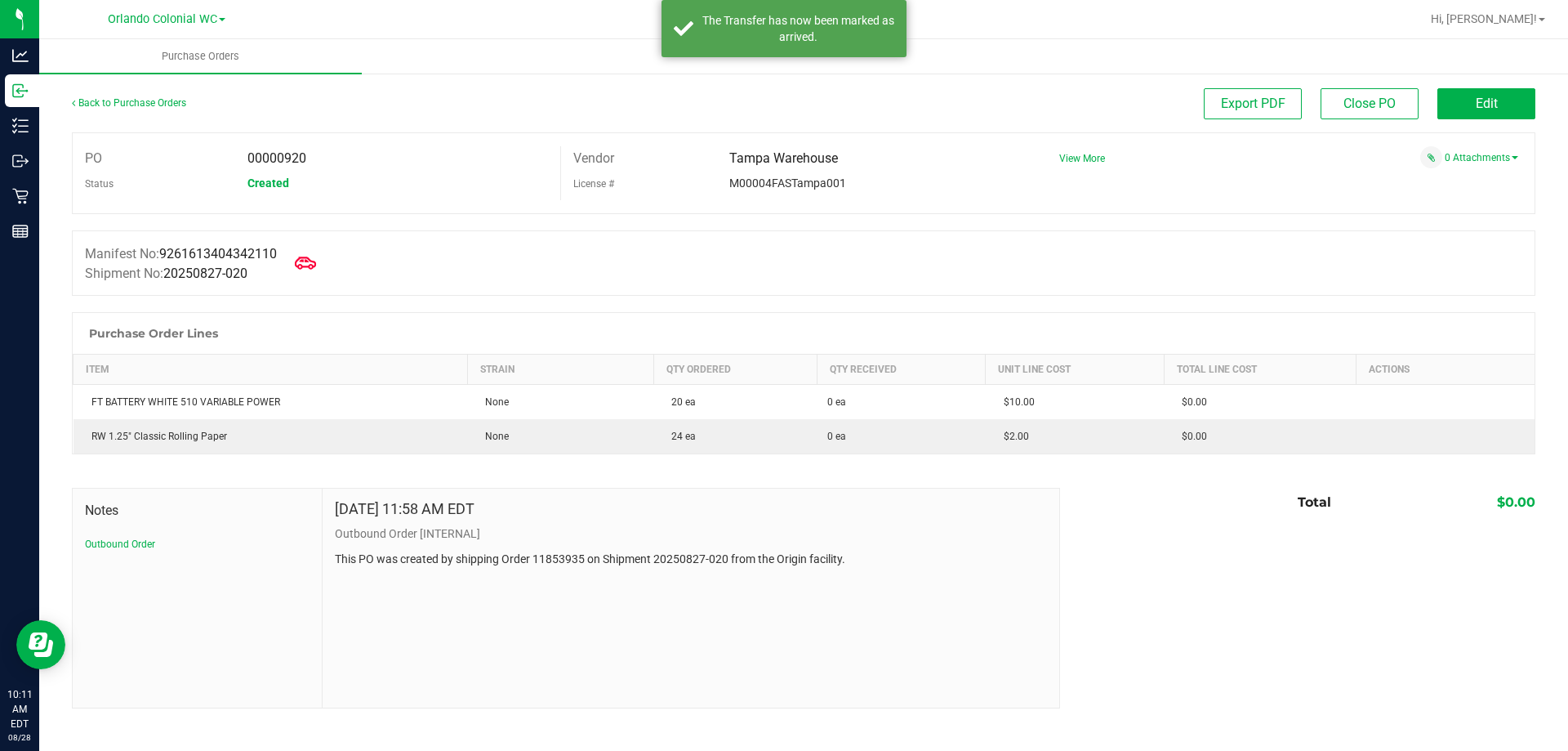
click at [312, 255] on icon at bounding box center [305, 263] width 21 height 21
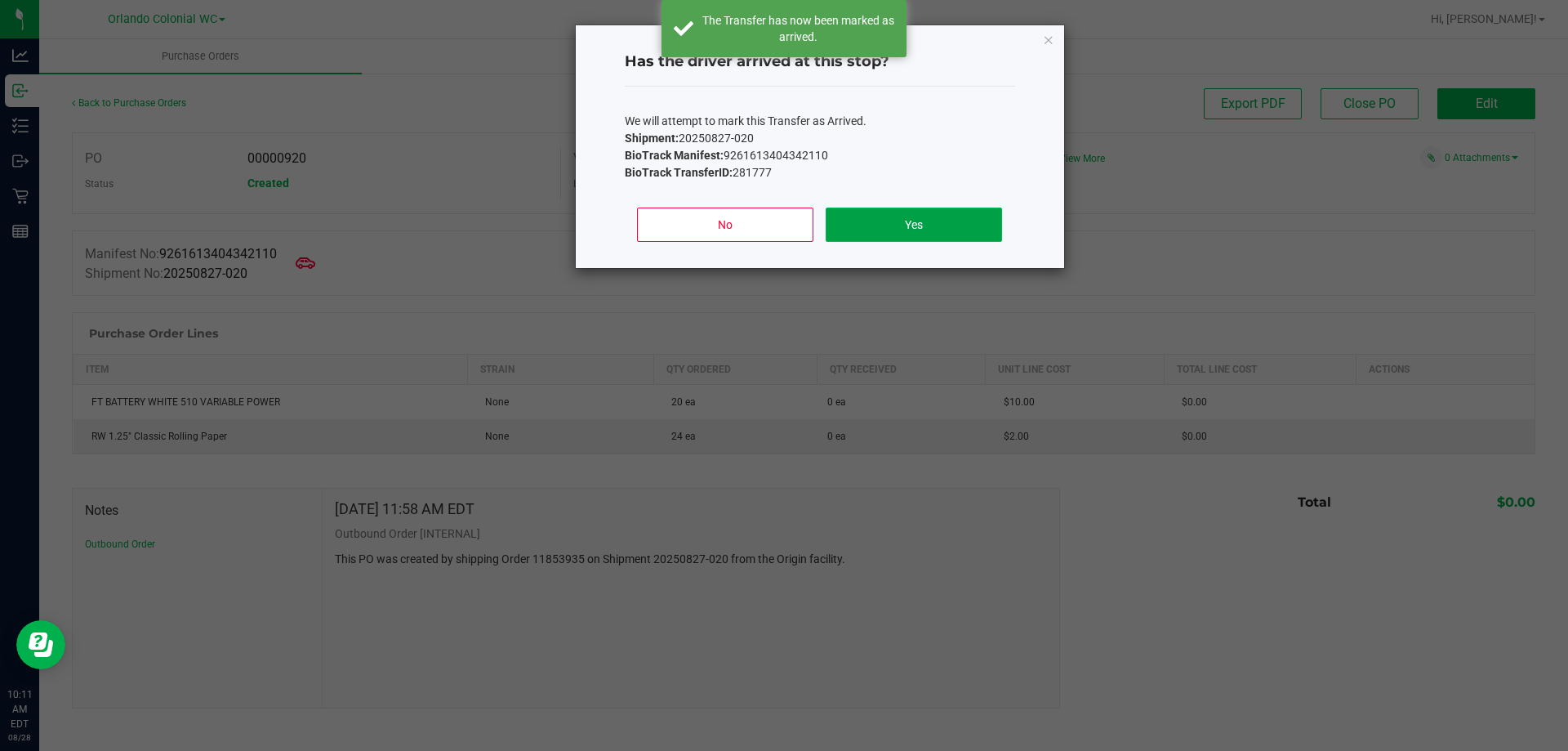
click at [870, 222] on button "Yes" at bounding box center [913, 224] width 176 height 34
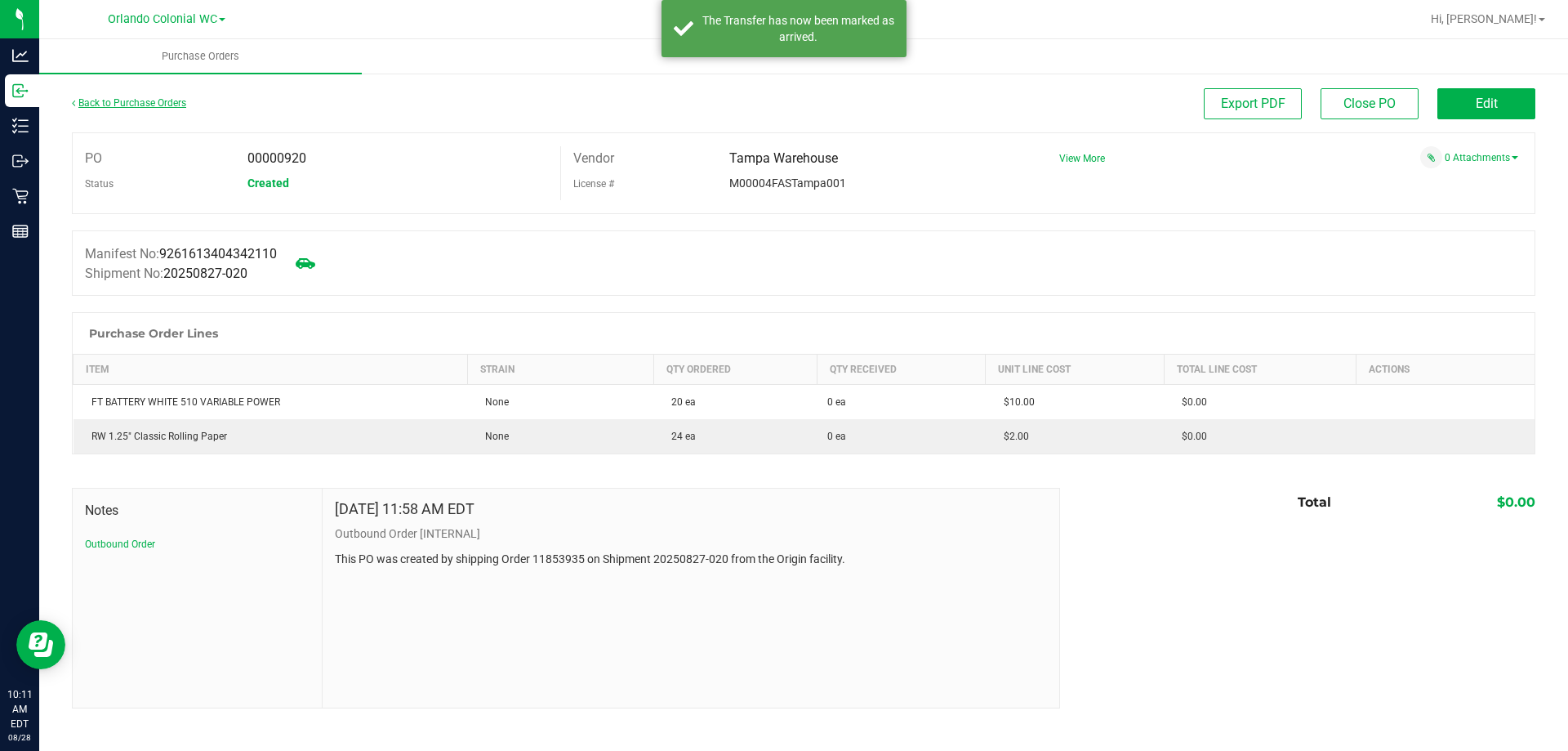
click at [172, 99] on link "Back to Purchase Orders" at bounding box center [129, 103] width 114 height 11
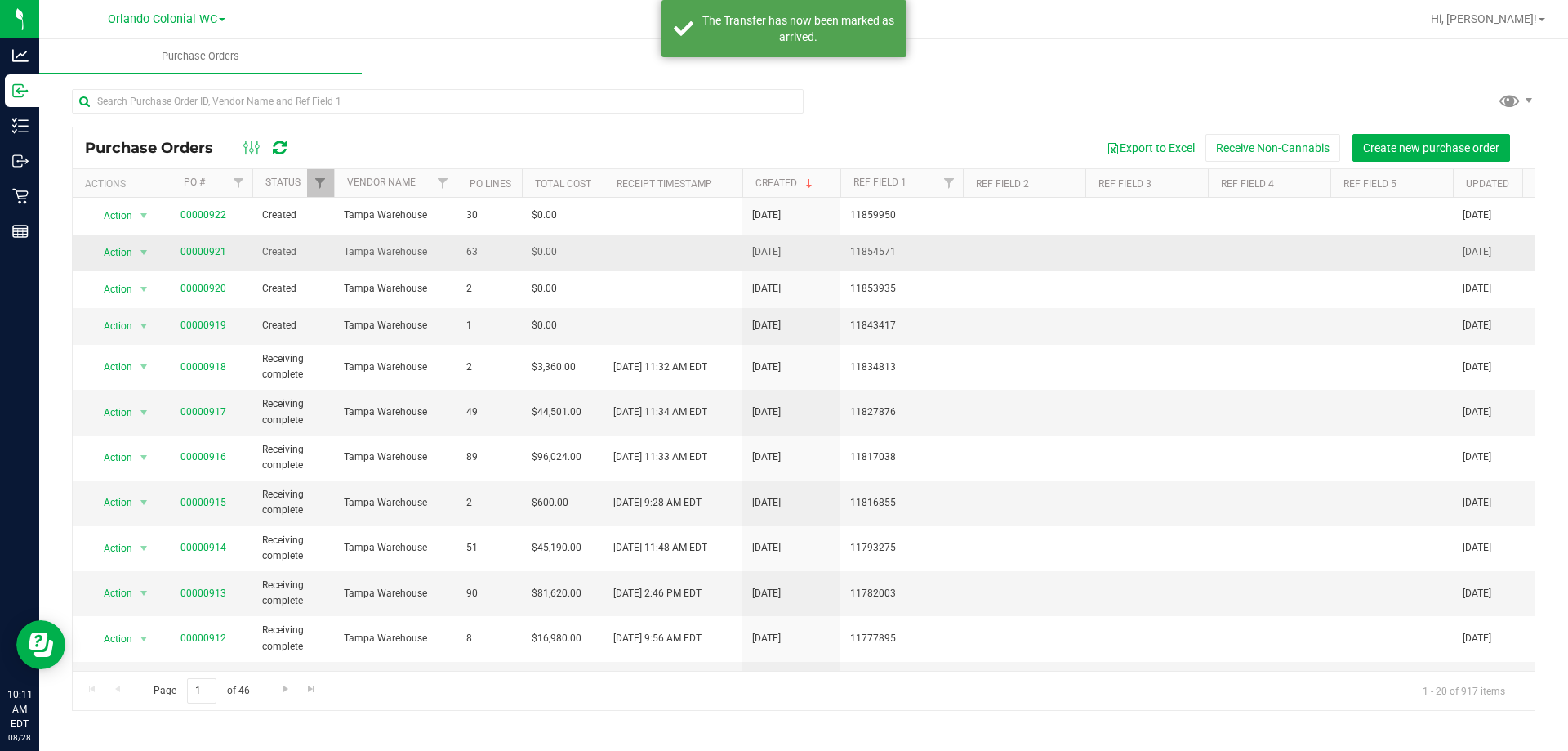
click at [199, 253] on link "00000921" at bounding box center [203, 251] width 46 height 11
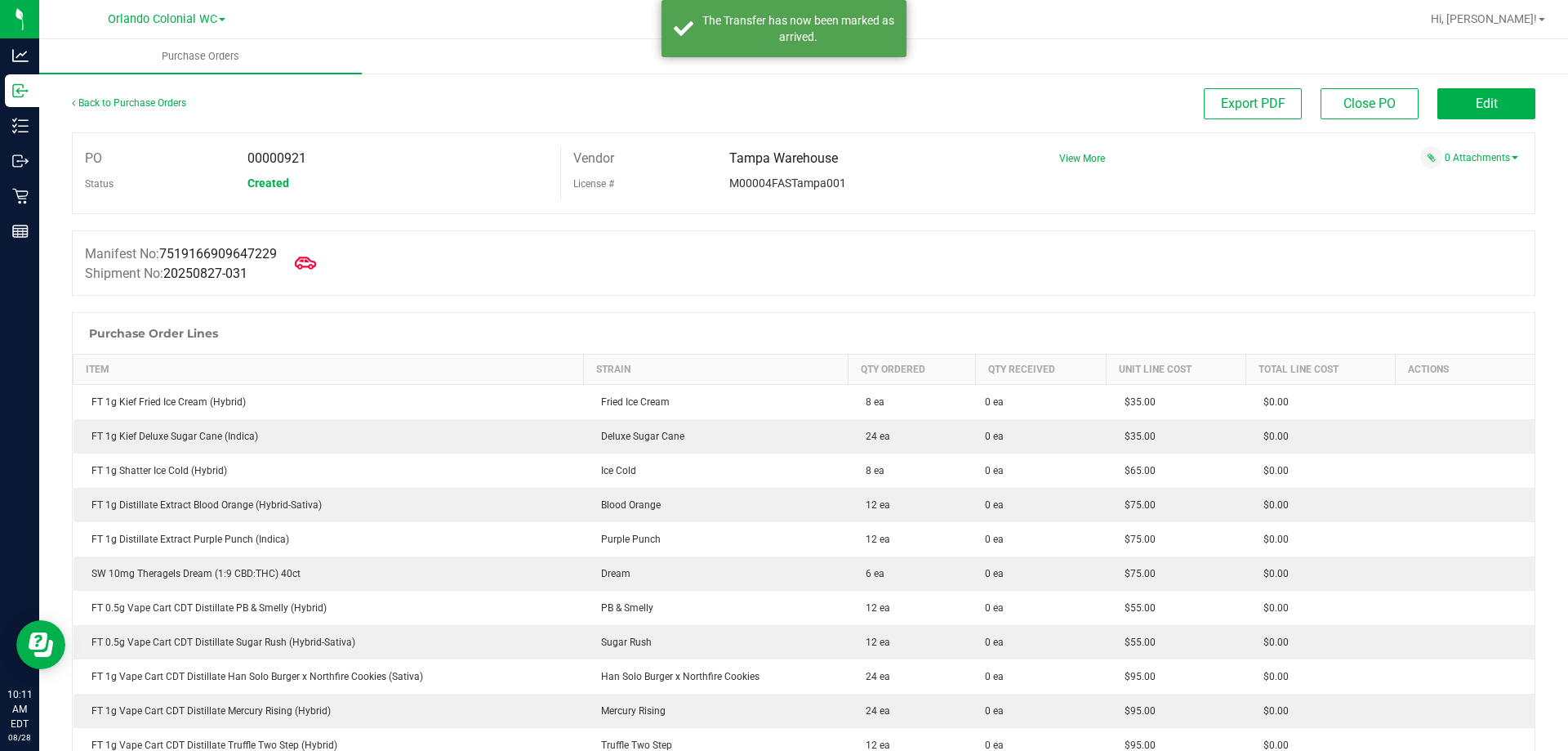
click at [311, 258] on icon at bounding box center [305, 262] width 21 height 12
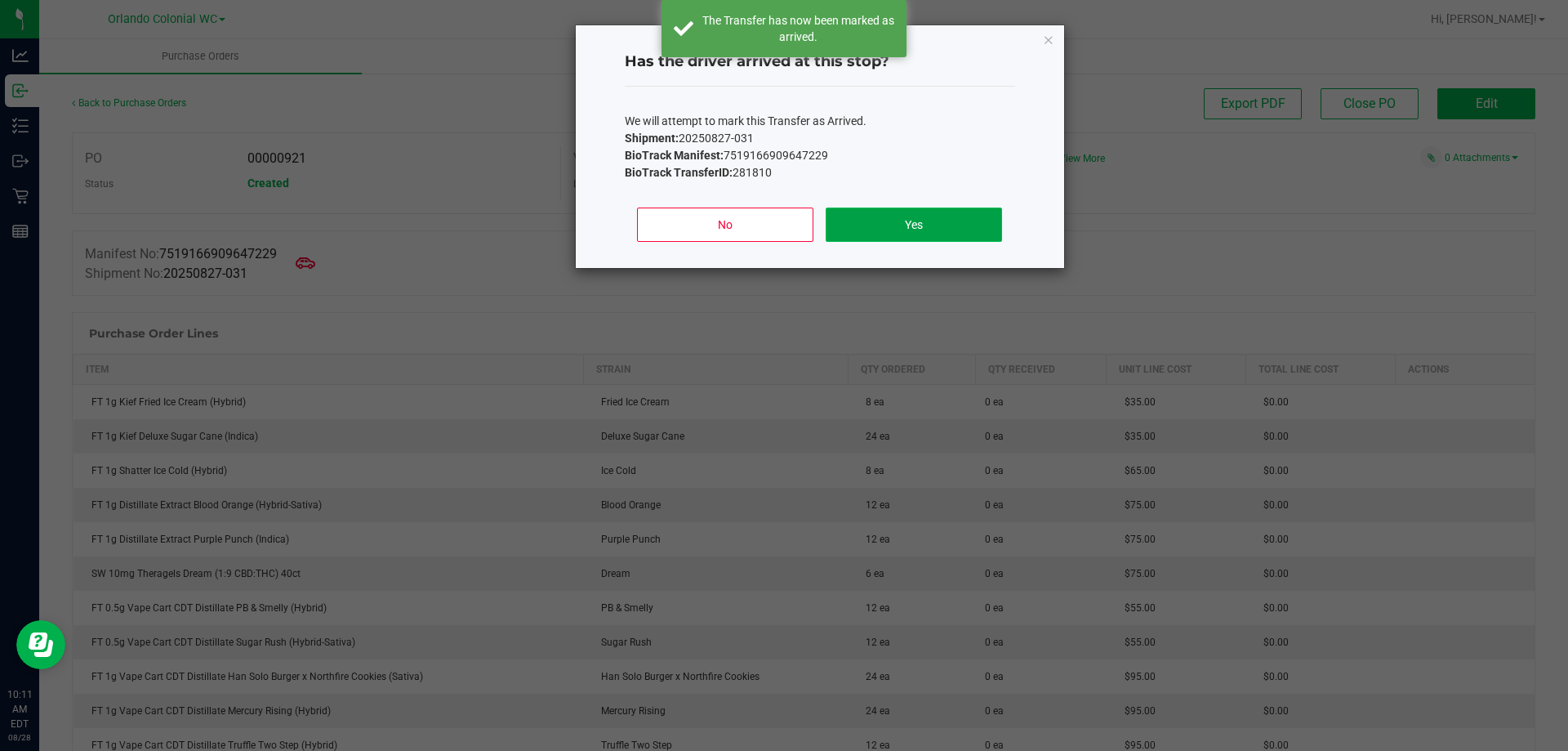
click at [928, 215] on button "Yes" at bounding box center [913, 224] width 176 height 34
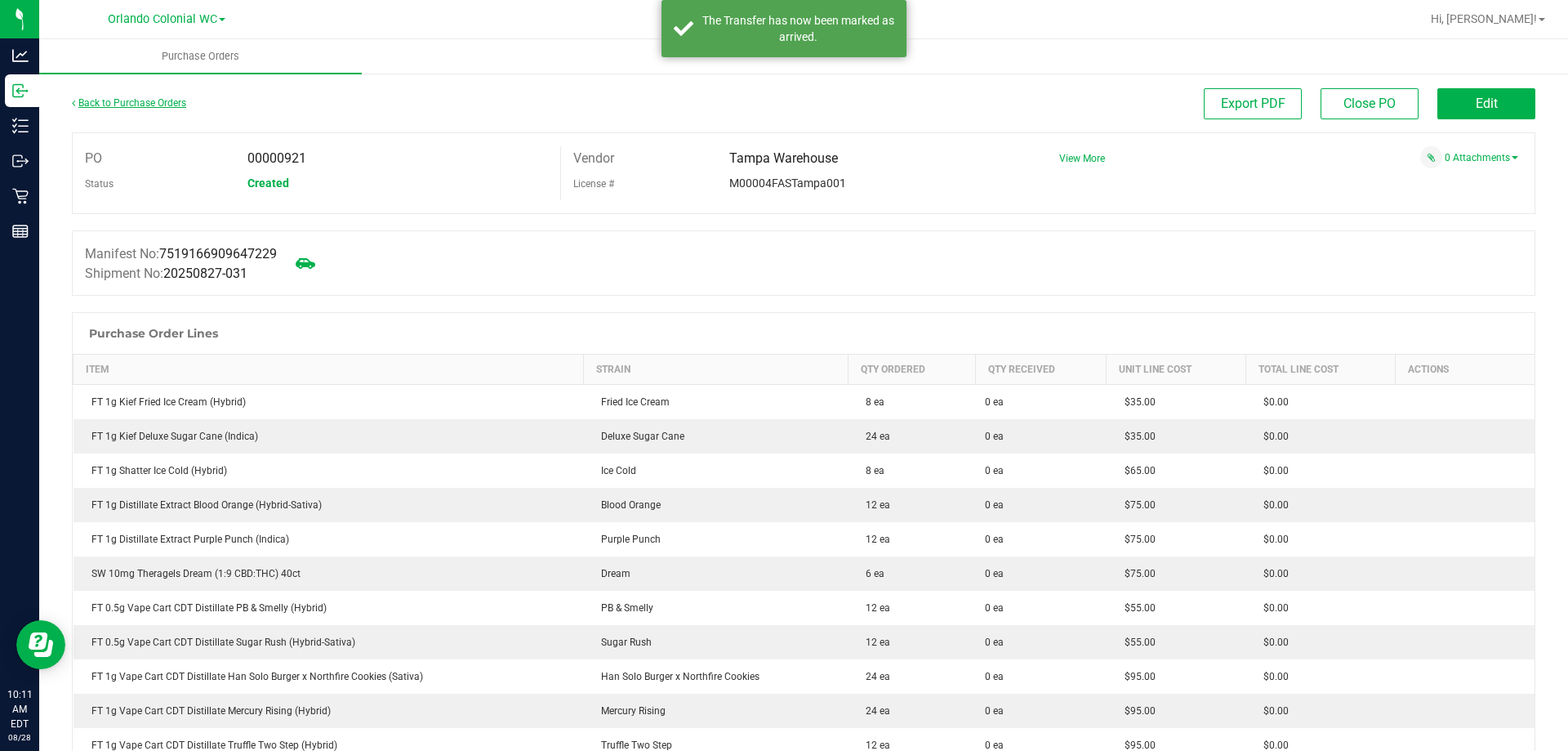
click at [127, 102] on link "Back to Purchase Orders" at bounding box center [129, 103] width 114 height 11
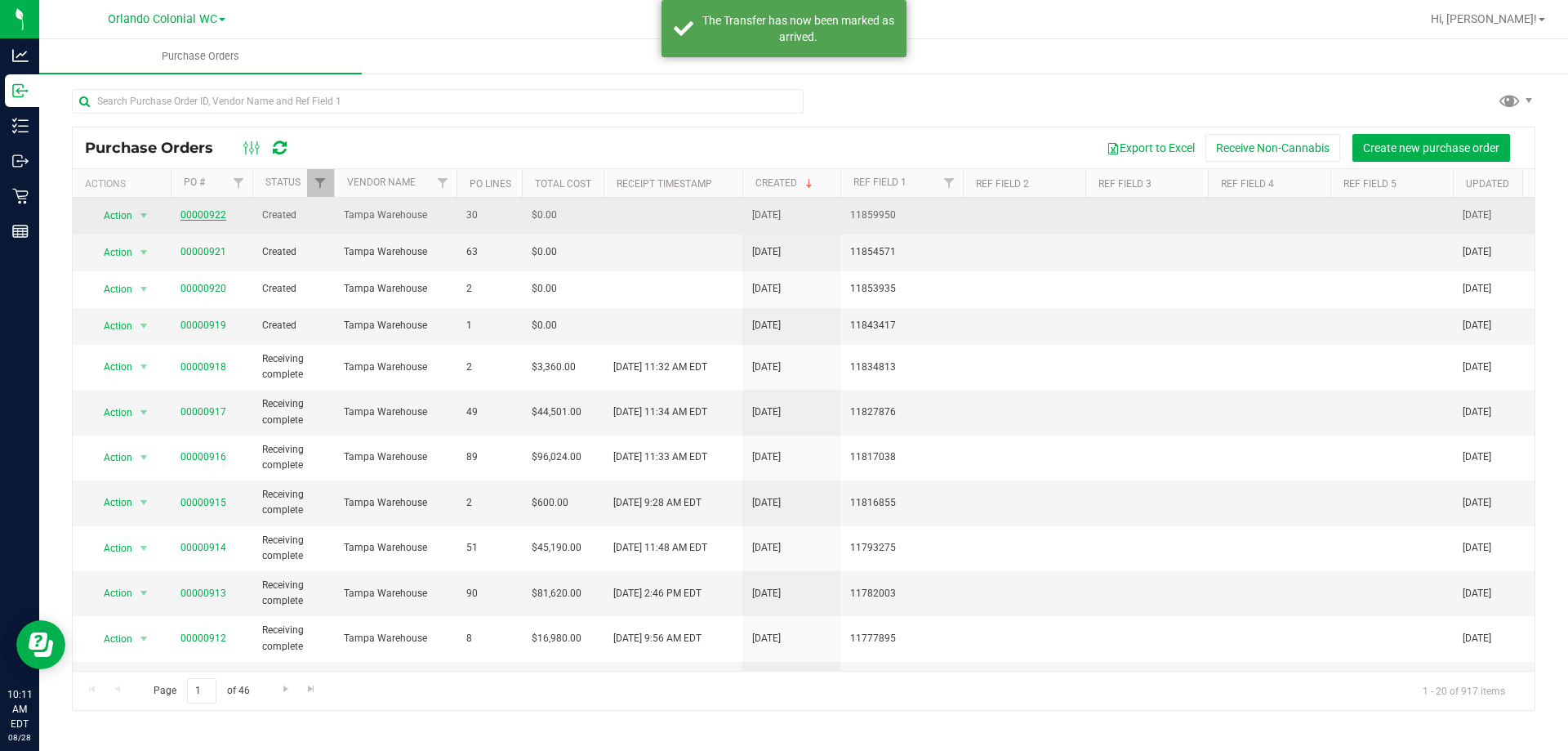
click at [192, 215] on link "00000922" at bounding box center [203, 214] width 46 height 11
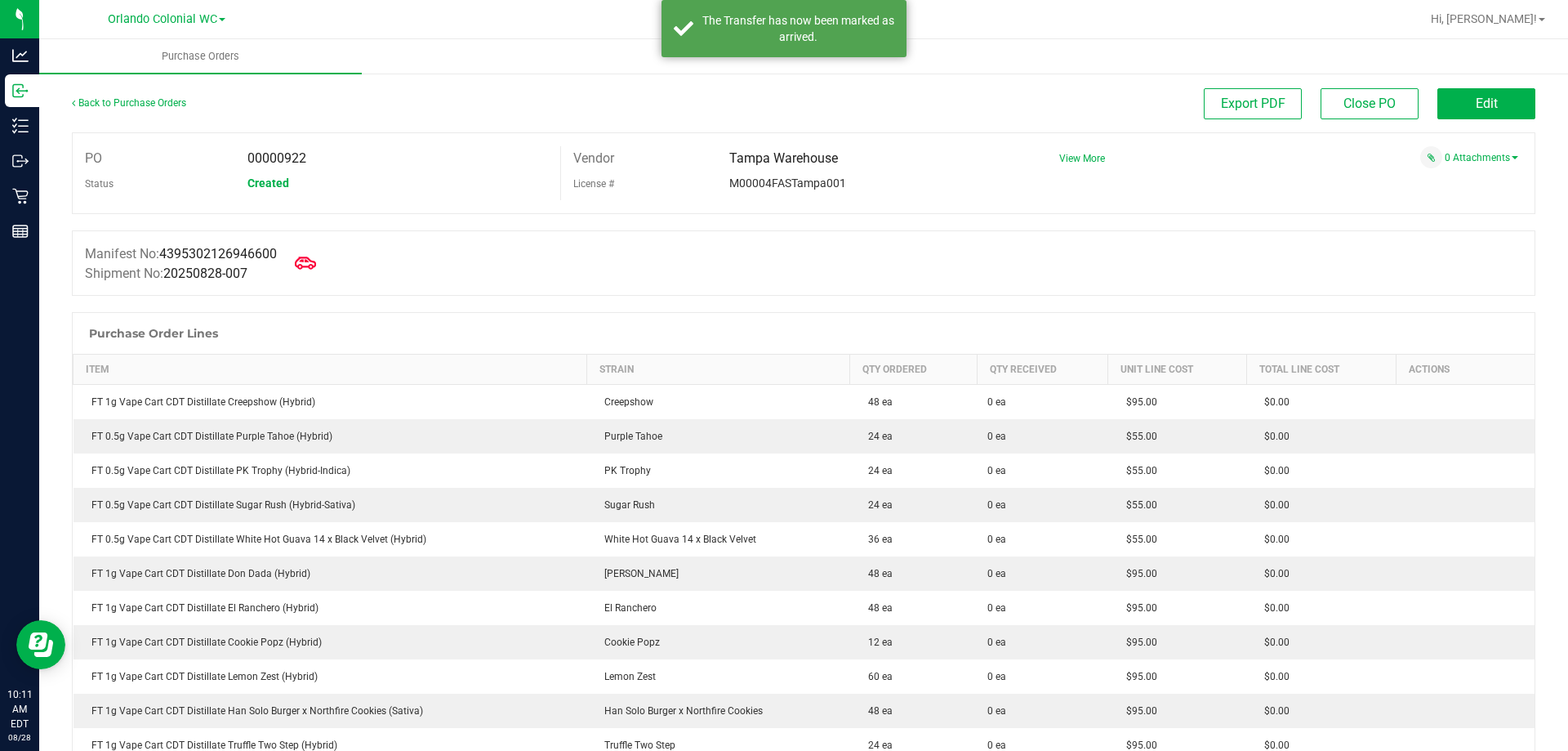
click at [316, 260] on icon at bounding box center [305, 263] width 21 height 21
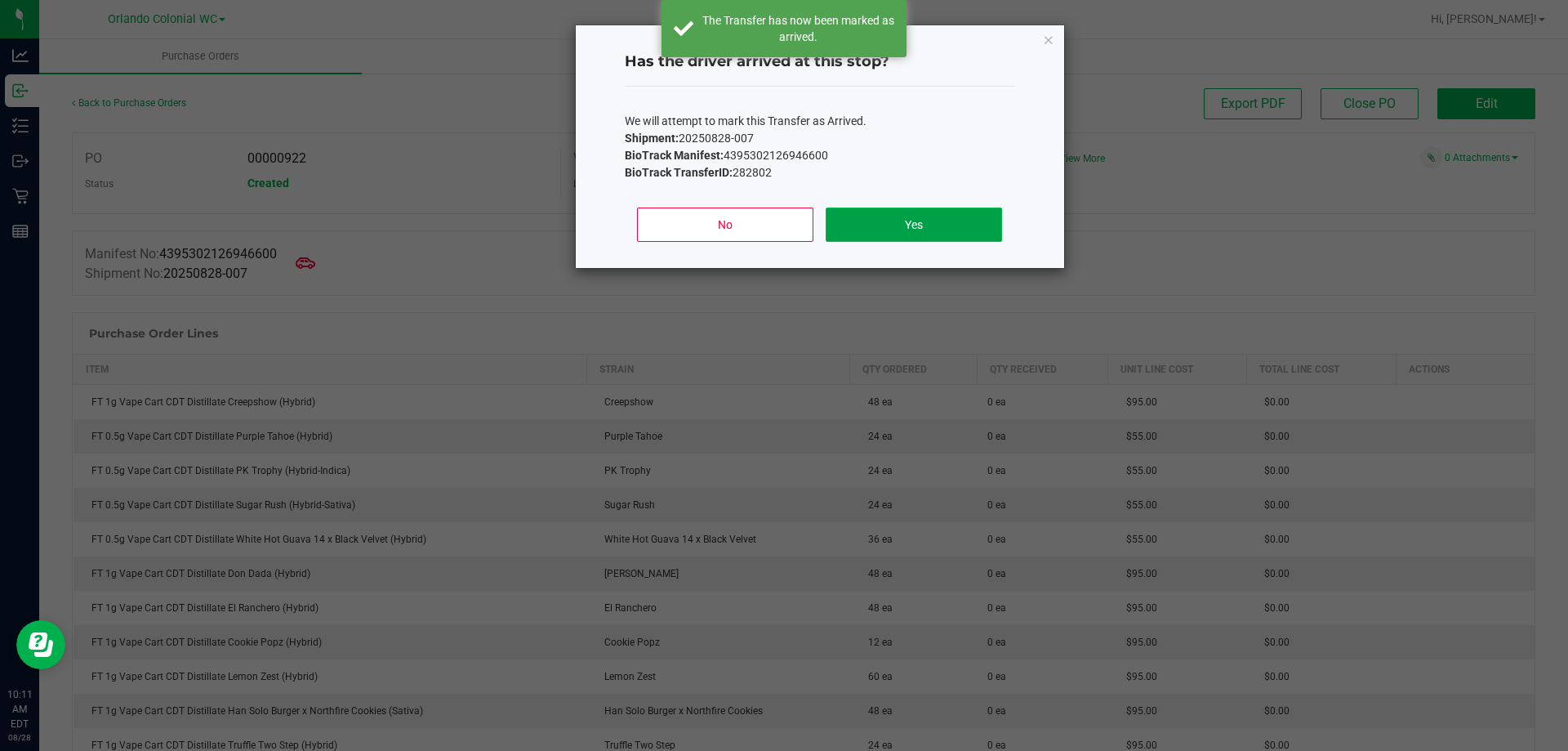
click at [898, 209] on button "Yes" at bounding box center [913, 224] width 176 height 34
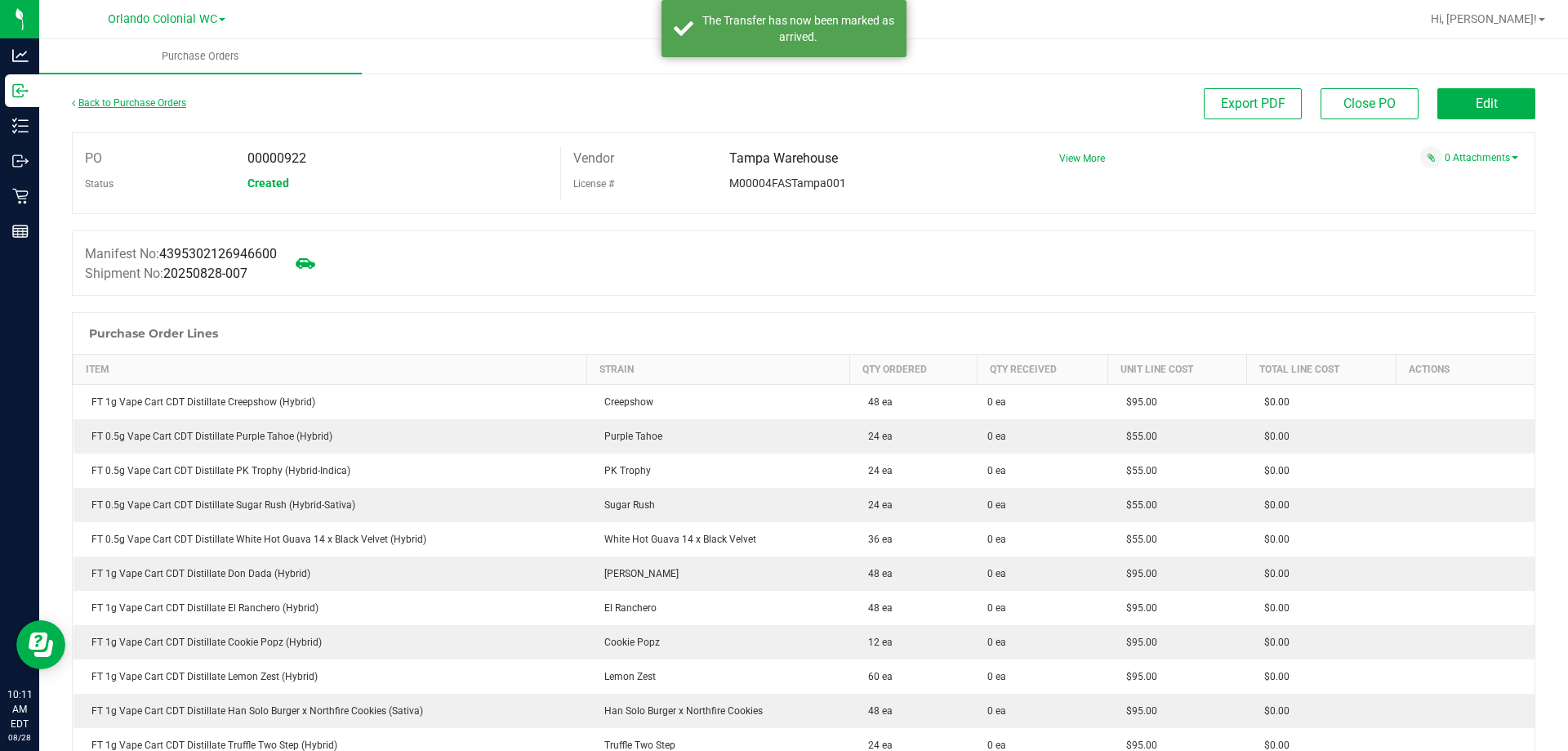
click at [147, 100] on link "Back to Purchase Orders" at bounding box center [129, 103] width 114 height 11
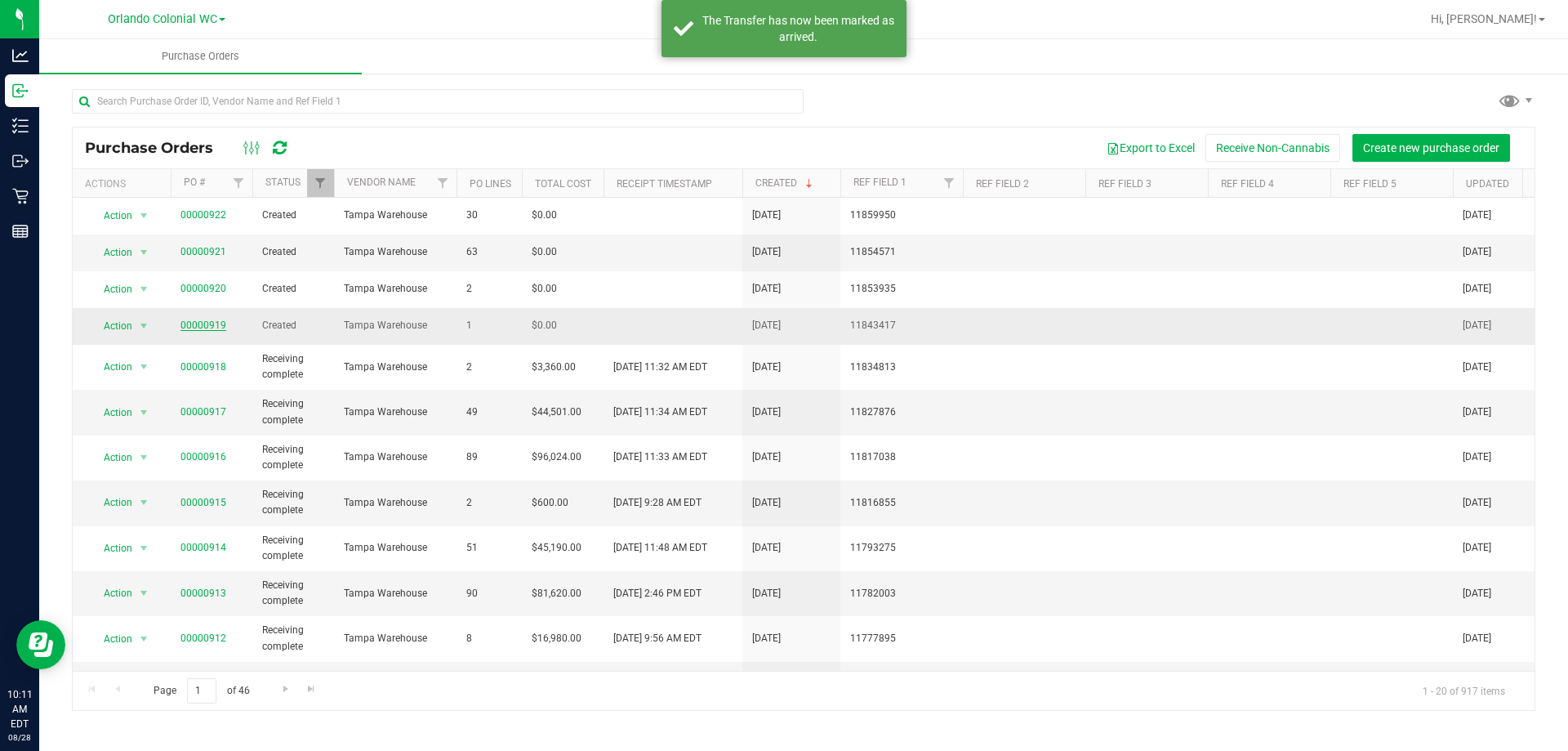
click at [213, 324] on link "00000919" at bounding box center [203, 324] width 46 height 11
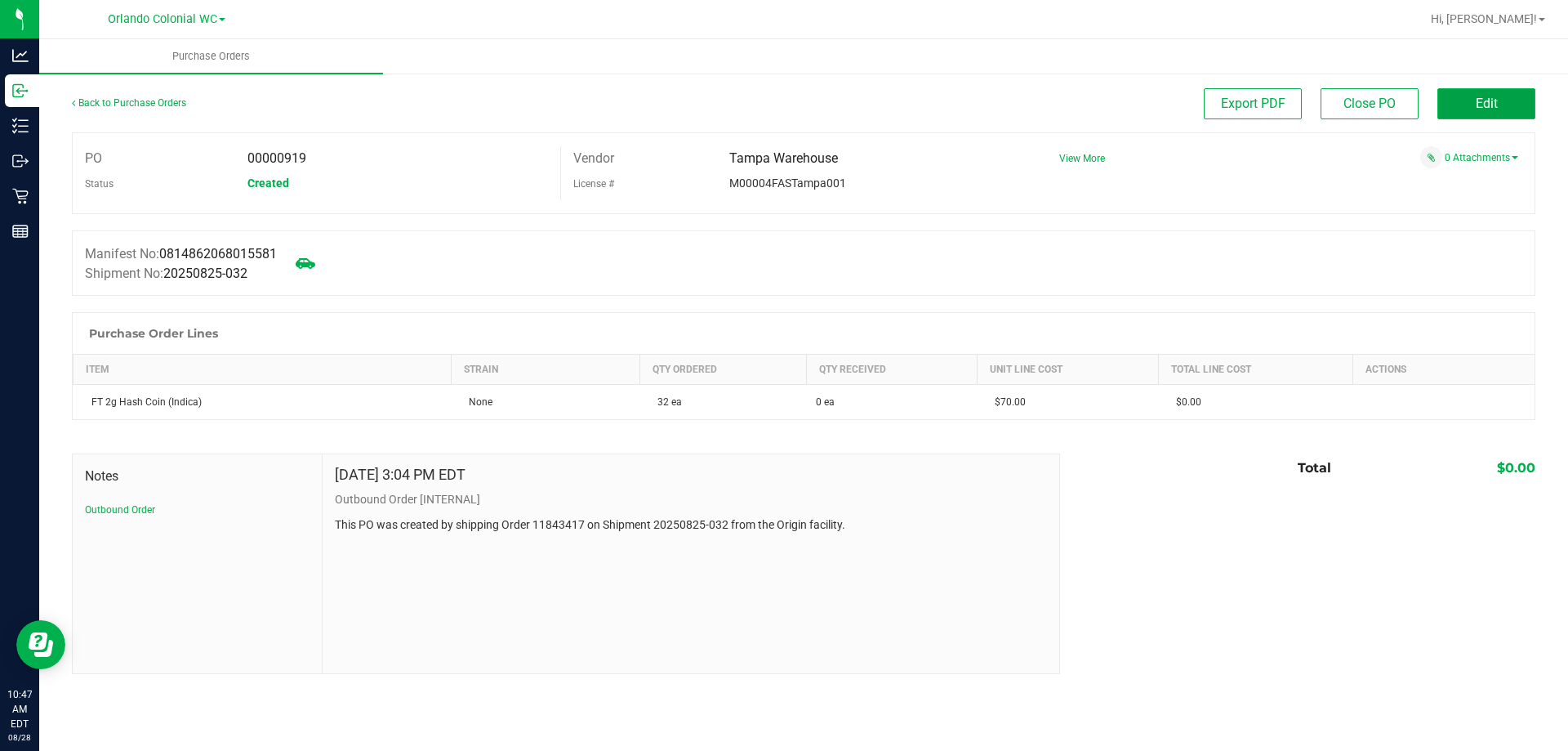
click at [1469, 101] on button "Edit" at bounding box center [1486, 104] width 98 height 31
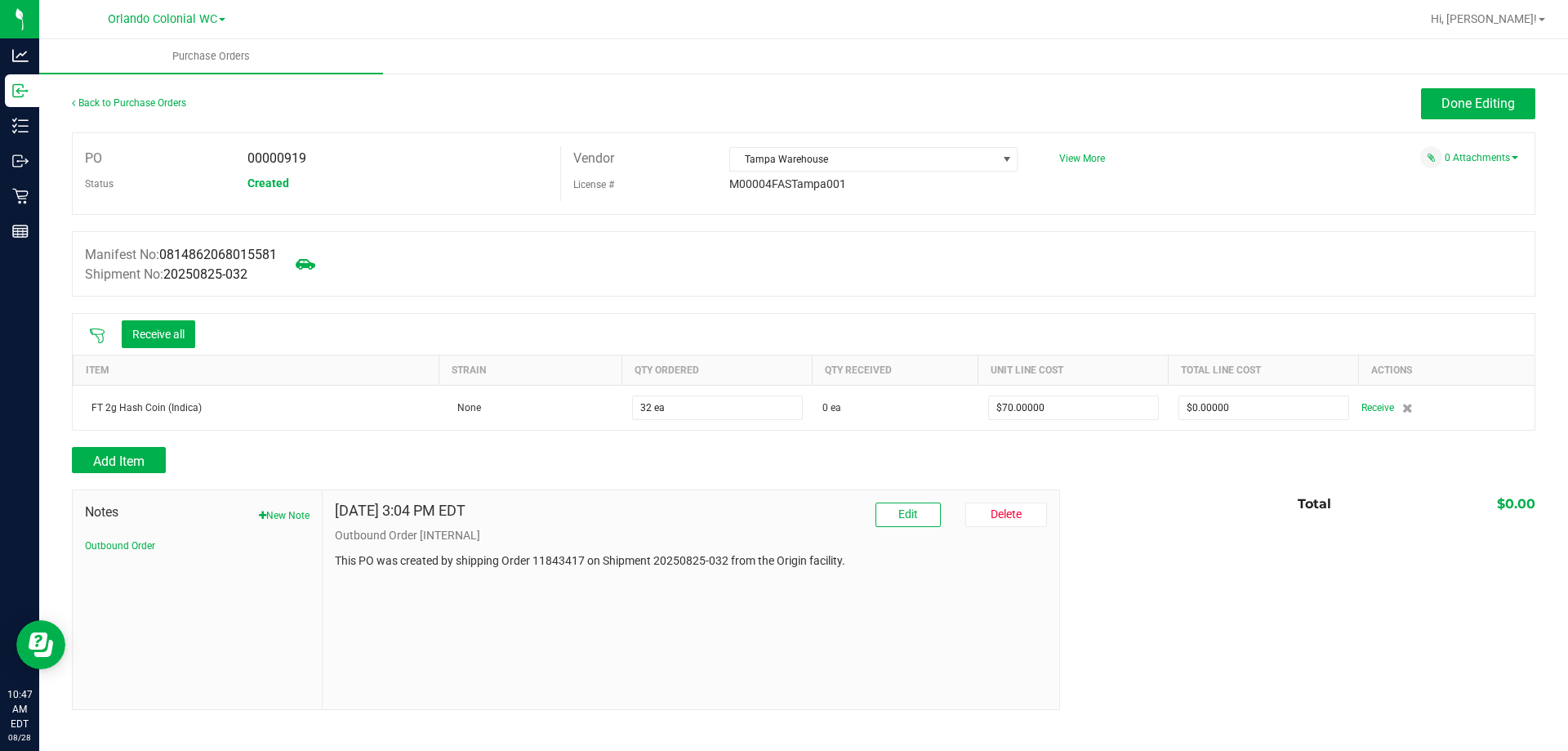
click at [94, 339] on icon at bounding box center [97, 336] width 17 height 17
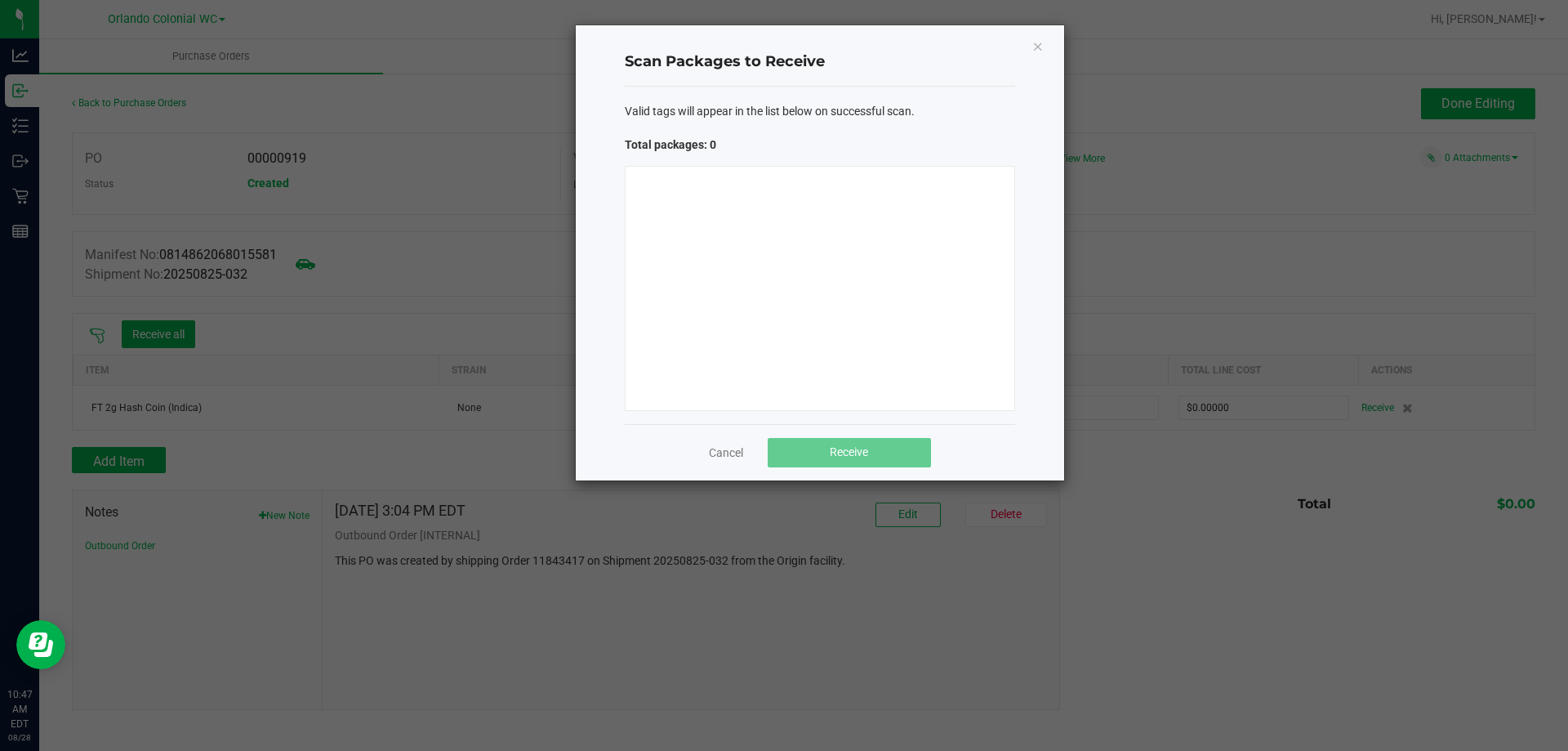
click at [766, 236] on div at bounding box center [820, 288] width 391 height 245
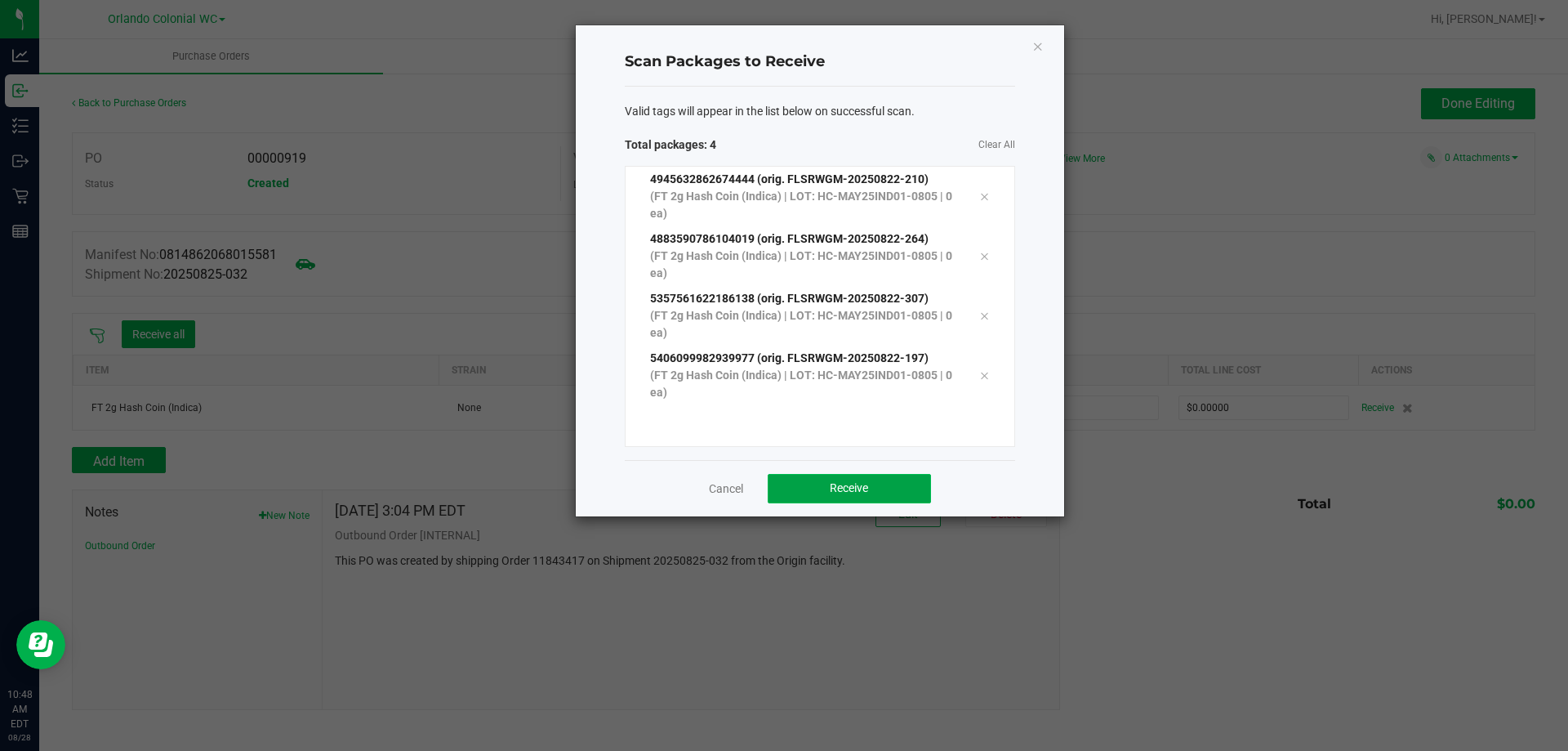
click at [868, 480] on button "Receive" at bounding box center [849, 488] width 164 height 29
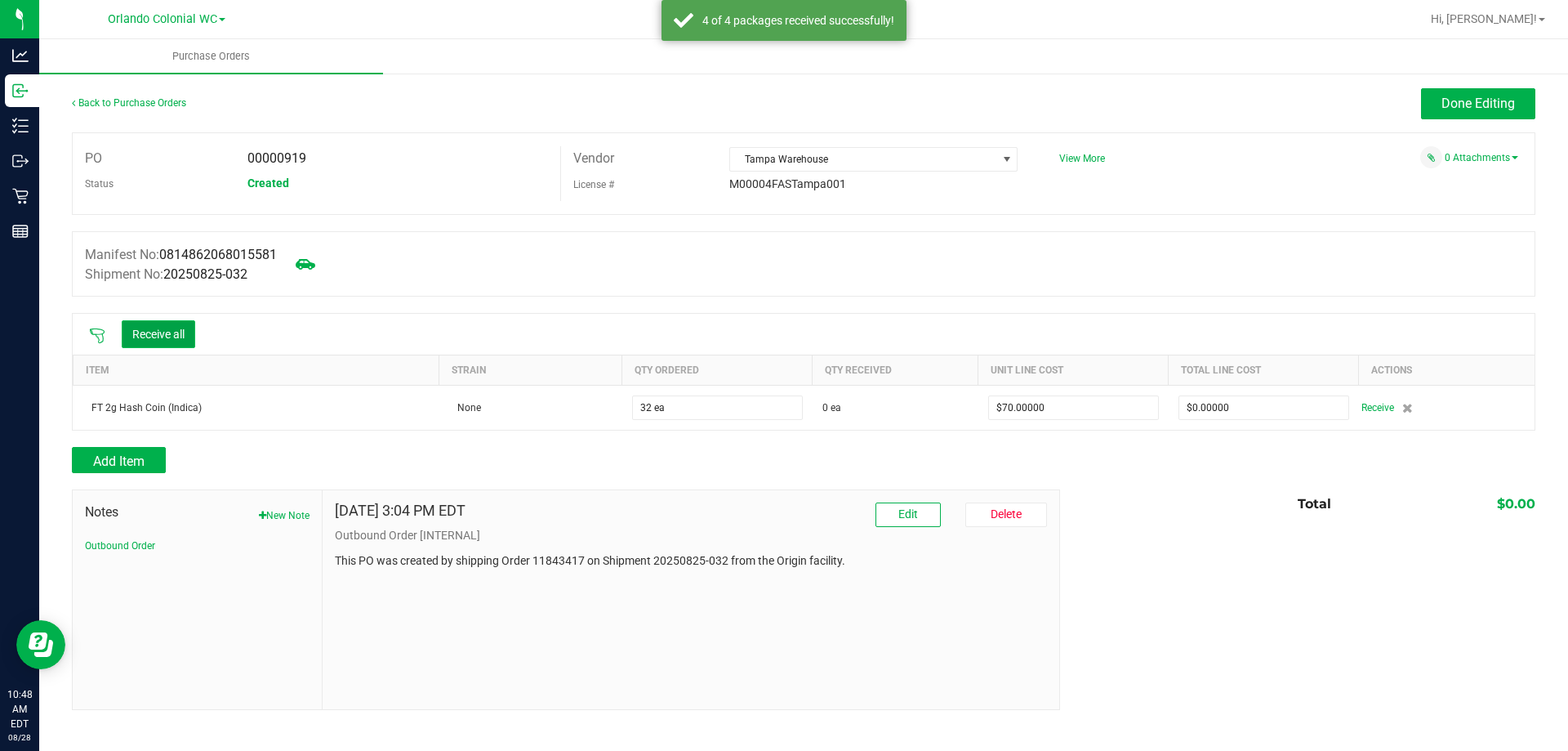
click at [162, 328] on button "Receive all" at bounding box center [158, 334] width 74 height 28
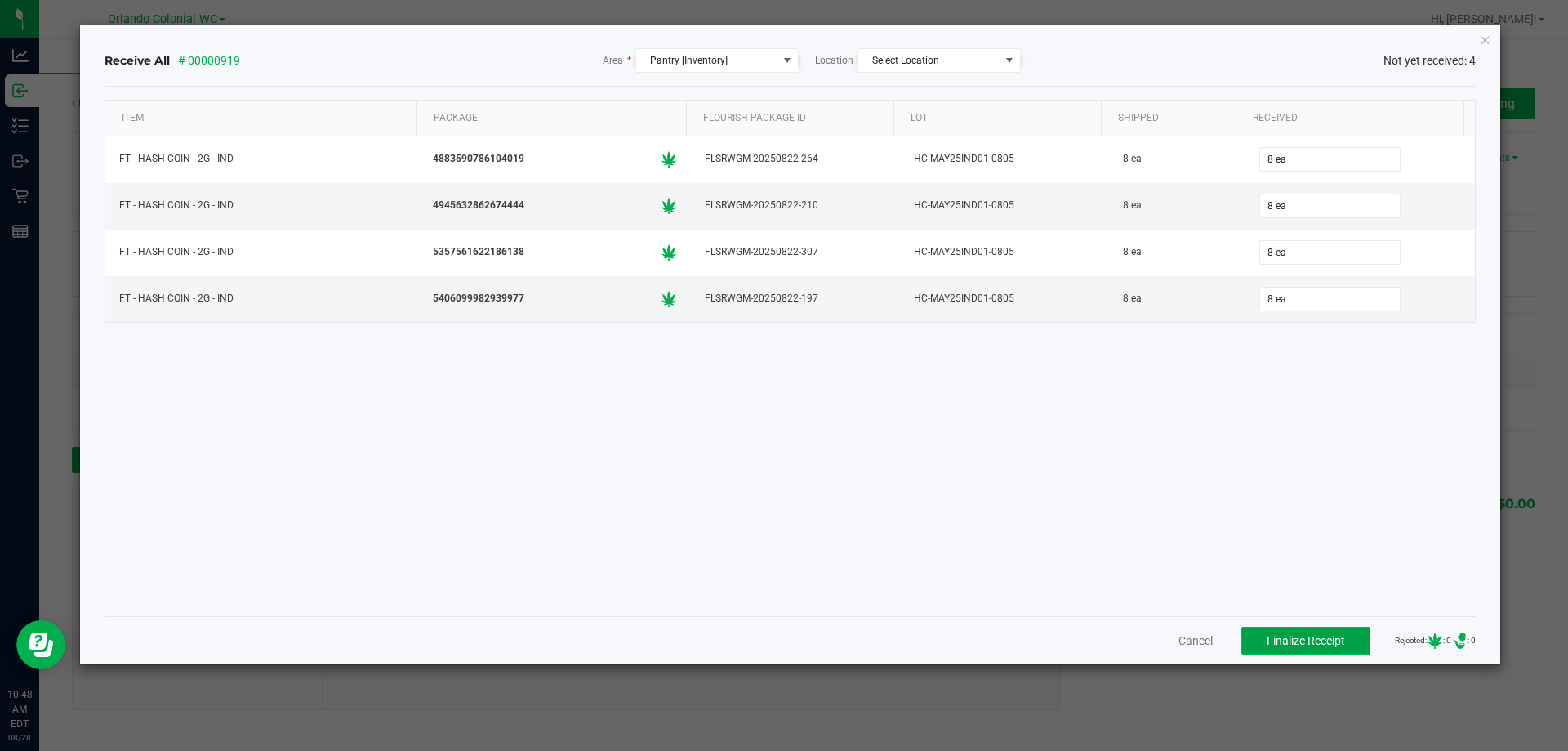
click at [1306, 634] on span "Finalize Receipt" at bounding box center [1305, 641] width 78 height 13
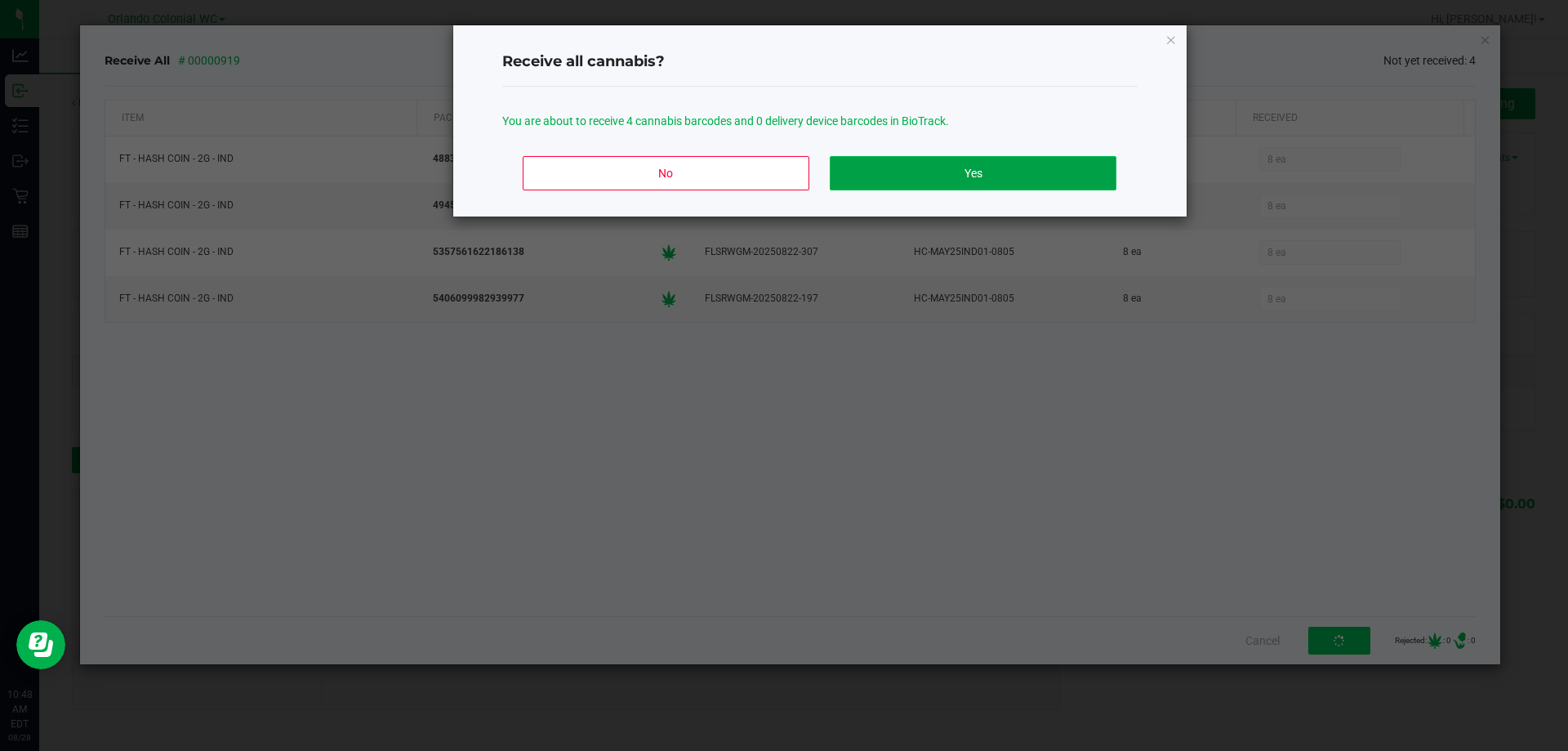
click at [898, 174] on button "Yes" at bounding box center [972, 173] width 286 height 34
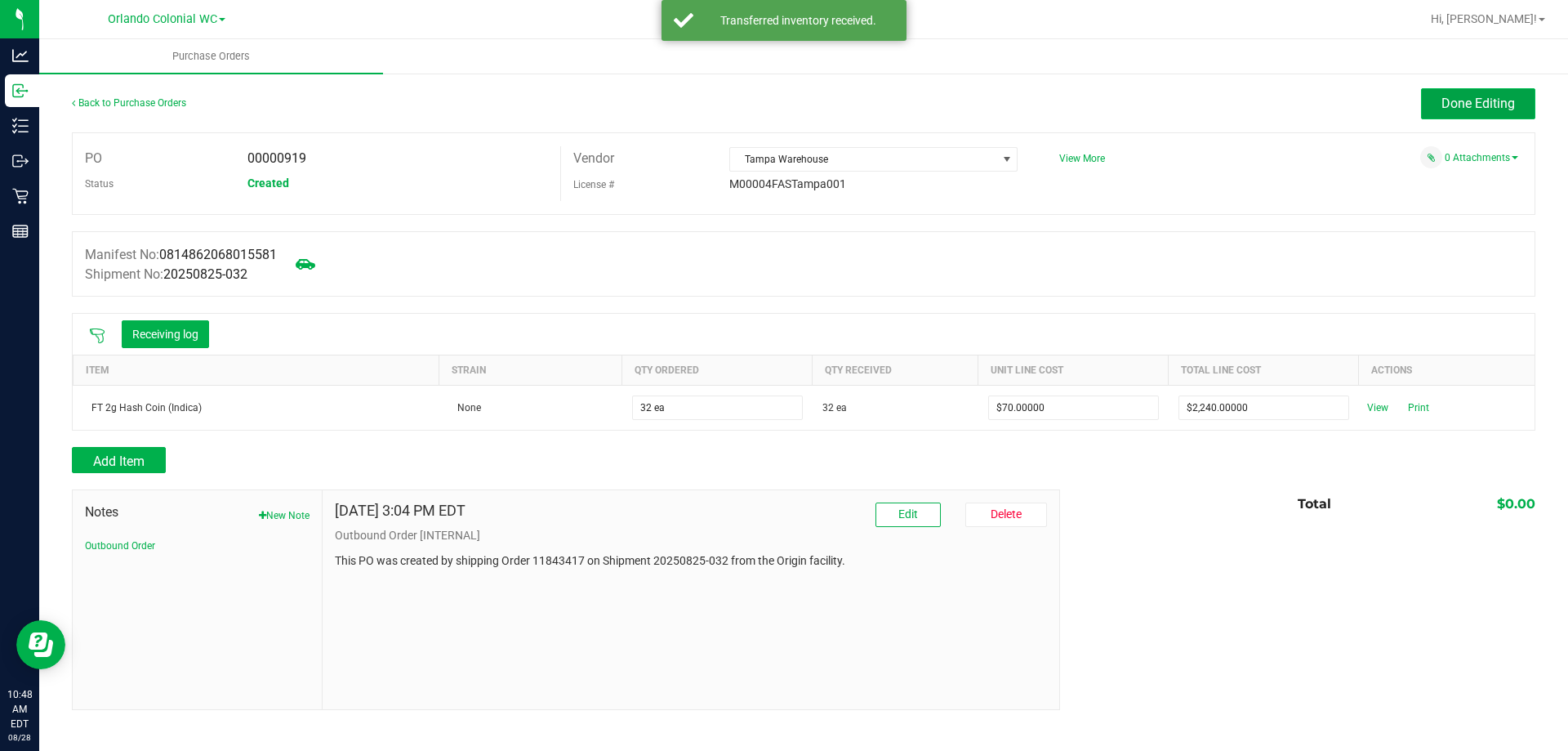
click at [1470, 105] on span "Done Editing" at bounding box center [1478, 103] width 74 height 16
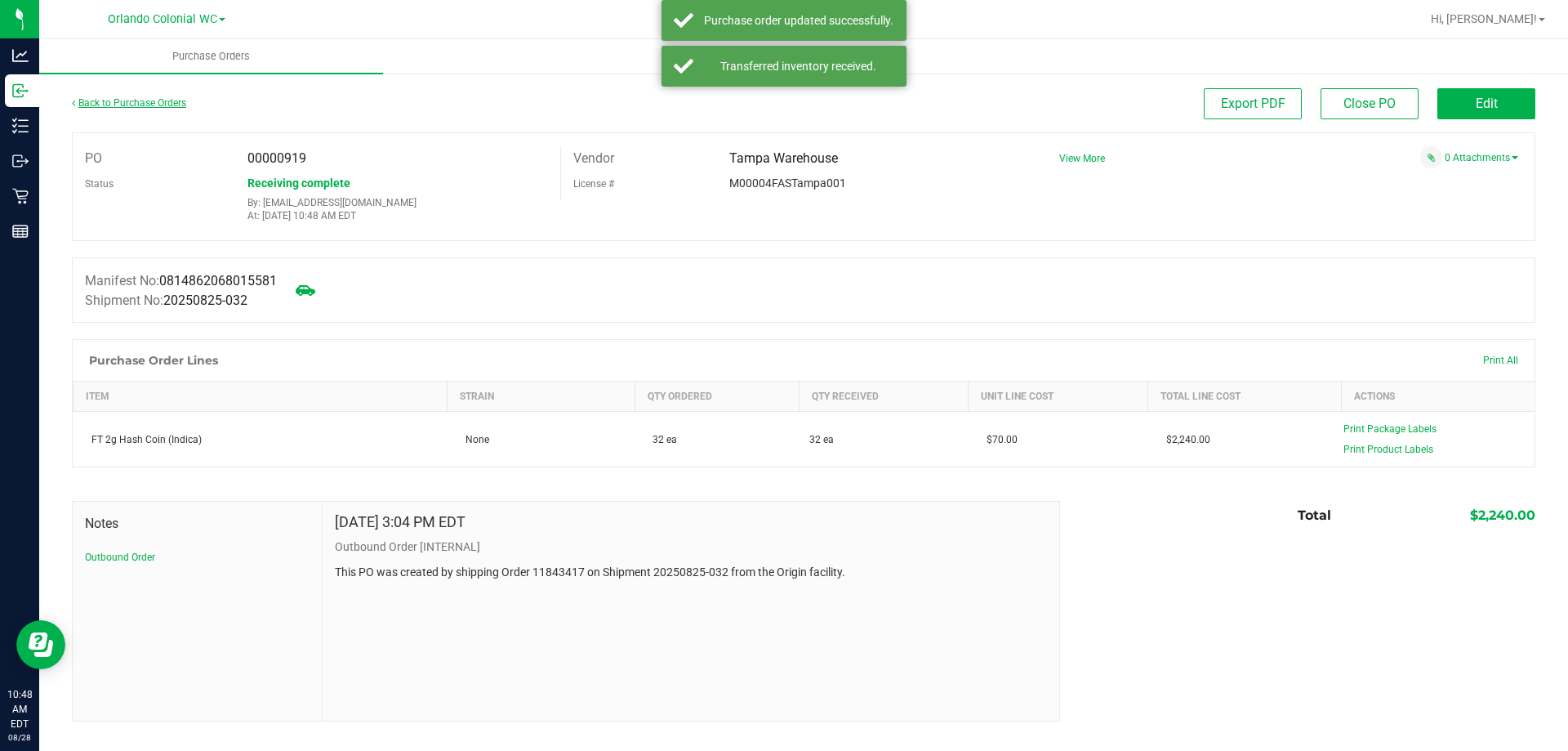
click at [162, 99] on link "Back to Purchase Orders" at bounding box center [129, 103] width 114 height 11
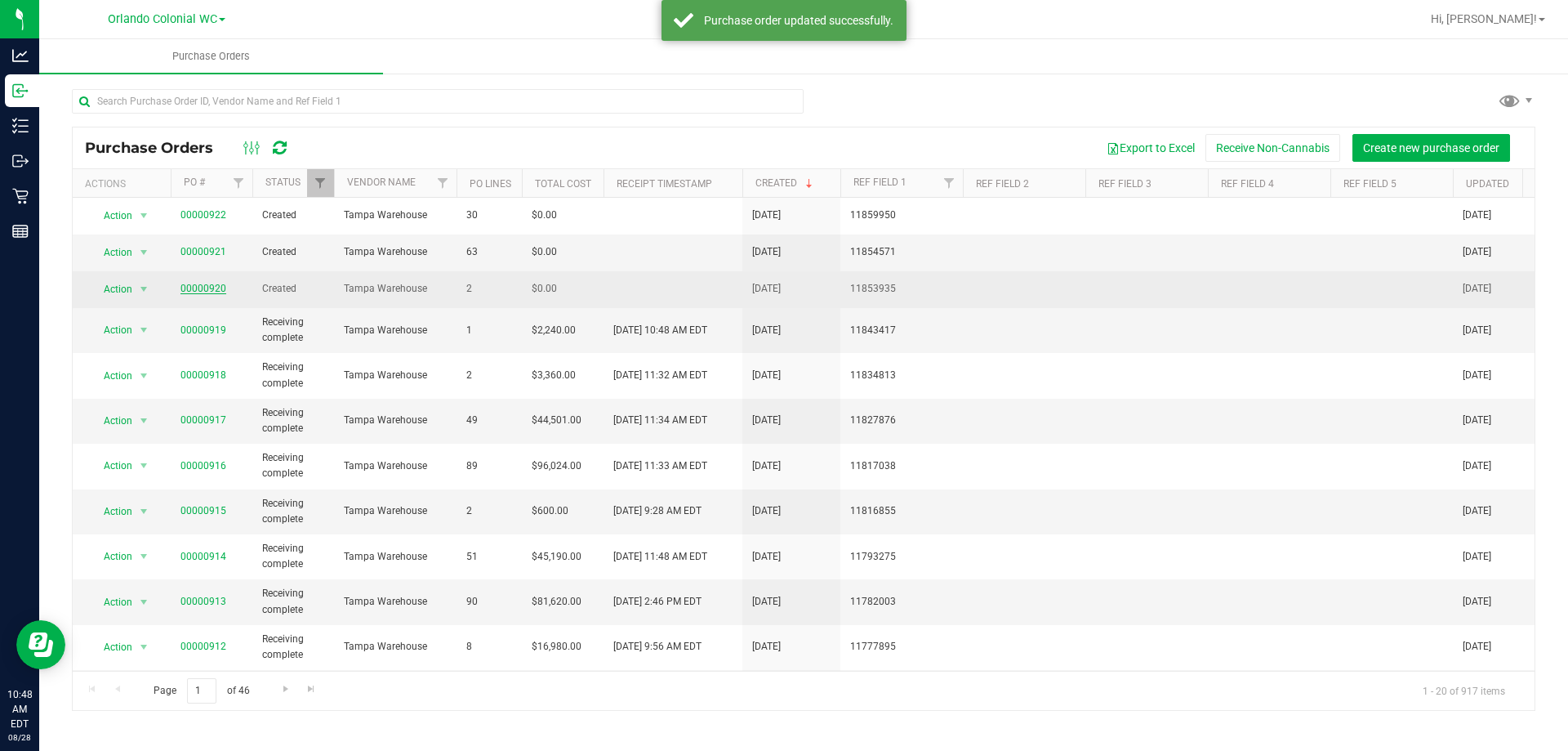
click at [210, 282] on span "00000920" at bounding box center [203, 289] width 46 height 16
click at [210, 290] on link "00000920" at bounding box center [203, 288] width 46 height 11
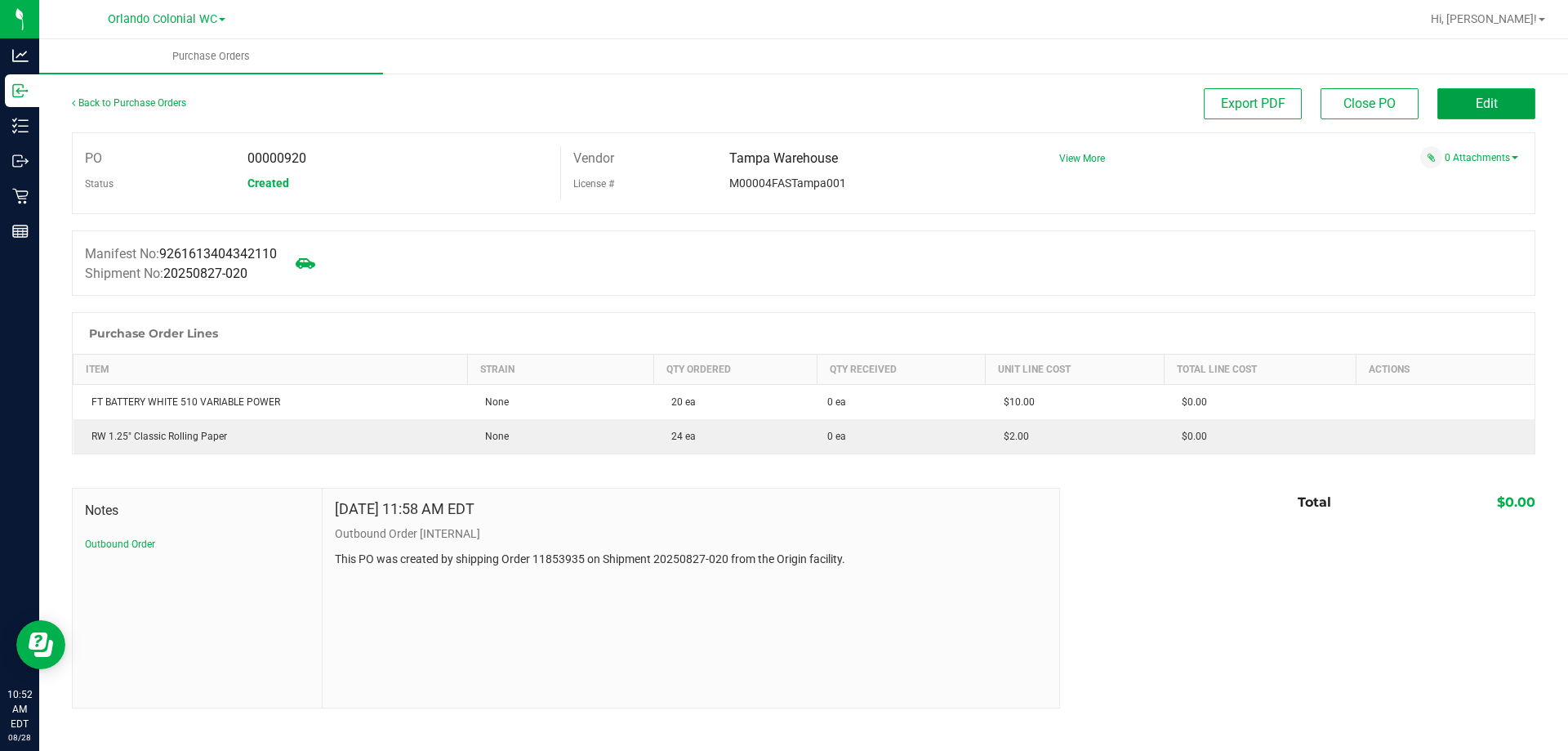
click at [1487, 100] on span "Edit" at bounding box center [1487, 103] width 22 height 16
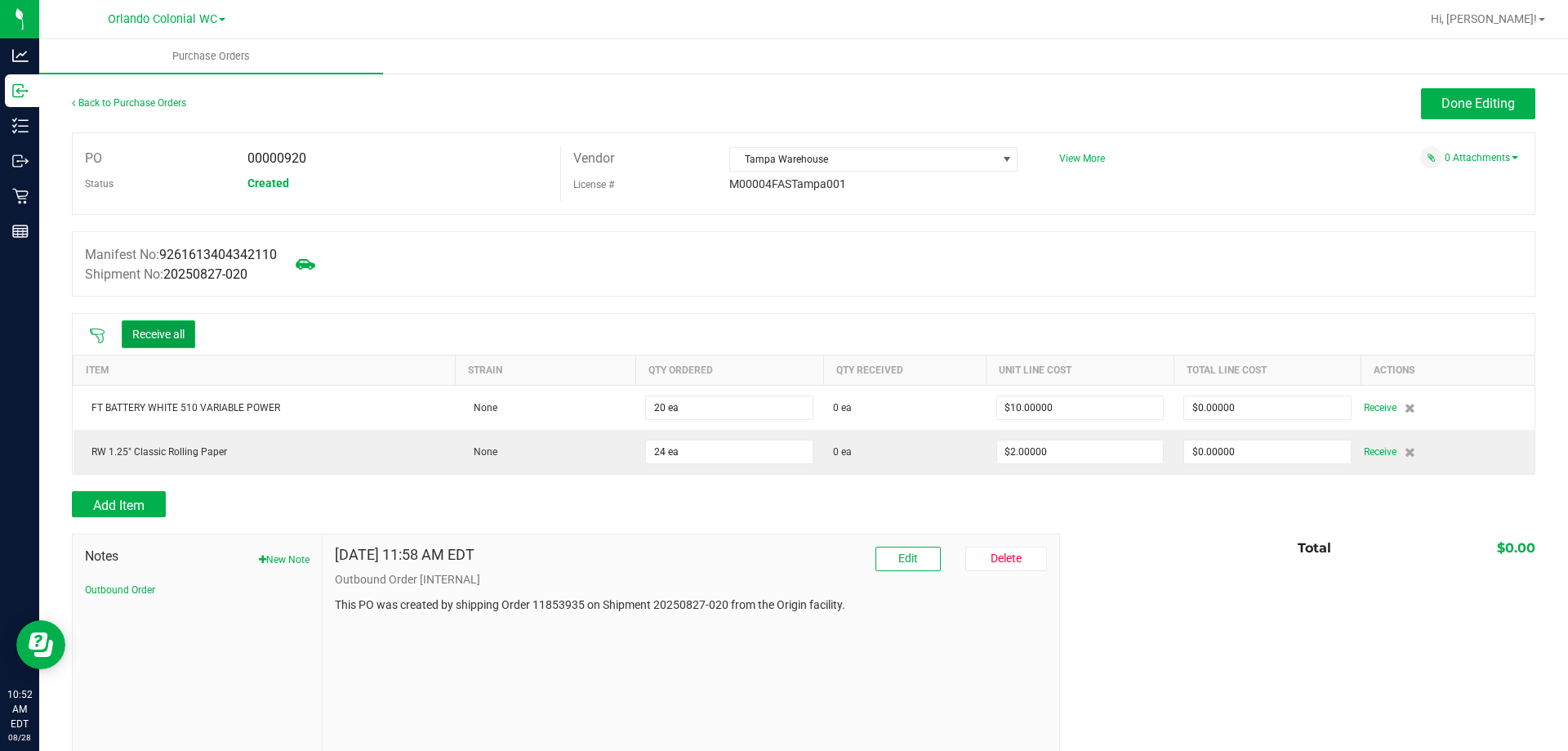
click at [171, 332] on button "Receive all" at bounding box center [158, 334] width 74 height 28
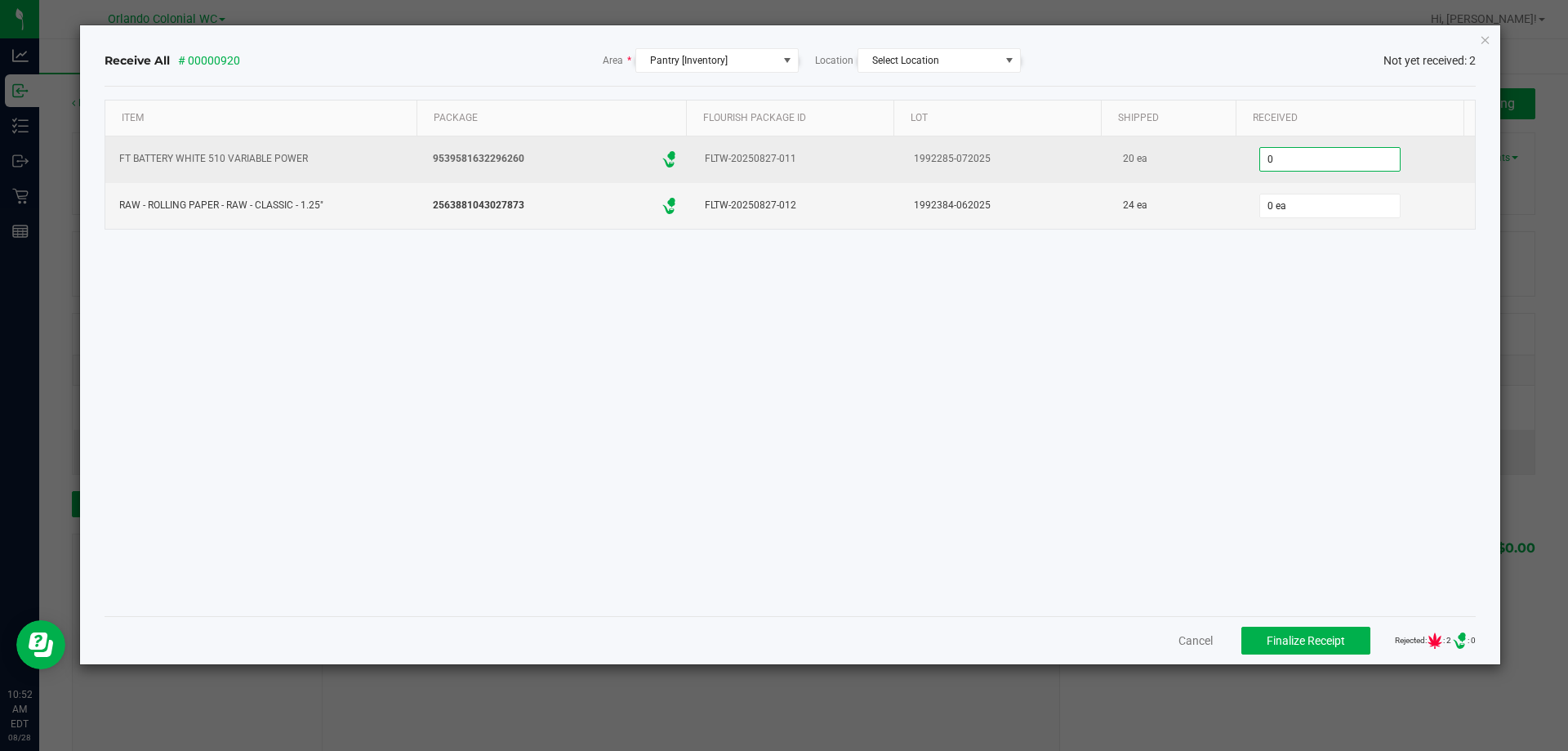
drag, startPoint x: 1318, startPoint y: 162, endPoint x: 1214, endPoint y: 171, distance: 104.4
click at [1214, 170] on tr "FT BATTERY WHITE 510 VARIABLE POWER 9539581632296260 .st0{ } FLTW-20250827-011 …" at bounding box center [790, 159] width 1370 height 47
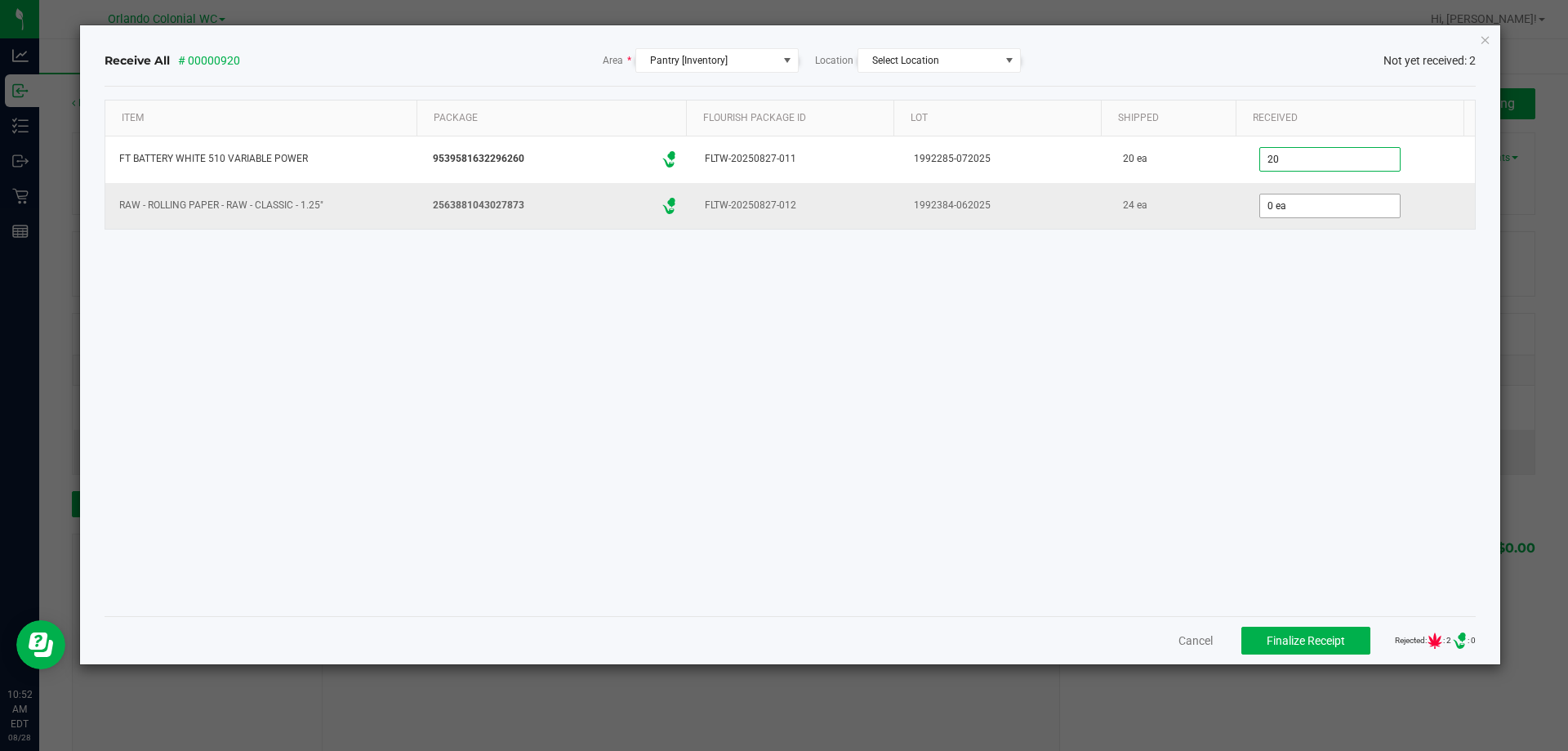
type input "20 ea"
type input "24 ea"
click at [1159, 307] on div "Item Package Flourish Package ID Lot Shipped Received FT BATTERY WHITE 510 VARI…" at bounding box center [790, 350] width 1372 height 503
click at [1323, 647] on button "Finalize Receipt" at bounding box center [1306, 641] width 129 height 28
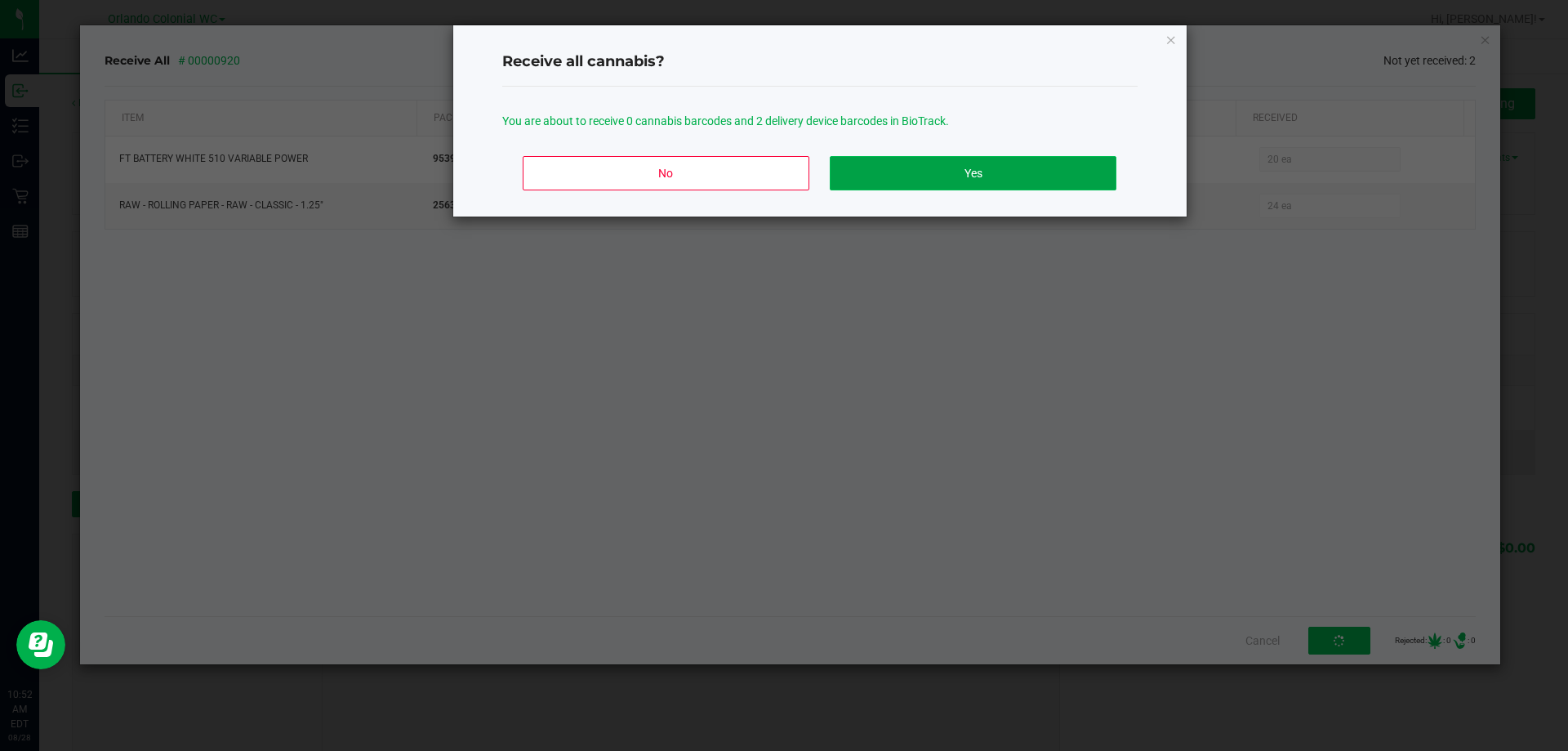
click at [953, 171] on button "Yes" at bounding box center [972, 173] width 286 height 34
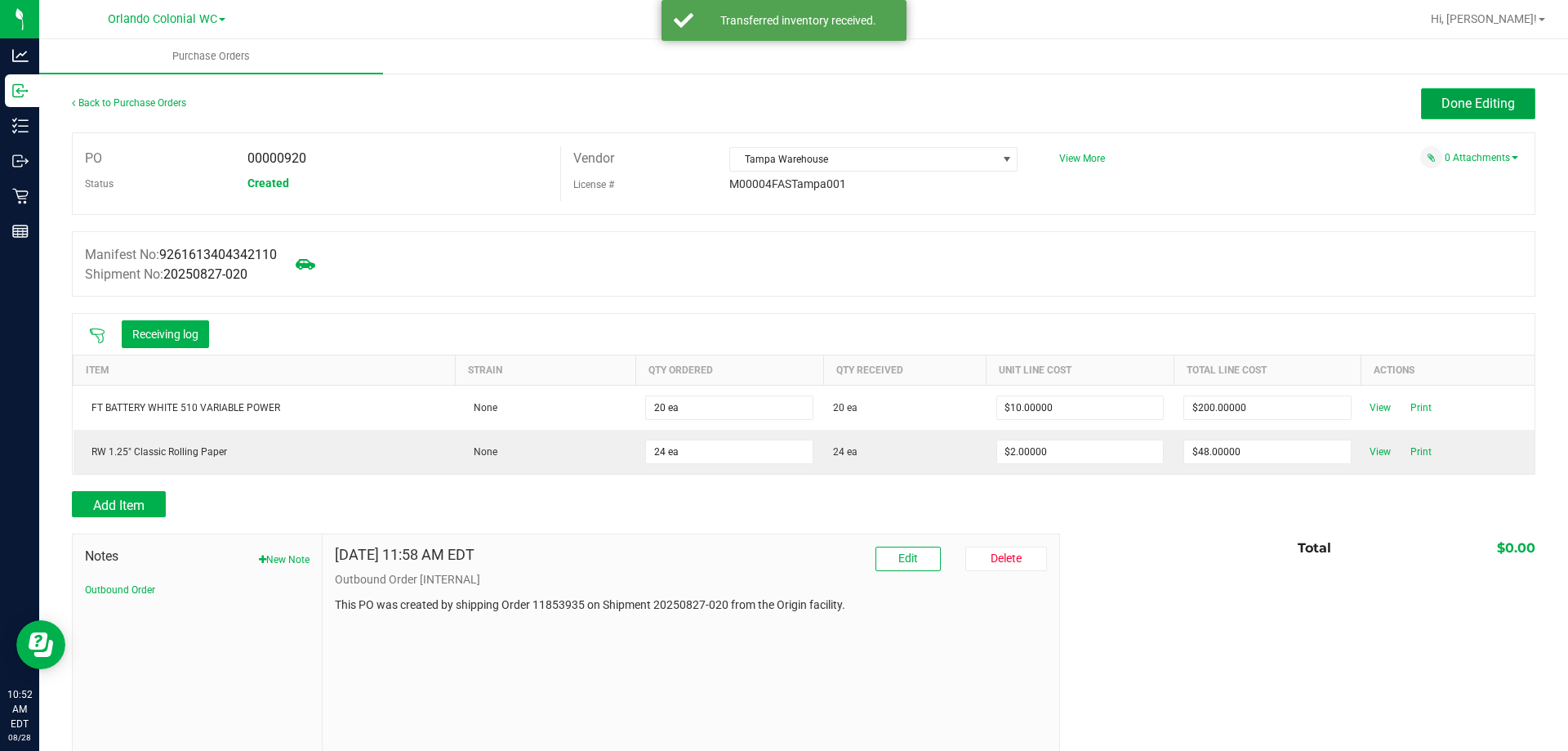
click at [1499, 106] on span "Done Editing" at bounding box center [1478, 103] width 74 height 16
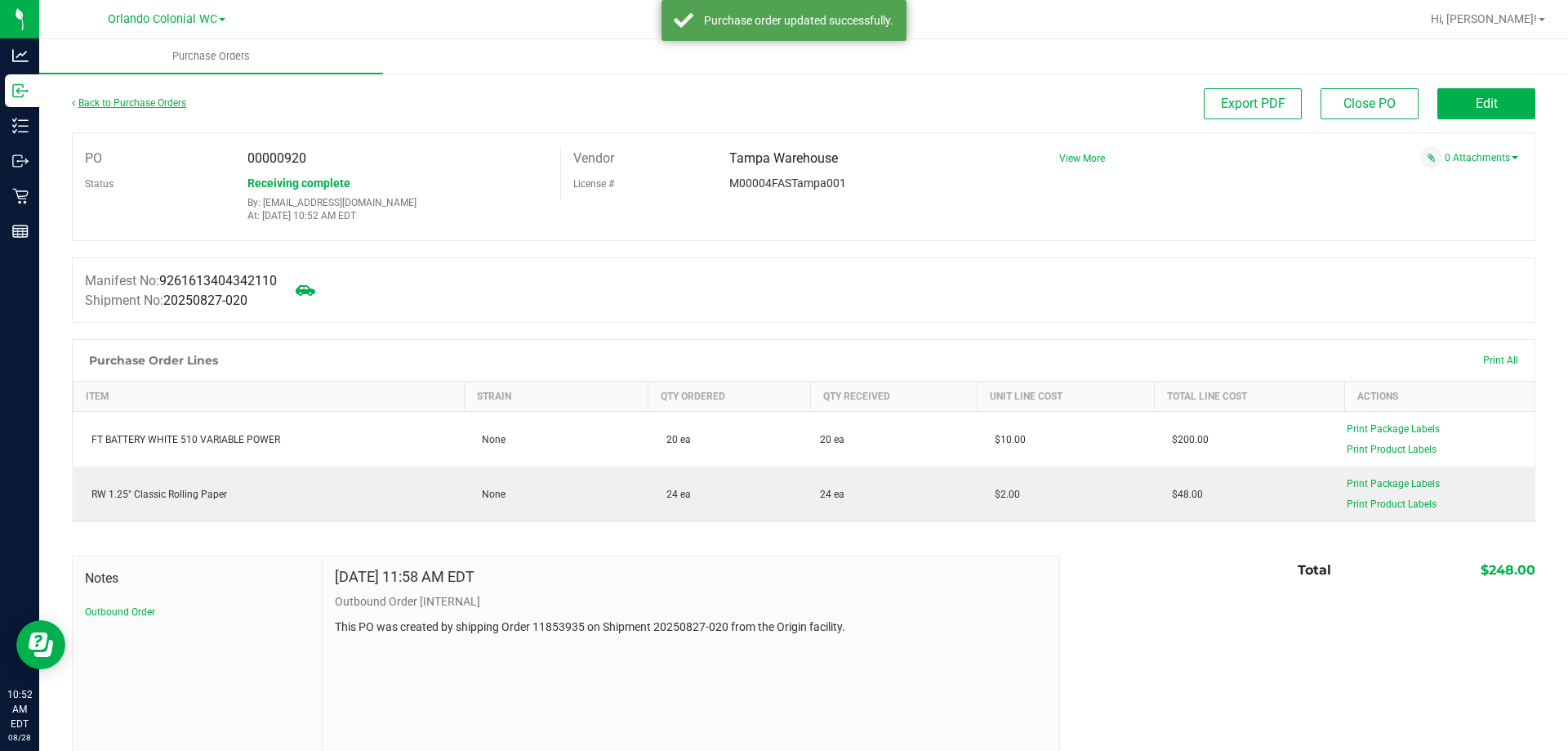
click at [157, 102] on link "Back to Purchase Orders" at bounding box center [129, 103] width 114 height 11
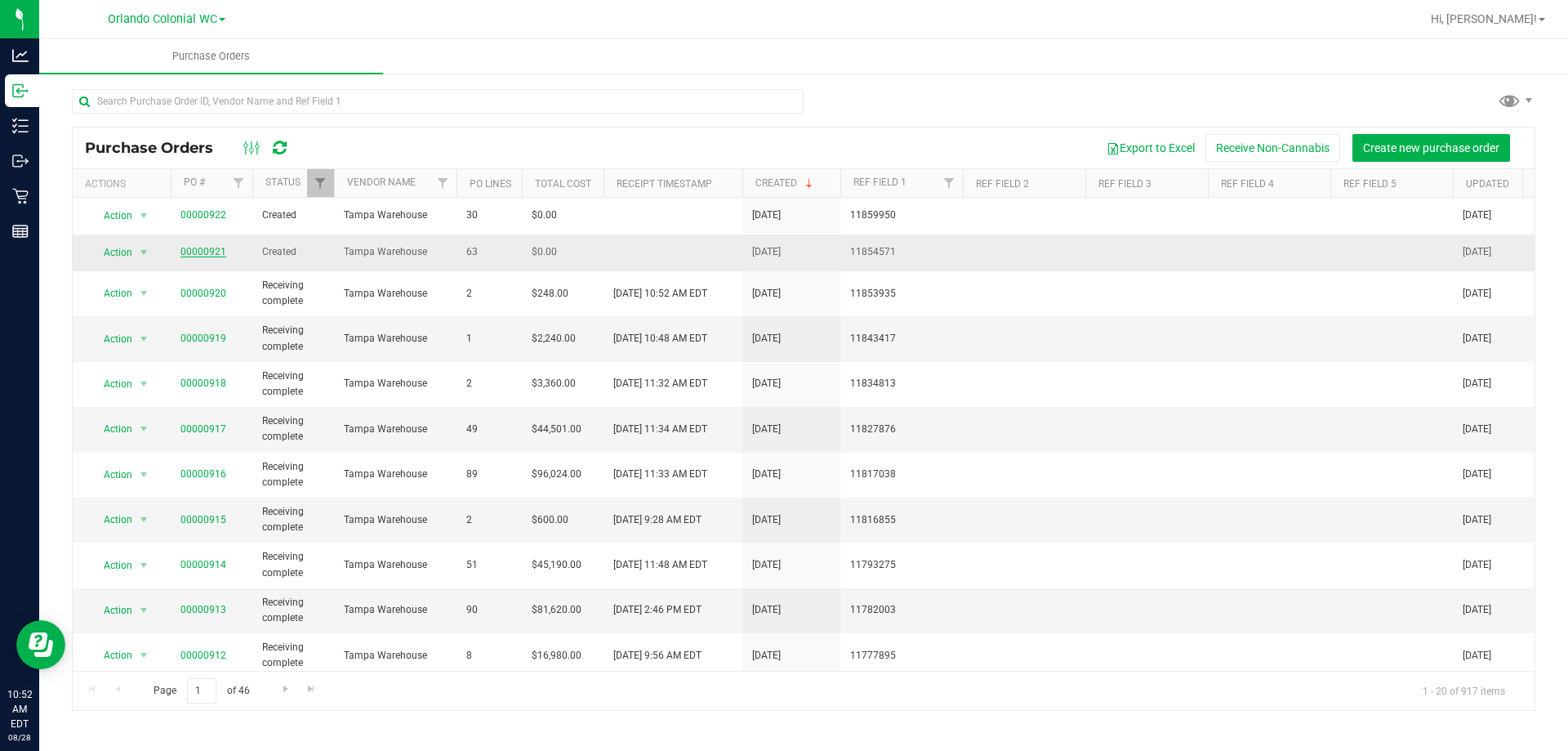
click at [200, 249] on link "00000921" at bounding box center [203, 251] width 46 height 11
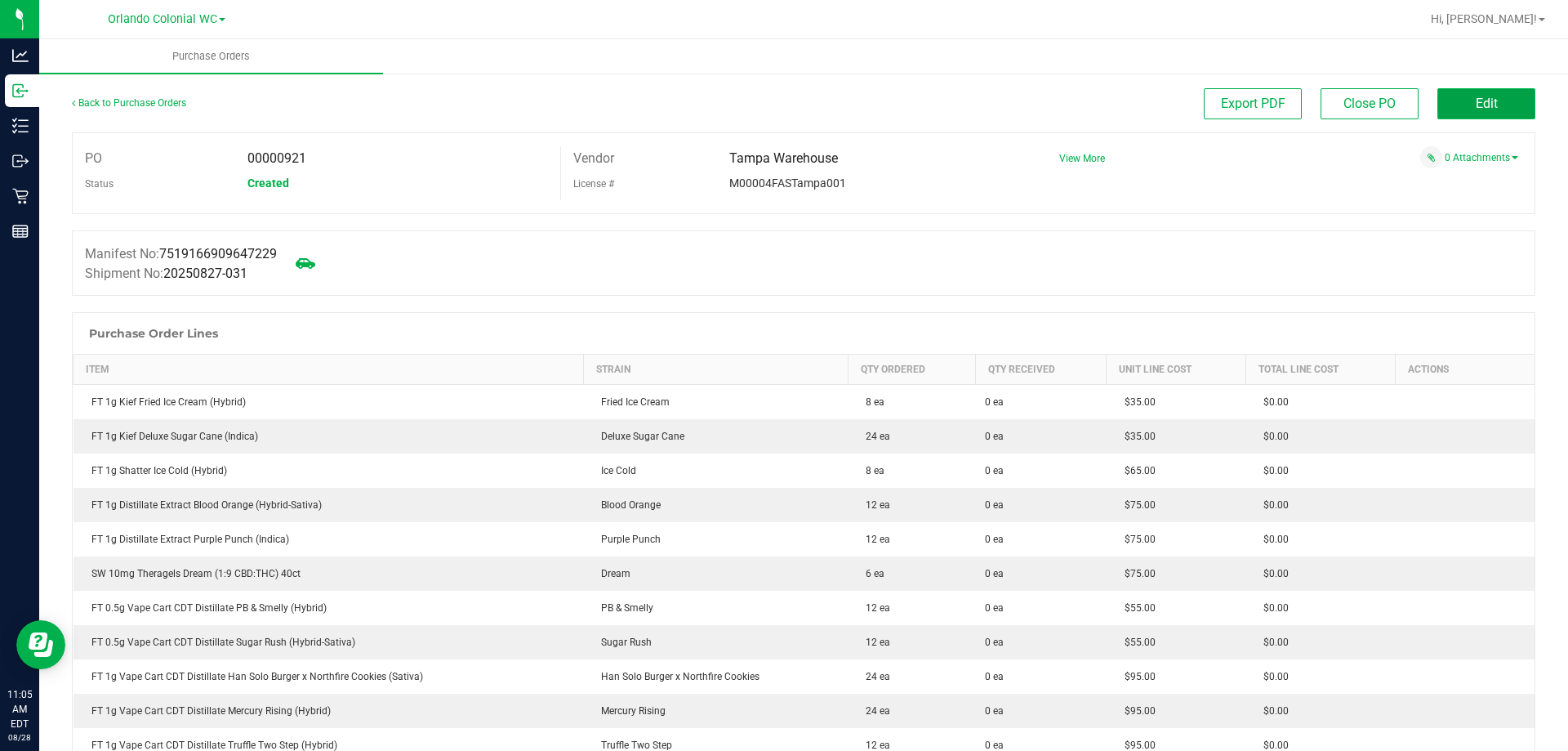
click at [1456, 102] on button "Edit" at bounding box center [1486, 104] width 98 height 31
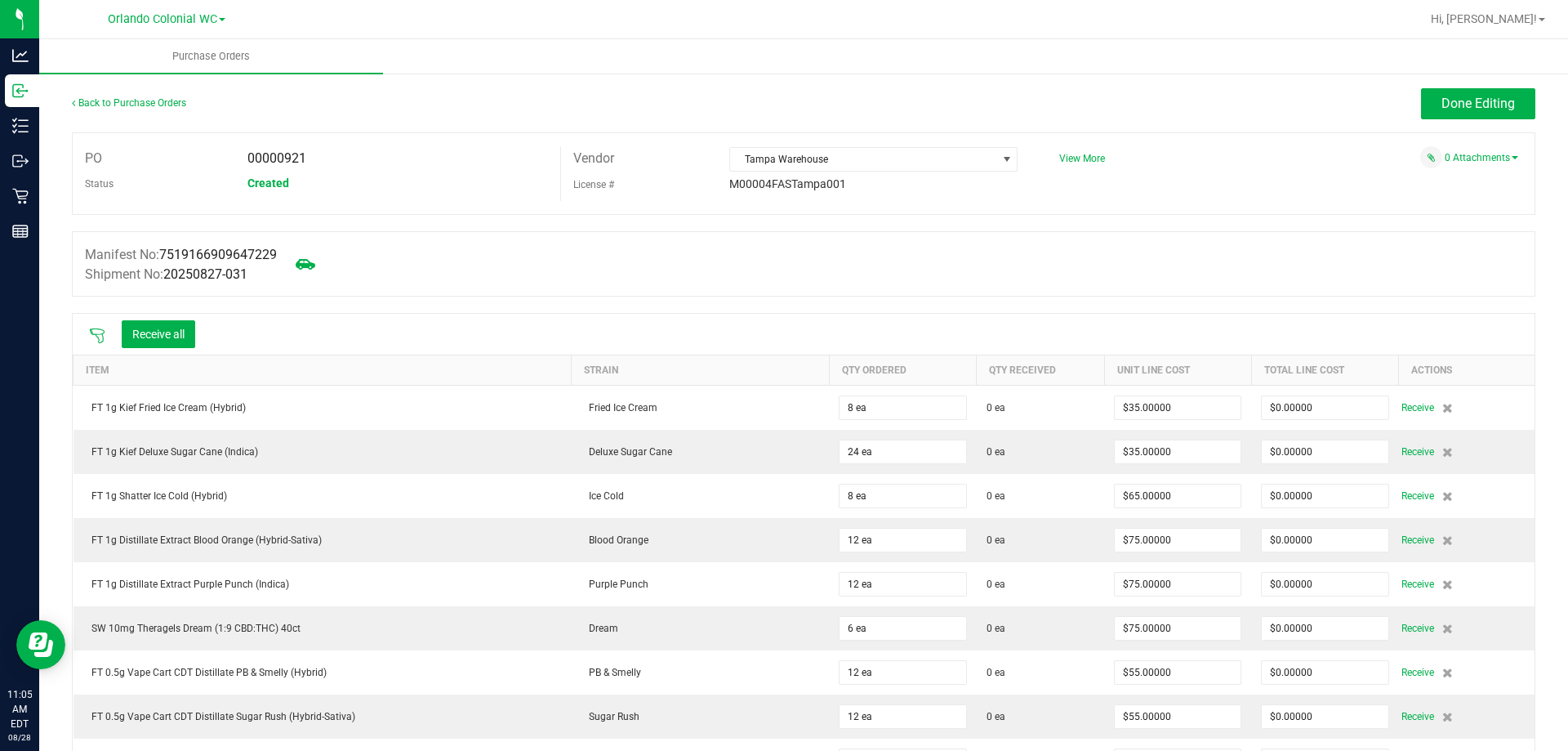
click at [434, 332] on div "Receive all" at bounding box center [803, 334] width 1462 height 40
click at [99, 331] on icon at bounding box center [97, 336] width 17 height 17
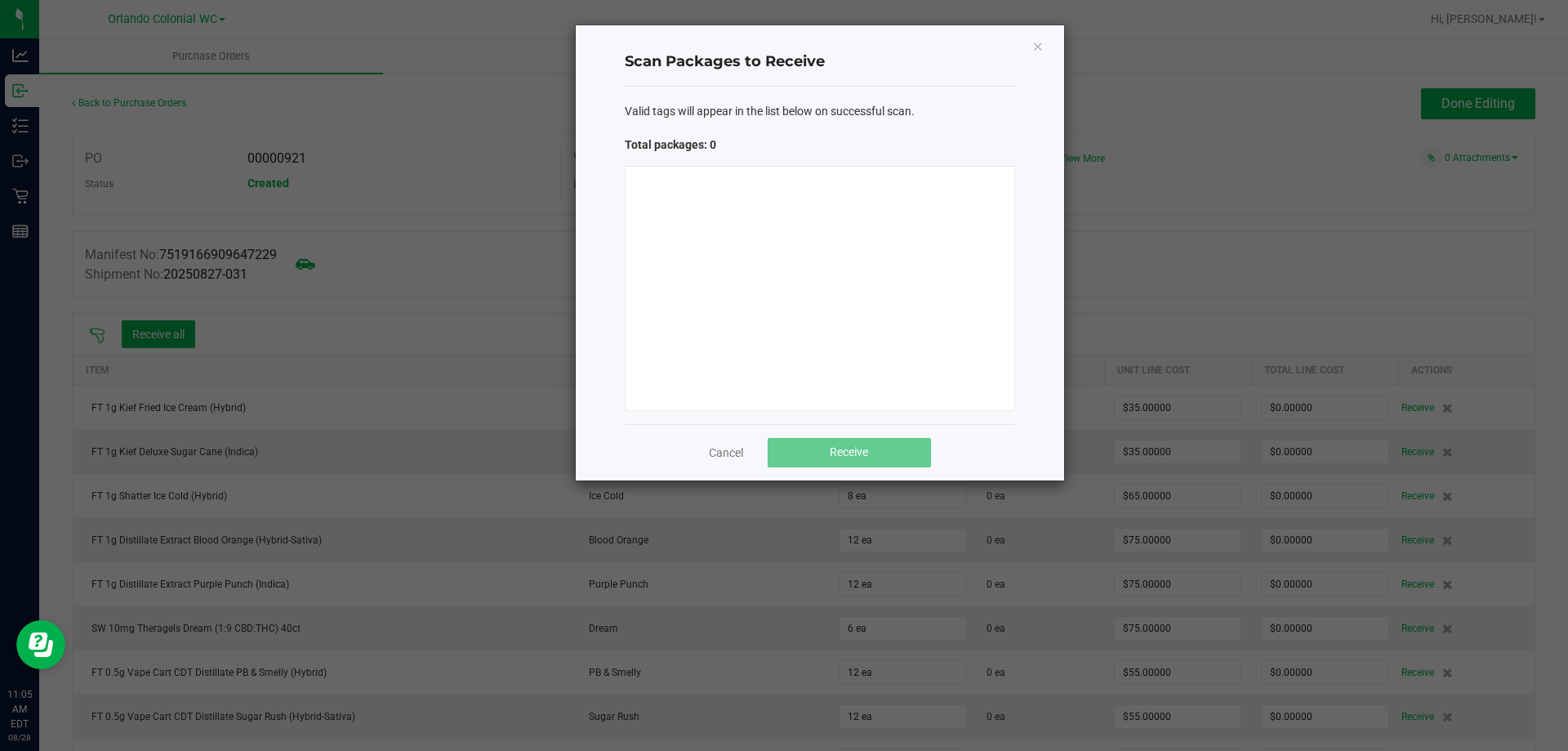
click at [902, 251] on div at bounding box center [820, 288] width 391 height 245
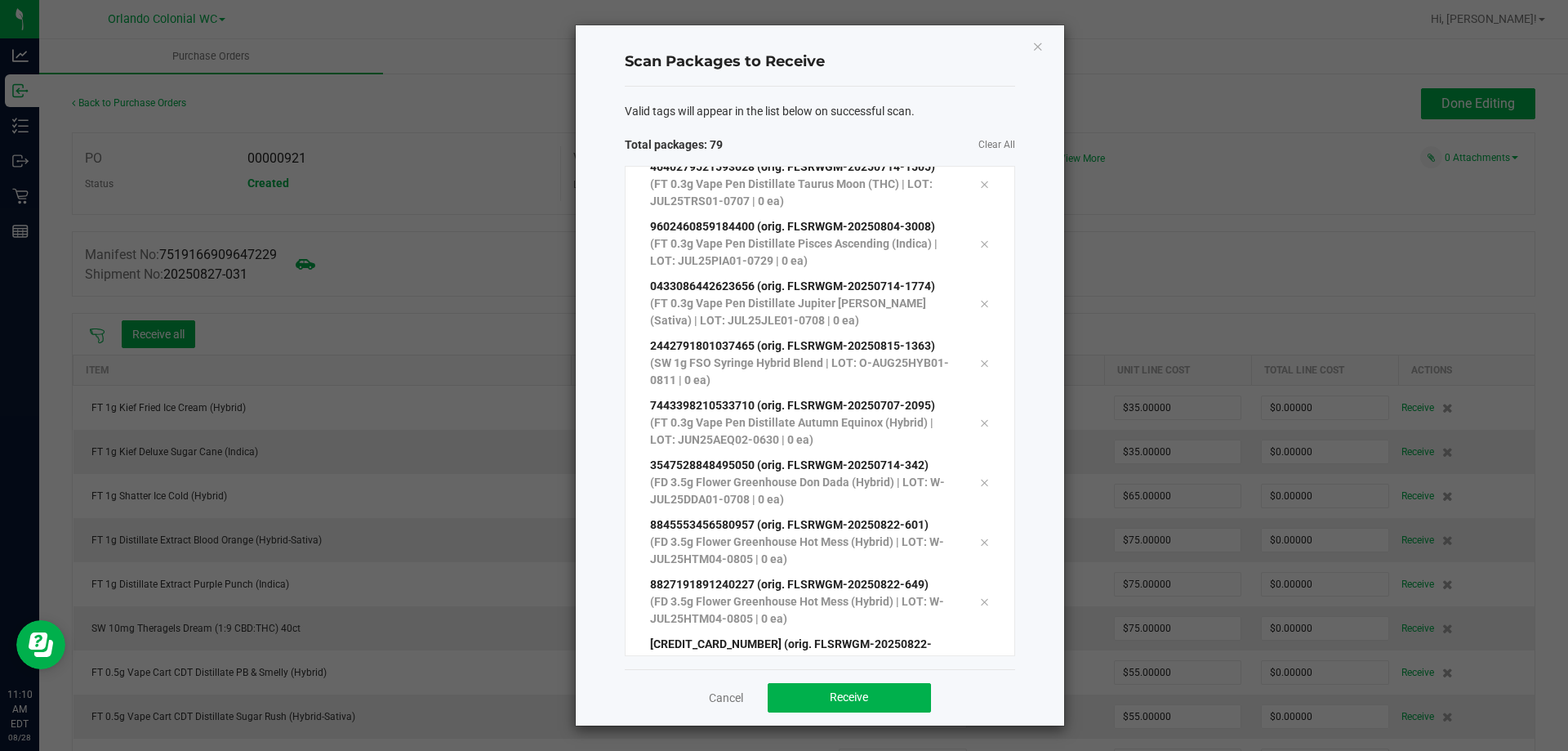
scroll to position [4297, 0]
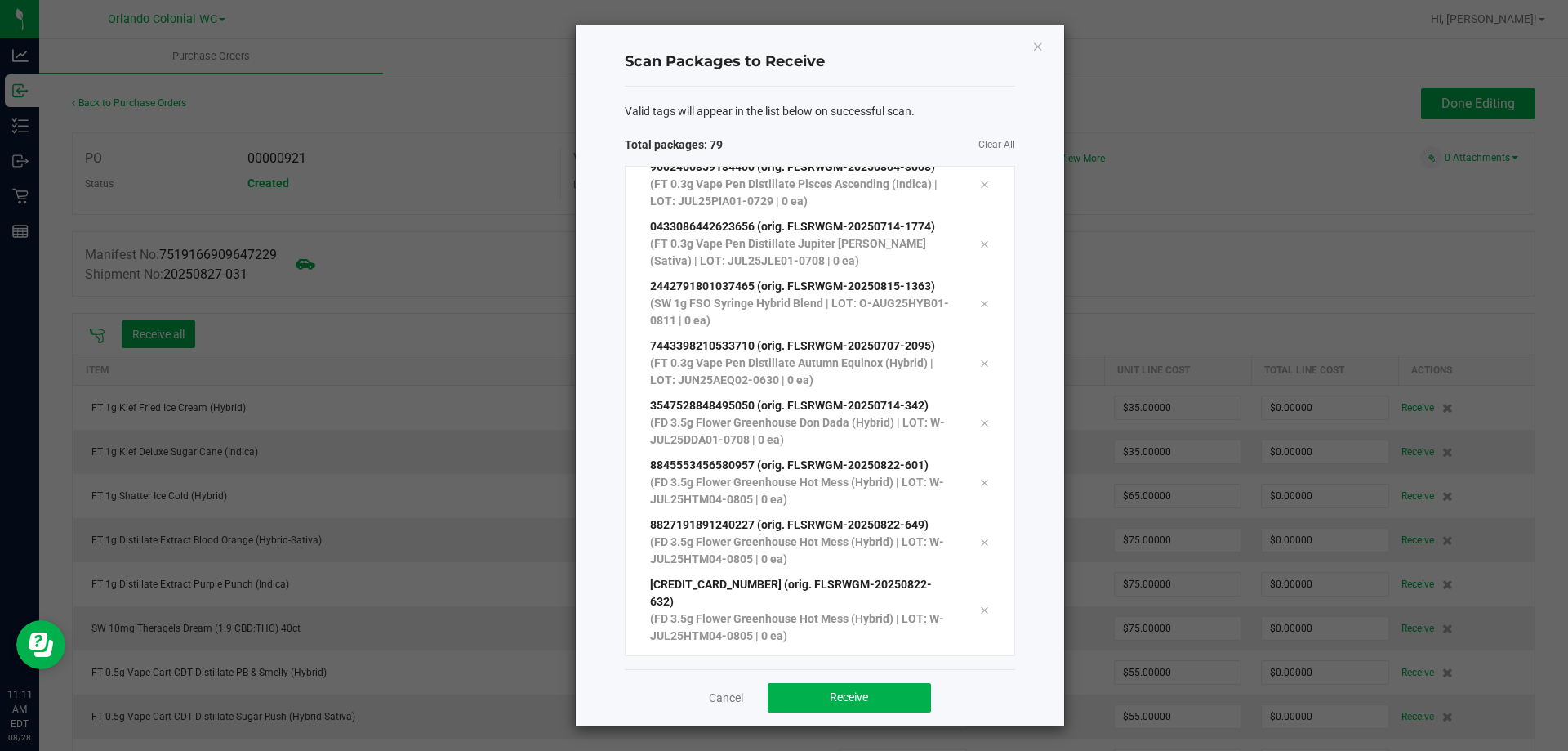
click at [844, 715] on div "Cancel Receive" at bounding box center [820, 697] width 391 height 56
click at [848, 701] on span "Receive" at bounding box center [849, 697] width 39 height 13
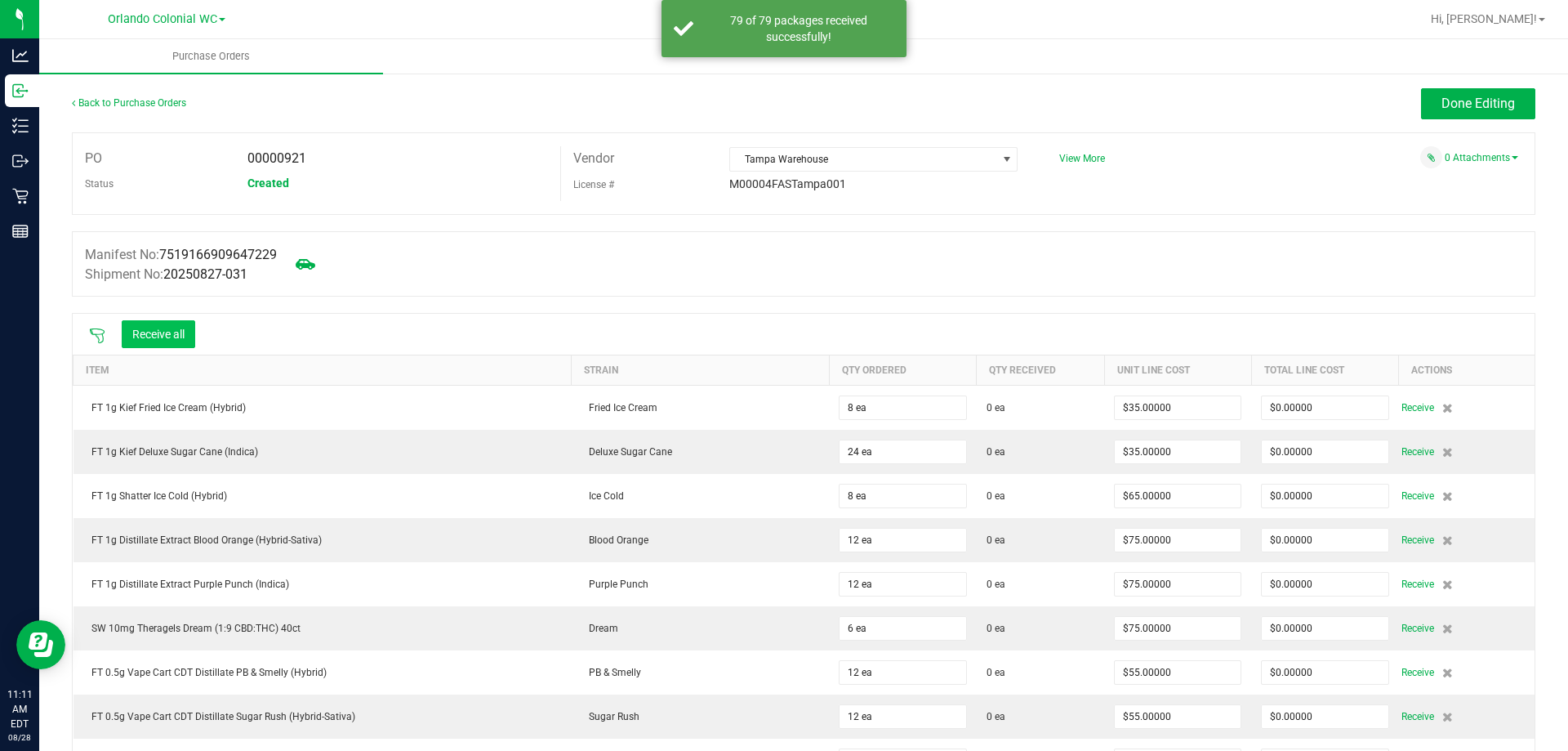
click at [191, 318] on div "Receive all" at bounding box center [142, 334] width 122 height 34
click at [180, 329] on button "Receive all" at bounding box center [158, 334] width 74 height 28
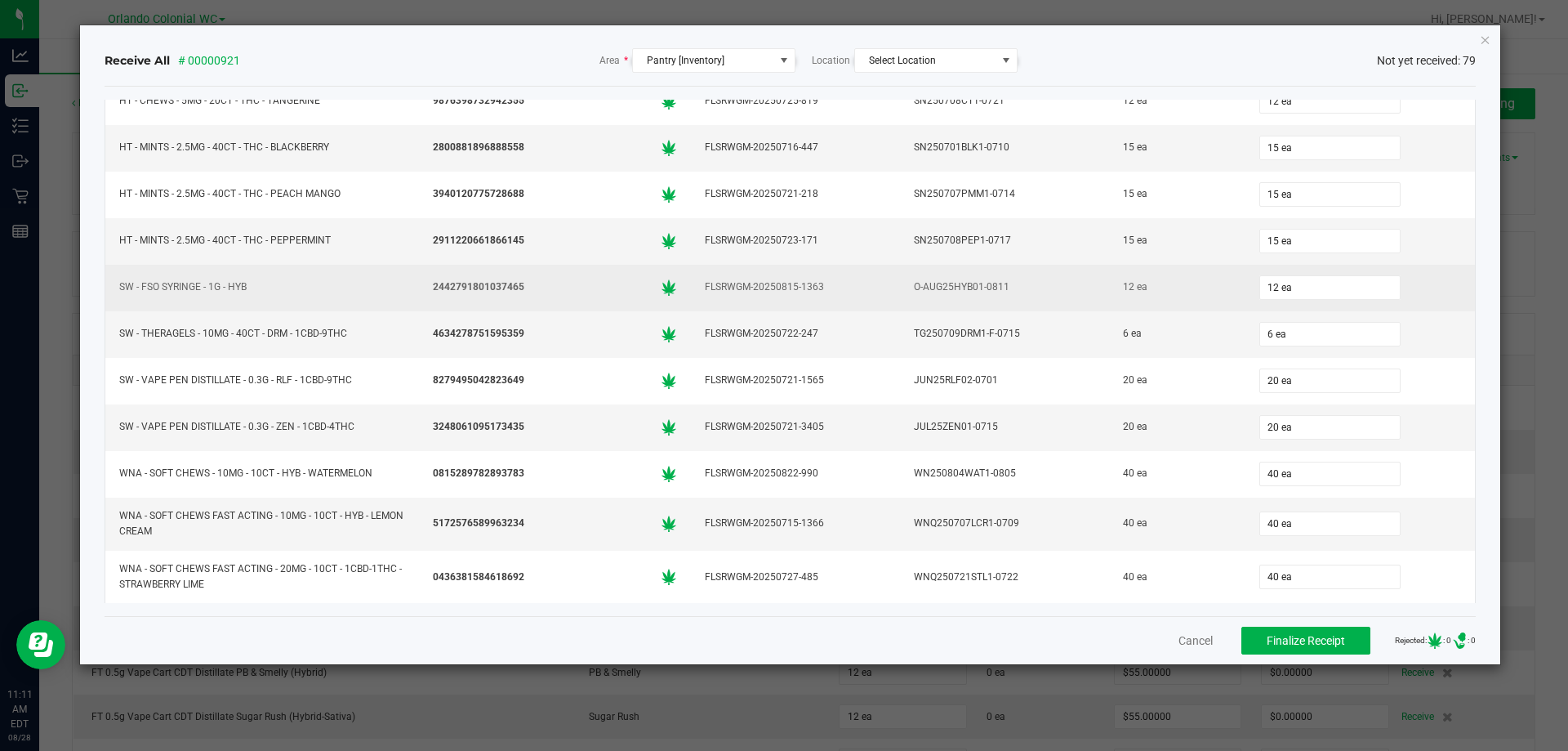
scroll to position [3226, 0]
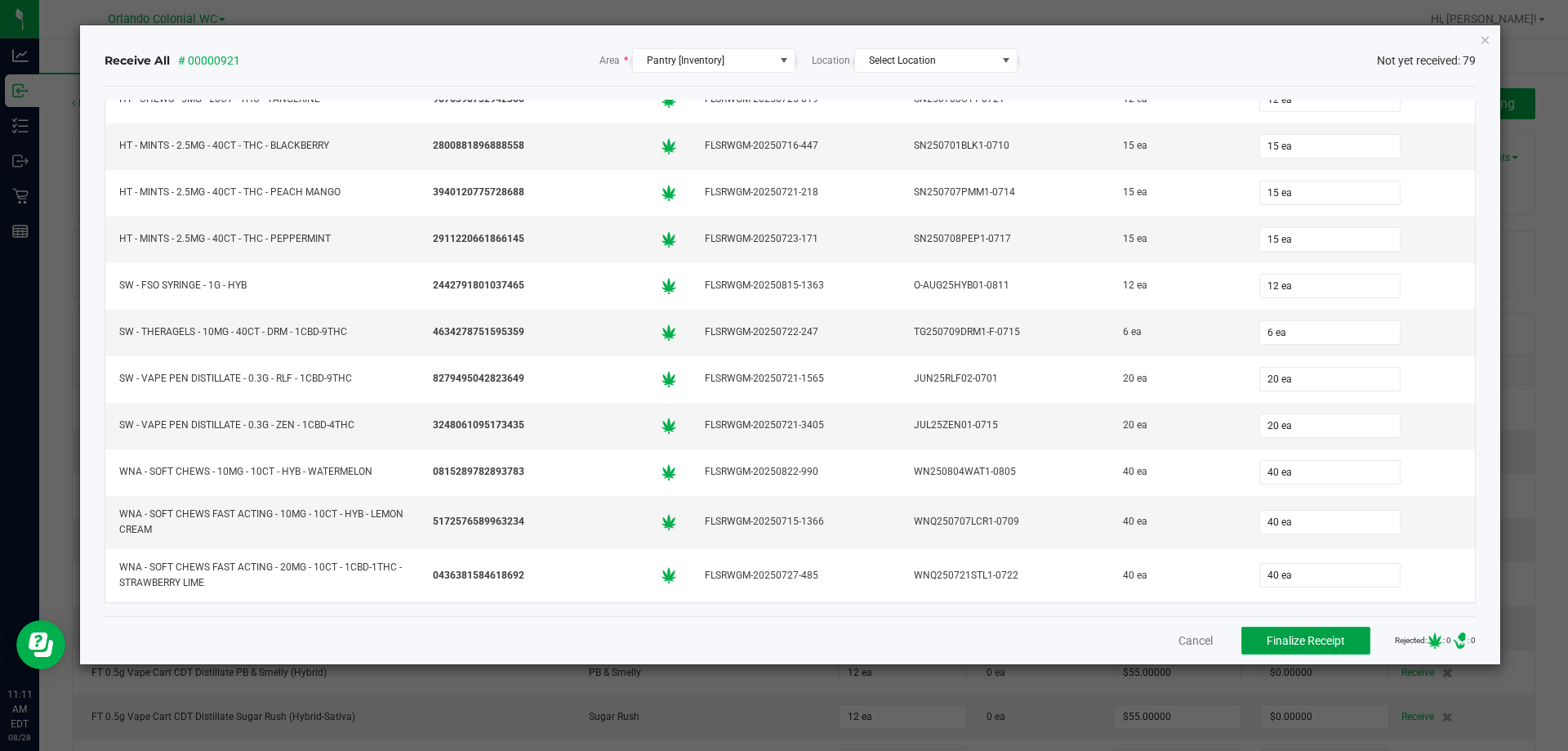
click at [1316, 639] on span "Finalize Receipt" at bounding box center [1305, 641] width 78 height 13
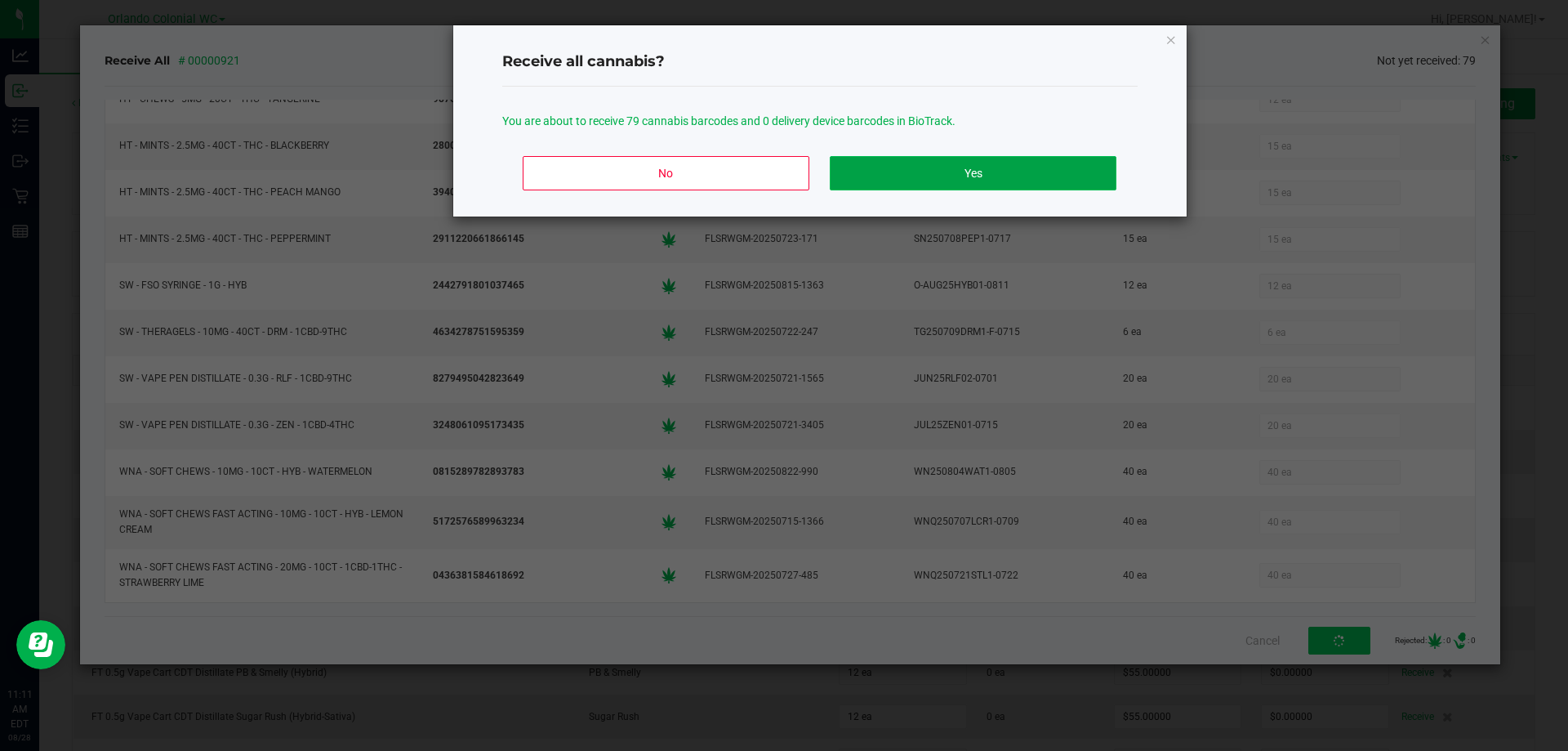
click at [928, 179] on button "Yes" at bounding box center [972, 173] width 286 height 34
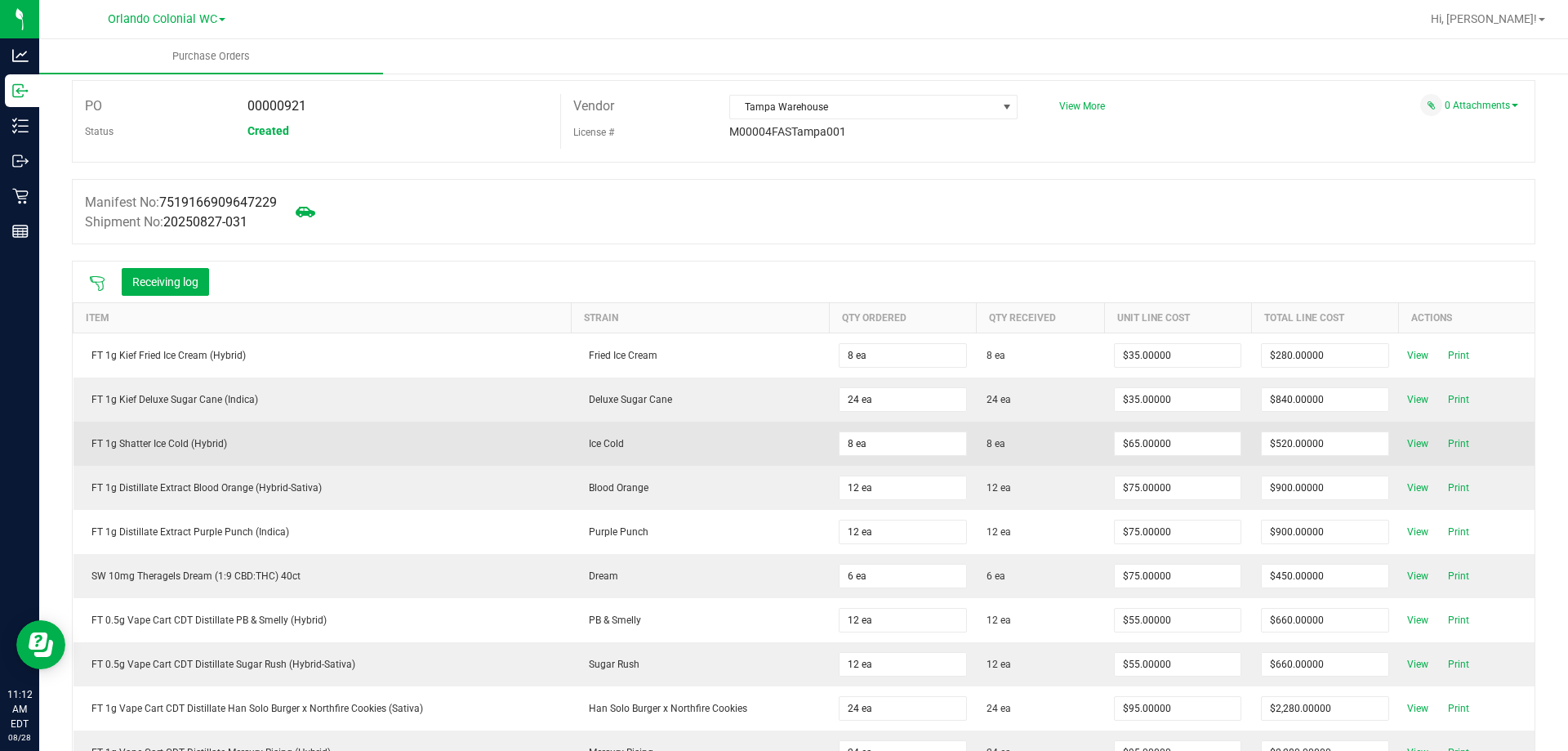
scroll to position [0, 0]
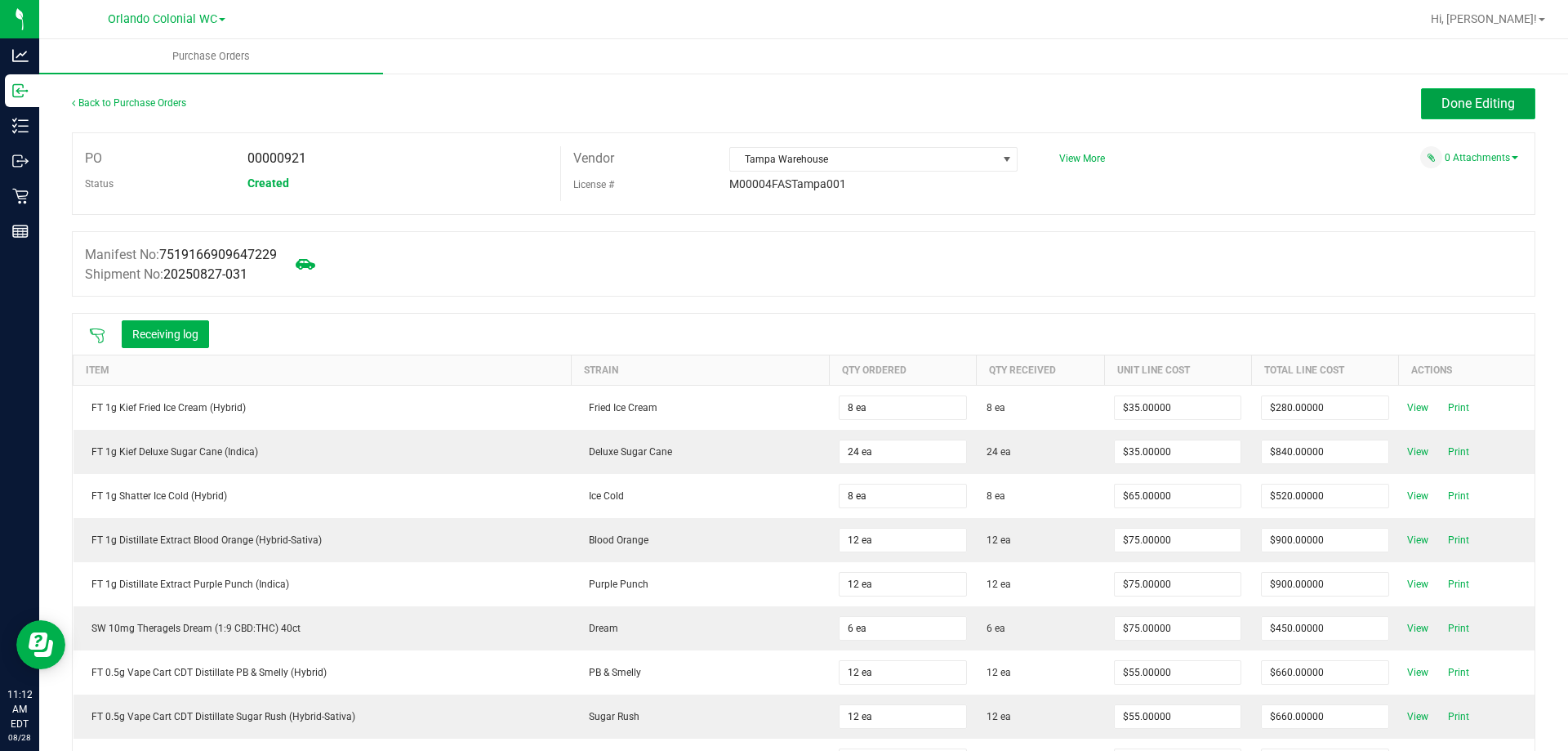
click at [1441, 99] on span "Done Editing" at bounding box center [1478, 103] width 74 height 16
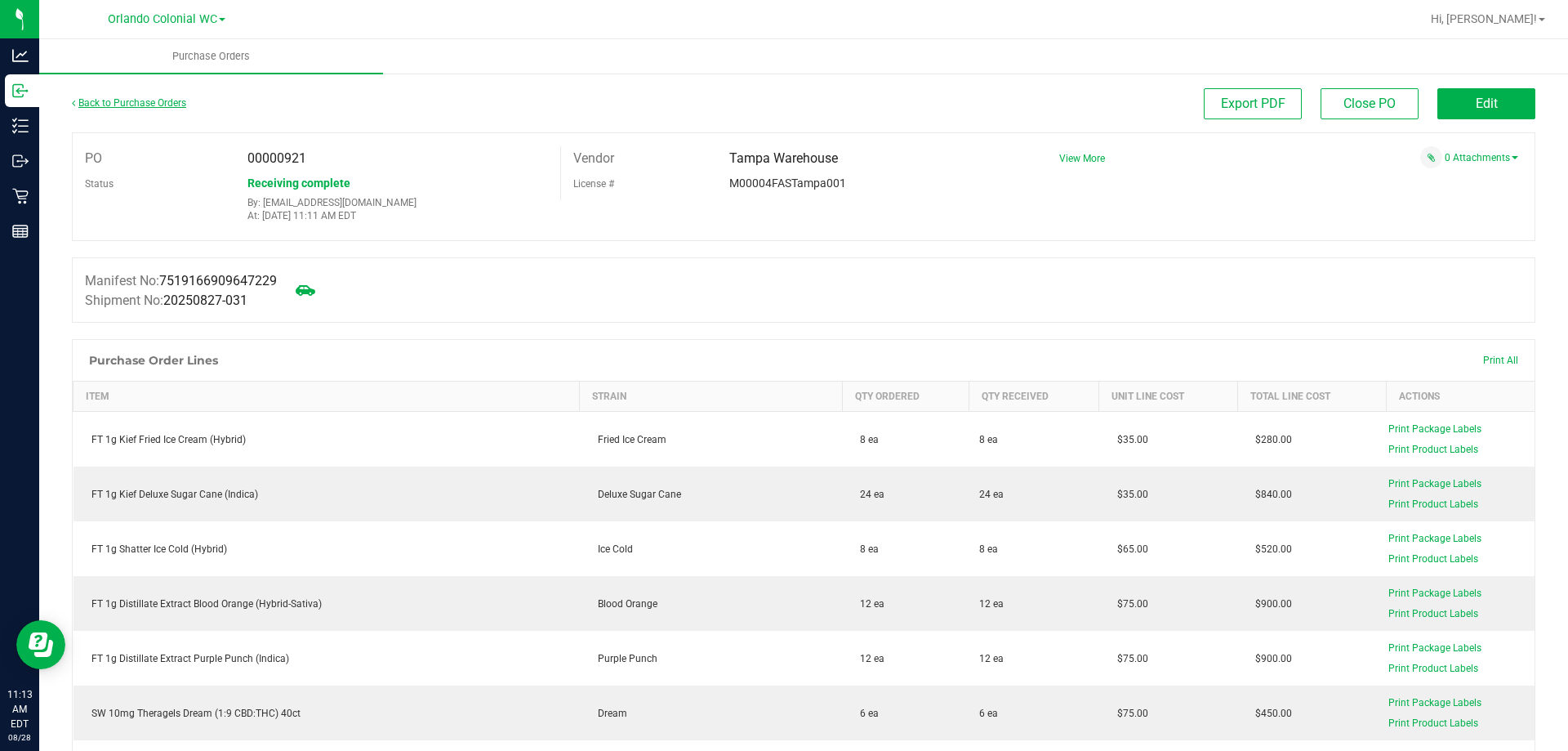
click at [131, 105] on link "Back to Purchase Orders" at bounding box center [129, 103] width 114 height 11
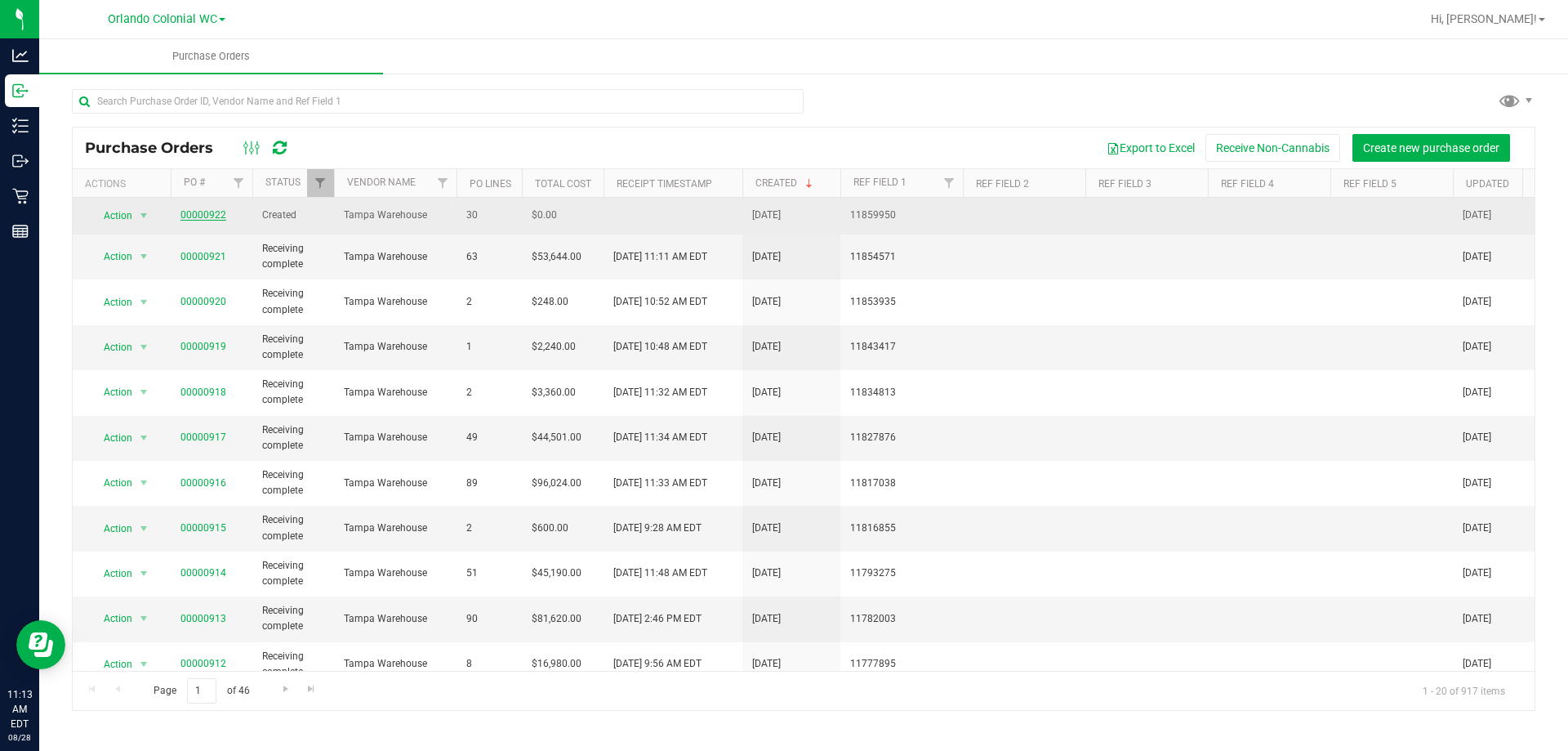
click at [204, 209] on link "00000922" at bounding box center [203, 214] width 46 height 11
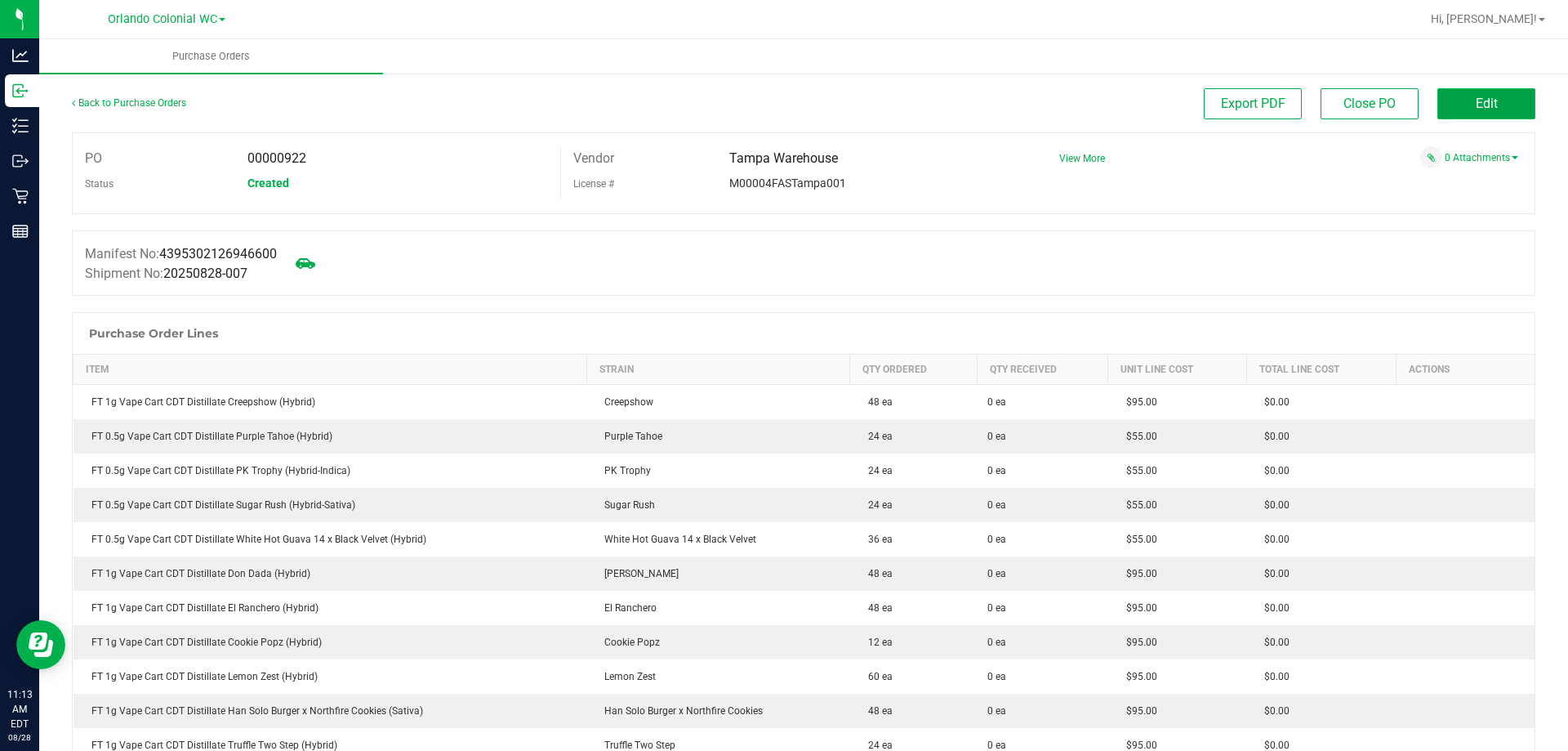
click at [1476, 106] on span "Edit" at bounding box center [1487, 103] width 22 height 16
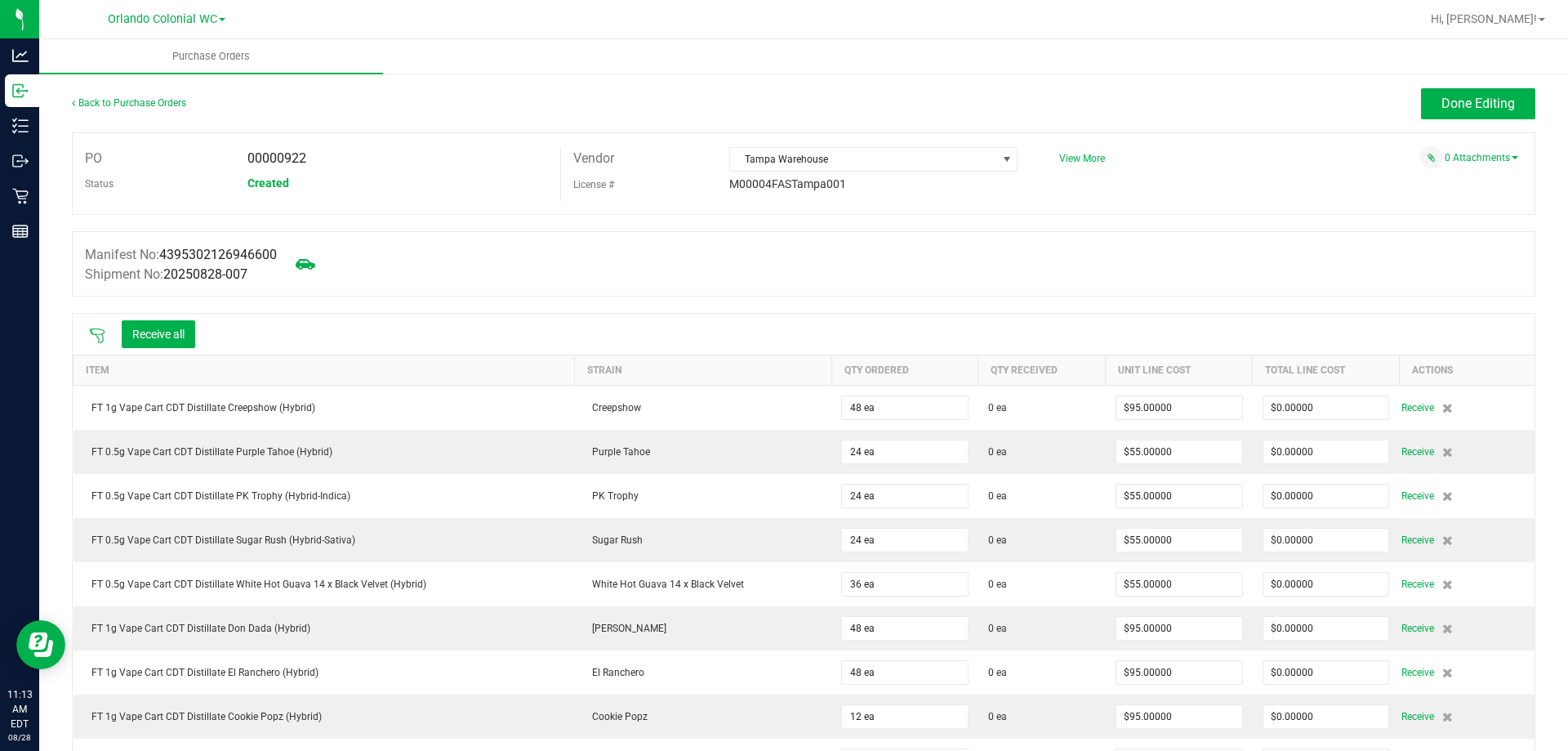
click at [100, 335] on icon at bounding box center [97, 336] width 17 height 17
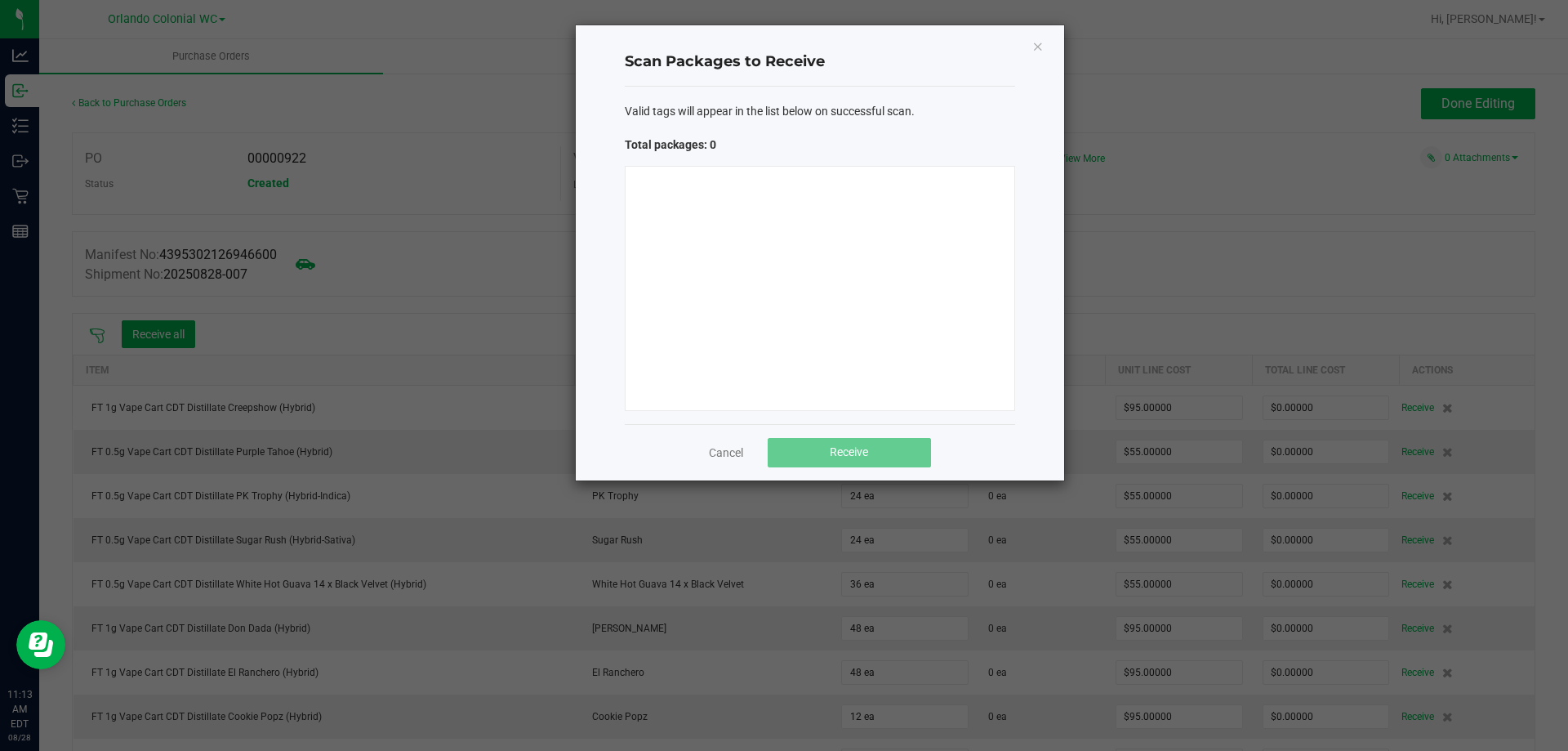
click at [743, 290] on div at bounding box center [820, 288] width 391 height 245
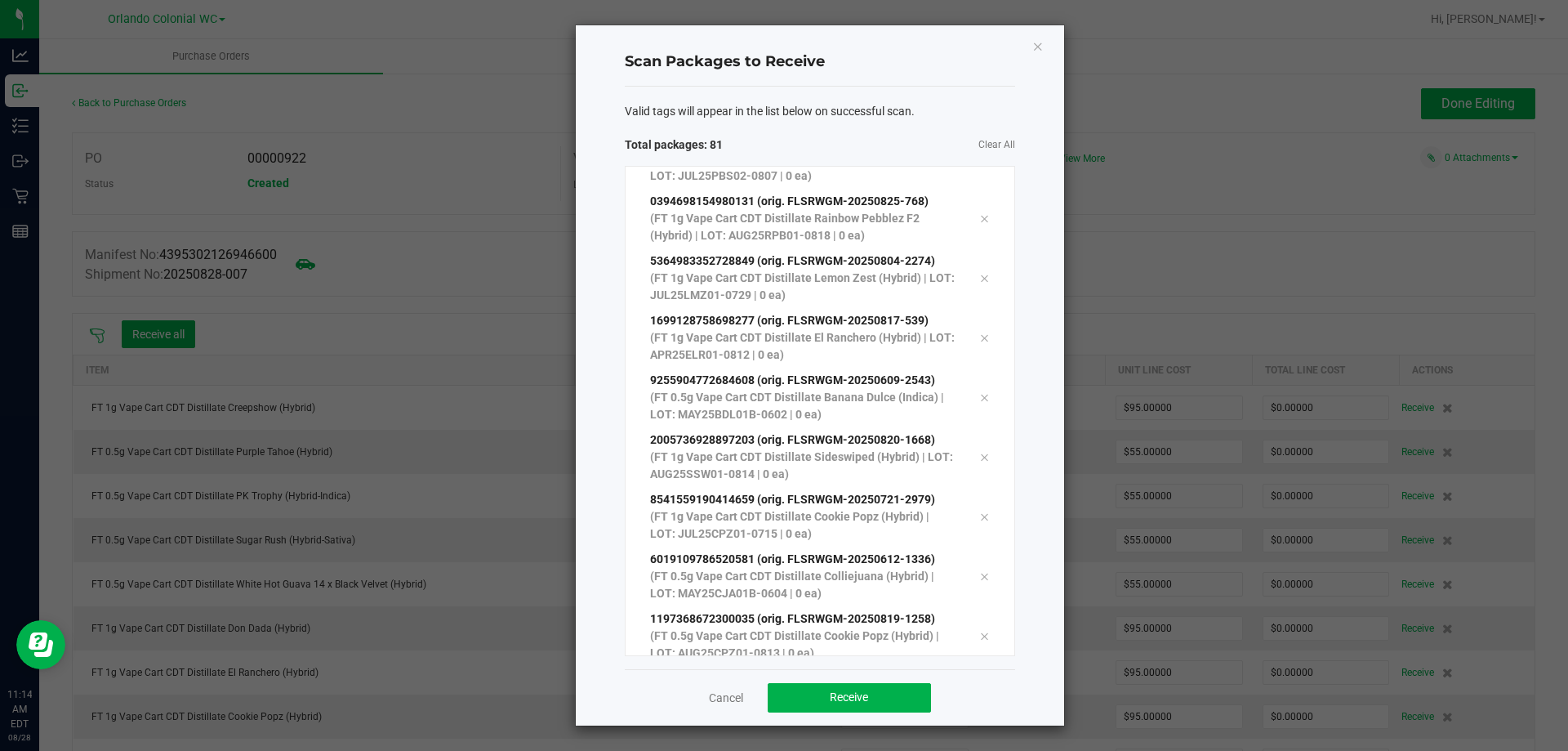
scroll to position [4451, 0]
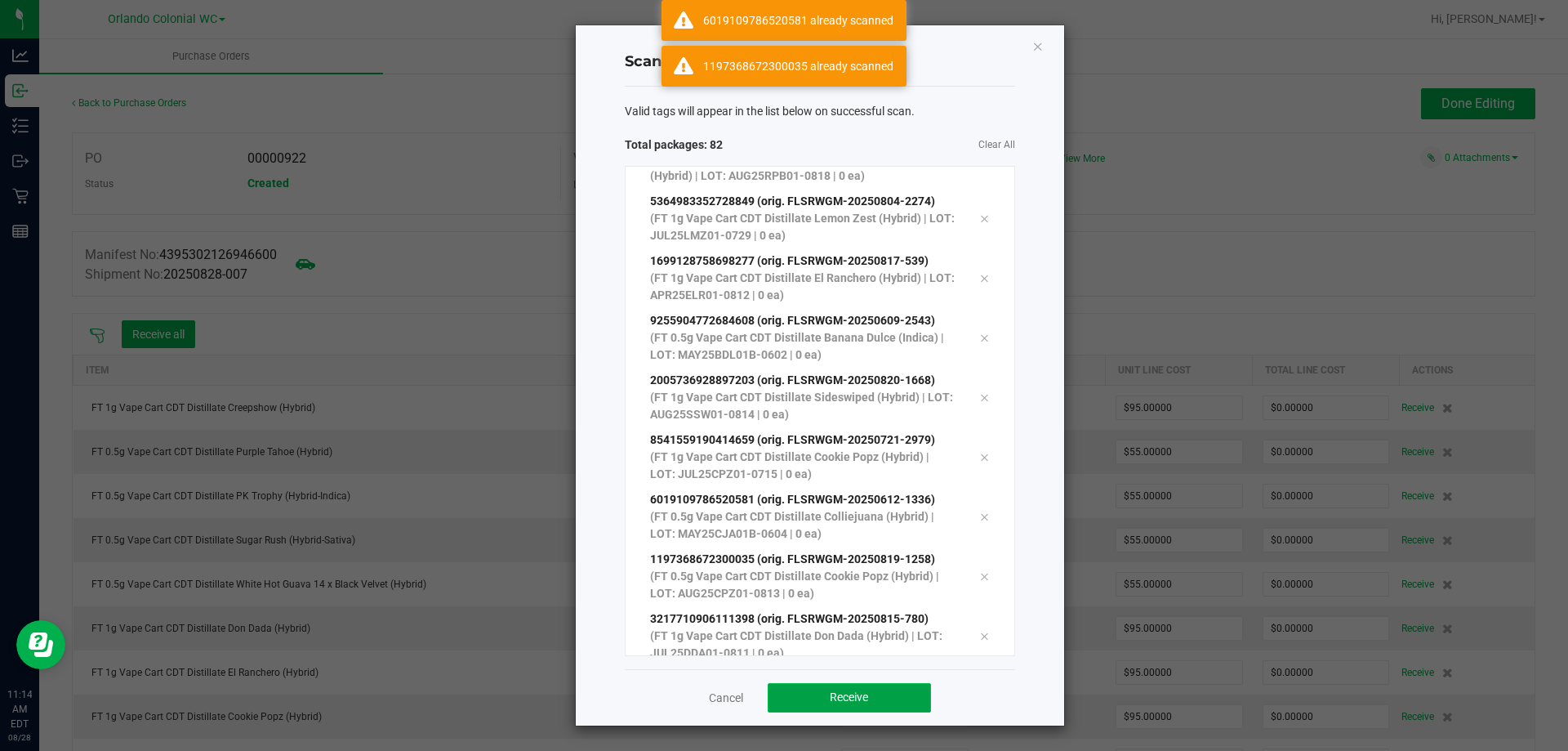
click at [906, 685] on button "Receive" at bounding box center [849, 698] width 164 height 29
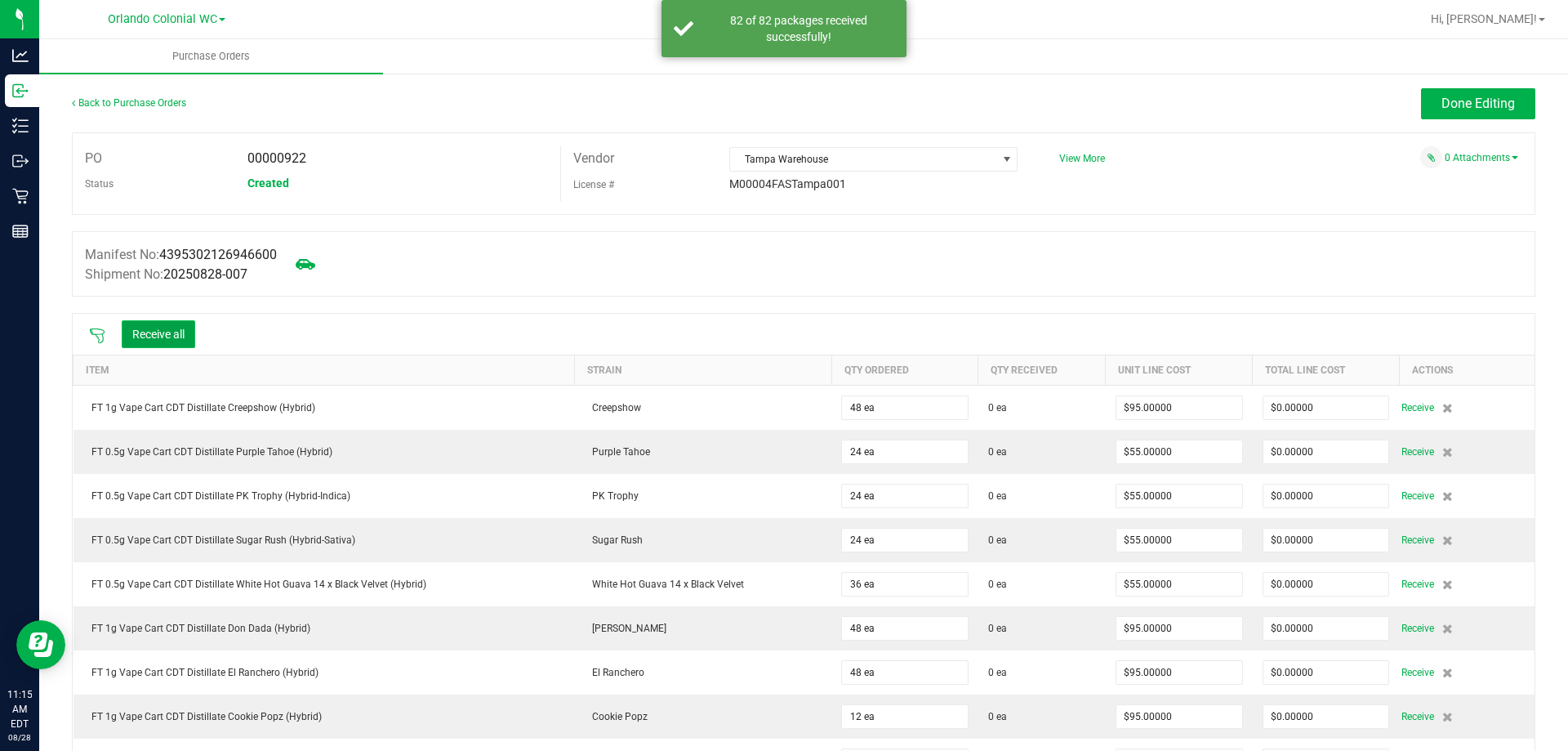
click at [161, 334] on button "Receive all" at bounding box center [158, 334] width 74 height 28
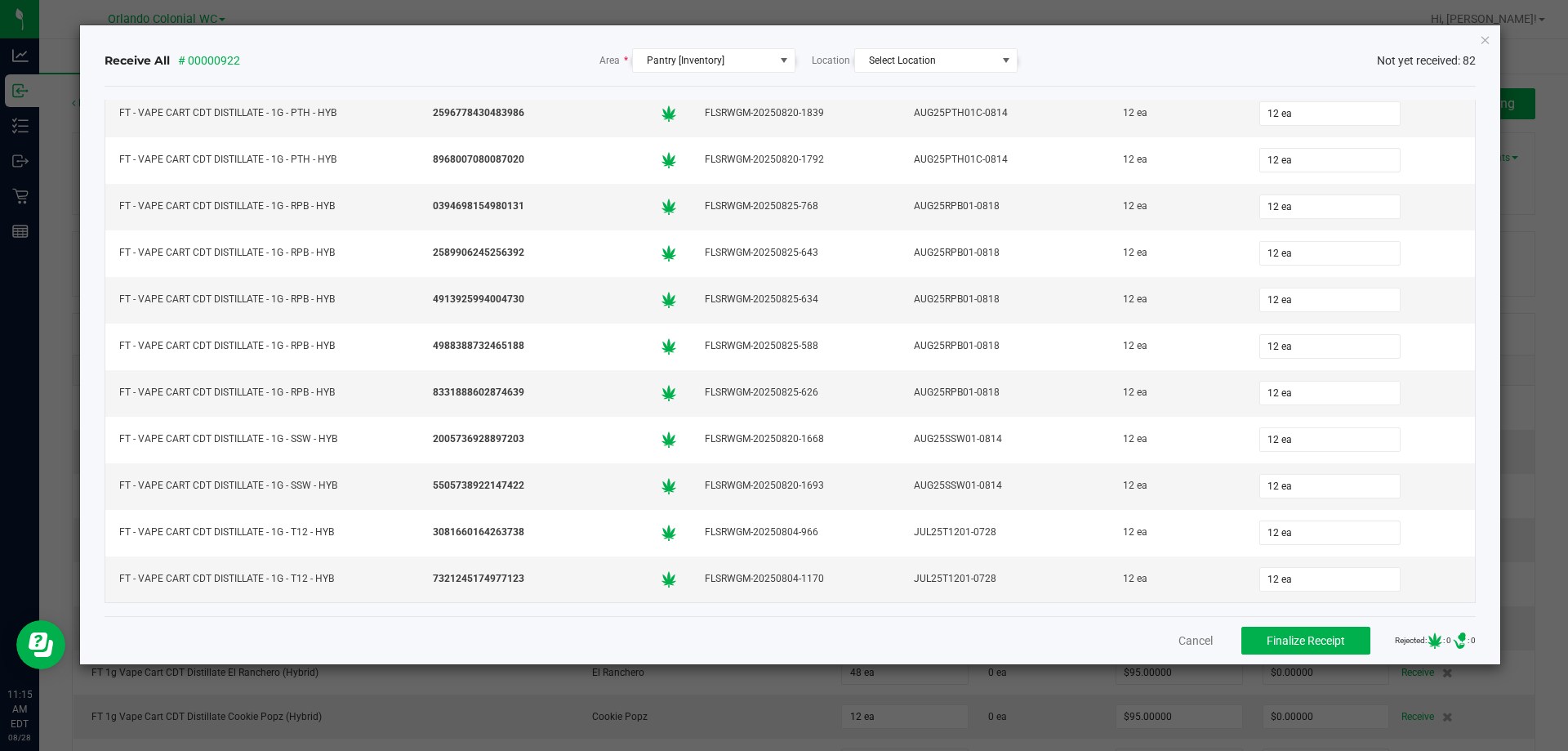
scroll to position [0, 0]
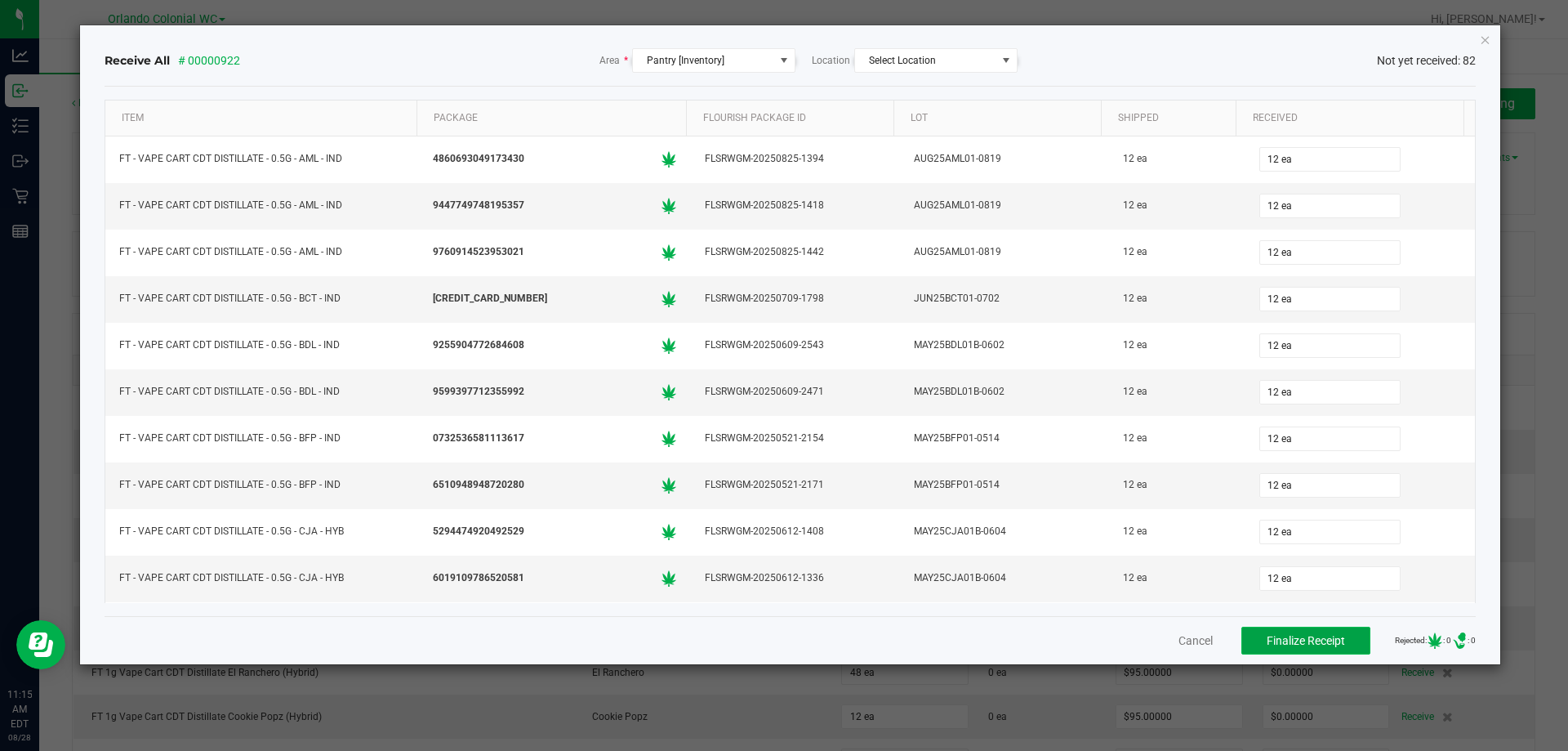
click at [1297, 640] on span "Finalize Receipt" at bounding box center [1305, 641] width 78 height 13
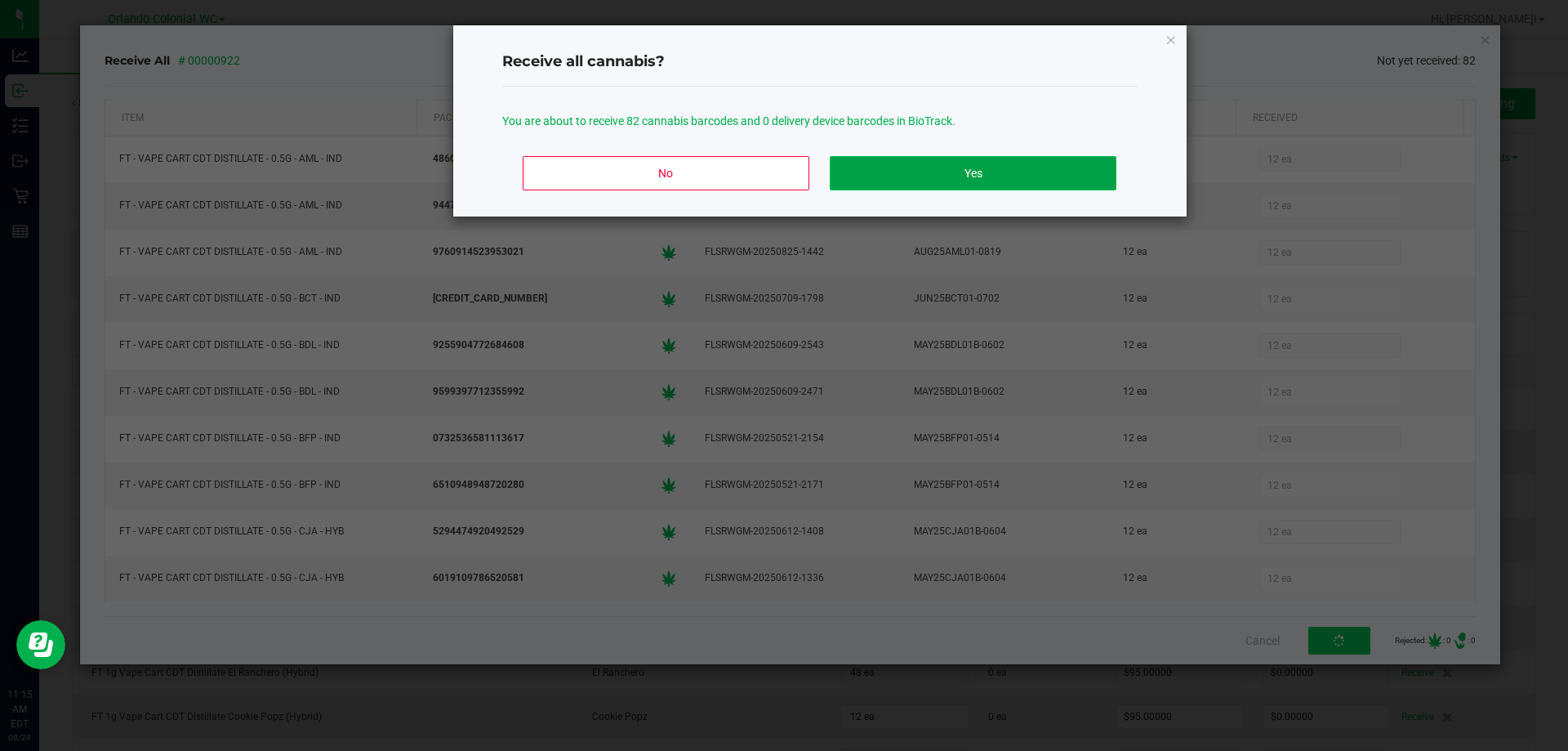
click at [958, 177] on button "Yes" at bounding box center [972, 173] width 286 height 34
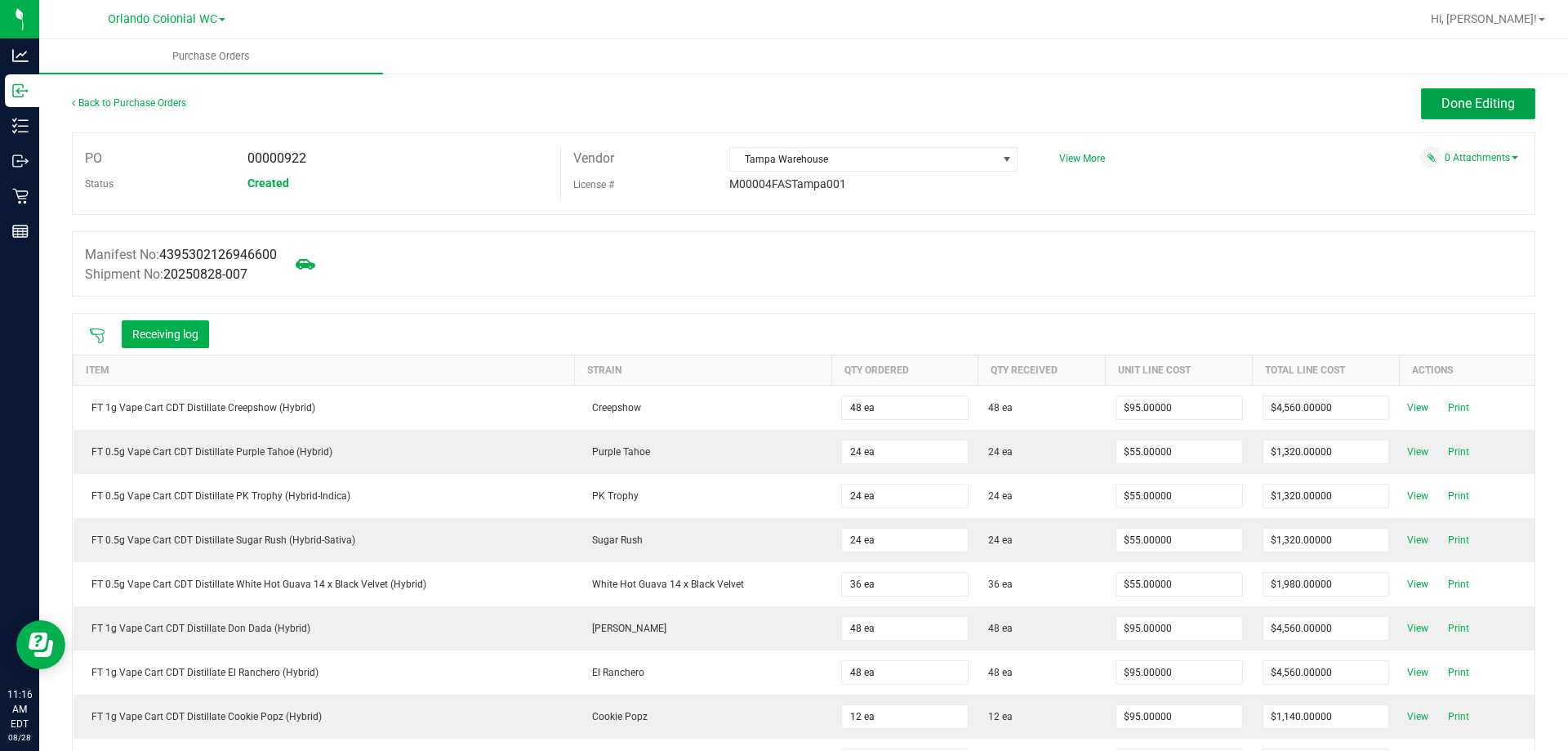
click at [1441, 99] on span "Done Editing" at bounding box center [1478, 103] width 74 height 16
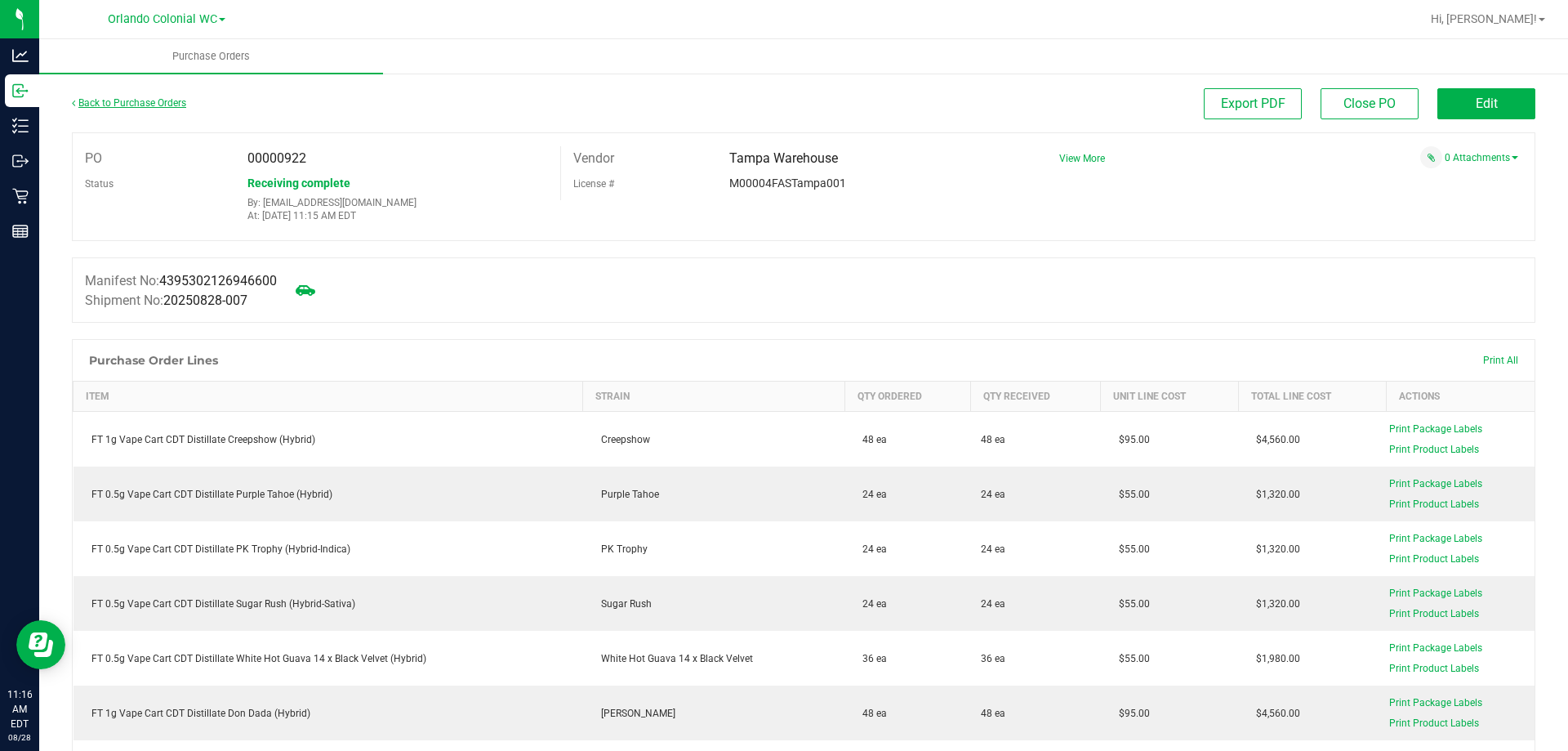
click at [154, 103] on link "Back to Purchase Orders" at bounding box center [129, 103] width 114 height 11
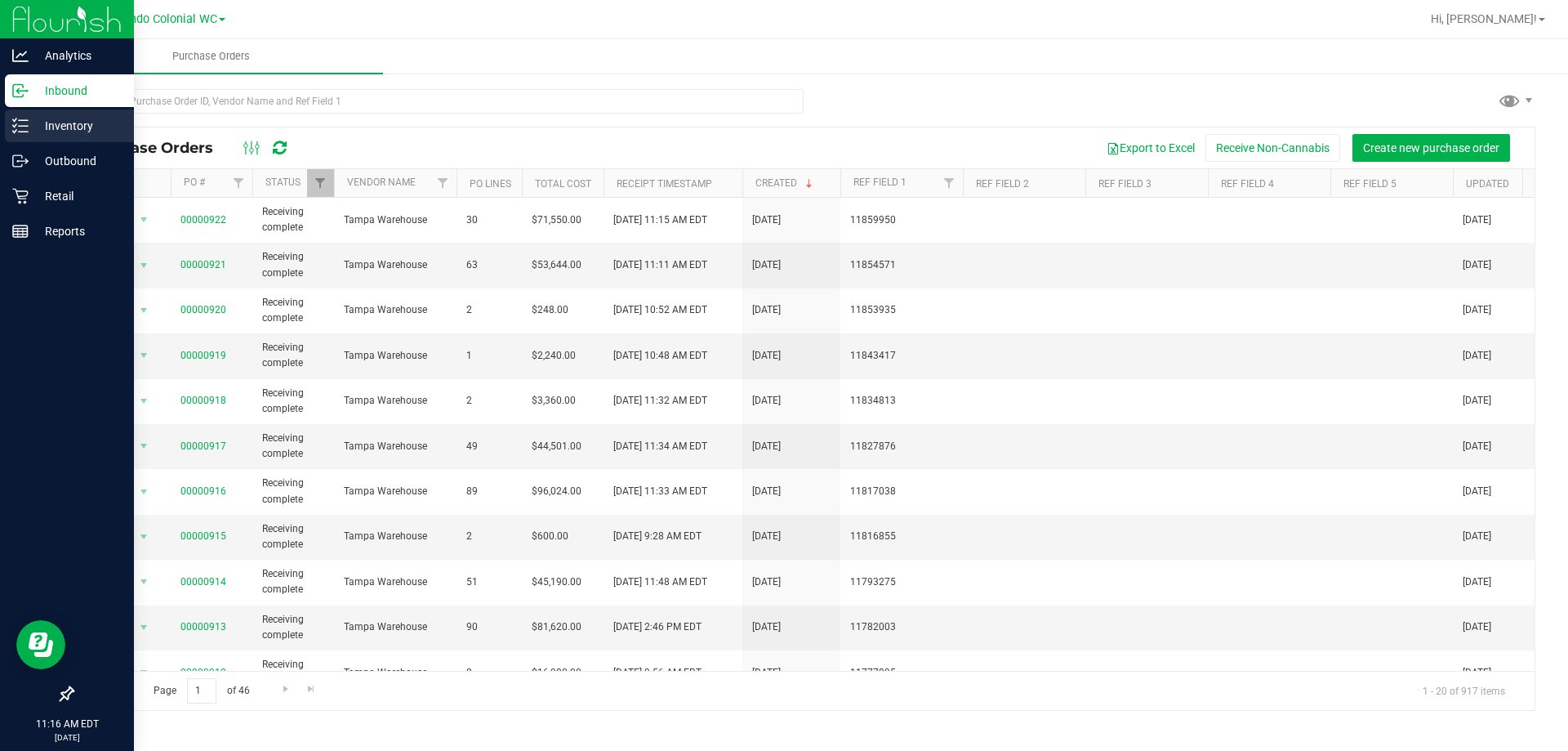
click at [30, 126] on p "Inventory" at bounding box center [77, 125] width 98 height 19
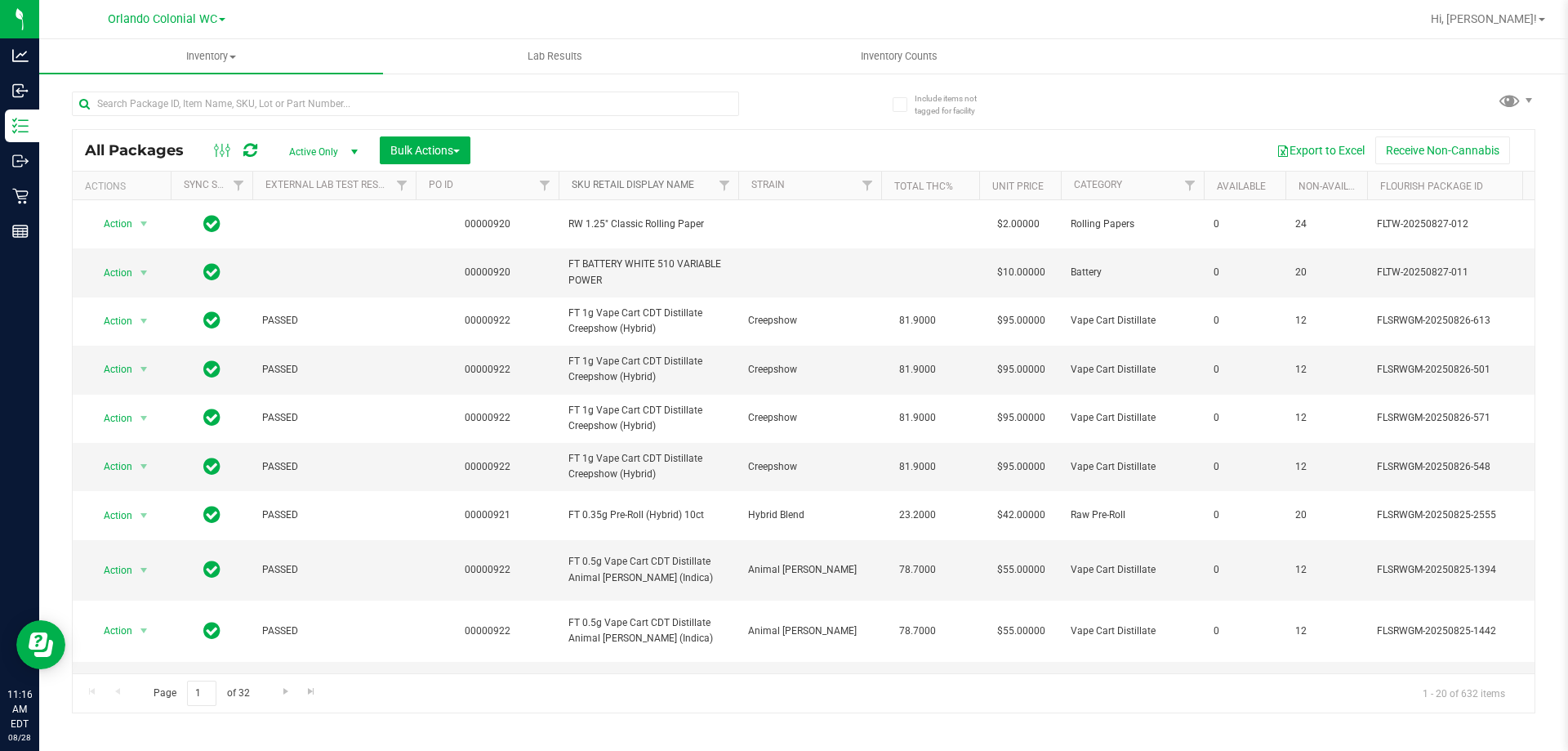
click at [669, 189] on link "SKU Retail Display Name" at bounding box center [632, 185] width 122 height 11
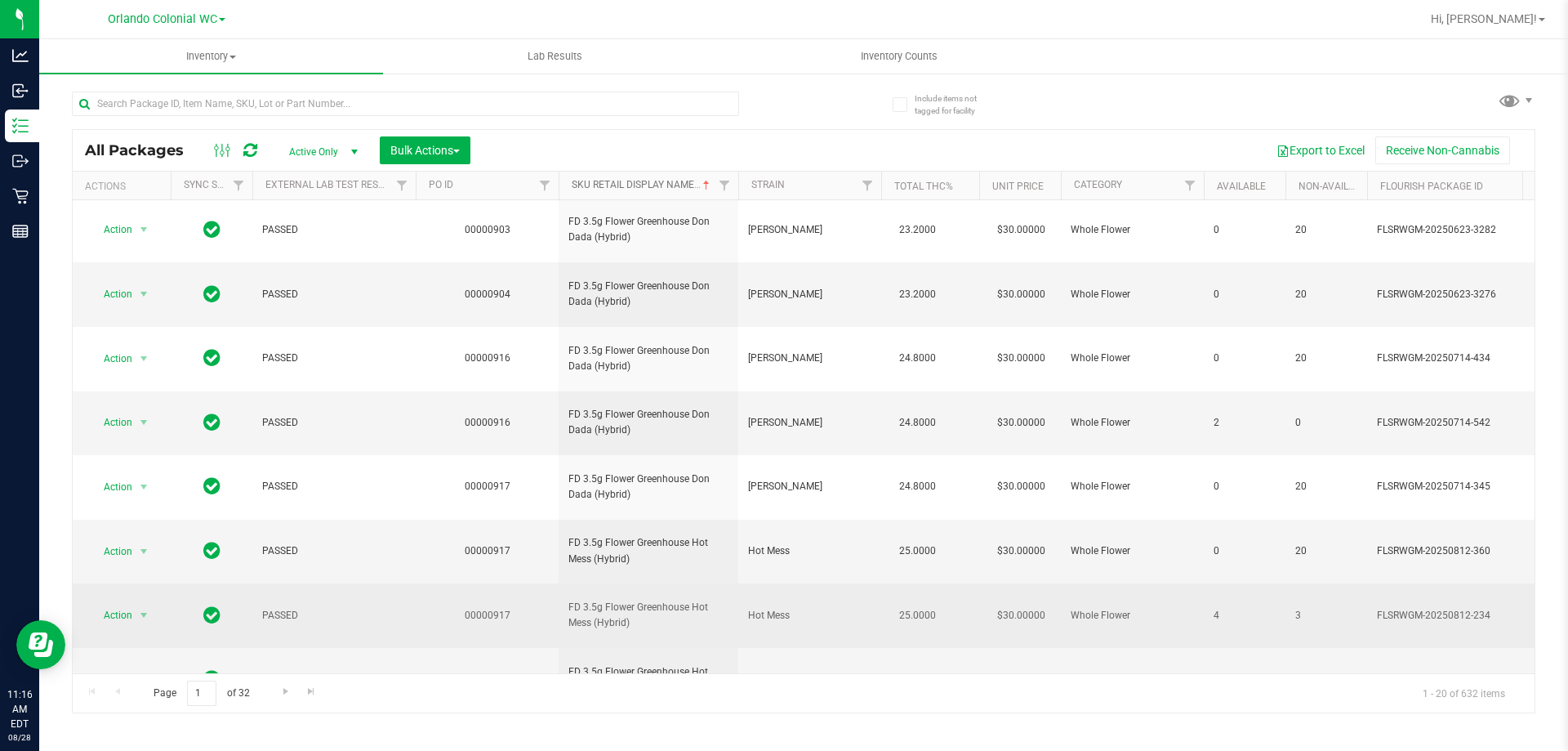
scroll to position [509, 0]
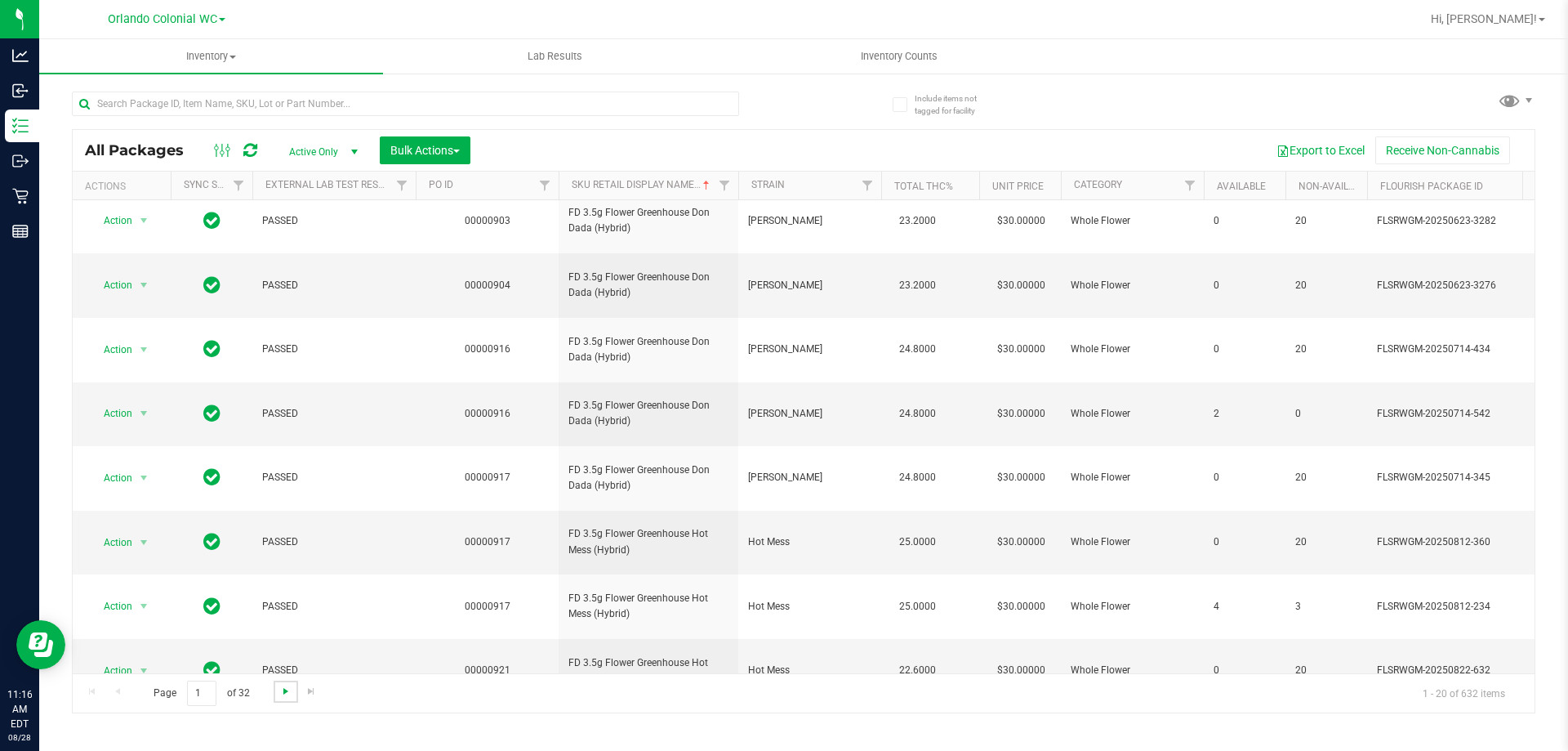
click at [290, 689] on span "Go to the next page" at bounding box center [286, 691] width 13 height 13
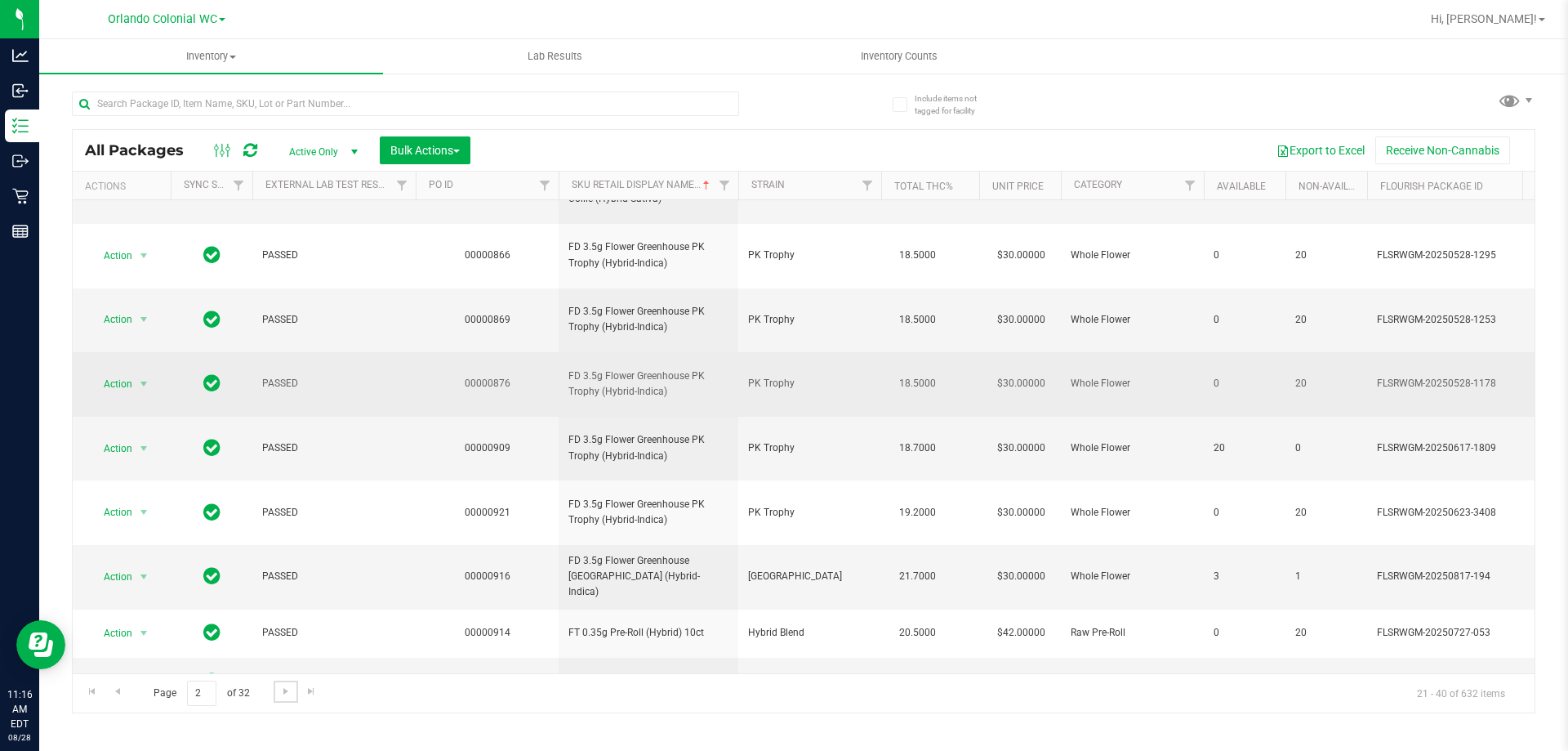
scroll to position [509, 0]
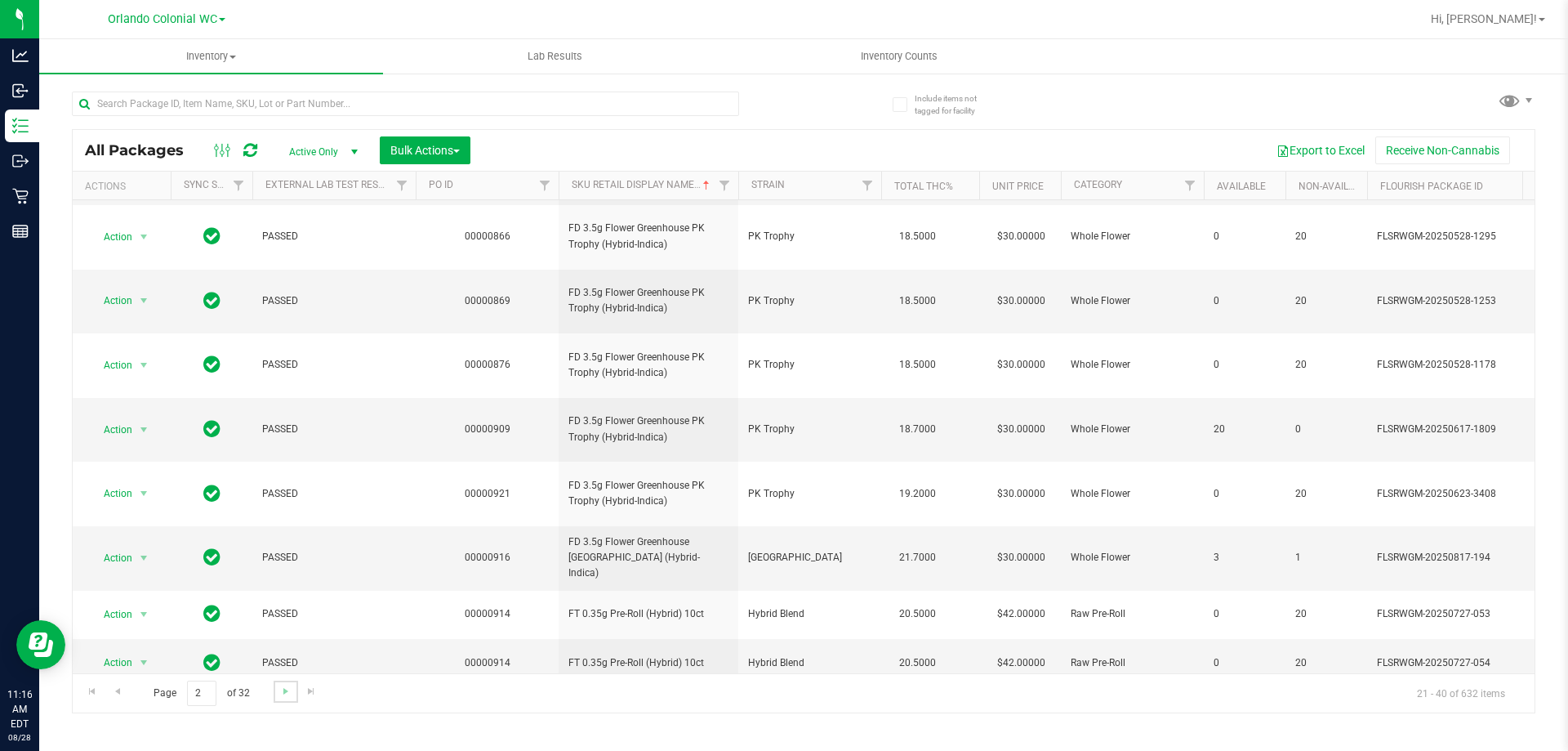
click at [292, 693] on link "Go to the next page" at bounding box center [286, 691] width 24 height 22
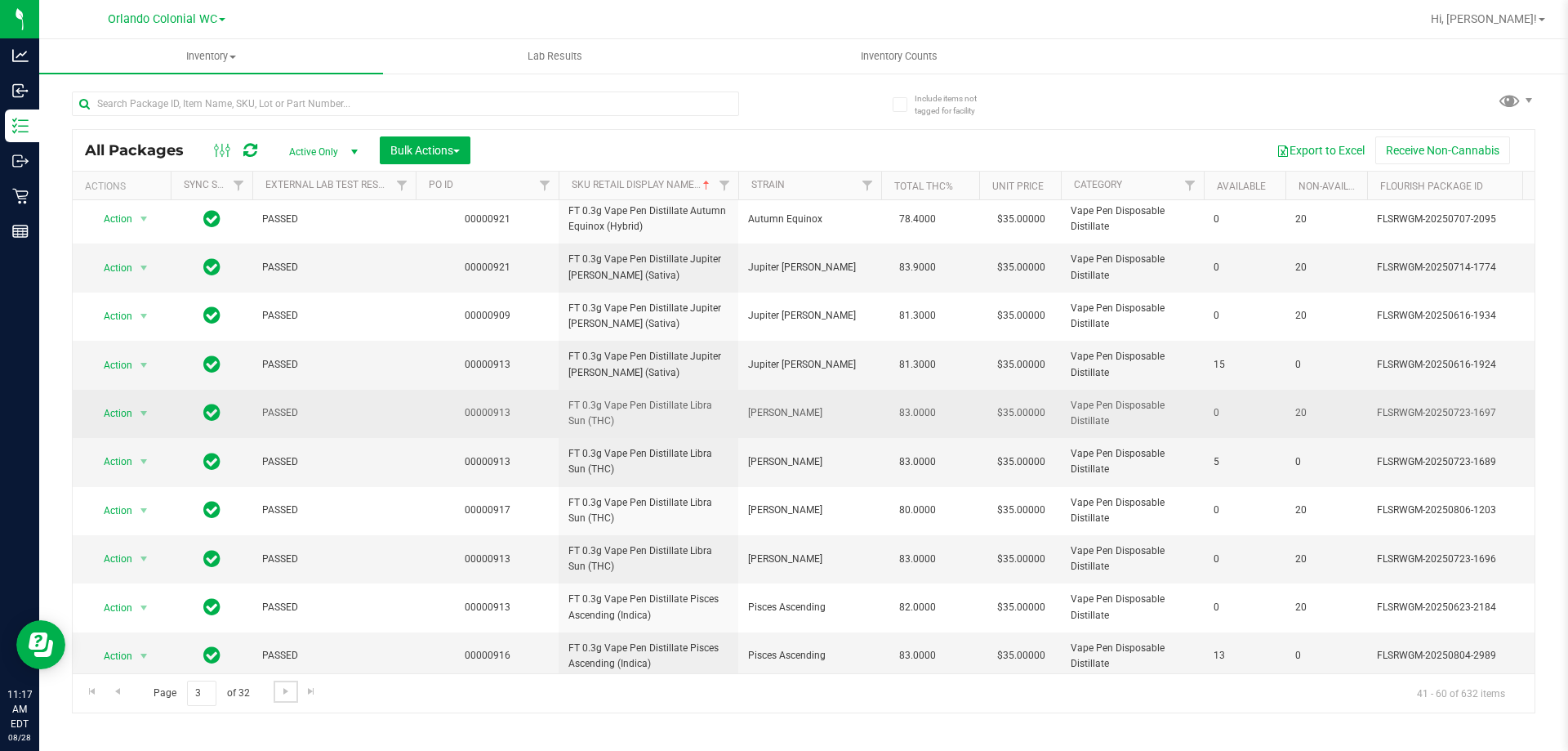
scroll to position [509, 0]
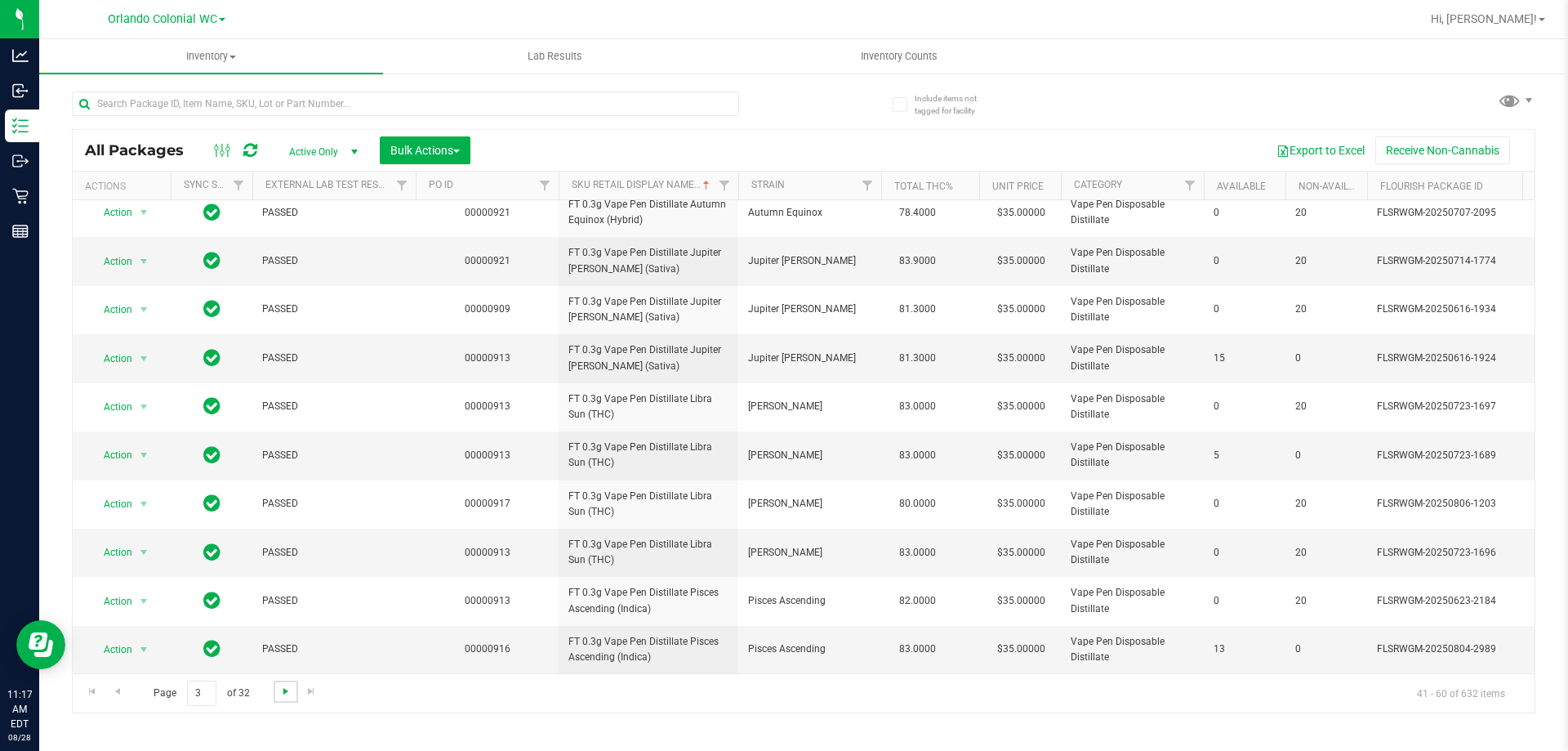
click at [282, 688] on span "Go to the next page" at bounding box center [286, 691] width 13 height 13
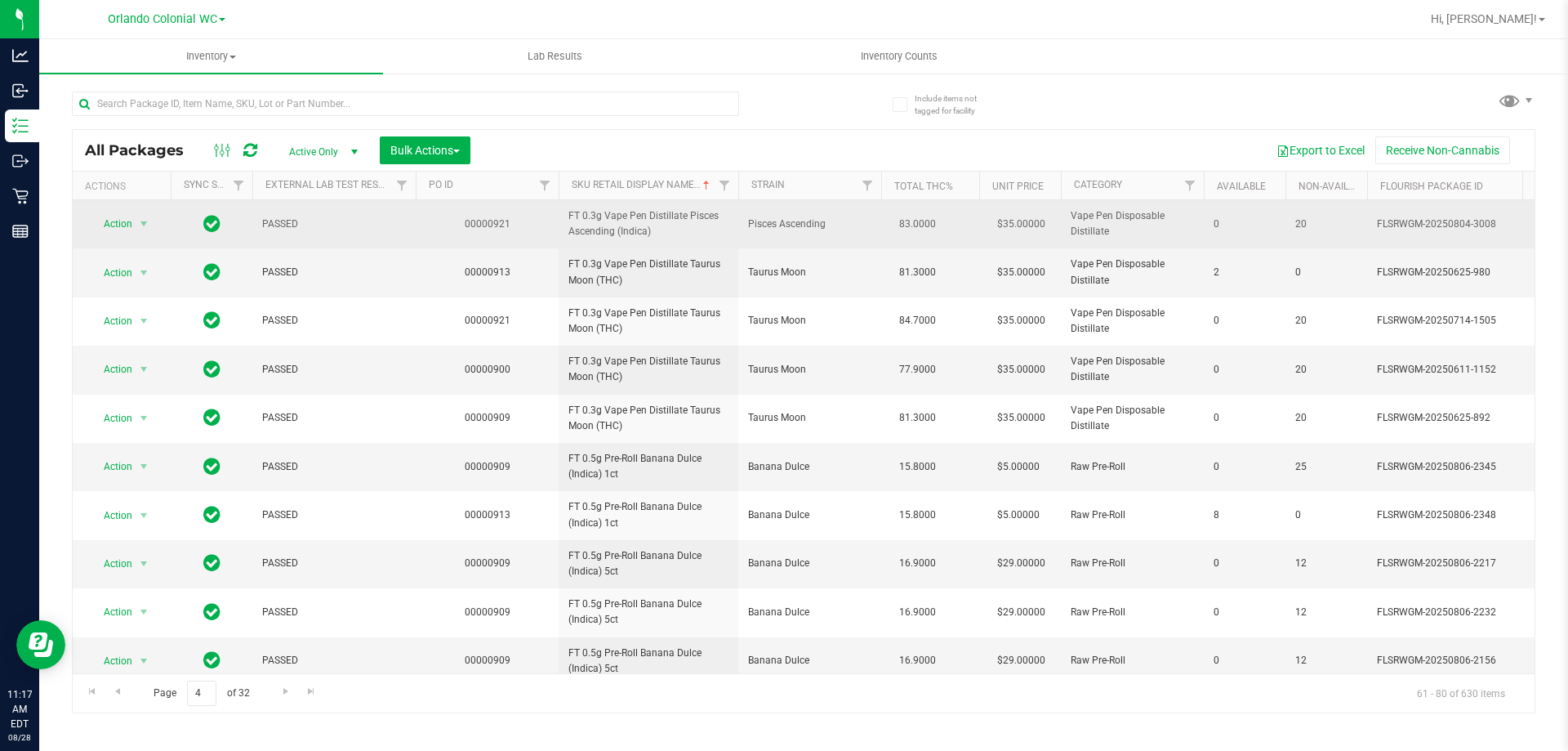
click at [628, 205] on td "FT 0.3g Vape Pen Distillate Pisces Ascending (Indica)" at bounding box center [649, 224] width 180 height 48
click at [628, 206] on td "FT 0.3g Vape Pen Distillate Pisces Ascending (Indica)" at bounding box center [649, 224] width 180 height 48
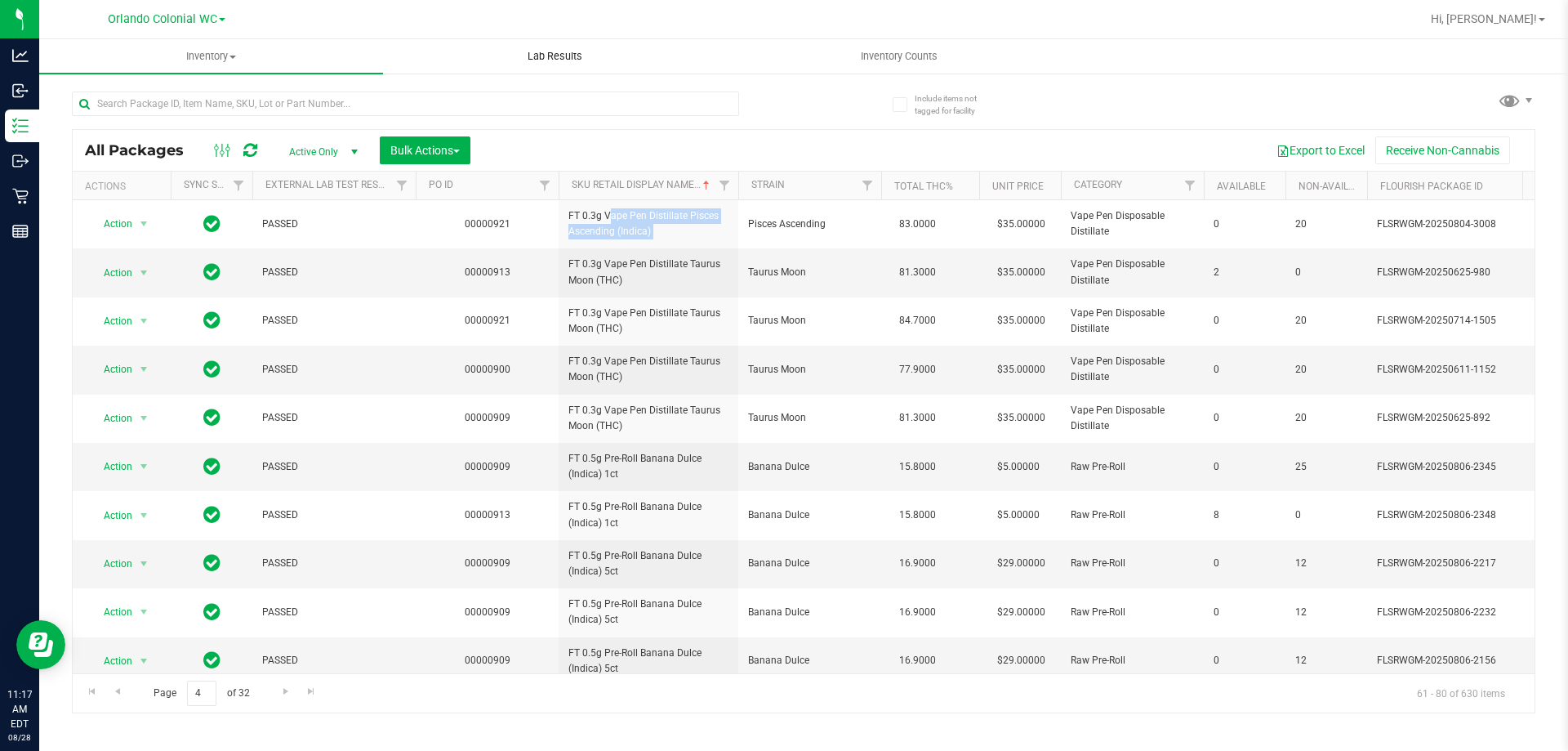
copy tr "FT 0.3g Vape Pen Distillate Pisces Ascending (Indica)"
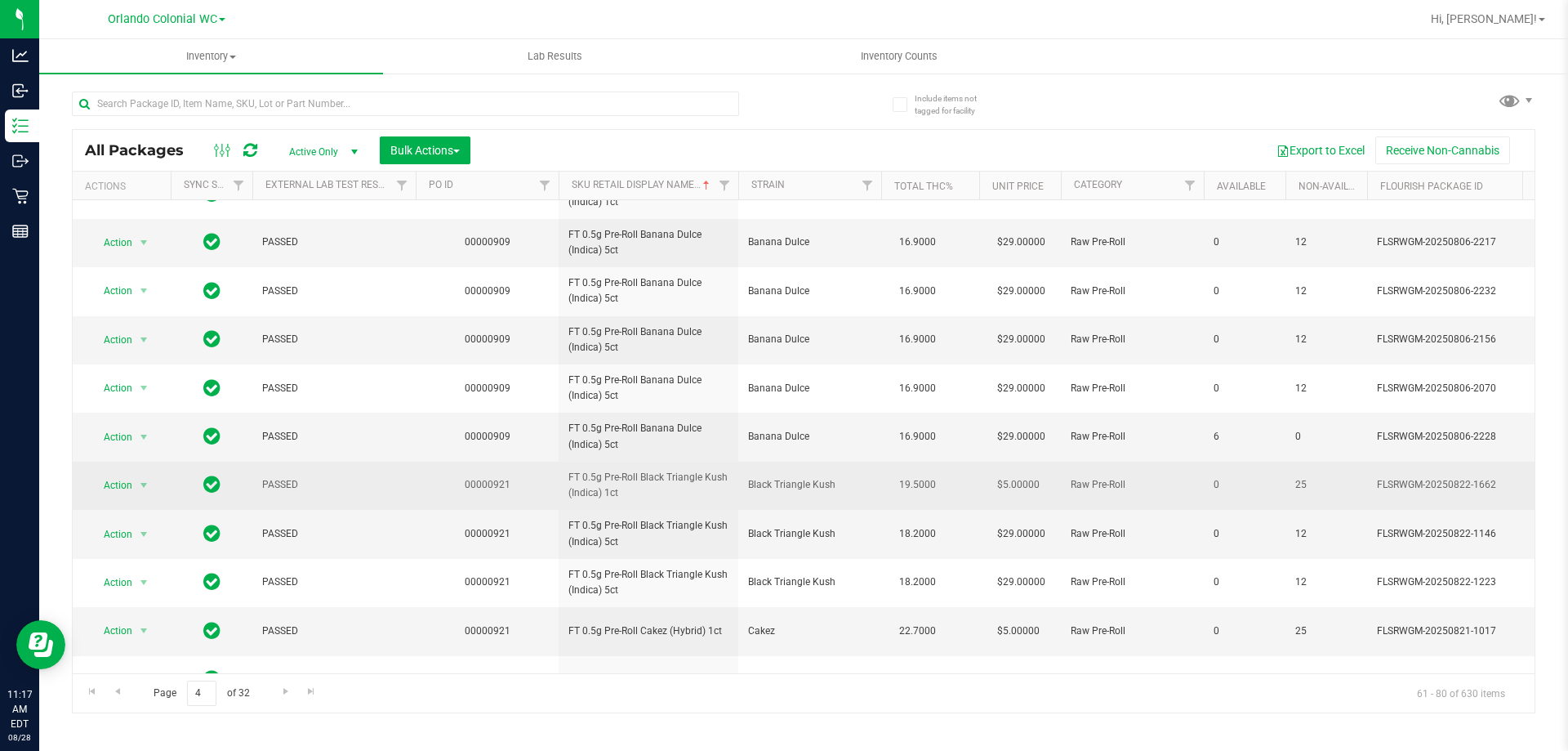
scroll to position [326, 0]
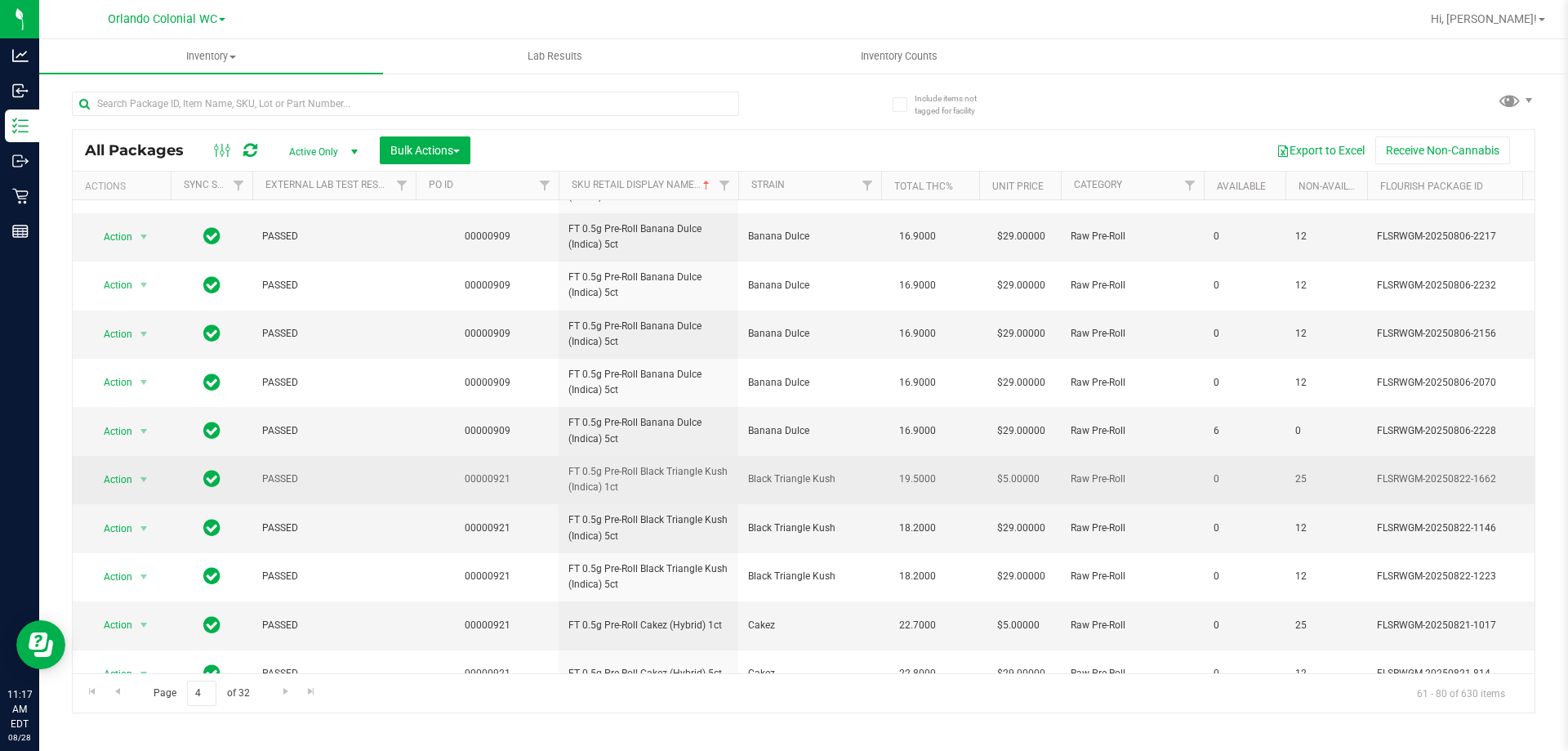
click at [649, 480] on span "FT 0.5g Pre-Roll Black Triangle Kush (Indica) 1ct" at bounding box center [648, 480] width 160 height 31
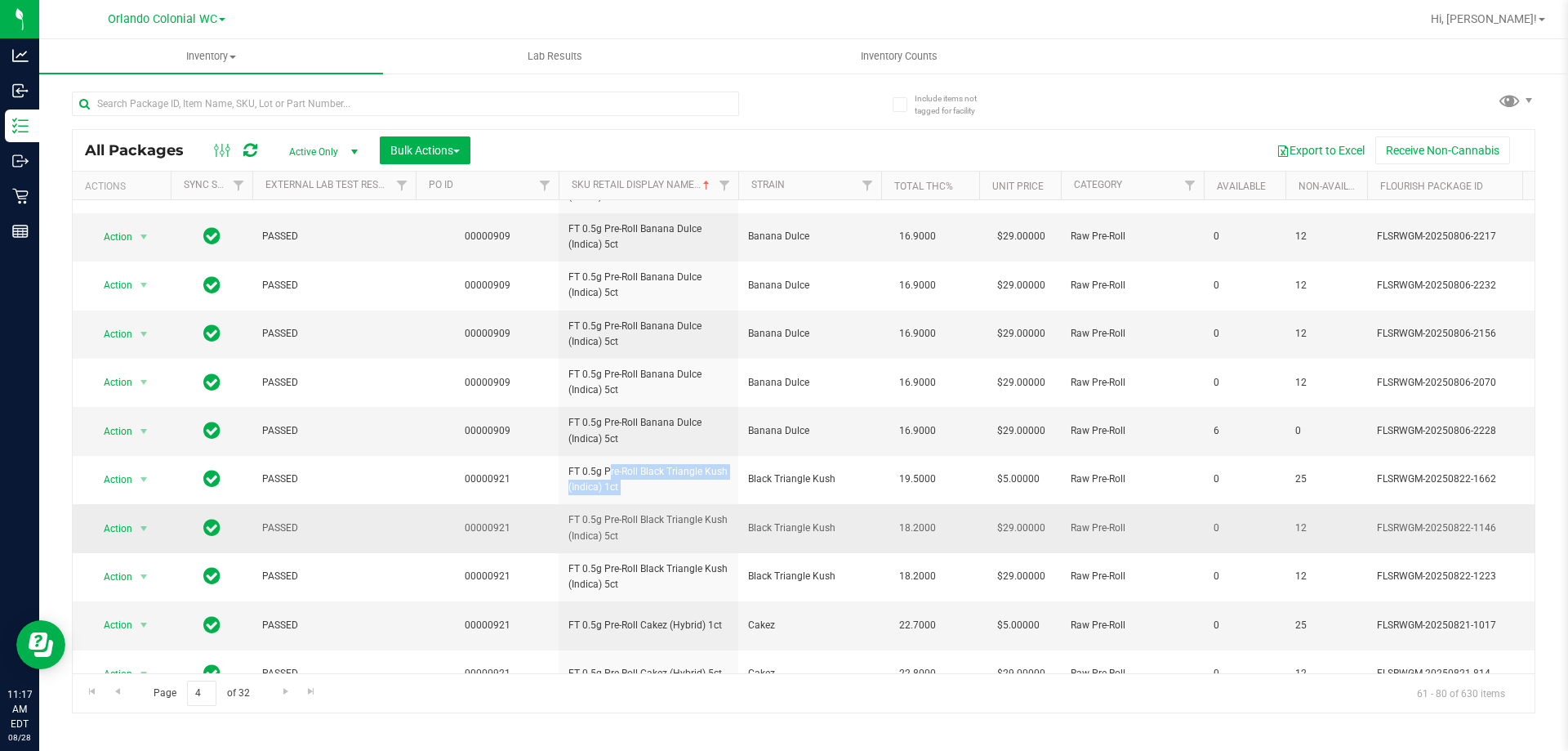
copy tr "FT 0.5g Pre-Roll Black Triangle Kush (Indica) 1ct"
click at [609, 547] on td "FT 0.5g Pre-Roll Black Triangle Kush (Indica) 5ct" at bounding box center [649, 528] width 180 height 48
copy tr "FT 0.5g Pre-Roll Black Triangle Kush (Indica) 5ct"
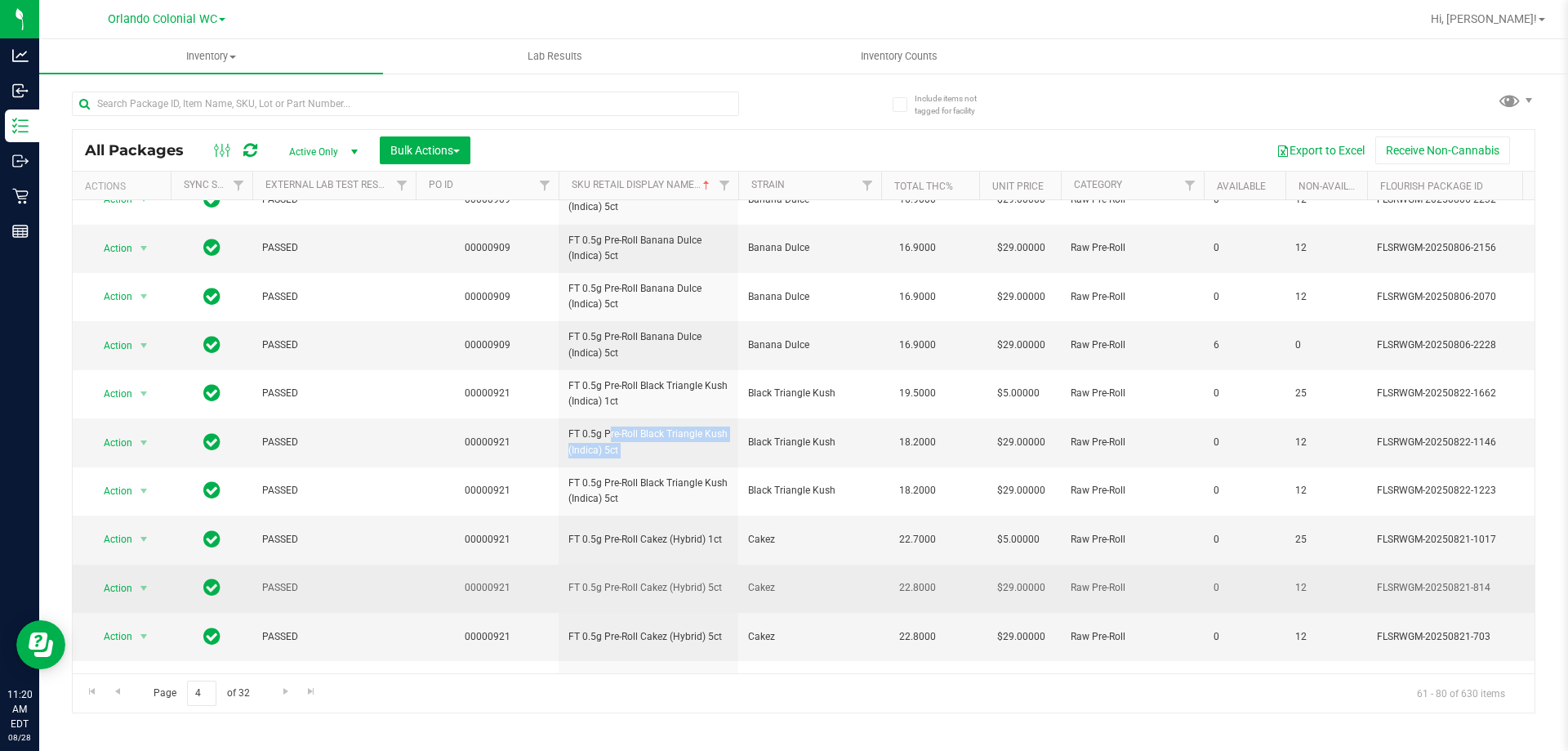
scroll to position [509, 0]
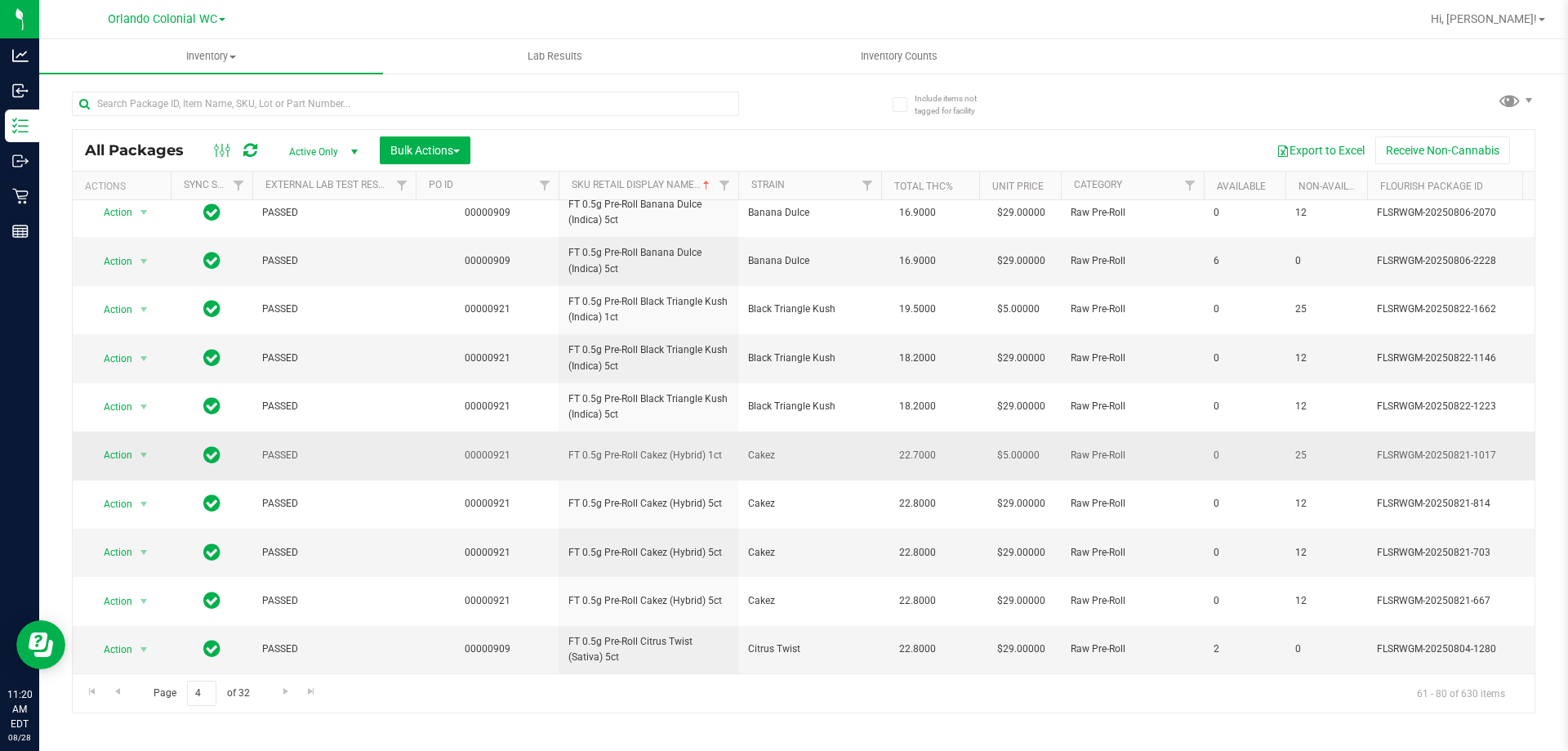
click at [670, 448] on span "FT 0.5g Pre-Roll Cakez (Hybrid) 1ct" at bounding box center [648, 455] width 160 height 16
copy tr "FT 0.5g Pre-Roll Cakez (Hybrid) 1ct"
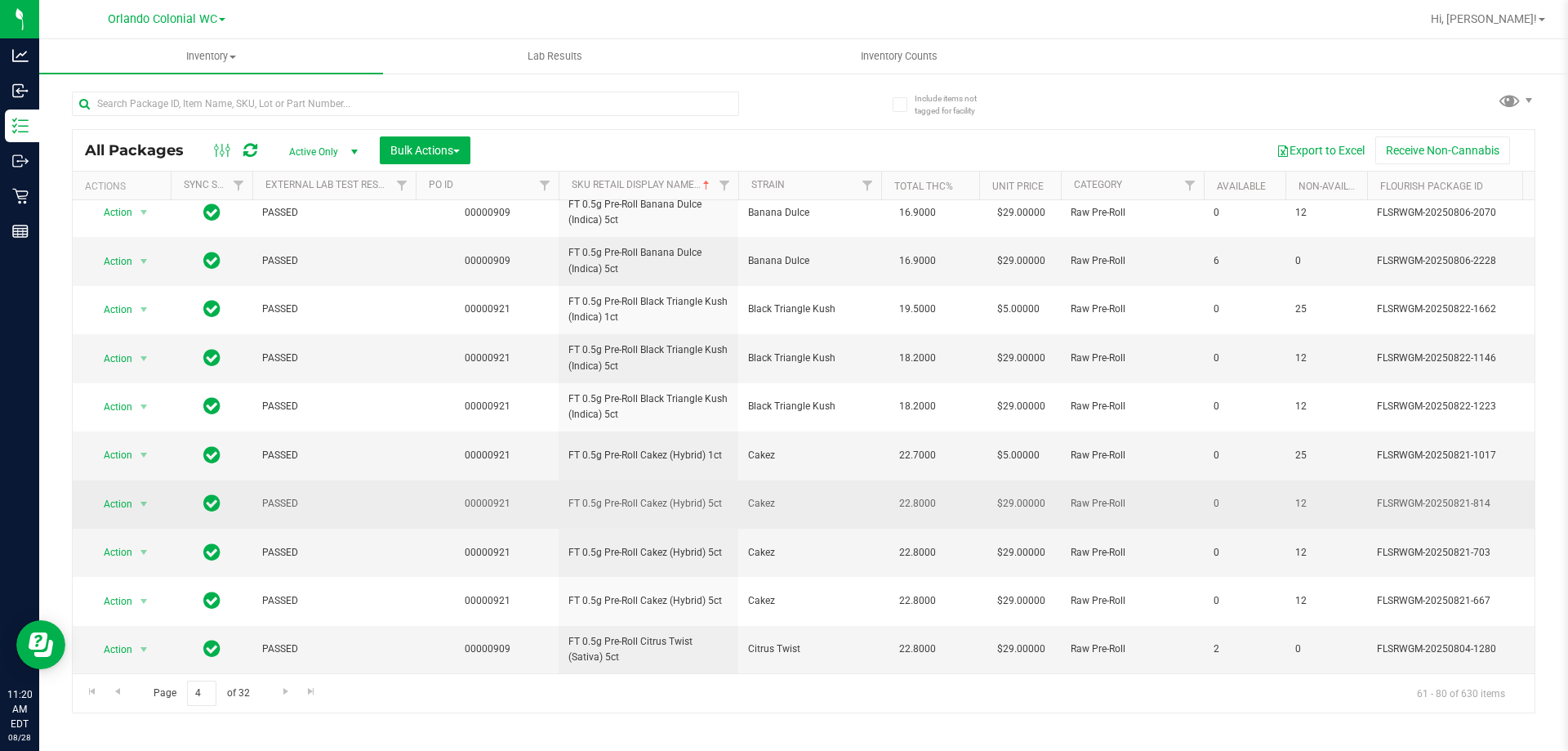
click at [626, 503] on td "FT 0.5g Pre-Roll Cakez (Hybrid) 5ct" at bounding box center [649, 505] width 180 height 48
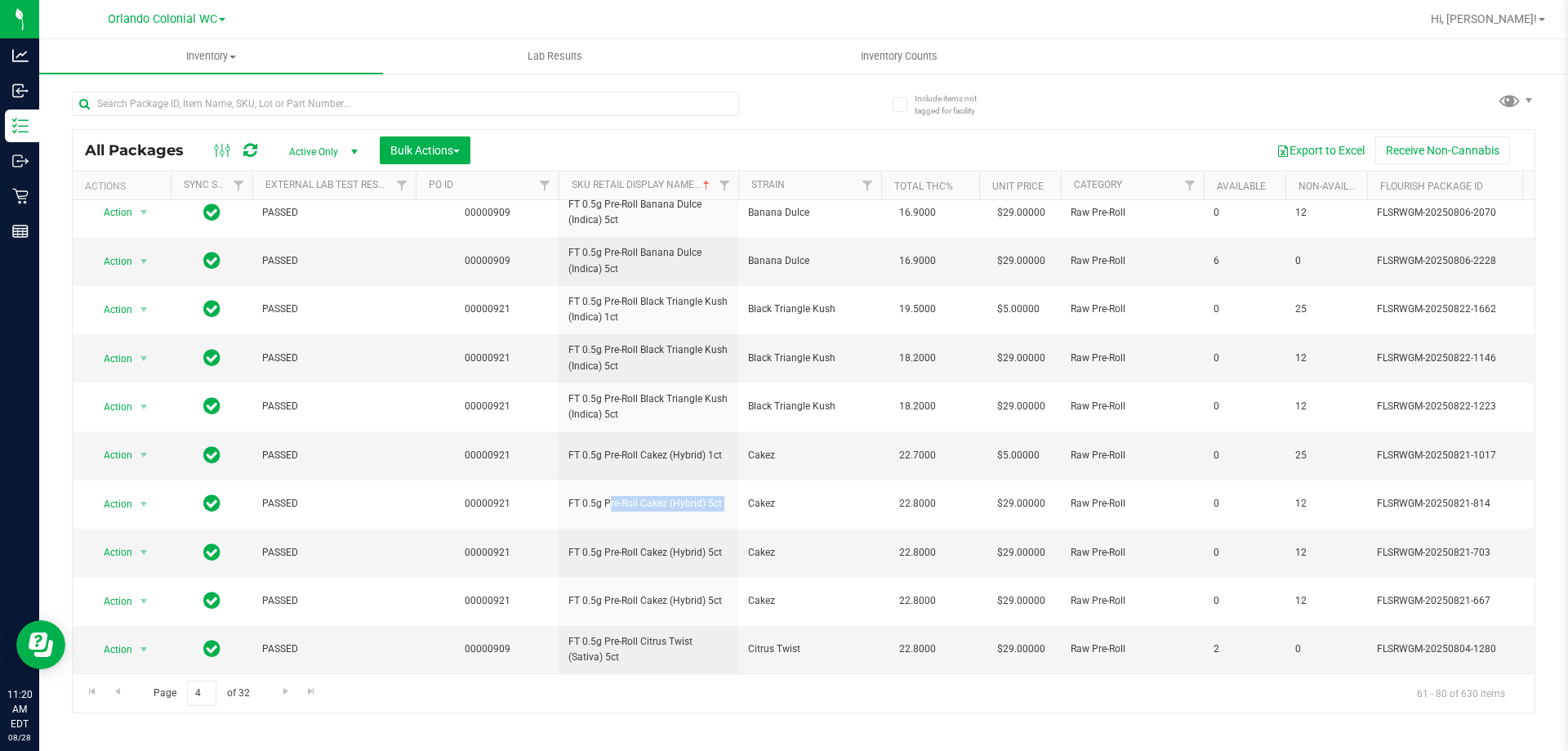
copy tr "FT 0.5g Pre-Roll Cakez (Hybrid) 5ct"
click at [279, 690] on span "Go to the next page" at bounding box center [286, 691] width 13 height 13
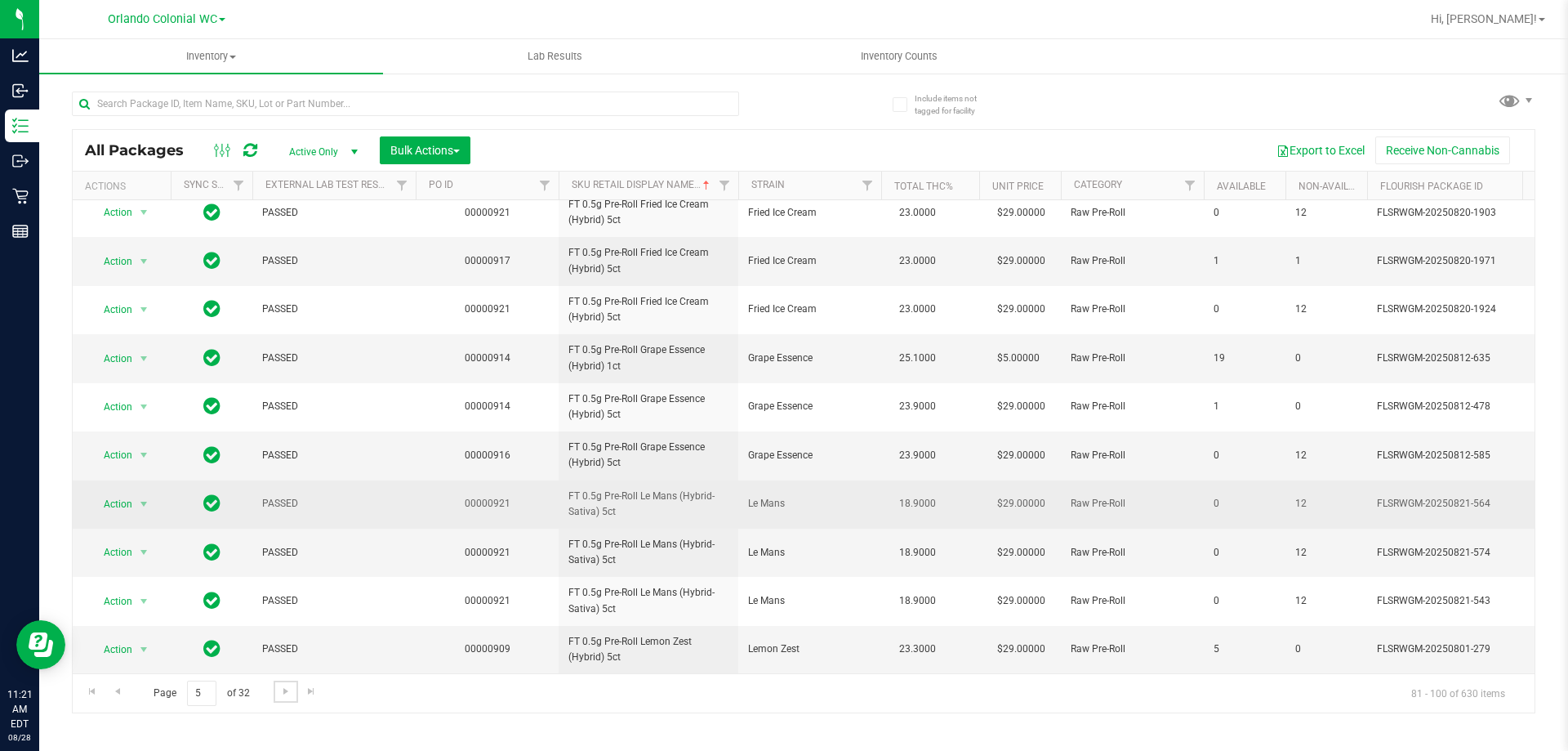
scroll to position [509, 0]
click at [656, 488] on span "FT 0.5g Pre-Roll Le Mans (Hybrid-Sativa) 5ct" at bounding box center [648, 504] width 160 height 31
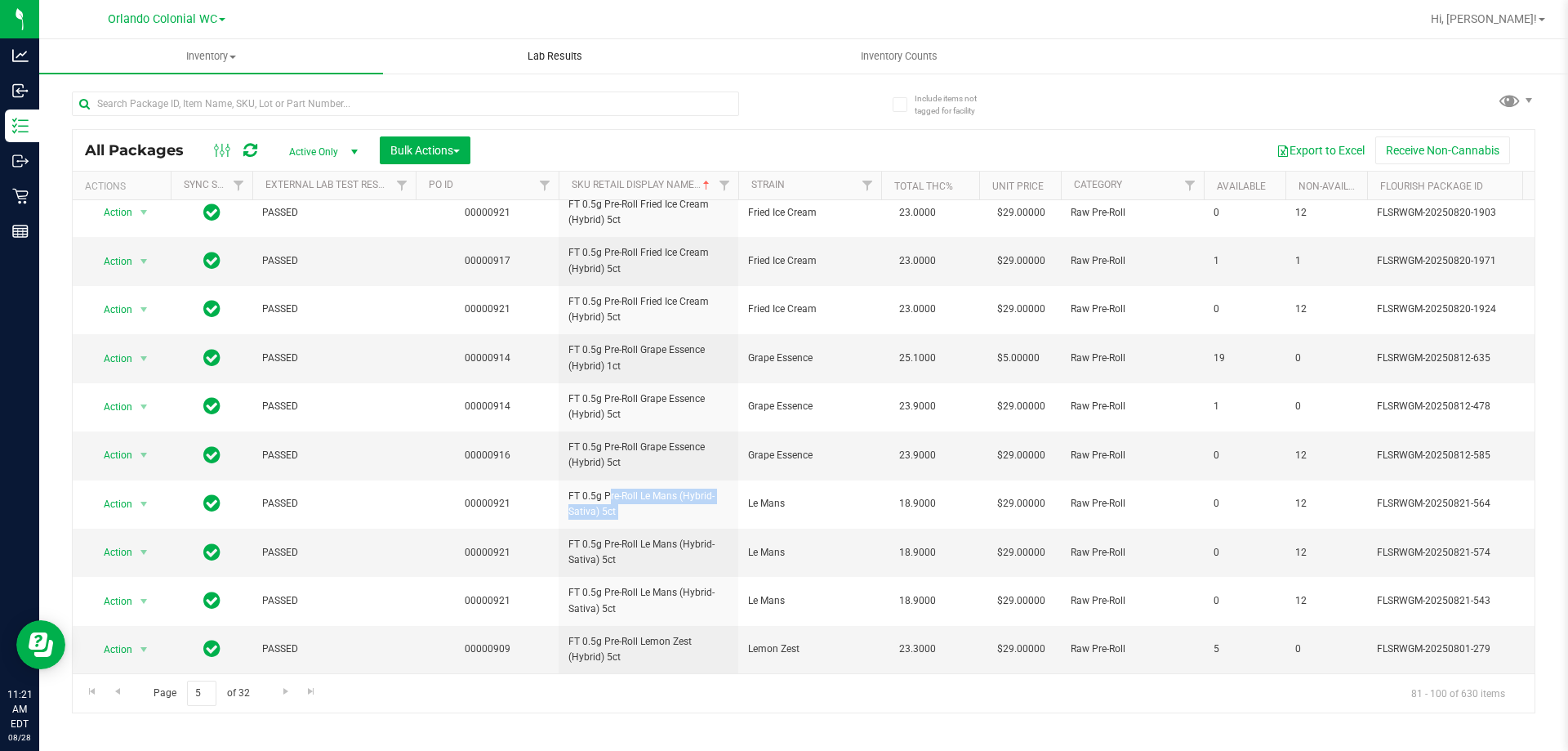
copy tr "FT 0.5g Pre-Roll Le Mans (Hybrid-Sativa) 5ct"
click at [279, 687] on span "Go to the next page" at bounding box center [286, 691] width 13 height 13
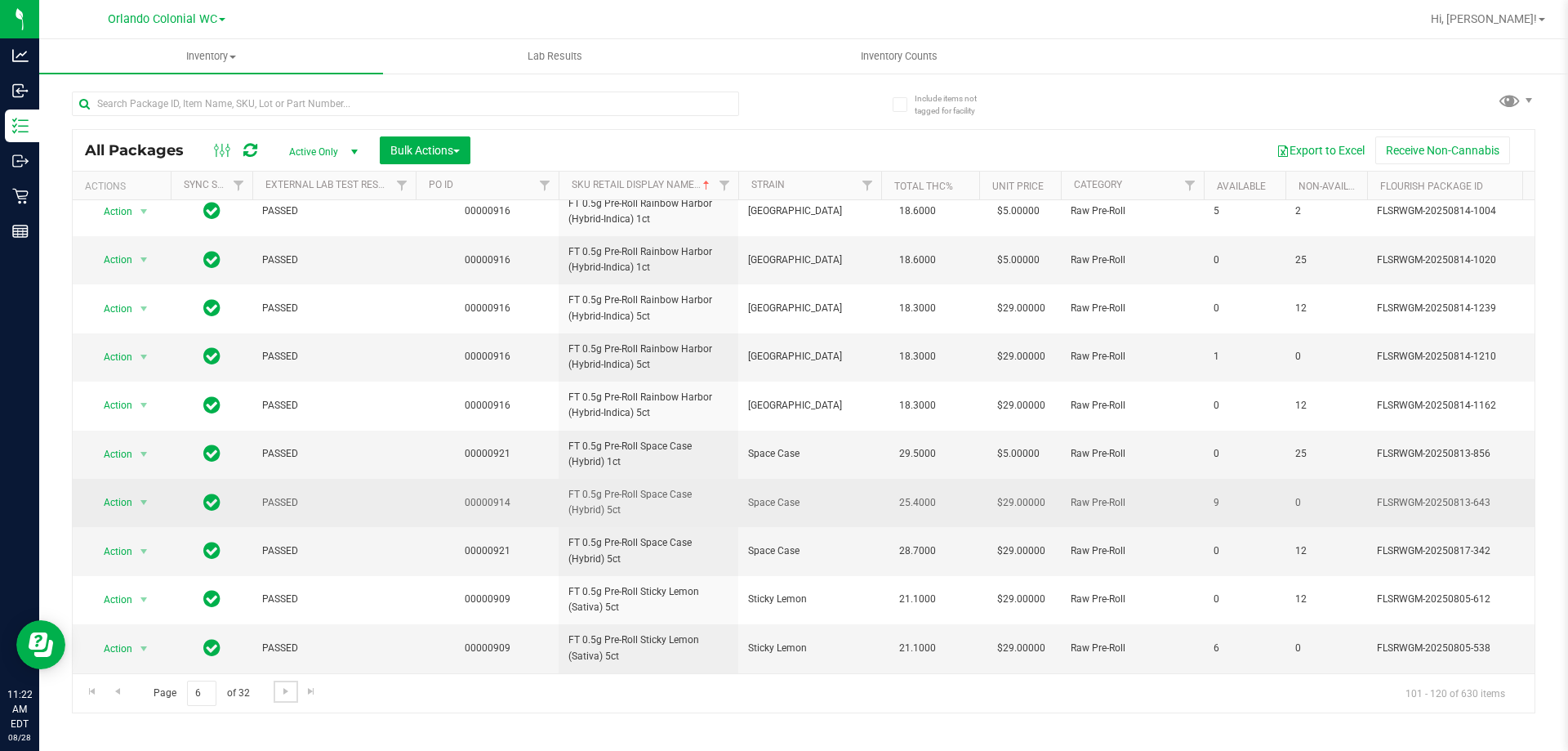
scroll to position [326, 0]
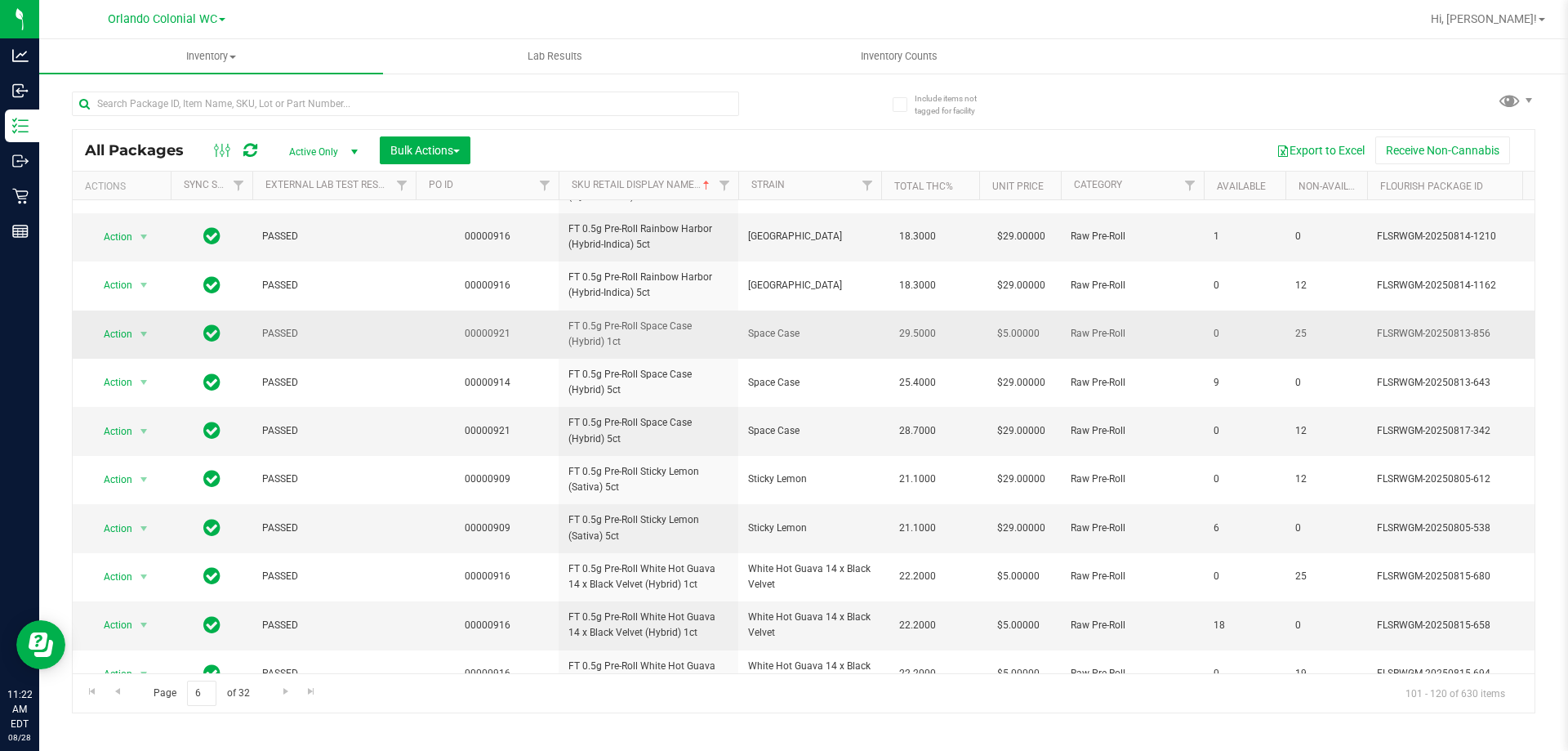
click at [615, 328] on span "FT 0.5g Pre-Roll Space Case (Hybrid) 1ct" at bounding box center [648, 335] width 160 height 31
copy tr "FT 0.5g Pre-Roll Space Case (Hybrid) 1ct"
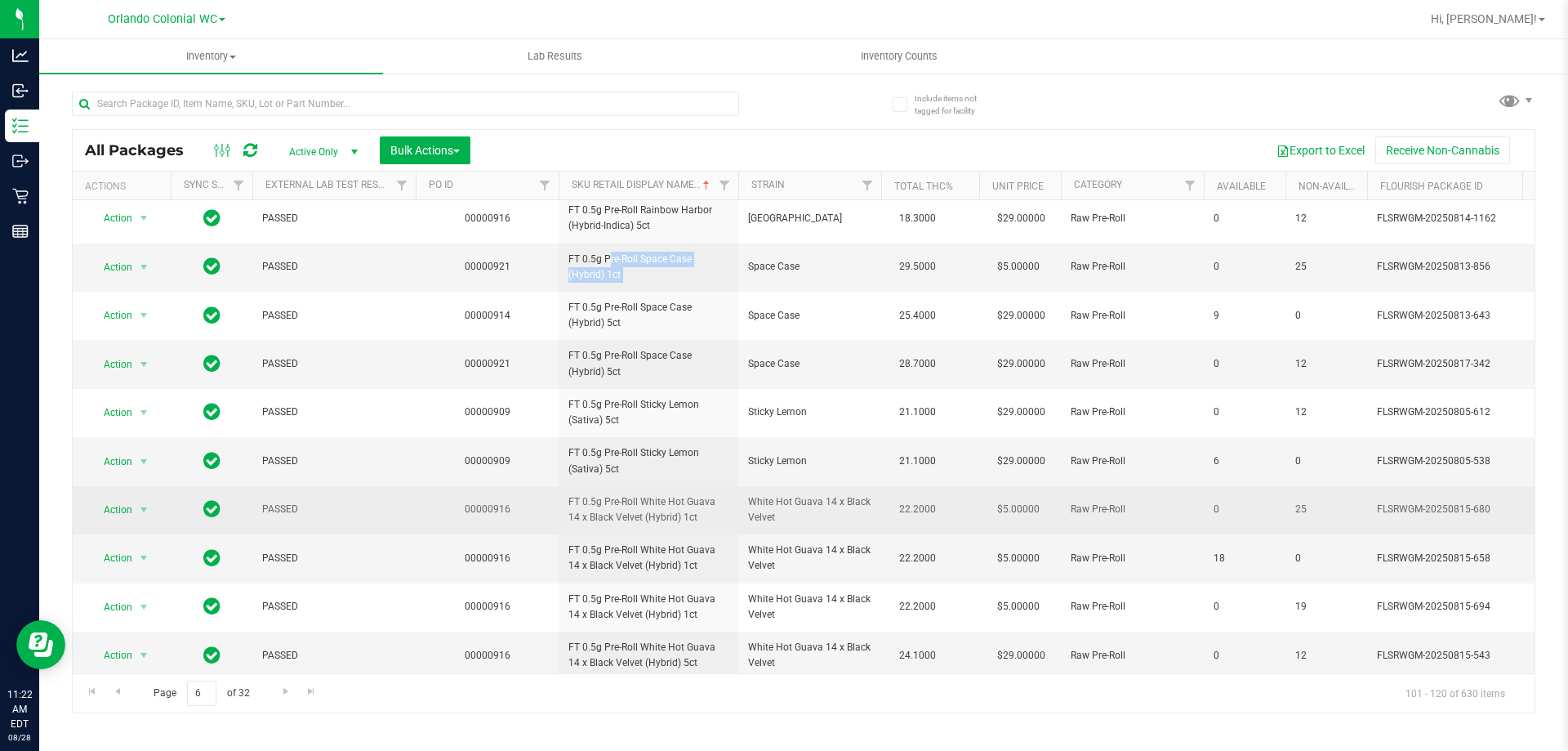
scroll to position [509, 0]
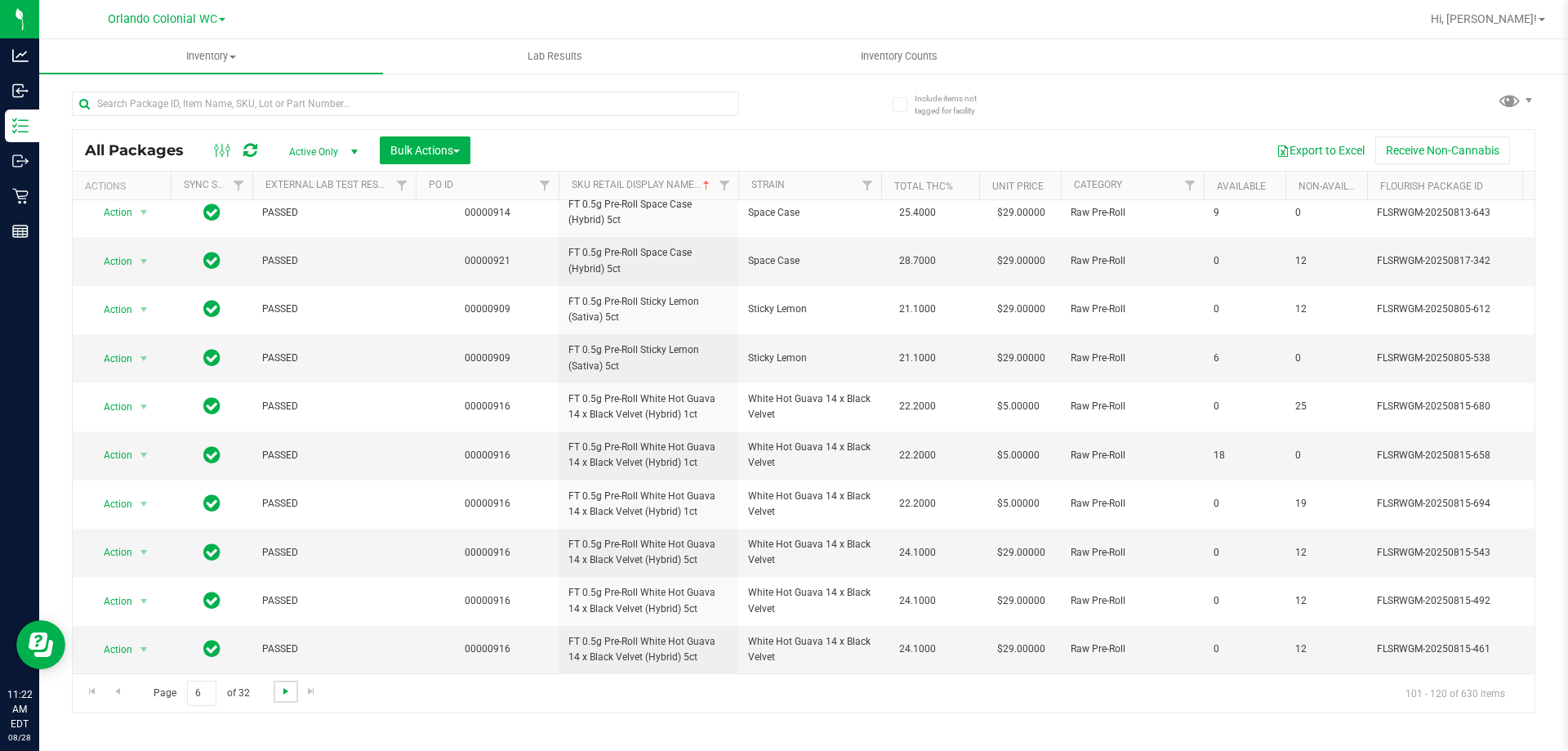
click at [280, 692] on span "Go to the next page" at bounding box center [286, 691] width 13 height 13
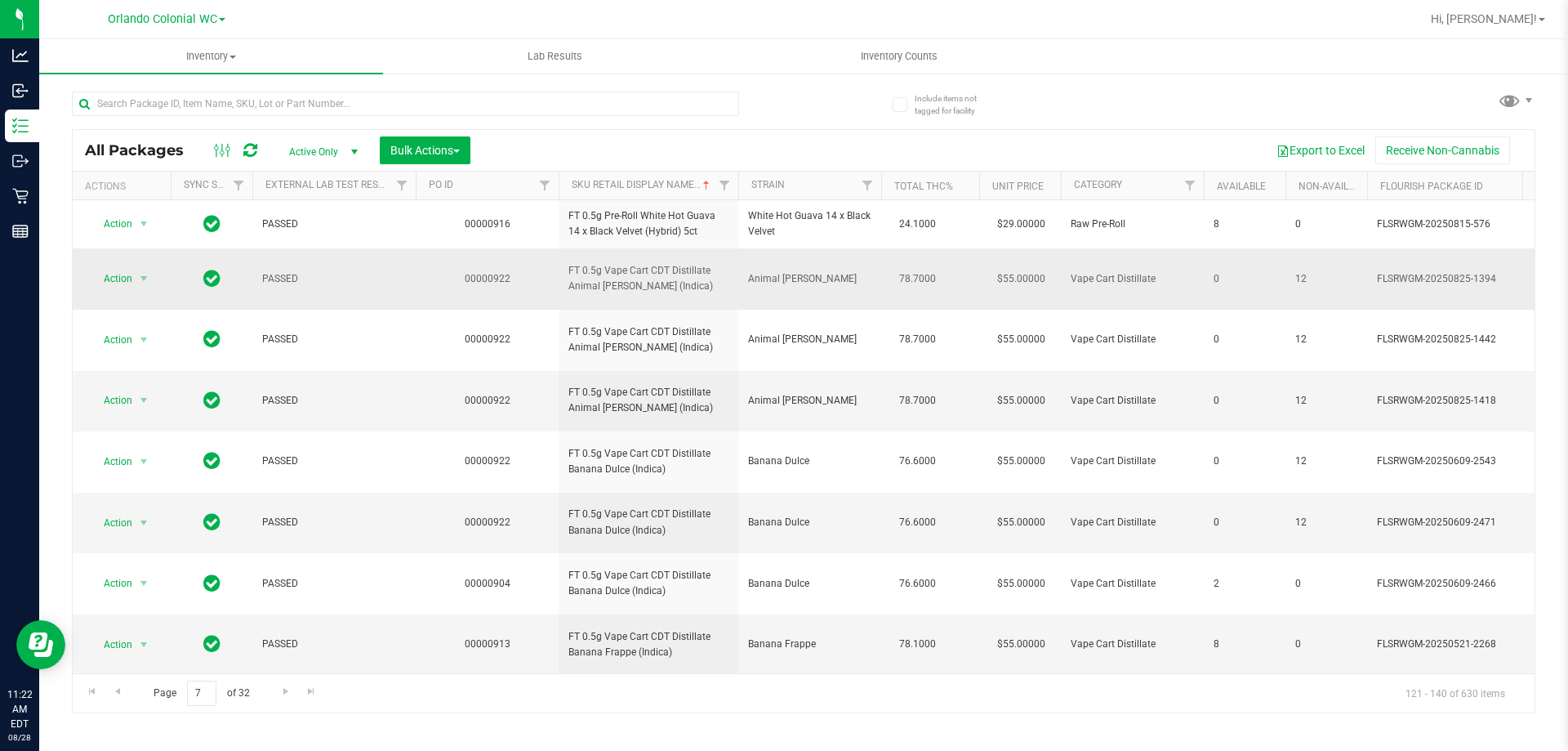
click at [586, 290] on span "FT 0.5g Vape Cart CDT Distillate Animal Larry (Indica)" at bounding box center [648, 279] width 160 height 31
copy tr "FT 0.5g Vape Cart CDT Distillate Animal Larry (Indica)"
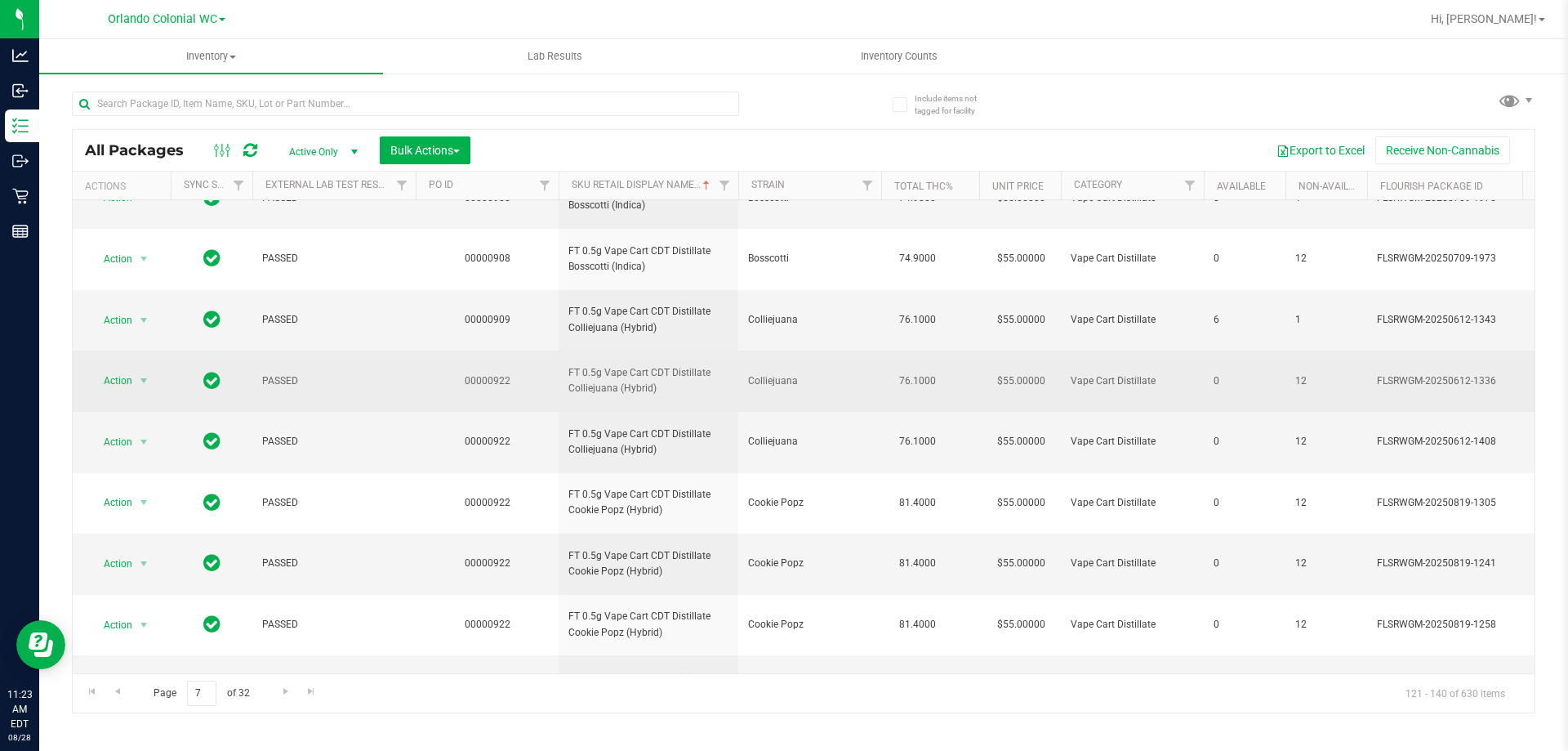
scroll to position [745, 0]
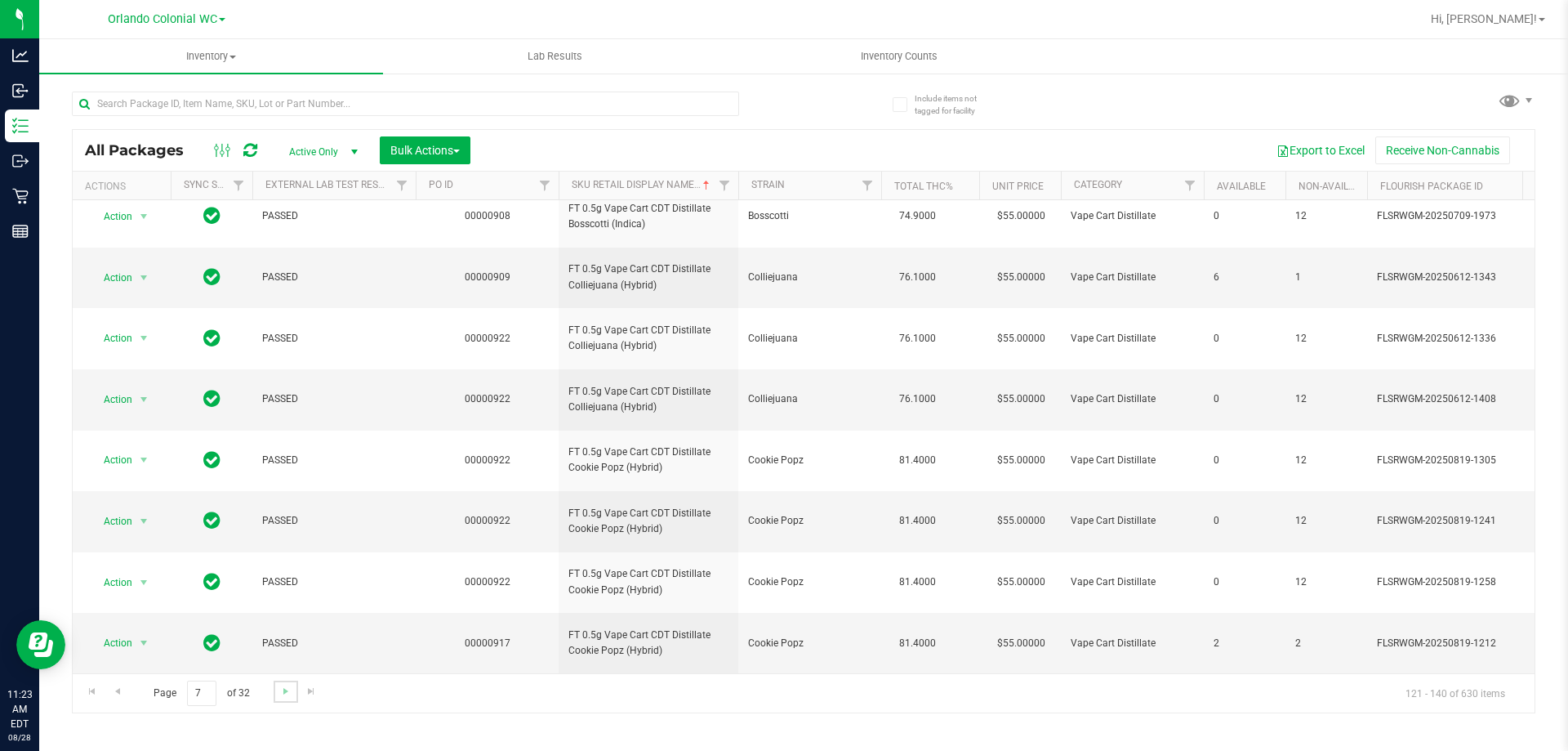
click at [287, 683] on link "Go to the next page" at bounding box center [286, 691] width 24 height 22
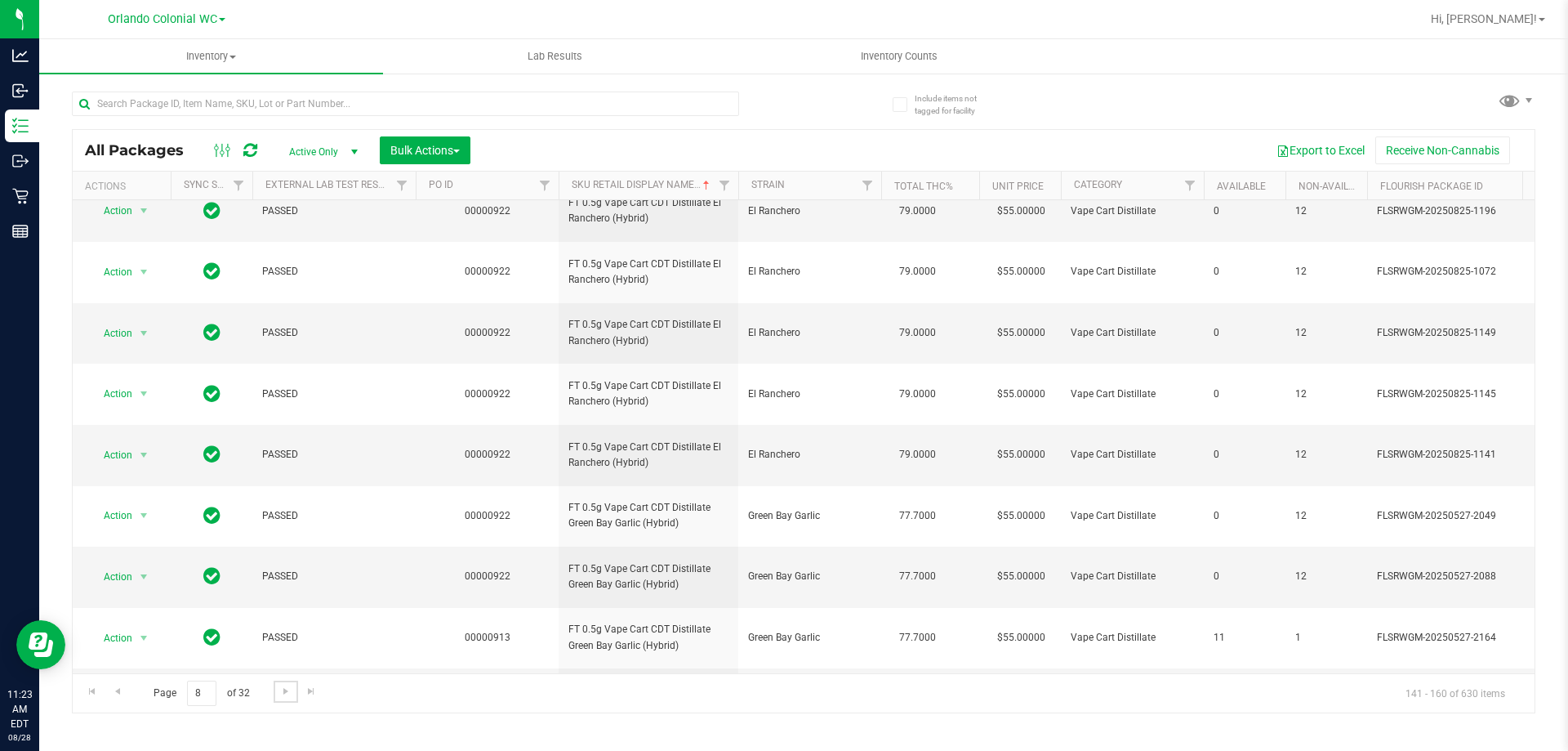
scroll to position [572, 0]
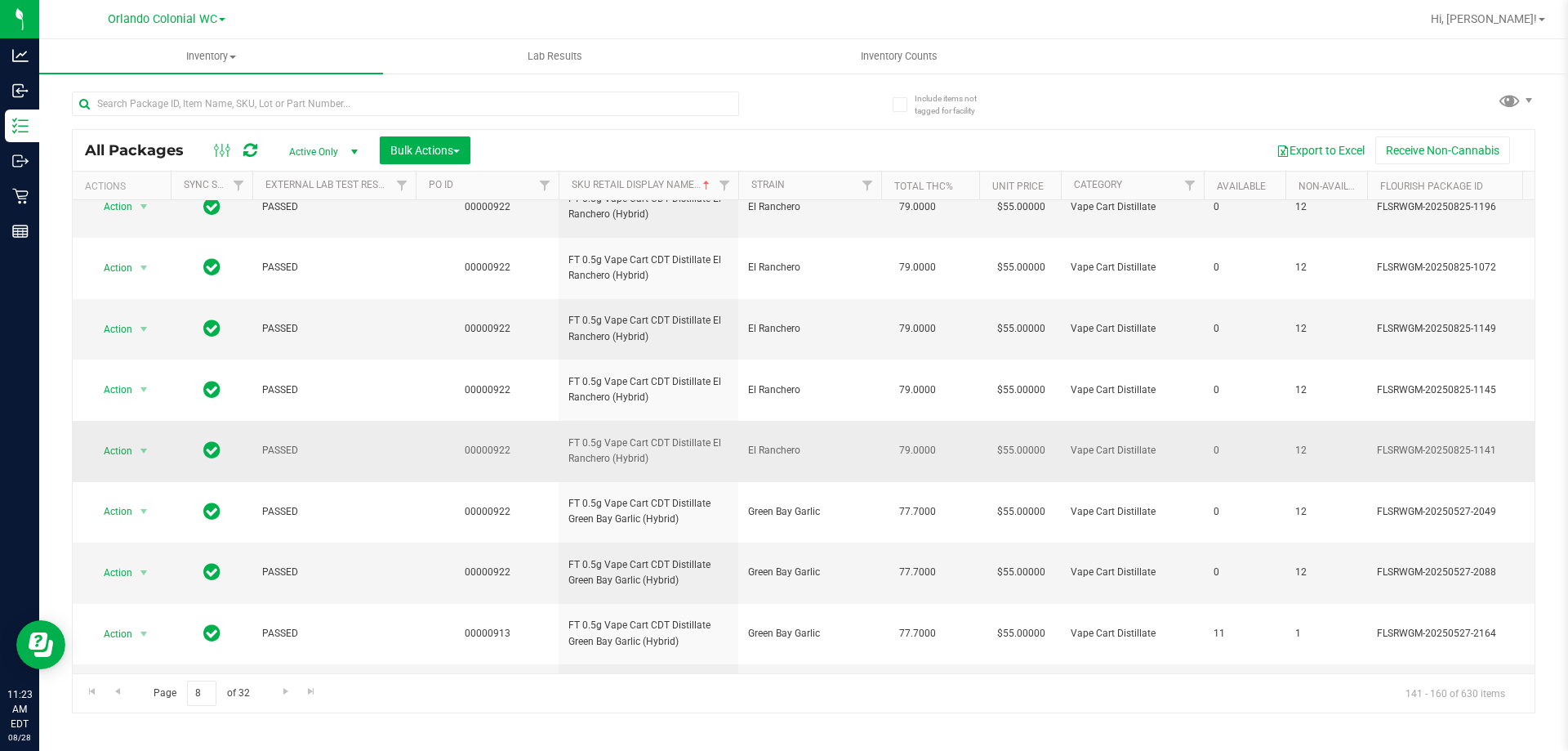
click at [573, 427] on td "FT 0.5g Vape Cart CDT Distillate El Ranchero (Hybrid)" at bounding box center [649, 451] width 180 height 62
copy tr "FT 0.5g Vape Cart CDT Distillate El Ranchero (Hybrid)"
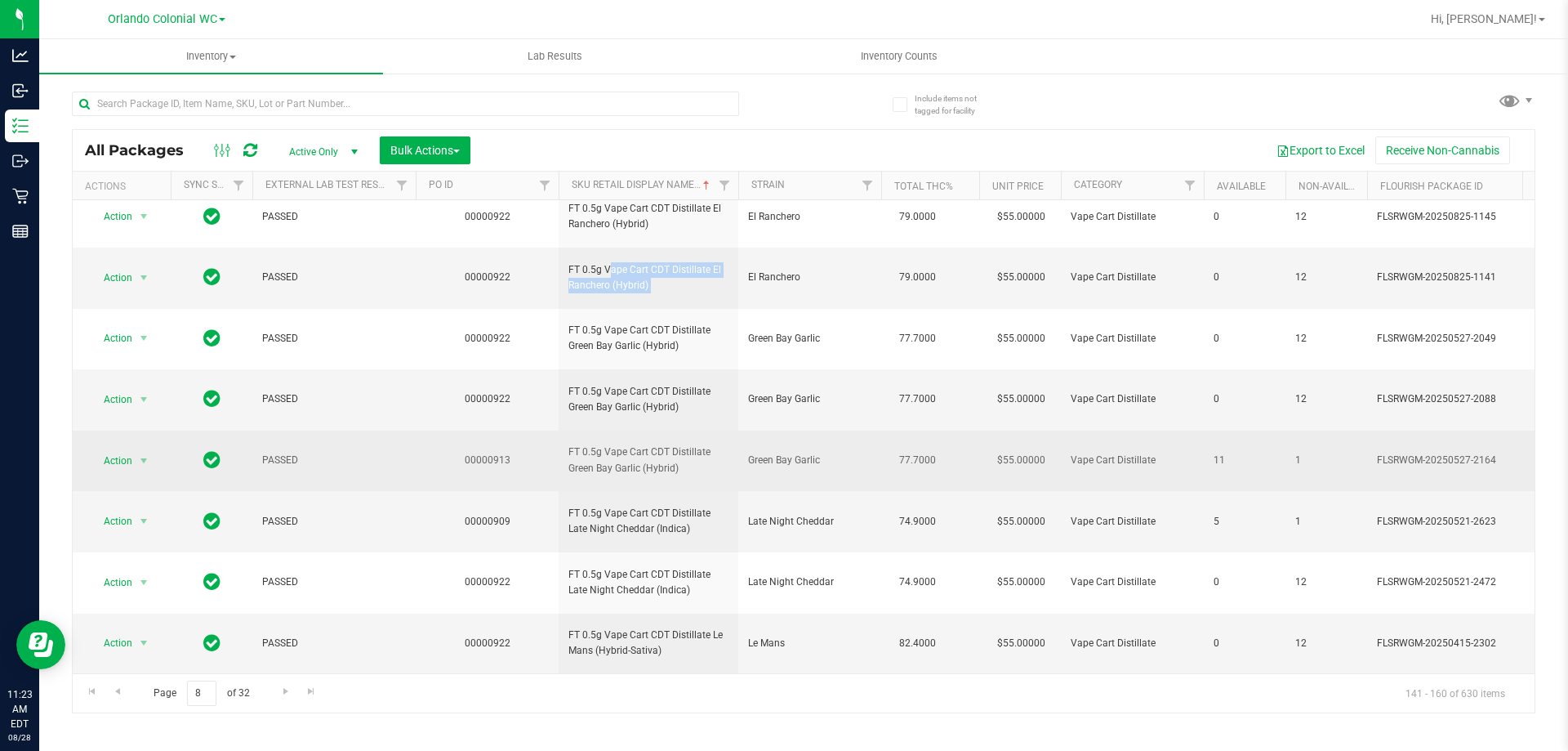
scroll to position [757, 0]
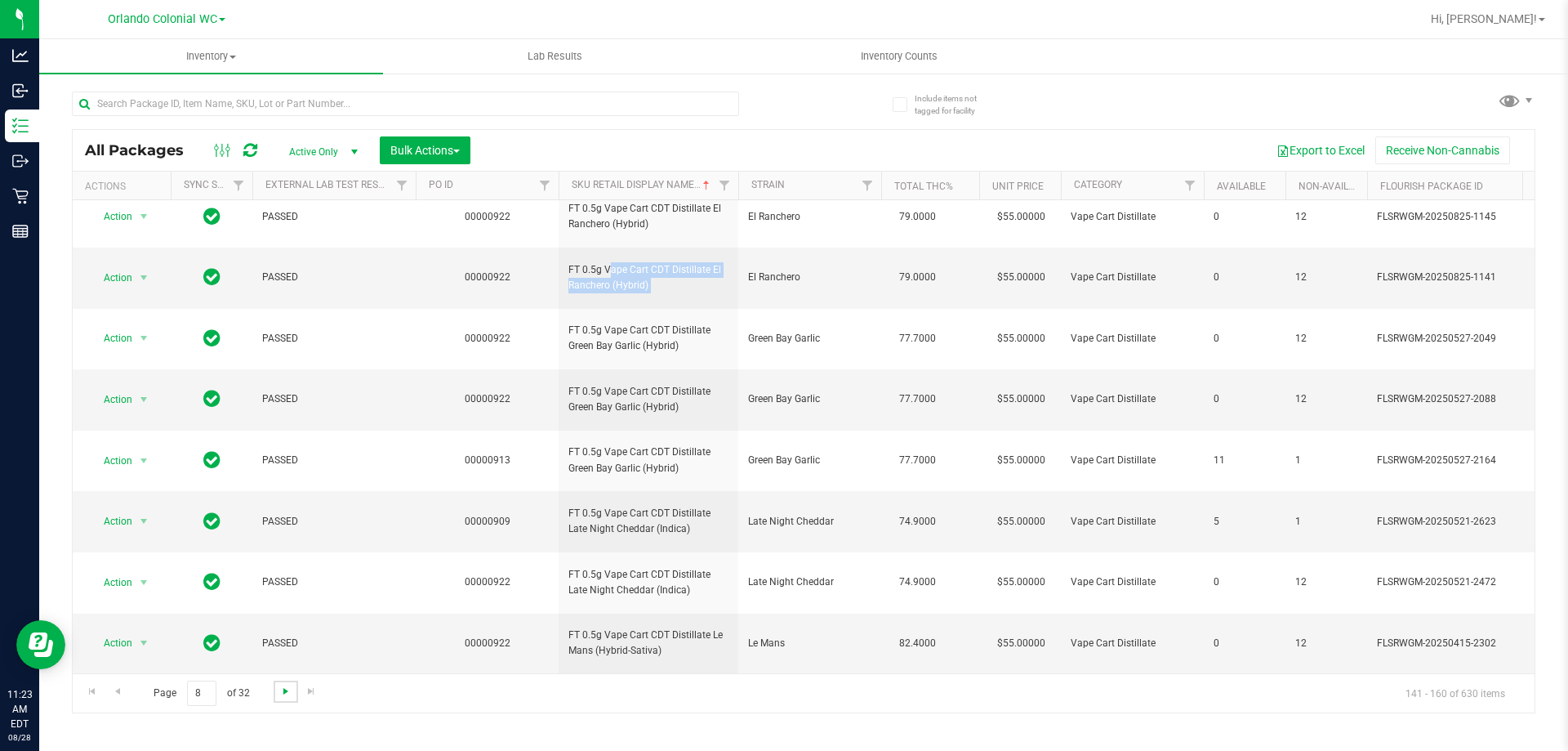
click at [286, 693] on span "Go to the next page" at bounding box center [286, 691] width 13 height 13
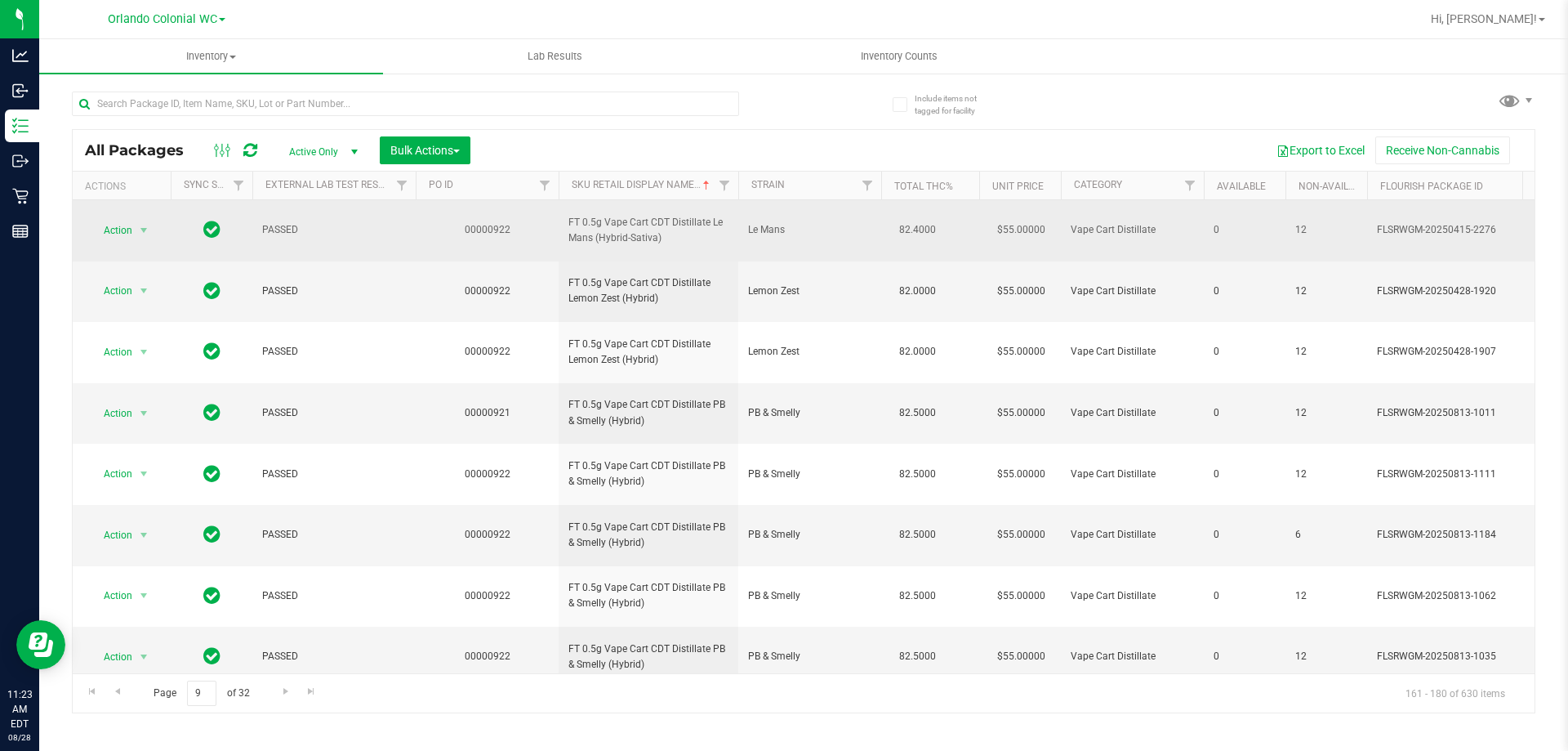
click at [674, 221] on span "FT 0.5g Vape Cart CDT Distillate Le Mans (Hybrid-Sativa)" at bounding box center [648, 231] width 160 height 31
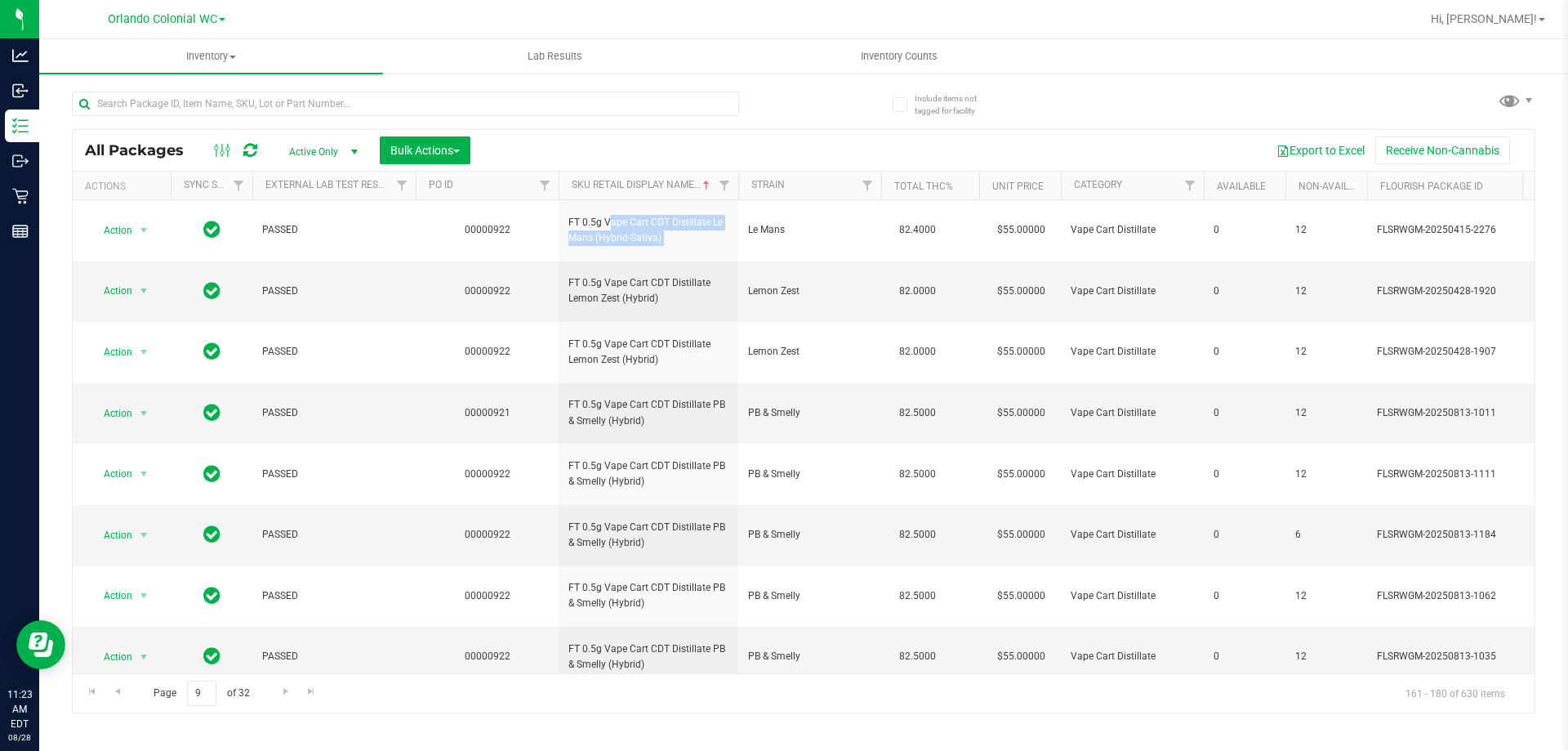
copy tr "FT 0.5g Vape Cart CDT Distillate Le Mans (Hybrid-Sativa)"
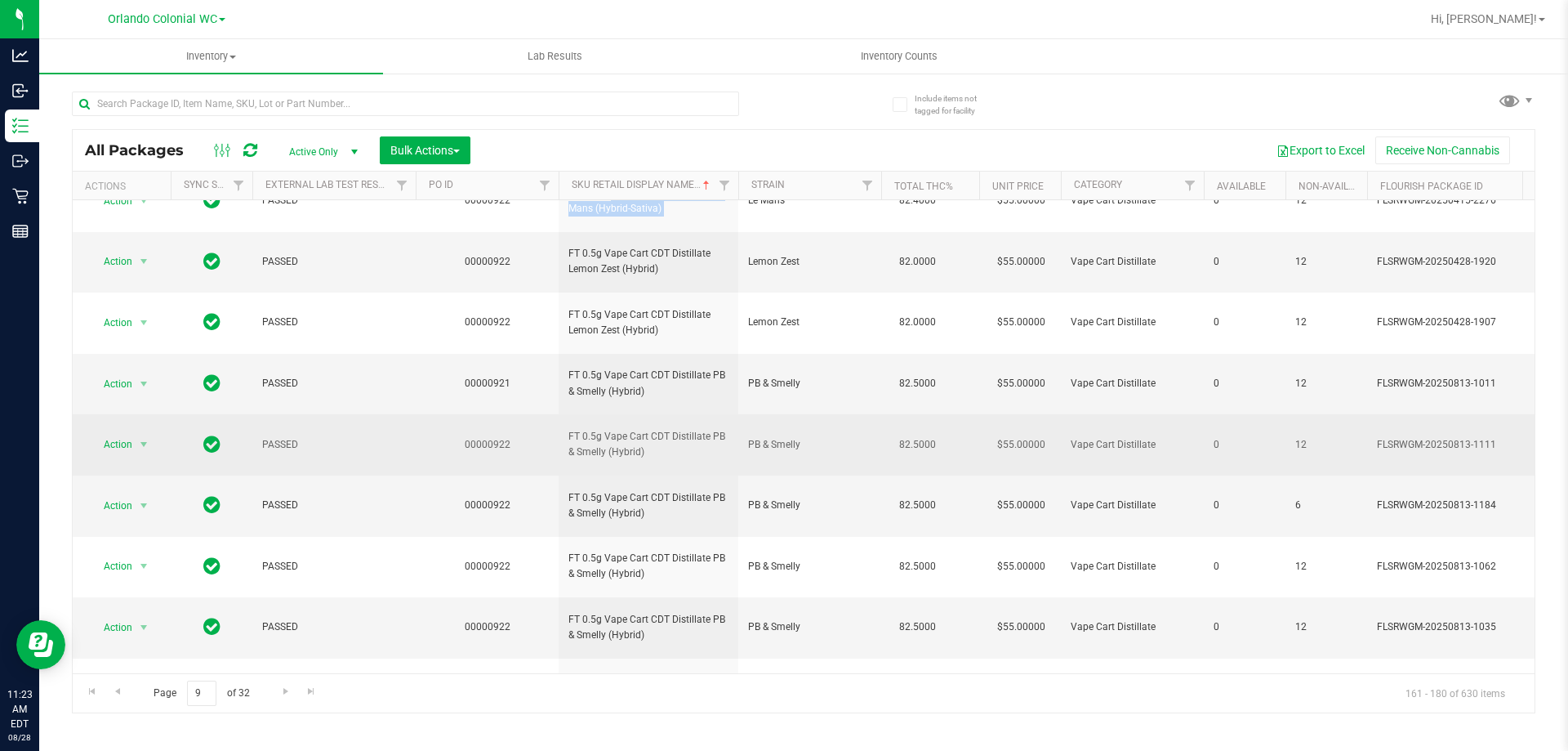
scroll to position [82, 0]
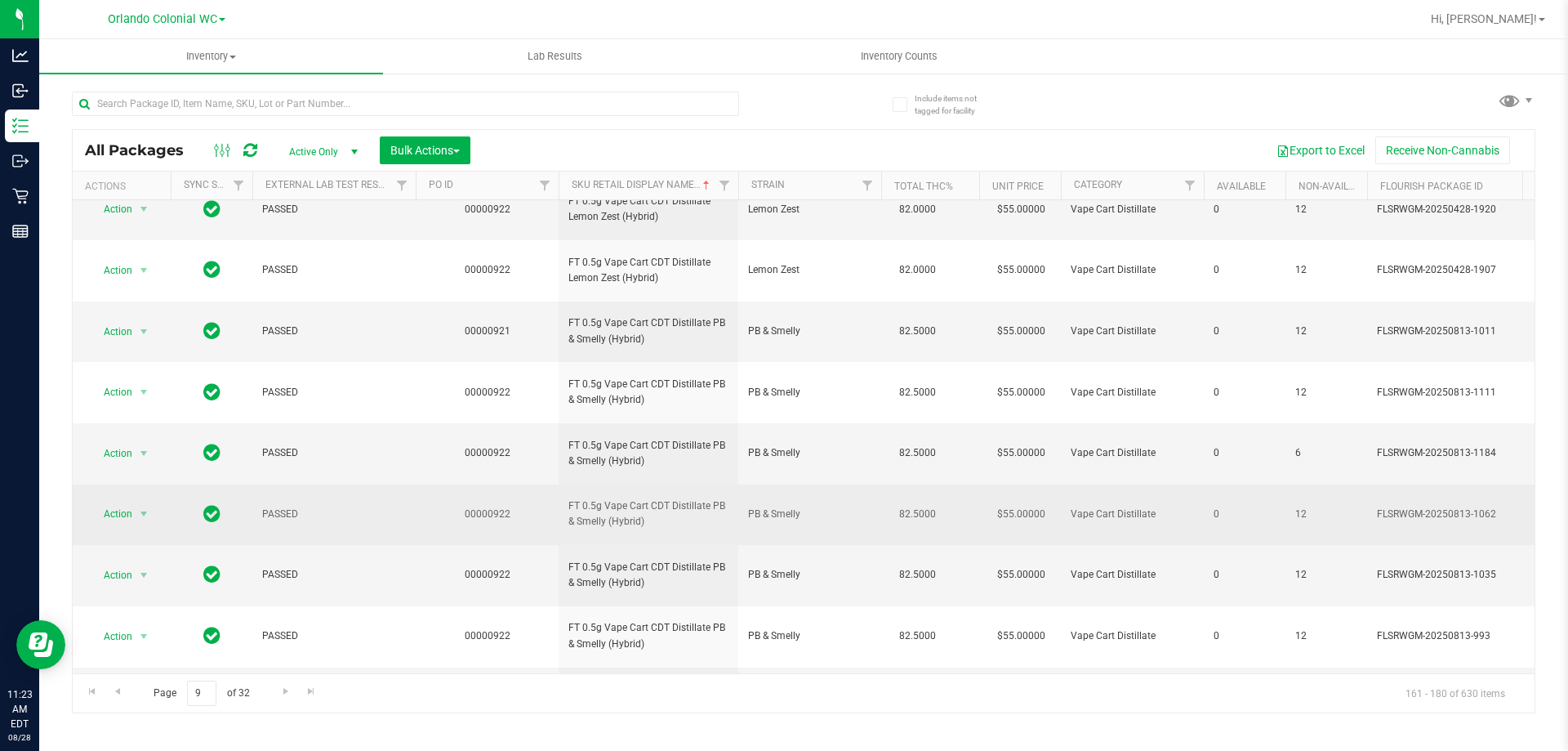
click at [623, 511] on span "FT 0.5g Vape Cart CDT Distillate PB & Smelly (Hybrid)" at bounding box center [648, 514] width 160 height 31
click at [624, 511] on span "FT 0.5g Vape Cart CDT Distillate PB & Smelly (Hybrid)" at bounding box center [648, 514] width 160 height 31
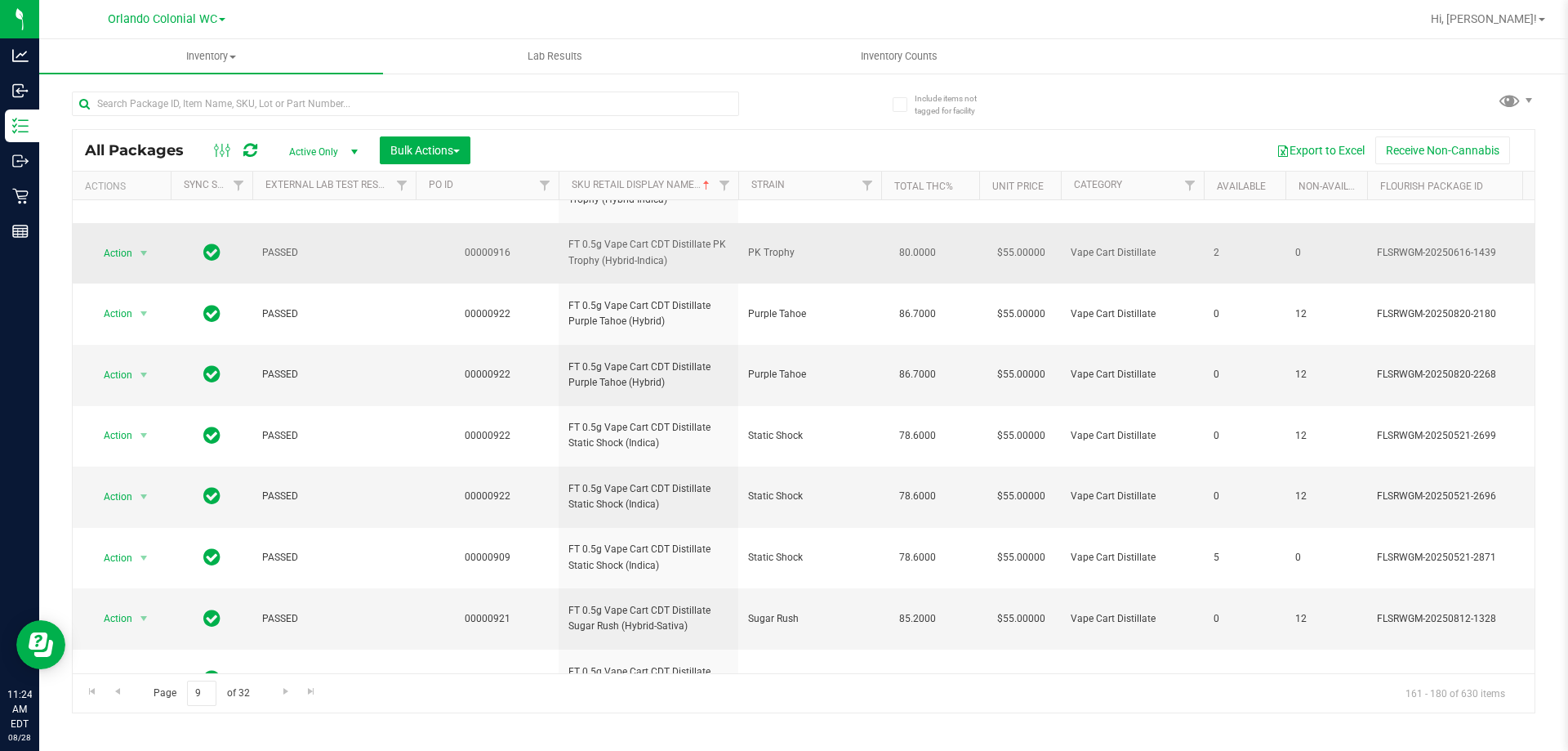
scroll to position [654, 0]
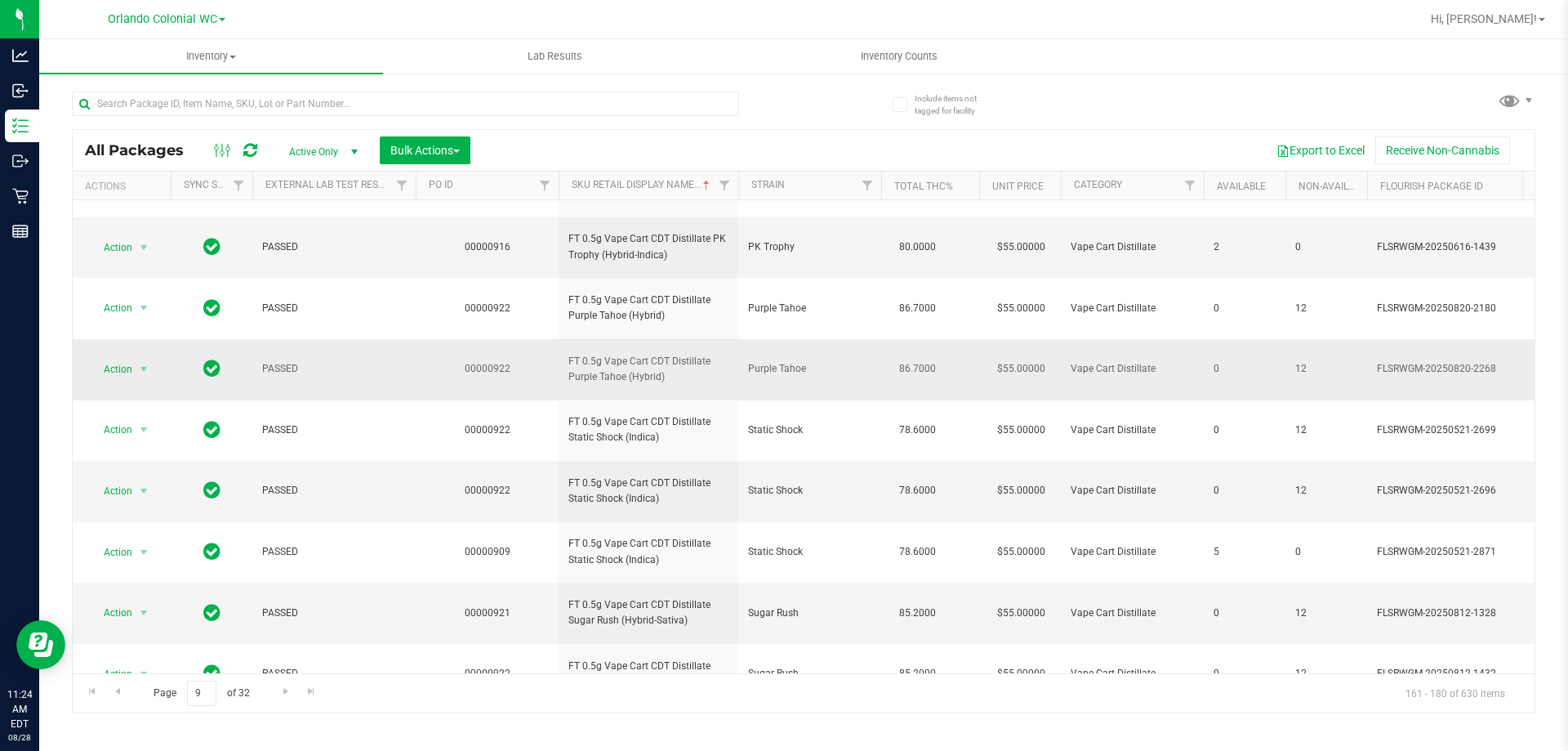
click at [590, 363] on span "FT 0.5g Vape Cart CDT Distillate Purple Tahoe (Hybrid)" at bounding box center [648, 370] width 160 height 31
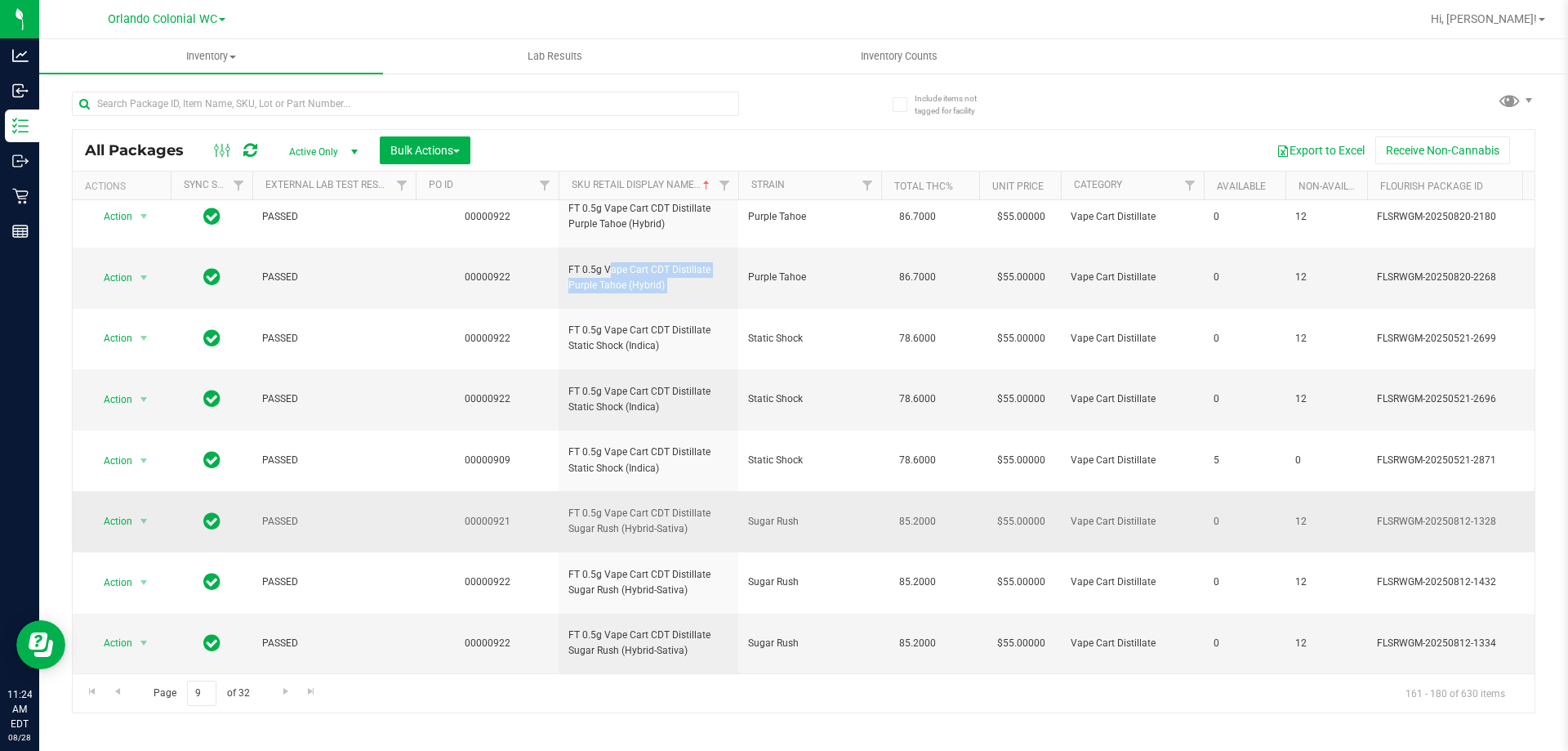
scroll to position [757, 0]
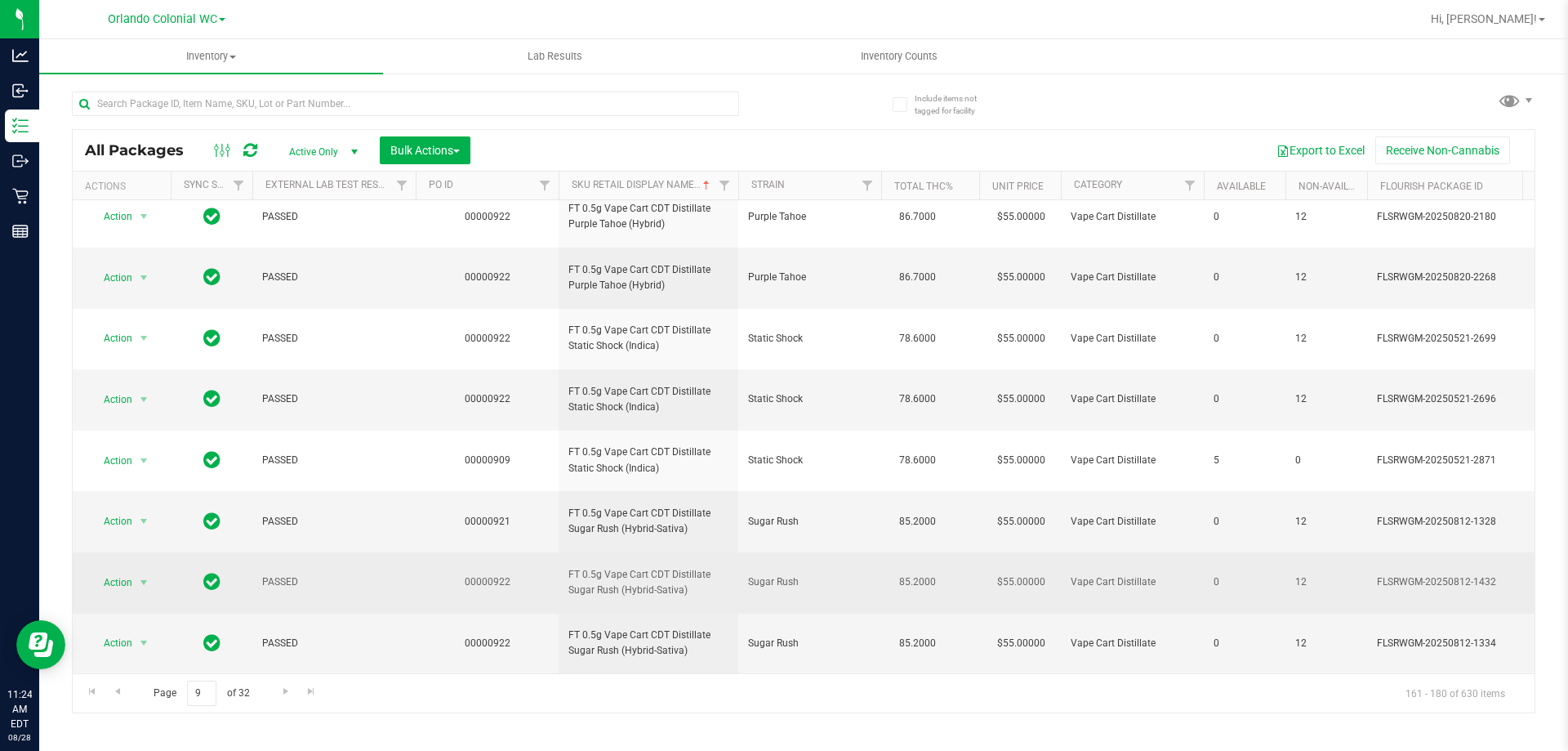
click at [608, 575] on span "FT 0.5g Vape Cart CDT Distillate Sugar Rush (Hybrid-Sativa)" at bounding box center [648, 583] width 160 height 31
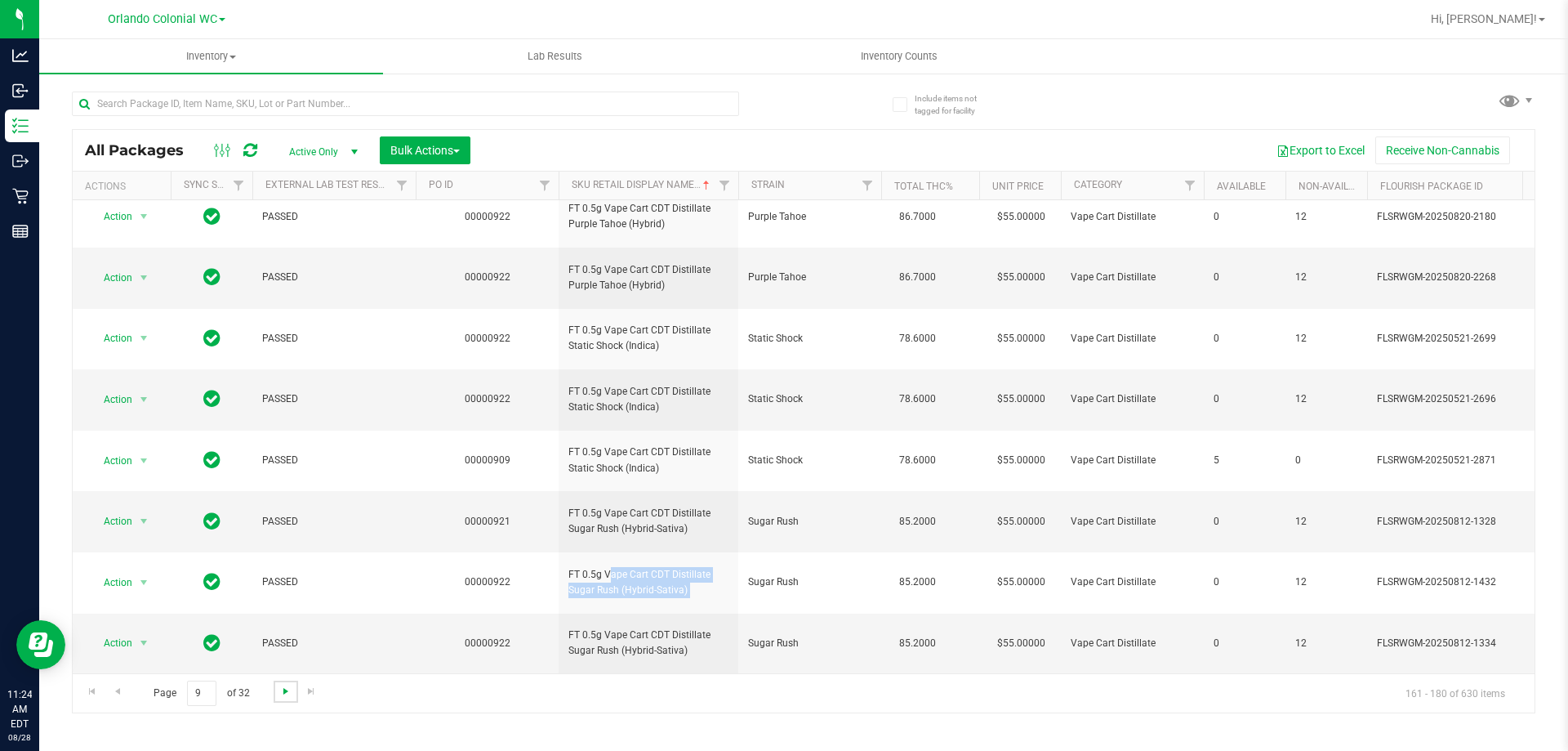
click at [285, 693] on span "Go to the next page" at bounding box center [286, 691] width 13 height 13
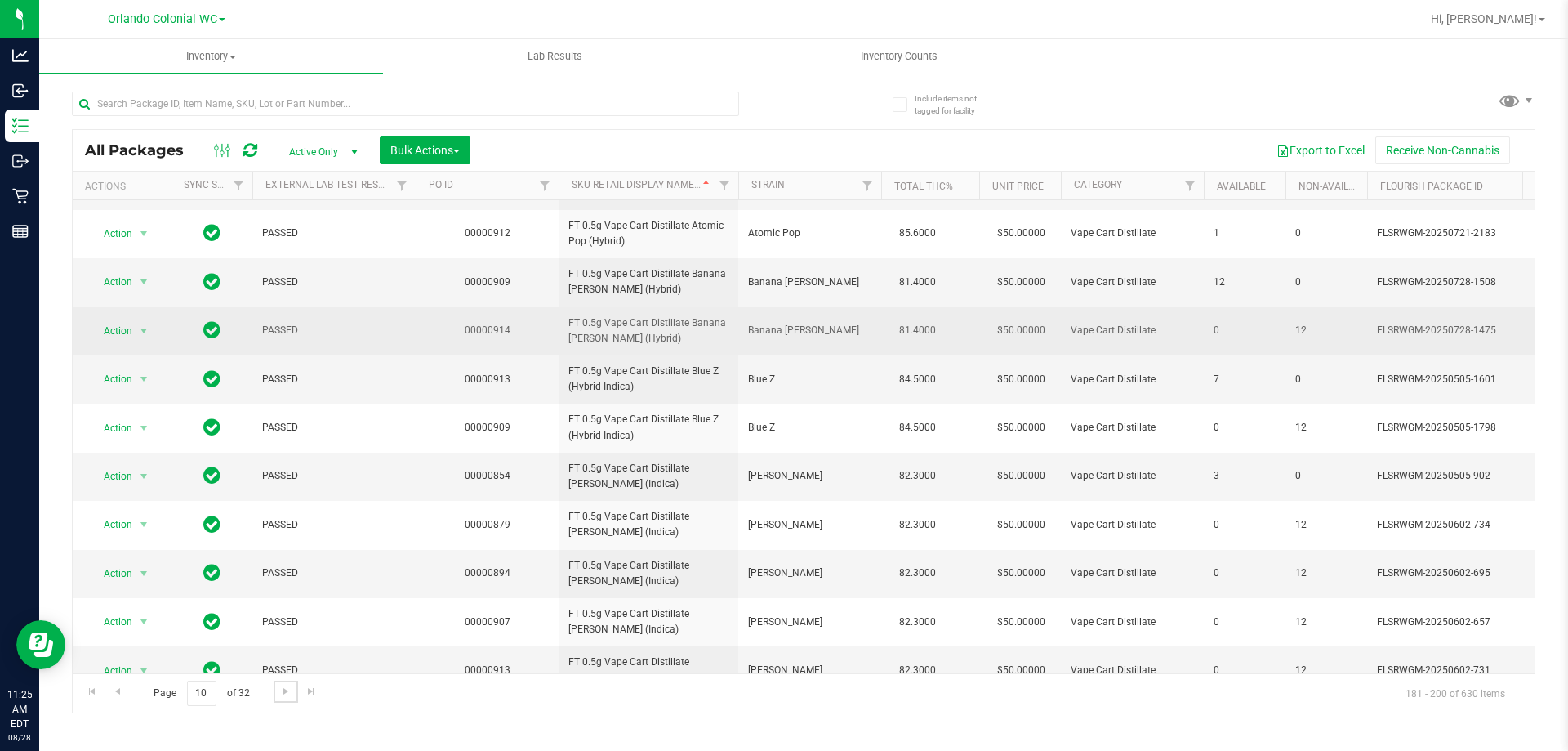
scroll to position [563, 0]
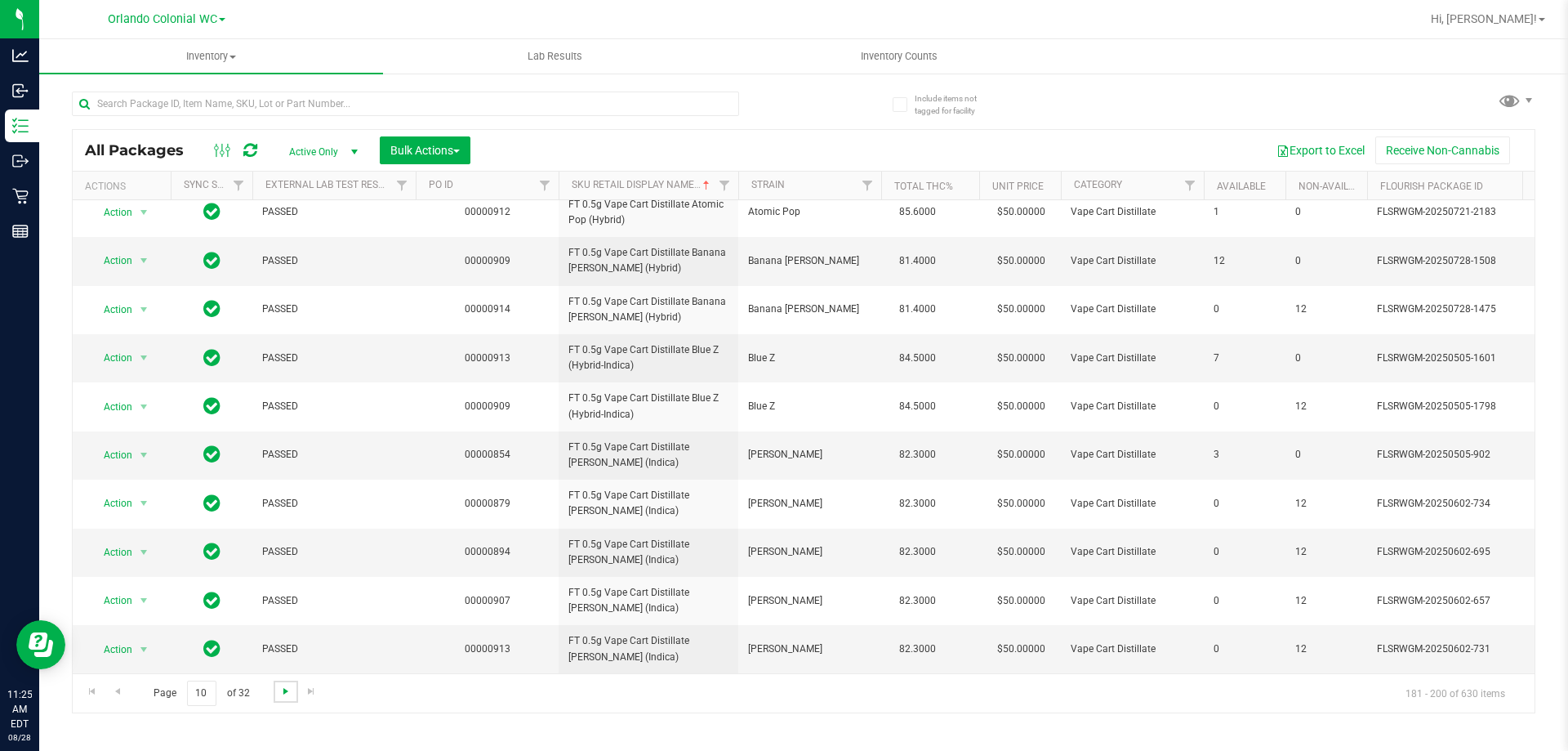
click at [279, 694] on span "Go to the next page" at bounding box center [286, 691] width 13 height 13
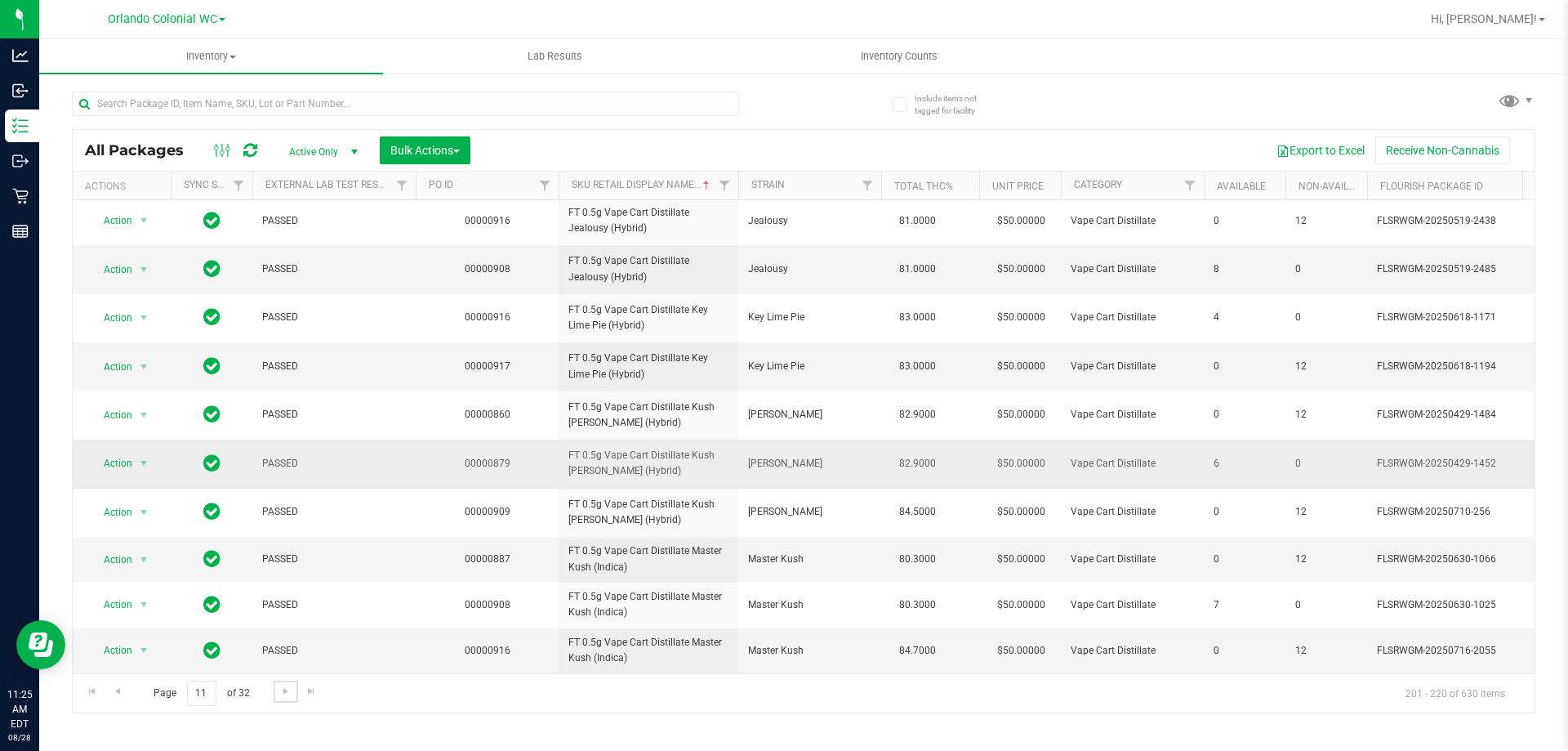
scroll to position [501, 0]
click at [281, 689] on span "Go to the next page" at bounding box center [286, 691] width 13 height 13
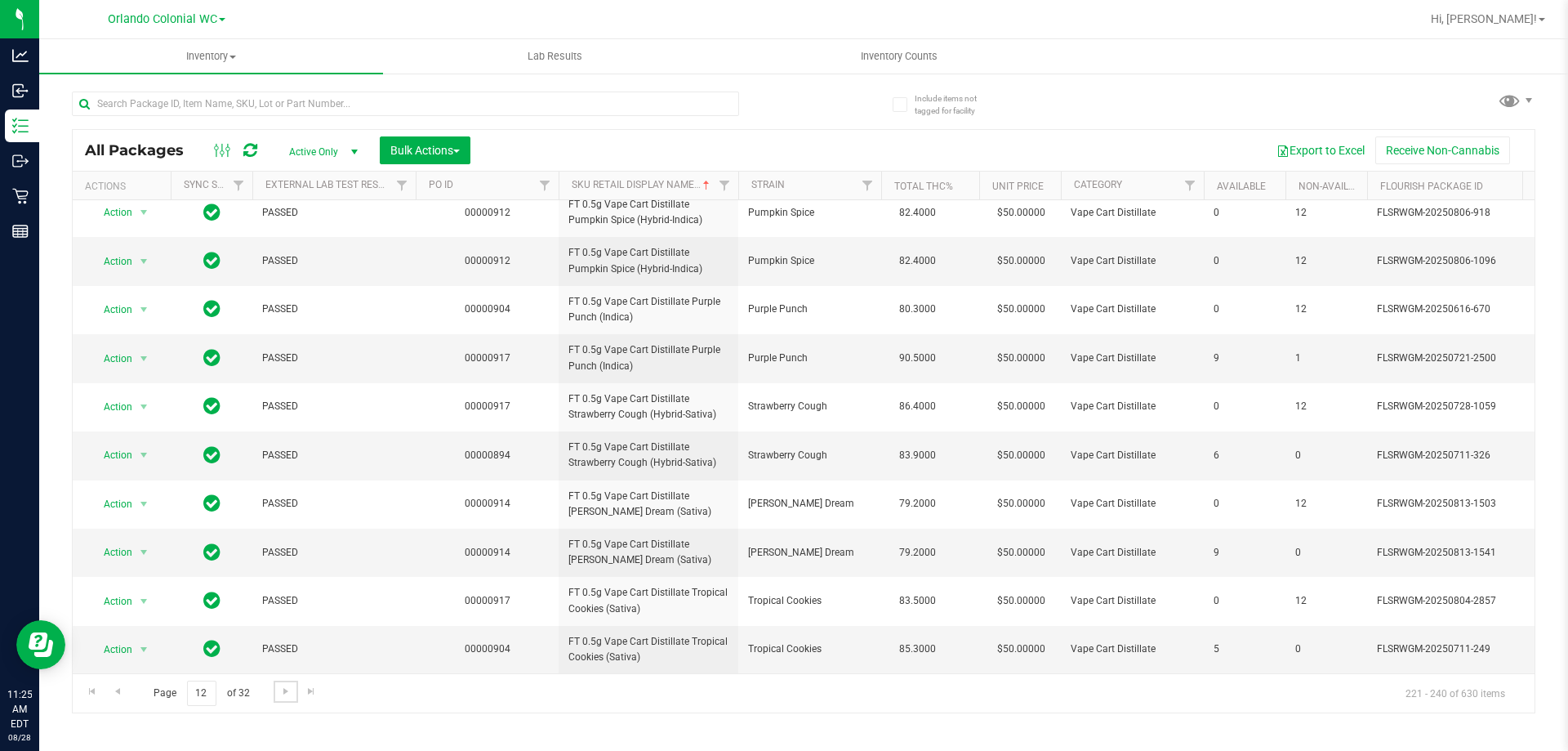
scroll to position [506, 0]
click at [280, 691] on span "Go to the next page" at bounding box center [286, 691] width 13 height 13
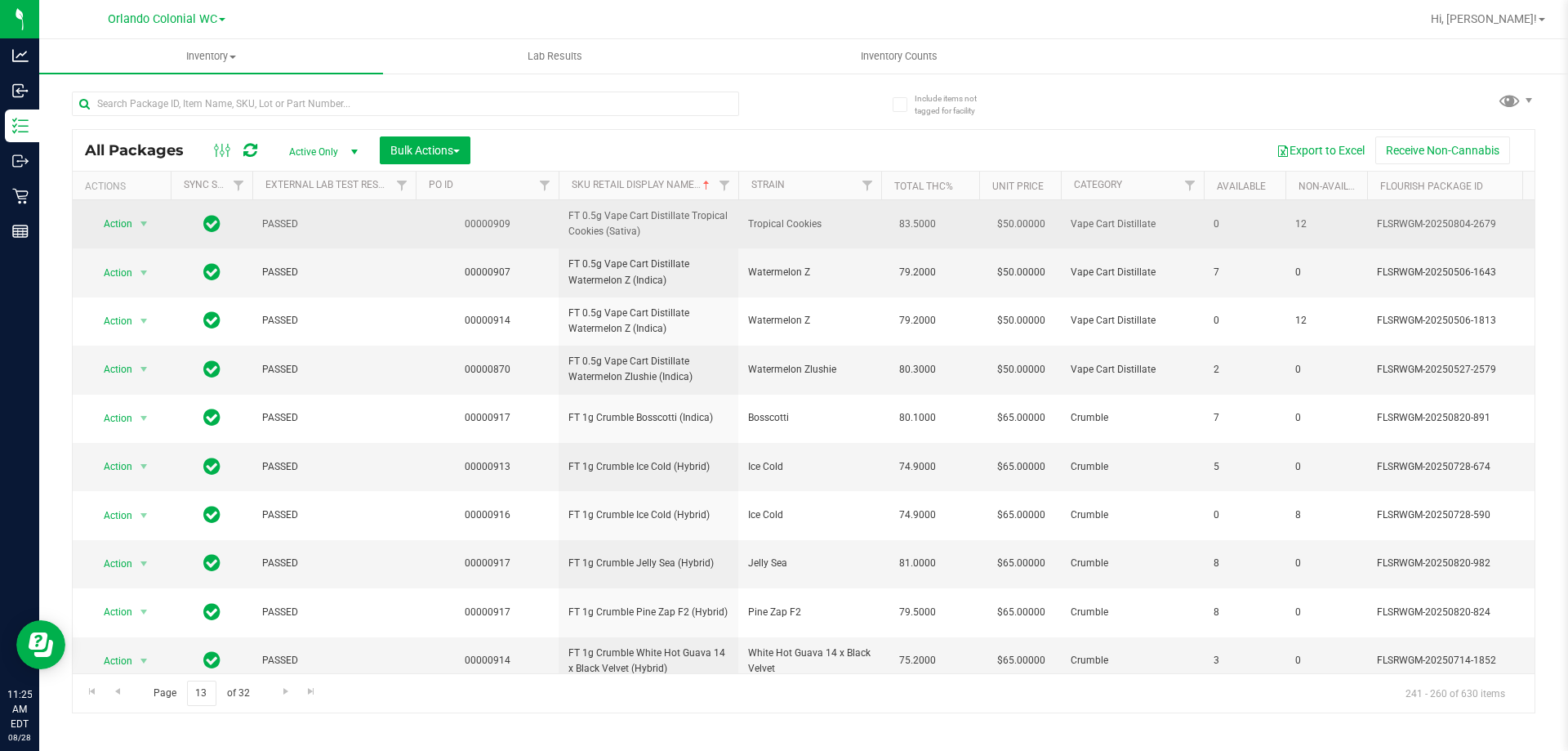
click at [646, 226] on span "FT 0.5g Vape Cart Distillate Tropical Cookies (Sativa)" at bounding box center [648, 224] width 160 height 31
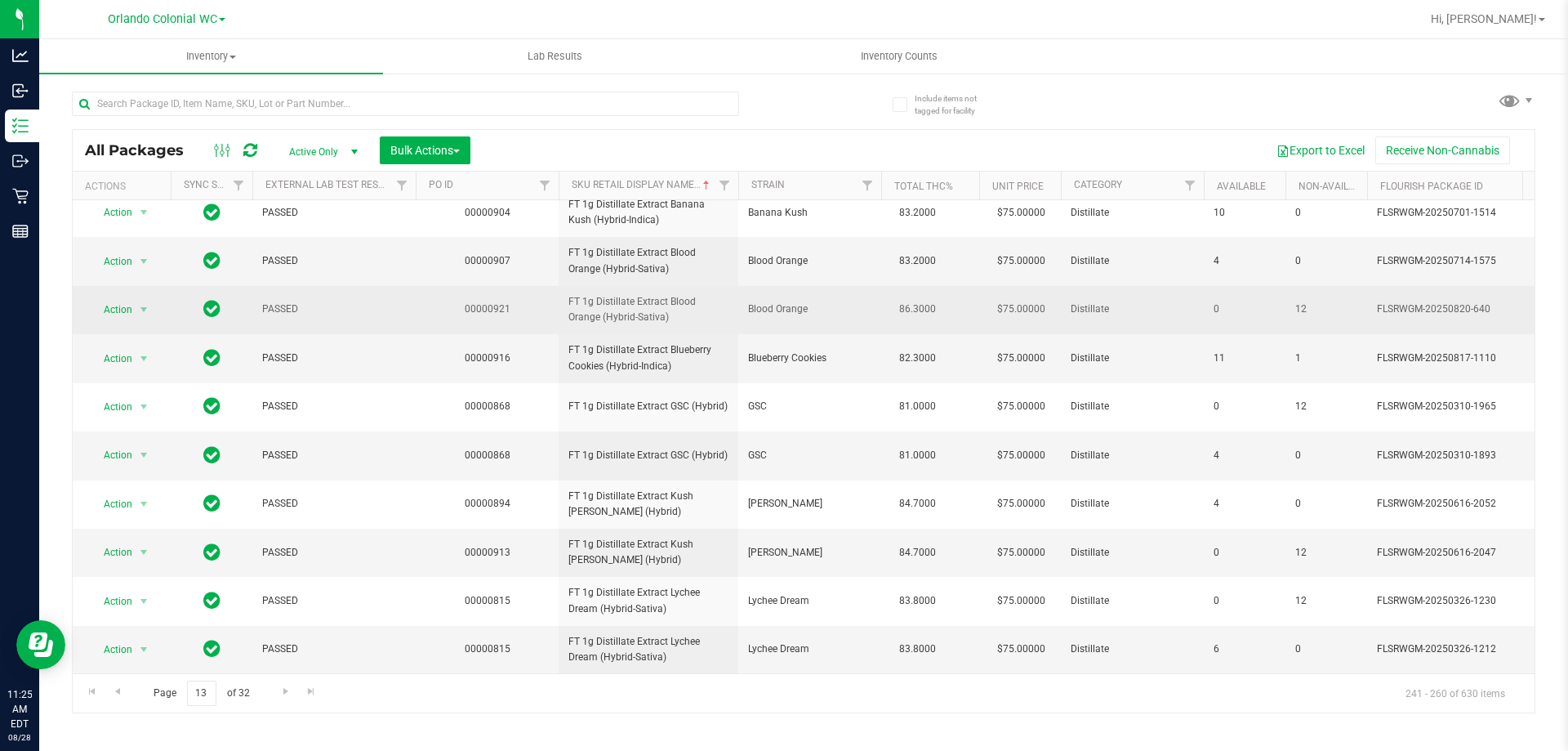
scroll to position [509, 0]
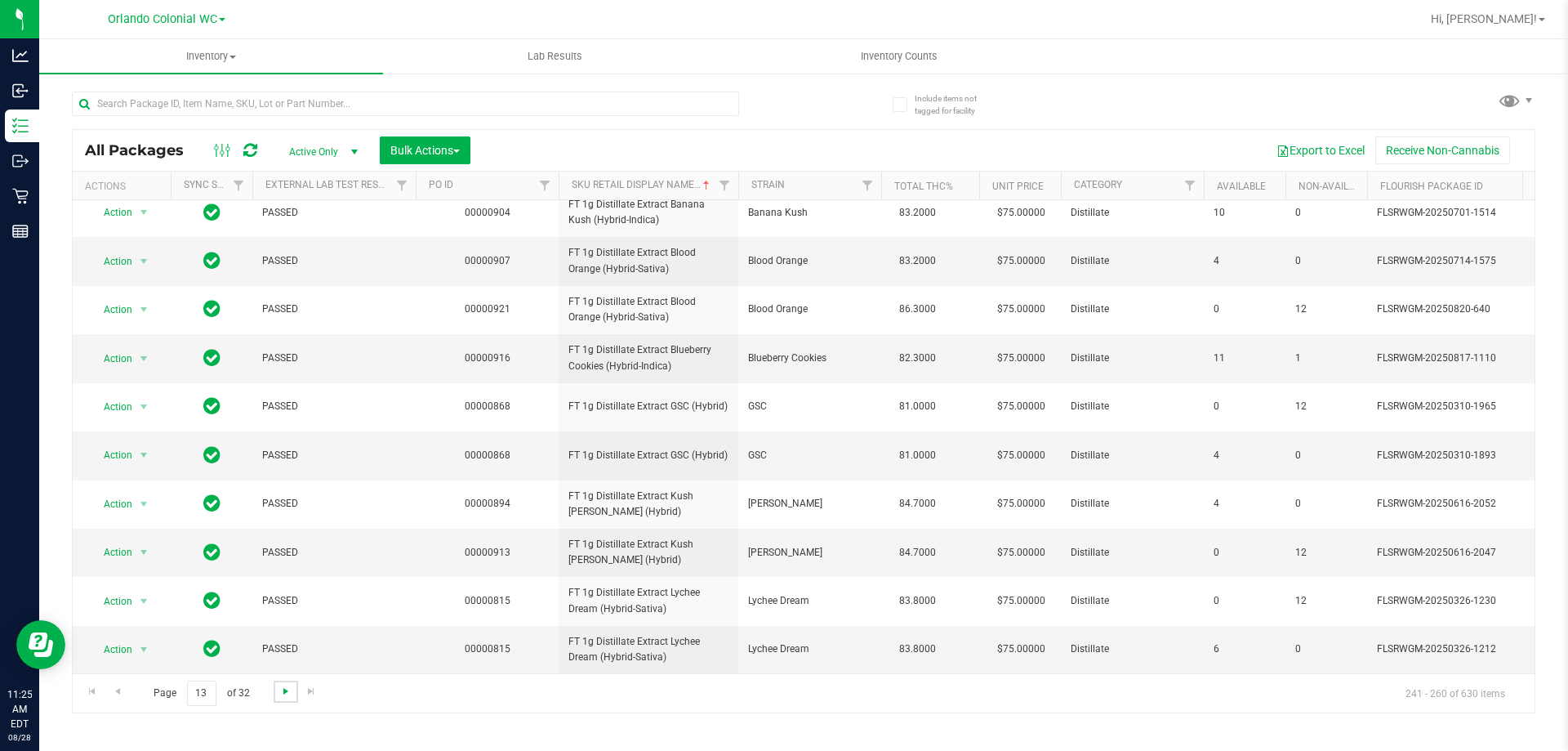
click at [279, 689] on span "Go to the next page" at bounding box center [286, 691] width 13 height 13
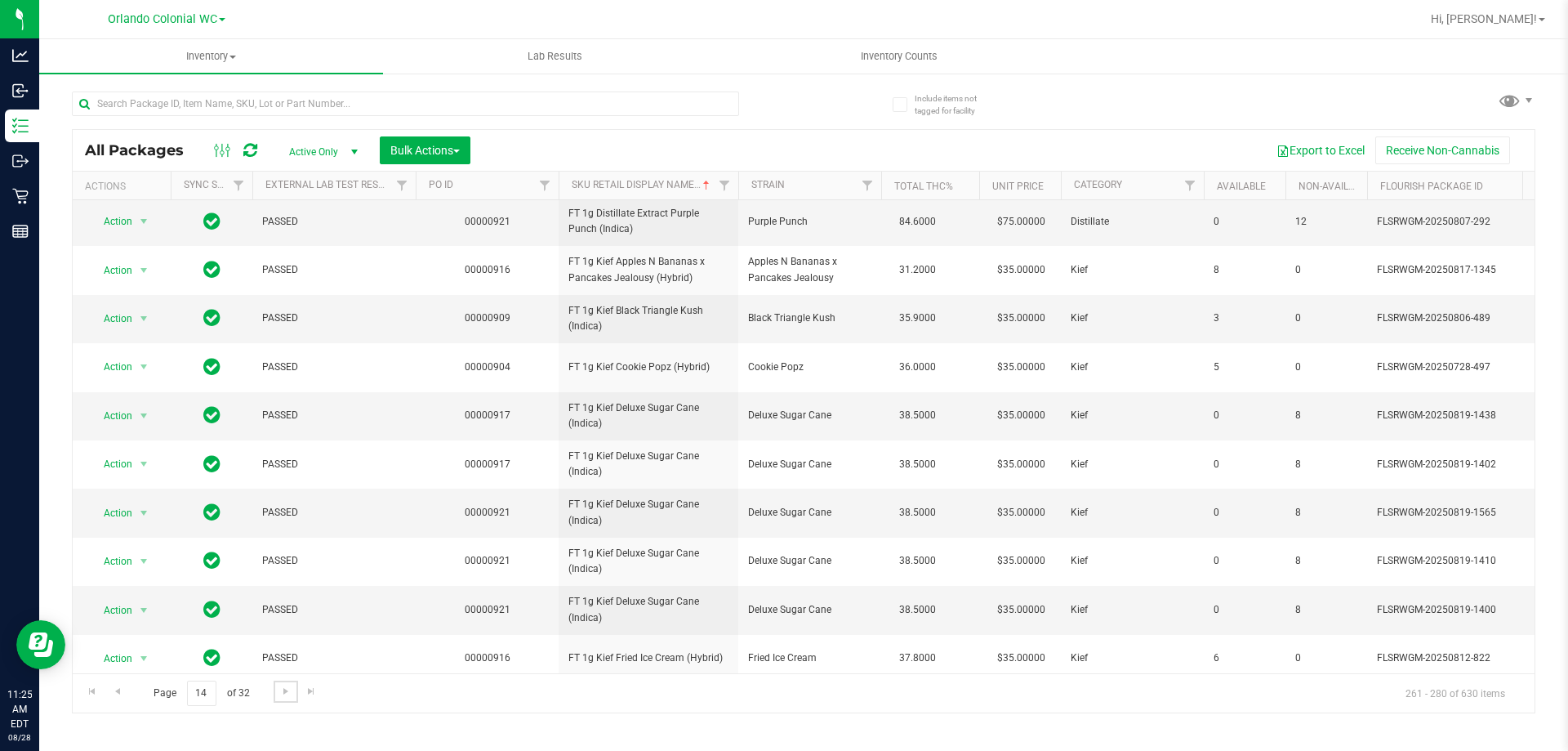
scroll to position [326, 0]
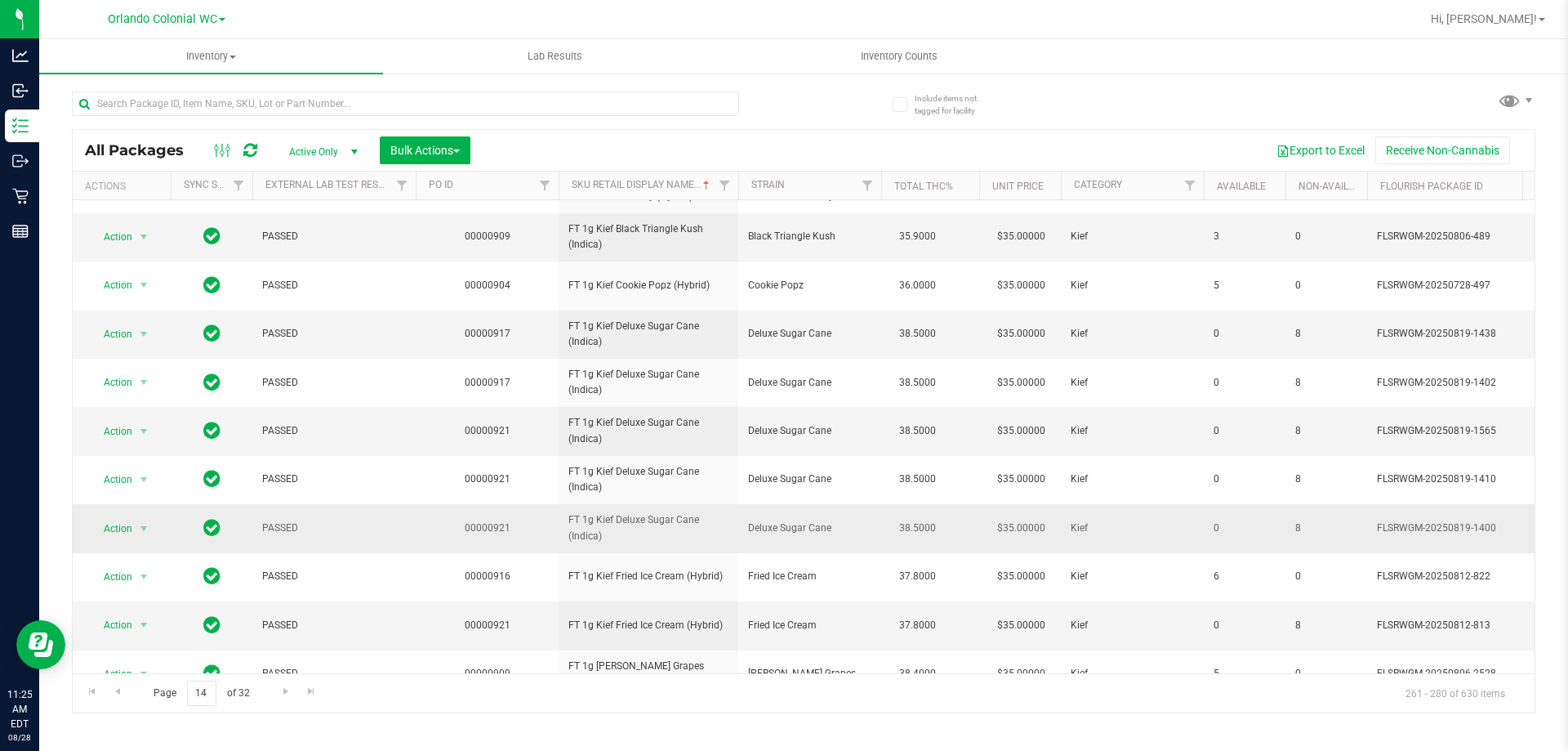
click at [638, 524] on span "FT 1g Kief Deluxe Sugar Cane (Indica)" at bounding box center [648, 528] width 160 height 31
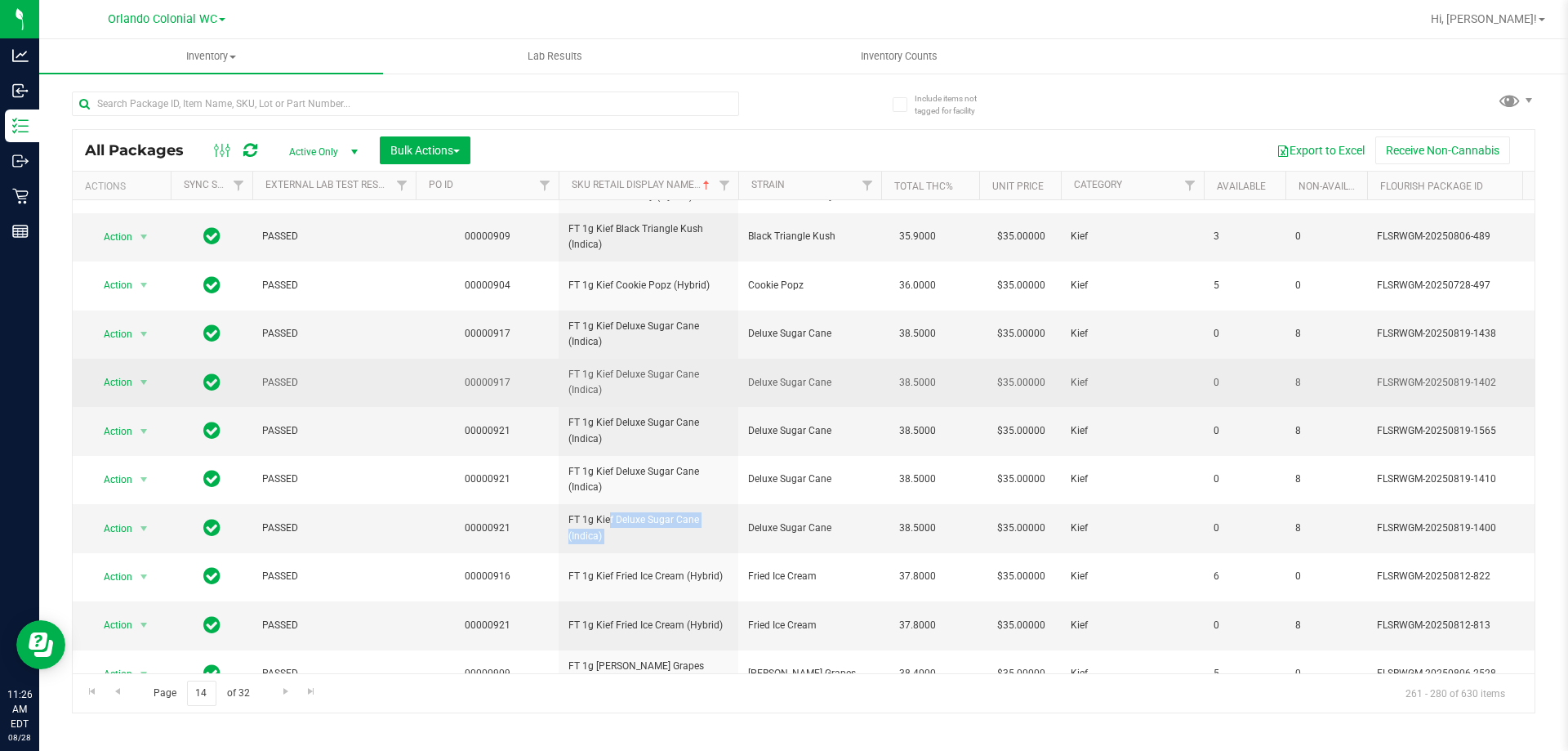
scroll to position [509, 0]
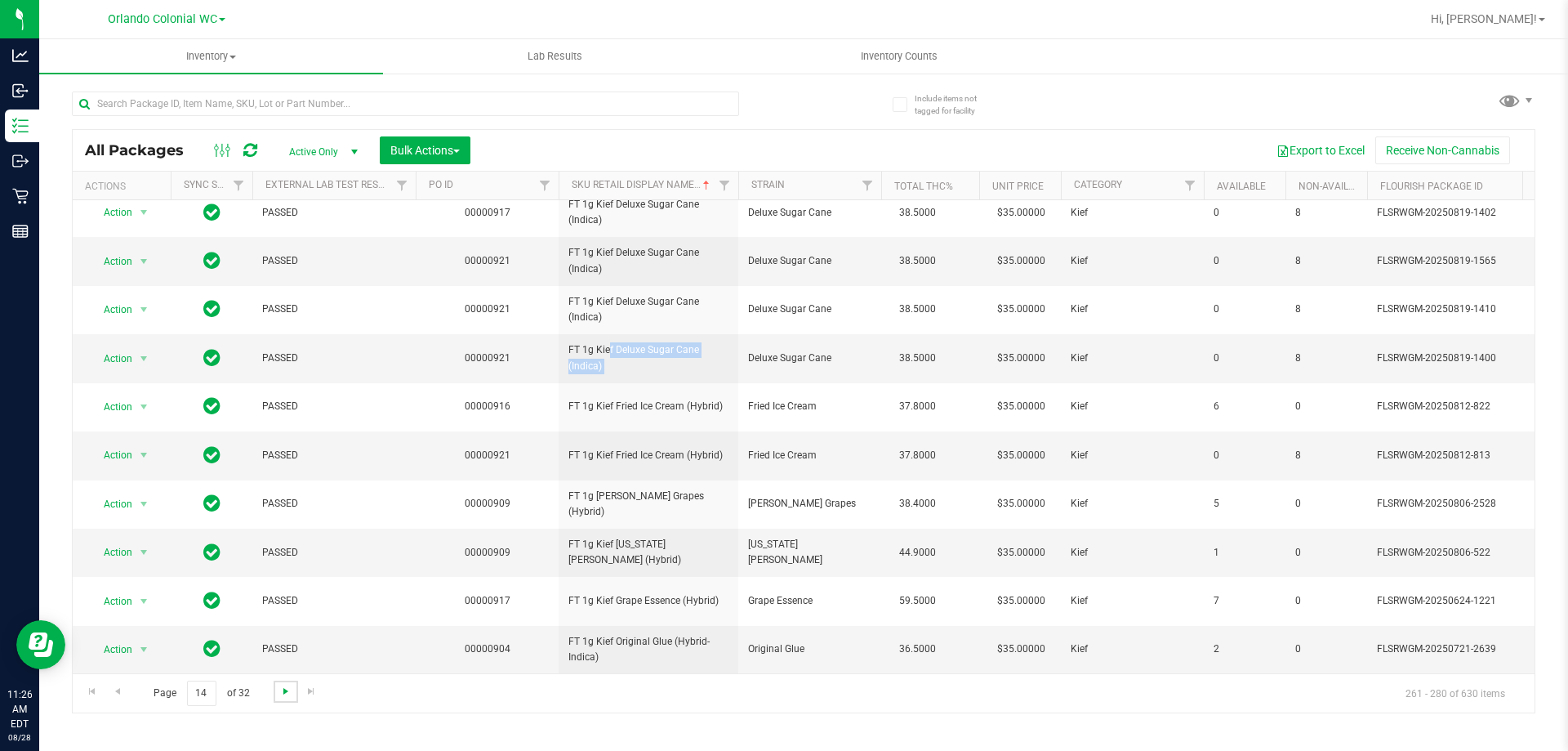
click at [279, 686] on span "Go to the next page" at bounding box center [286, 691] width 13 height 13
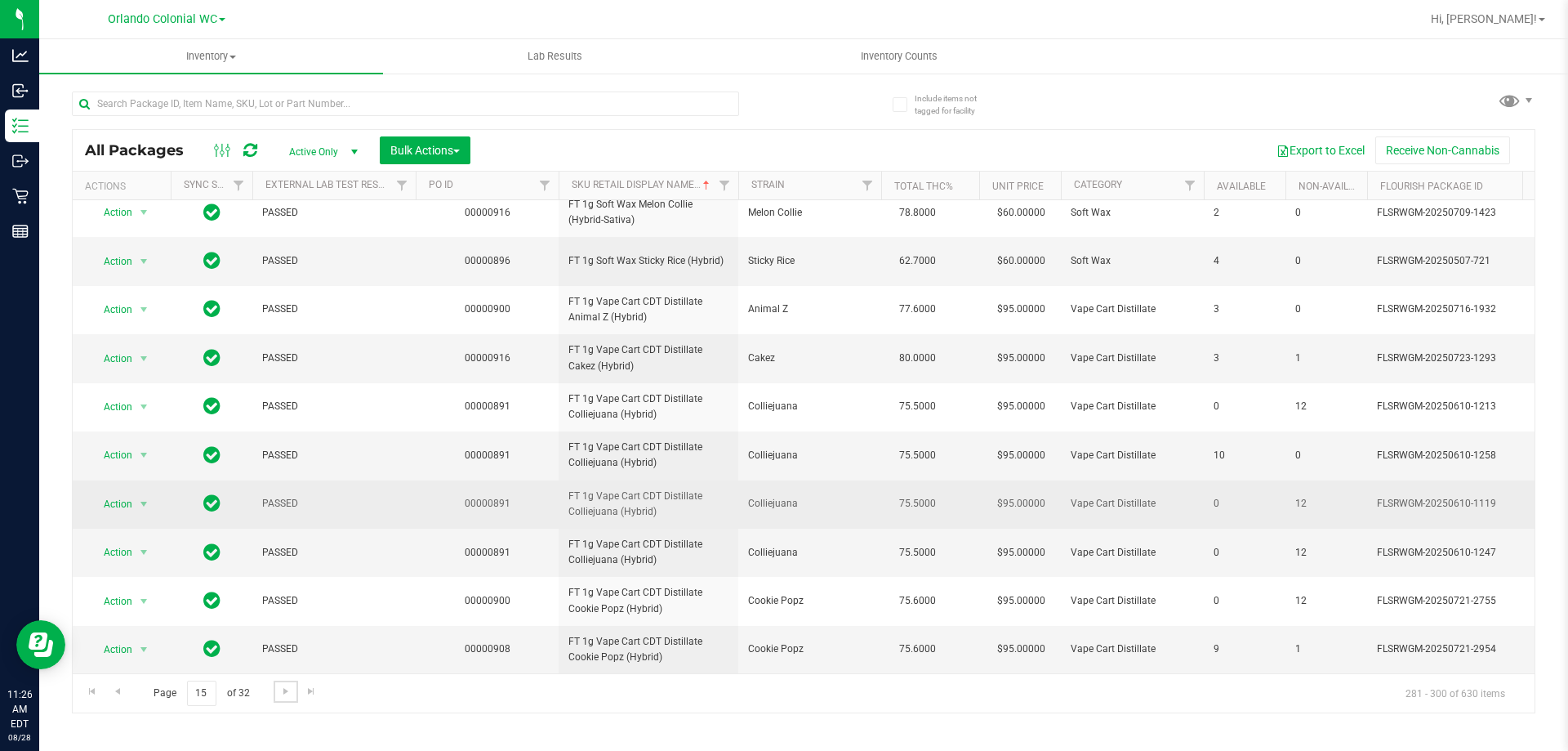
scroll to position [534, 0]
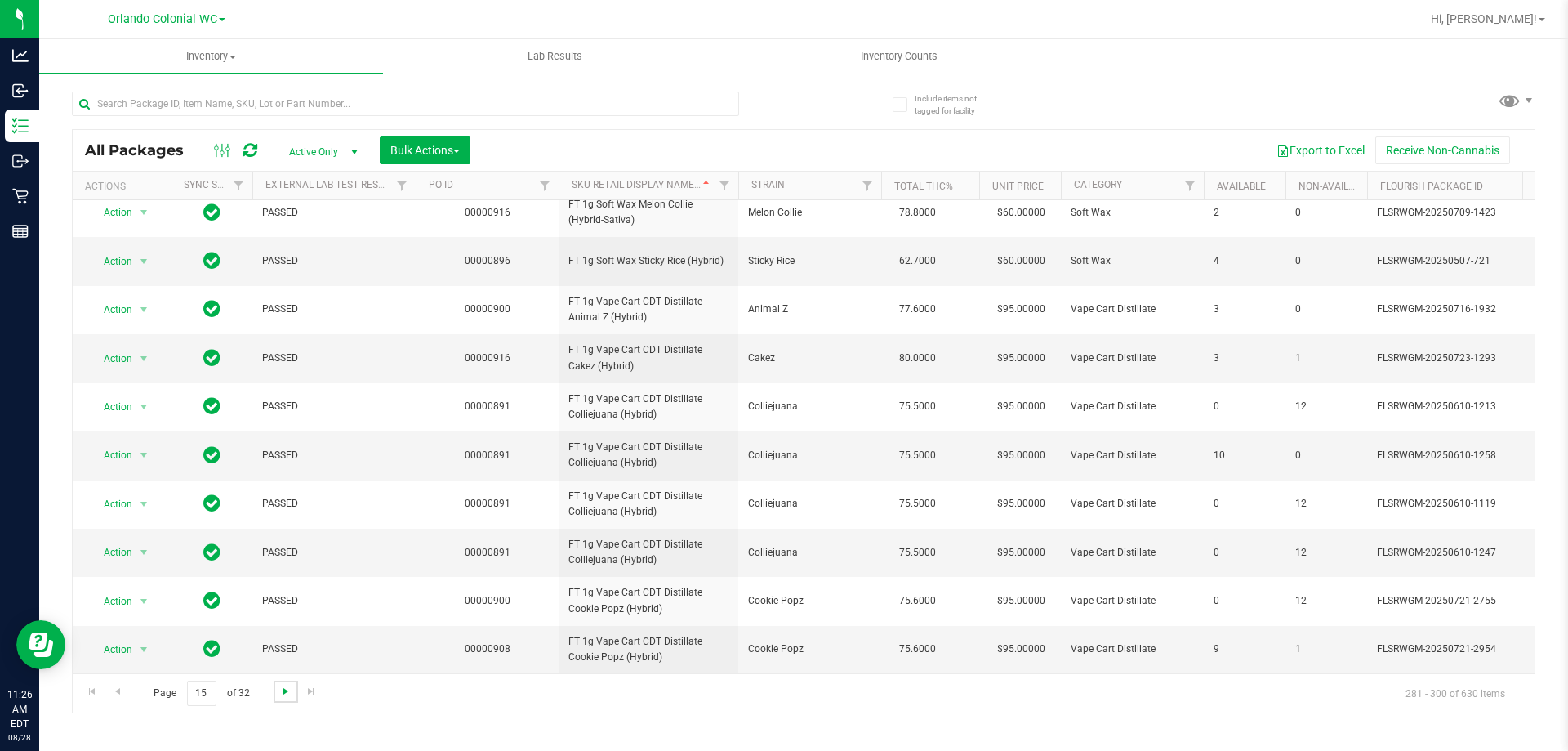
click at [289, 687] on span "Go to the next page" at bounding box center [286, 691] width 13 height 13
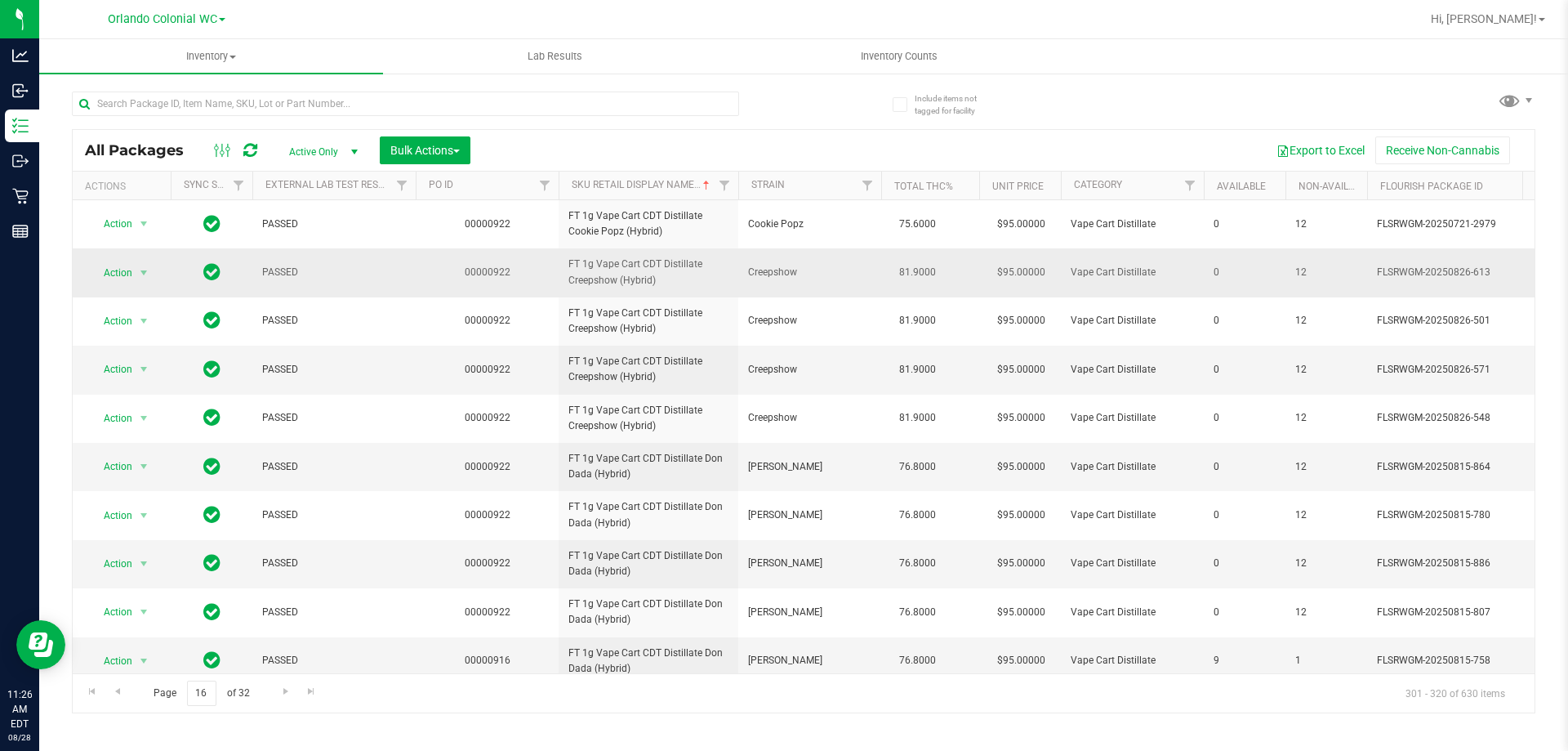
click at [634, 269] on span "FT 1g Vape Cart CDT Distillate Creepshow (Hybrid)" at bounding box center [648, 272] width 160 height 31
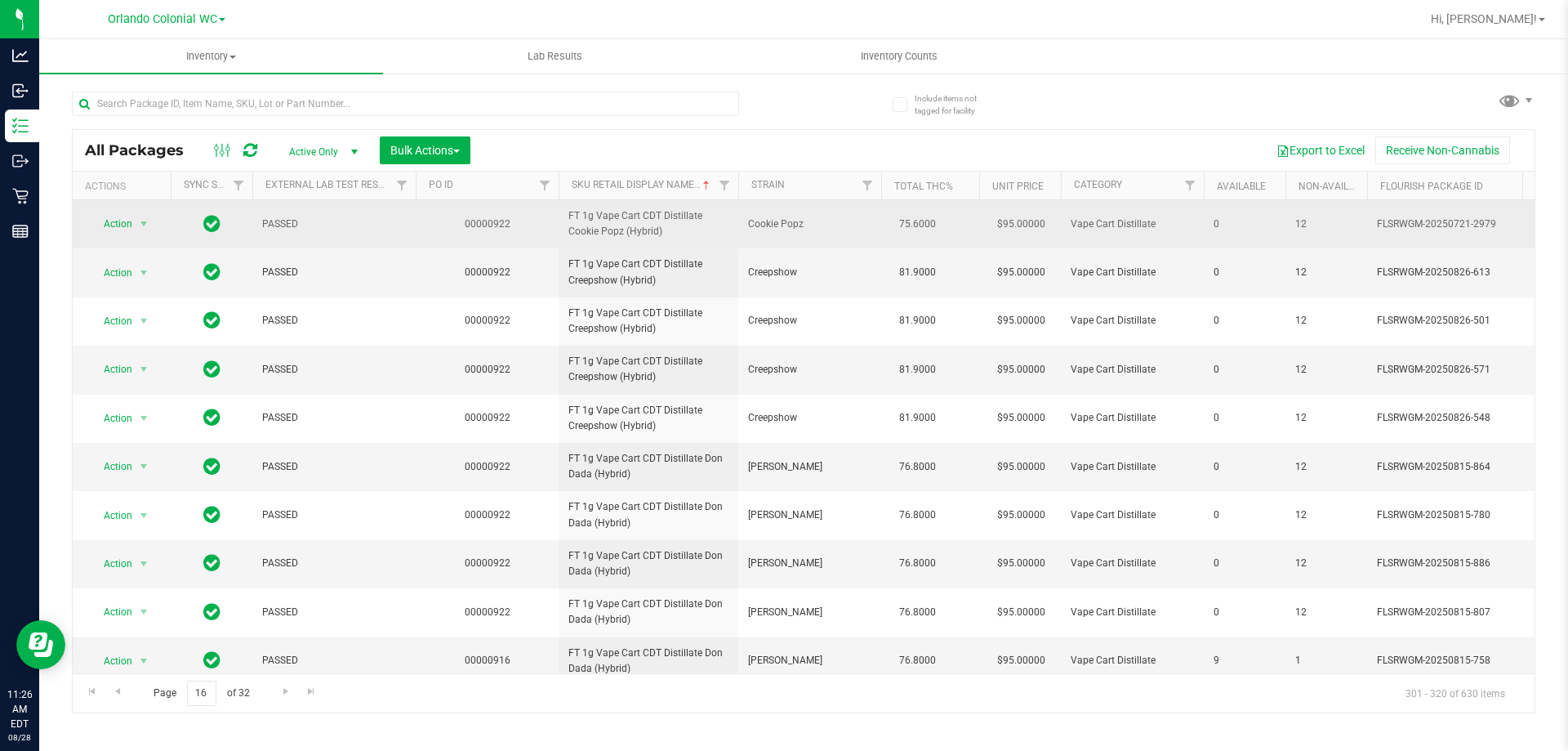
click at [627, 233] on span "FT 1g Vape Cart CDT Distillate Cookie Popz (Hybrid)" at bounding box center [648, 224] width 160 height 31
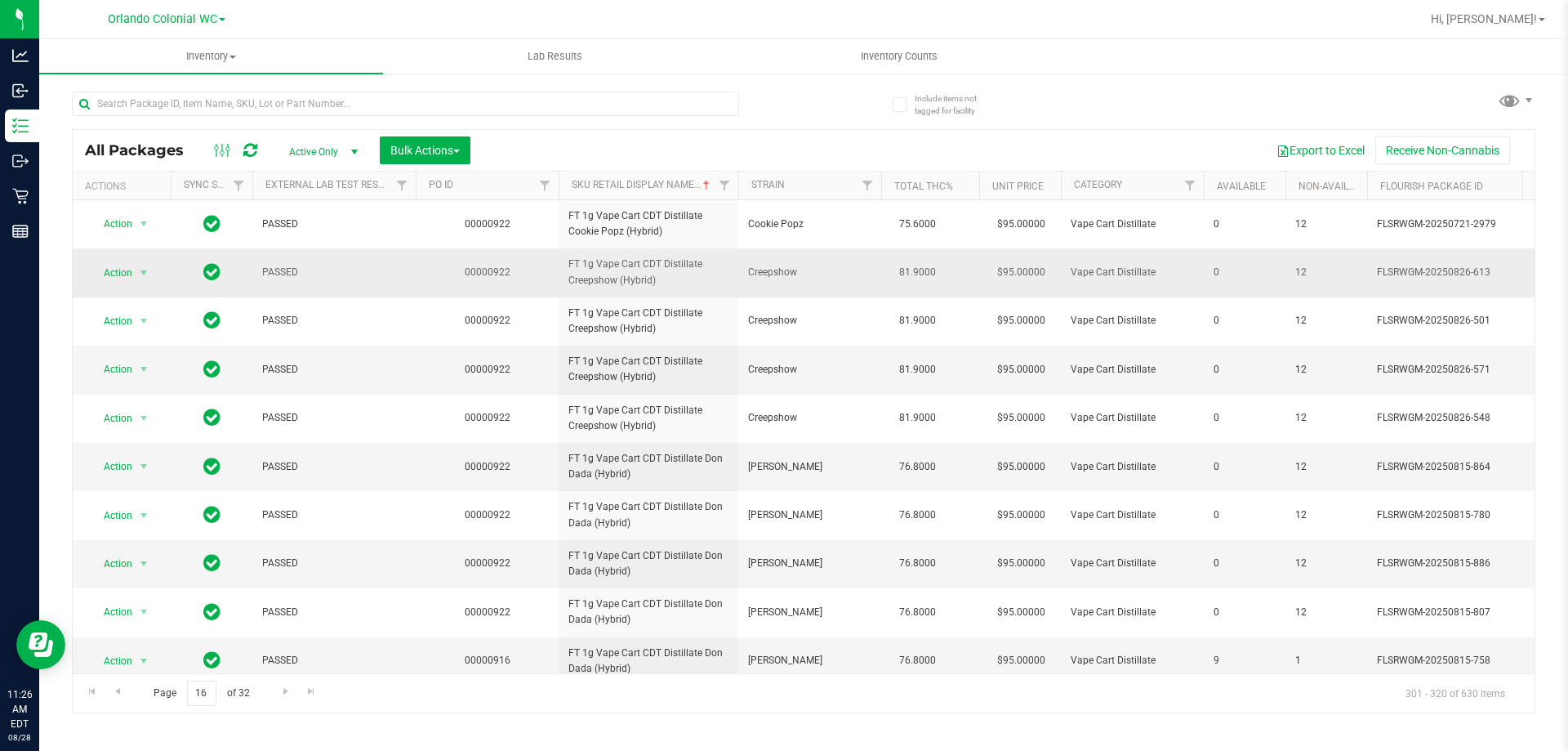
click at [616, 284] on span "FT 1g Vape Cart CDT Distillate Creepshow (Hybrid)" at bounding box center [648, 272] width 160 height 31
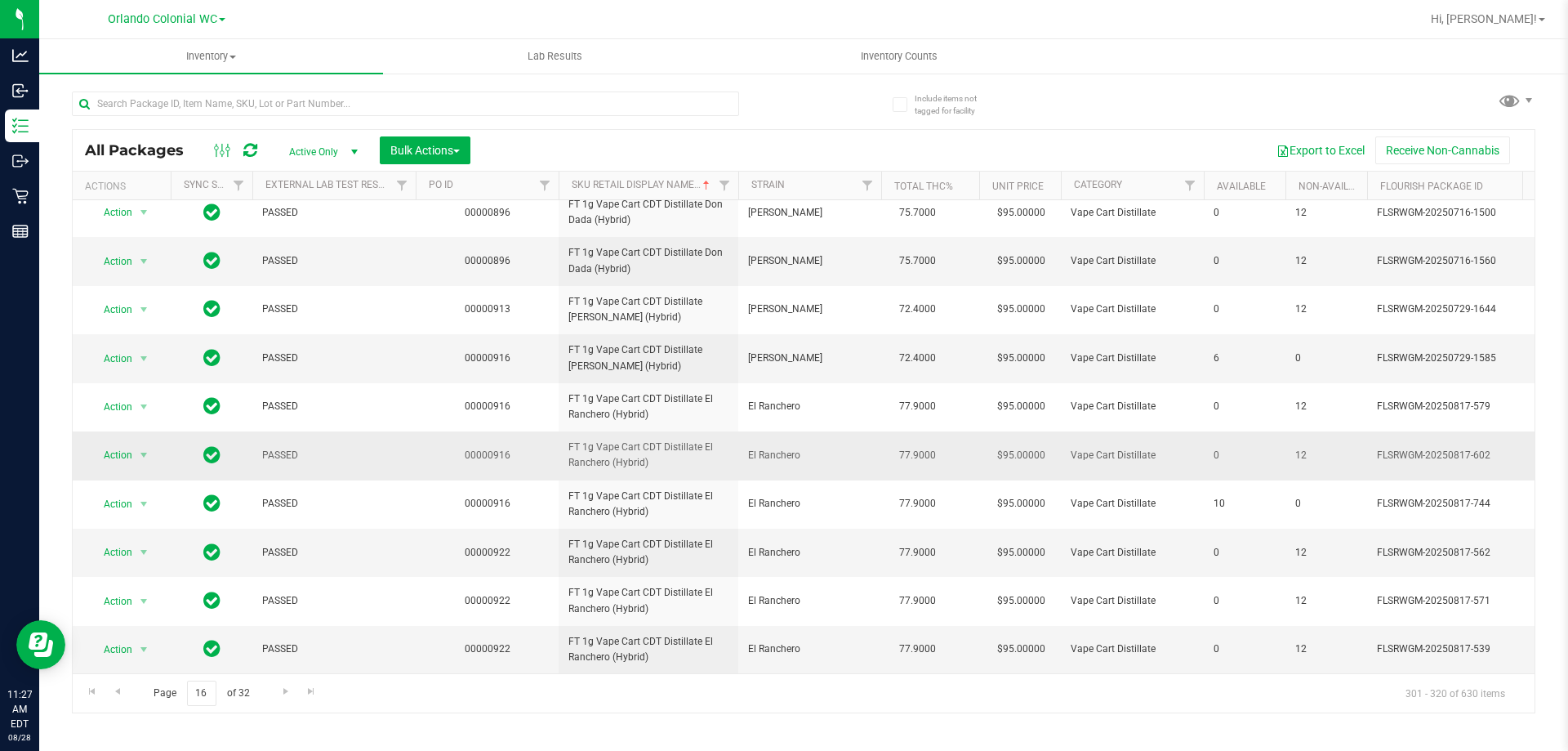
scroll to position [597, 0]
click at [270, 688] on div "Page 16 of 32 301 - 320 of 630 items" at bounding box center [803, 692] width 1462 height 40
click at [283, 685] on span "Go to the next page" at bounding box center [286, 691] width 13 height 13
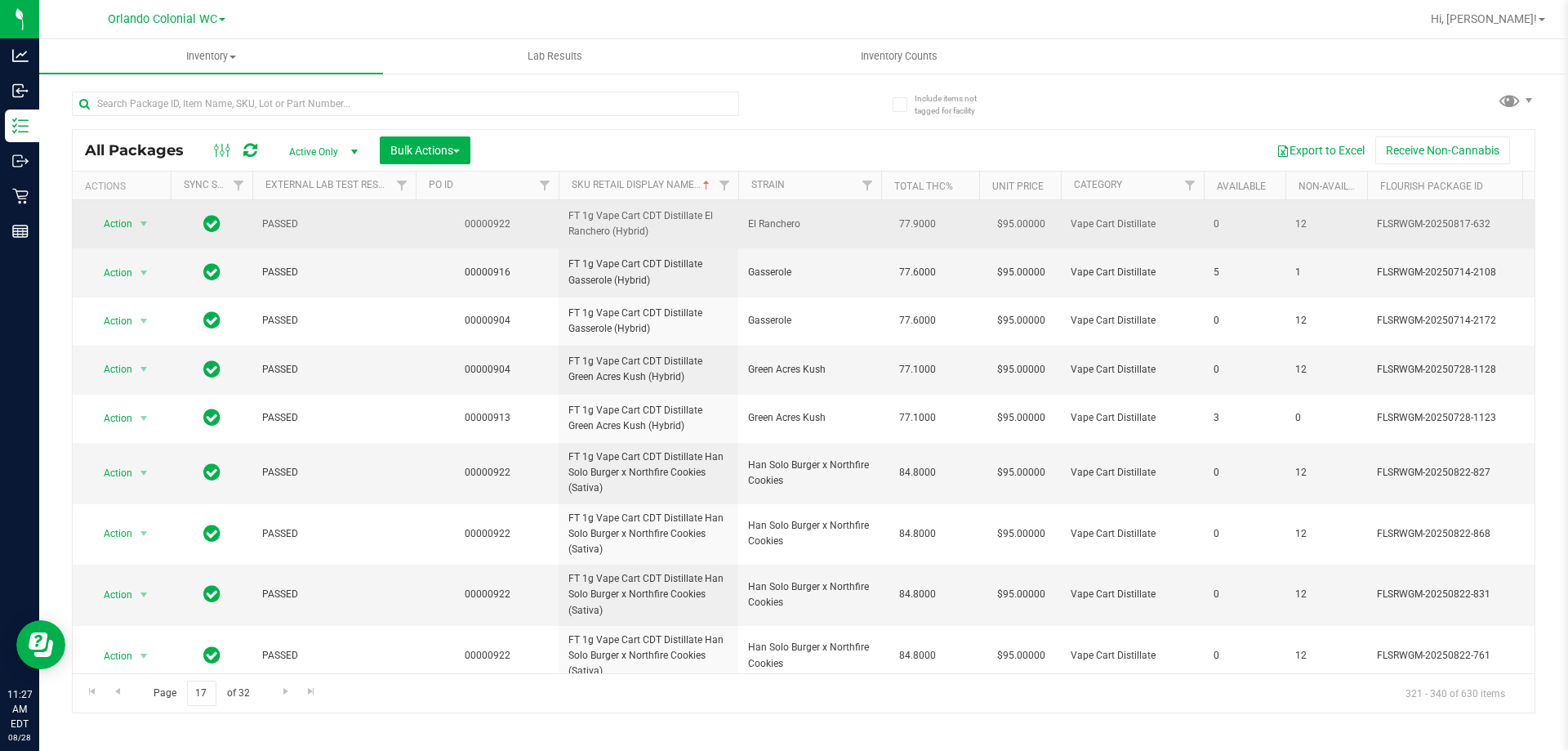
click at [652, 230] on span "FT 1g Vape Cart CDT Distillate El Ranchero (Hybrid)" at bounding box center [648, 224] width 160 height 31
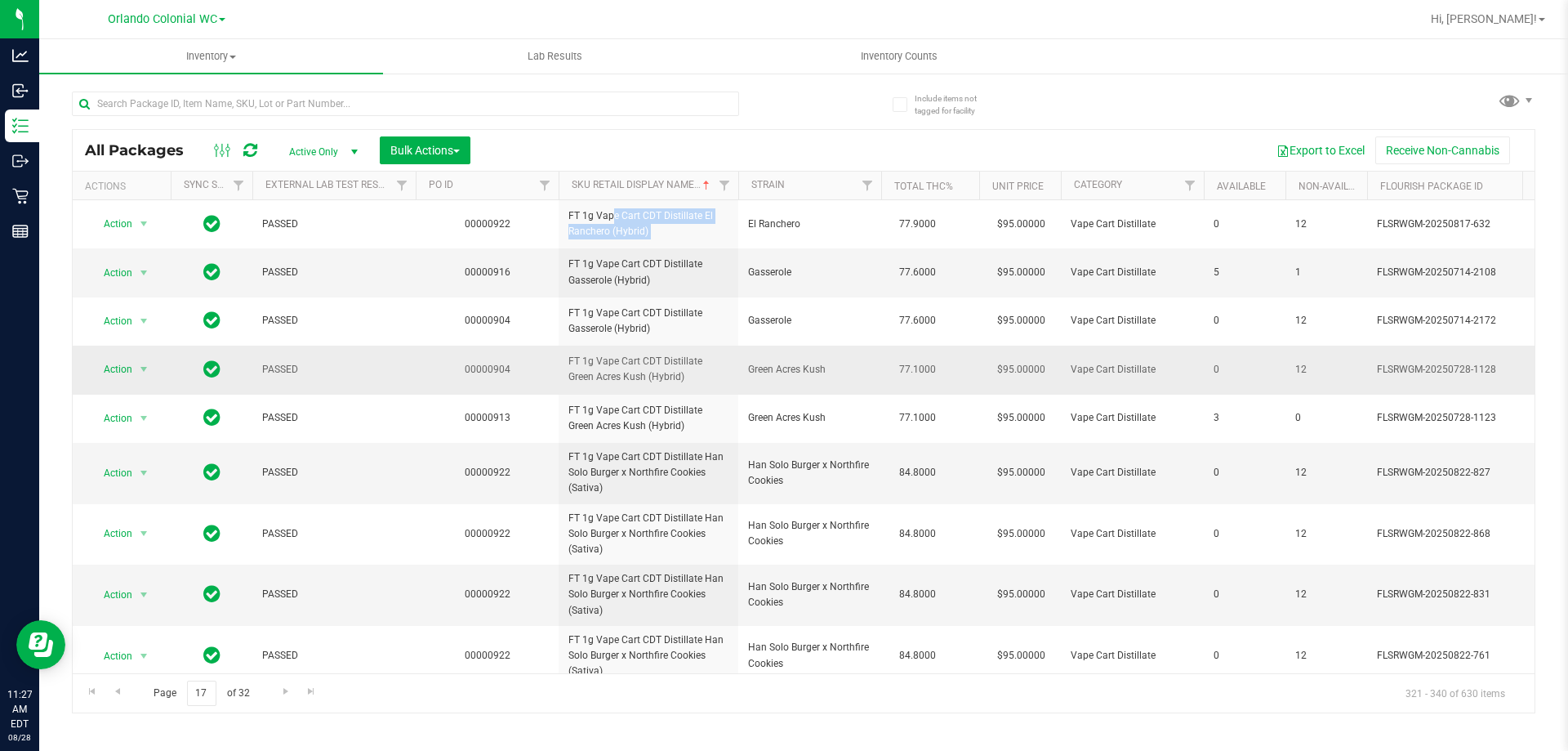
scroll to position [164, 0]
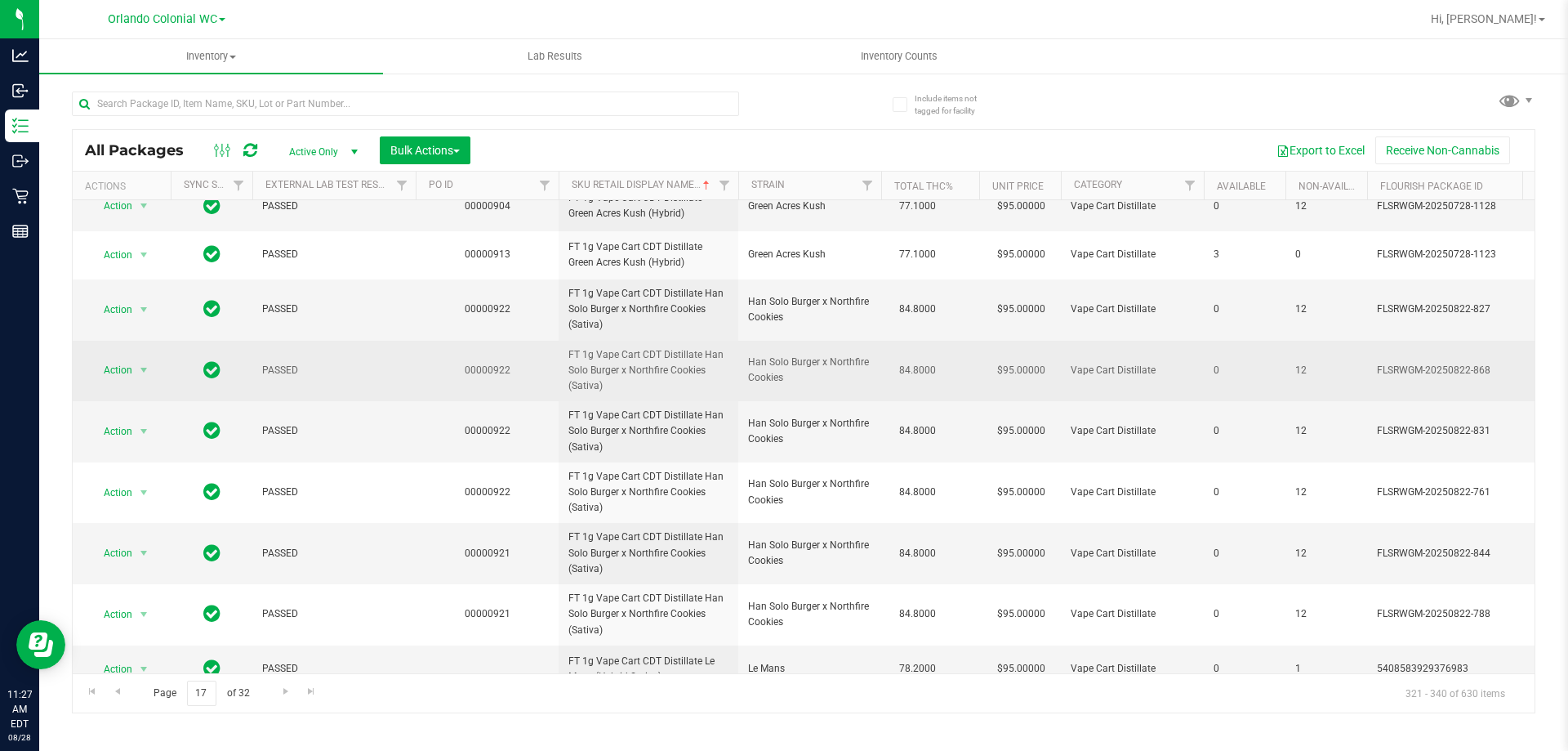
click at [614, 381] on span "FT 1g Vape Cart CDT Distillate Han Solo Burger x Northfire Cookies (Sativa)" at bounding box center [648, 371] width 160 height 48
click at [614, 380] on span "FT 1g Vape Cart CDT Distillate Han Solo Burger x Northfire Cookies (Sativa)" at bounding box center [648, 371] width 160 height 48
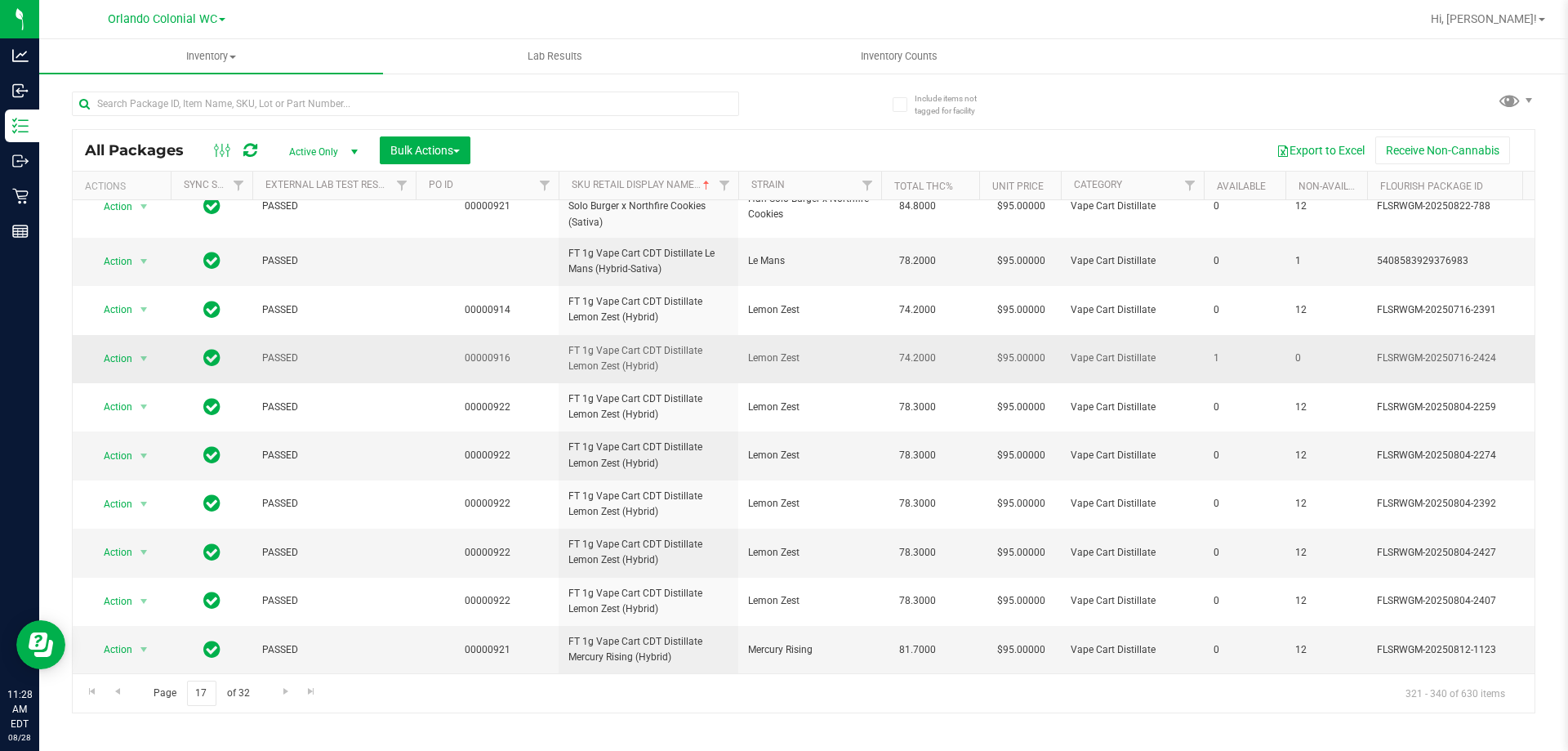
scroll to position [695, 0]
click at [282, 685] on span "Go to the next page" at bounding box center [286, 691] width 13 height 13
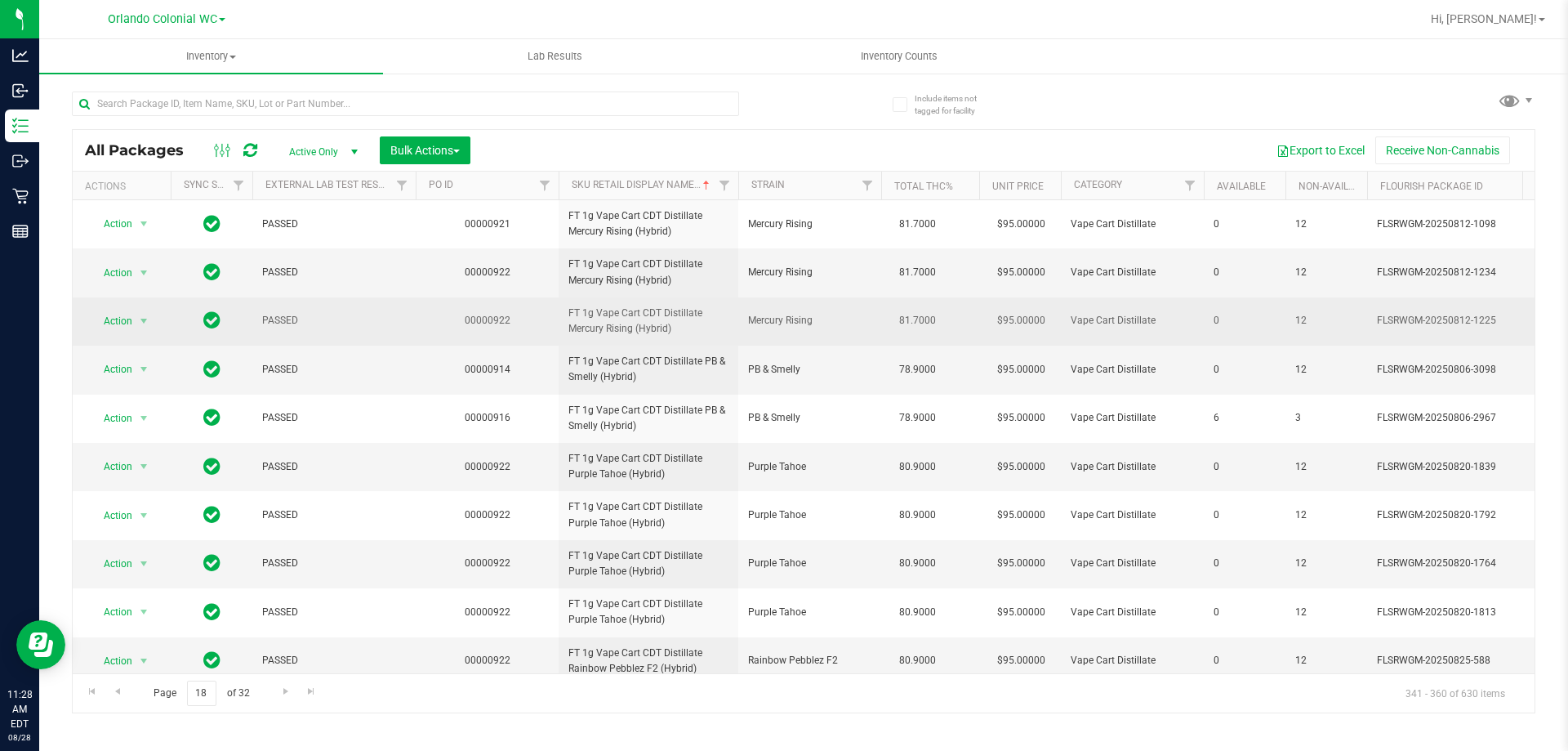
click at [627, 336] on span "FT 1g Vape Cart CDT Distillate Mercury Rising (Hybrid)" at bounding box center [648, 321] width 160 height 31
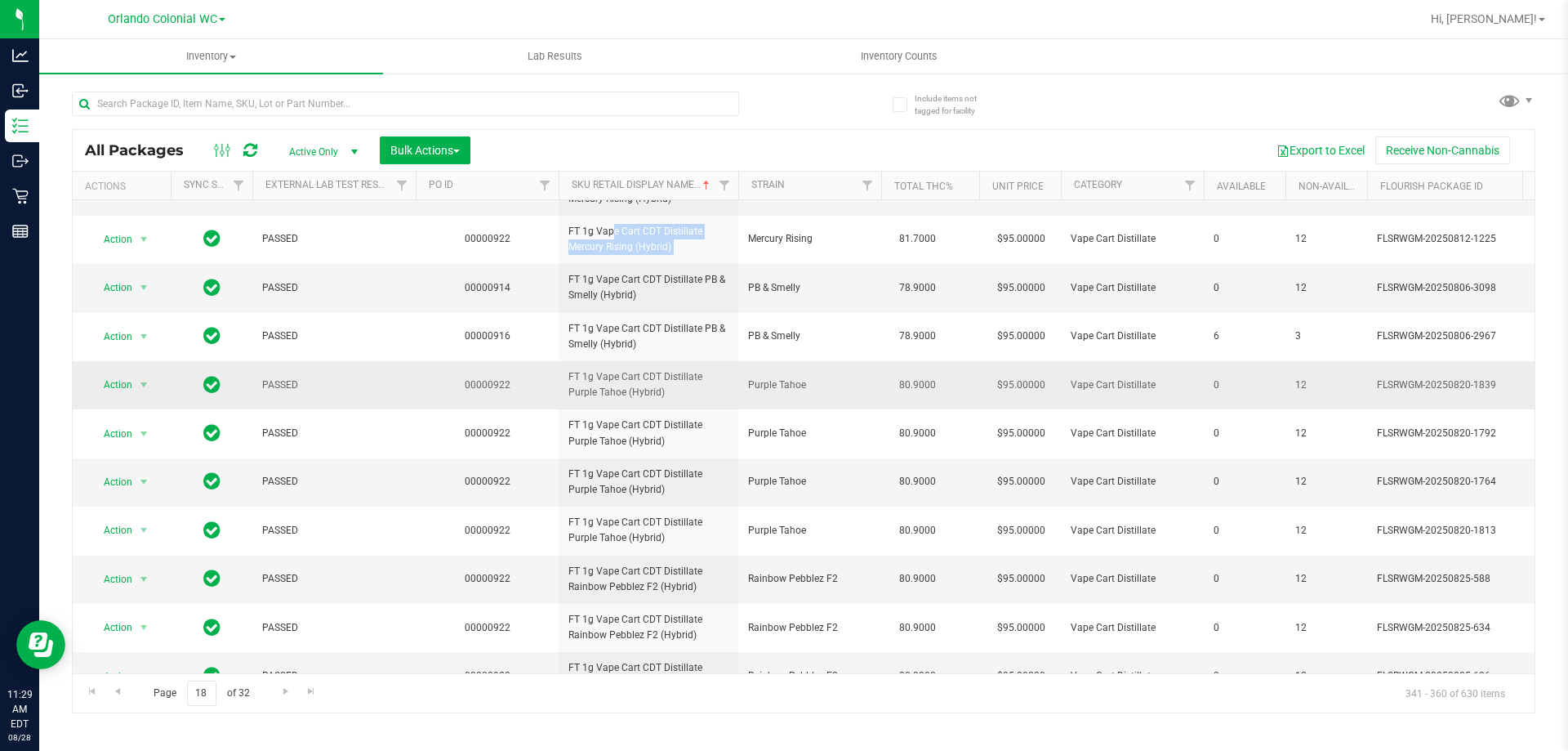
scroll to position [245, 0]
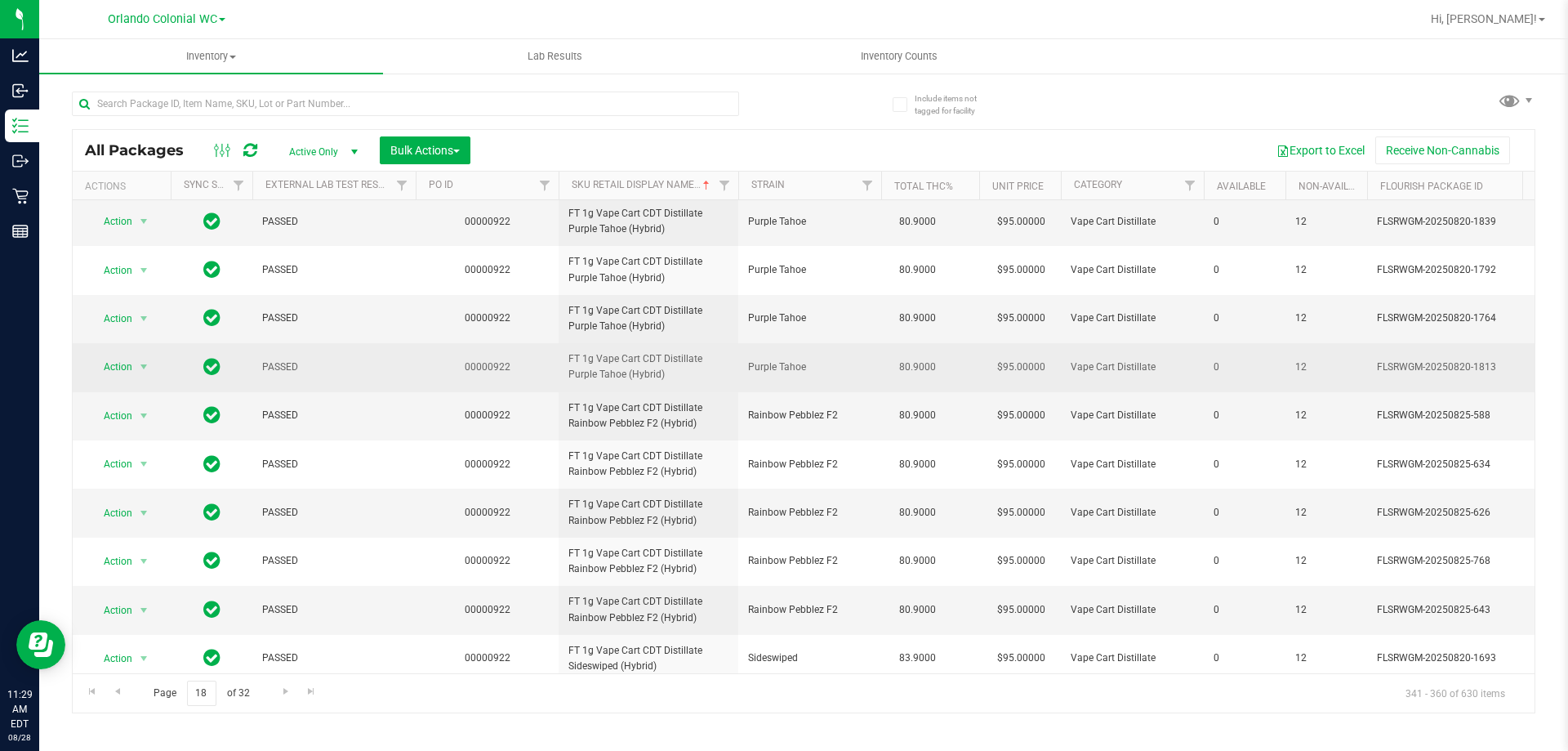
click at [639, 382] on span "FT 1g Vape Cart CDT Distillate Purple Tahoe (Hybrid)" at bounding box center [648, 367] width 160 height 31
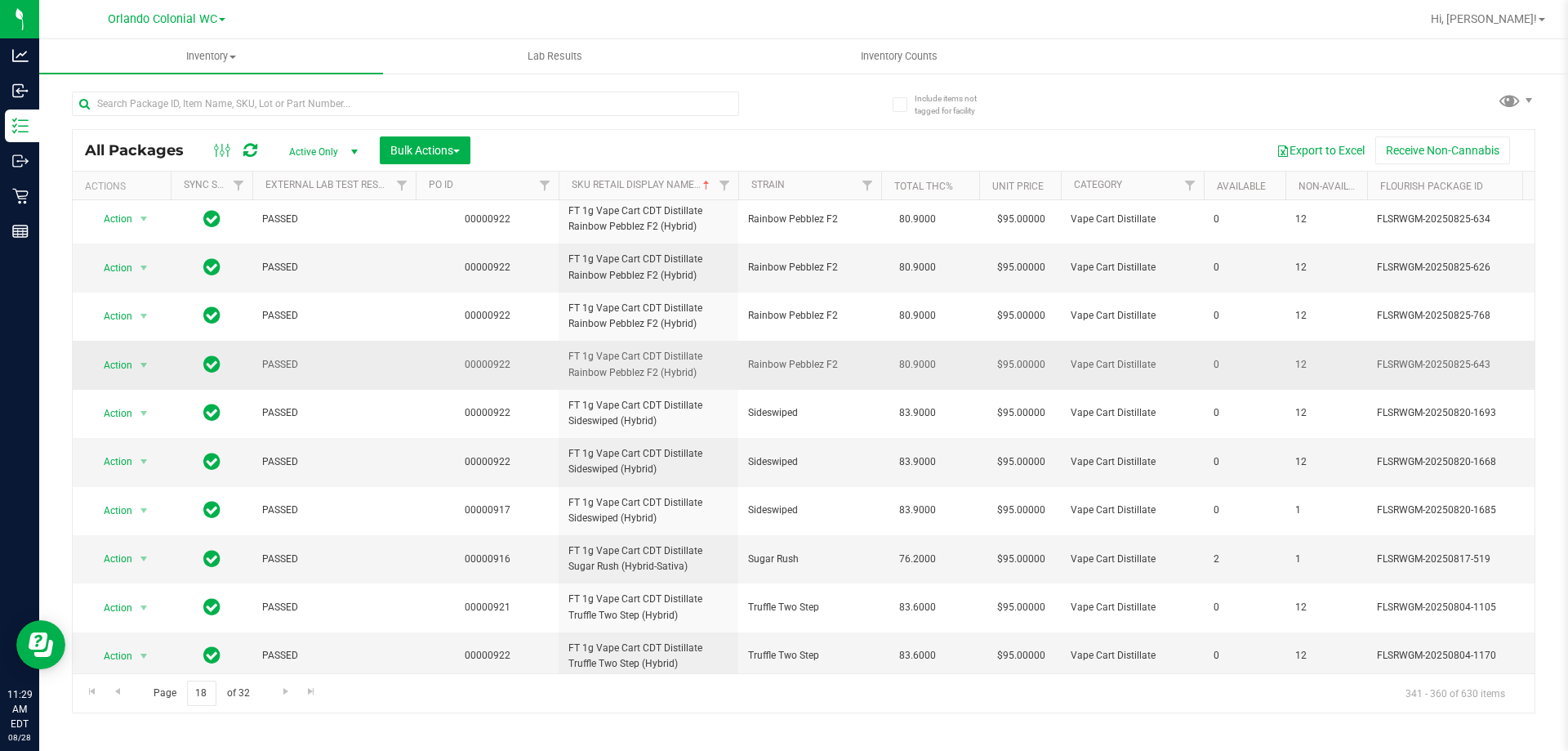
click at [619, 380] on span "FT 1g Vape Cart CDT Distillate Rainbow Pebblez F2 (Hybrid)" at bounding box center [648, 364] width 160 height 31
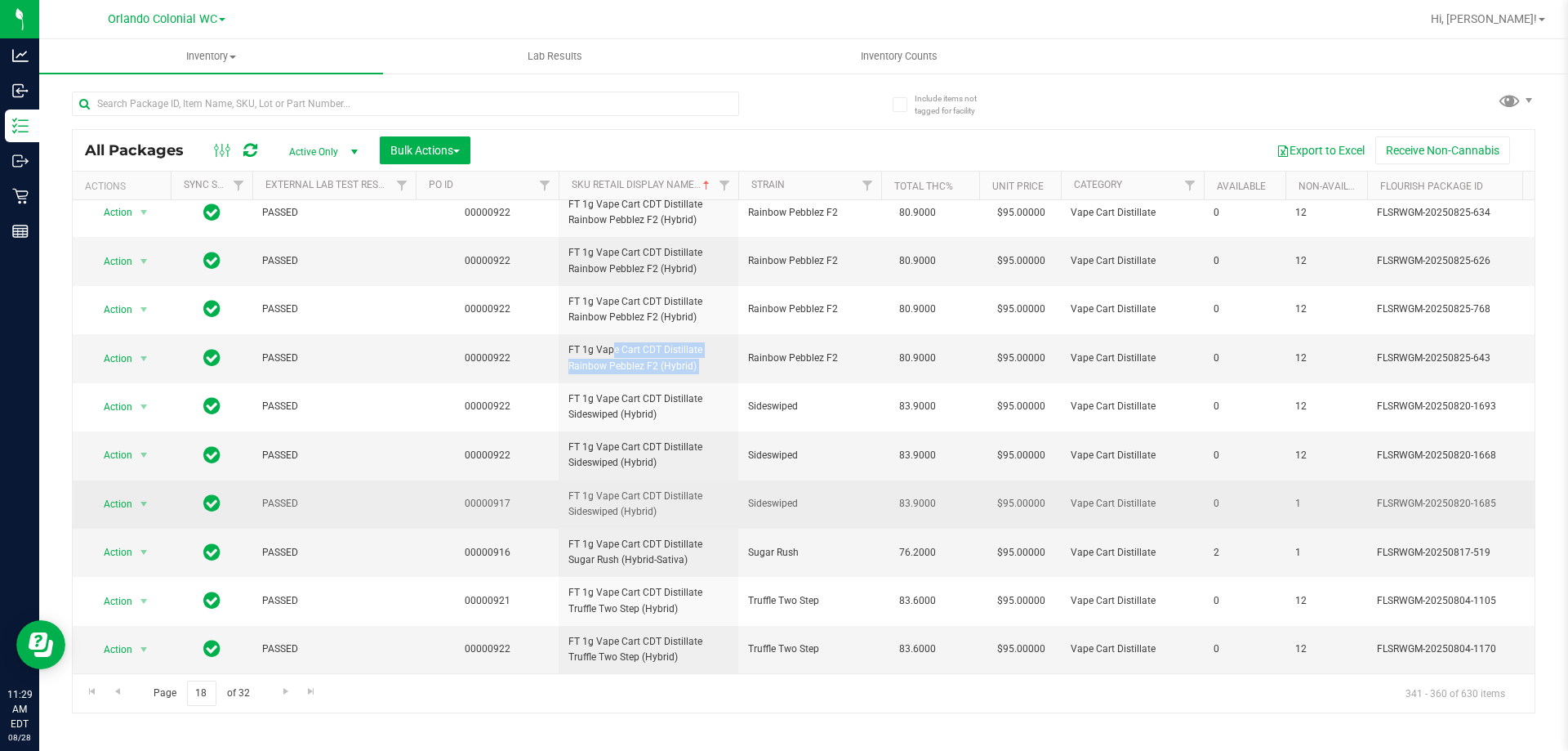
scroll to position [708, 0]
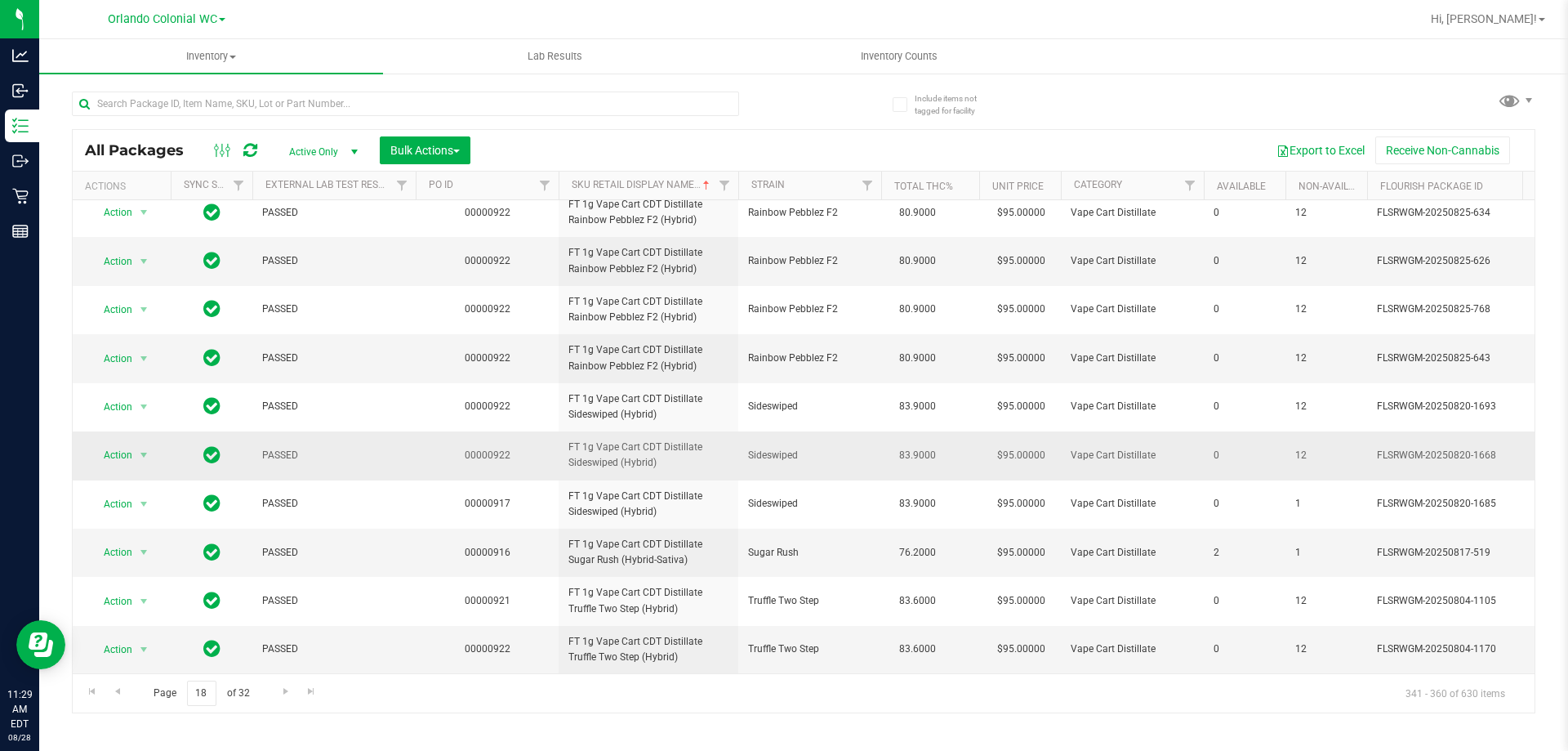
click at [616, 431] on td "FT 1g Vape Cart CDT Distillate Sideswiped (Hybrid)" at bounding box center [649, 455] width 180 height 48
click at [284, 691] on span "Go to the next page" at bounding box center [286, 691] width 13 height 13
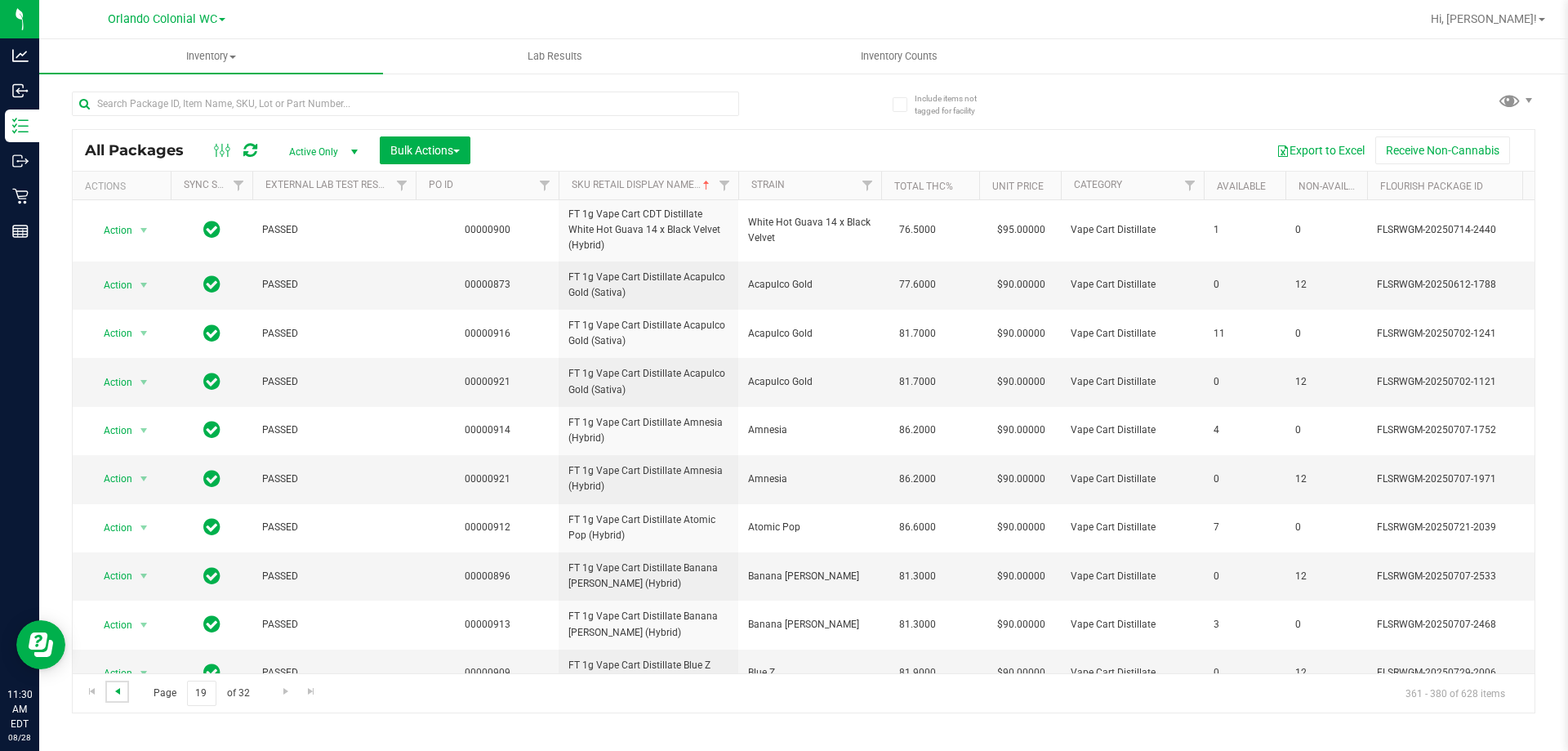
click at [122, 693] on span "Go to the previous page" at bounding box center [118, 691] width 13 height 13
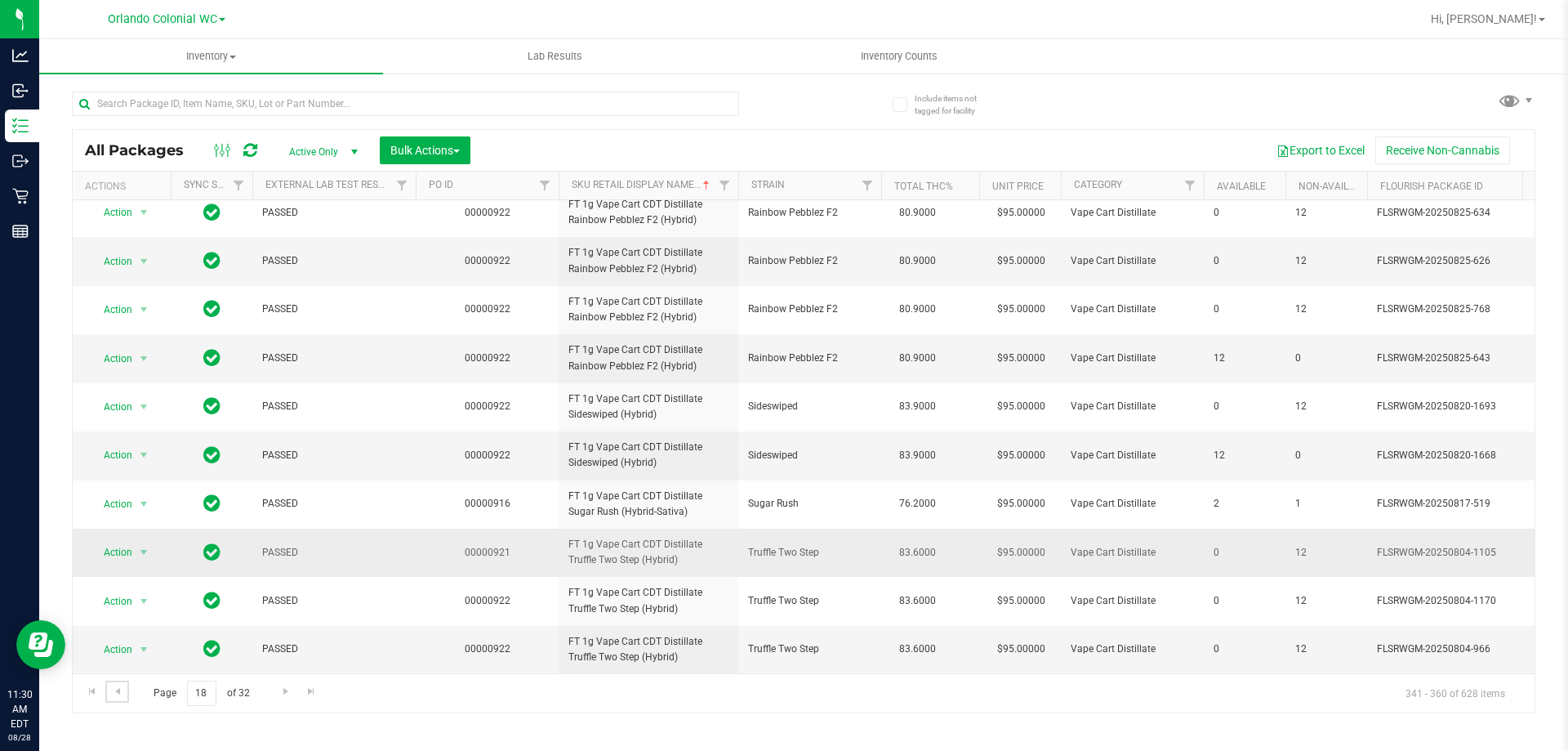
scroll to position [695, 0]
click at [605, 634] on span "FT 1g Vape Cart CDT Distillate Truffle Two Step (Hybrid)" at bounding box center [648, 650] width 160 height 31
click at [287, 693] on span "Go to the next page" at bounding box center [286, 691] width 13 height 13
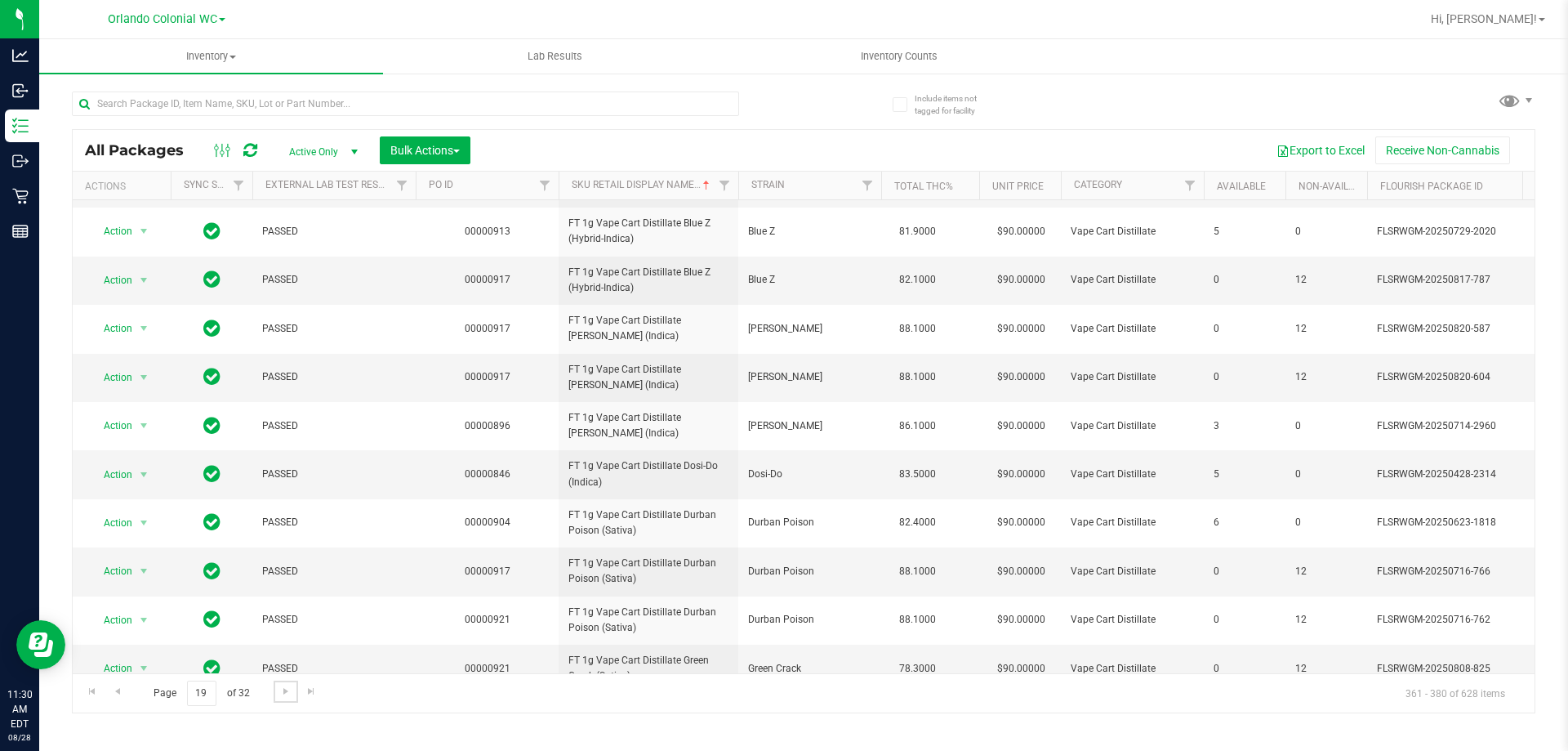
scroll to position [521, 0]
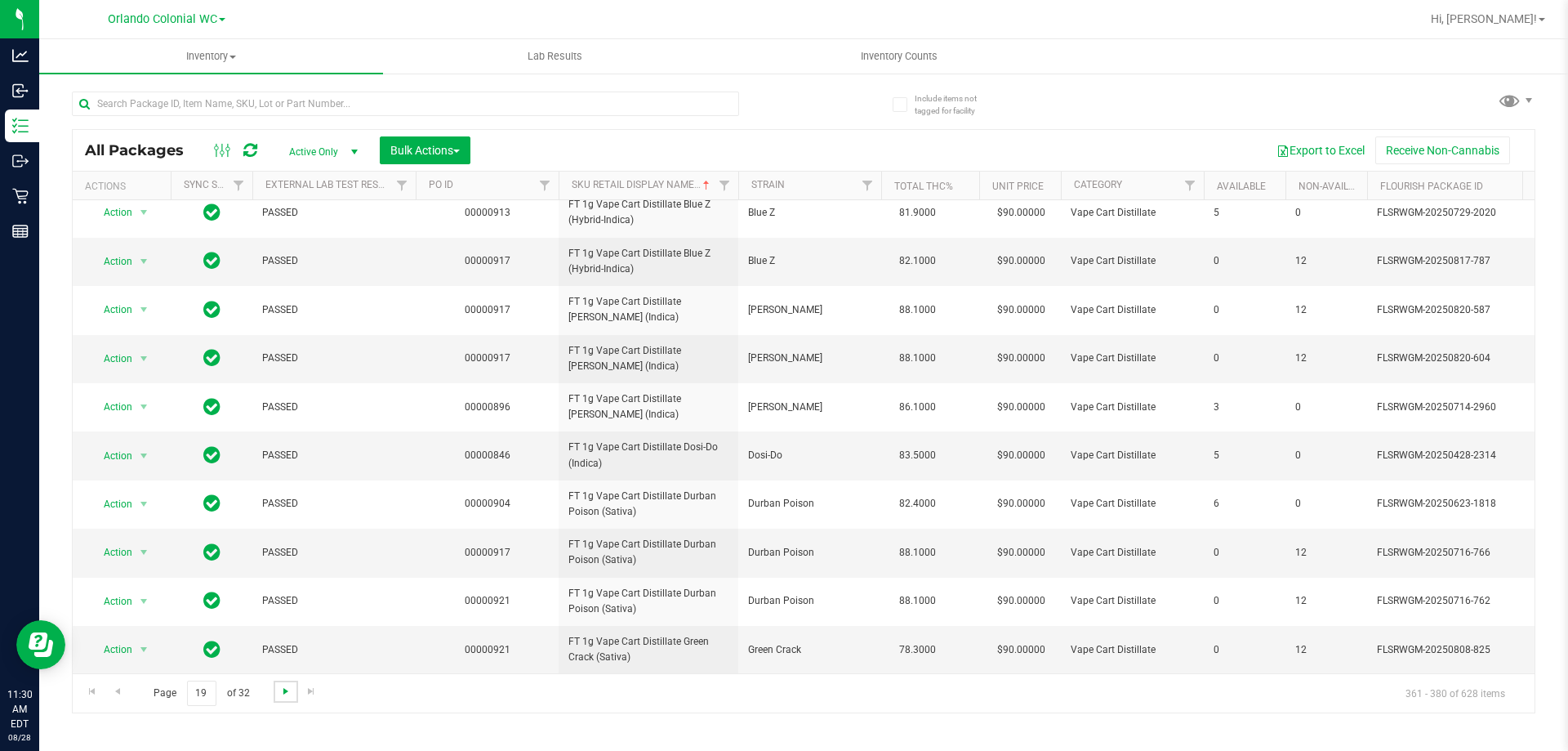
click at [288, 693] on span "Go to the next page" at bounding box center [286, 691] width 13 height 13
click at [283, 693] on span "Go to the next page" at bounding box center [286, 691] width 13 height 13
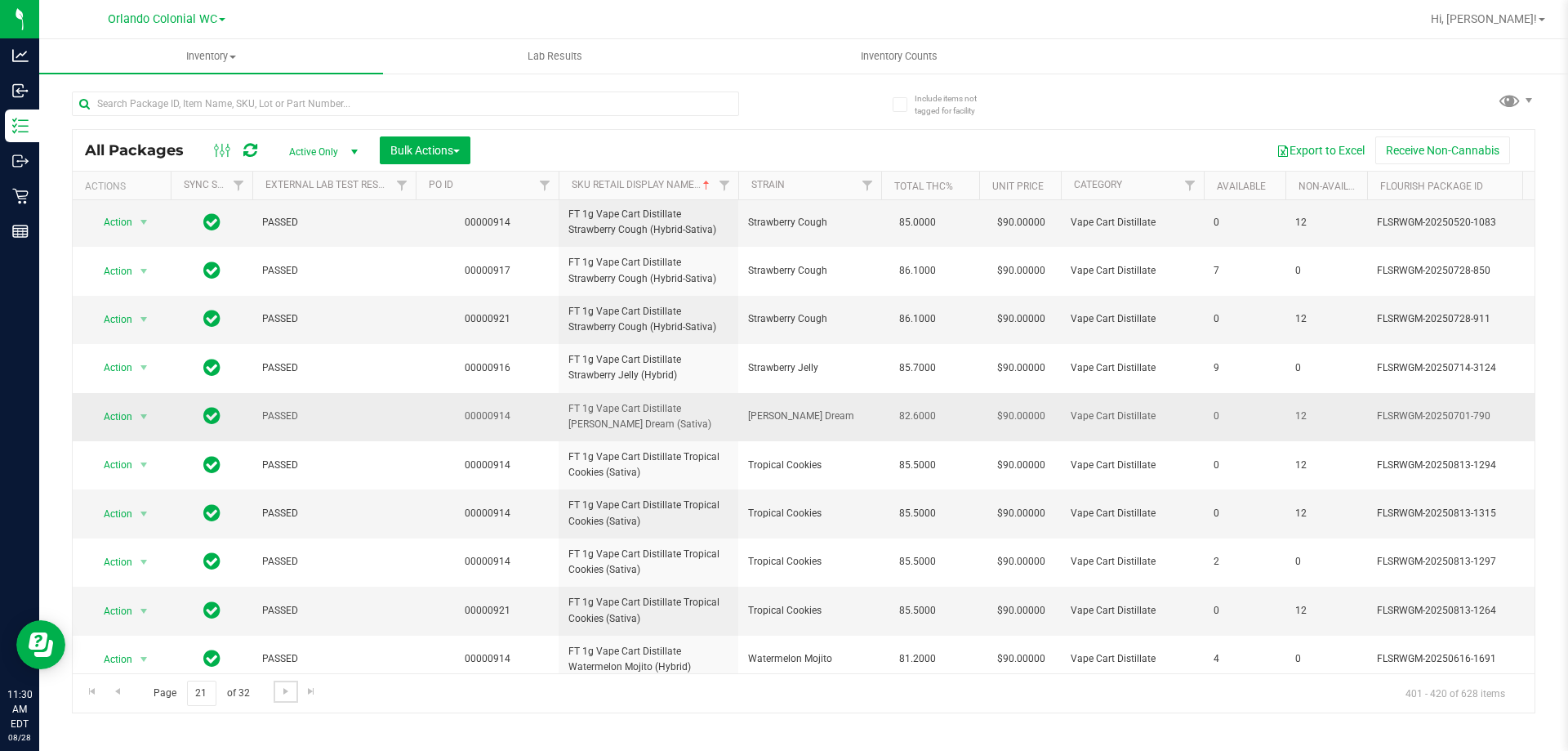
scroll to position [245, 0]
click at [624, 416] on span "FT 1g Vape Cart Distillate Tangie Dream (Sativa)" at bounding box center [648, 415] width 160 height 31
click at [624, 415] on span "FT 1g Vape Cart Distillate Tangie Dream (Sativa)" at bounding box center [648, 415] width 160 height 31
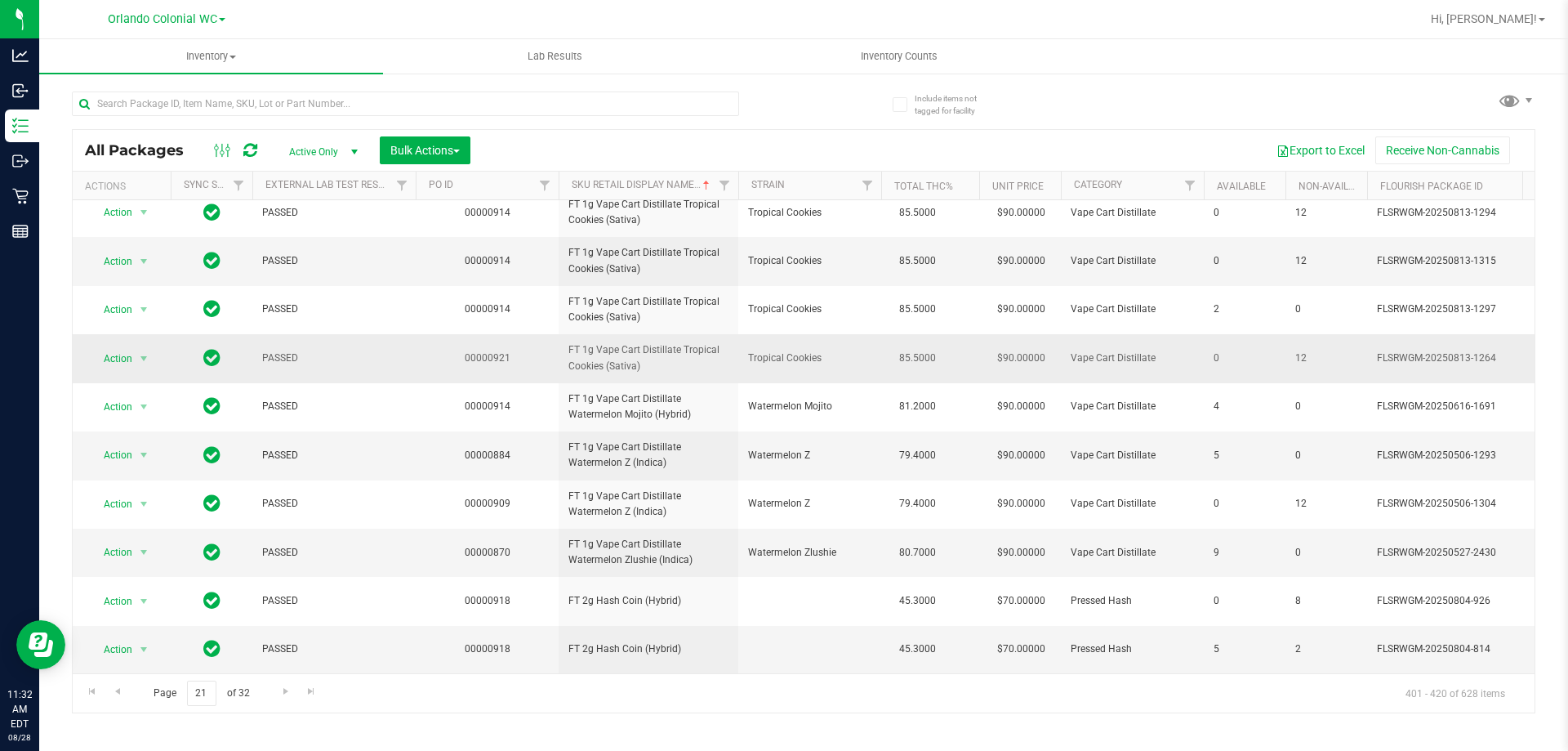
scroll to position [509, 0]
click at [279, 693] on span "Go to the next page" at bounding box center [286, 691] width 13 height 13
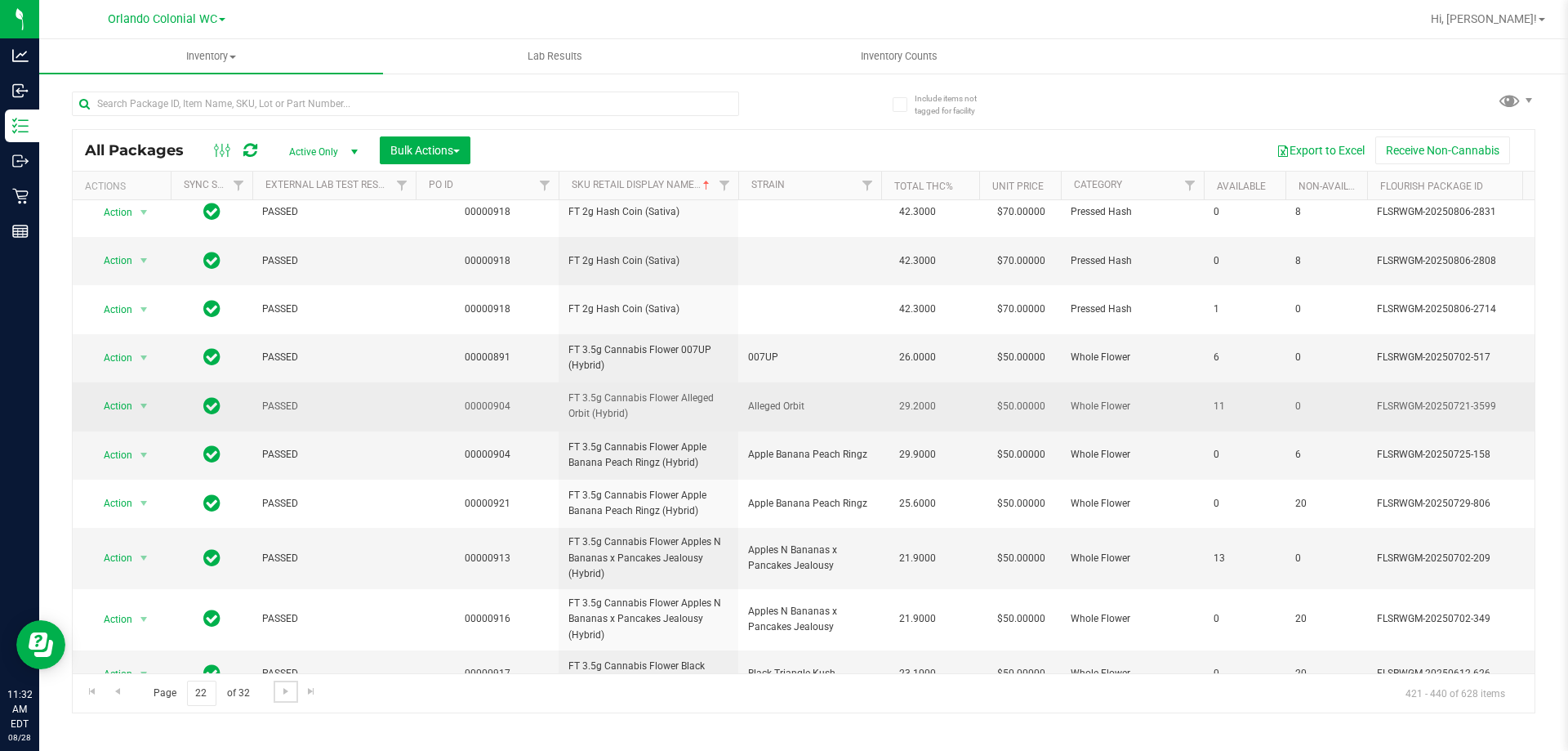
scroll to position [245, 0]
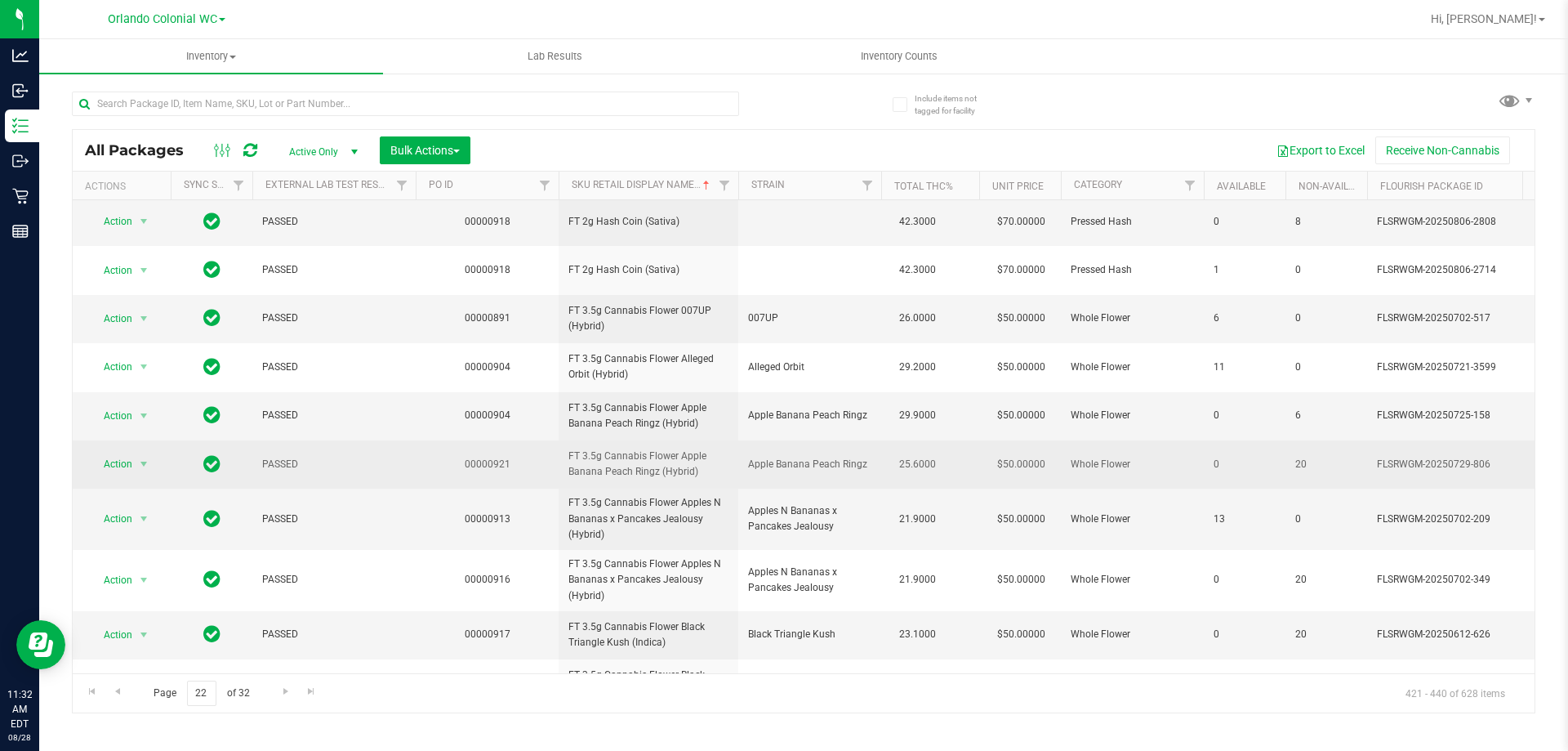
click at [627, 464] on span "FT 3.5g Cannabis Flower Apple Banana Peach Ringz (Hybrid)" at bounding box center [648, 464] width 160 height 31
click at [627, 463] on span "FT 3.5g Cannabis Flower Apple Banana Peach Ringz (Hybrid)" at bounding box center [648, 464] width 160 height 31
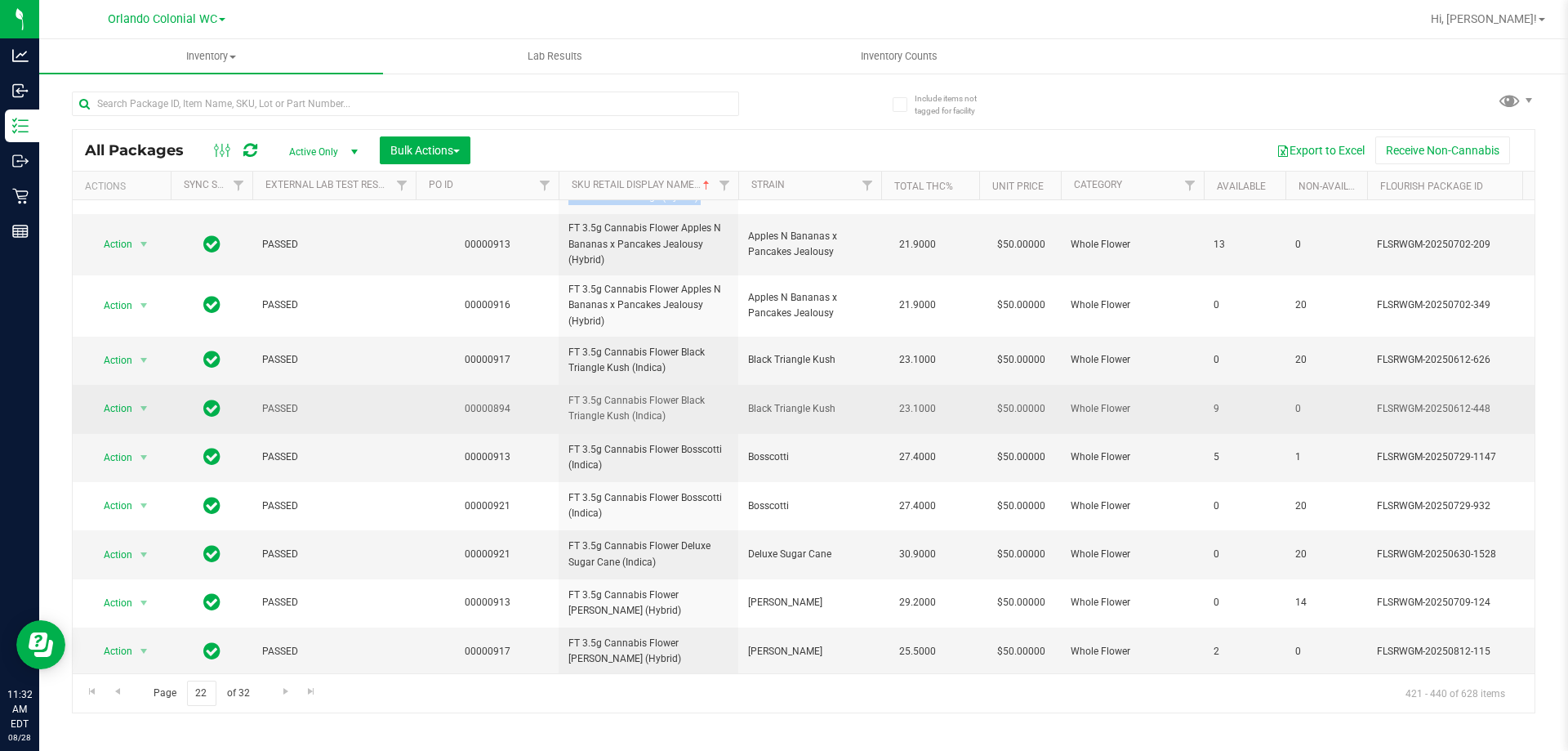
scroll to position [534, 0]
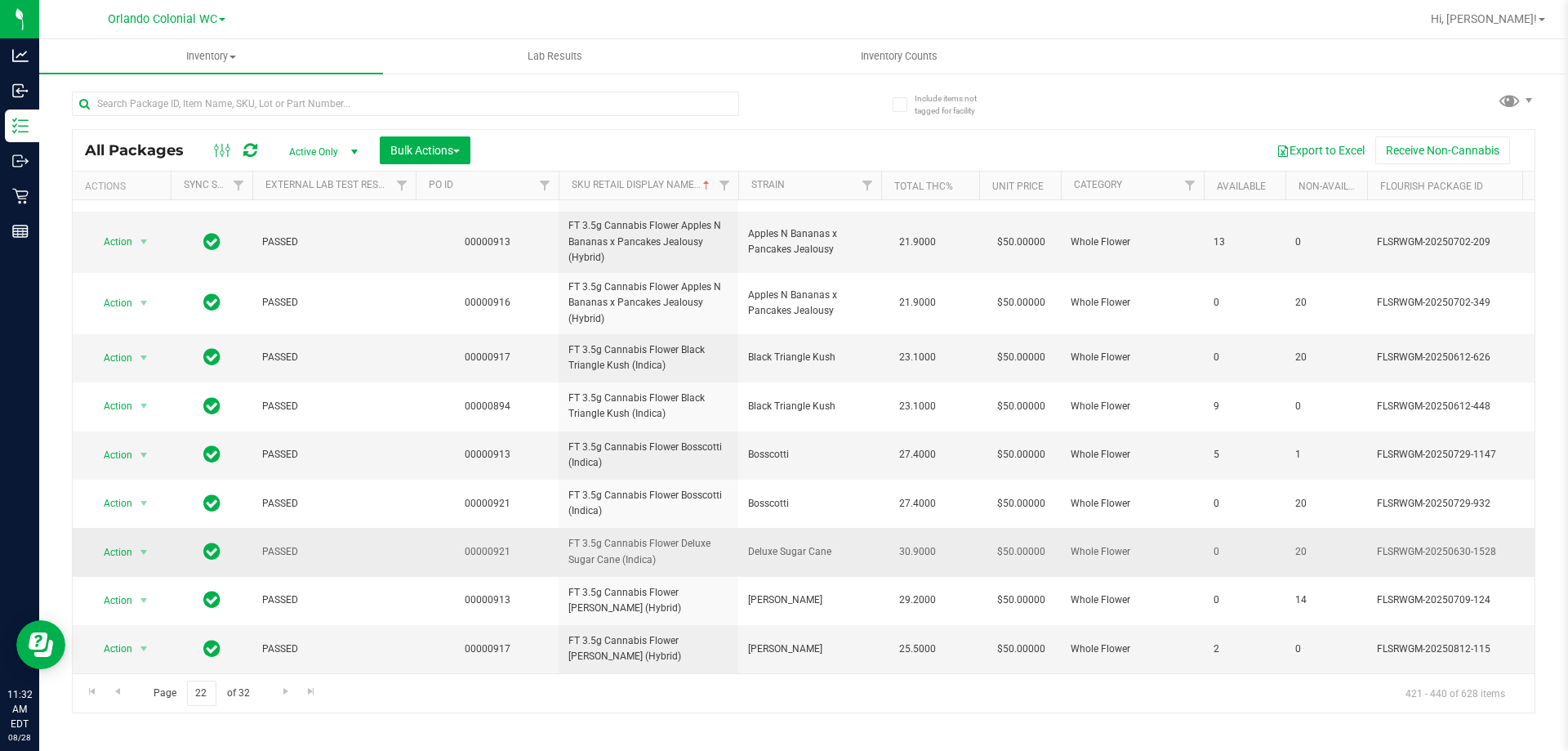
click at [642, 536] on span "FT 3.5g Cannabis Flower Deluxe Sugar Cane (Indica)" at bounding box center [648, 552] width 160 height 31
click at [285, 693] on span "Go to the next page" at bounding box center [286, 691] width 13 height 13
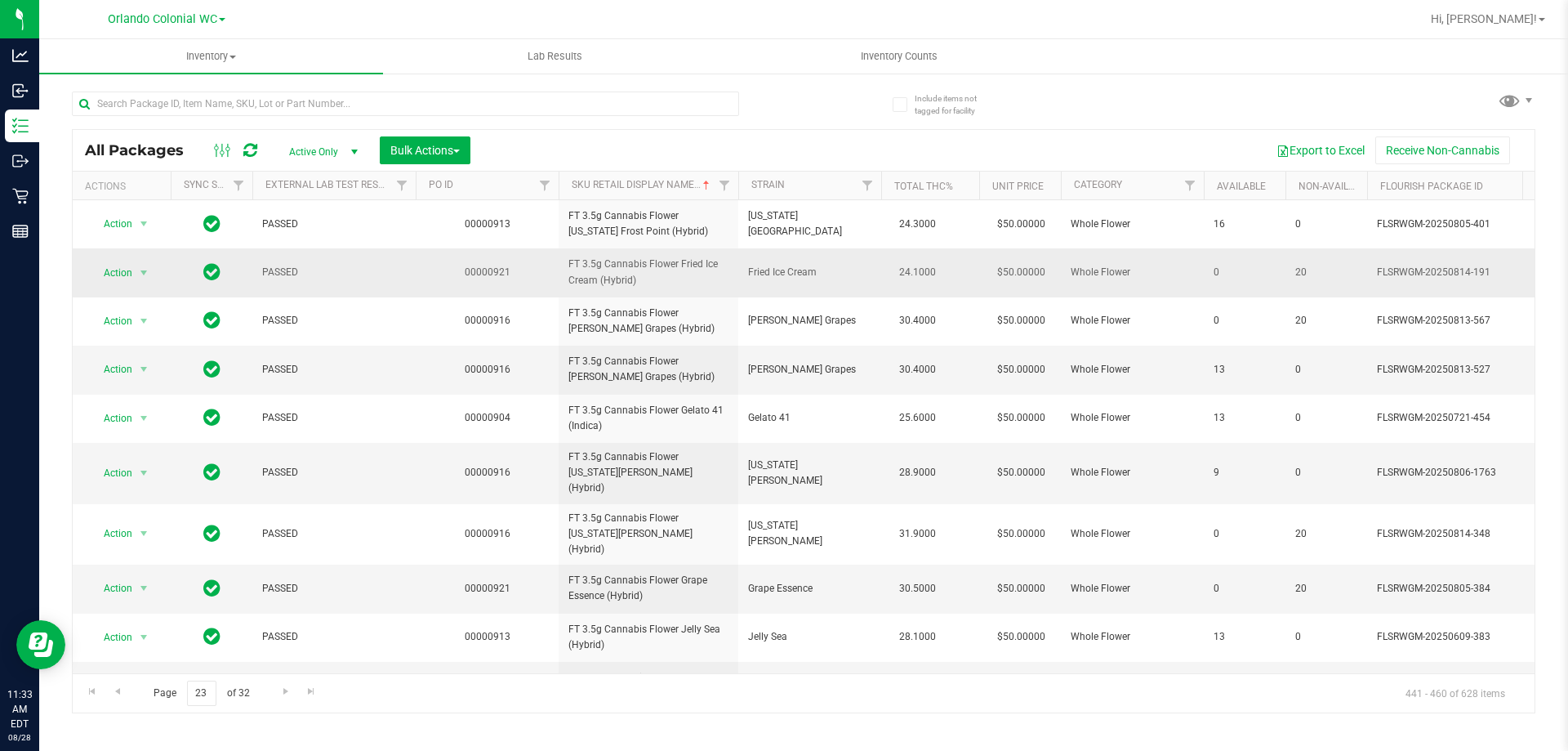
click at [637, 264] on span "FT 3.5g Cannabis Flower Fried Ice Cream (Hybrid)" at bounding box center [648, 272] width 160 height 31
click at [637, 263] on span "FT 3.5g Cannabis Flower Fried Ice Cream (Hybrid)" at bounding box center [648, 272] width 160 height 31
drag, startPoint x: 637, startPoint y: 263, endPoint x: 614, endPoint y: 273, distance: 25.1
click at [636, 263] on span "FT 3.5g Cannabis Flower Fried Ice Cream (Hybrid)" at bounding box center [648, 272] width 160 height 31
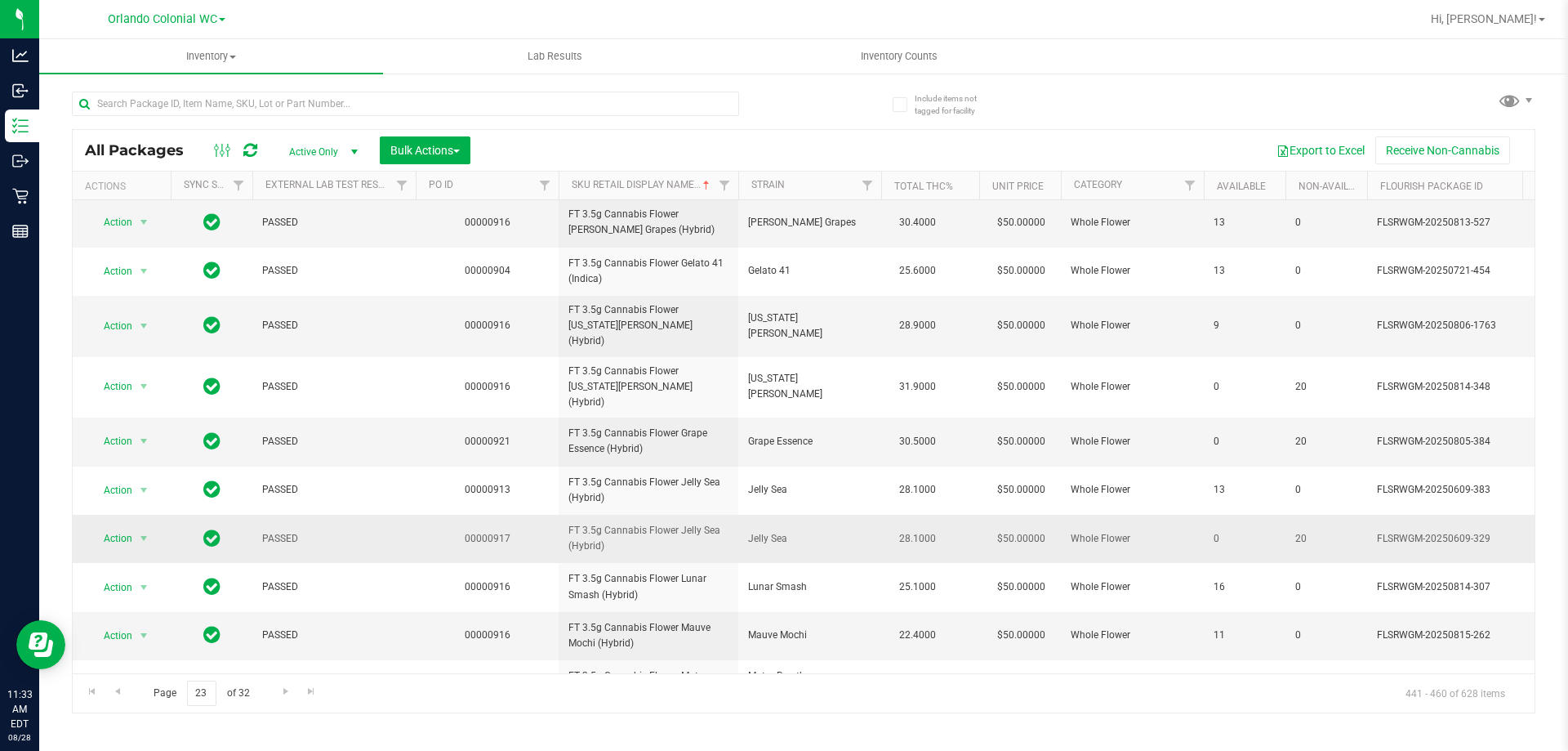
scroll to position [164, 0]
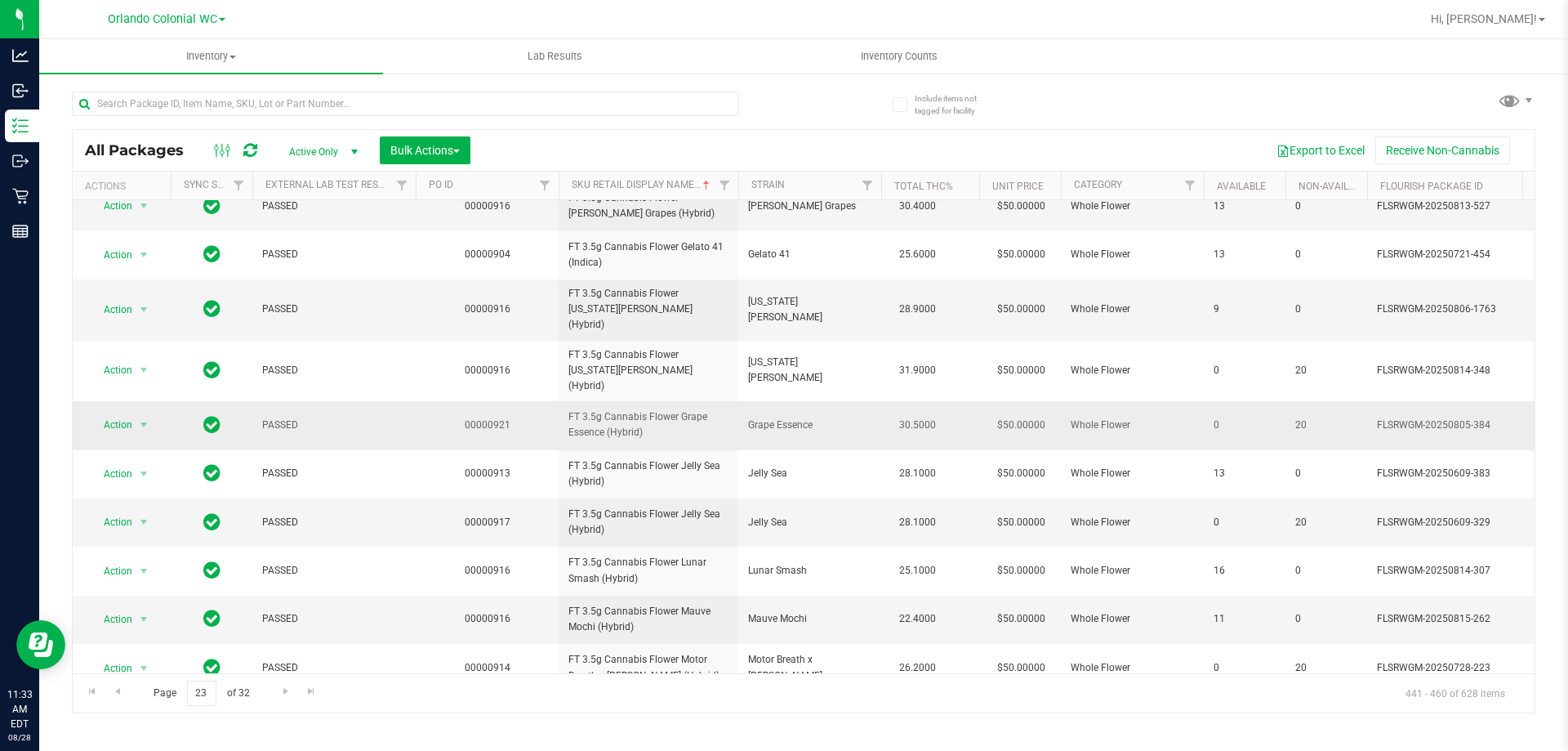
click at [656, 409] on span "FT 3.5g Cannabis Flower Grape Essence (Hybrid)" at bounding box center [648, 425] width 160 height 31
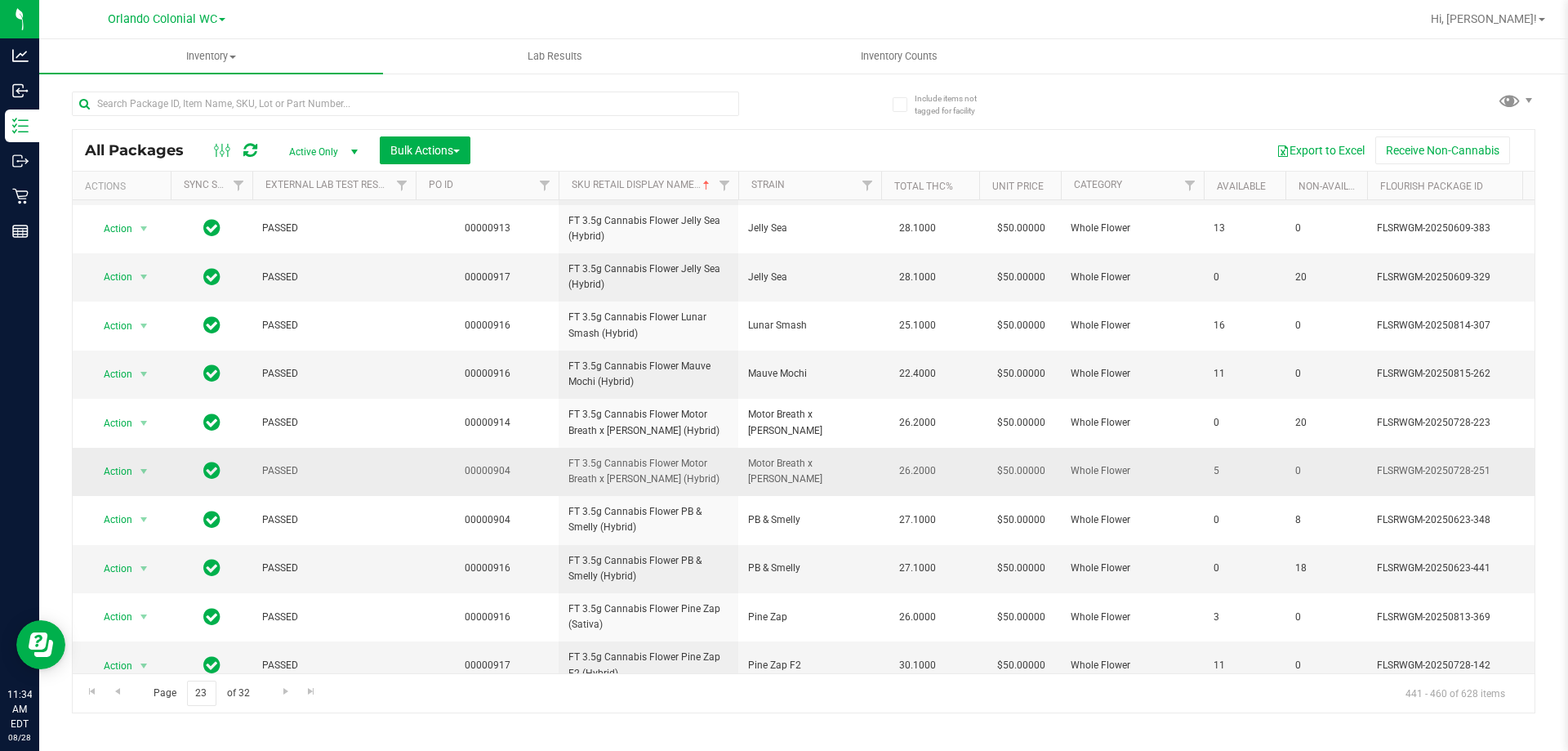
scroll to position [490, 0]
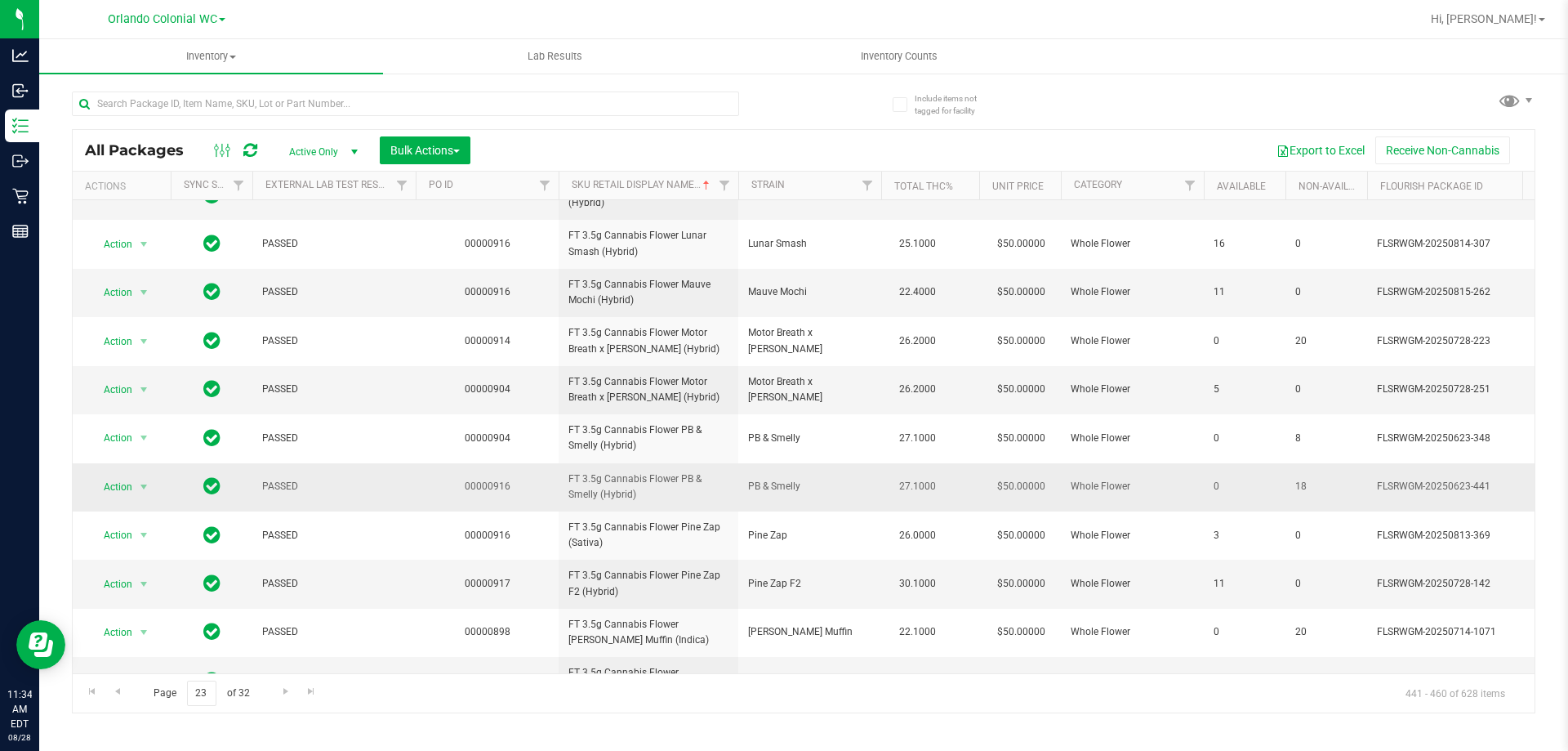
click at [619, 472] on span "FT 3.5g Cannabis Flower PB & Smelly (Hybrid)" at bounding box center [648, 487] width 160 height 31
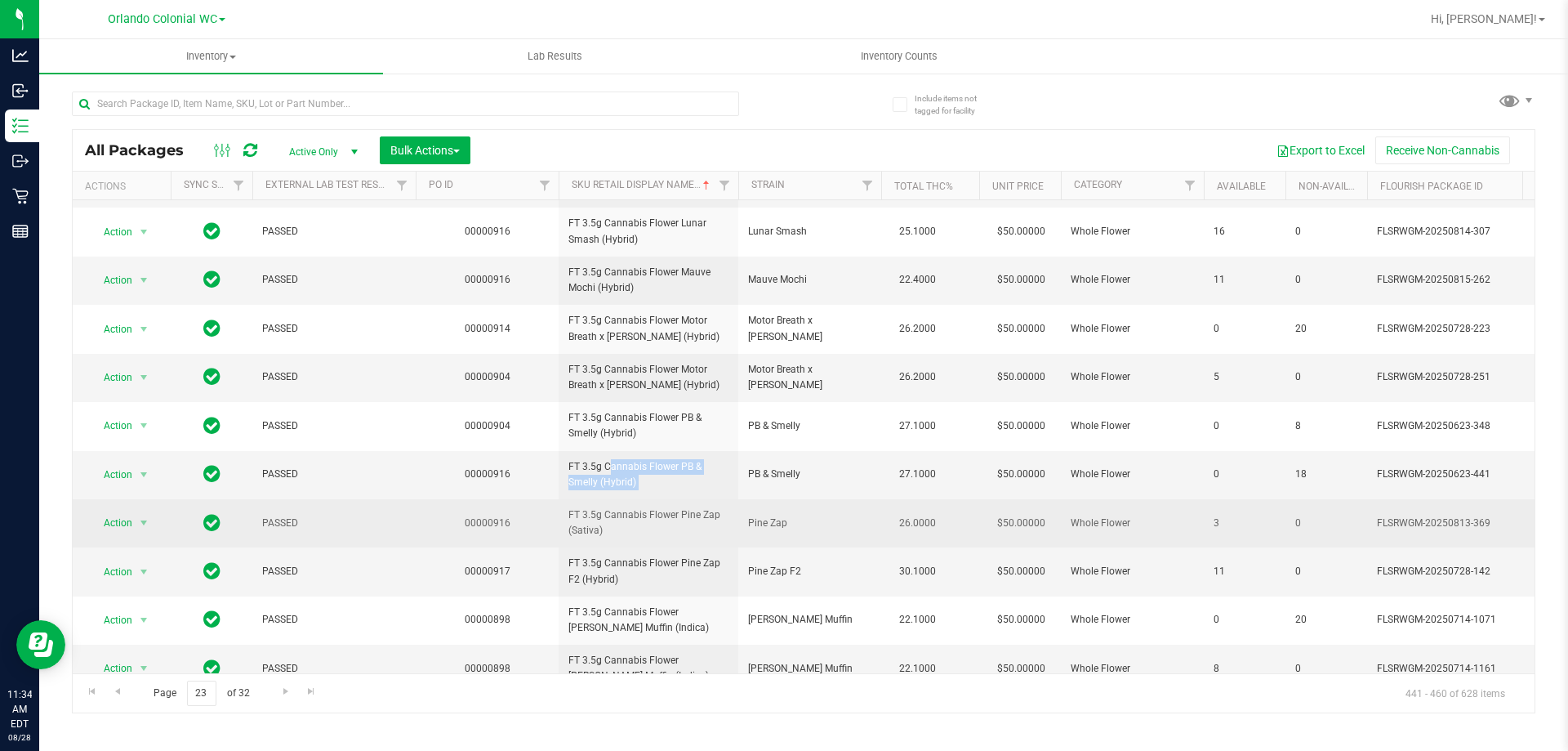
scroll to position [509, 0]
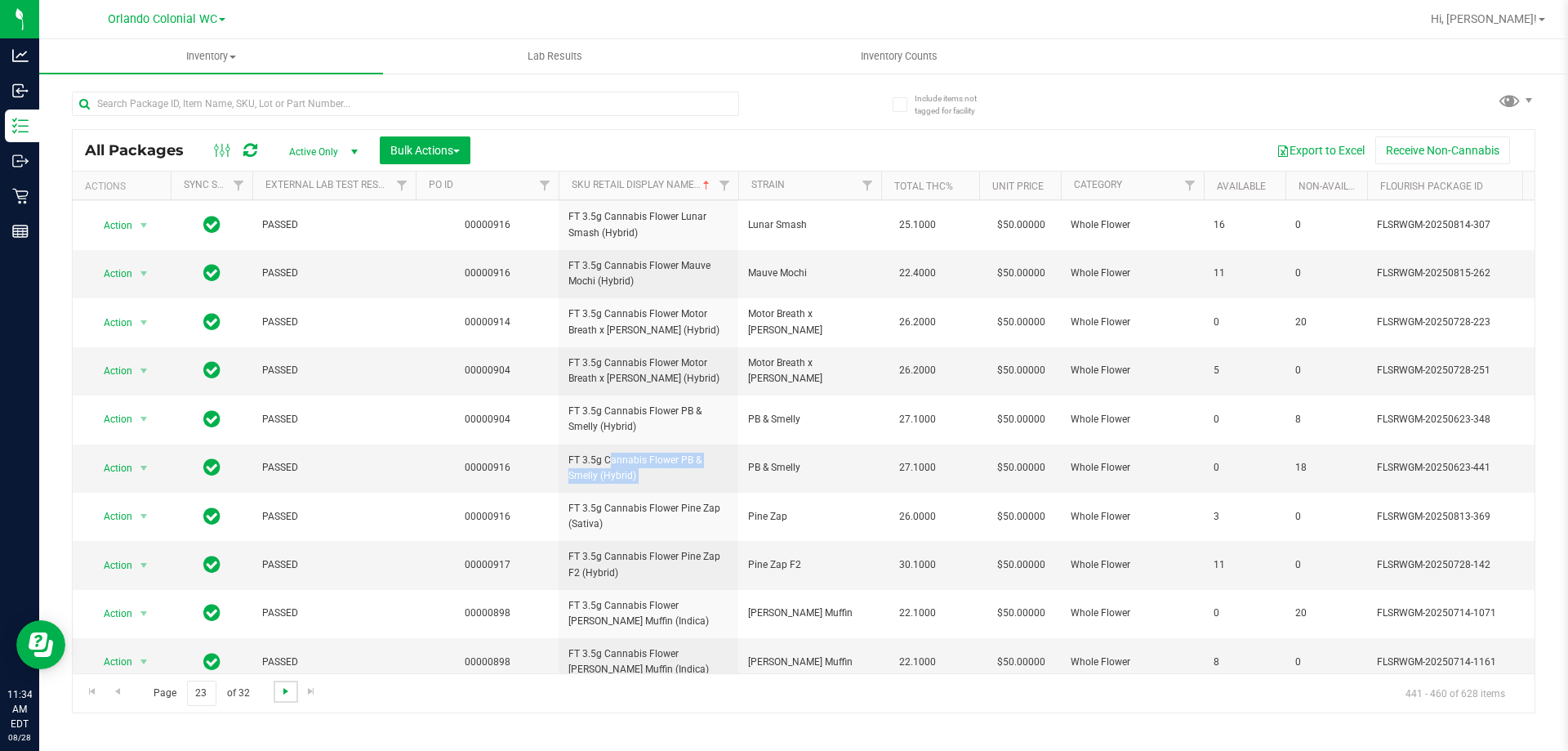
click at [287, 695] on span "Go to the next page" at bounding box center [286, 691] width 13 height 13
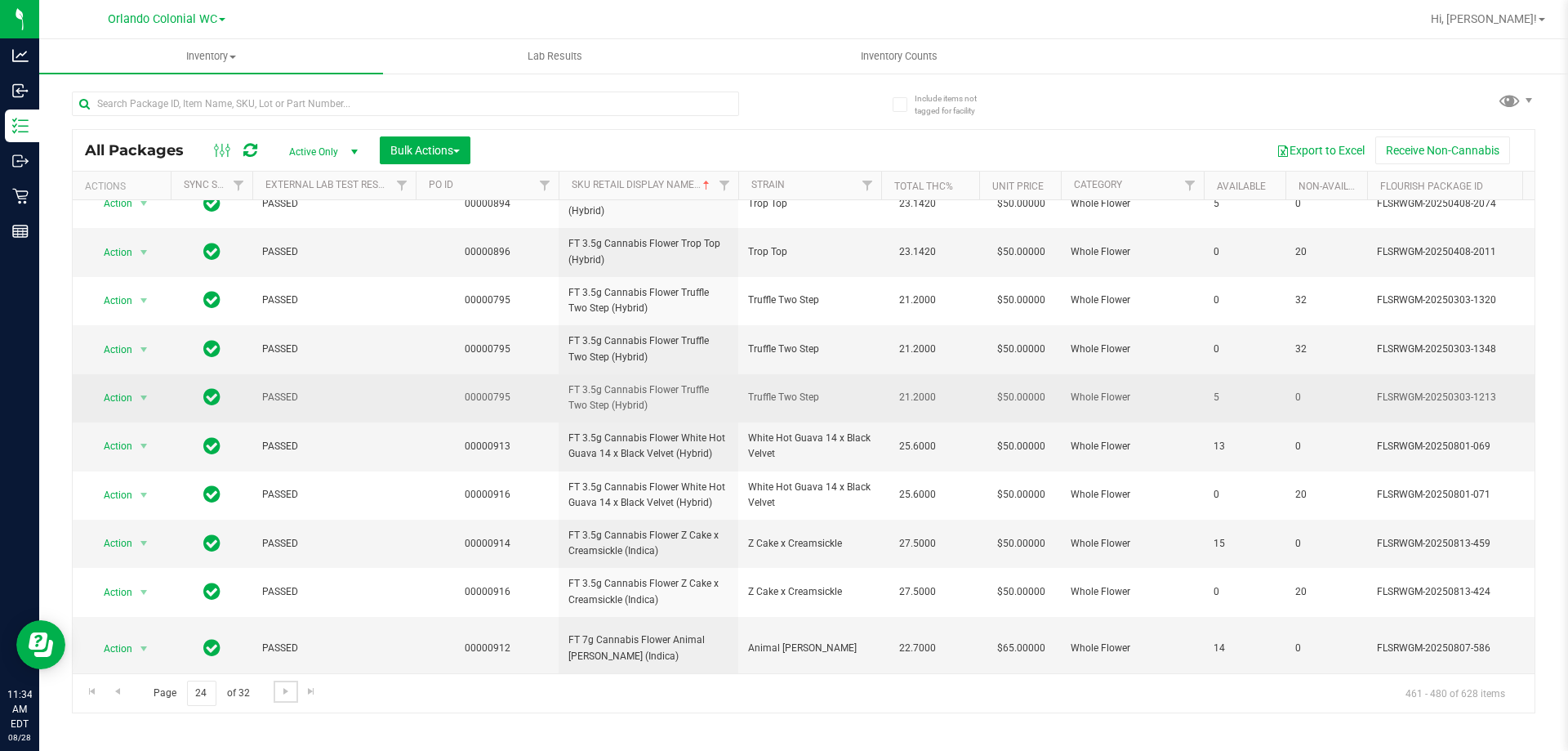
scroll to position [509, 0]
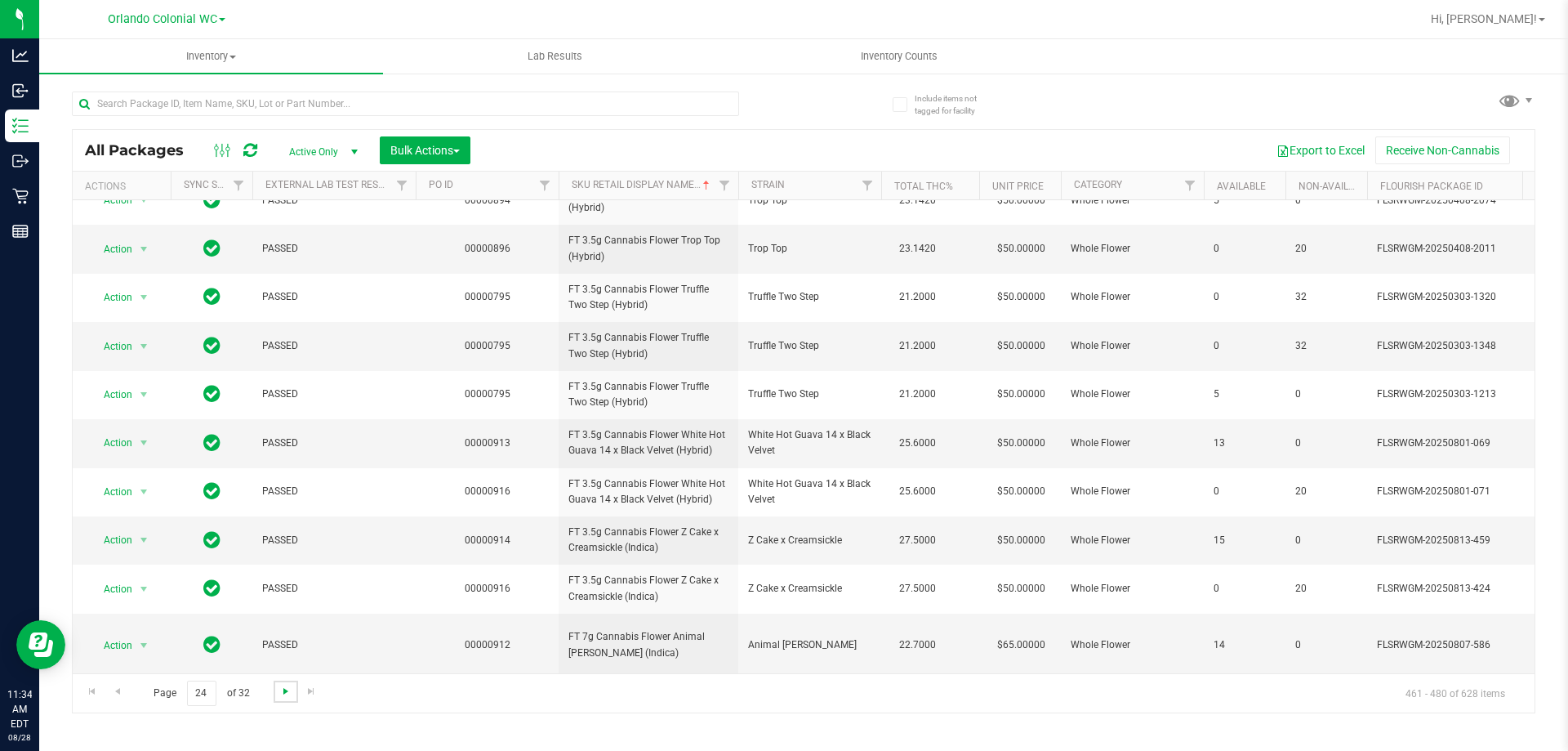
click at [290, 689] on span "Go to the next page" at bounding box center [286, 691] width 13 height 13
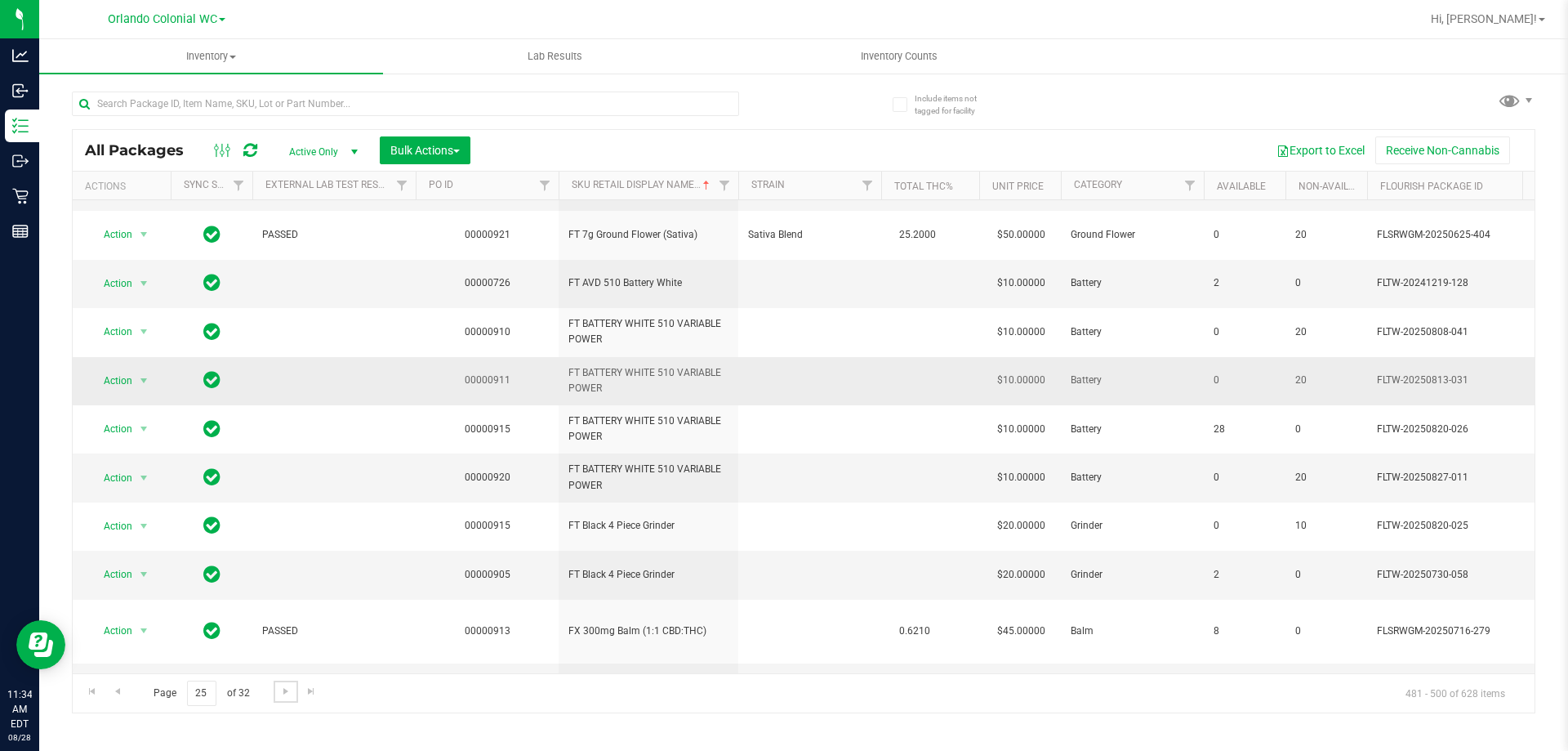
scroll to position [521, 0]
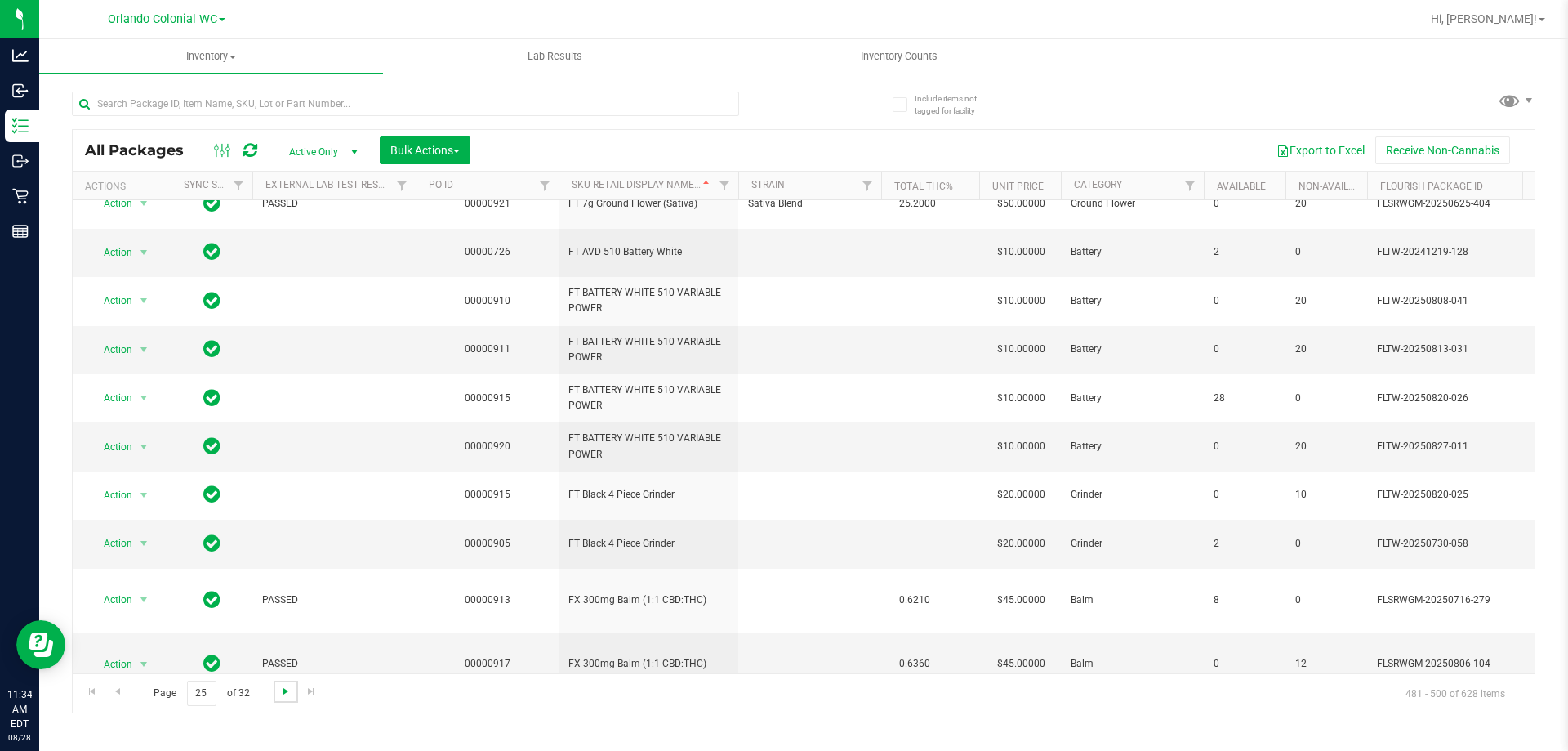
click at [287, 690] on span "Go to the next page" at bounding box center [286, 691] width 13 height 13
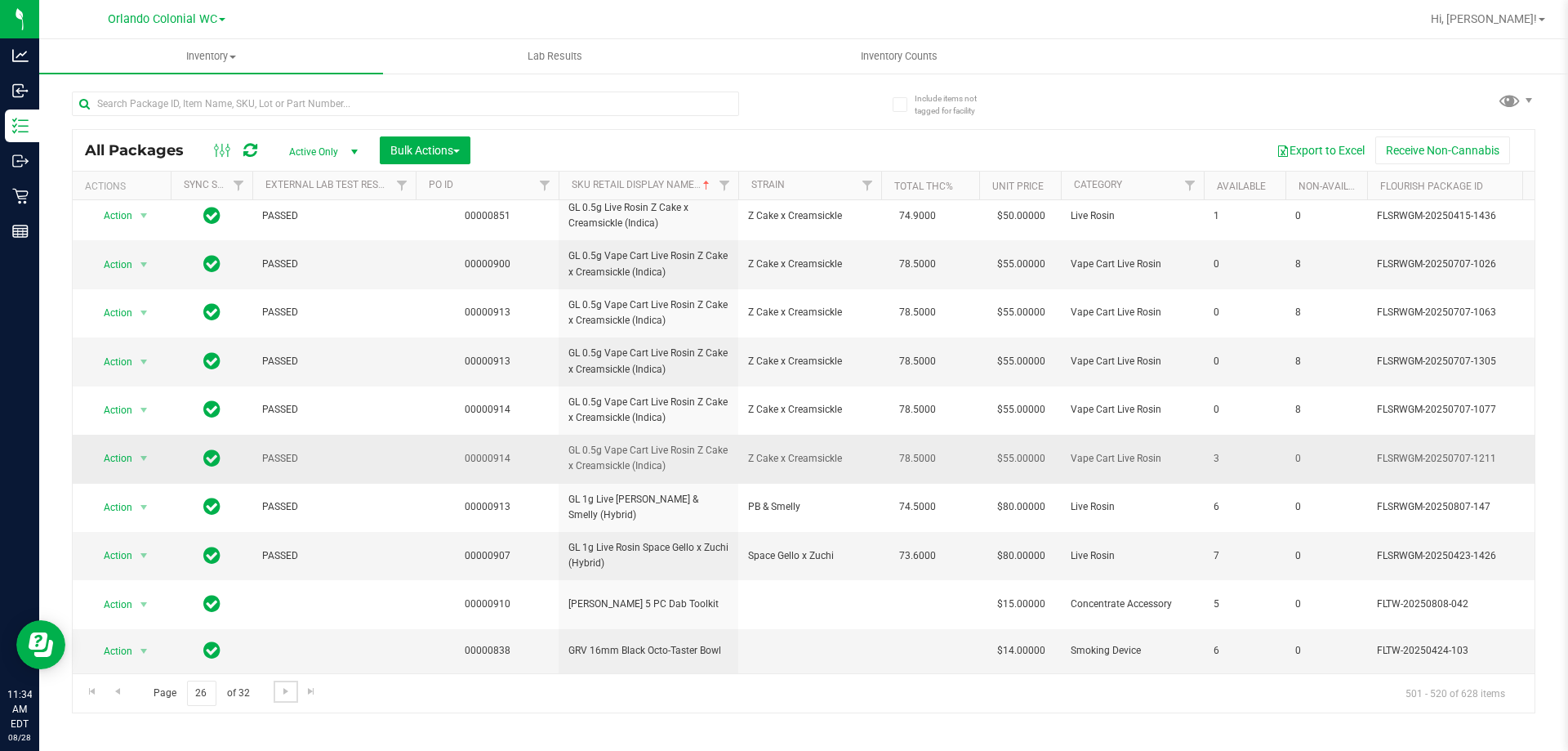
scroll to position [506, 0]
click at [281, 690] on span "Go to the next page" at bounding box center [286, 691] width 13 height 13
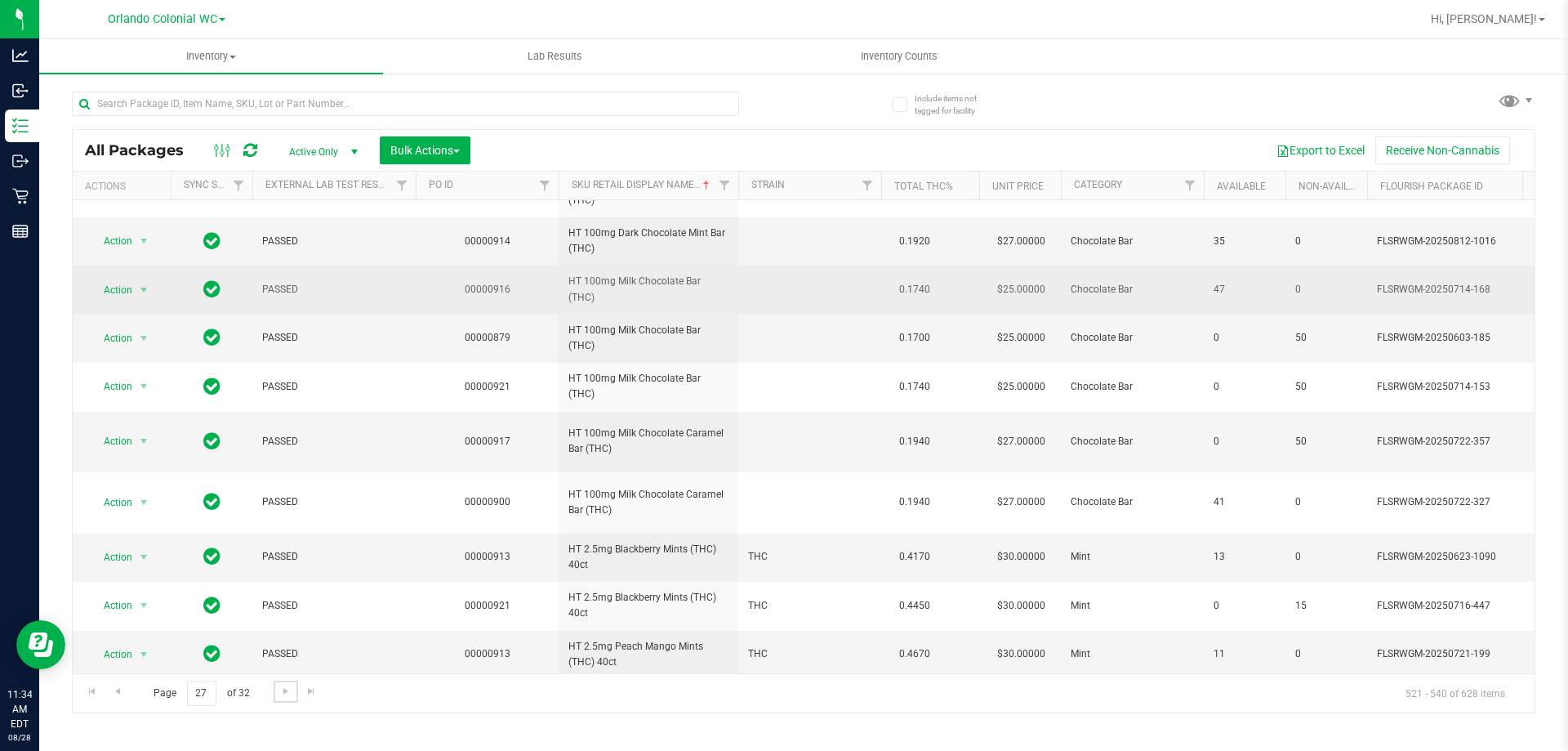
scroll to position [650, 0]
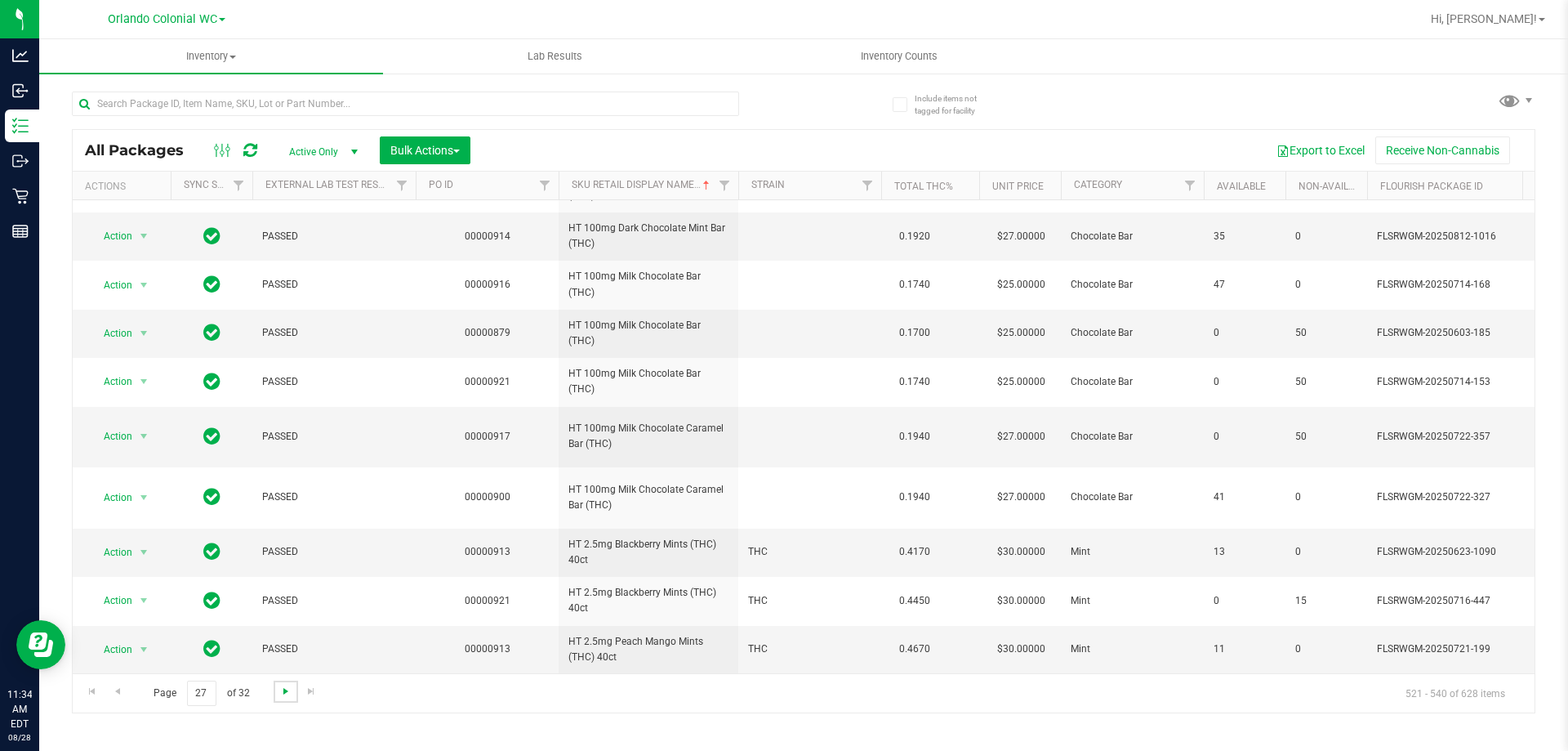
click at [279, 694] on span "Go to the next page" at bounding box center [286, 691] width 13 height 13
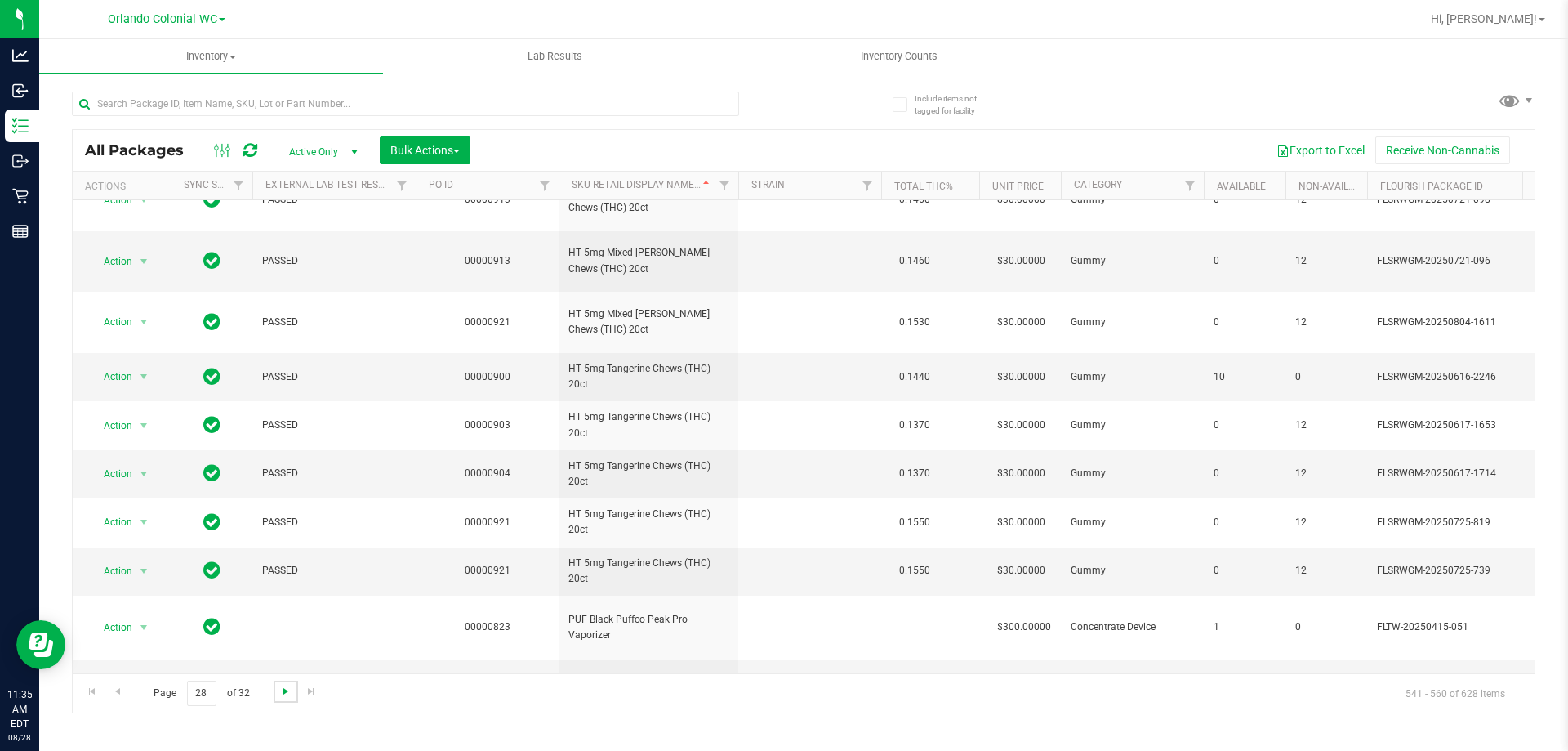
click at [282, 686] on span "Go to the next page" at bounding box center [286, 691] width 13 height 13
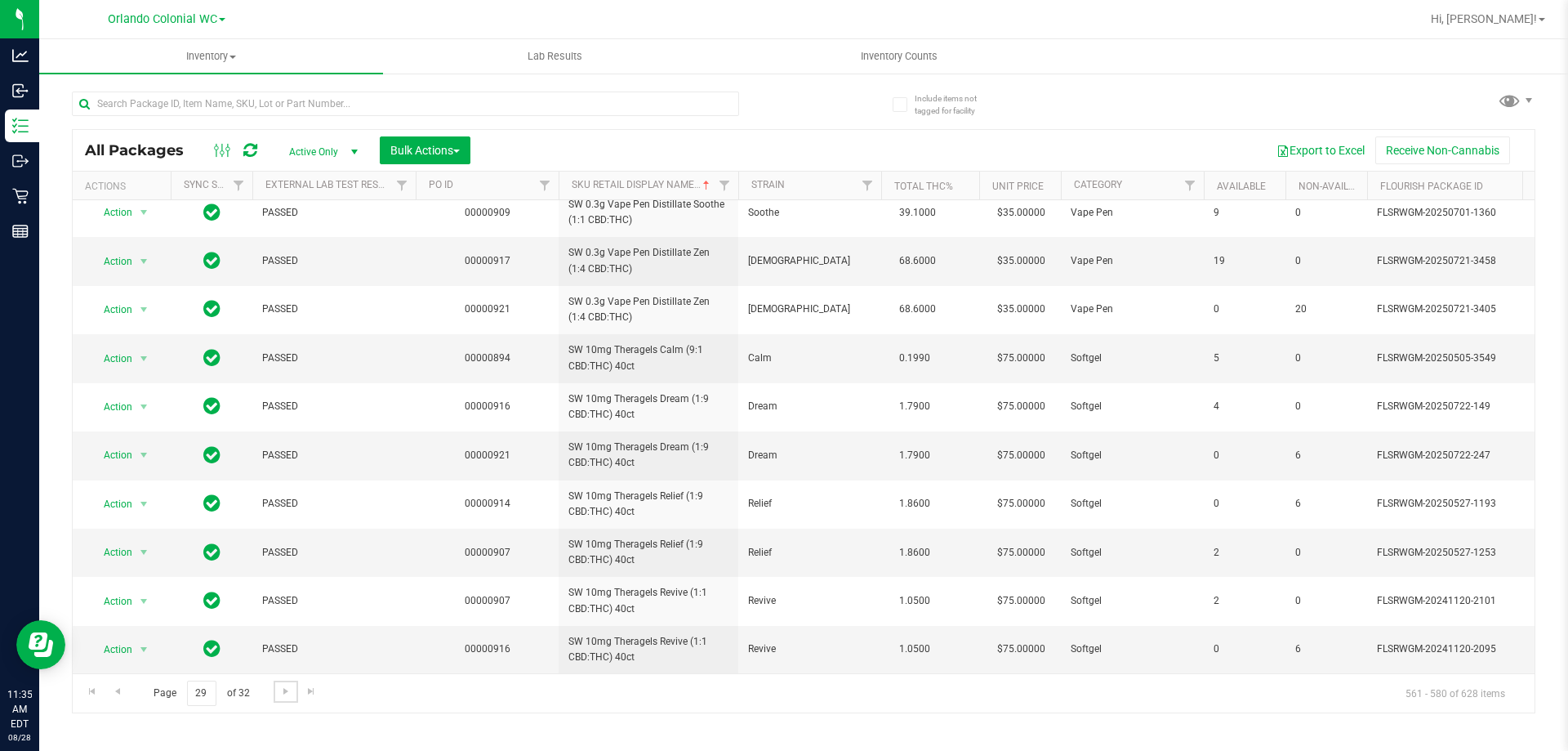
scroll to position [509, 0]
click at [285, 690] on span "Go to the next page" at bounding box center [286, 691] width 13 height 13
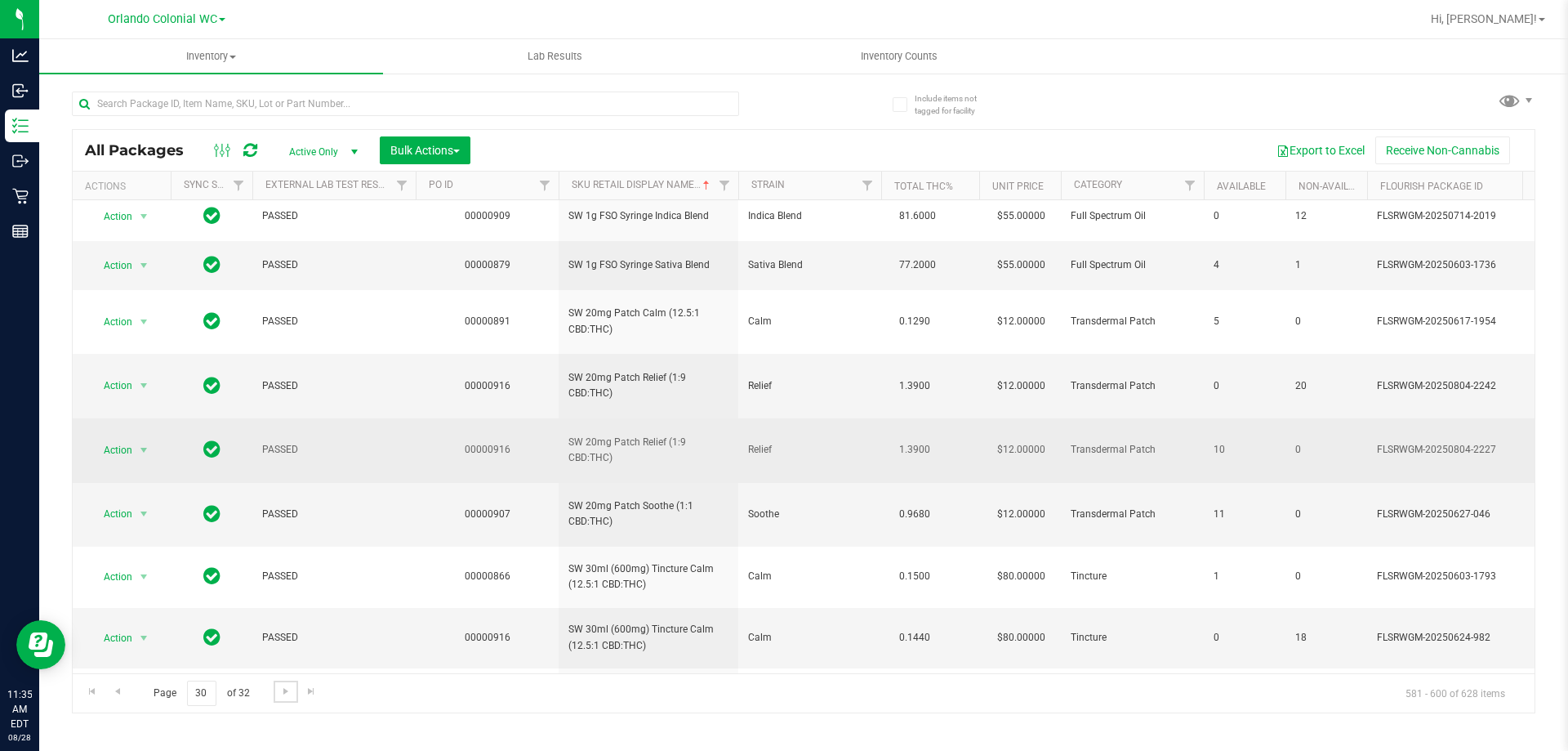
scroll to position [571, 0]
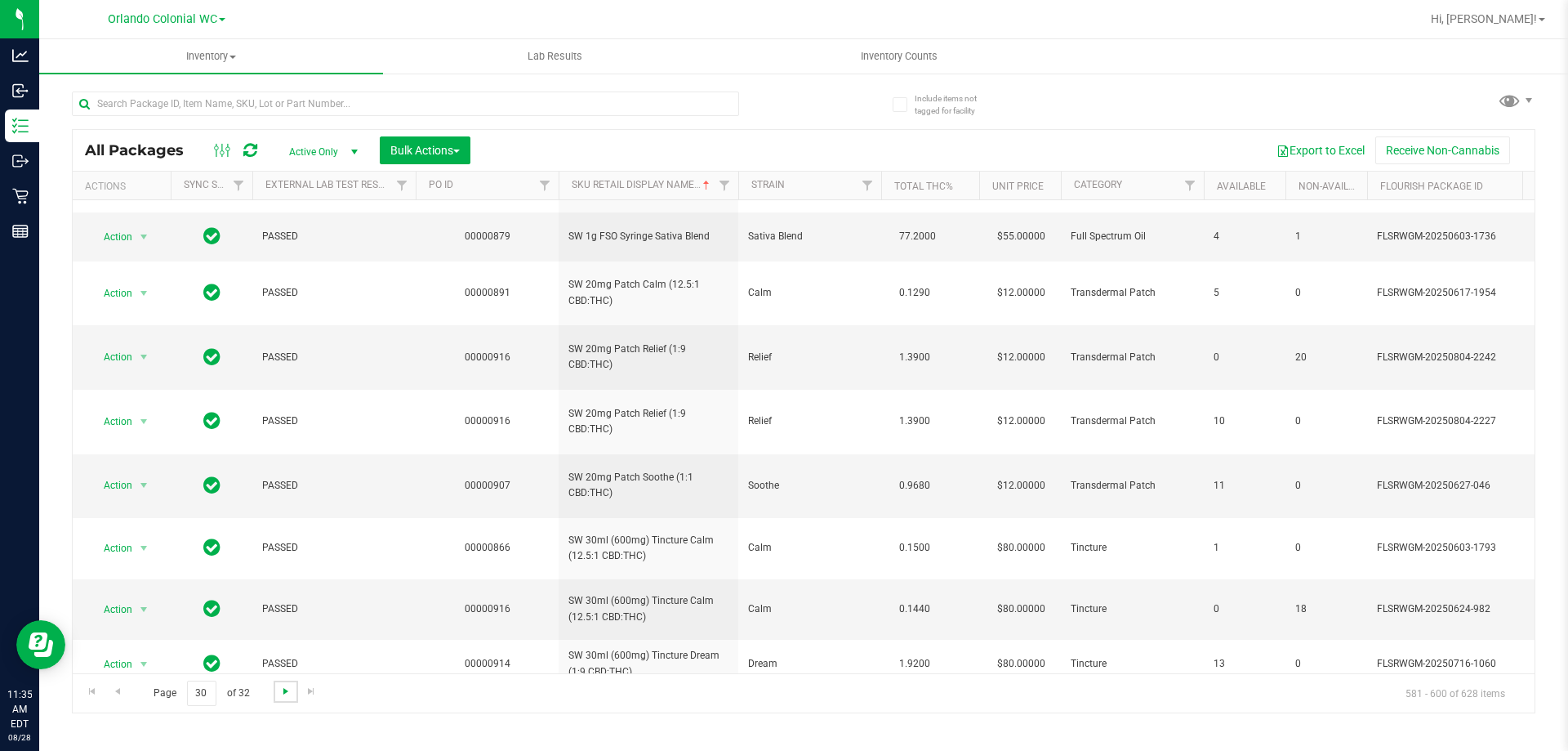
click at [281, 686] on span "Go to the next page" at bounding box center [286, 691] width 13 height 13
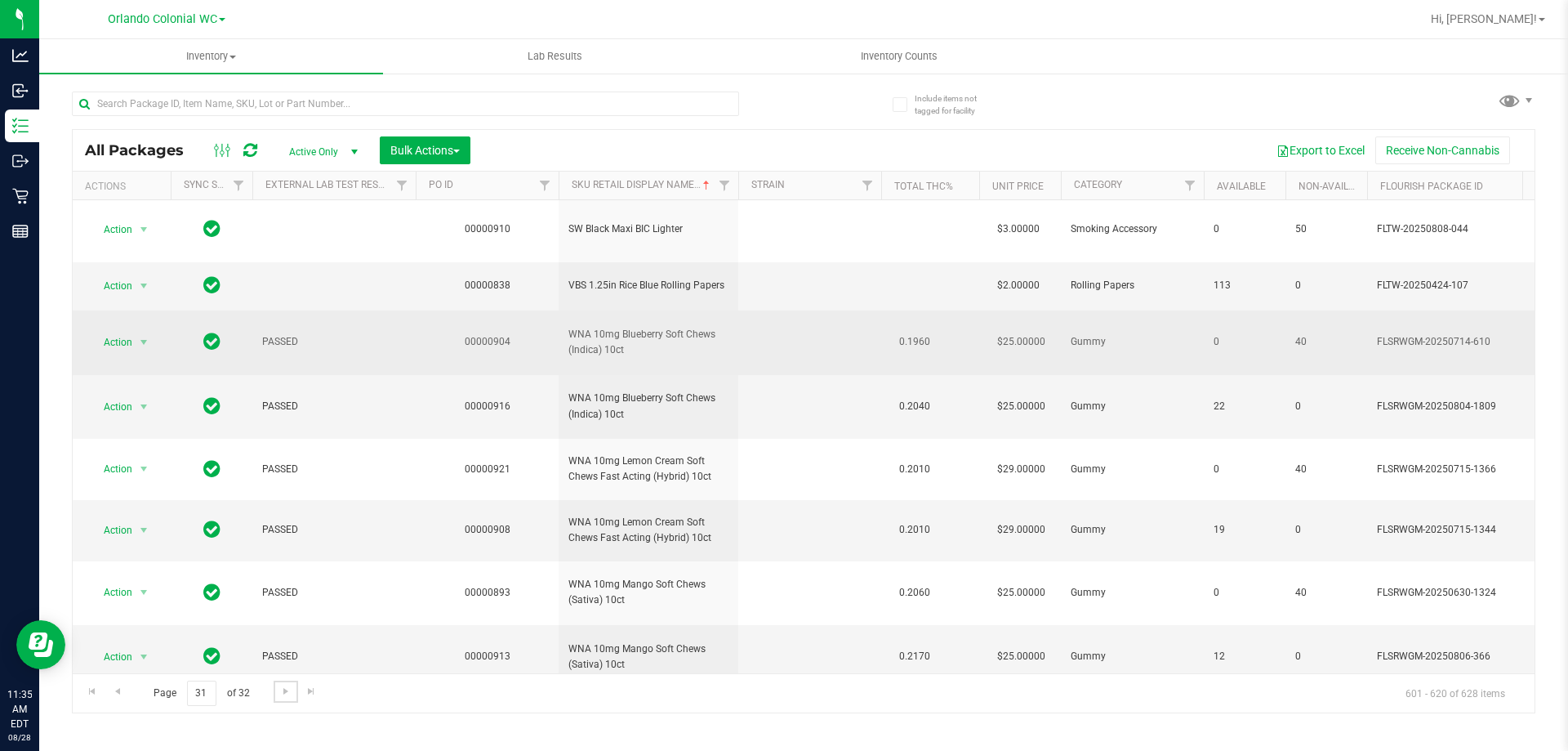
scroll to position [678, 0]
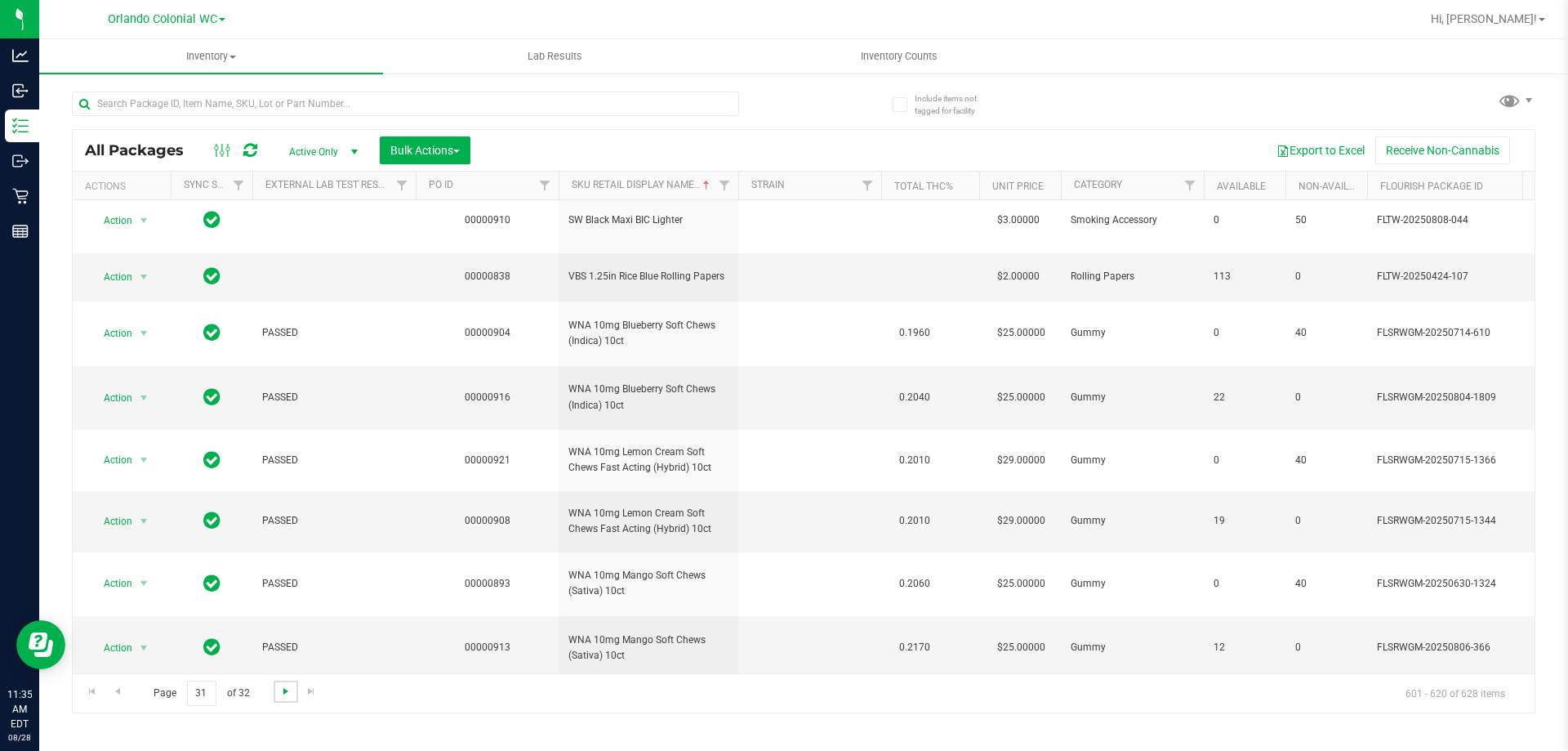
click at [290, 687] on span "Go to the next page" at bounding box center [286, 691] width 13 height 13
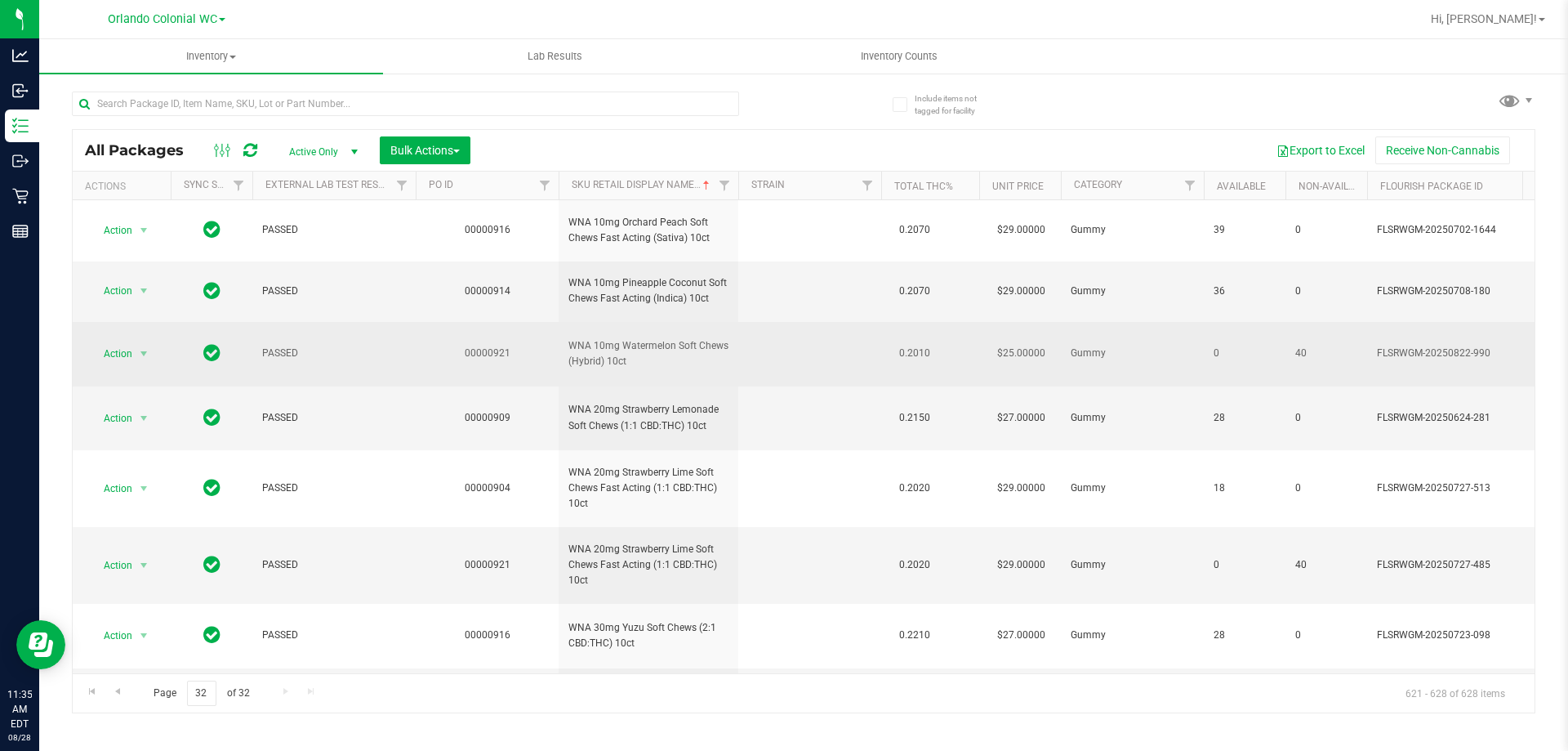
click at [633, 370] on span "WNA 10mg Watermelon Soft Chews (Hybrid) 10ct" at bounding box center [648, 354] width 160 height 31
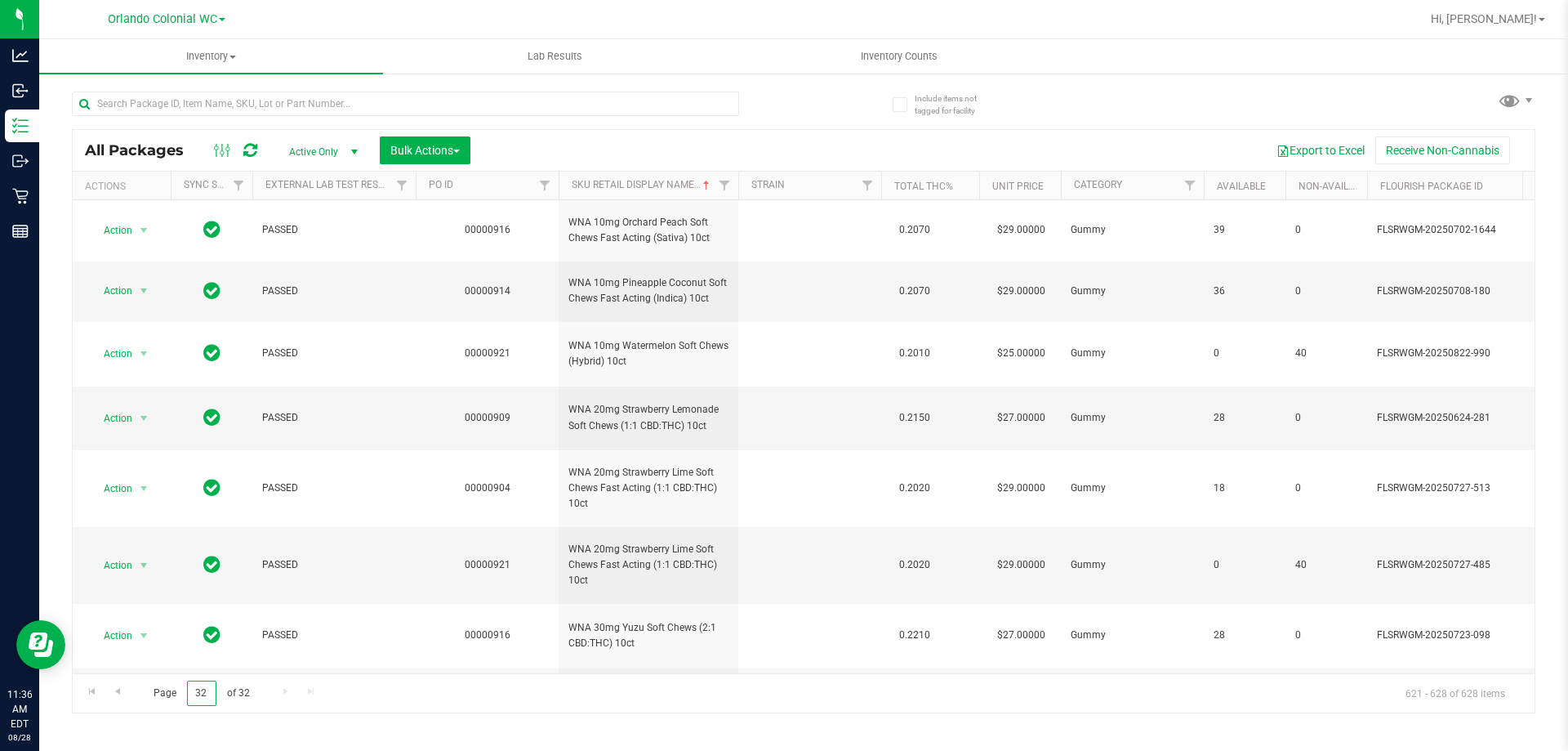
drag, startPoint x: 208, startPoint y: 685, endPoint x: 137, endPoint y: 682, distance: 71.1
click at [176, 684] on span "Page 32 of 32" at bounding box center [201, 693] width 123 height 26
type input "1"
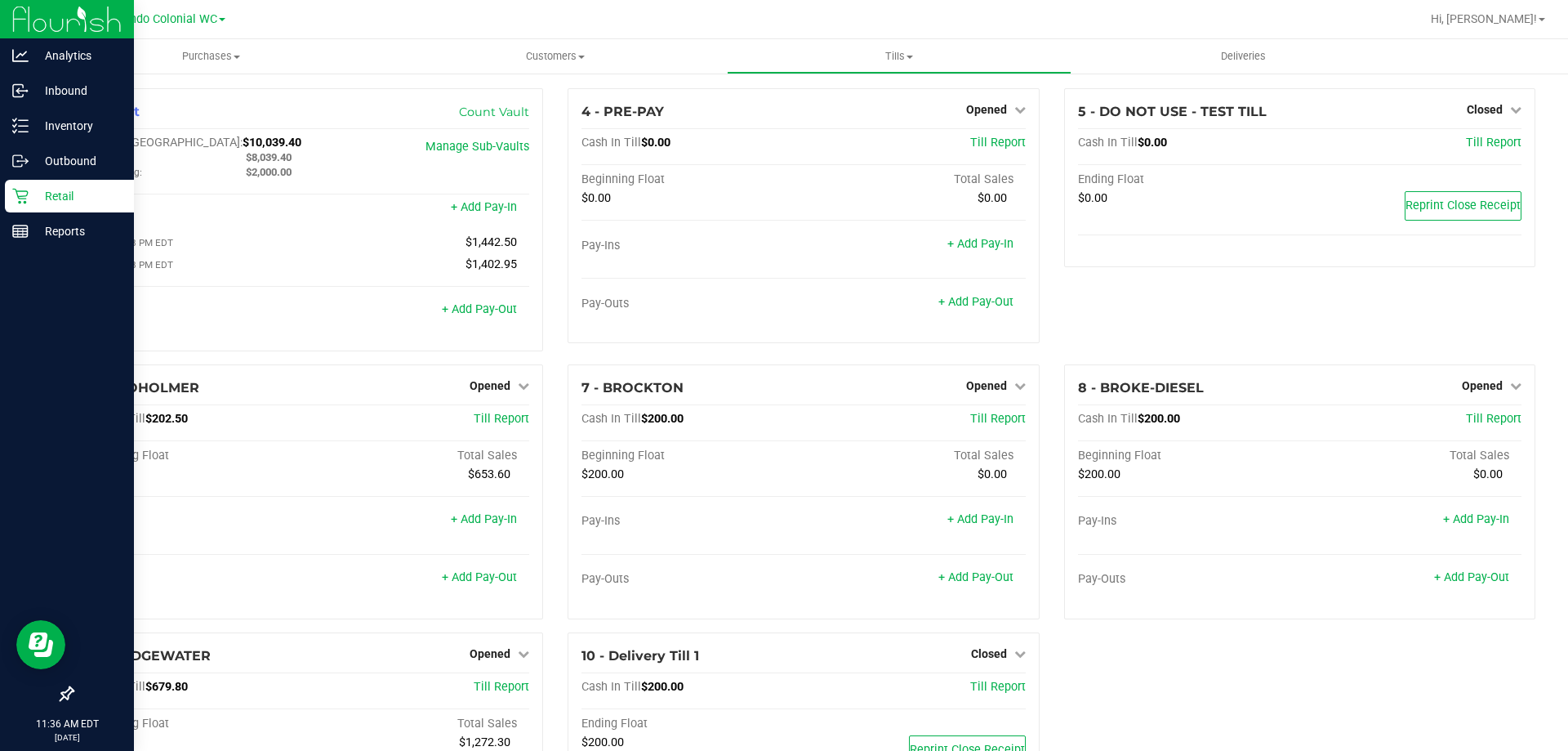
click at [59, 201] on p "Retail" at bounding box center [77, 196] width 98 height 19
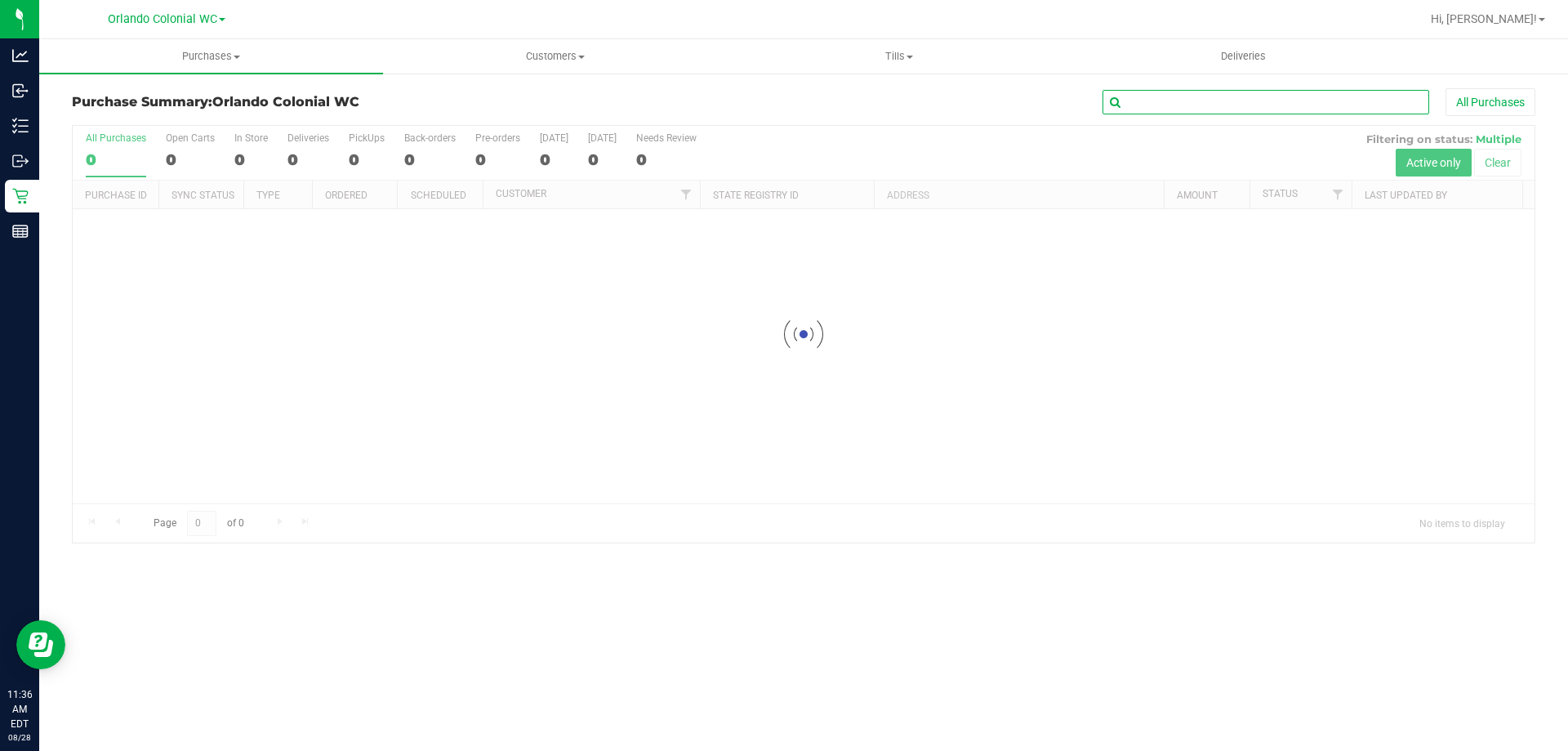
click at [1262, 96] on input "text" at bounding box center [1266, 102] width 326 height 25
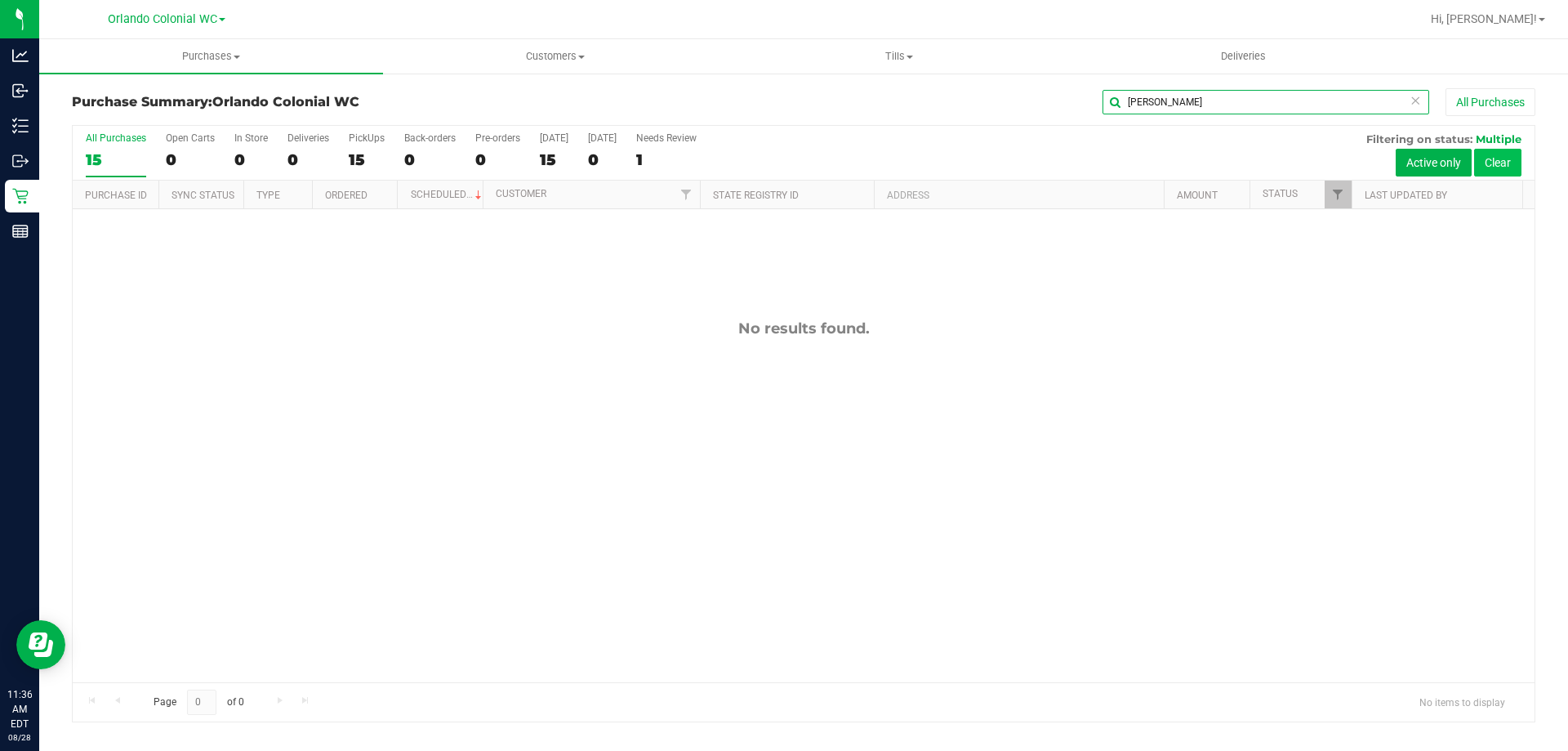
type input "[PERSON_NAME]"
click at [1503, 162] on button "Clear" at bounding box center [1498, 163] width 48 height 28
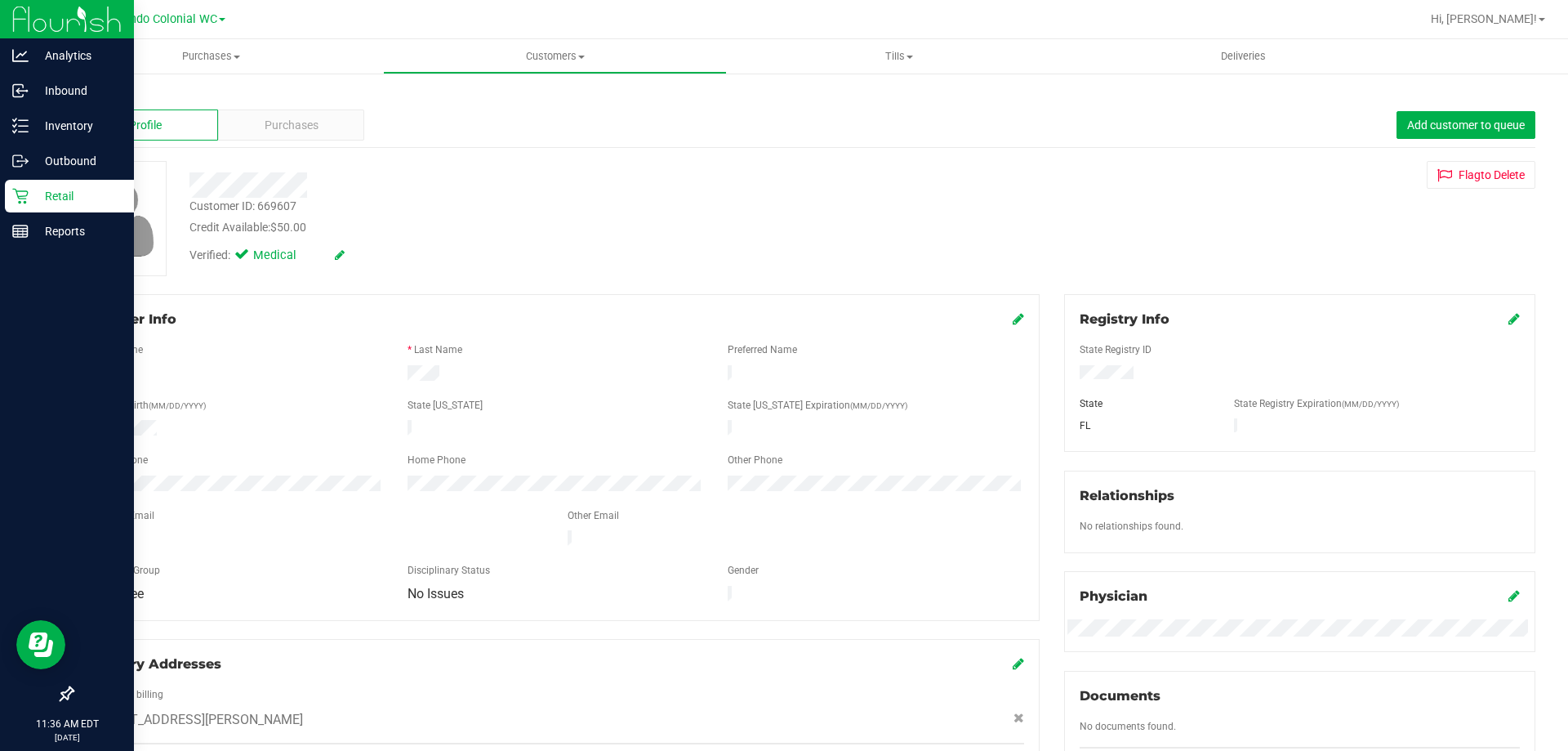
click at [38, 198] on p "Retail" at bounding box center [77, 196] width 98 height 19
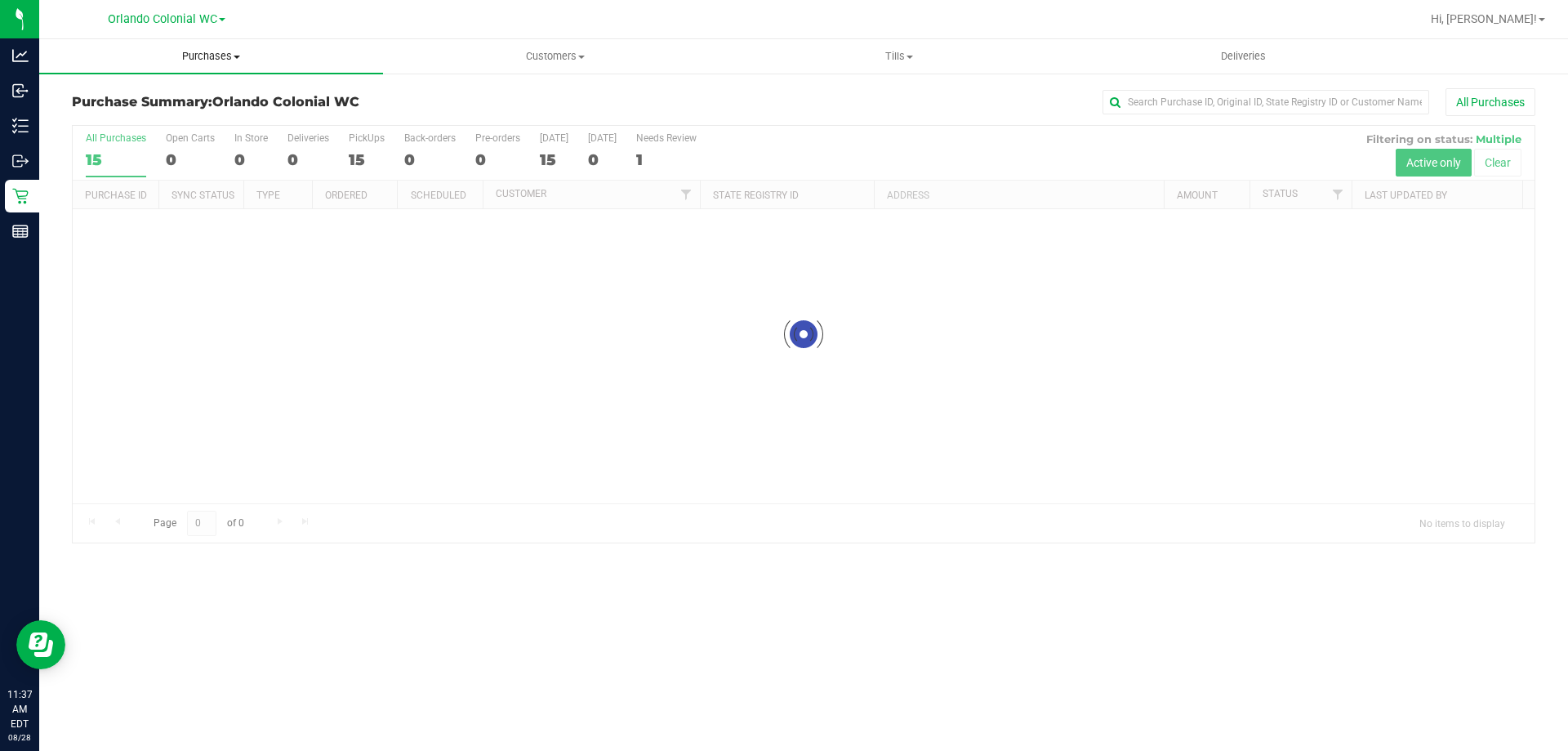
click at [226, 57] on span "Purchases" at bounding box center [211, 56] width 344 height 15
click at [170, 124] on li "Fulfillment" at bounding box center [211, 118] width 344 height 19
